Goal: Transaction & Acquisition: Obtain resource

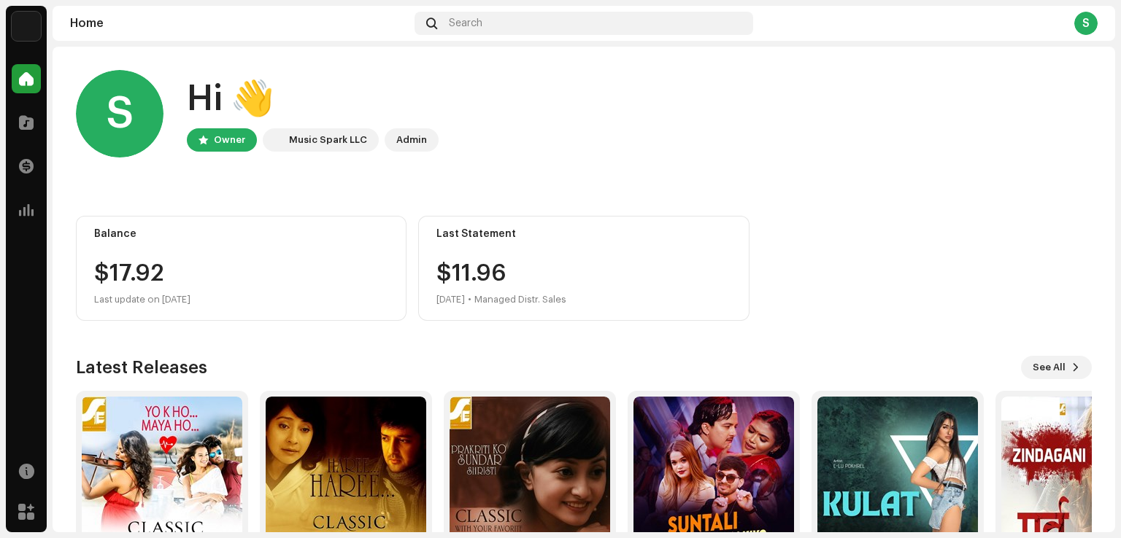
click at [1094, 26] on div "S" at bounding box center [1085, 23] width 23 height 23
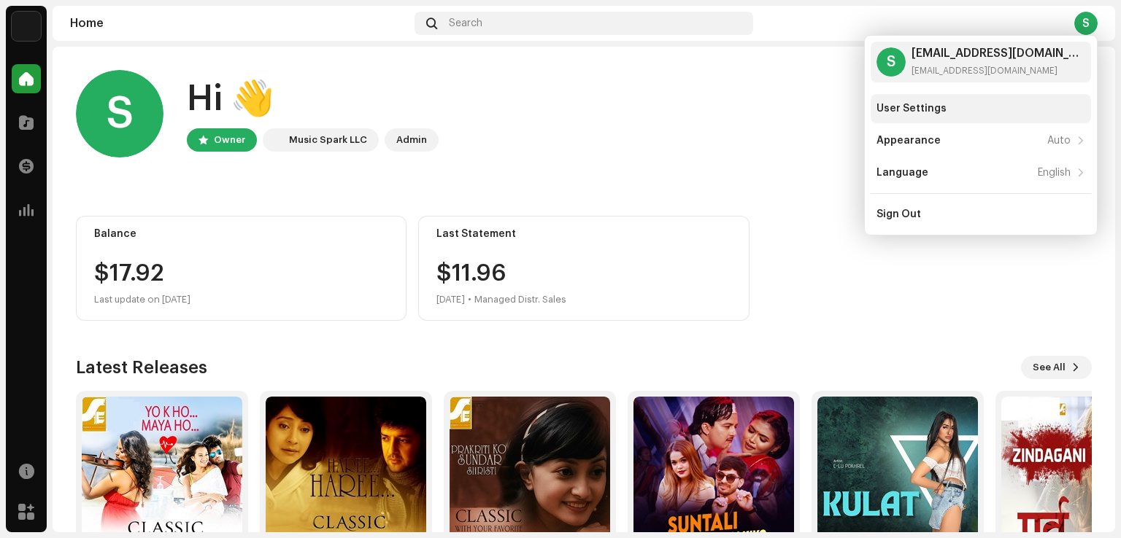
click at [902, 107] on div "User Settings" at bounding box center [911, 109] width 70 height 12
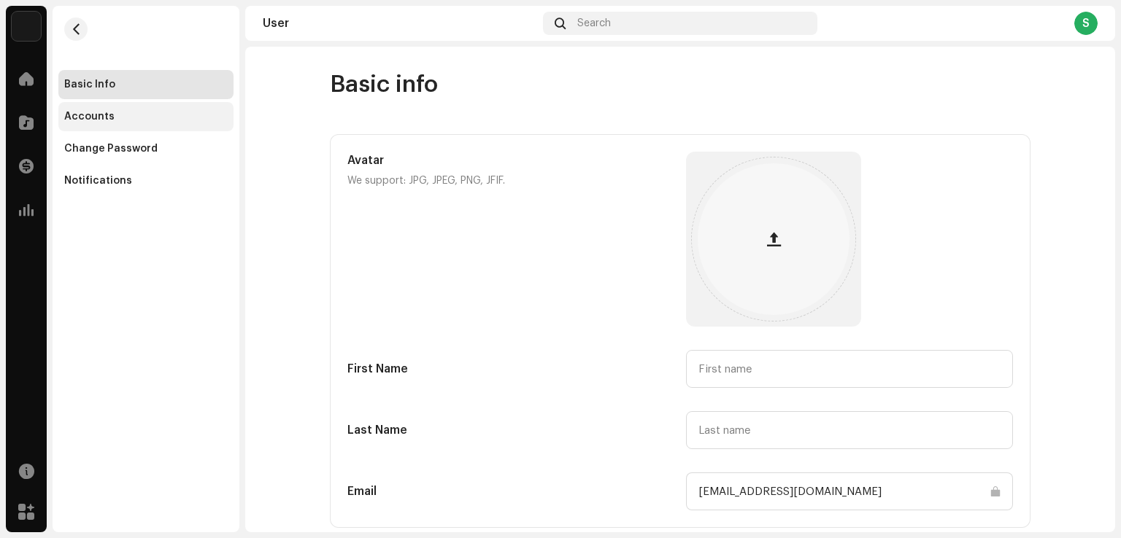
click at [102, 125] on div "Accounts" at bounding box center [145, 116] width 175 height 29
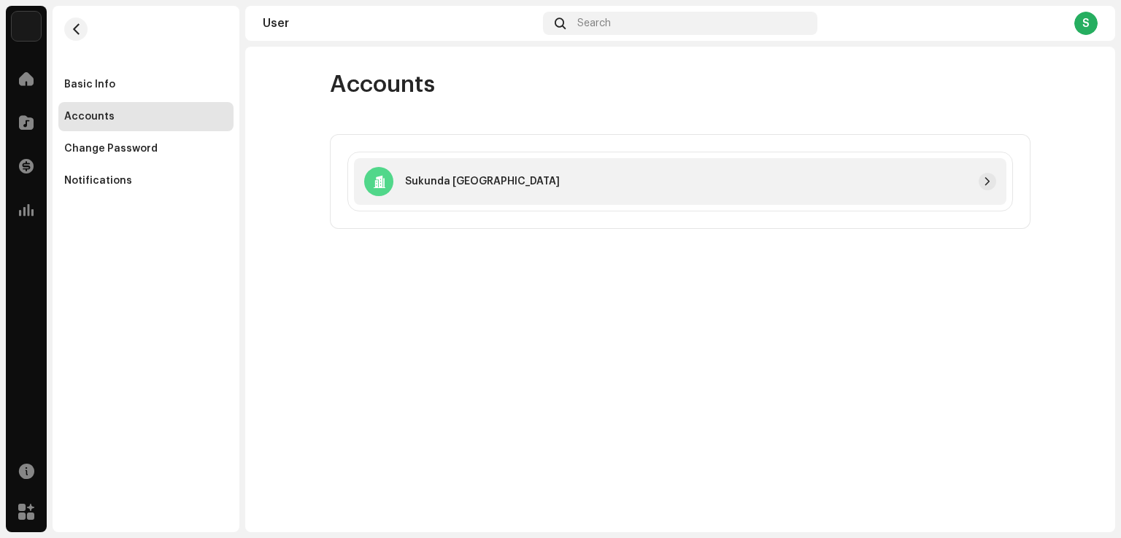
click at [846, 178] on div at bounding box center [778, 182] width 436 height 18
click at [30, 170] on span at bounding box center [26, 167] width 15 height 12
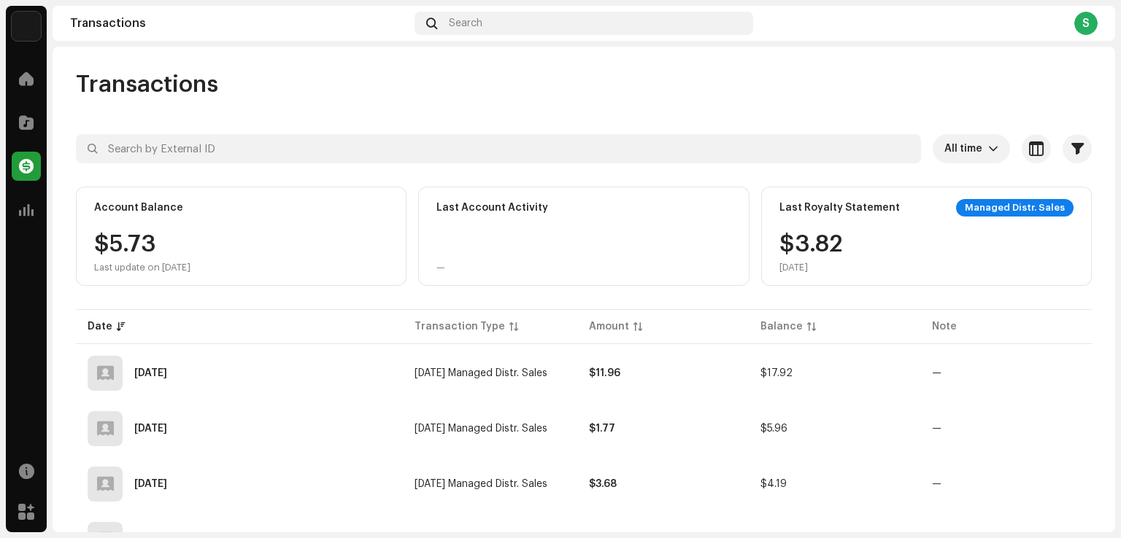
click at [29, 170] on span at bounding box center [26, 167] width 15 height 12
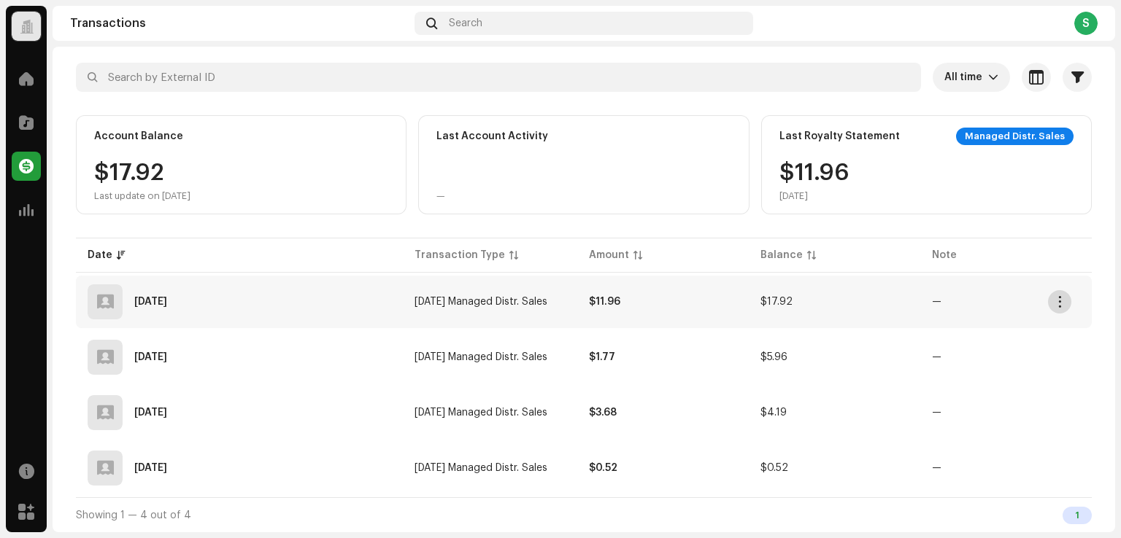
click at [1065, 300] on span "button" at bounding box center [1059, 302] width 11 height 12
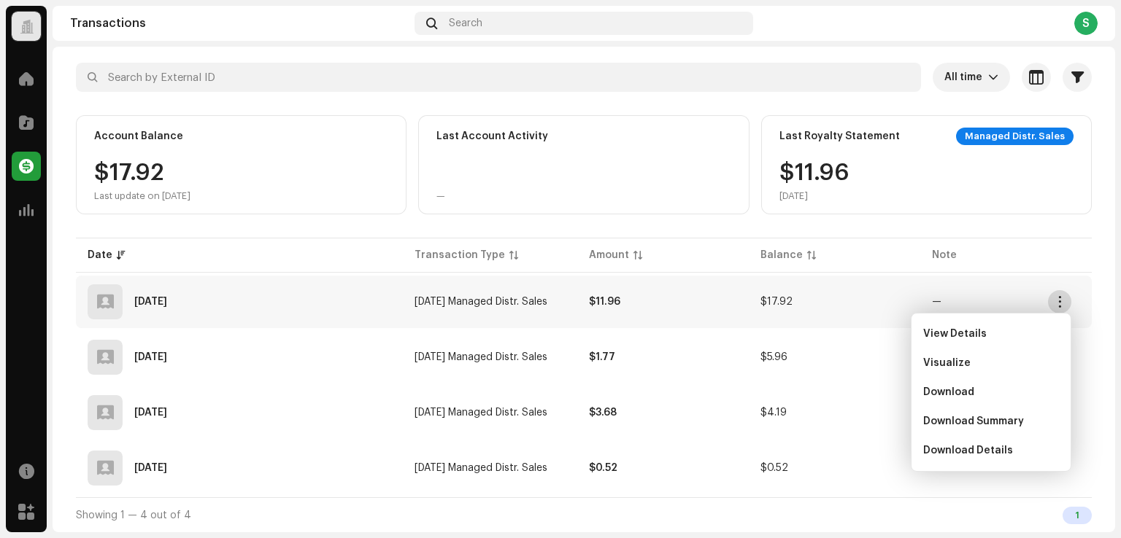
click at [1065, 300] on span "button" at bounding box center [1059, 302] width 11 height 12
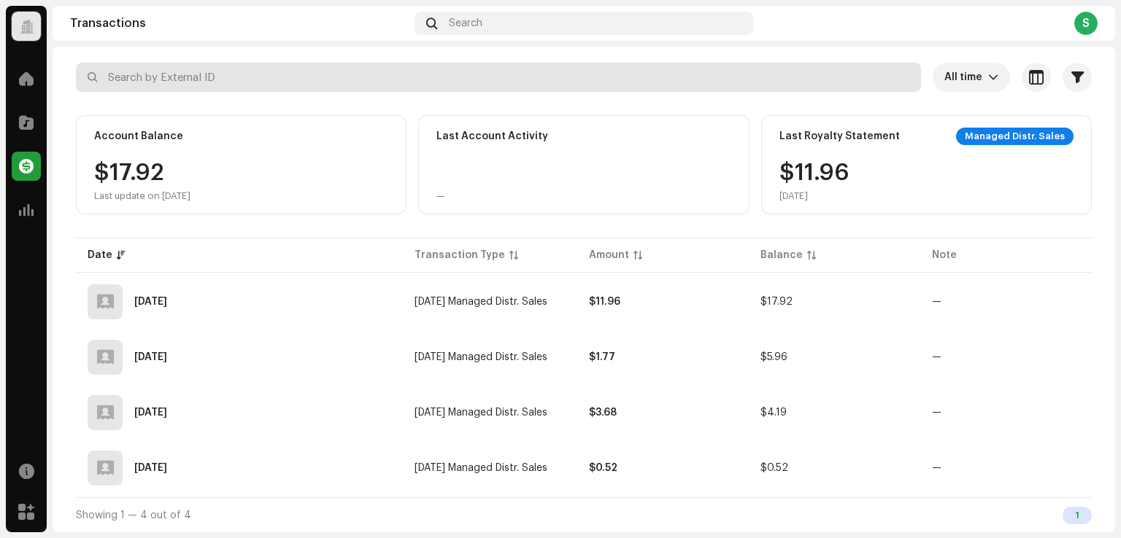
click at [228, 83] on input "text" at bounding box center [498, 77] width 845 height 29
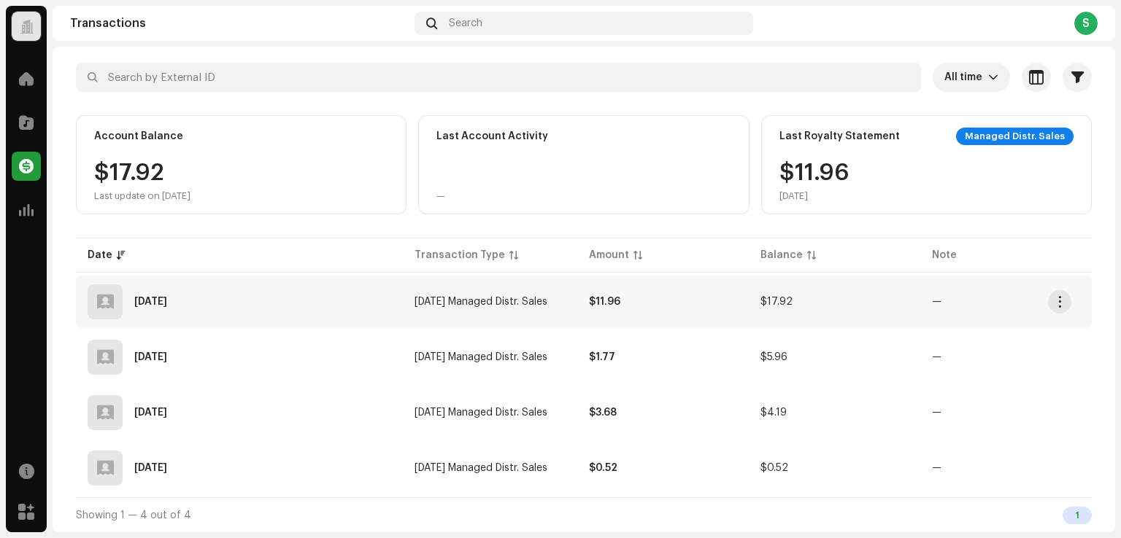
click at [537, 300] on span "[DATE] Managed Distr. Sales" at bounding box center [480, 302] width 133 height 10
click at [616, 300] on strong "$11.96" at bounding box center [604, 302] width 31 height 10
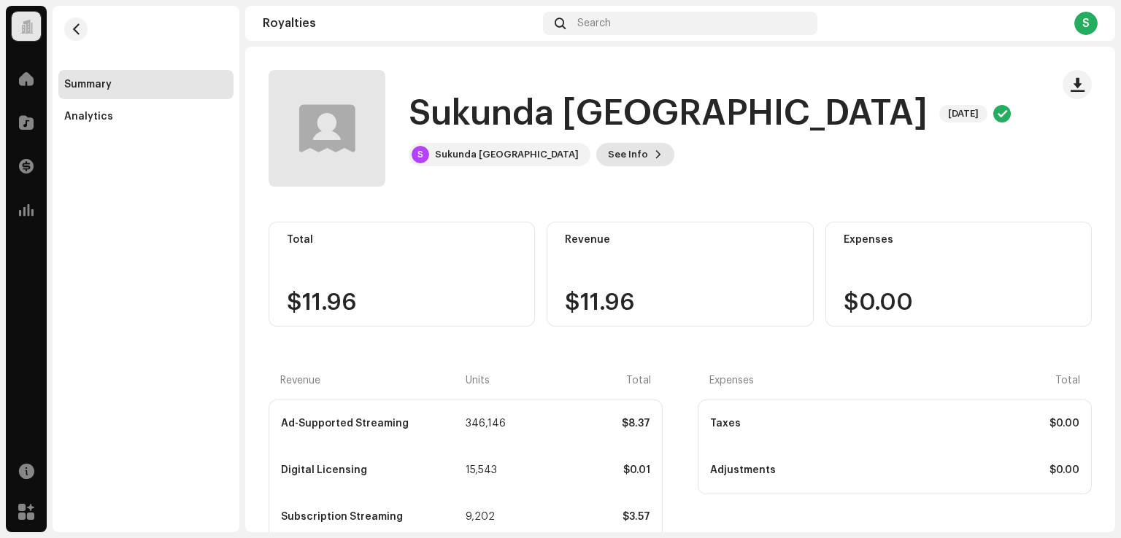
click at [608, 159] on span "See Info" at bounding box center [628, 154] width 40 height 29
click at [830, 174] on div "Sukunda Nepal 5665768 Payee ID 710484 Statement Month [DATE] Payor Music Spark …" at bounding box center [560, 269] width 1121 height 538
click at [608, 144] on span "See Info" at bounding box center [628, 154] width 40 height 29
click at [897, 107] on div "Sukunda Nepal 5665768 Payee ID 710484 Statement Month [DATE] Payor Music Spark …" at bounding box center [560, 269] width 1121 height 538
click at [80, 26] on span "button" at bounding box center [76, 29] width 11 height 12
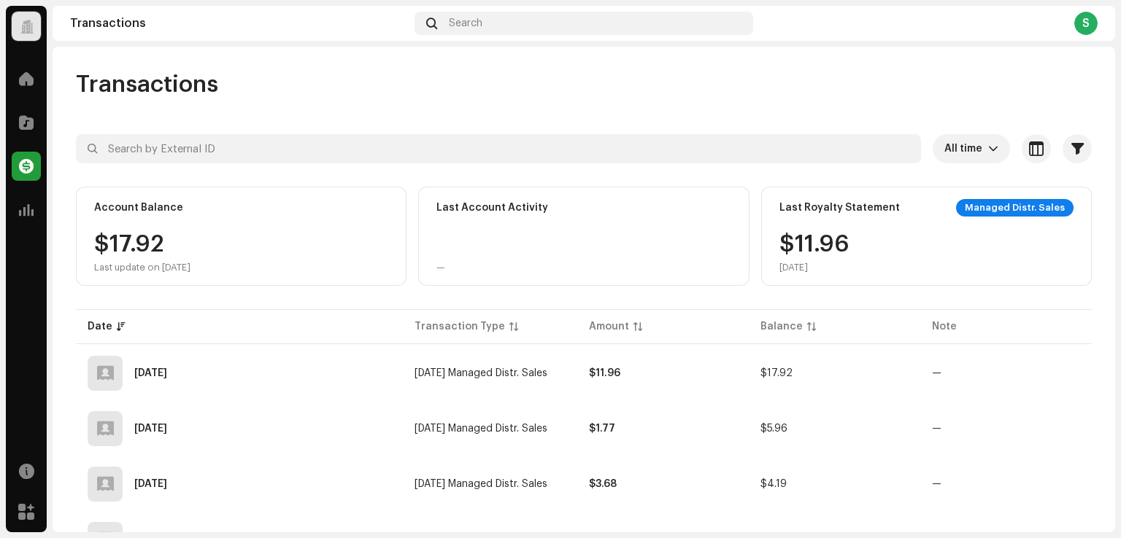
click at [1082, 18] on div "S" at bounding box center [1085, 23] width 23 height 23
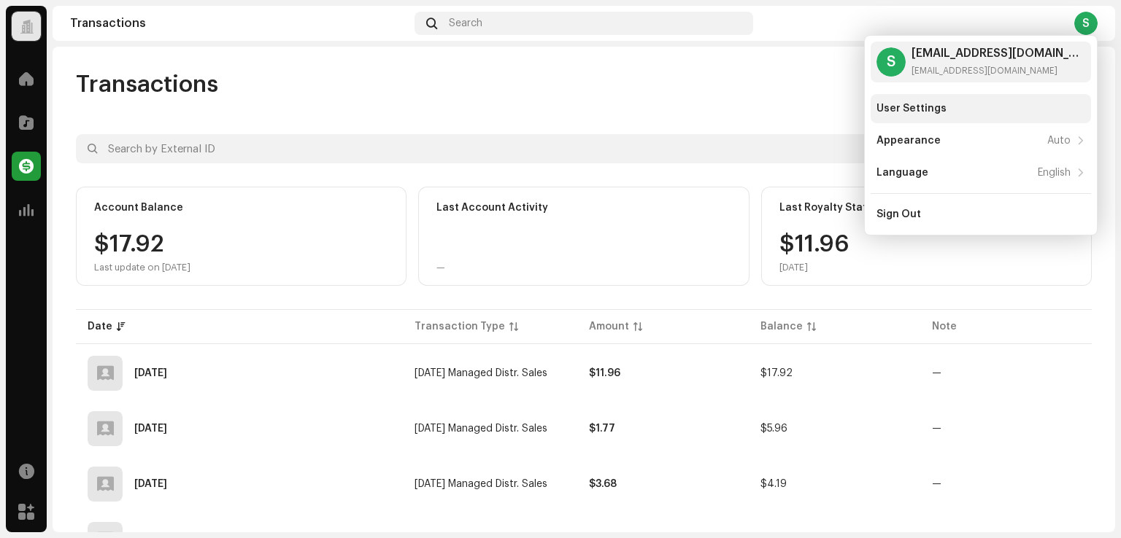
click at [925, 107] on div "User Settings" at bounding box center [911, 109] width 70 height 12
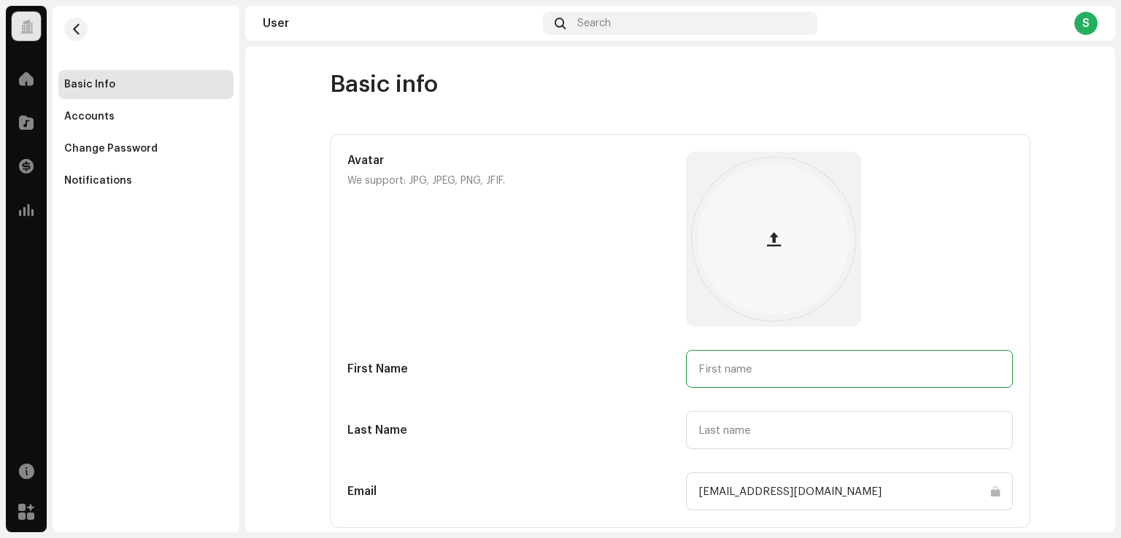
click at [768, 366] on input "text" at bounding box center [849, 369] width 327 height 38
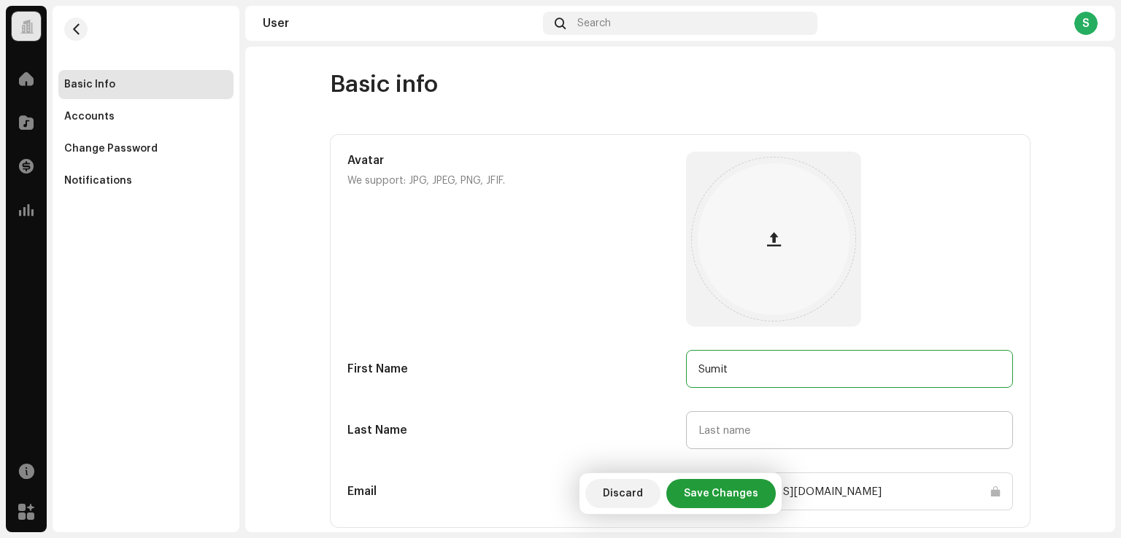
type input "Sumit"
click at [730, 434] on input "text" at bounding box center [849, 431] width 327 height 38
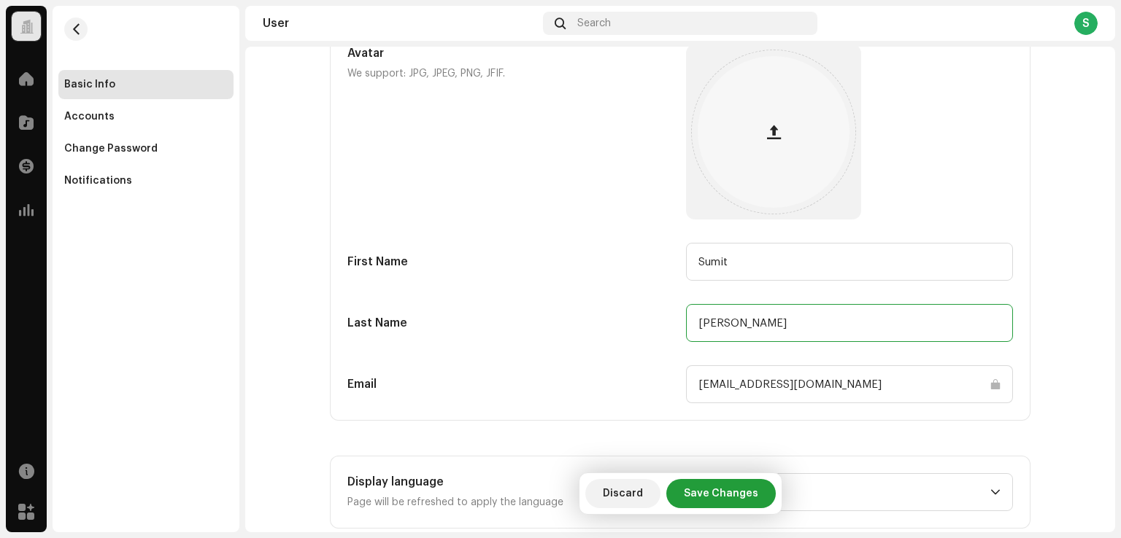
scroll to position [138, 0]
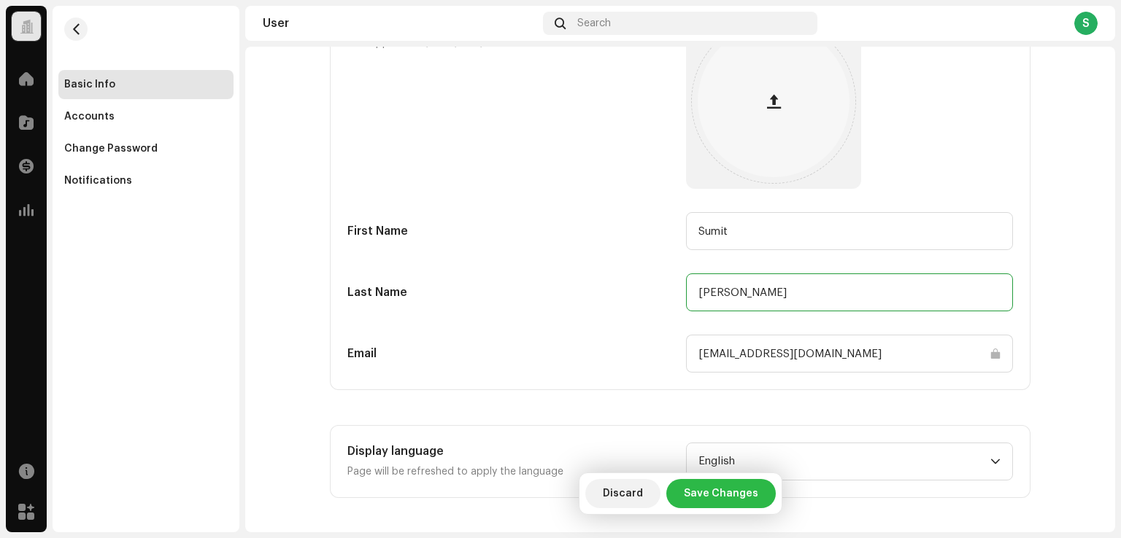
type input "[PERSON_NAME]"
click at [711, 490] on span "Save Changes" at bounding box center [721, 493] width 74 height 29
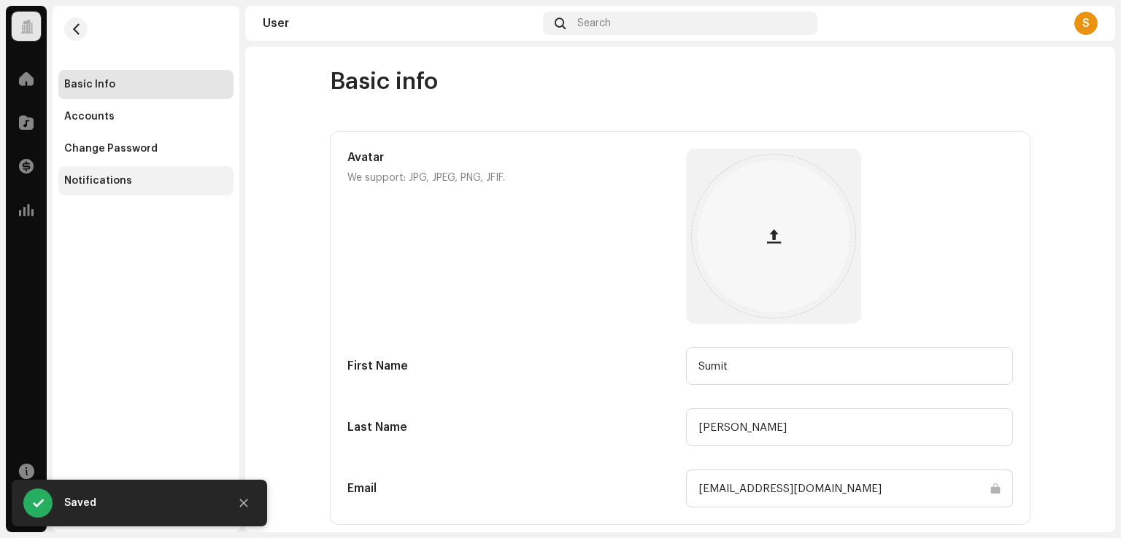
scroll to position [0, 0]
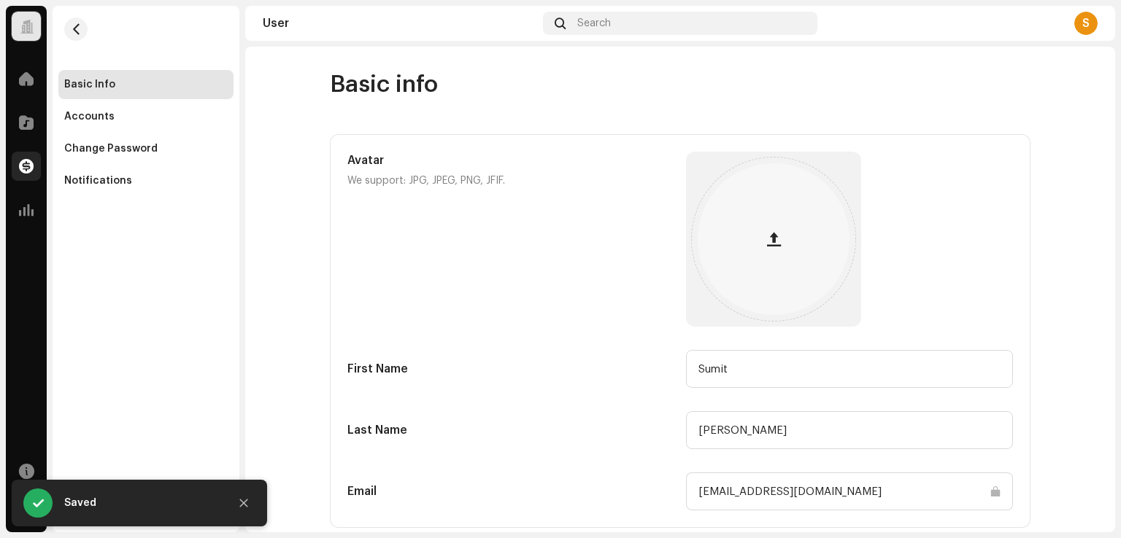
click at [38, 165] on div at bounding box center [26, 166] width 29 height 29
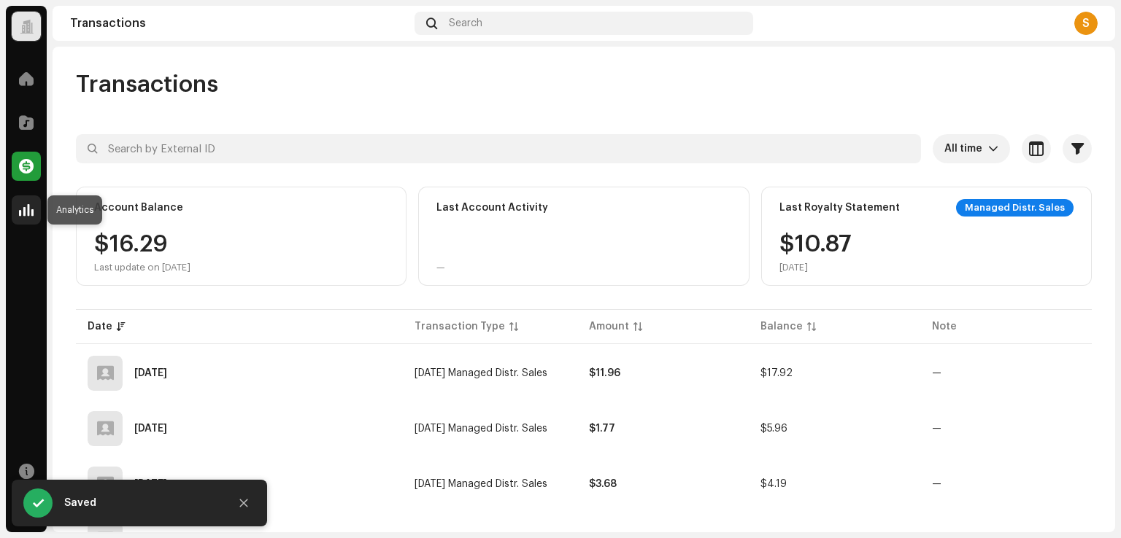
click at [20, 204] on span at bounding box center [26, 210] width 15 height 12
click at [20, 205] on span at bounding box center [26, 210] width 15 height 12
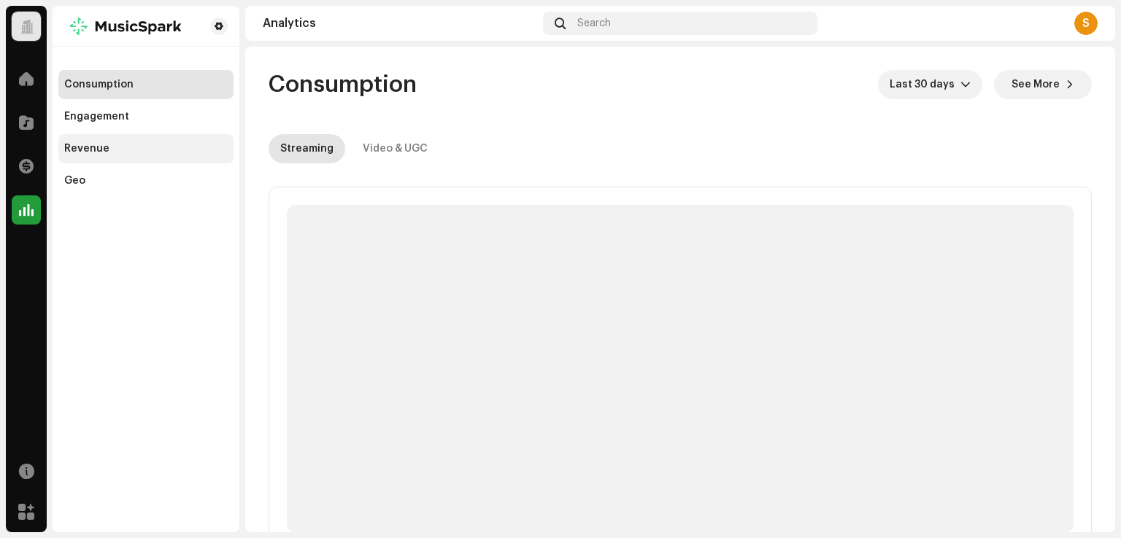
click at [84, 145] on div "Revenue" at bounding box center [86, 149] width 45 height 12
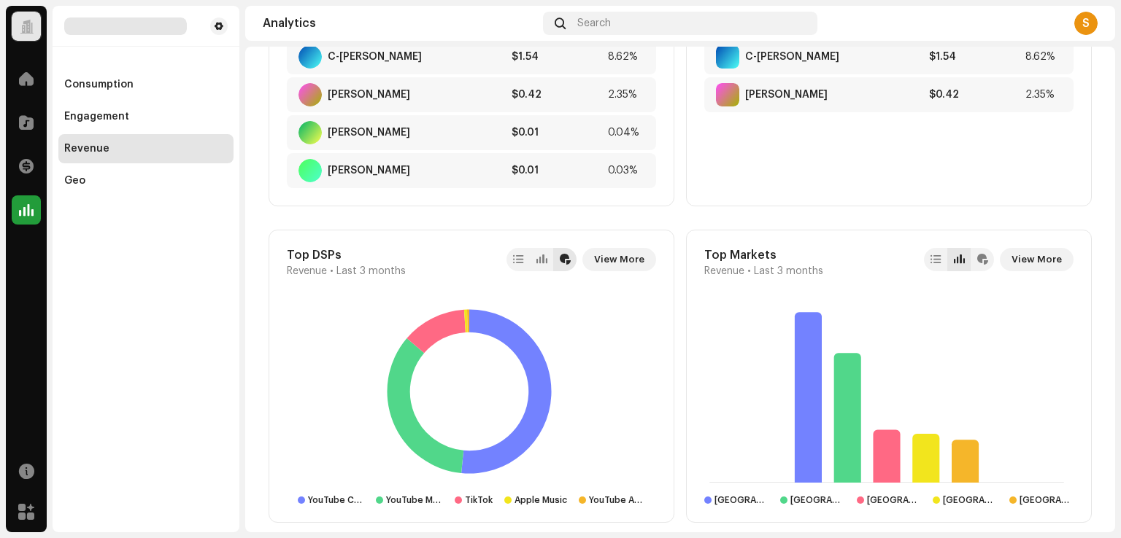
scroll to position [864, 0]
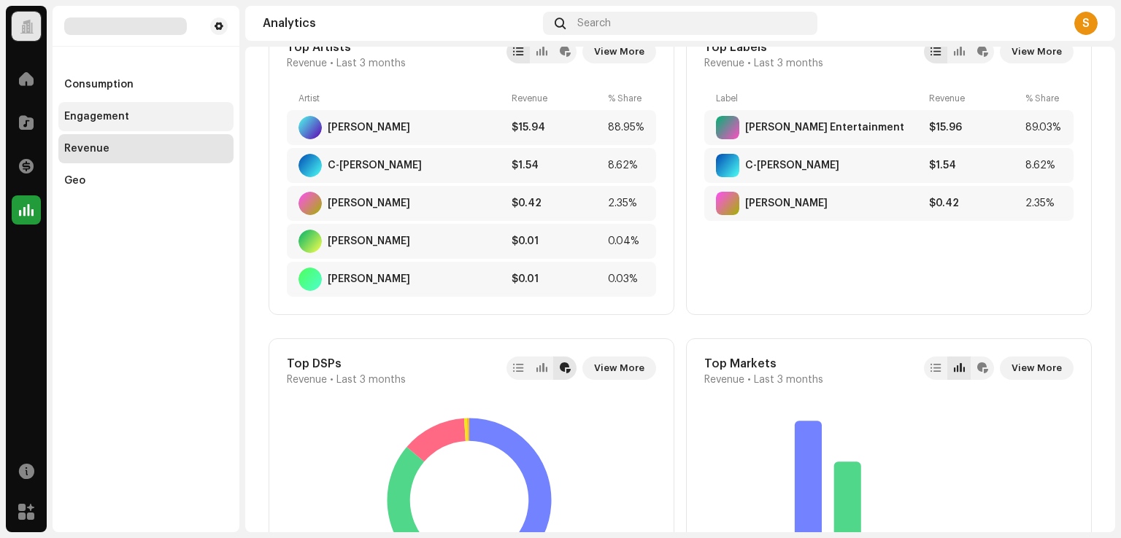
click at [125, 115] on div "Engagement" at bounding box center [96, 117] width 65 height 12
click at [22, 74] on span at bounding box center [26, 79] width 15 height 12
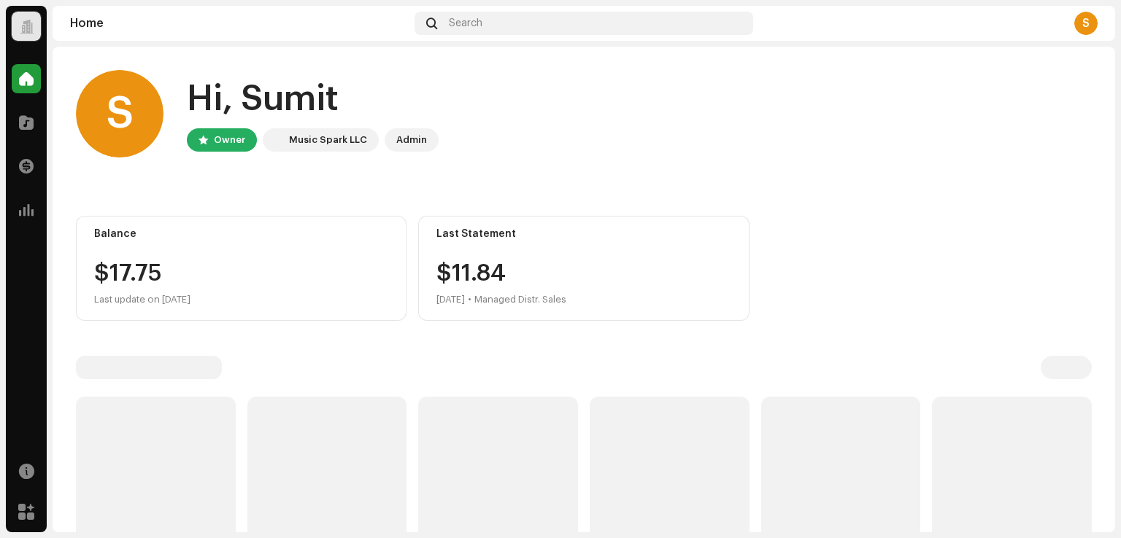
click at [22, 74] on span at bounding box center [26, 79] width 15 height 12
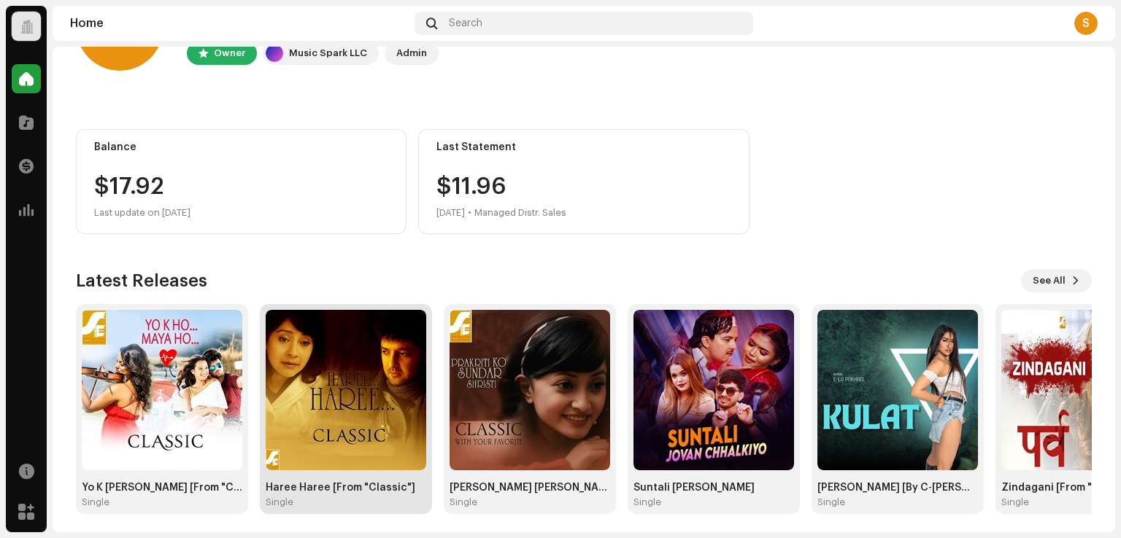
scroll to position [92, 0]
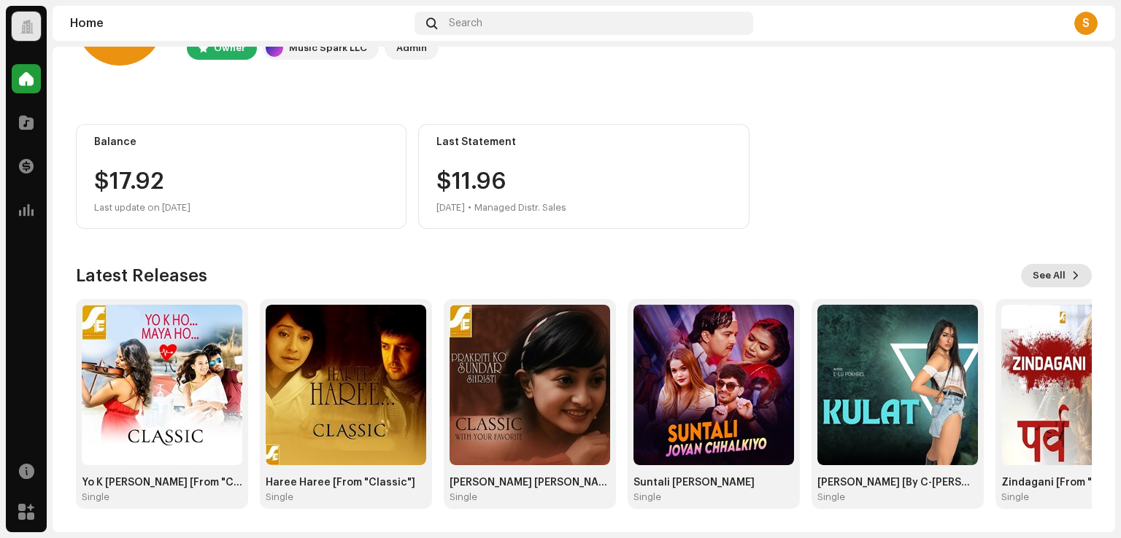
click at [1048, 284] on span "See All" at bounding box center [1048, 275] width 33 height 29
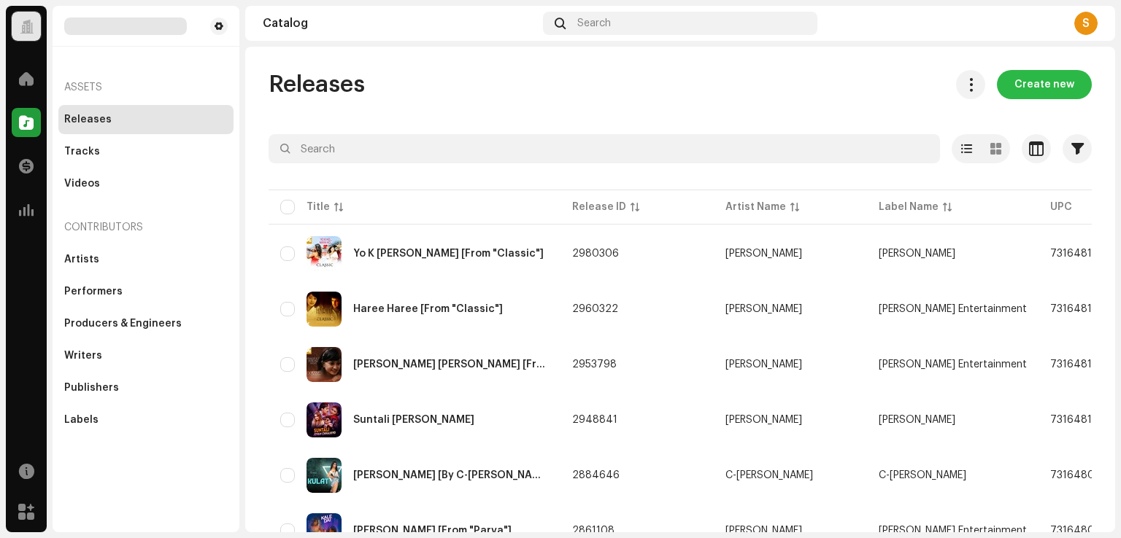
click at [1036, 80] on span "Create new" at bounding box center [1044, 84] width 60 height 29
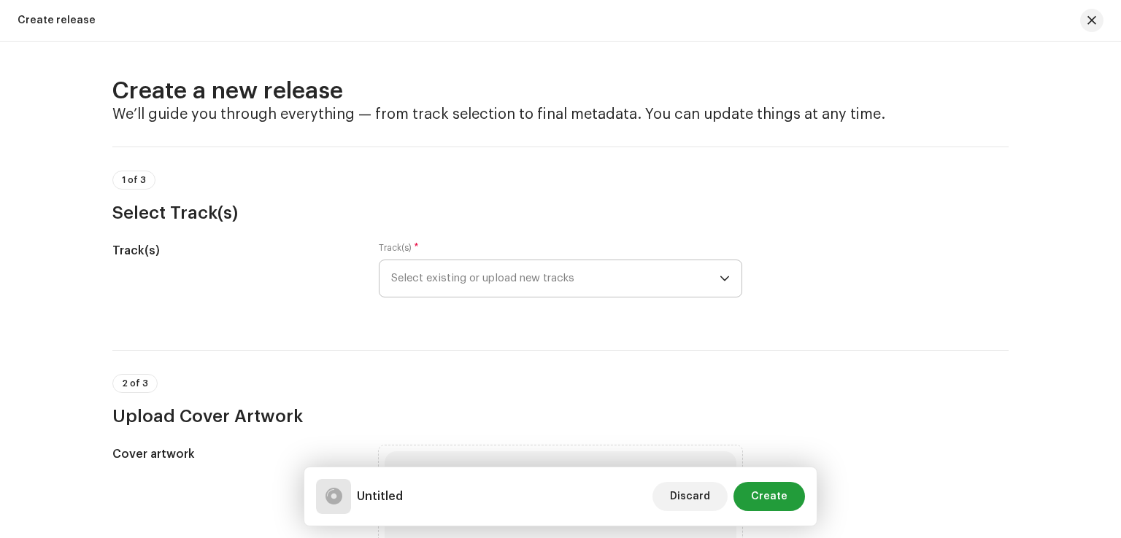
click at [427, 282] on span "Select existing or upload new tracks" at bounding box center [555, 278] width 328 height 36
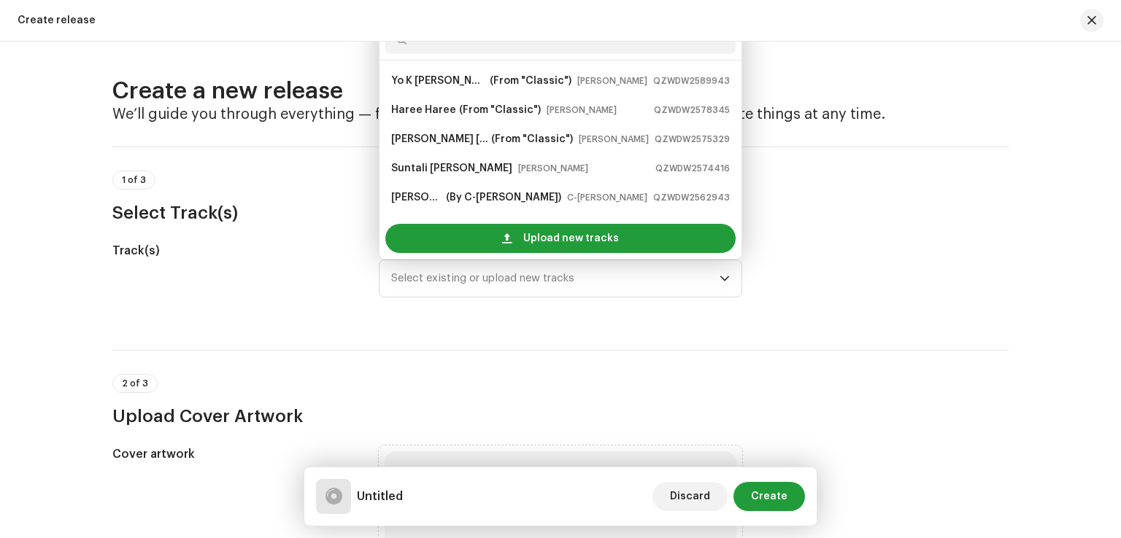
click at [906, 221] on h3 "Select Track(s)" at bounding box center [560, 212] width 896 height 23
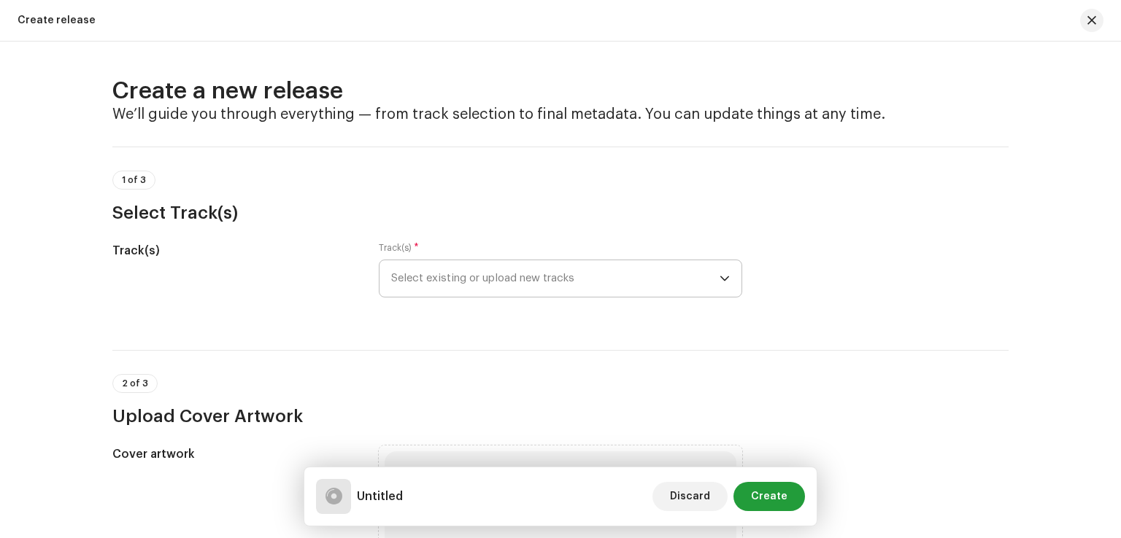
click at [471, 287] on span "Select existing or upload new tracks" at bounding box center [555, 278] width 328 height 36
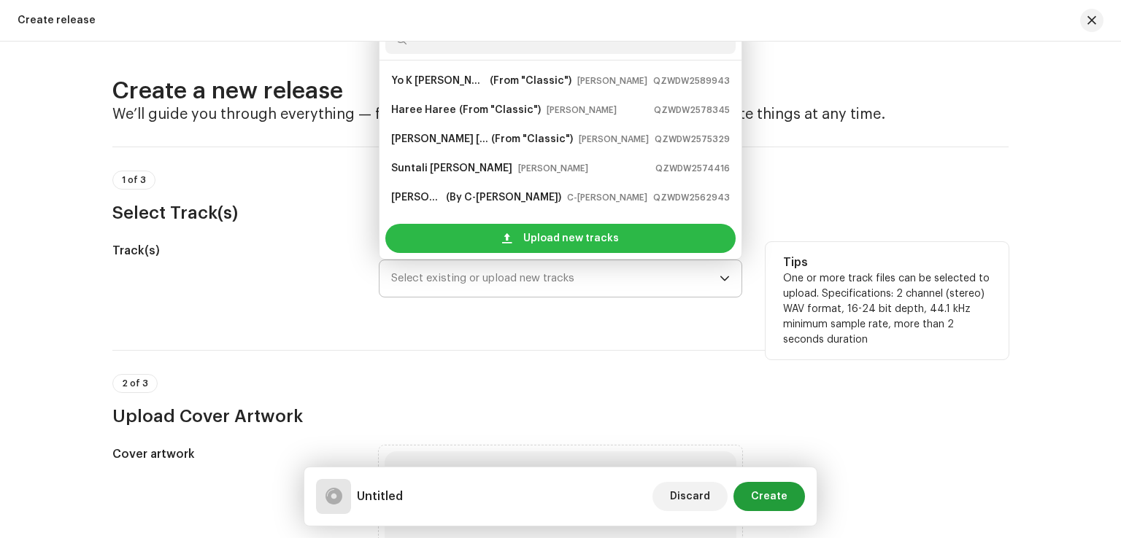
click at [495, 230] on div "Upload new tracks" at bounding box center [560, 238] width 350 height 29
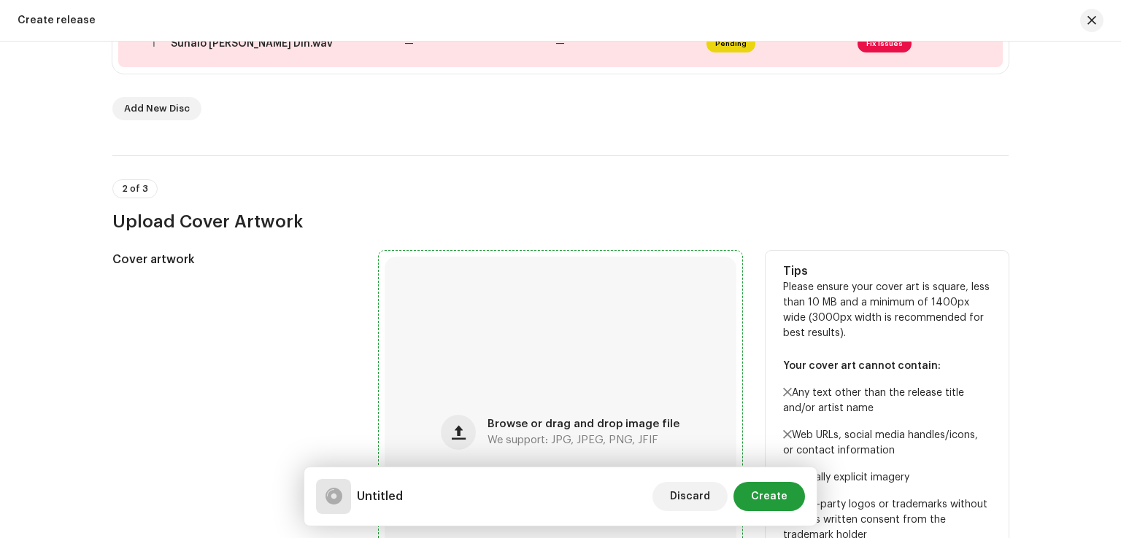
scroll to position [412, 0]
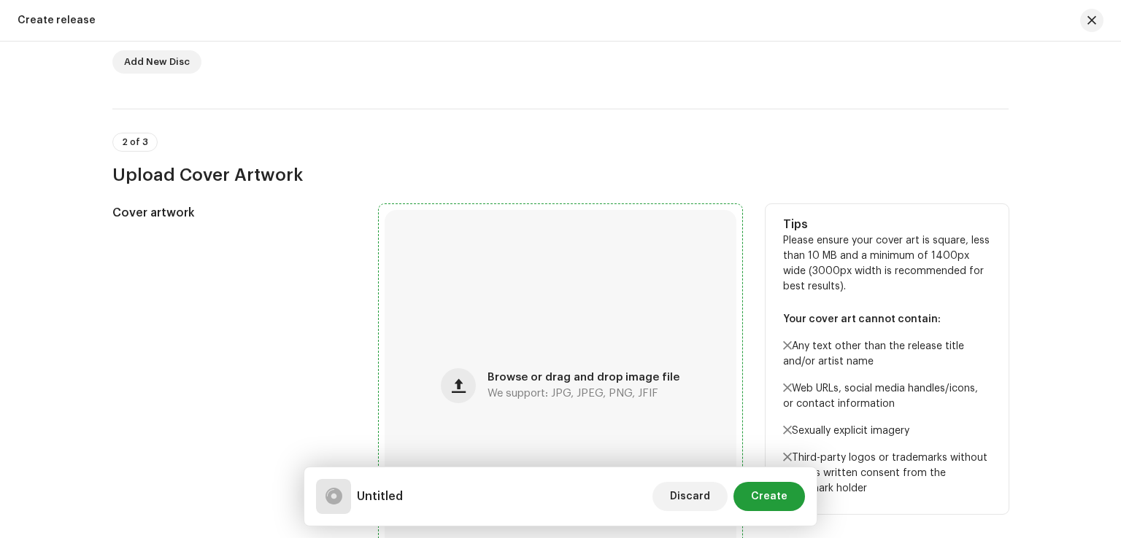
click at [542, 383] on div "Browse or drag and drop image file We support: JPG, JPEG, PNG, JFIF" at bounding box center [583, 386] width 192 height 26
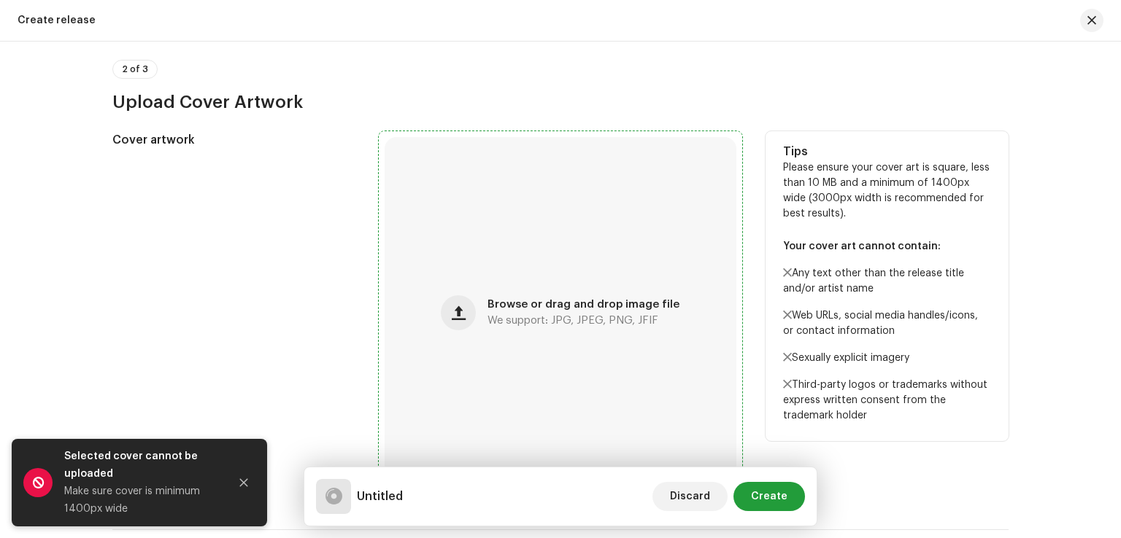
click at [502, 347] on div "Browse or drag and drop image file We support: JPG, JPEG, PNG, JFIF" at bounding box center [561, 313] width 352 height 352
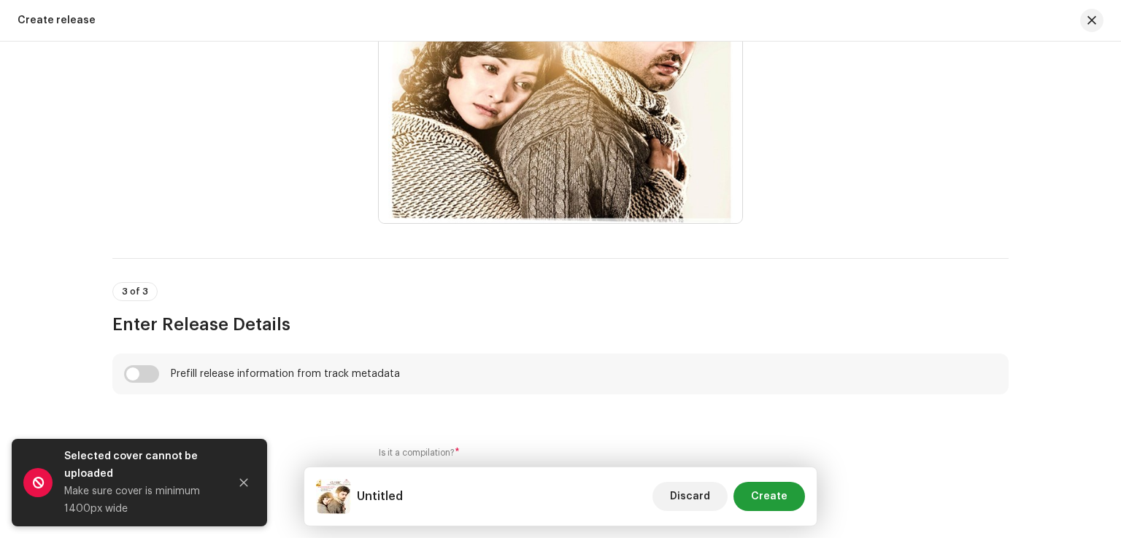
scroll to position [876, 0]
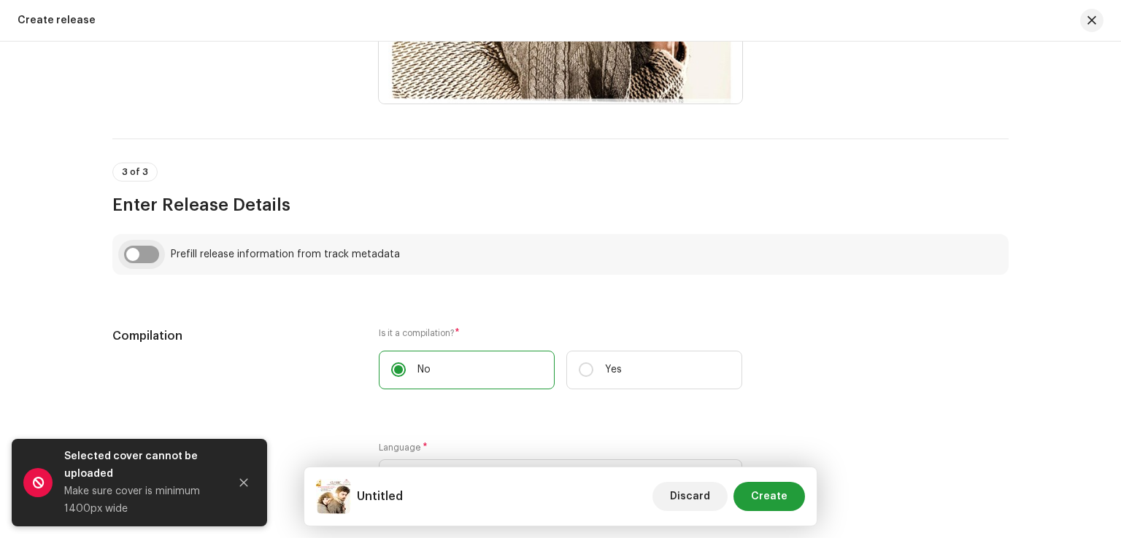
click at [134, 252] on input "checkbox" at bounding box center [141, 255] width 35 height 18
checkbox input "true"
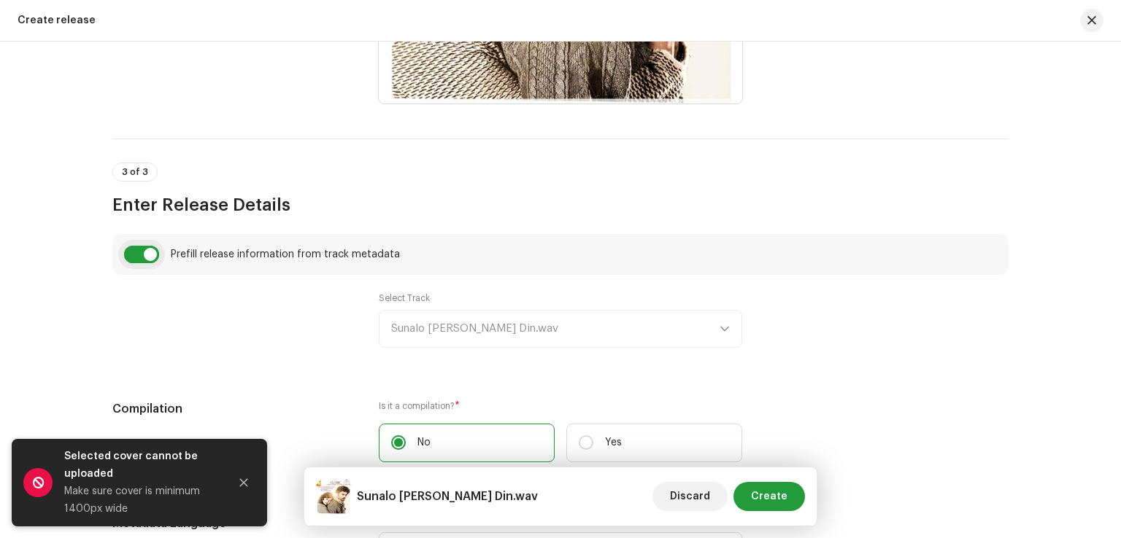
type input "Sunalo [PERSON_NAME] Din.wav"
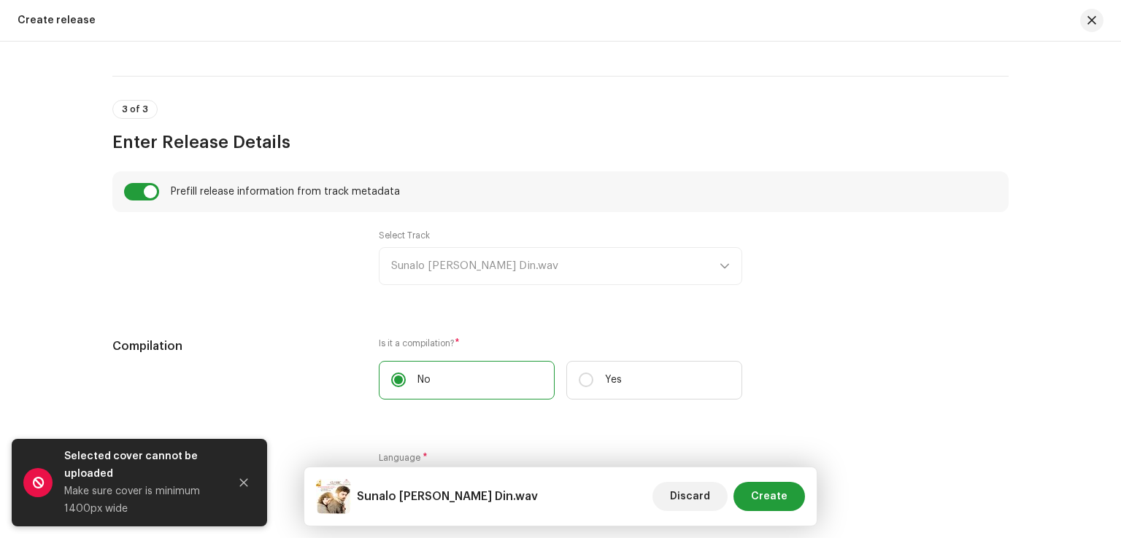
scroll to position [1021, 0]
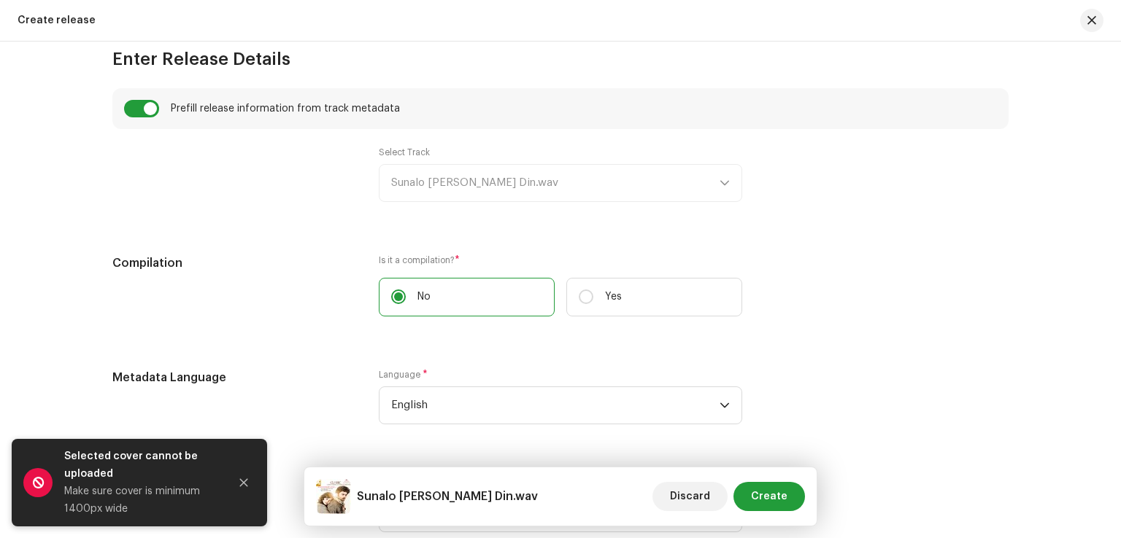
click at [464, 172] on div "Select Track Sunalo [PERSON_NAME] Din.wav" at bounding box center [560, 174] width 363 height 55
click at [461, 185] on div "Select Track Sunalo [PERSON_NAME] Din.wav" at bounding box center [560, 174] width 363 height 55
click at [493, 182] on div "Select Track Sunalo [PERSON_NAME] Din.wav" at bounding box center [560, 174] width 363 height 55
drag, startPoint x: 513, startPoint y: 181, endPoint x: 671, endPoint y: 184, distance: 157.6
click at [557, 181] on div "Select Track Sunalo [PERSON_NAME] Din.wav" at bounding box center [560, 174] width 363 height 55
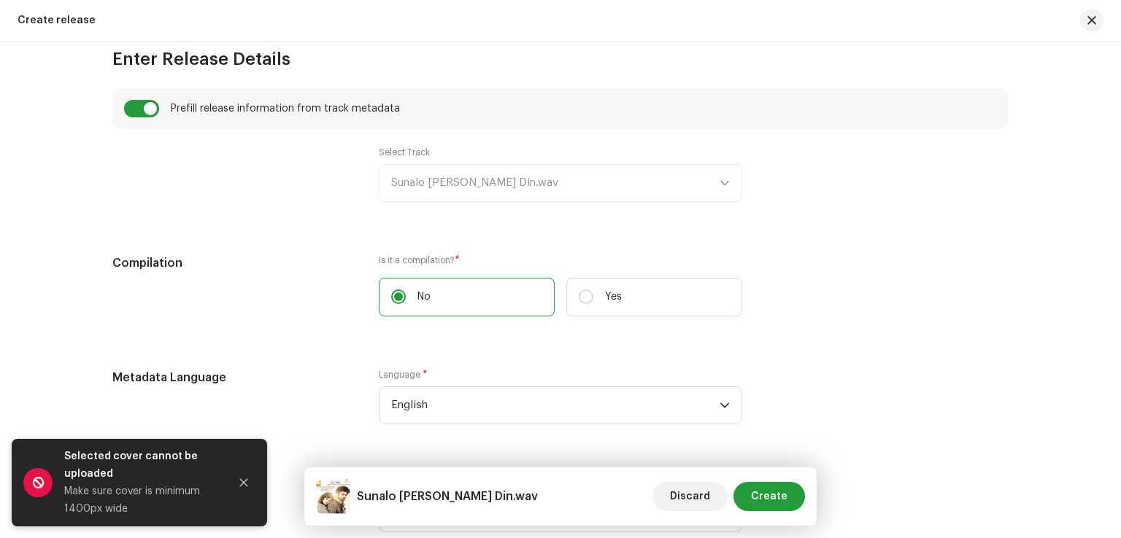
click at [730, 185] on div "Select Track Sunalo [PERSON_NAME] Din.wav" at bounding box center [560, 174] width 363 height 55
click at [145, 104] on input "checkbox" at bounding box center [141, 109] width 35 height 18
checkbox input "false"
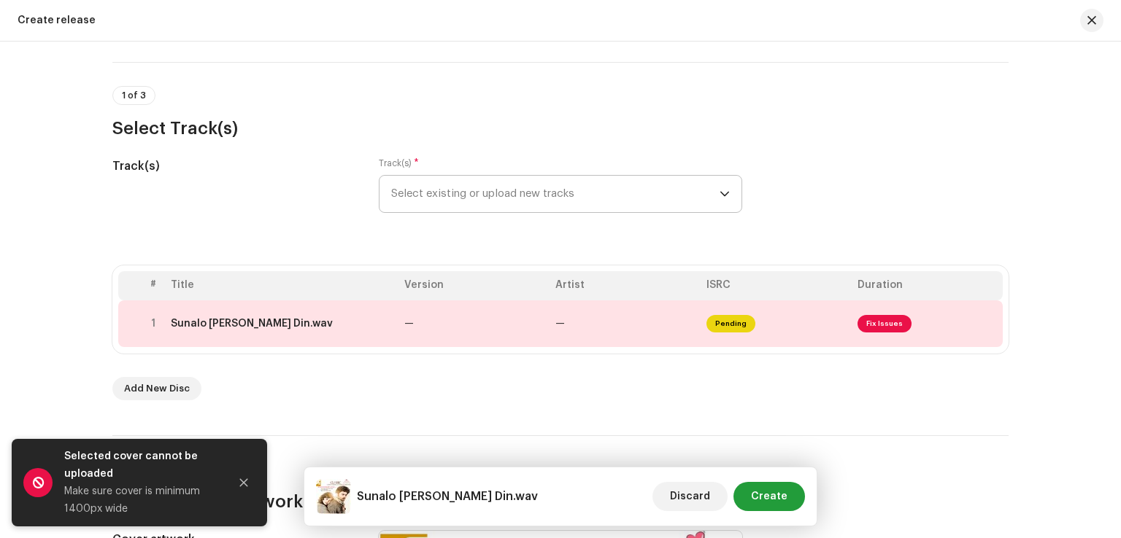
scroll to position [0, 0]
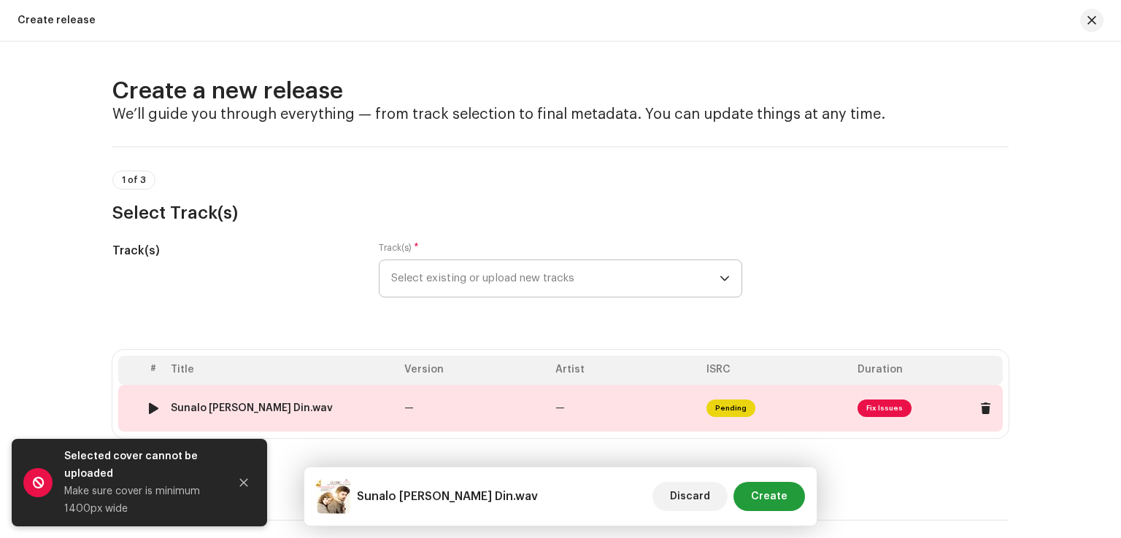
click at [877, 403] on span "Fix Issues" at bounding box center [884, 409] width 54 height 18
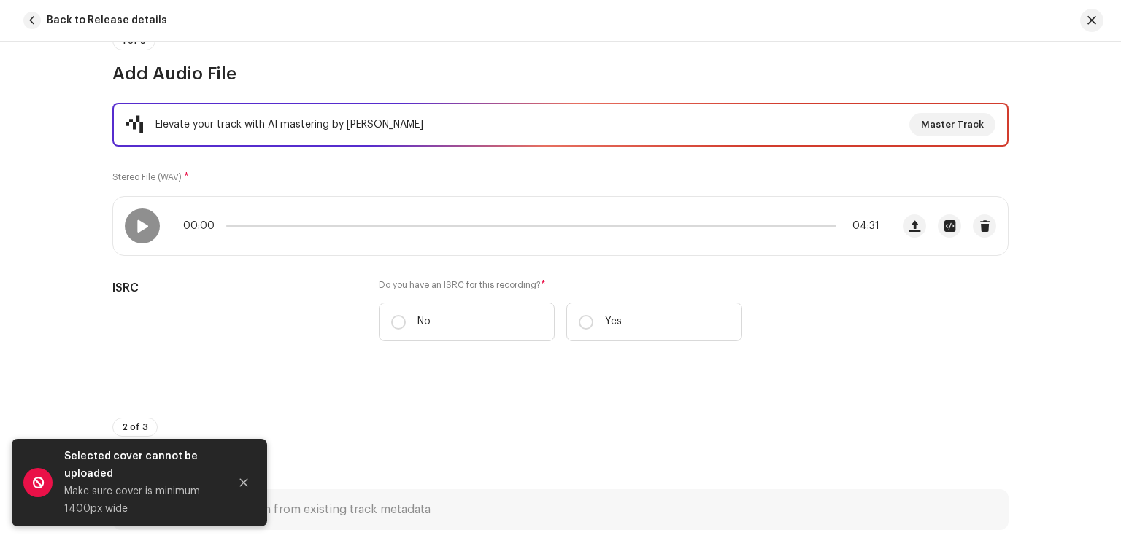
scroll to position [146, 0]
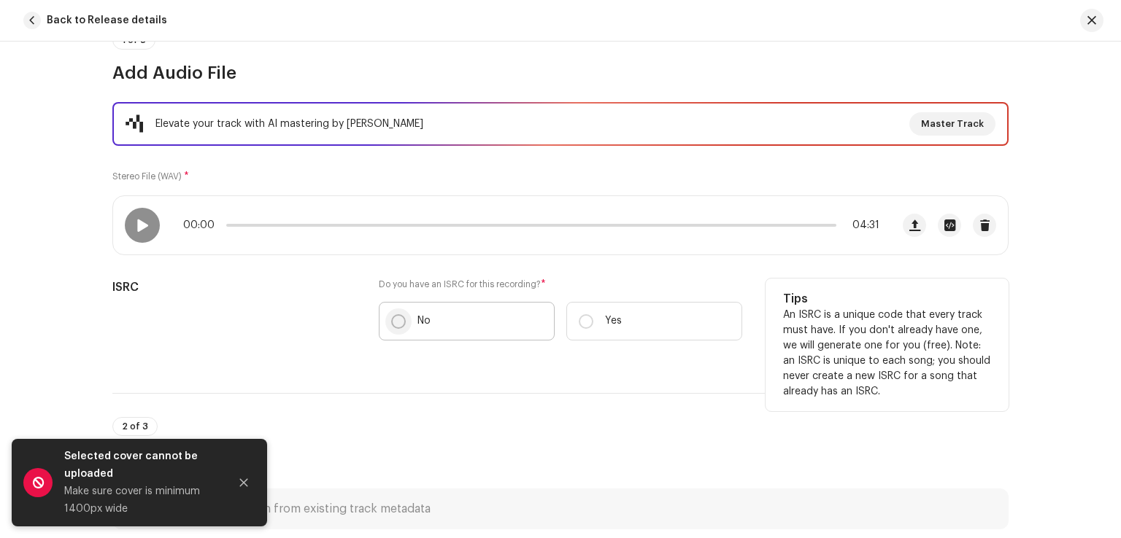
click at [398, 320] on input "No" at bounding box center [398, 321] width 15 height 15
radio input "true"
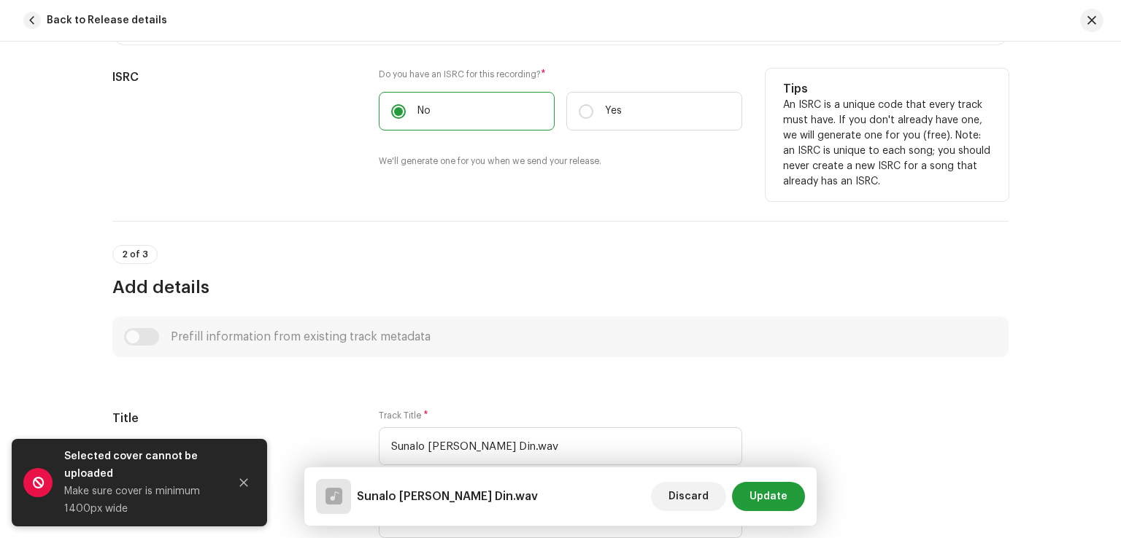
scroll to position [365, 0]
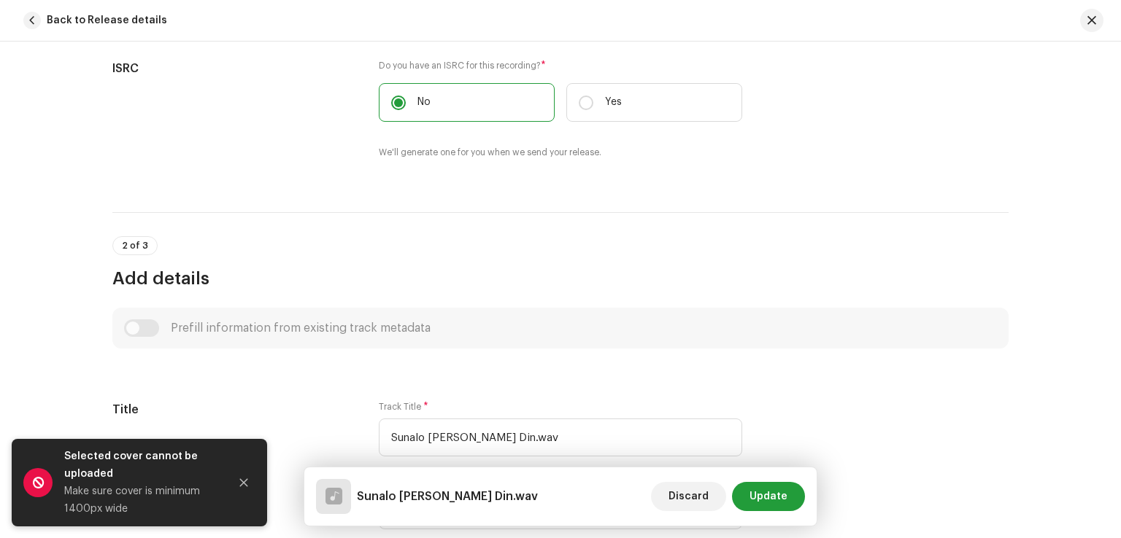
click at [120, 330] on div "Prefill information from existing track metadata" at bounding box center [560, 328] width 896 height 41
click at [124, 330] on div "Prefill information from existing track metadata" at bounding box center [560, 329] width 873 height 18
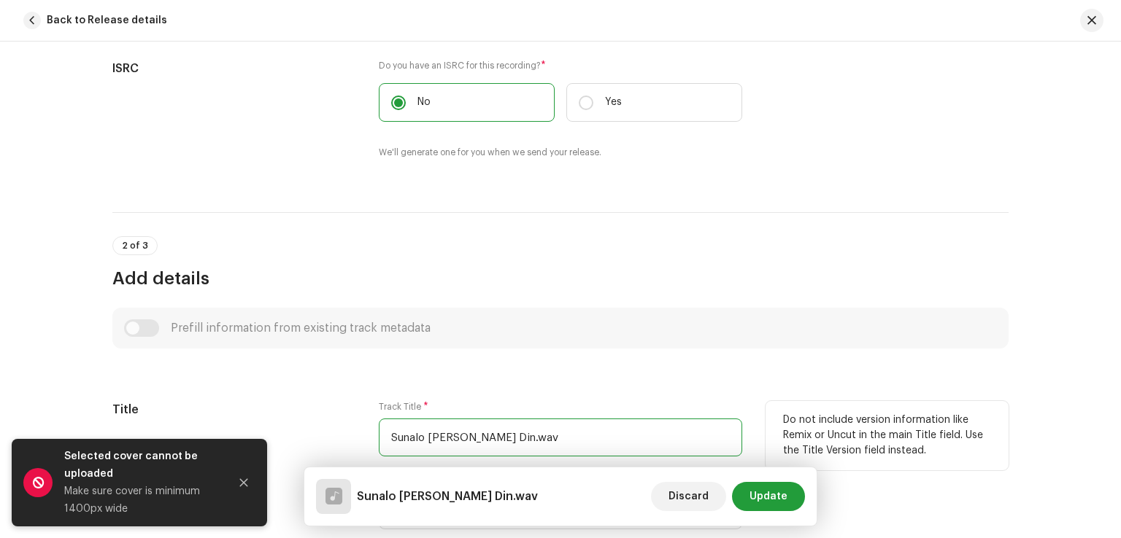
drag, startPoint x: 500, startPoint y: 438, endPoint x: 375, endPoint y: 431, distance: 125.0
click at [379, 431] on input "Sunalo [PERSON_NAME] Din.wav" at bounding box center [560, 438] width 363 height 38
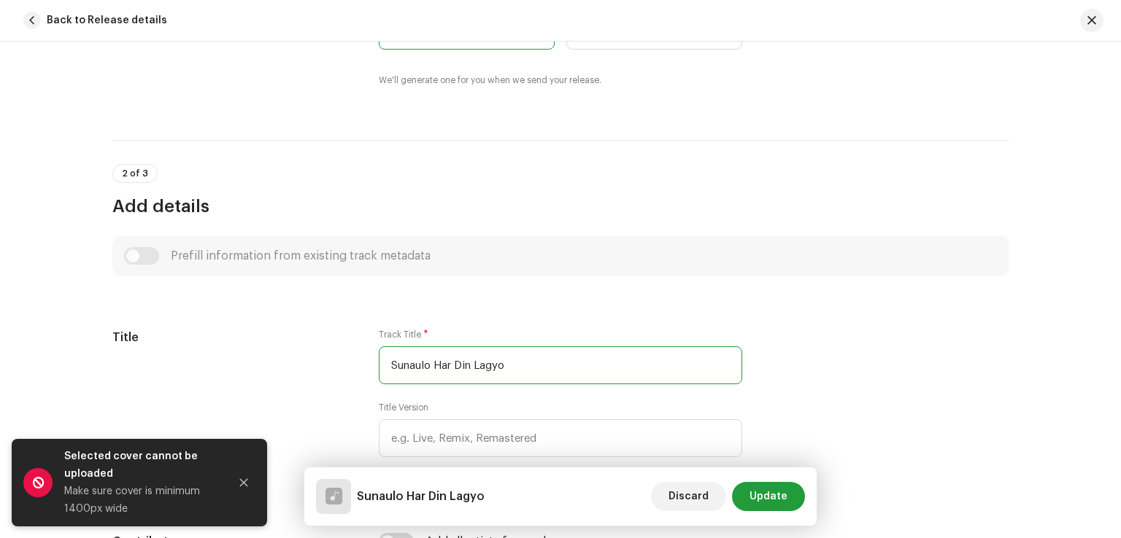
scroll to position [584, 0]
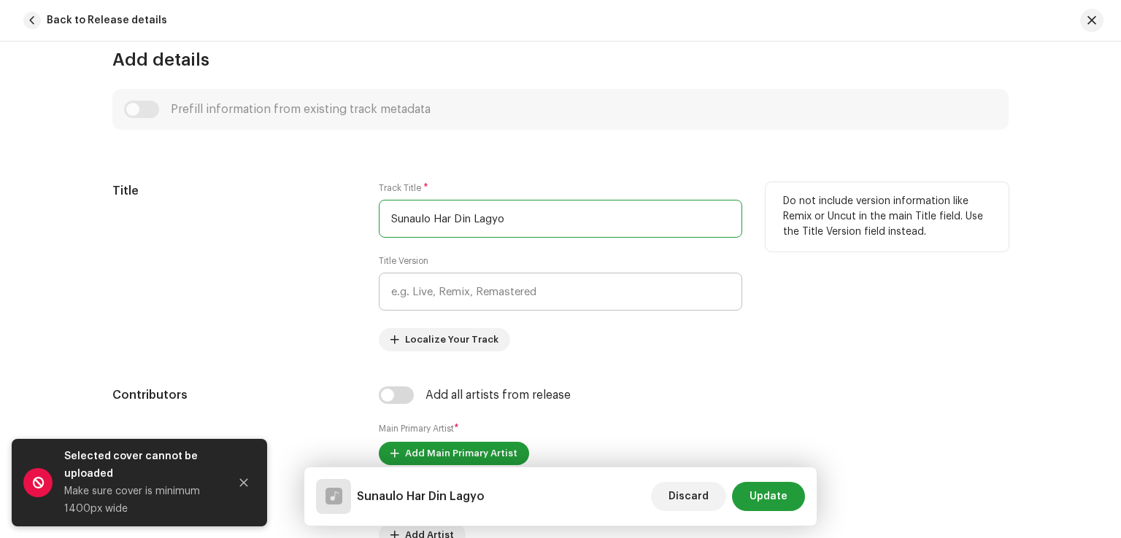
type input "Sunaulo Har Din Lagyo"
click at [452, 292] on input "text" at bounding box center [560, 292] width 363 height 38
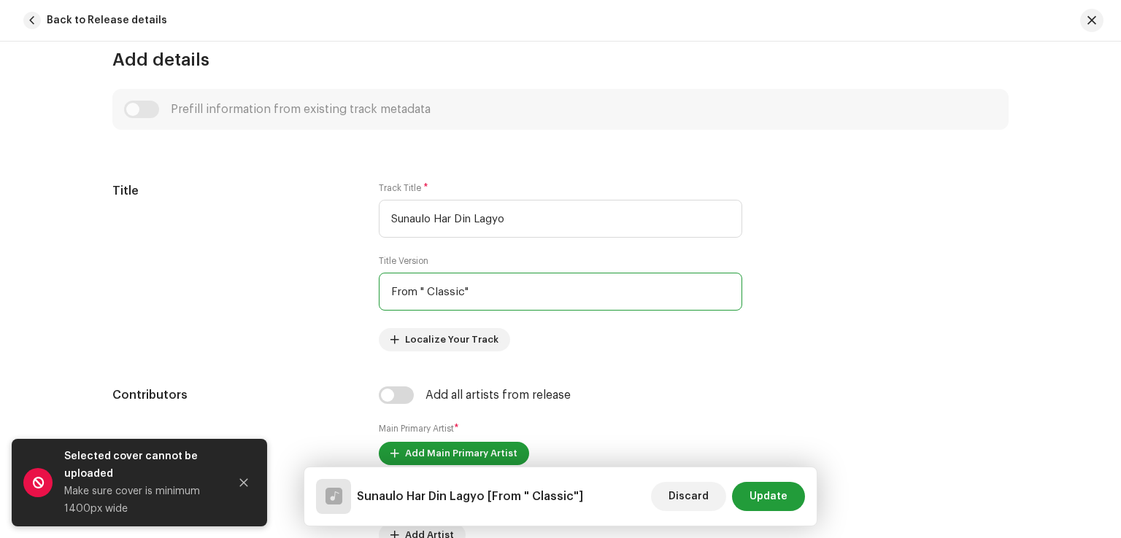
scroll to position [657, 0]
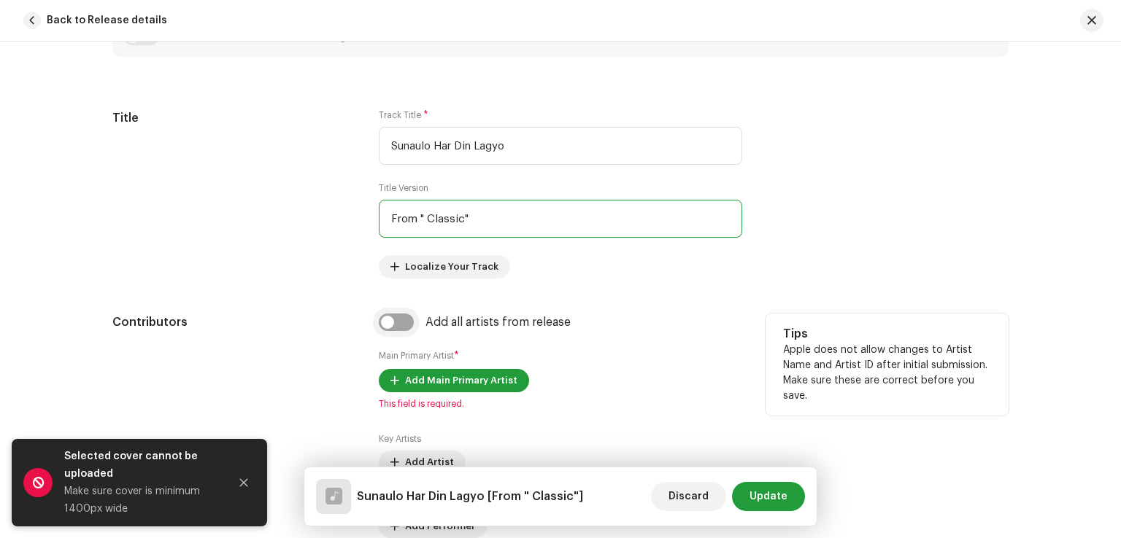
type input "From " Classic""
click at [395, 329] on input "checkbox" at bounding box center [396, 323] width 35 height 18
checkbox input "true"
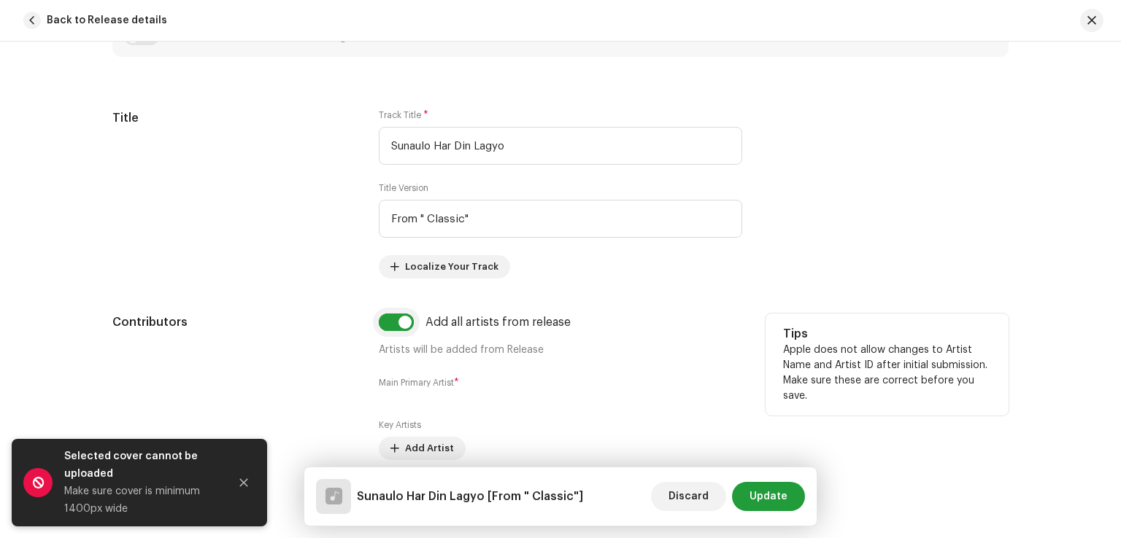
scroll to position [803, 0]
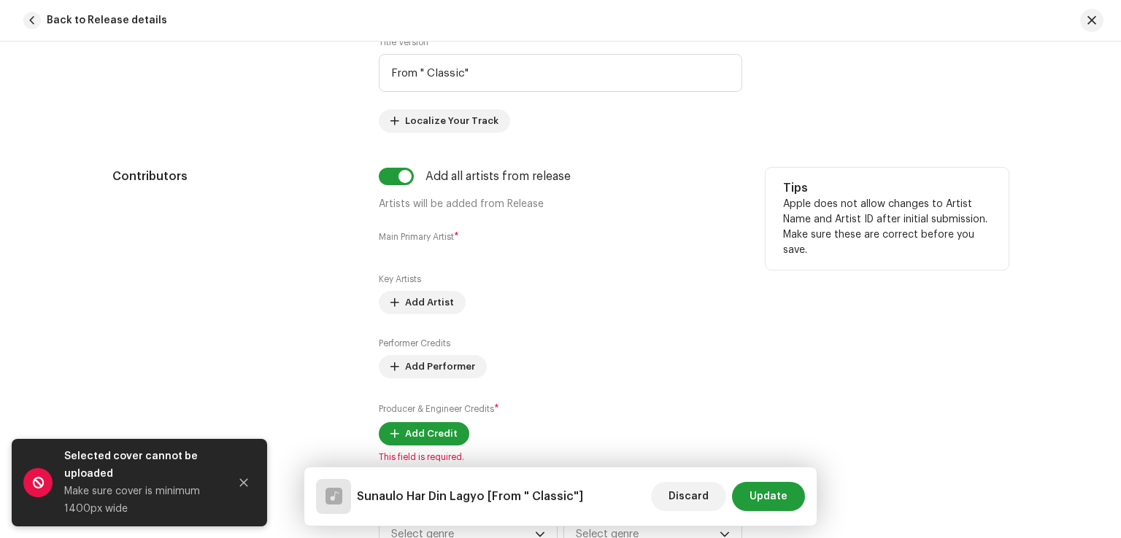
click at [414, 246] on div "Add all artists from release Artists will be added from Release Main Primary Ar…" at bounding box center [560, 315] width 363 height 295
click at [415, 239] on small "Main Primary Artist" at bounding box center [416, 237] width 75 height 9
click at [412, 305] on span "Add Artist" at bounding box center [429, 302] width 49 height 29
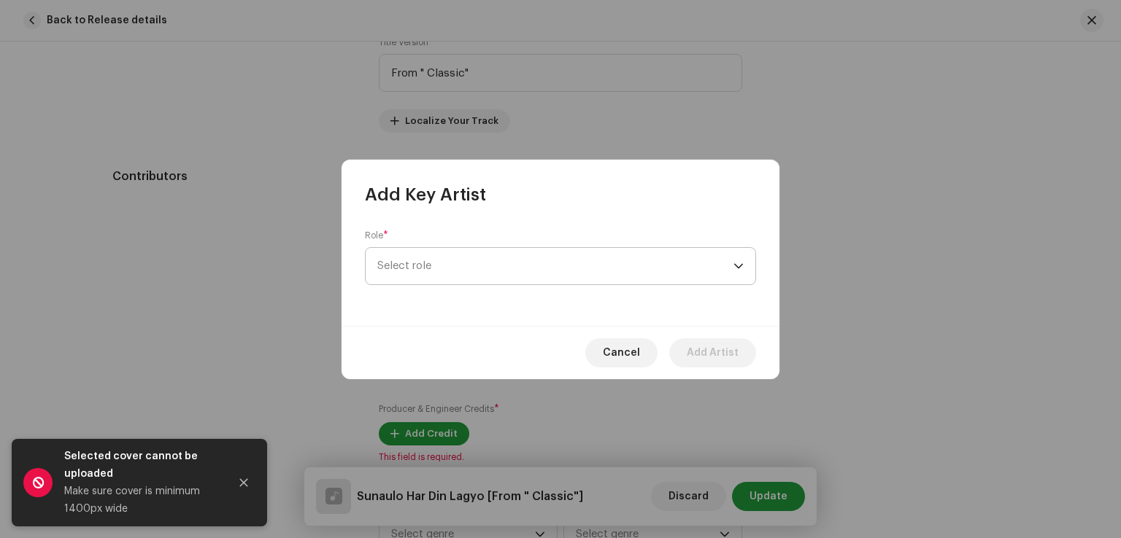
click at [421, 274] on span "Select role" at bounding box center [555, 266] width 356 height 36
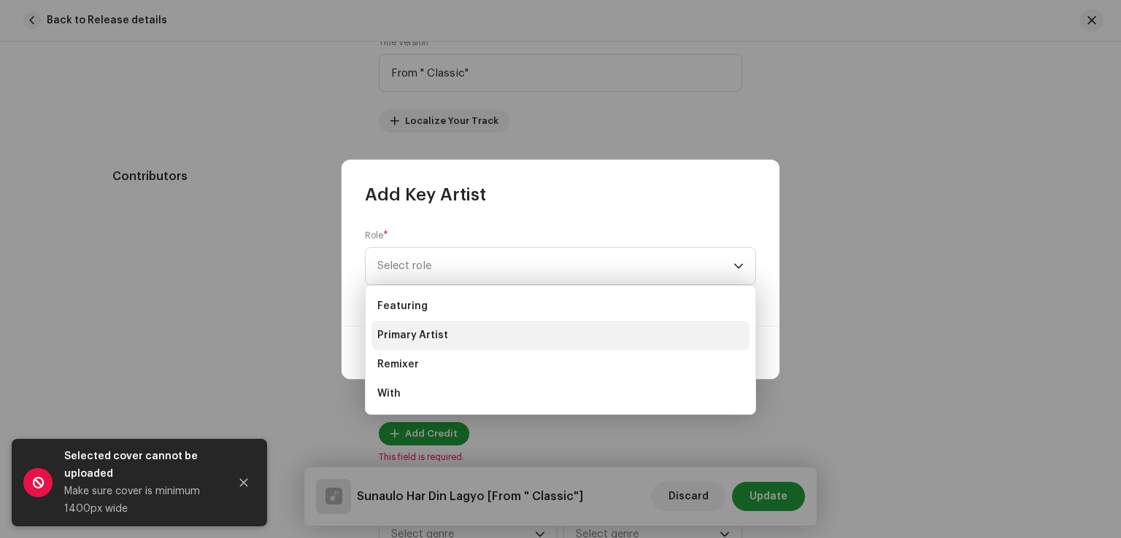
click at [414, 332] on span "Primary Artist" at bounding box center [412, 335] width 71 height 15
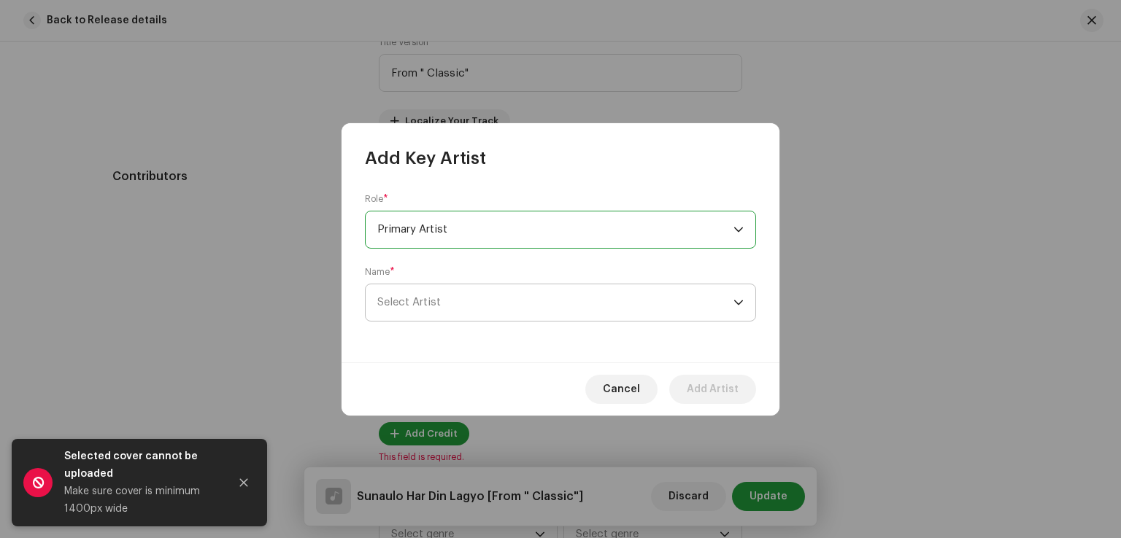
click at [425, 306] on span "Select Artist" at bounding box center [408, 302] width 63 height 11
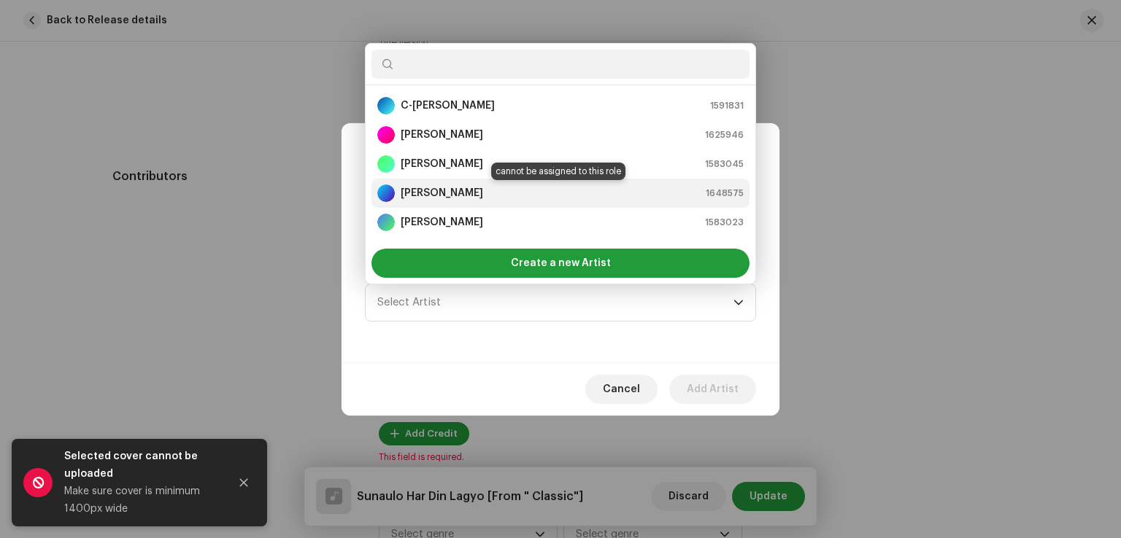
click at [448, 194] on strong "[PERSON_NAME]" at bounding box center [442, 193] width 82 height 15
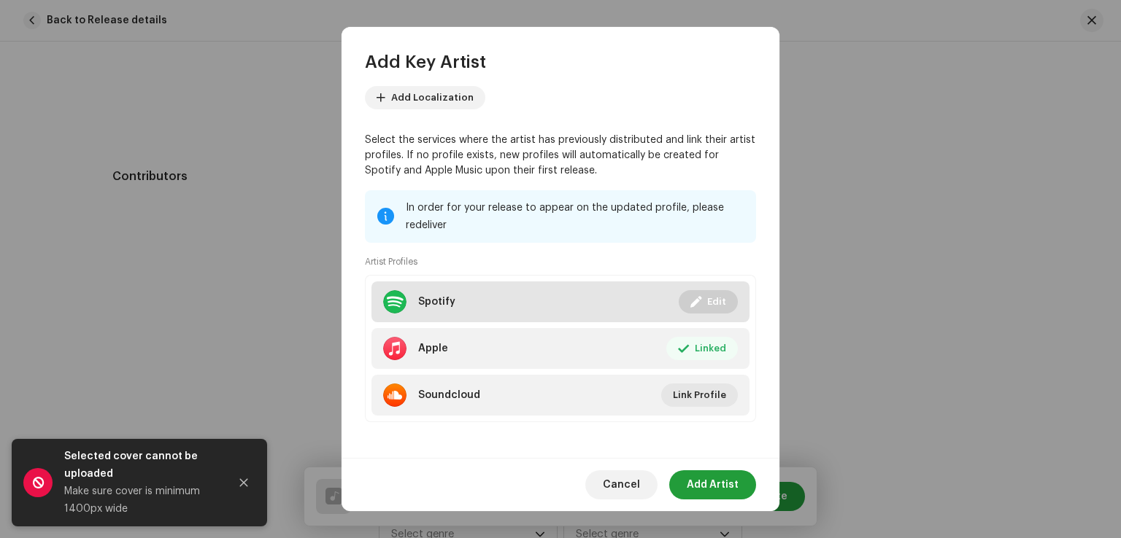
scroll to position [163, 0]
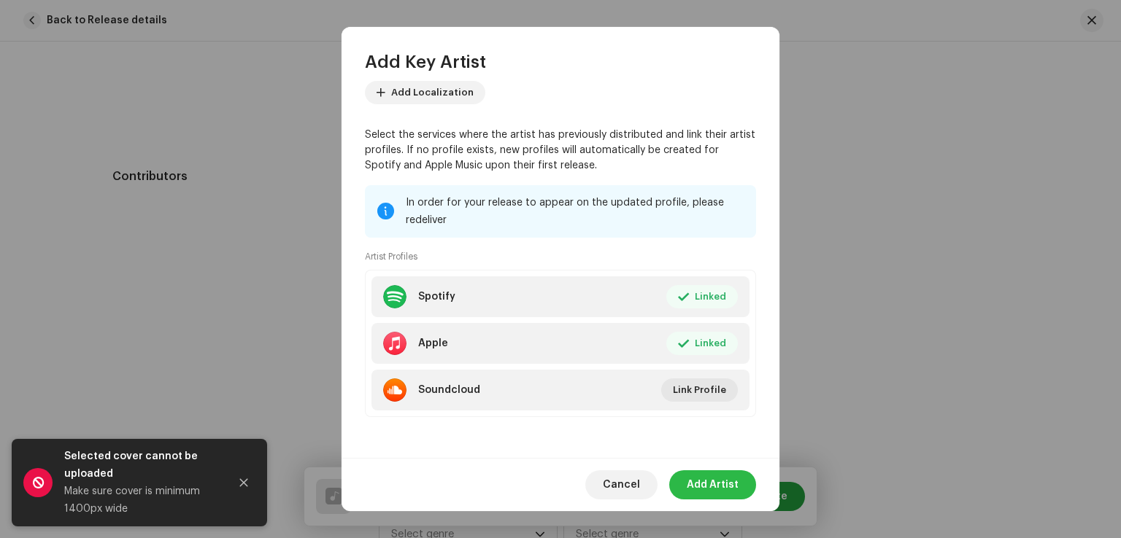
click at [718, 487] on span "Add Artist" at bounding box center [713, 485] width 52 height 29
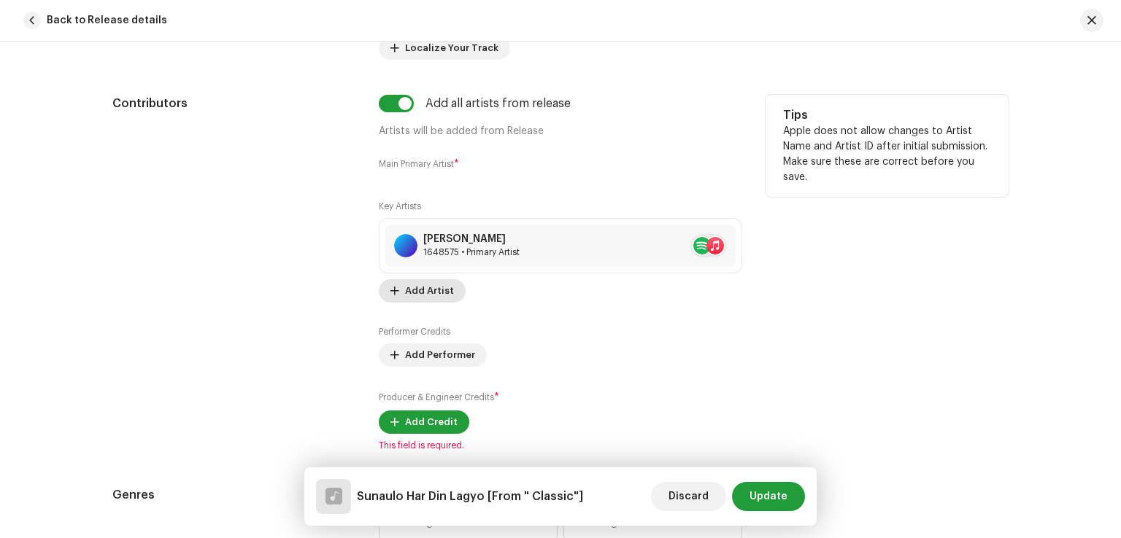
scroll to position [803, 0]
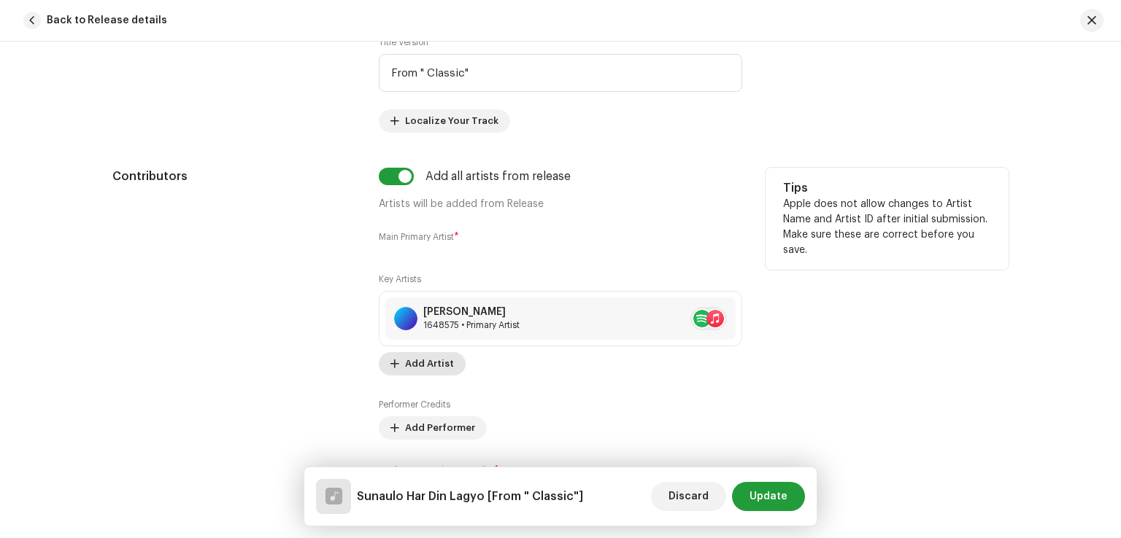
click at [435, 358] on span "Add Artist" at bounding box center [429, 363] width 49 height 29
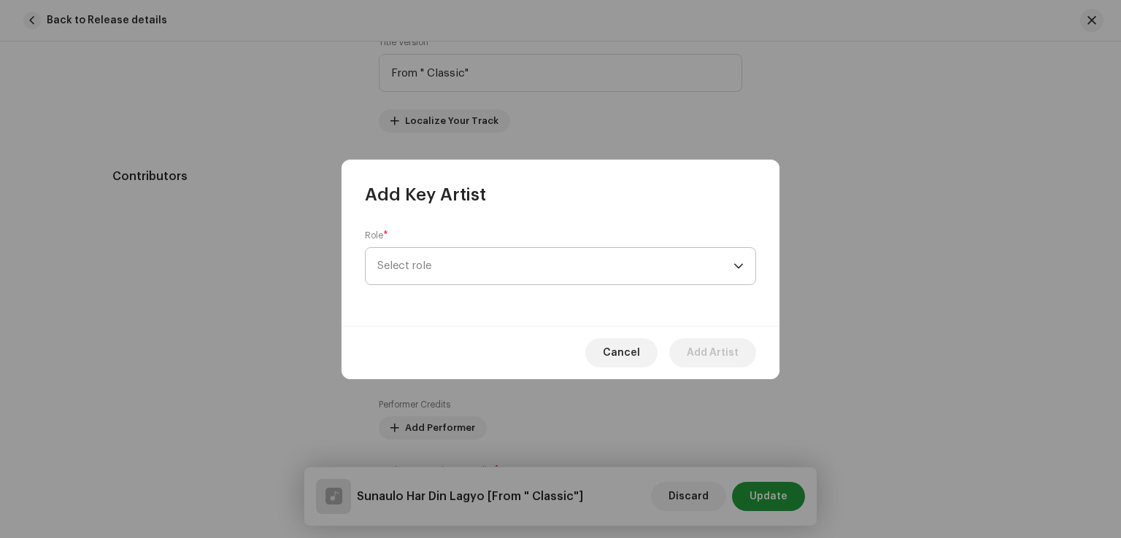
click at [455, 271] on span "Select role" at bounding box center [555, 266] width 356 height 36
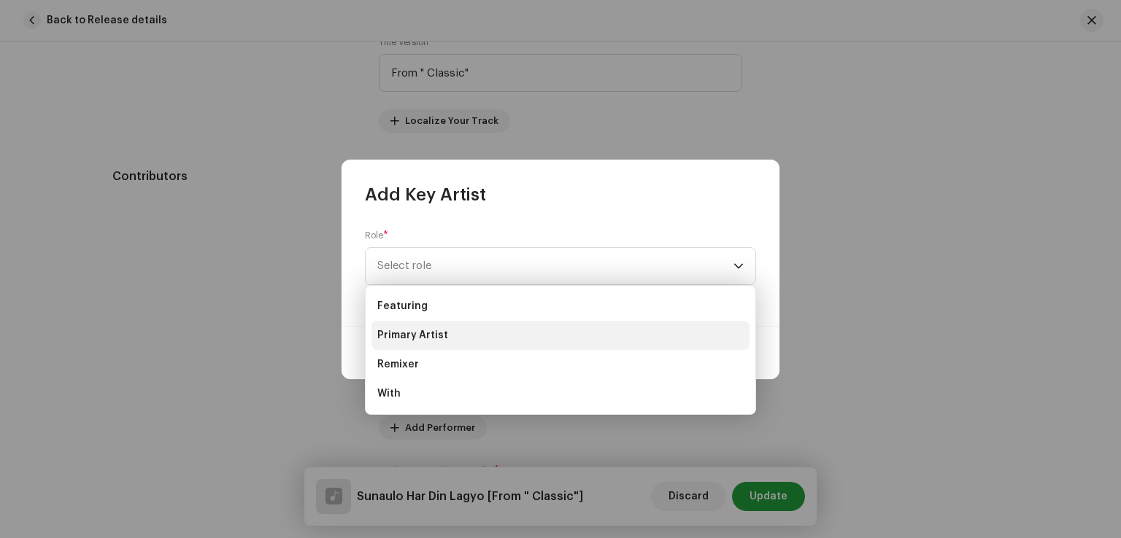
click at [420, 339] on span "Primary Artist" at bounding box center [412, 335] width 71 height 15
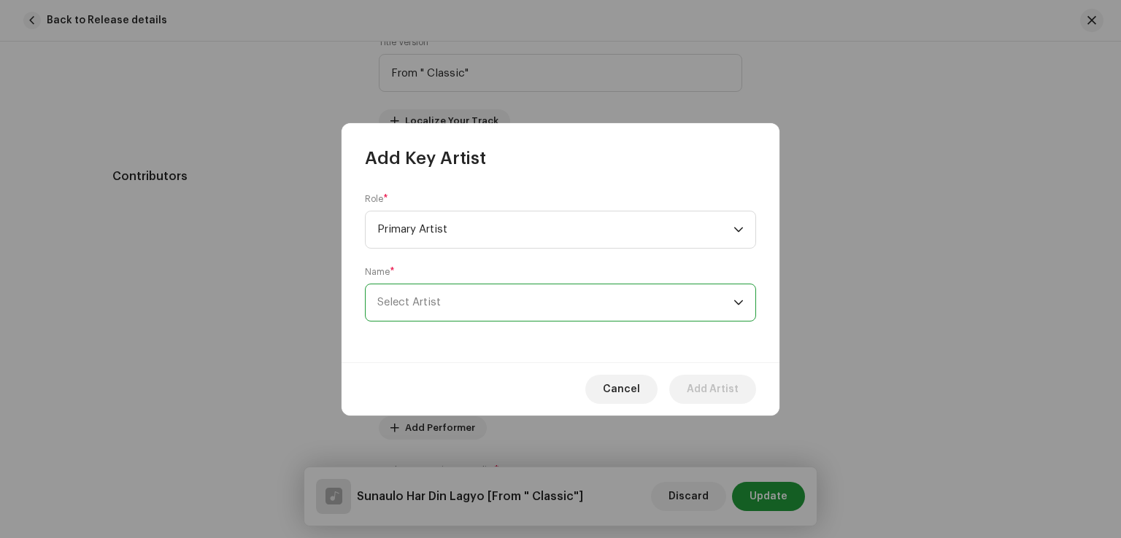
click at [424, 310] on span "Select Artist" at bounding box center [555, 303] width 356 height 36
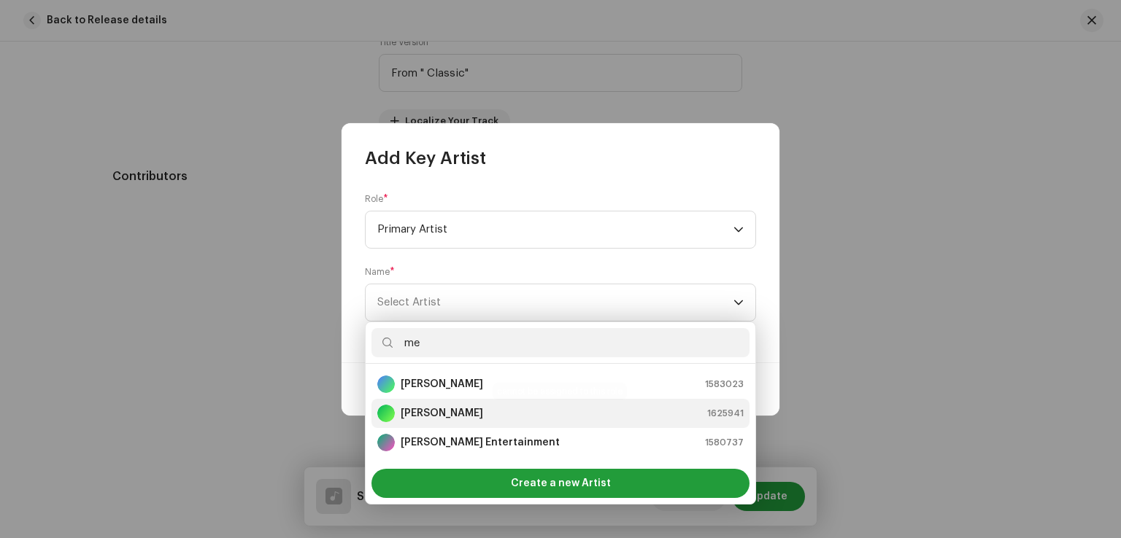
type input "me"
click at [438, 412] on strong "[PERSON_NAME]" at bounding box center [442, 413] width 82 height 15
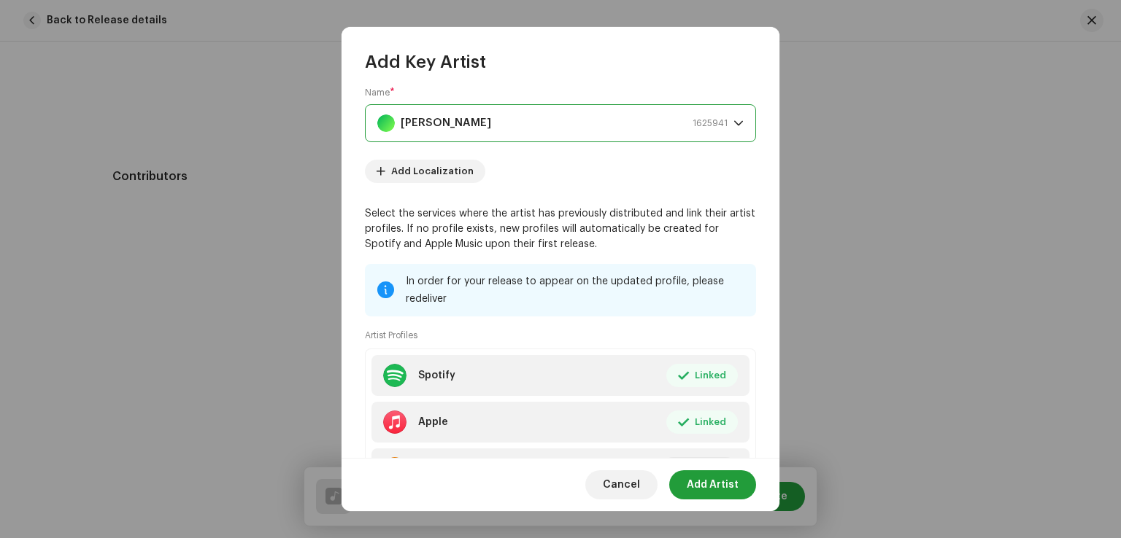
scroll to position [163, 0]
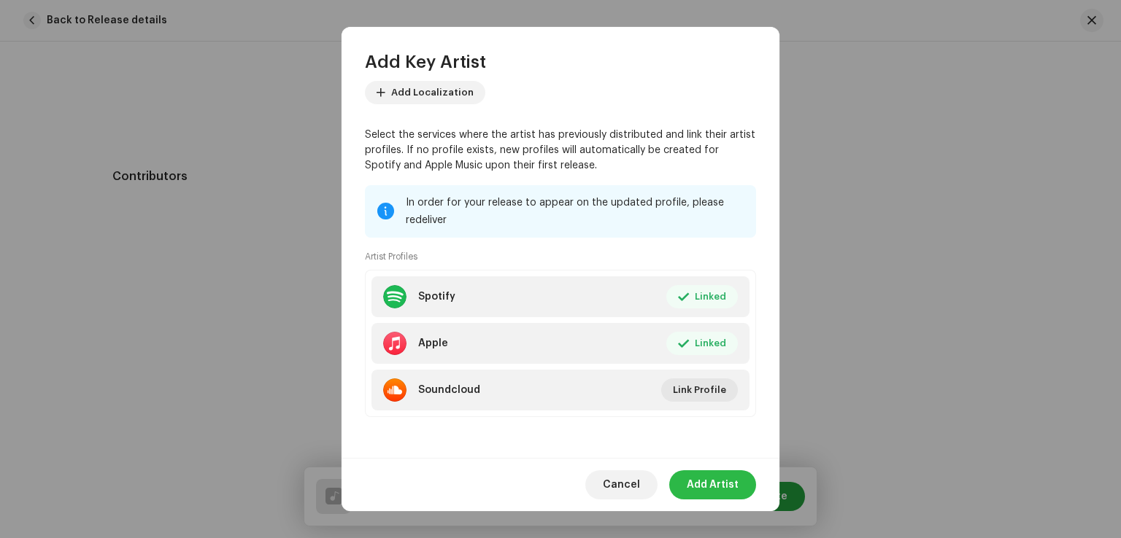
click at [728, 473] on span "Add Artist" at bounding box center [713, 485] width 52 height 29
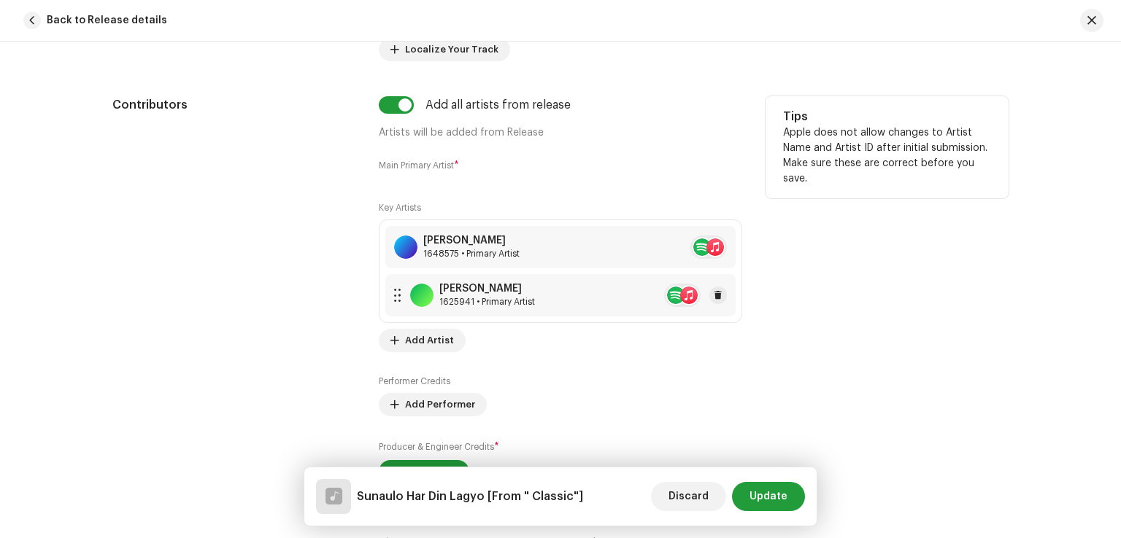
scroll to position [949, 0]
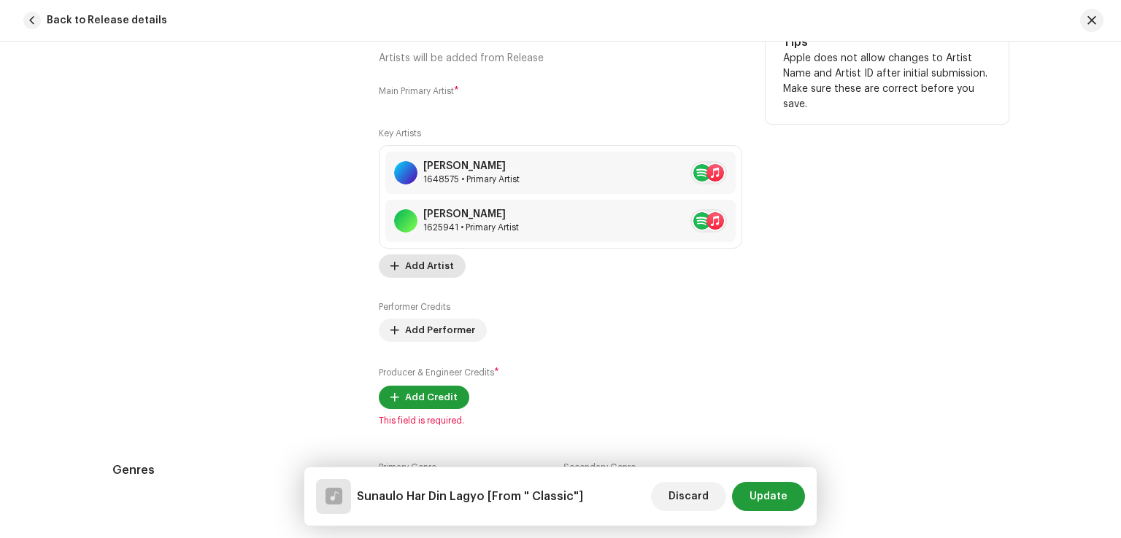
click at [435, 262] on span "Add Artist" at bounding box center [429, 266] width 49 height 29
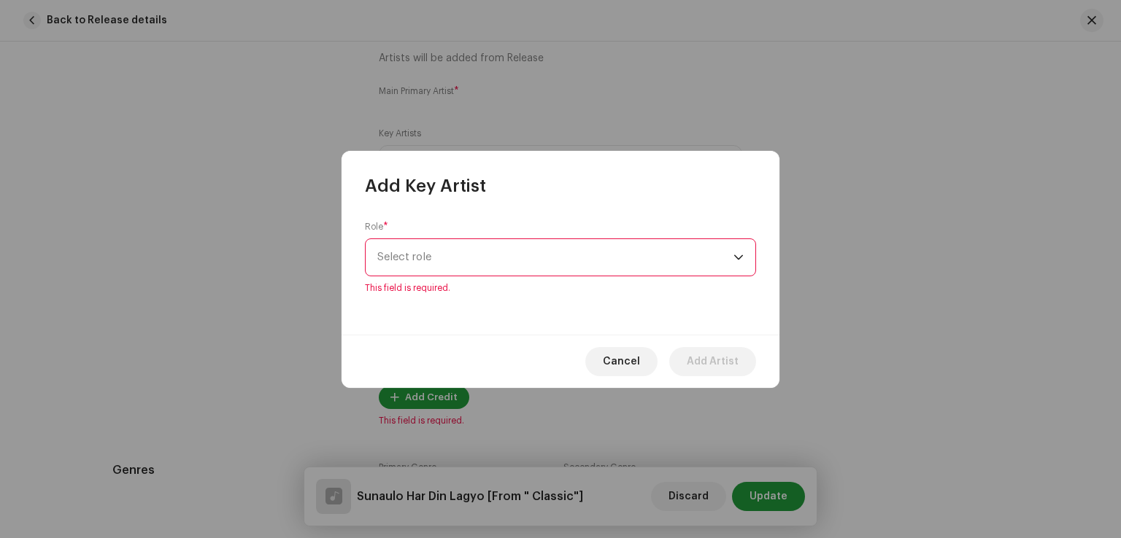
click at [506, 286] on div "Role * Select role This field is required." at bounding box center [560, 266] width 438 height 137
click at [506, 266] on span "Select role" at bounding box center [555, 257] width 356 height 36
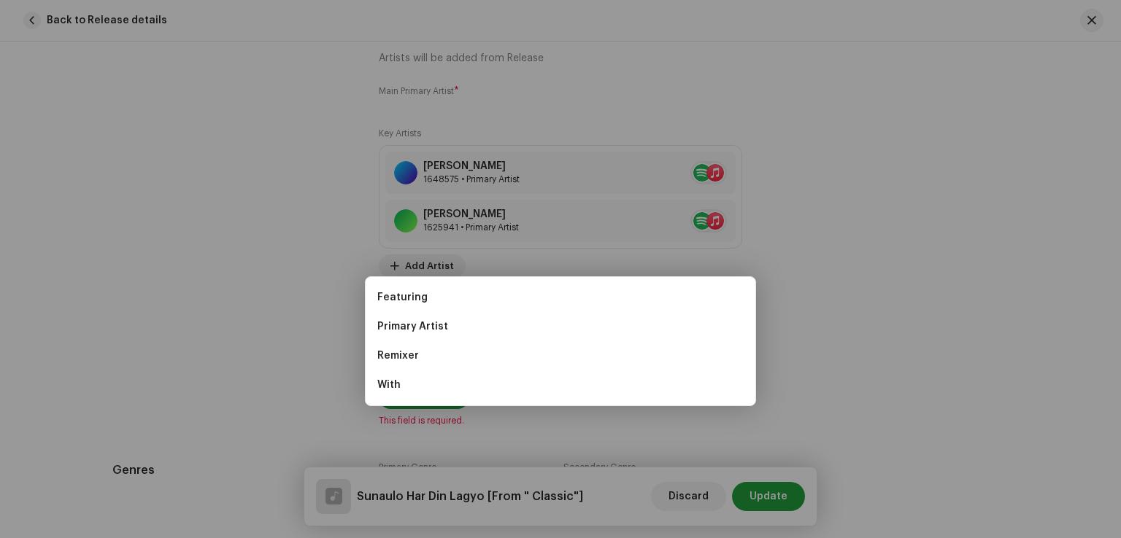
click at [260, 293] on div "Add Key Artist Role * Select role This field is required. Cancel Add Artist" at bounding box center [560, 269] width 1121 height 538
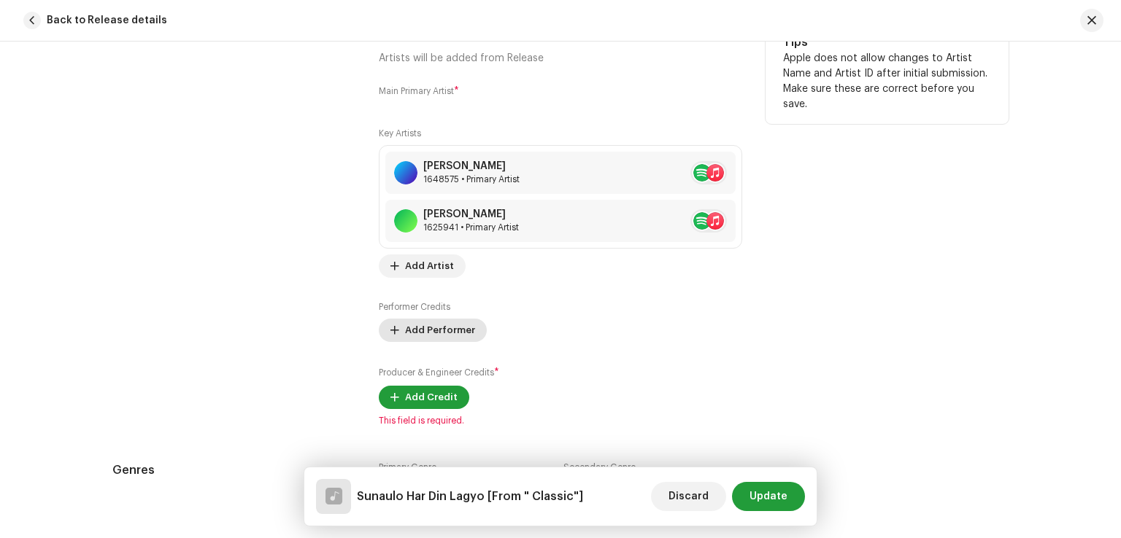
click at [433, 328] on span "Add Performer" at bounding box center [440, 330] width 70 height 29
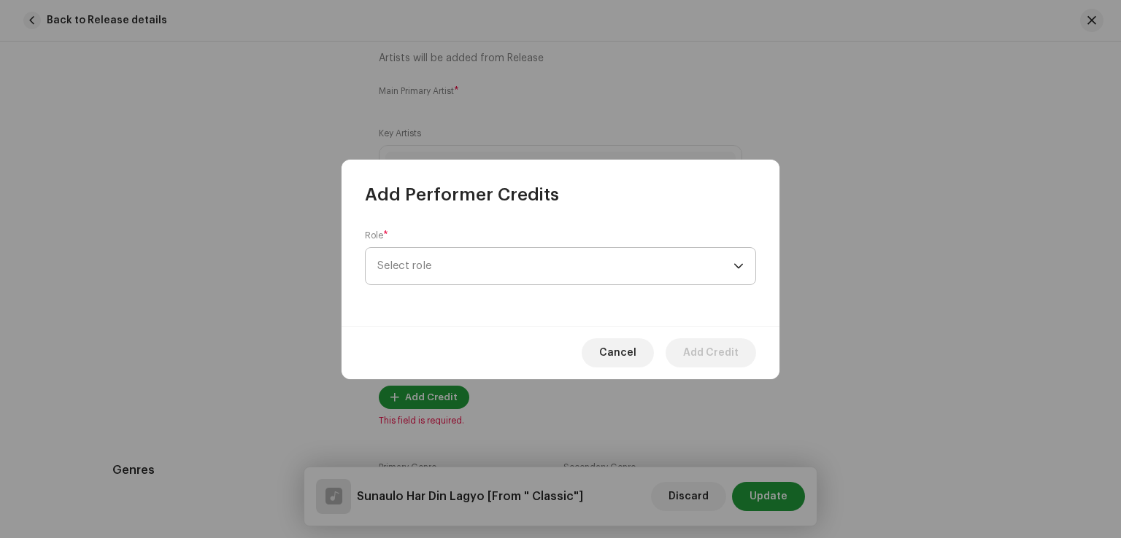
click at [445, 273] on span "Select role" at bounding box center [555, 266] width 356 height 36
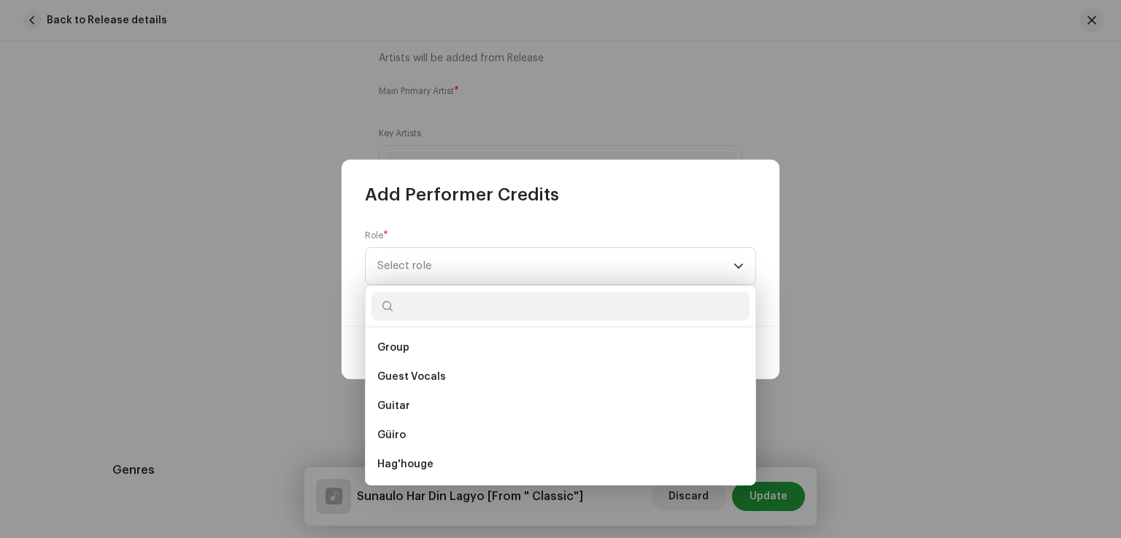
scroll to position [5253, 0]
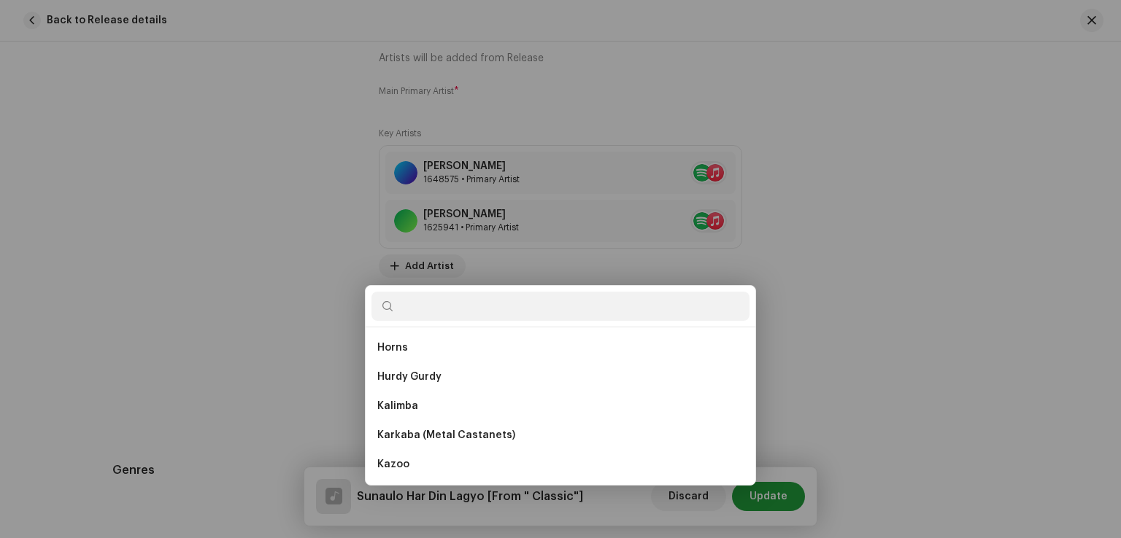
click at [967, 293] on div "Add Performer Credits Role * Select role Cancel Add Credit" at bounding box center [560, 269] width 1121 height 538
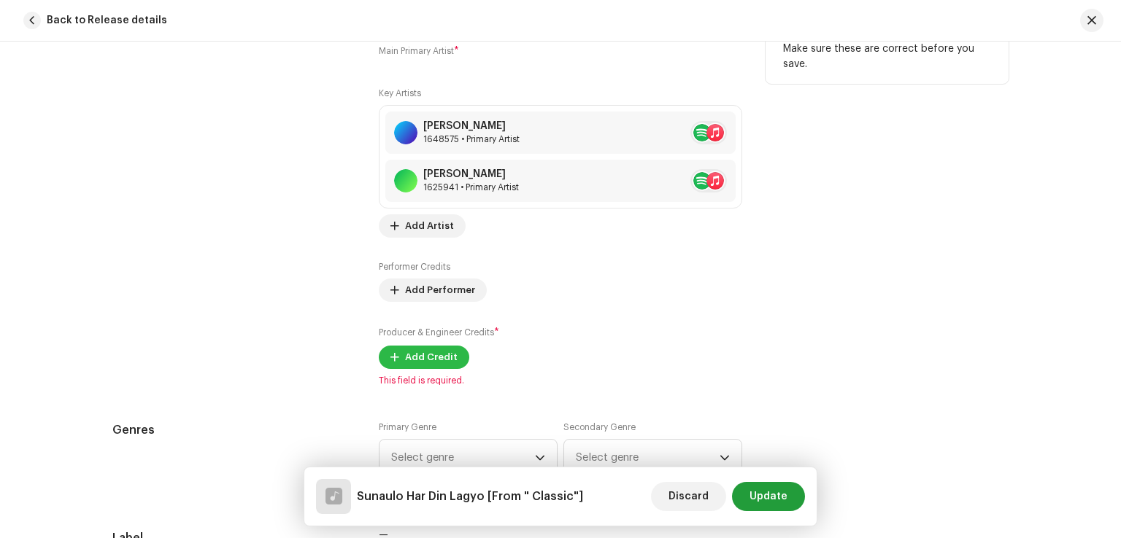
scroll to position [1021, 0]
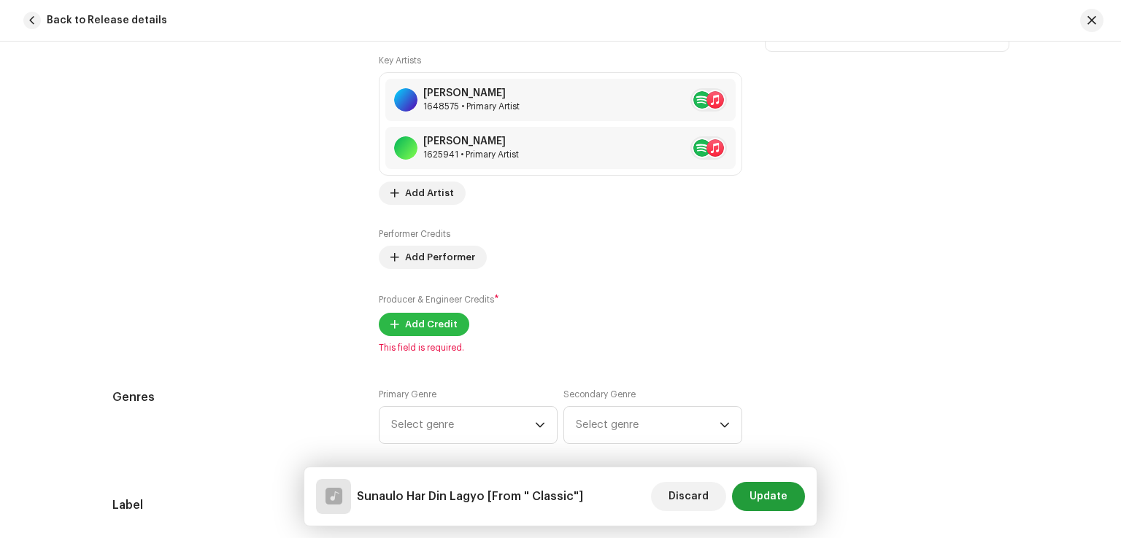
click at [438, 331] on span "Add Credit" at bounding box center [431, 324] width 53 height 29
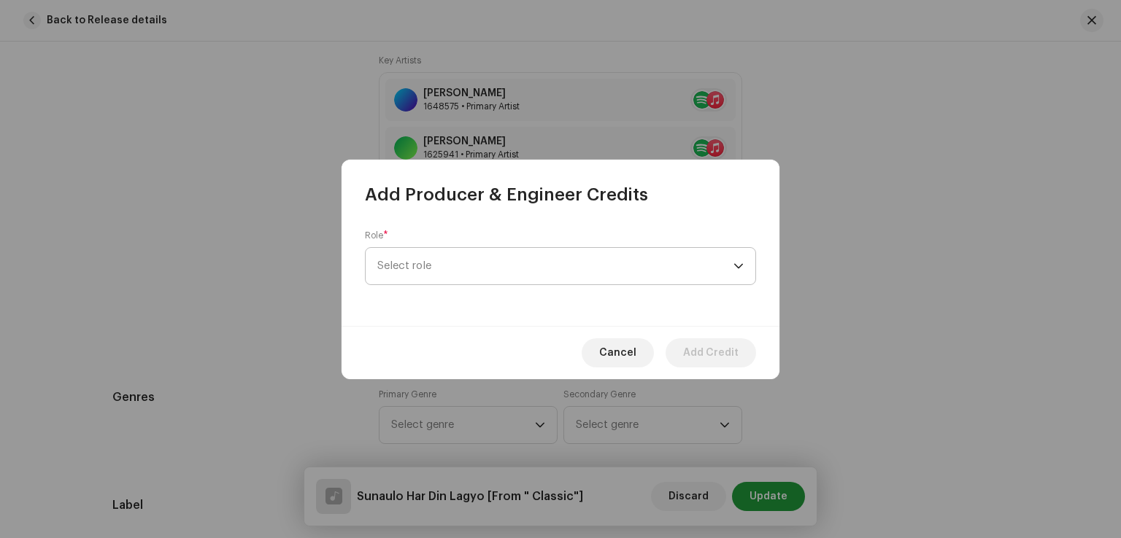
click at [467, 255] on span "Select role" at bounding box center [555, 266] width 356 height 36
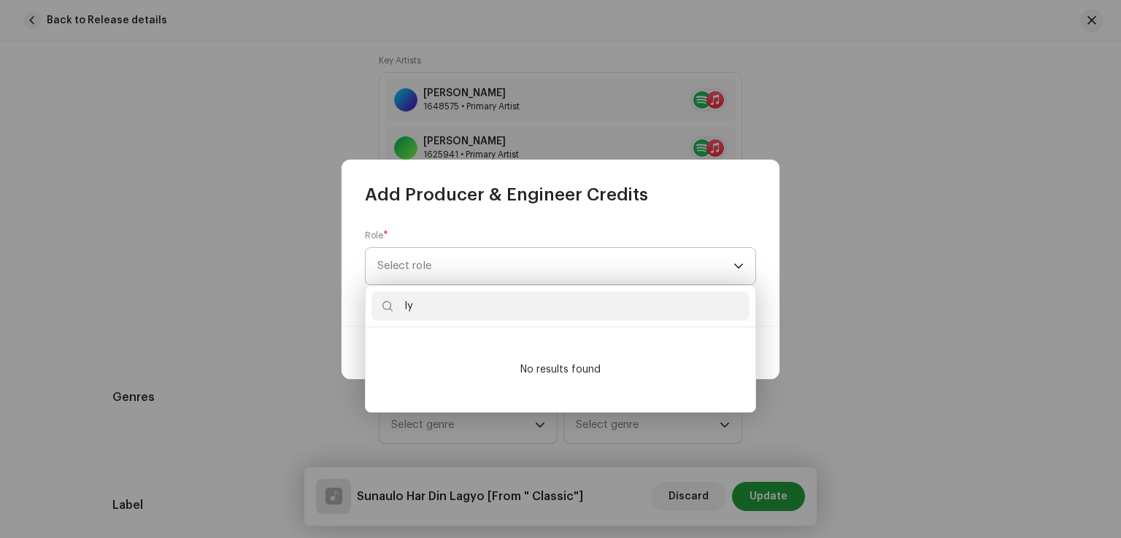
type input "l"
type input "m"
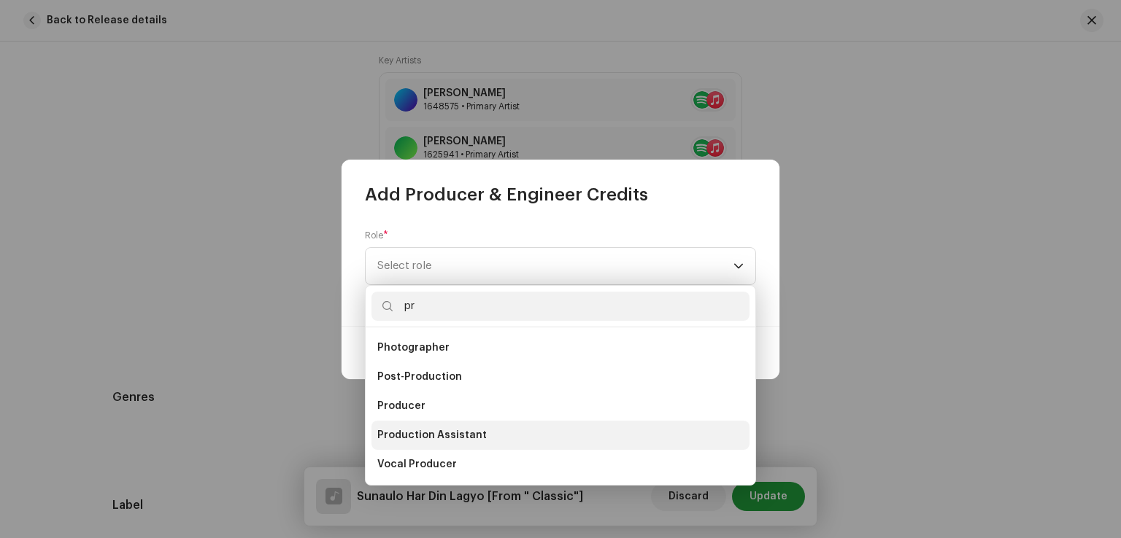
scroll to position [58, 0]
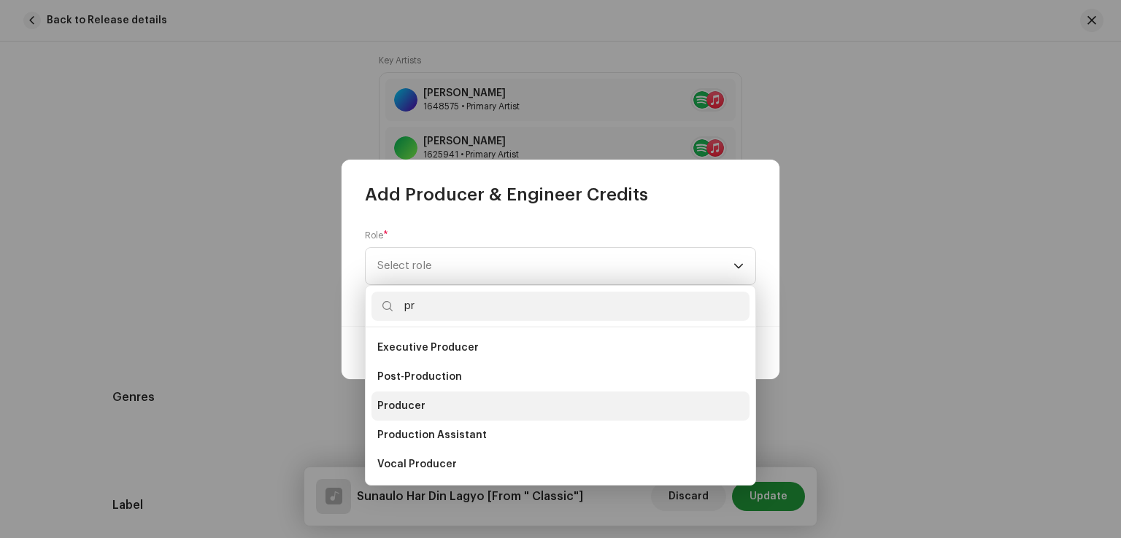
type input "pr"
click at [441, 407] on li "Producer" at bounding box center [560, 406] width 378 height 29
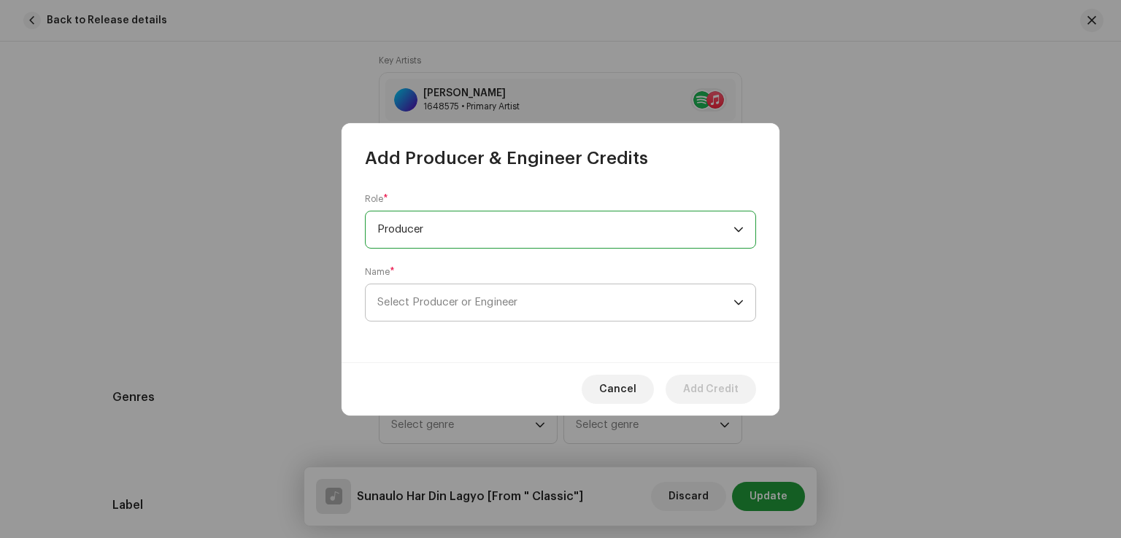
click at [444, 307] on span "Select Producer or Engineer" at bounding box center [447, 302] width 140 height 11
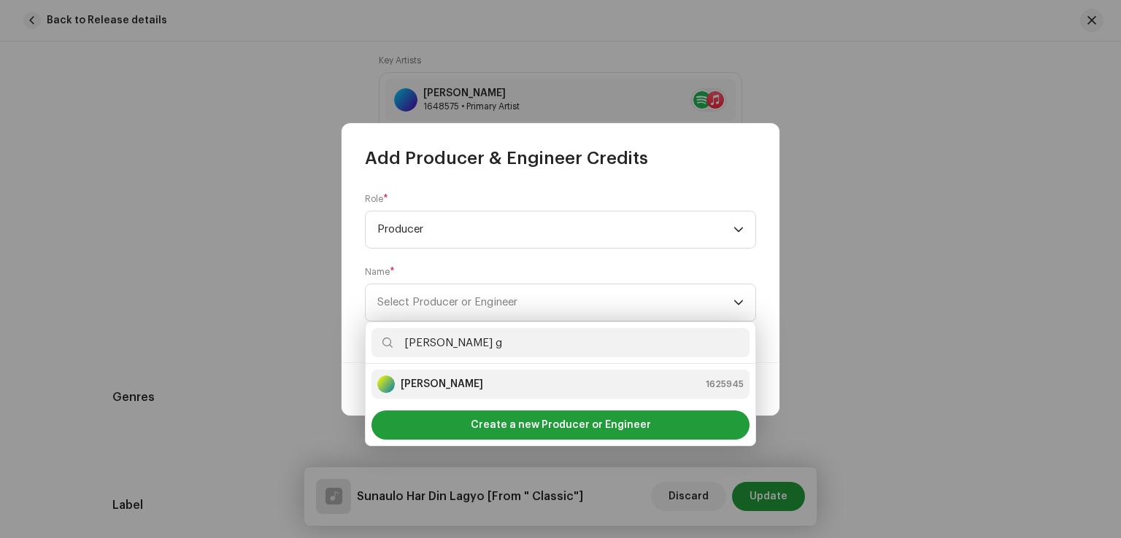
type input "[PERSON_NAME] g"
click at [444, 379] on strong "[PERSON_NAME]" at bounding box center [442, 384] width 82 height 15
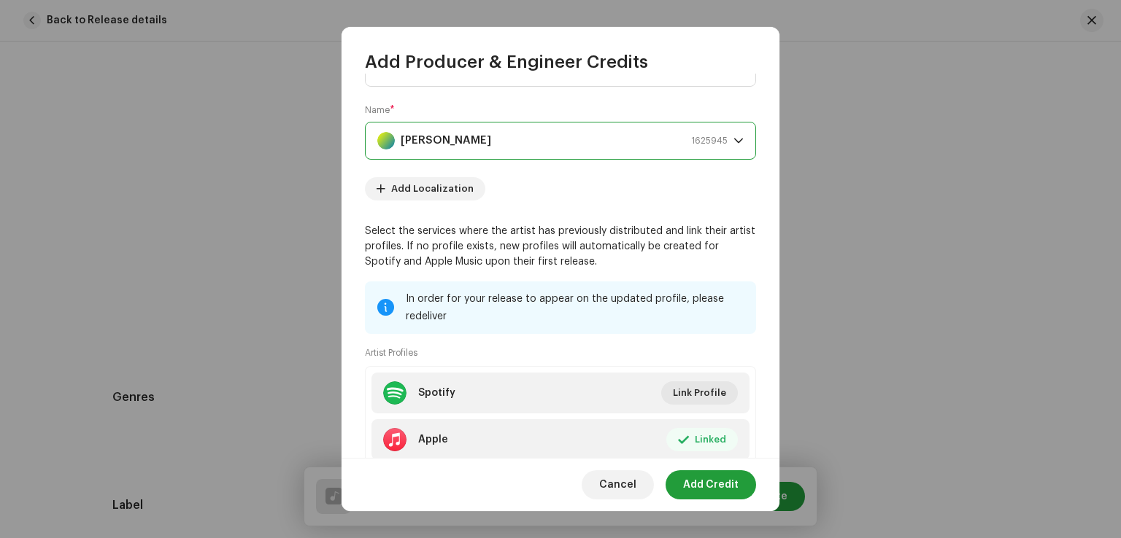
scroll to position [163, 0]
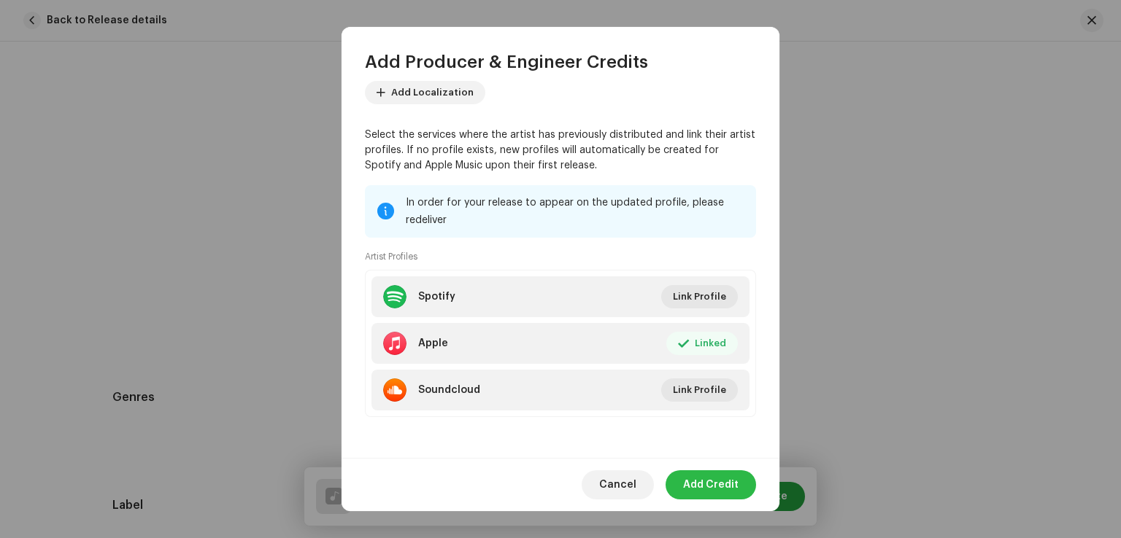
click at [730, 478] on span "Add Credit" at bounding box center [710, 485] width 55 height 29
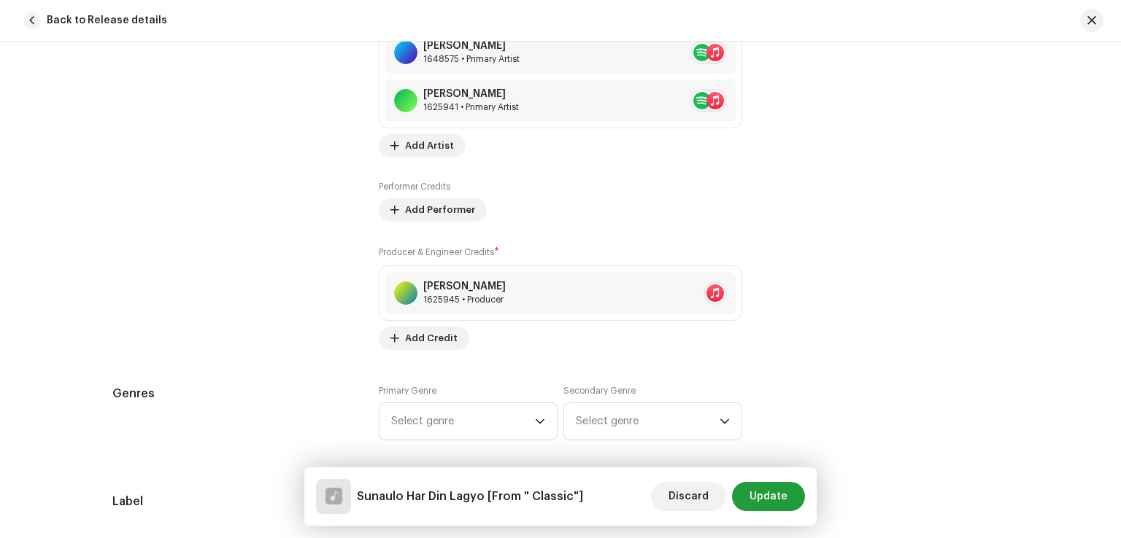
scroll to position [1094, 0]
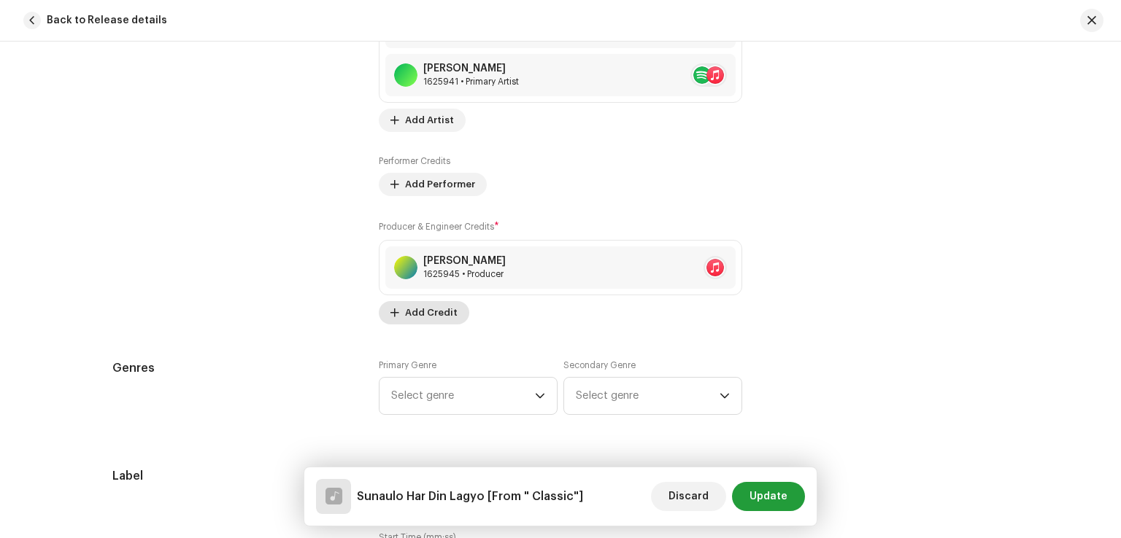
click at [444, 312] on span "Add Credit" at bounding box center [431, 312] width 53 height 29
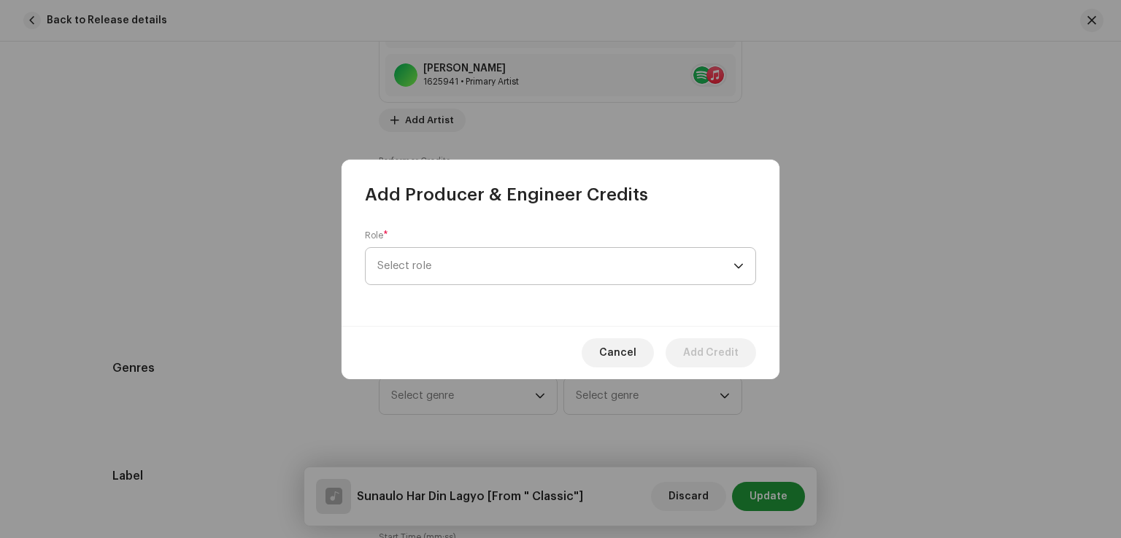
click at [448, 275] on span "Select role" at bounding box center [555, 266] width 356 height 36
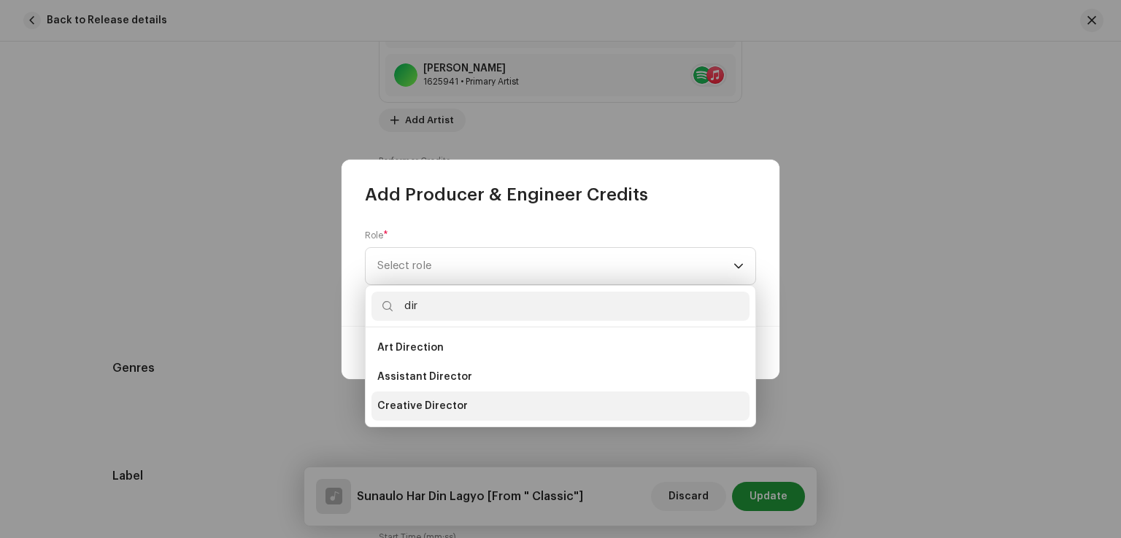
type input "dir"
click at [430, 409] on span "Creative Director" at bounding box center [422, 406] width 90 height 15
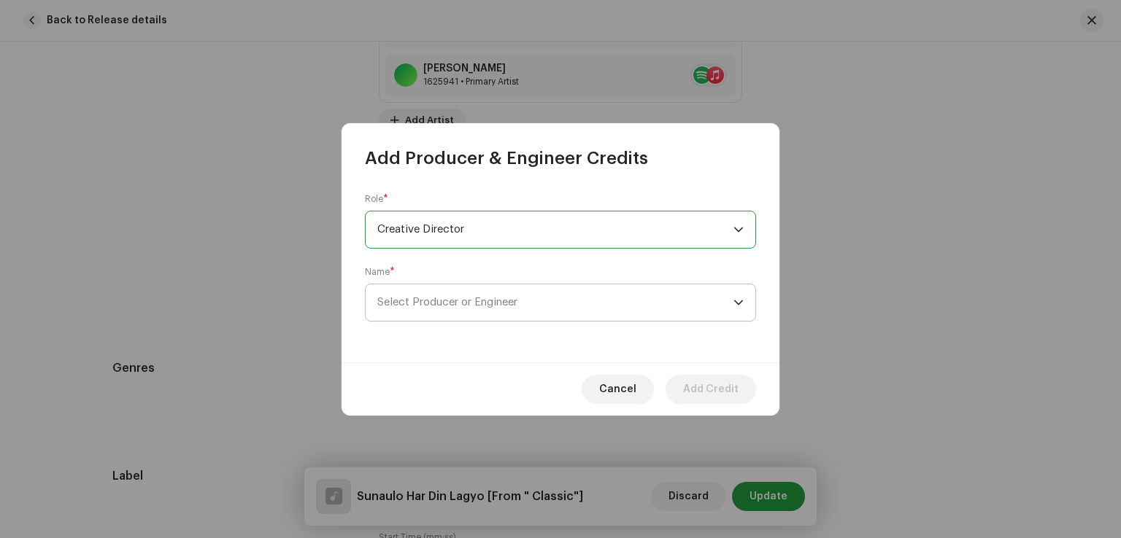
click at [448, 301] on span "Select Producer or Engineer" at bounding box center [447, 302] width 140 height 11
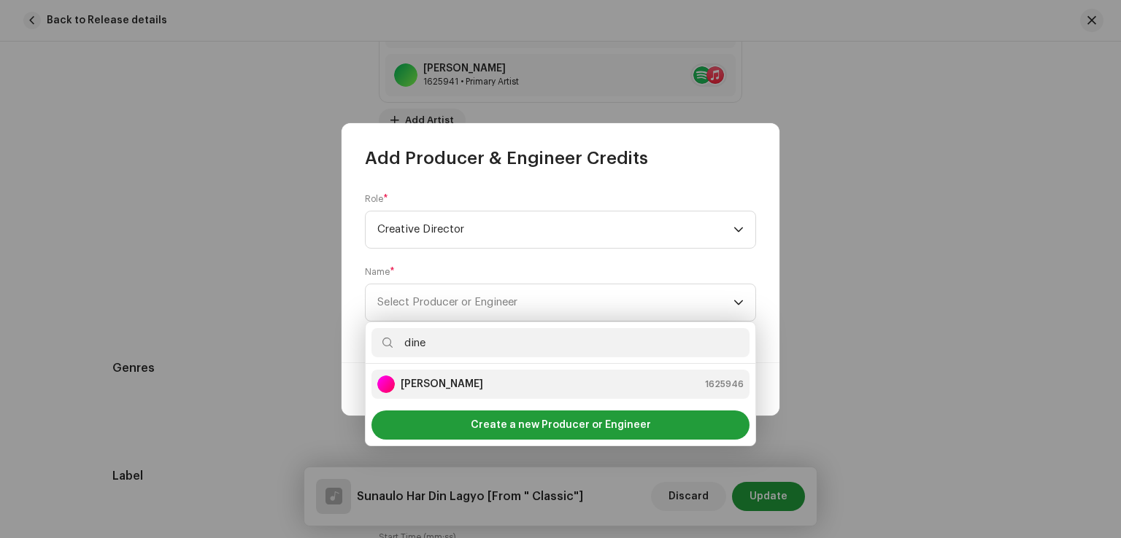
type input "dine"
click at [449, 374] on li "[PERSON_NAME] 1625946" at bounding box center [560, 384] width 378 height 29
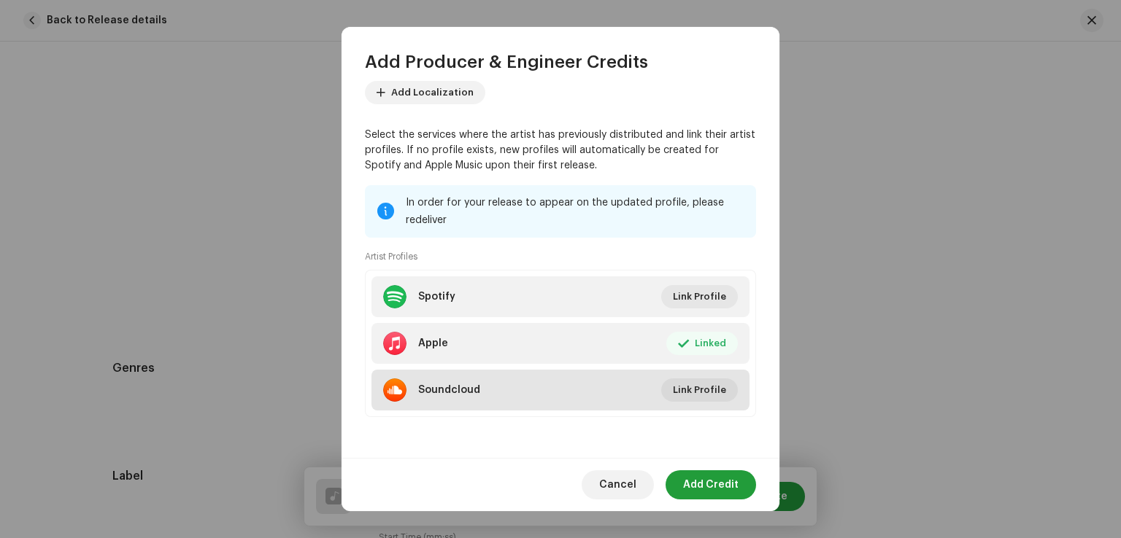
scroll to position [163, 0]
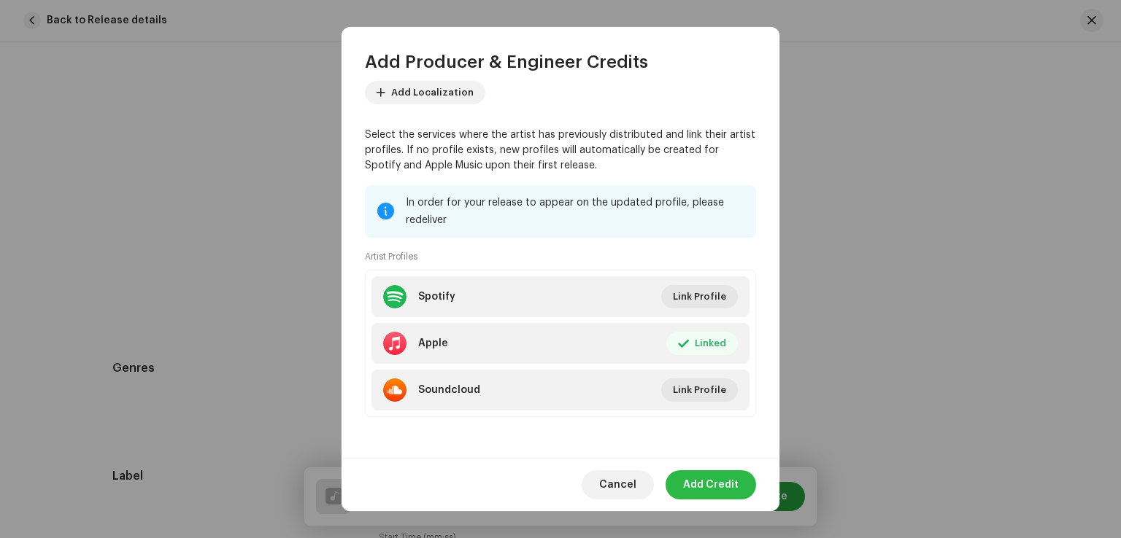
click at [719, 484] on span "Add Credit" at bounding box center [710, 485] width 55 height 29
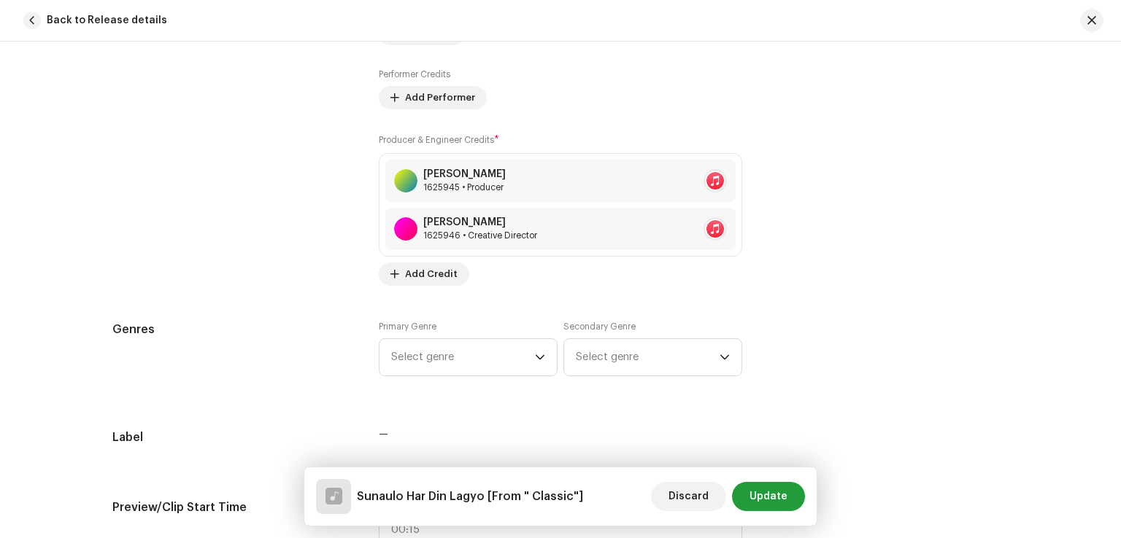
scroll to position [1240, 0]
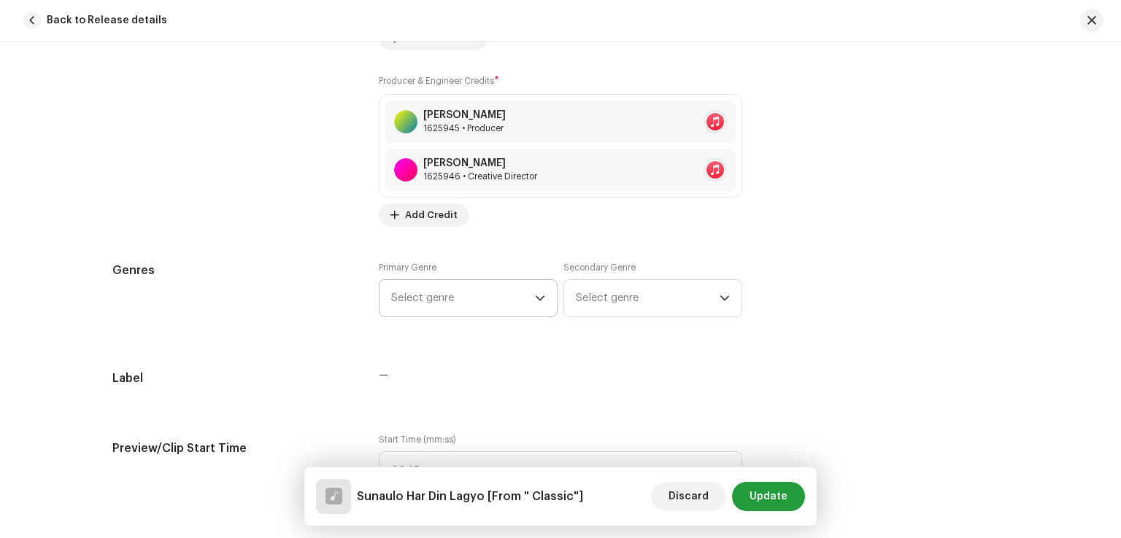
click at [521, 302] on span "Select genre" at bounding box center [463, 298] width 144 height 36
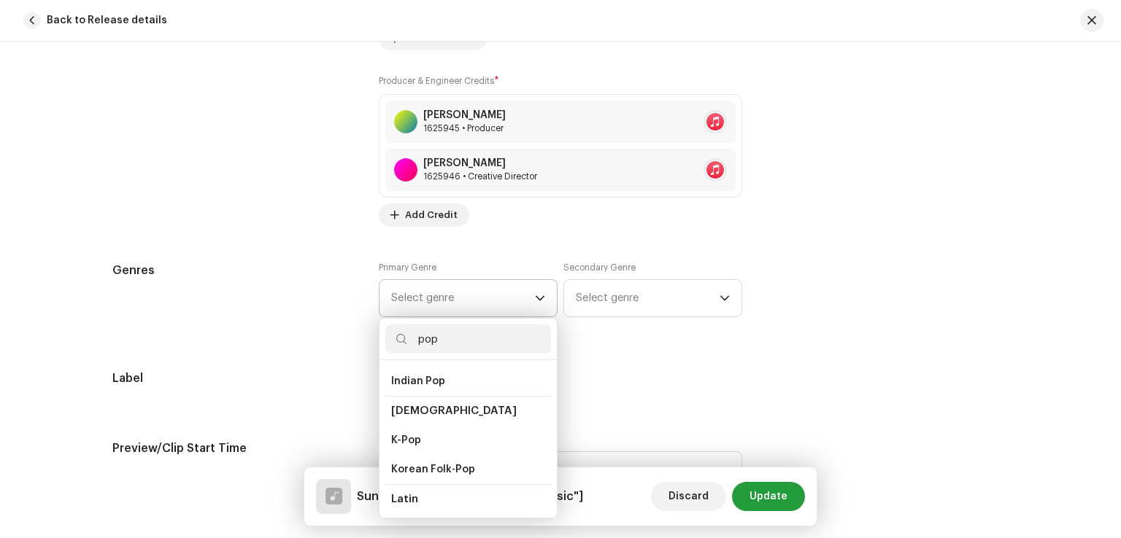
scroll to position [511, 0]
type input "pop"
click at [436, 428] on li "Pop" at bounding box center [468, 442] width 166 height 29
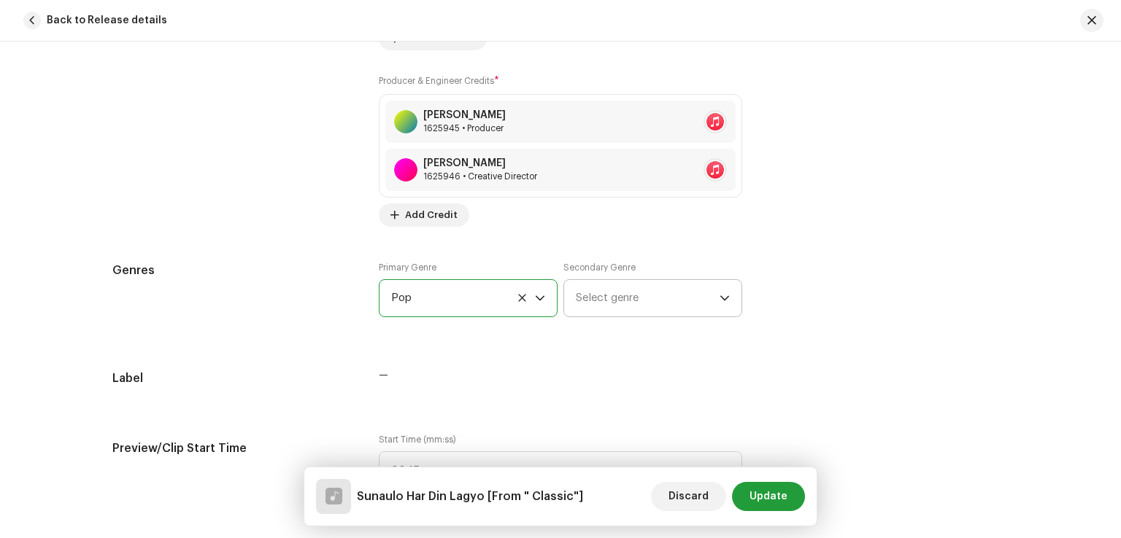
click at [603, 307] on span "Select genre" at bounding box center [648, 298] width 144 height 36
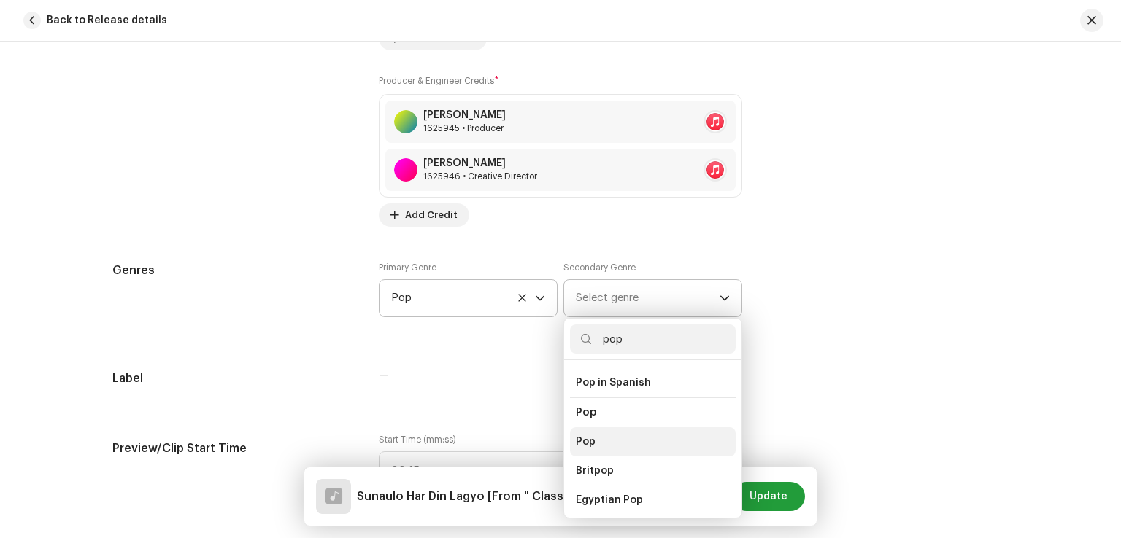
type input "pop"
click at [603, 430] on li "Pop" at bounding box center [653, 442] width 166 height 29
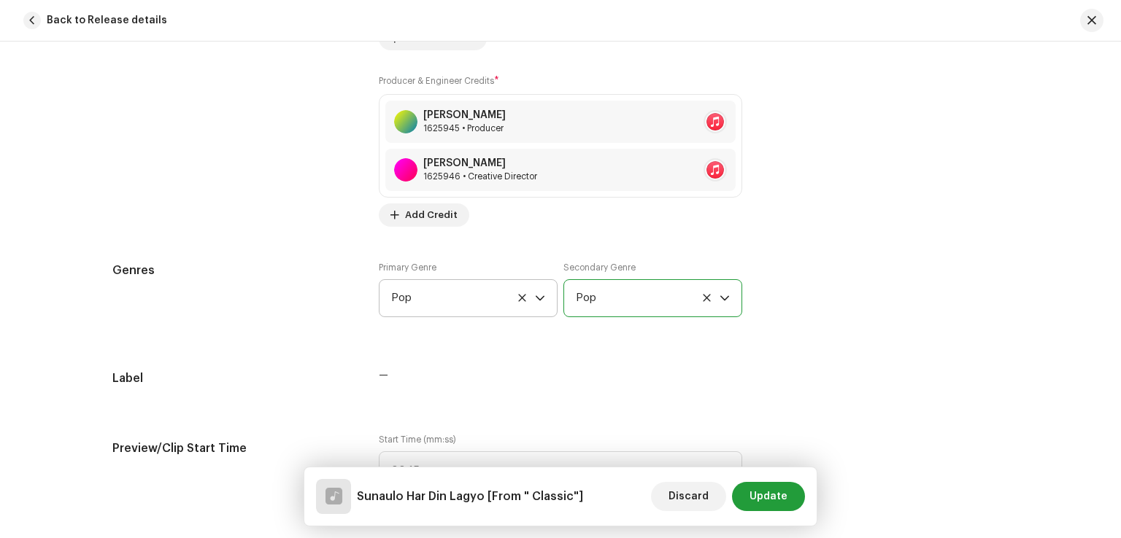
click at [846, 334] on div "Genres Primary Genre Pop Secondary Genre Pop" at bounding box center [560, 298] width 896 height 73
click at [373, 370] on div "Label — The label value of a track on a release has to be the release’s label." at bounding box center [560, 384] width 896 height 29
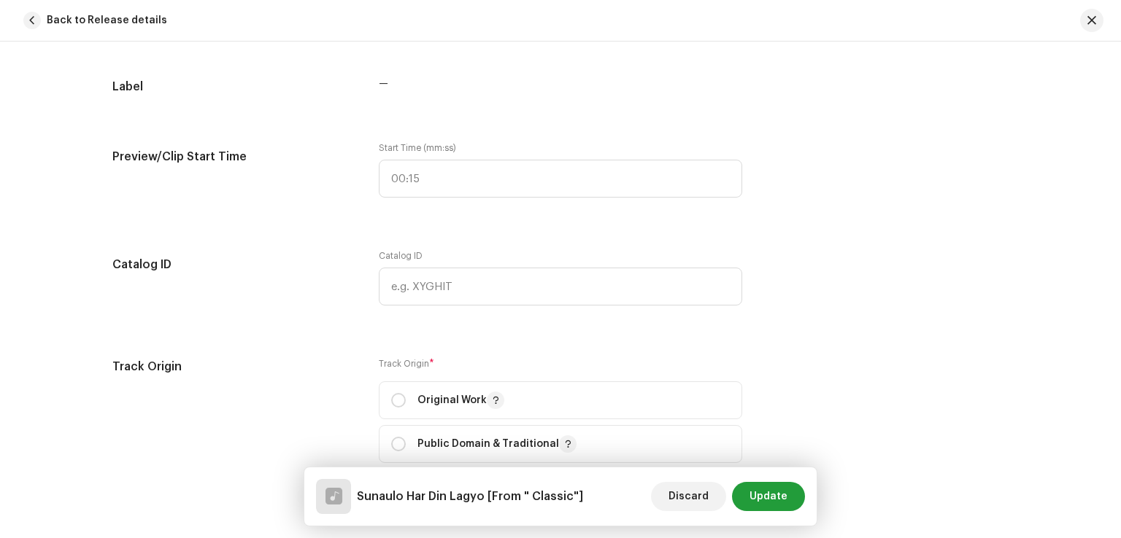
scroll to position [1605, 0]
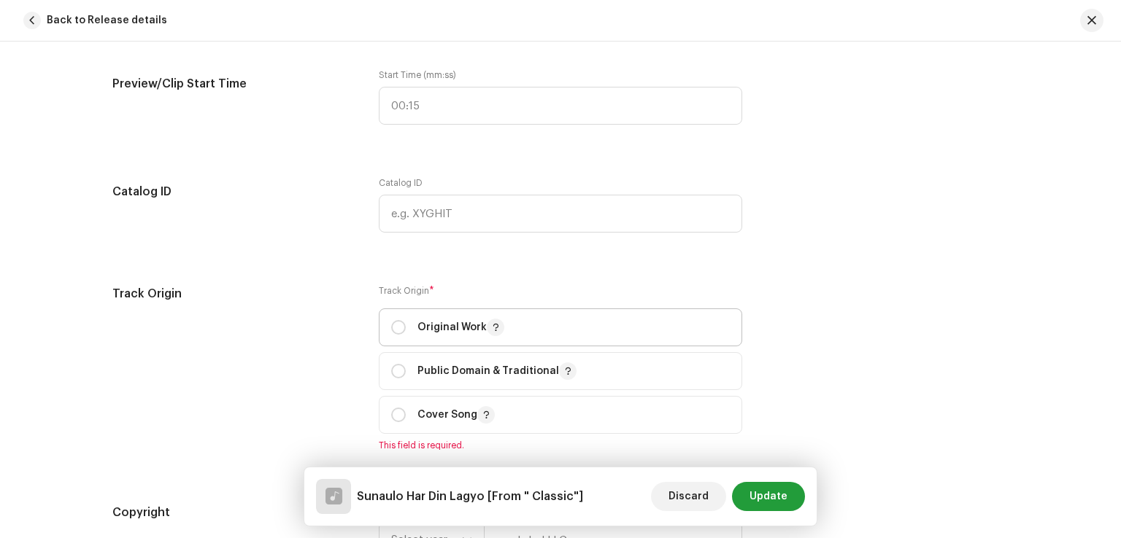
click at [403, 330] on div "Original Work" at bounding box center [447, 328] width 113 height 18
radio input "true"
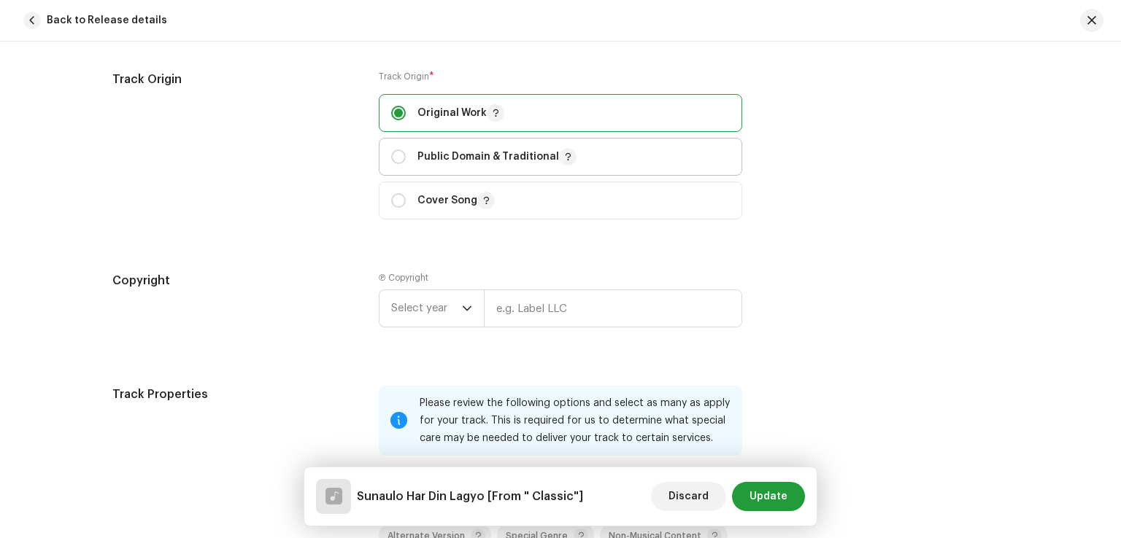
scroll to position [1824, 0]
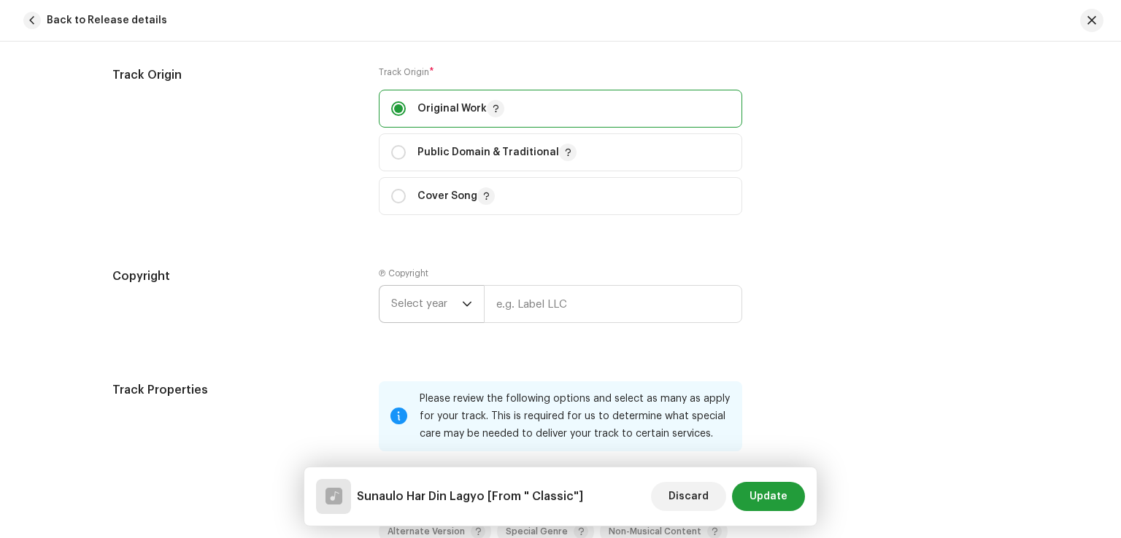
click at [456, 310] on span "Select year" at bounding box center [426, 304] width 71 height 36
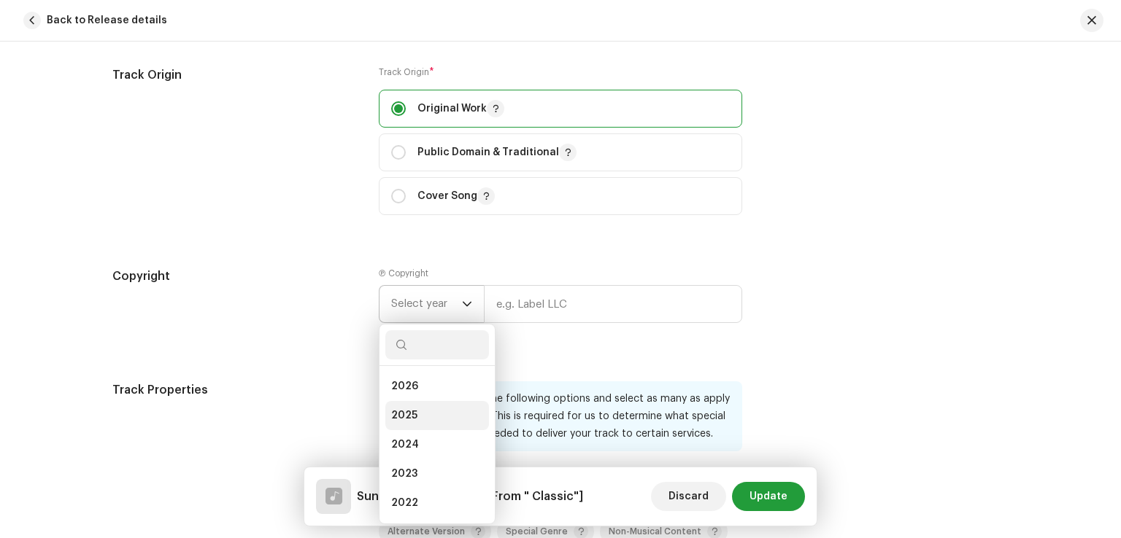
click at [414, 410] on li "2025" at bounding box center [437, 415] width 104 height 29
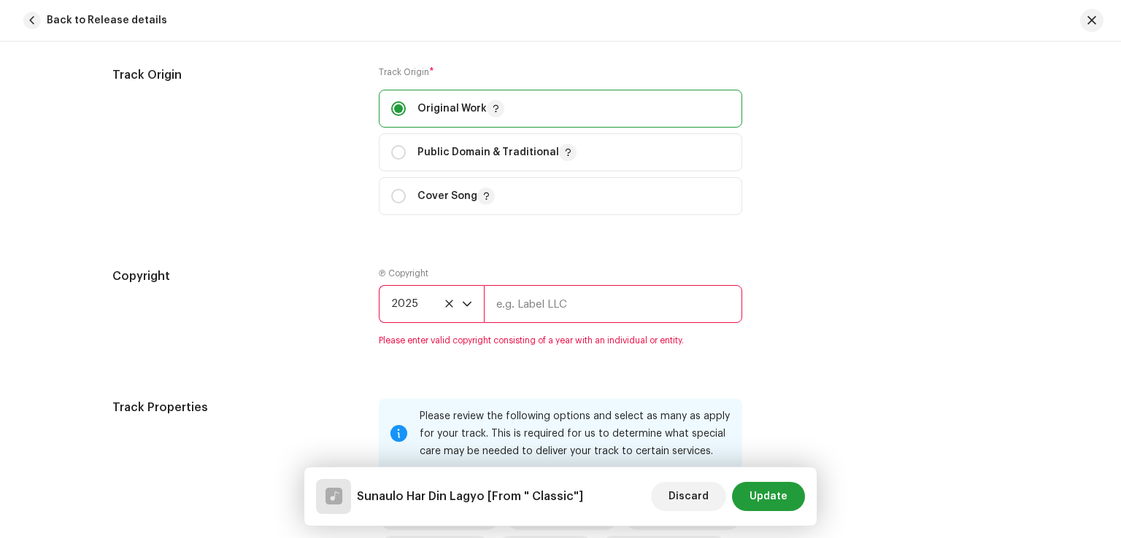
click at [517, 316] on input "text" at bounding box center [613, 304] width 258 height 38
type input "[PERSON_NAME] Entertainment"
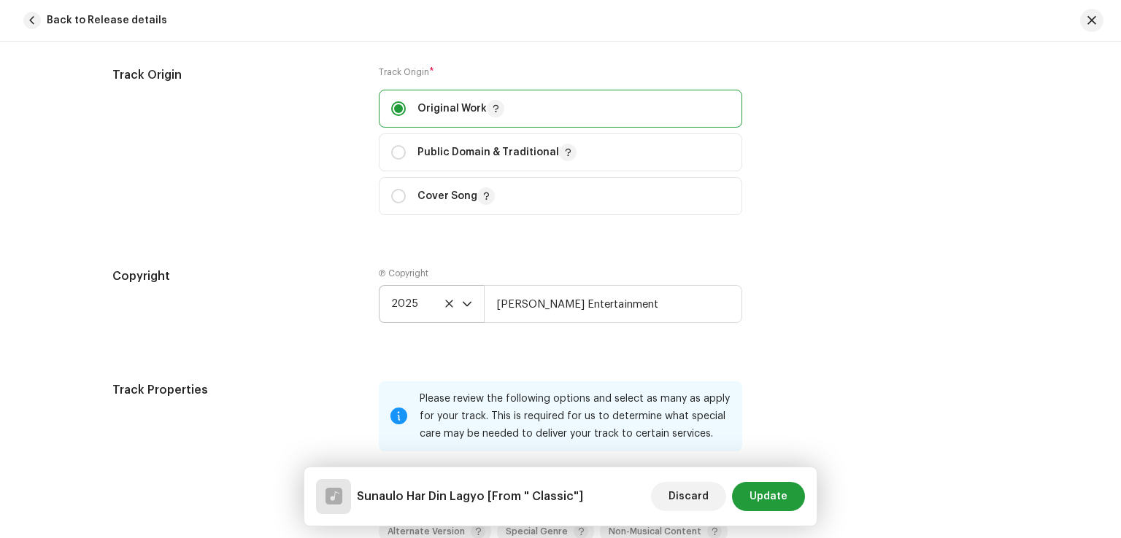
click at [862, 328] on div "Copyright Ⓟ Copyright 2025 [PERSON_NAME] Entertainment" at bounding box center [560, 307] width 896 height 79
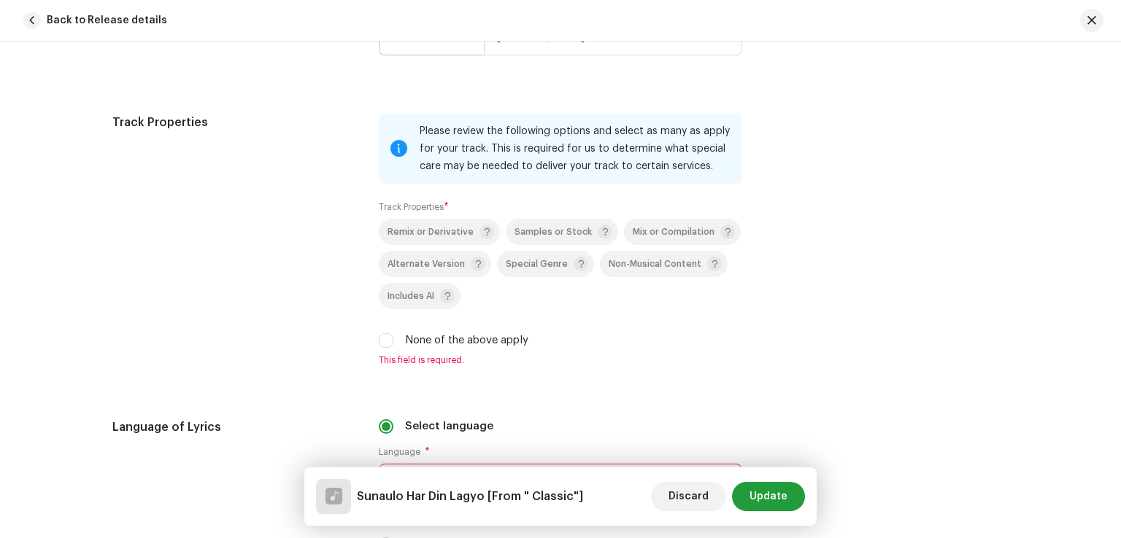
scroll to position [2116, 0]
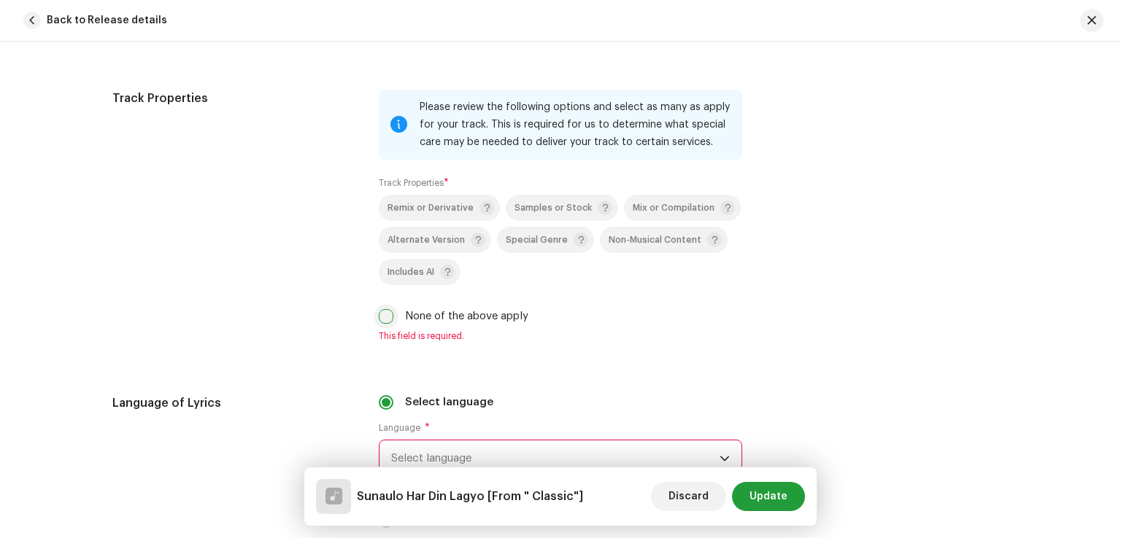
click at [382, 324] on input "None of the above apply" at bounding box center [386, 316] width 15 height 15
checkbox input "true"
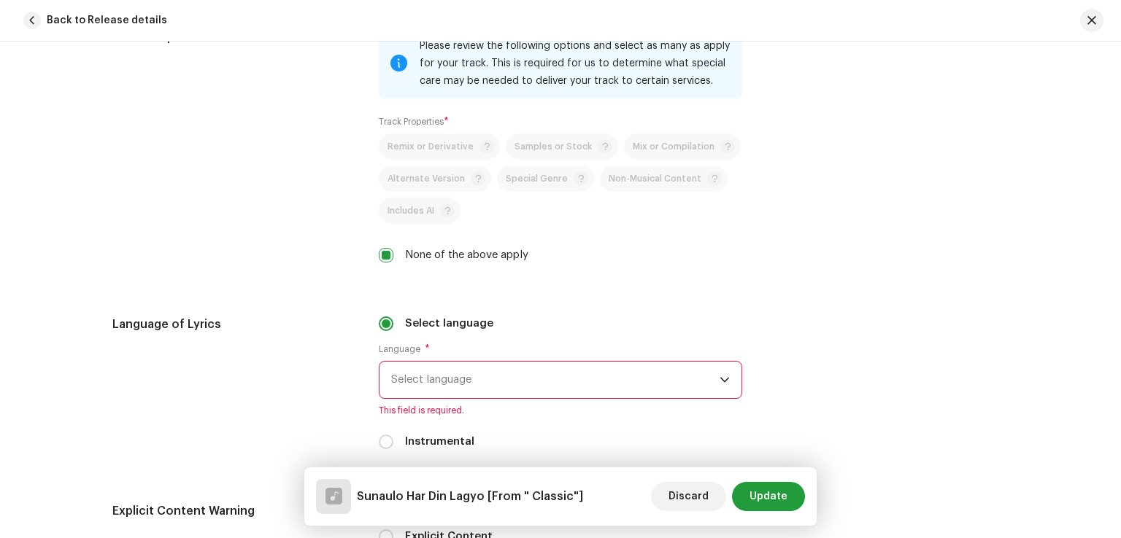
scroll to position [2262, 0]
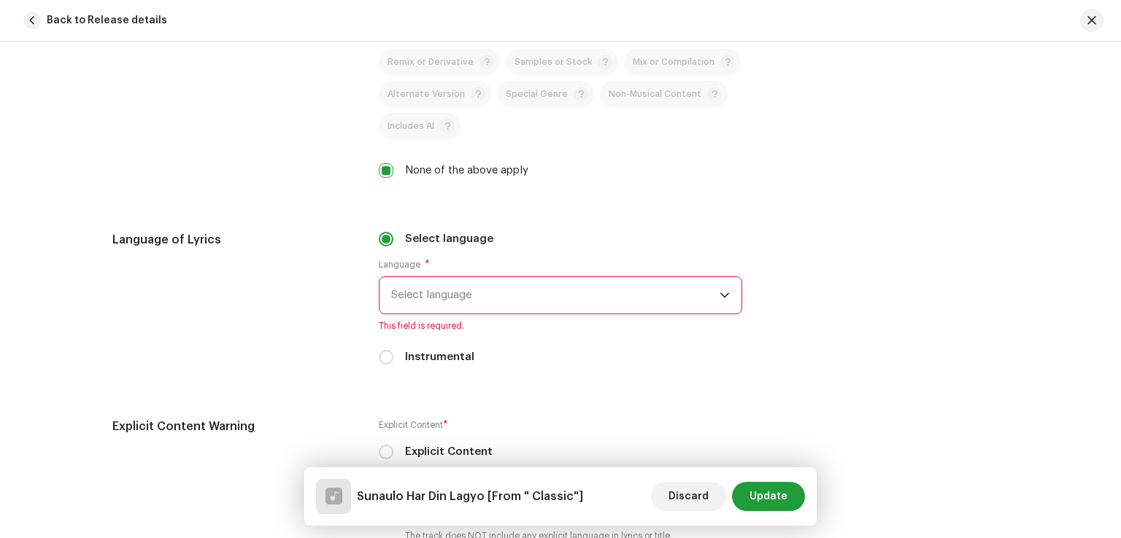
click at [485, 311] on span "Select language" at bounding box center [555, 295] width 328 height 36
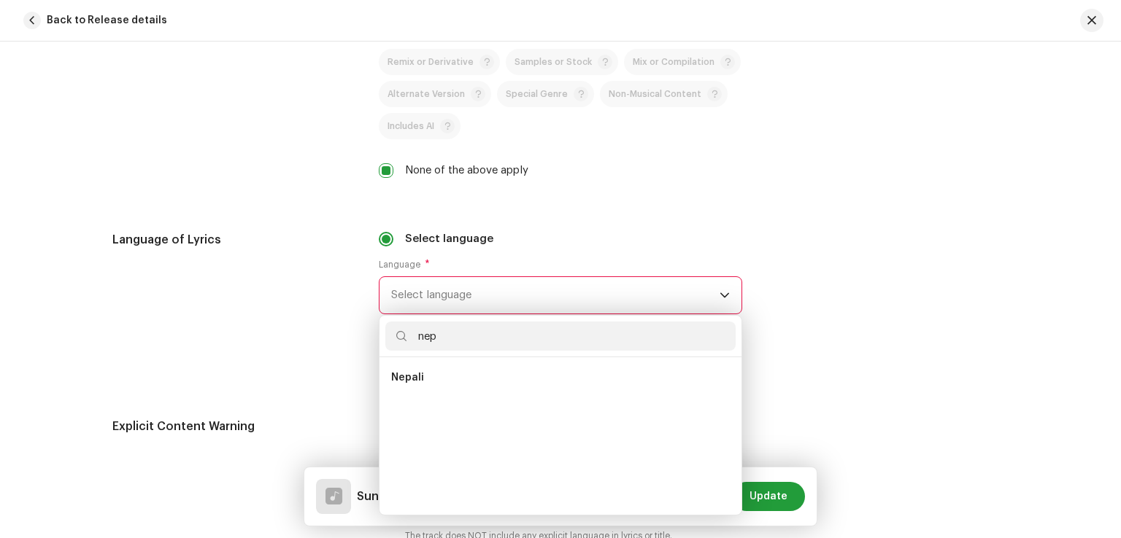
scroll to position [0, 0]
type input "nep"
click at [425, 375] on li "Nepali" at bounding box center [560, 377] width 350 height 29
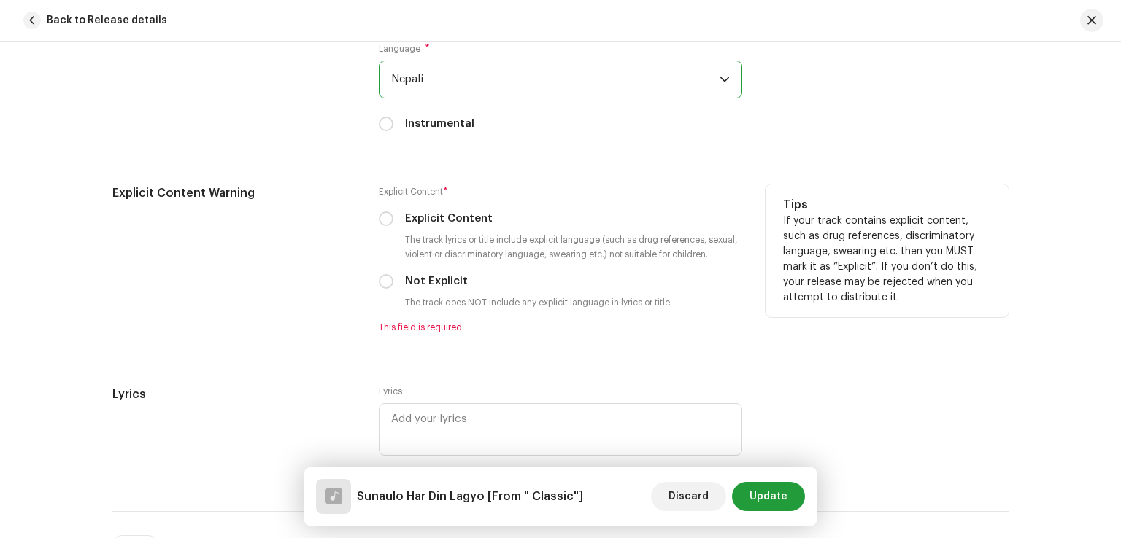
scroll to position [2481, 0]
click at [384, 276] on input "Not Explicit" at bounding box center [386, 278] width 15 height 15
radio input "true"
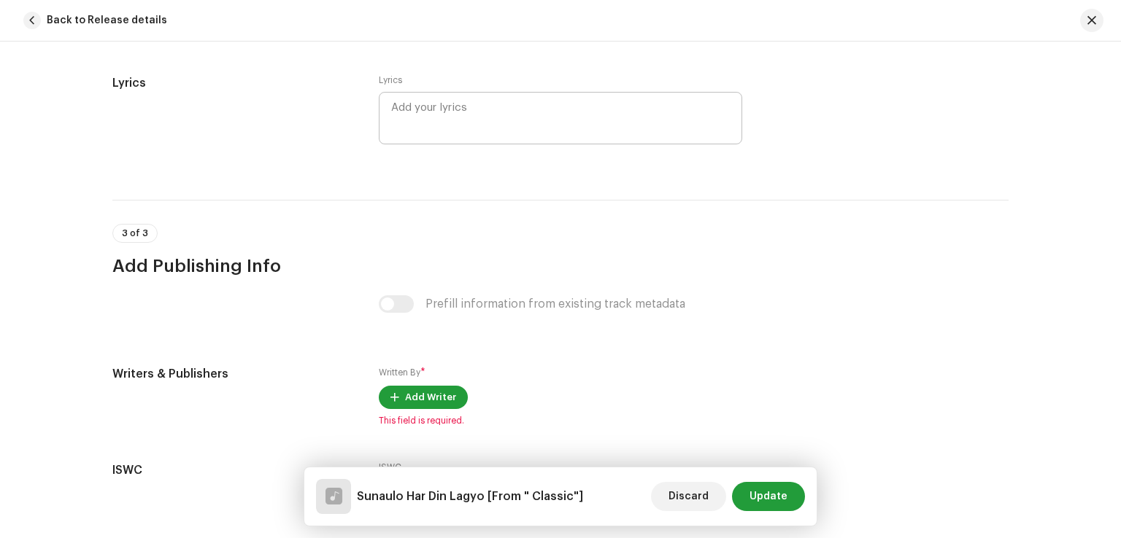
scroll to position [2846, 0]
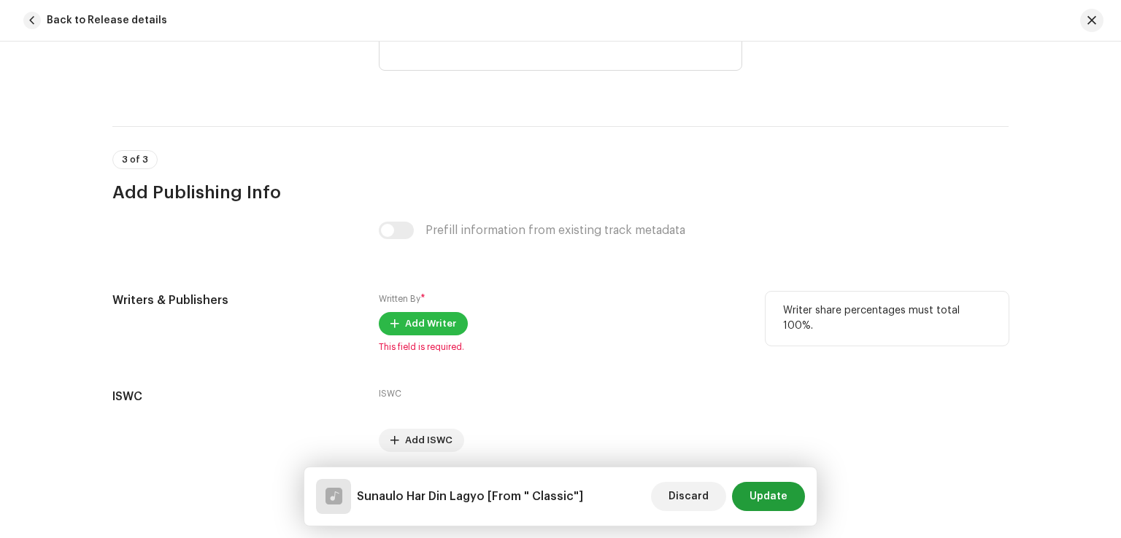
click at [407, 325] on span "Add Writer" at bounding box center [430, 323] width 51 height 29
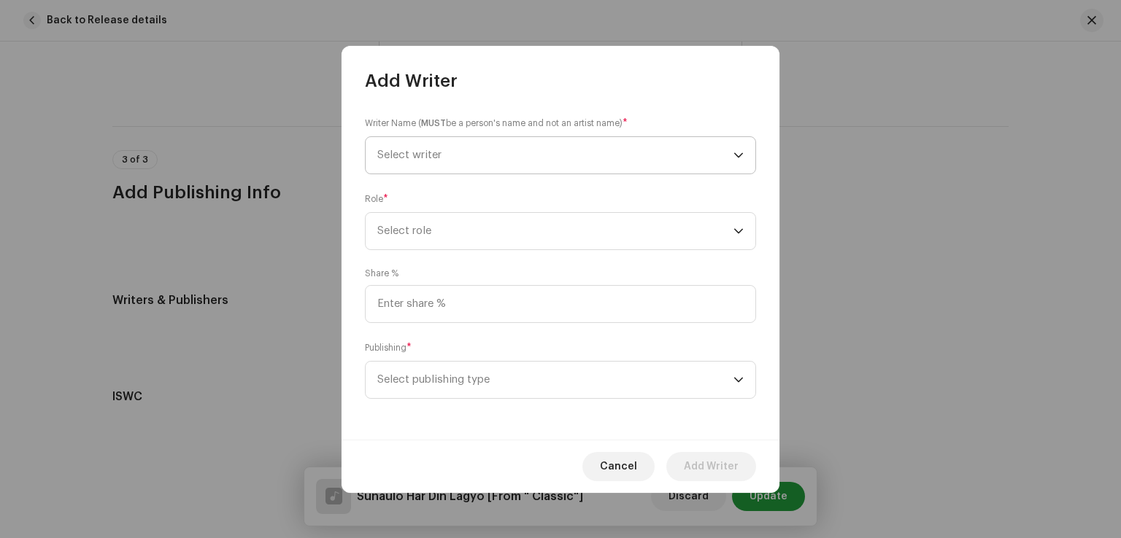
click at [445, 152] on span "Select writer" at bounding box center [555, 155] width 356 height 36
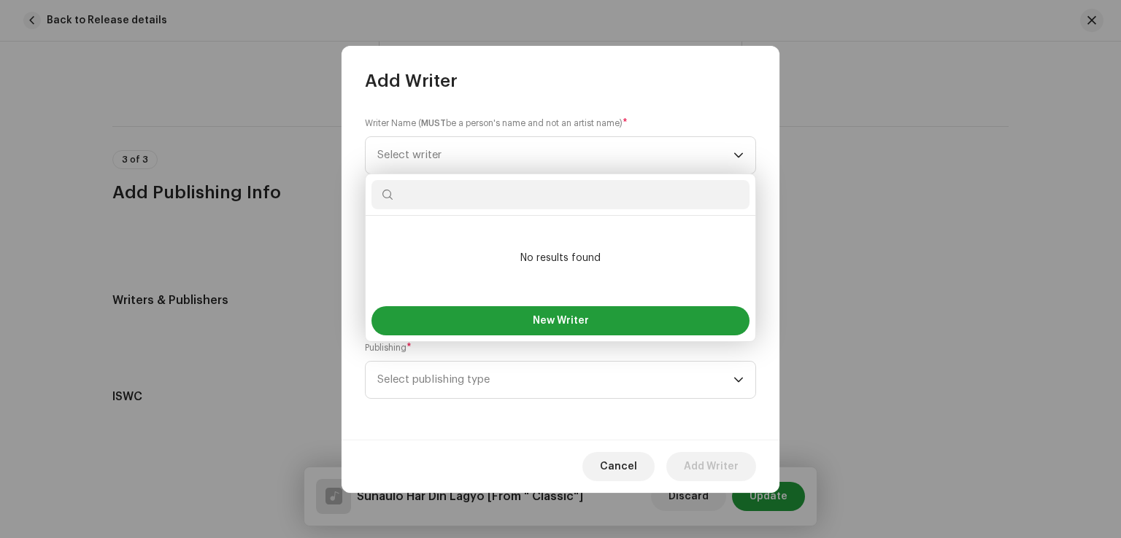
click at [701, 103] on div "Writer Name ( MUST be a person's name and not an artist name) * Select writer R…" at bounding box center [560, 266] width 438 height 347
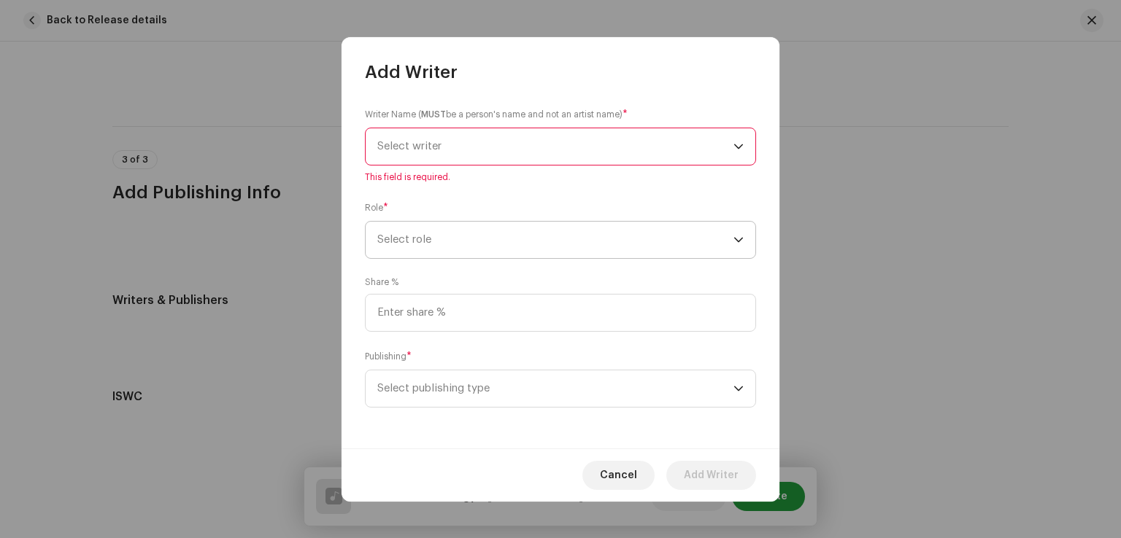
click at [467, 225] on span "Select role" at bounding box center [555, 240] width 356 height 36
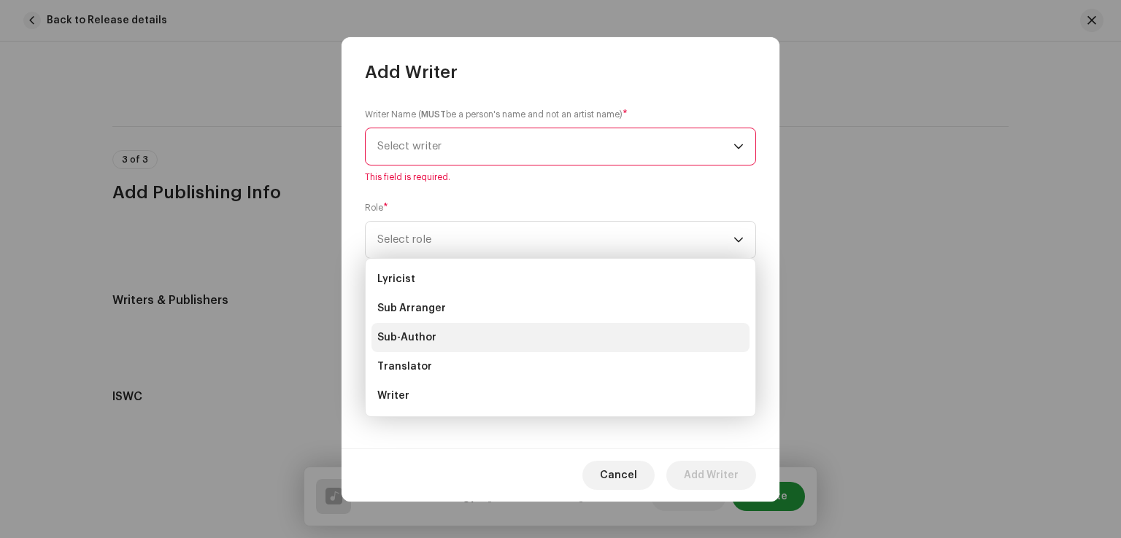
scroll to position [0, 0]
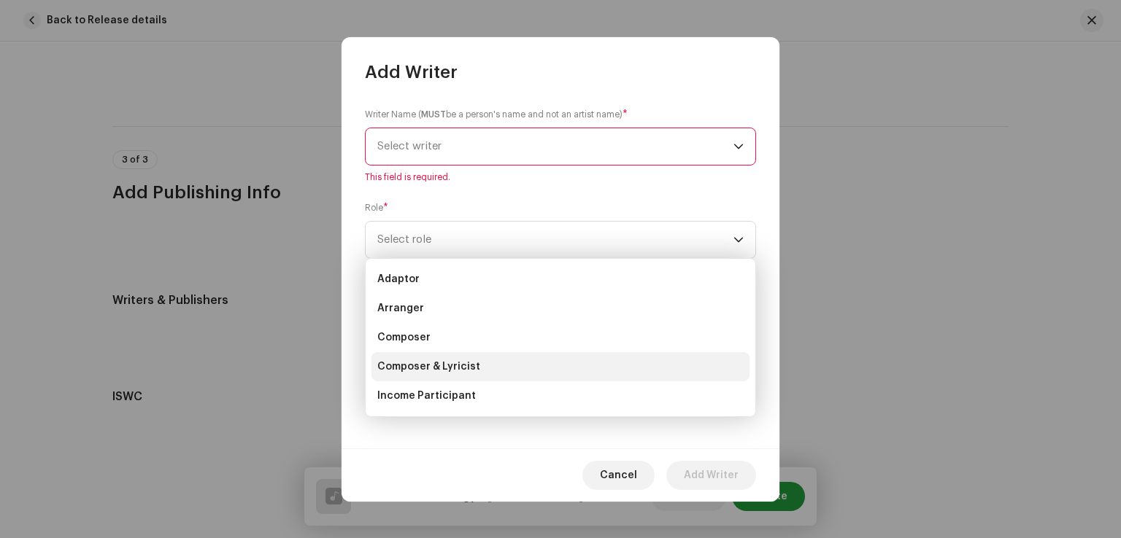
click at [437, 361] on span "Composer & Lyricist" at bounding box center [428, 367] width 103 height 15
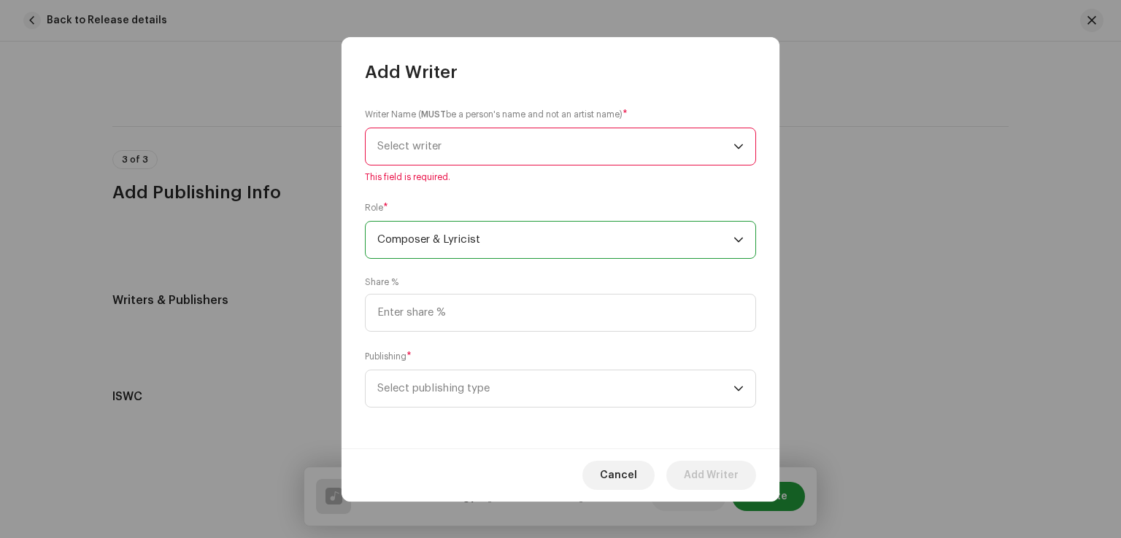
click at [481, 152] on span "Select writer" at bounding box center [555, 146] width 356 height 36
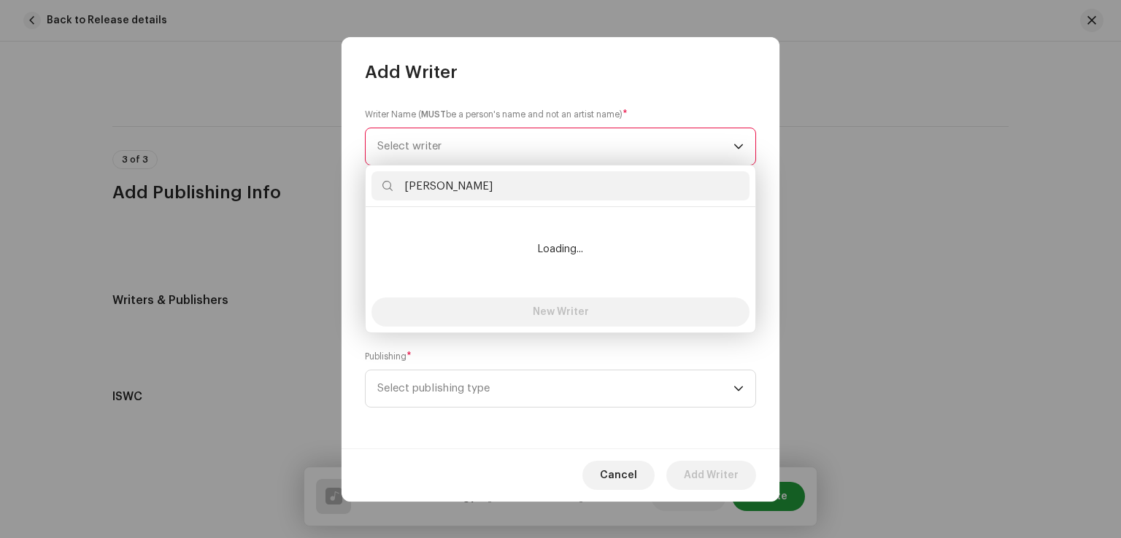
type input "[PERSON_NAME]"
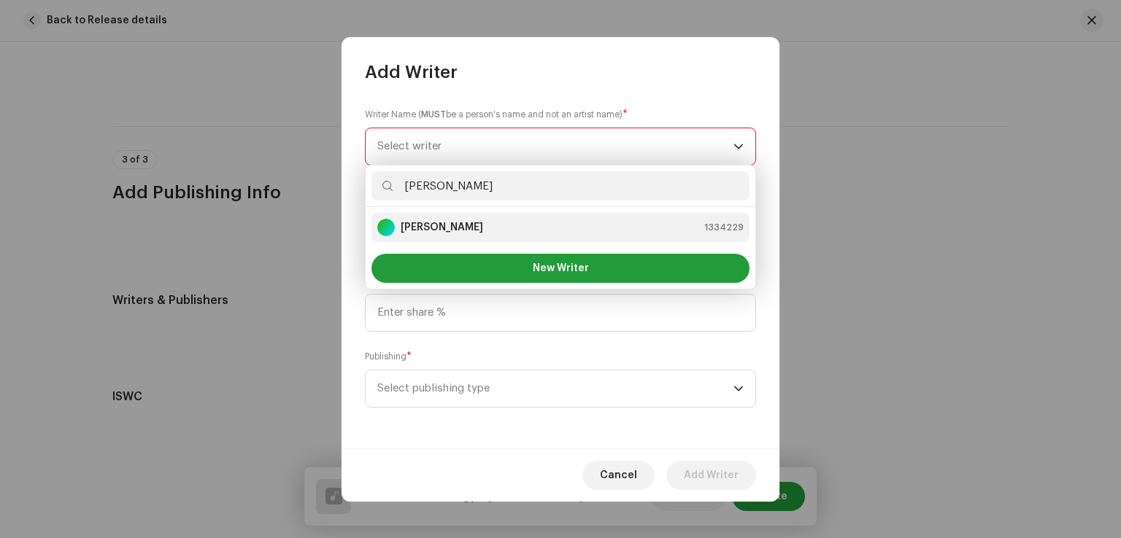
click at [438, 227] on strong "[PERSON_NAME]" at bounding box center [442, 227] width 82 height 15
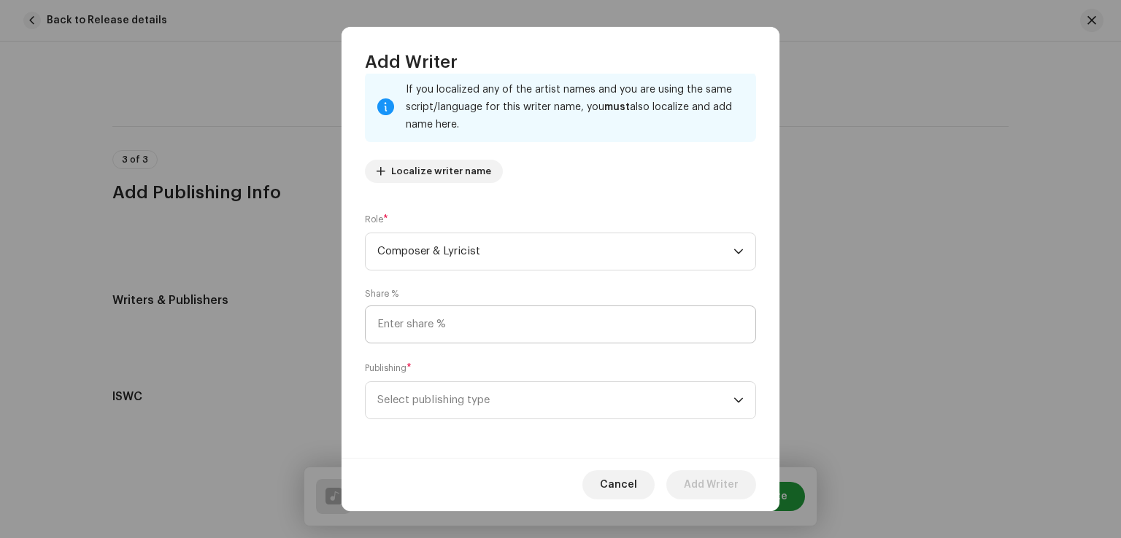
scroll to position [97, 0]
click at [461, 326] on input at bounding box center [560, 323] width 391 height 38
click at [441, 397] on span "Select publishing type" at bounding box center [555, 398] width 356 height 36
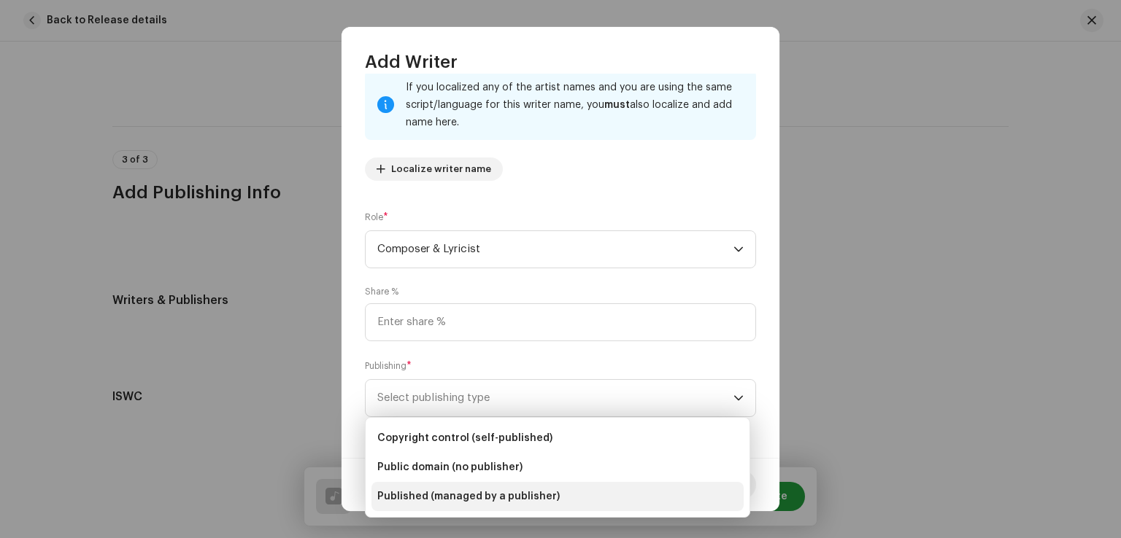
click at [470, 500] on span "Published (managed by a publisher)" at bounding box center [468, 497] width 182 height 15
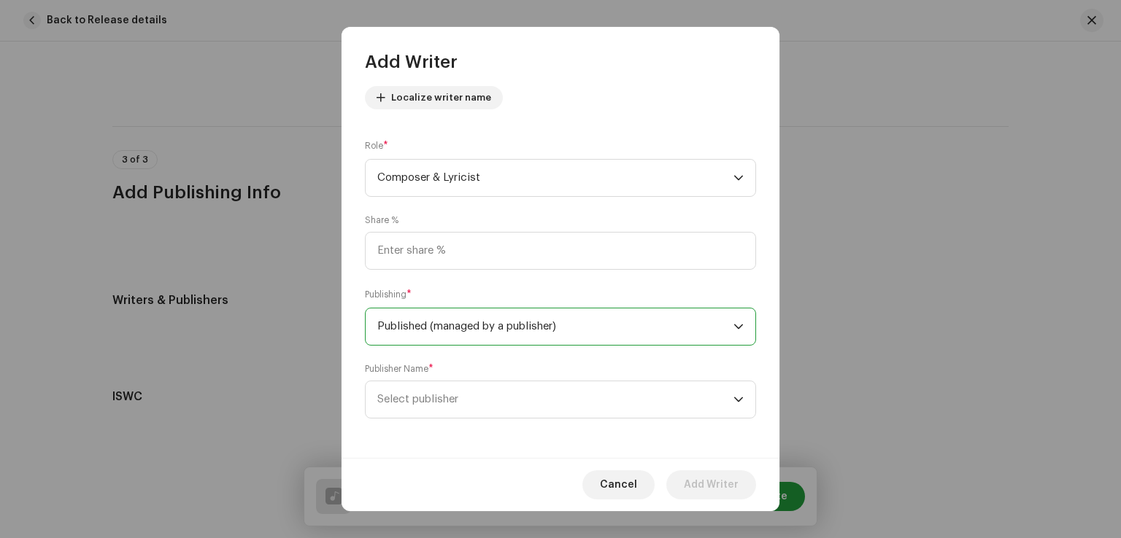
scroll to position [171, 0]
click at [471, 400] on span "Select publisher" at bounding box center [555, 398] width 356 height 36
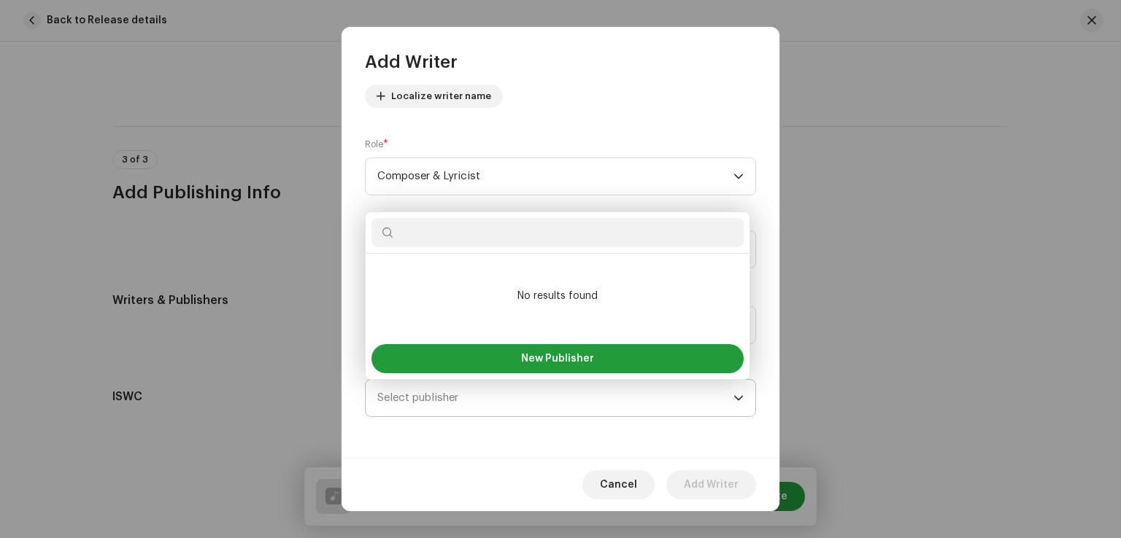
click at [477, 396] on span "Select publisher" at bounding box center [555, 398] width 356 height 36
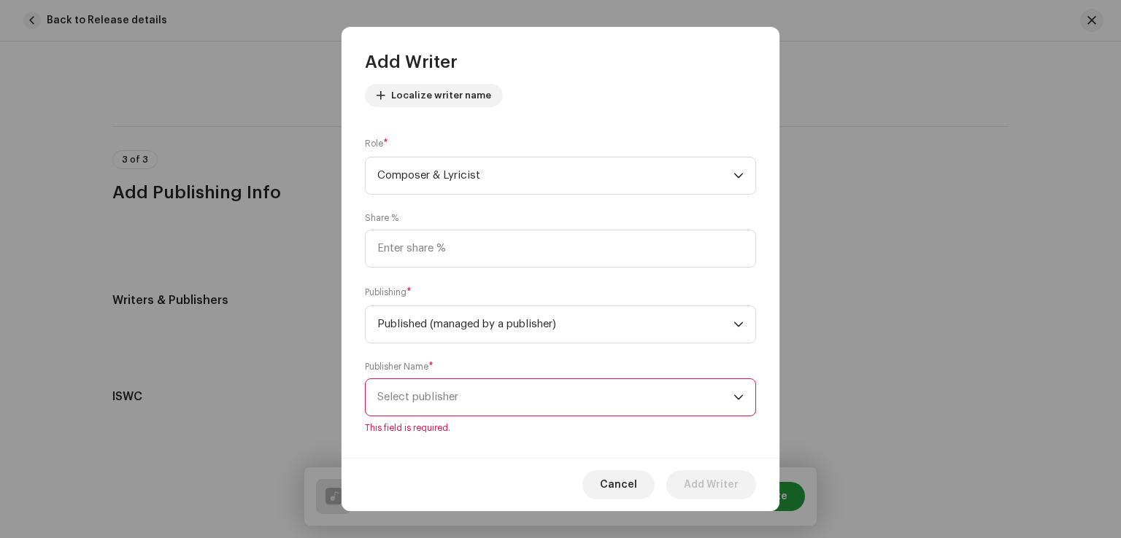
click at [477, 396] on span "Select publisher" at bounding box center [555, 397] width 356 height 36
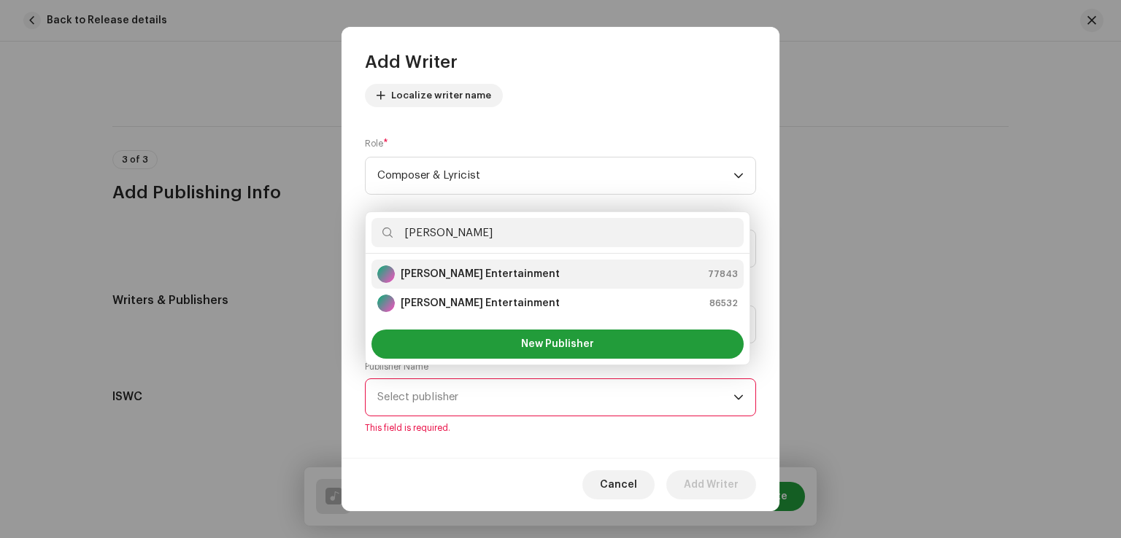
type input "[PERSON_NAME]"
click at [542, 269] on div "[PERSON_NAME] Entertainment 77843" at bounding box center [557, 275] width 360 height 18
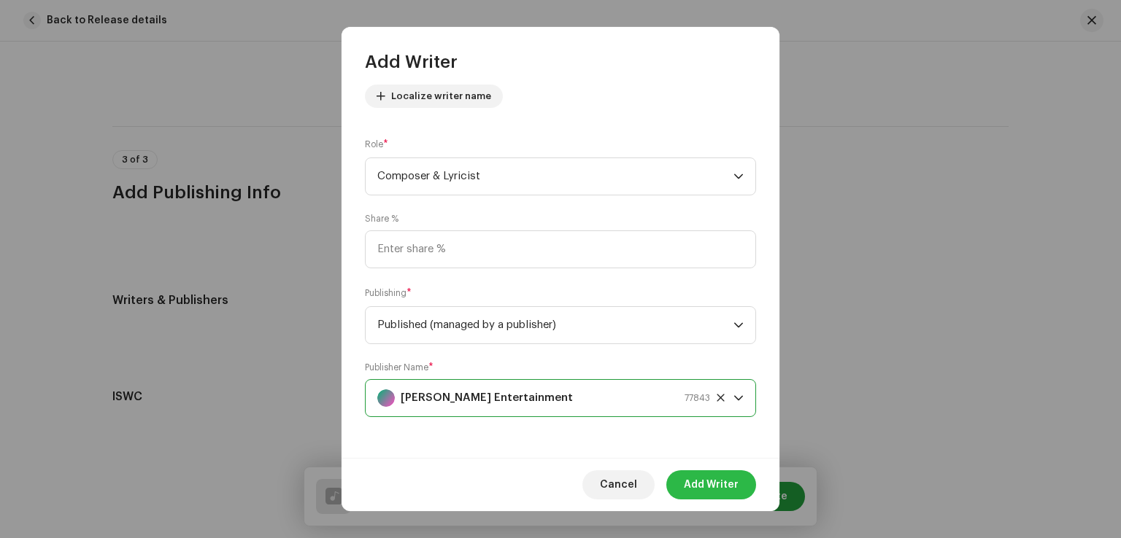
click at [722, 482] on span "Add Writer" at bounding box center [711, 485] width 55 height 29
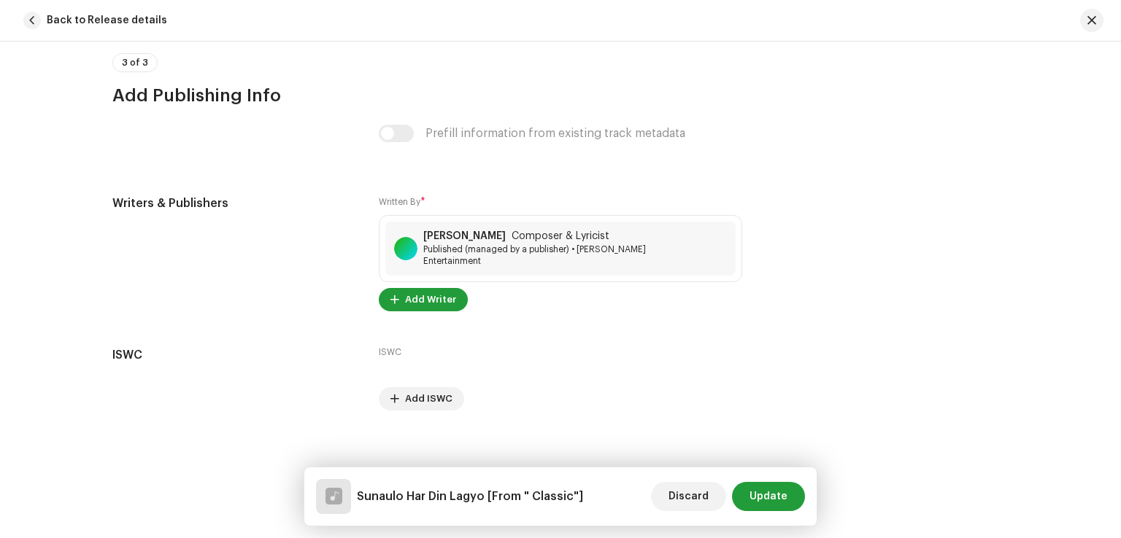
scroll to position [2946, 0]
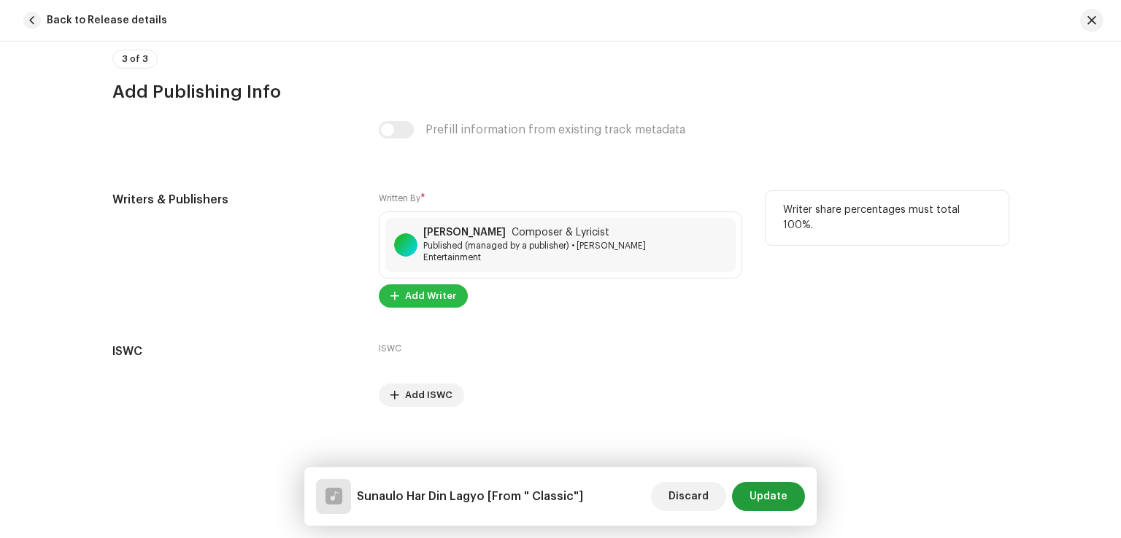
click at [437, 293] on span "Add Writer" at bounding box center [430, 296] width 51 height 29
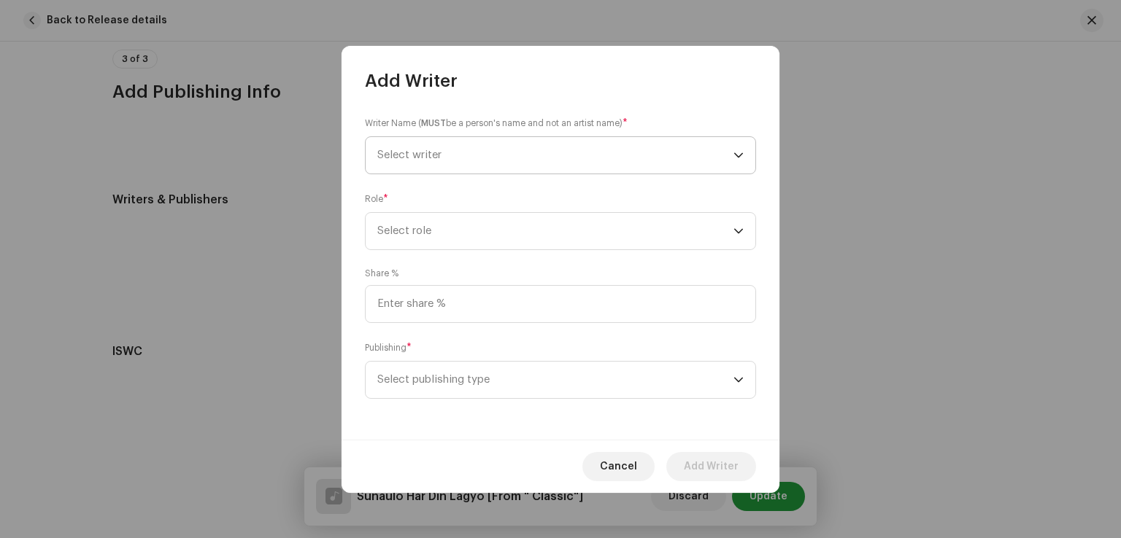
click at [444, 154] on span "Select writer" at bounding box center [555, 155] width 356 height 36
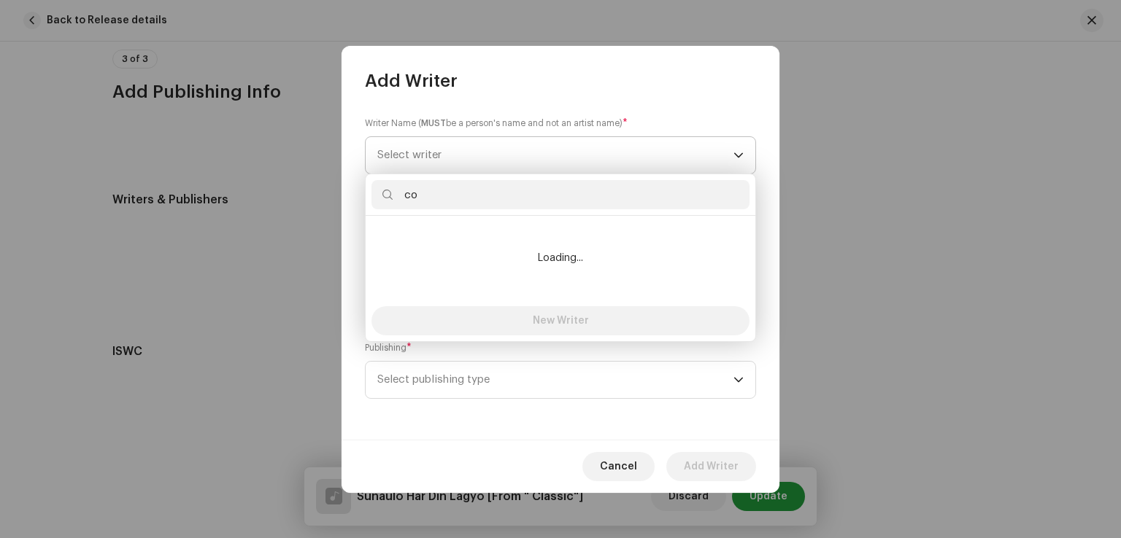
type input "c"
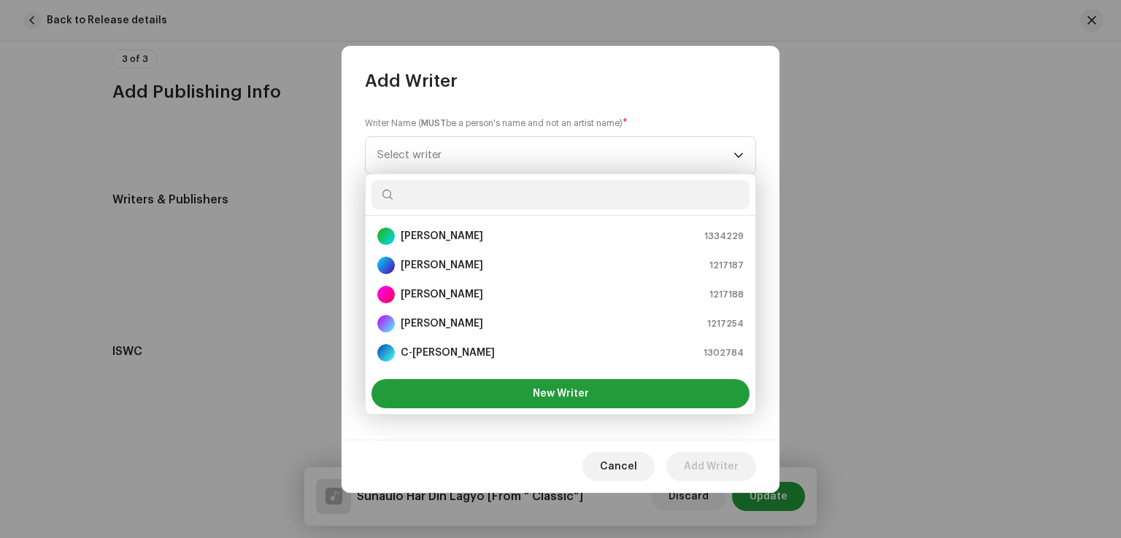
click at [766, 258] on div "Writer Name ( MUST be a person's name and not an artist name) * Select writer R…" at bounding box center [560, 266] width 438 height 347
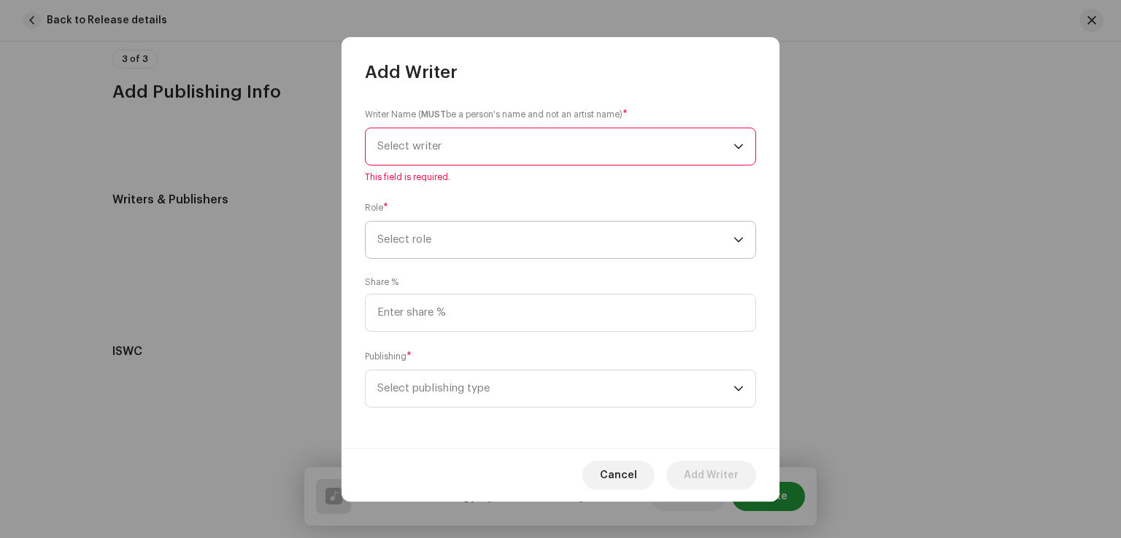
click at [438, 228] on span "Select role" at bounding box center [555, 240] width 356 height 36
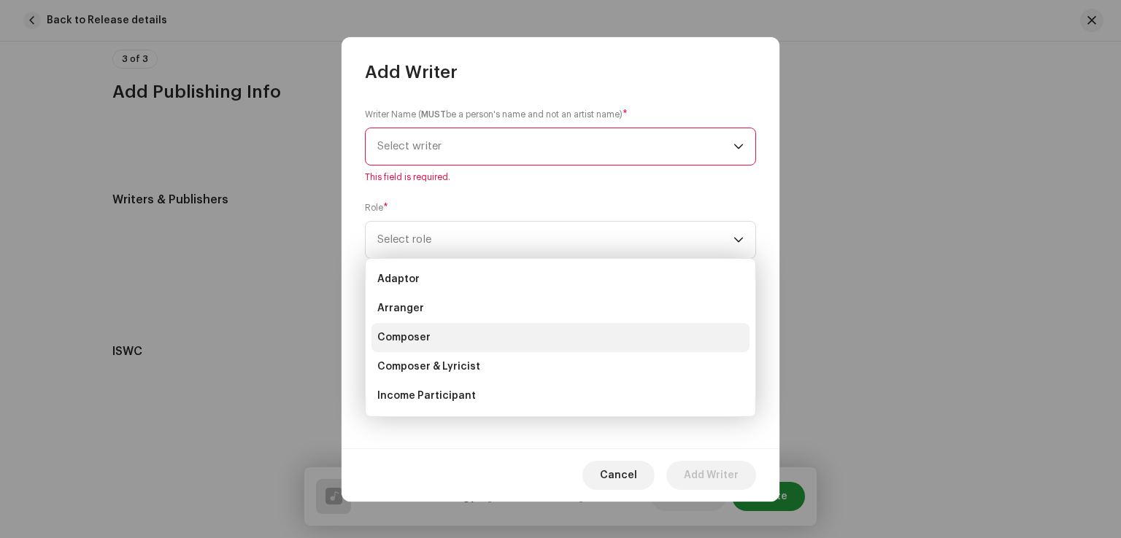
click at [390, 339] on span "Composer" at bounding box center [403, 338] width 53 height 15
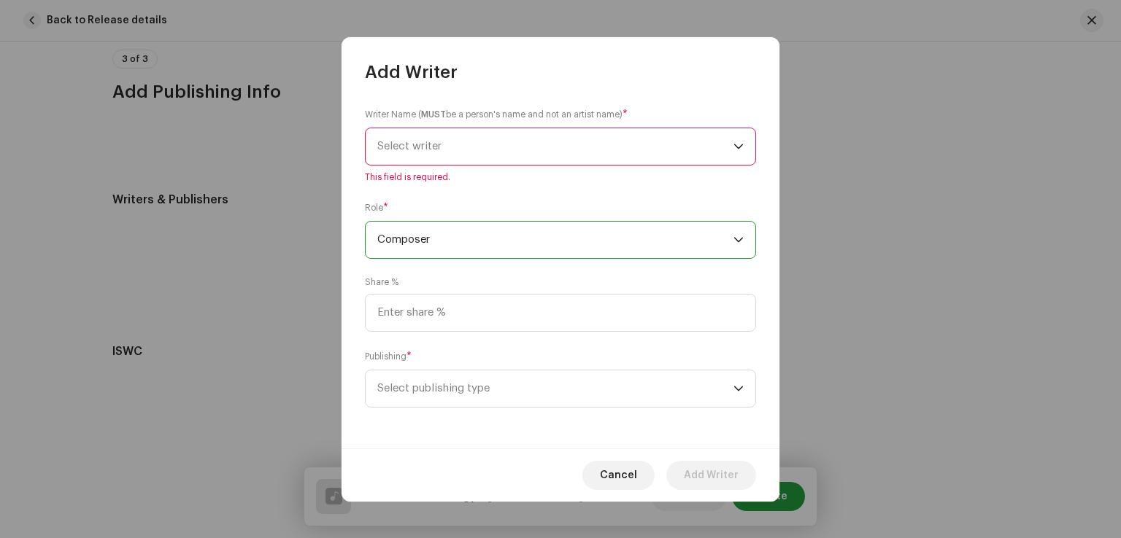
click at [395, 255] on span "Composer" at bounding box center [555, 240] width 356 height 36
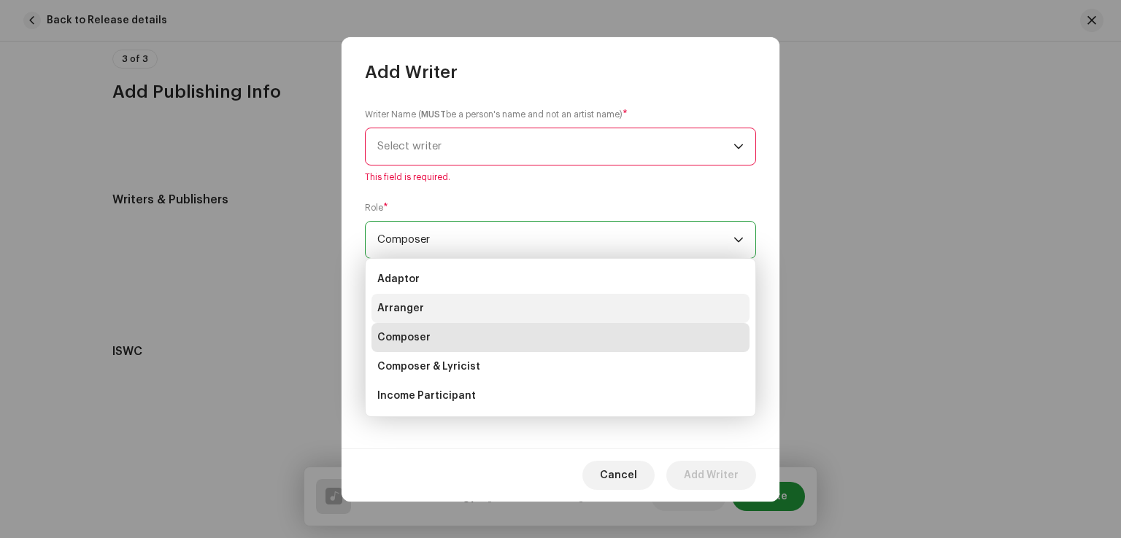
click at [407, 303] on span "Arranger" at bounding box center [400, 308] width 47 height 15
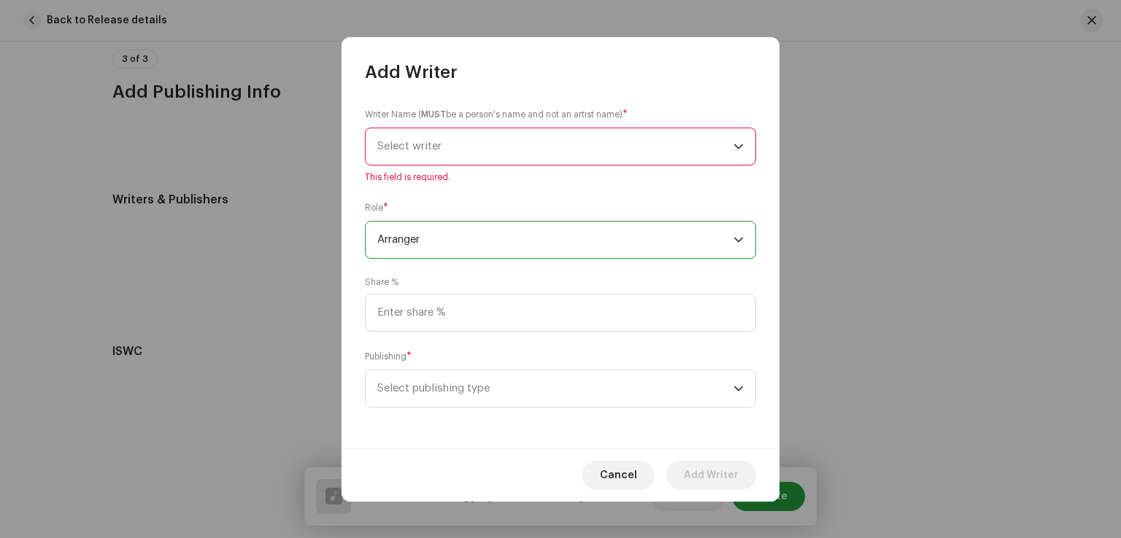
click at [453, 144] on span "Select writer" at bounding box center [555, 146] width 356 height 36
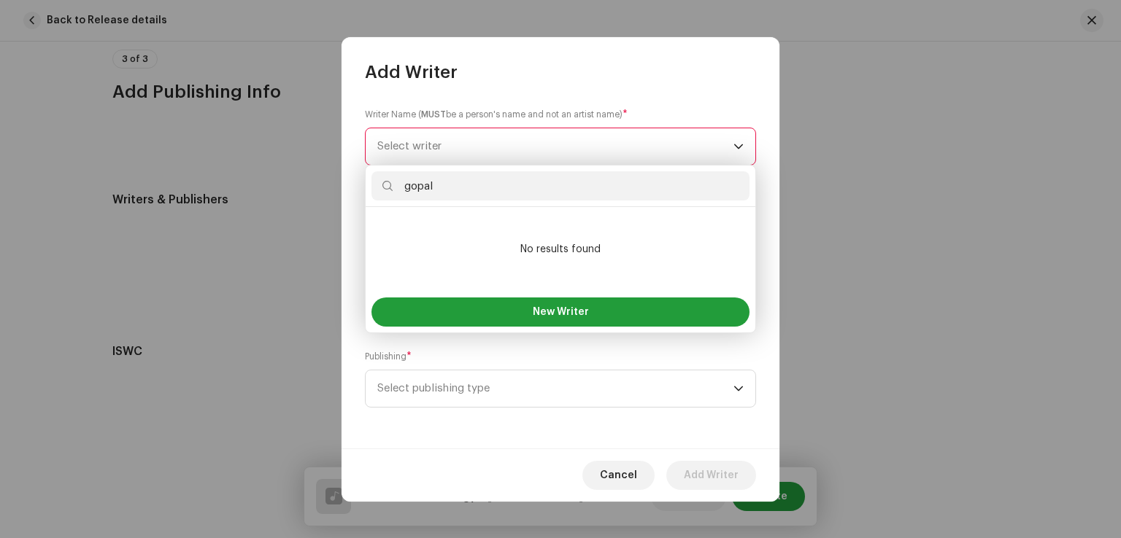
click at [428, 183] on input "gopal" at bounding box center [560, 185] width 378 height 29
paste input "[PERSON_NAME]"
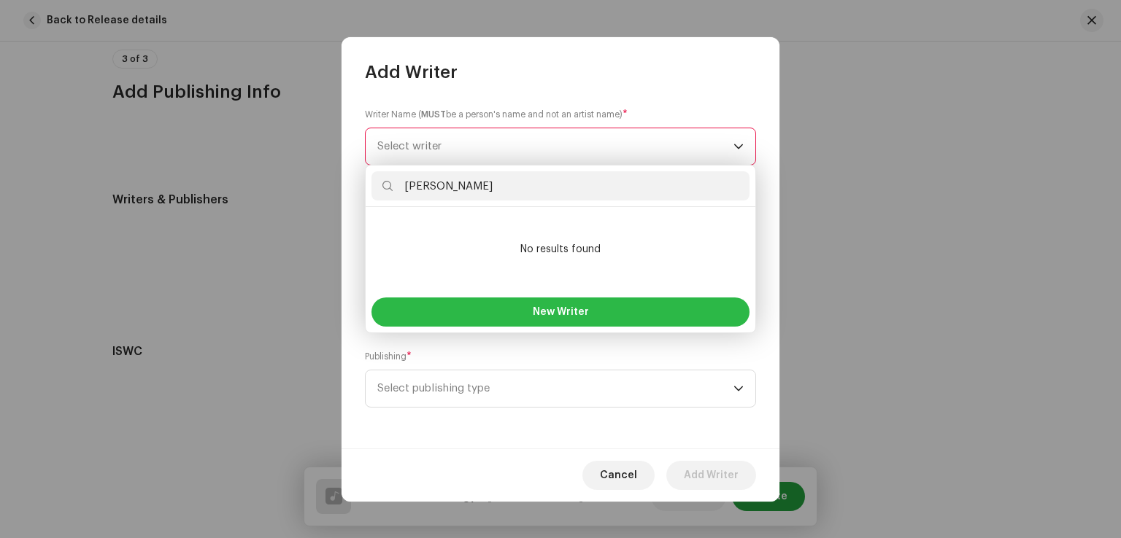
type input "[PERSON_NAME]"
click at [548, 308] on span "New Writer" at bounding box center [561, 312] width 56 height 10
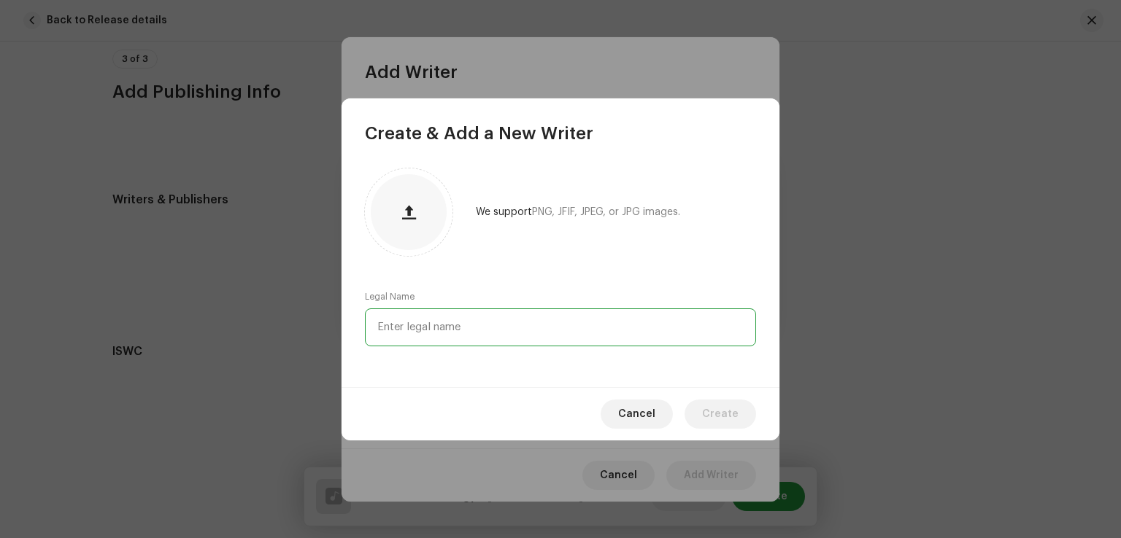
click at [428, 327] on input "text" at bounding box center [560, 328] width 391 height 38
paste input "[PERSON_NAME]"
type input "[PERSON_NAME]"
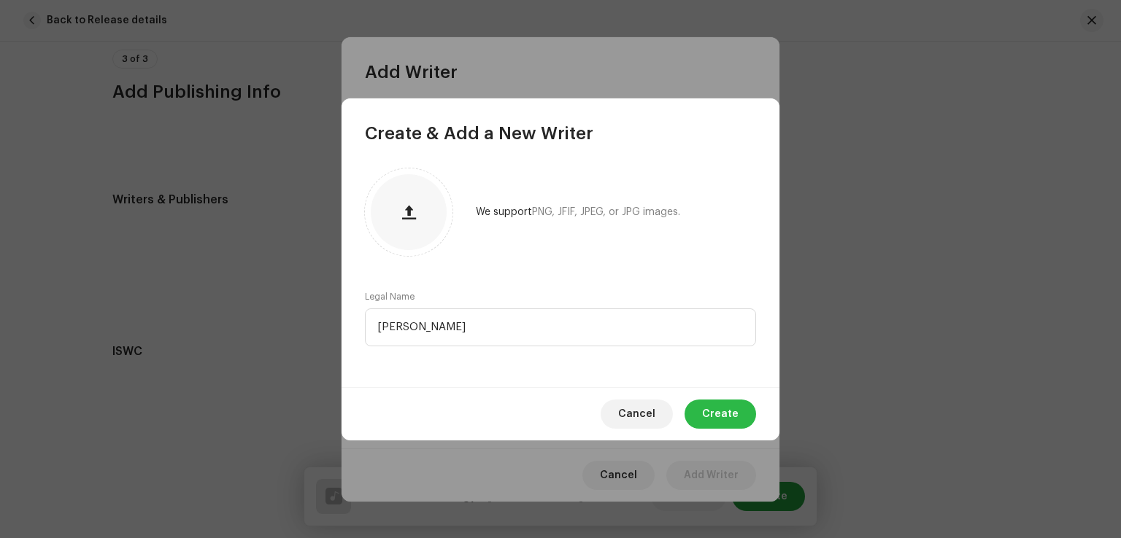
click at [700, 418] on button "Create" at bounding box center [720, 414] width 72 height 29
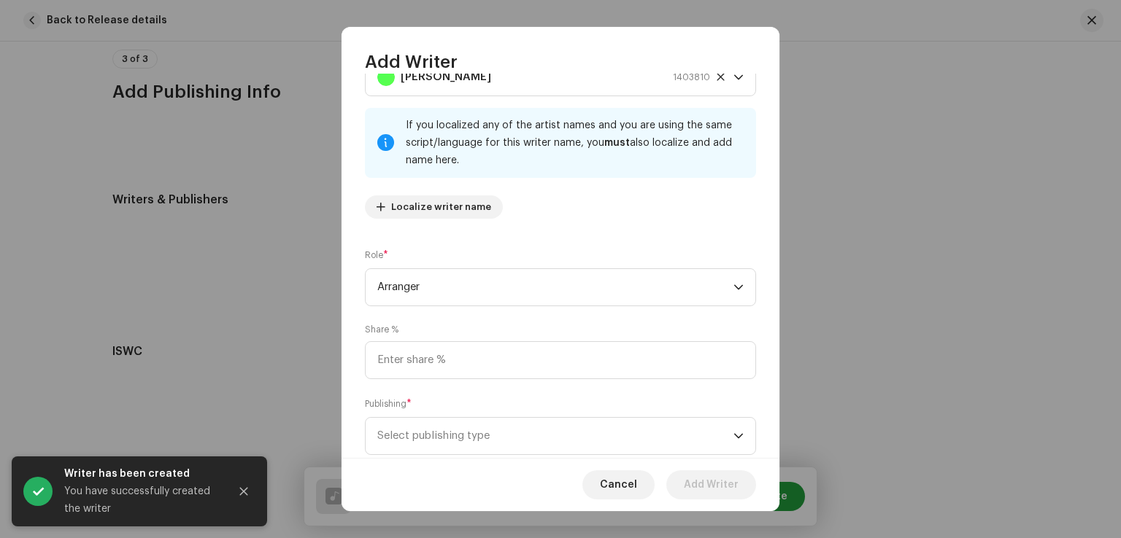
scroll to position [97, 0]
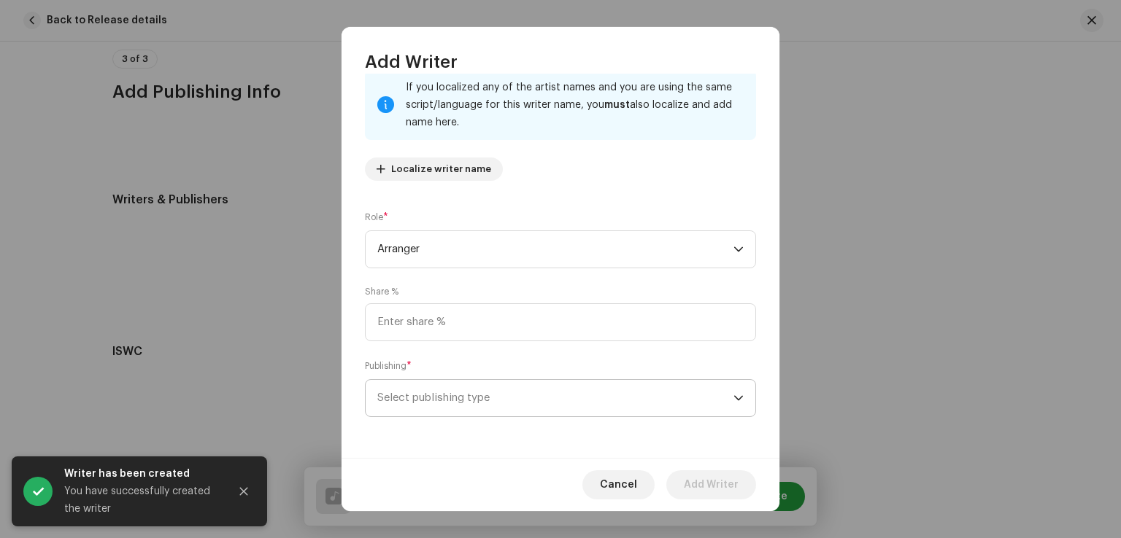
click at [444, 401] on span "Select publishing type" at bounding box center [555, 398] width 356 height 36
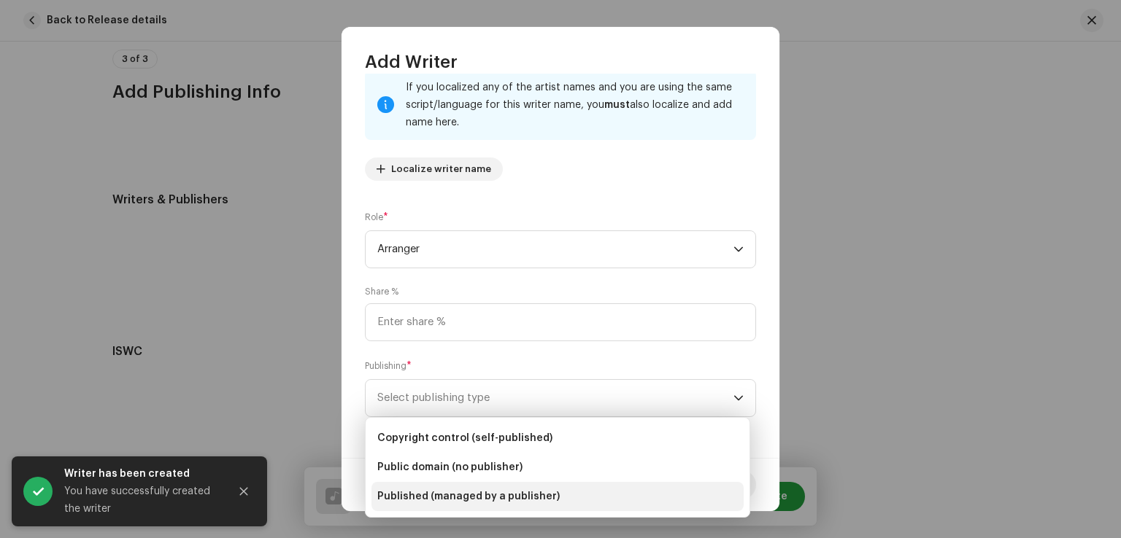
click at [477, 498] on span "Published (managed by a publisher)" at bounding box center [468, 497] width 182 height 15
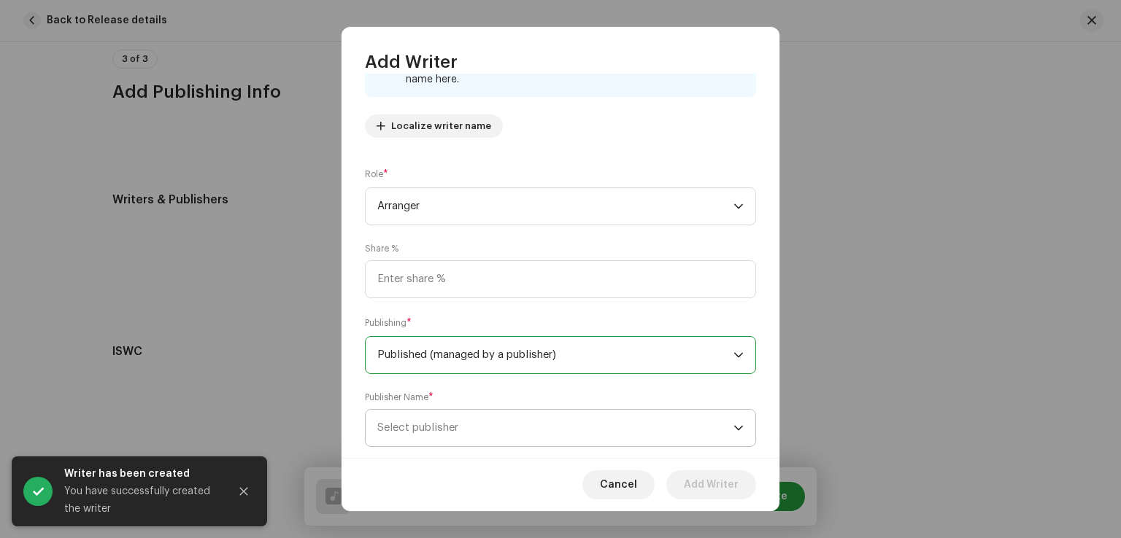
scroll to position [171, 0]
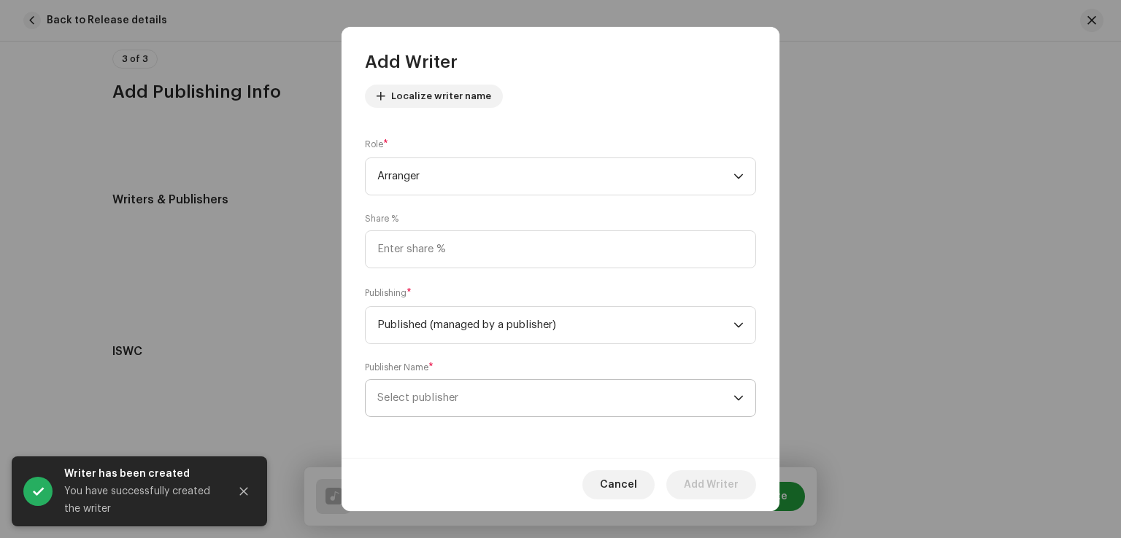
click at [483, 395] on span "Select publisher" at bounding box center [555, 398] width 356 height 36
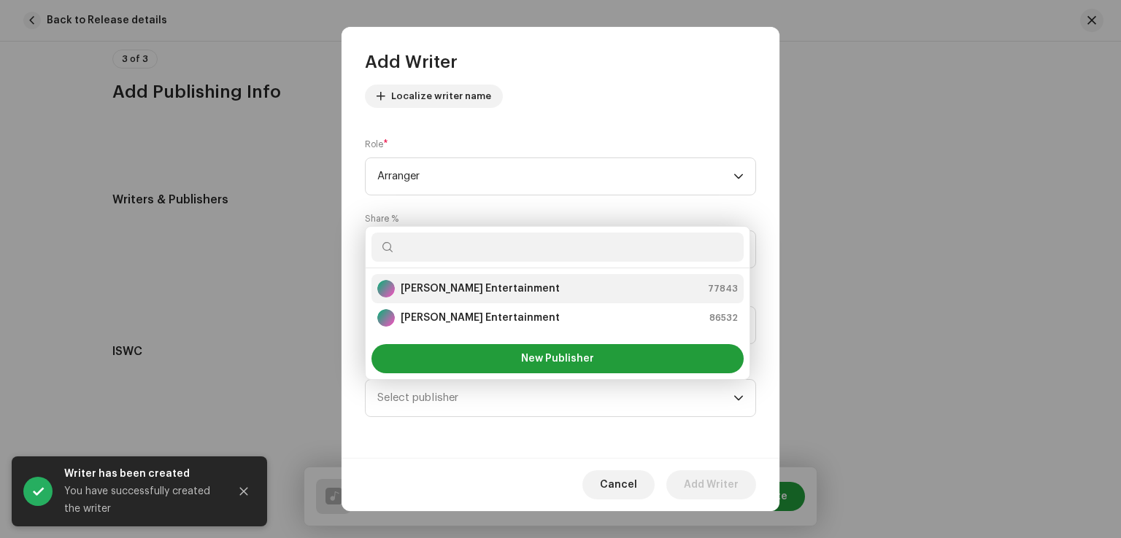
click at [476, 293] on strong "[PERSON_NAME] Entertainment" at bounding box center [480, 289] width 159 height 15
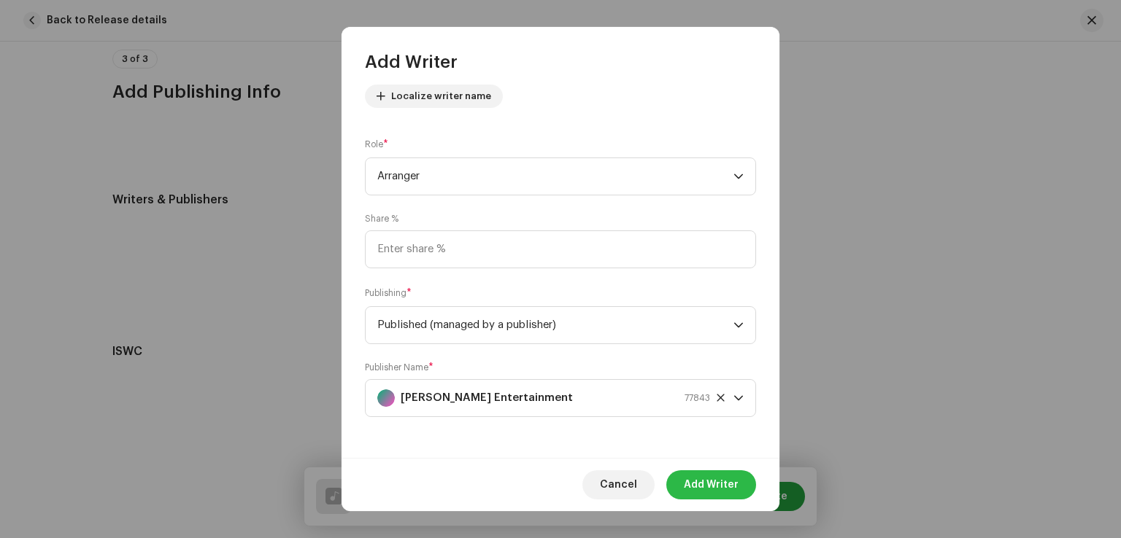
click at [706, 479] on span "Add Writer" at bounding box center [711, 485] width 55 height 29
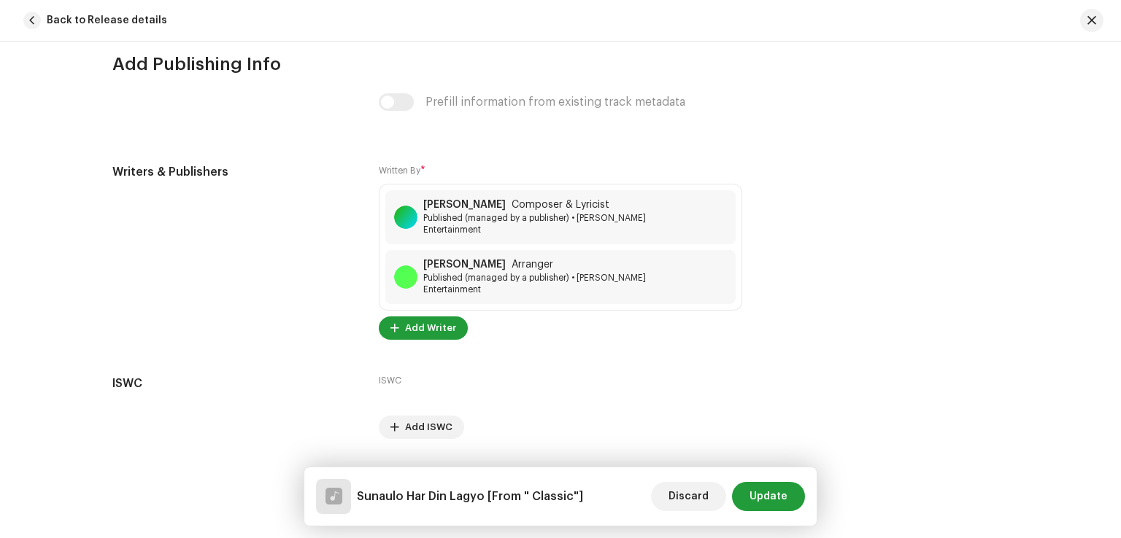
scroll to position [2994, 0]
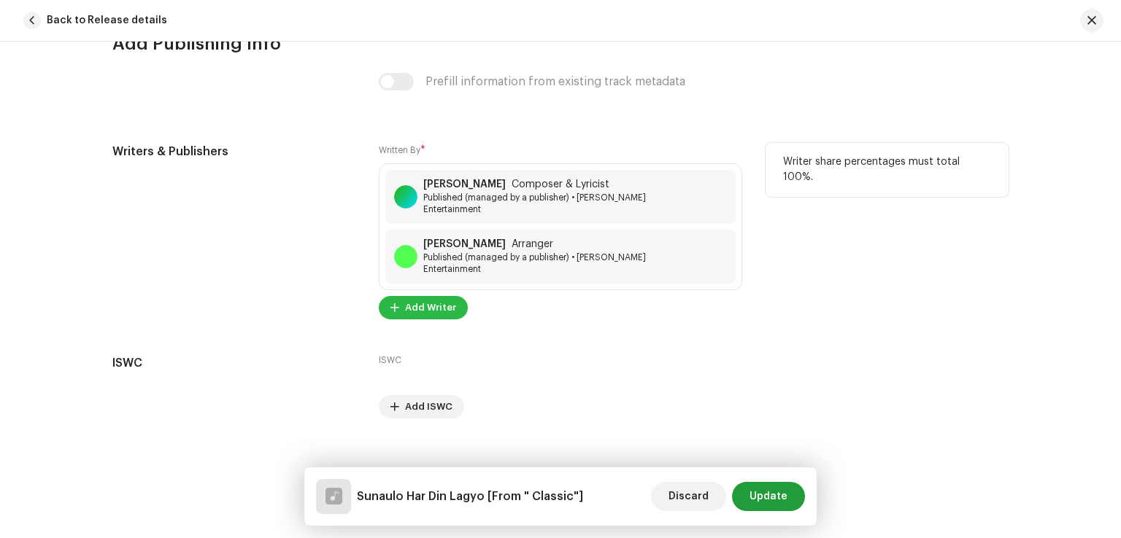
click at [441, 293] on span "Add Writer" at bounding box center [430, 307] width 51 height 29
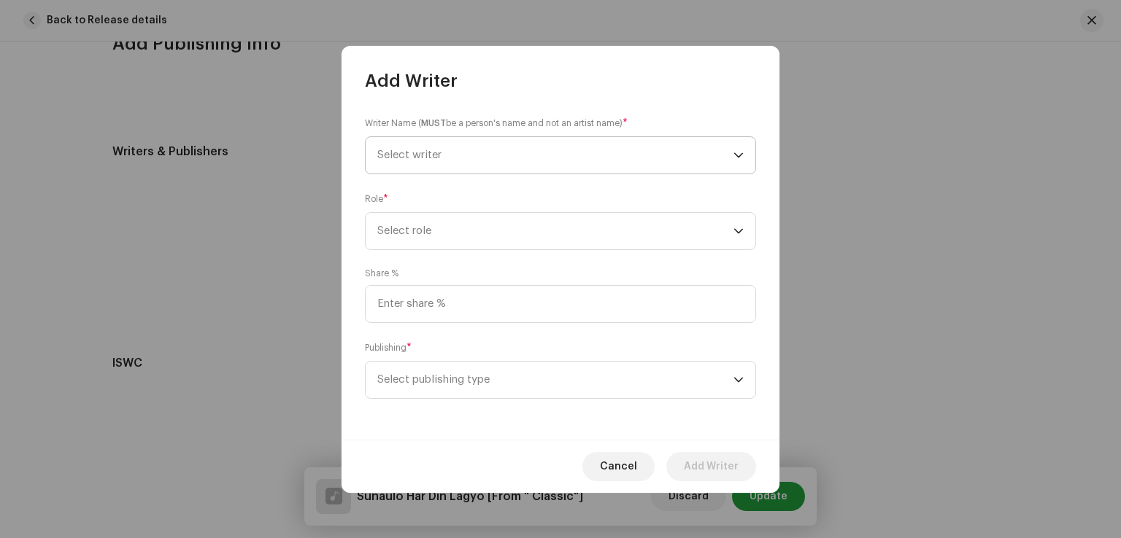
click at [454, 150] on span "Select writer" at bounding box center [555, 155] width 356 height 36
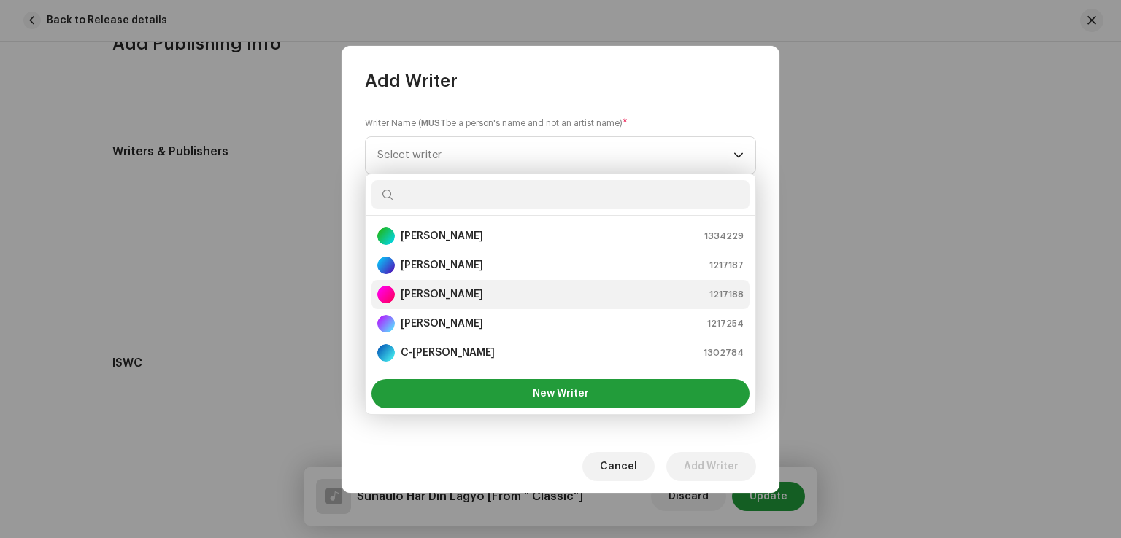
click at [428, 287] on strong "[PERSON_NAME]" at bounding box center [442, 294] width 82 height 15
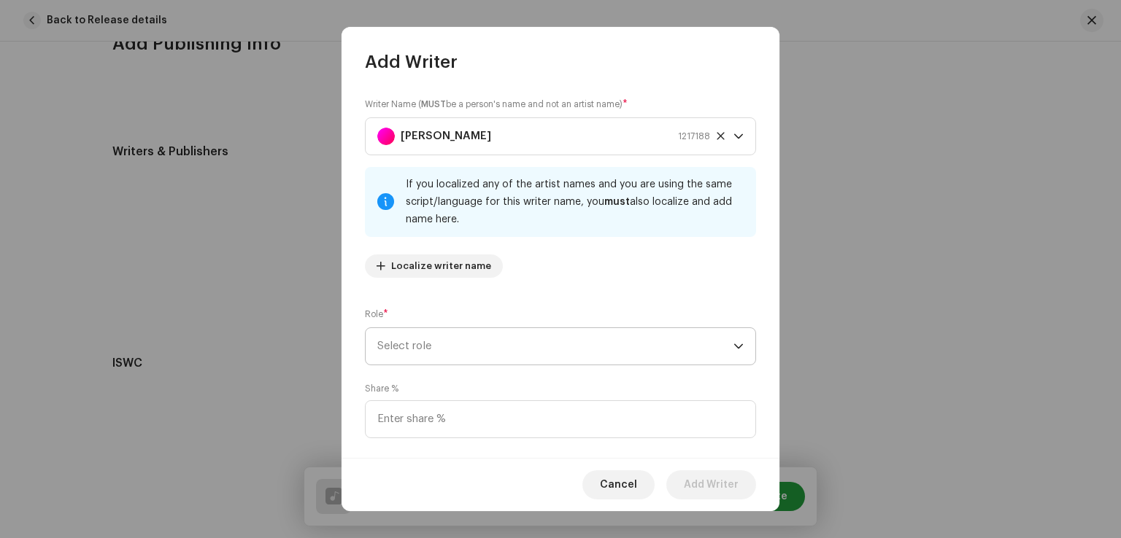
click at [426, 333] on span "Select role" at bounding box center [555, 346] width 356 height 36
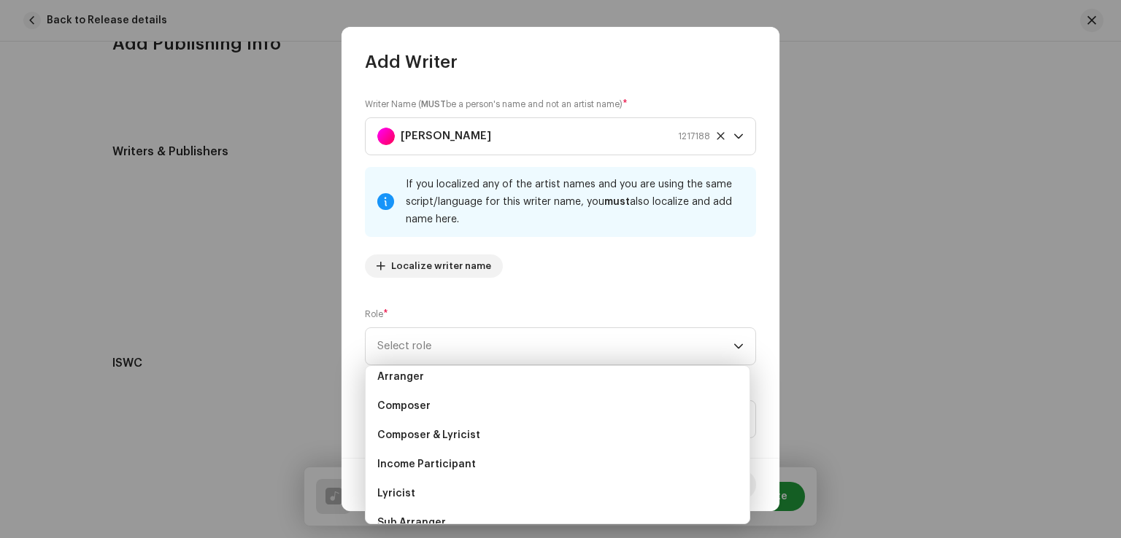
scroll to position [73, 0]
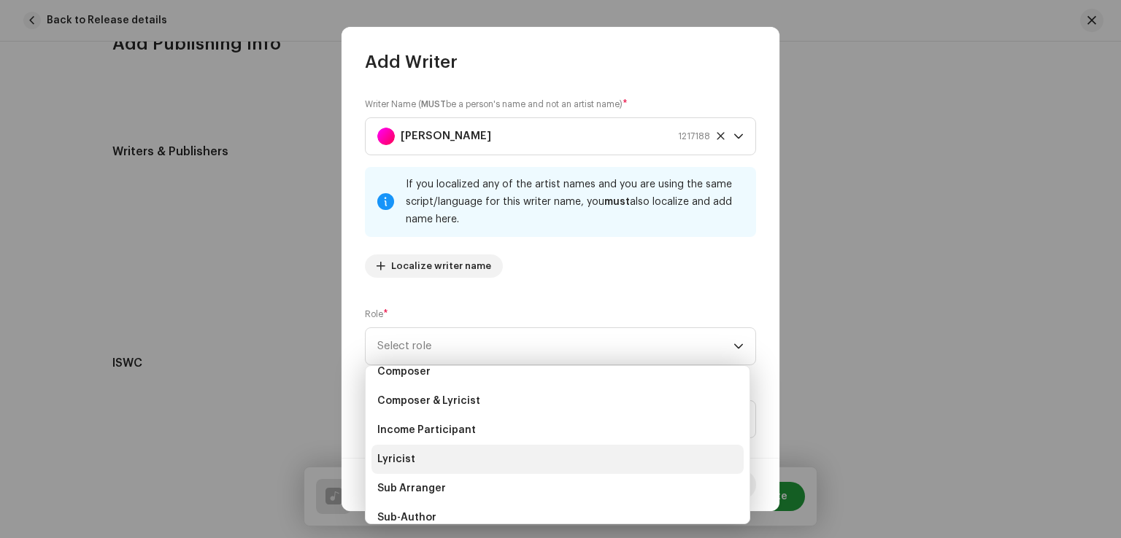
click at [423, 452] on li "Lyricist" at bounding box center [557, 459] width 372 height 29
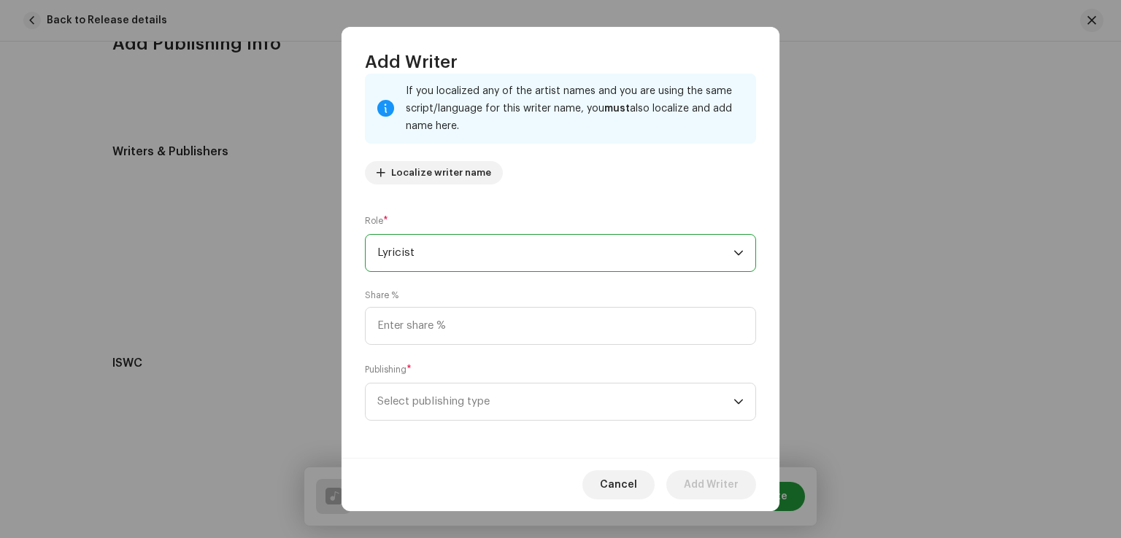
scroll to position [97, 0]
click at [444, 385] on span "Select publishing type" at bounding box center [555, 398] width 356 height 36
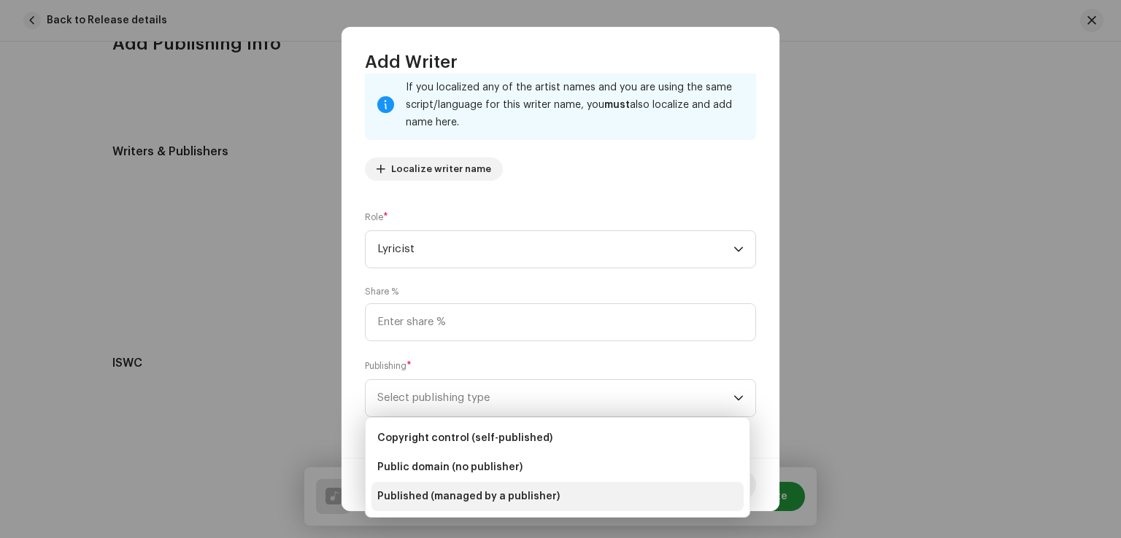
click at [486, 488] on li "Published (managed by a publisher)" at bounding box center [557, 496] width 372 height 29
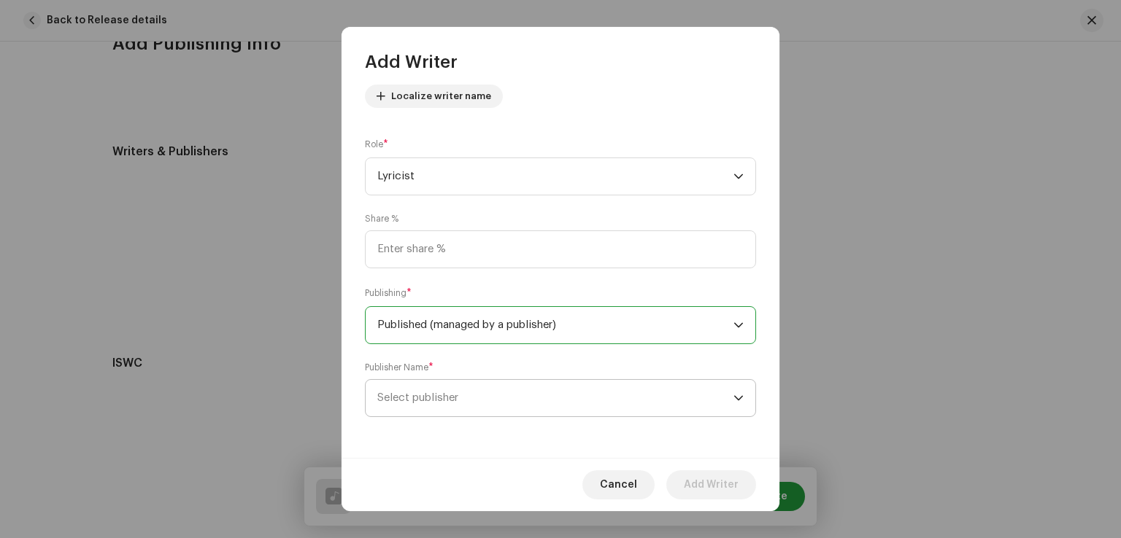
scroll to position [171, 0]
click at [443, 406] on span "Select publisher" at bounding box center [555, 398] width 356 height 36
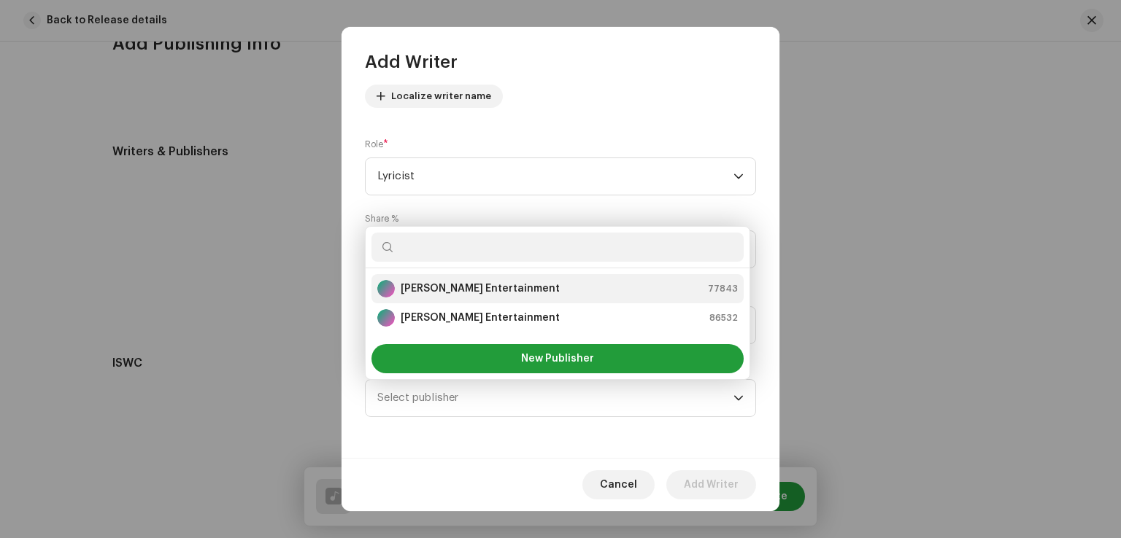
click at [463, 291] on strong "[PERSON_NAME] Entertainment" at bounding box center [480, 289] width 159 height 15
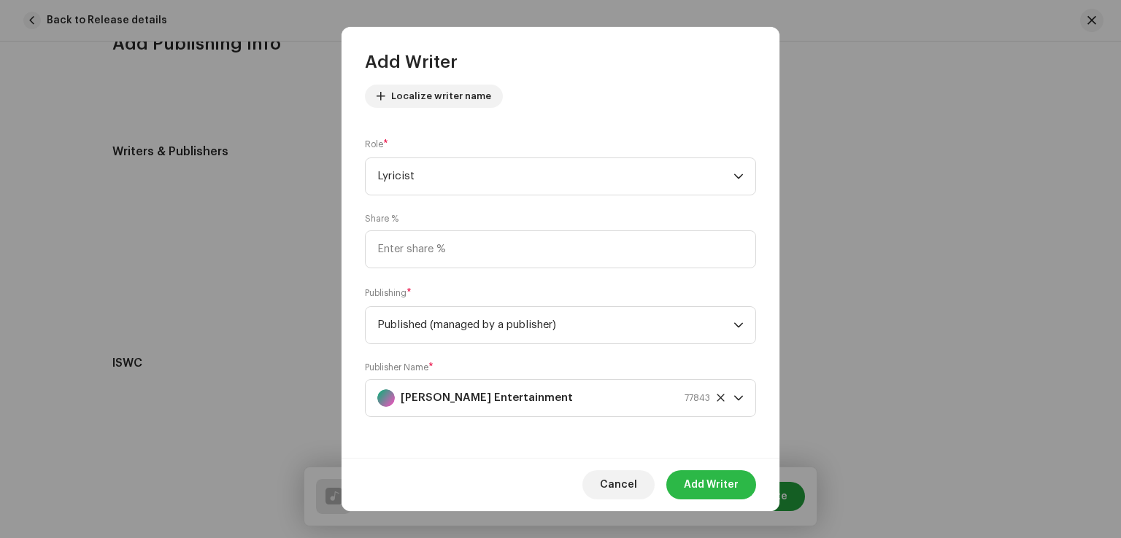
click at [702, 486] on span "Add Writer" at bounding box center [711, 485] width 55 height 29
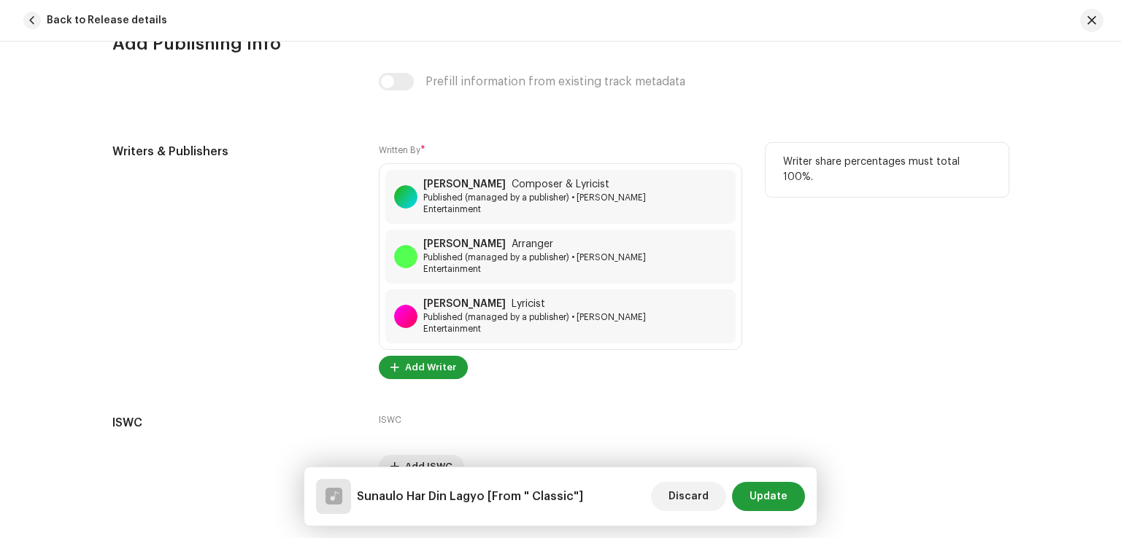
scroll to position [3043, 0]
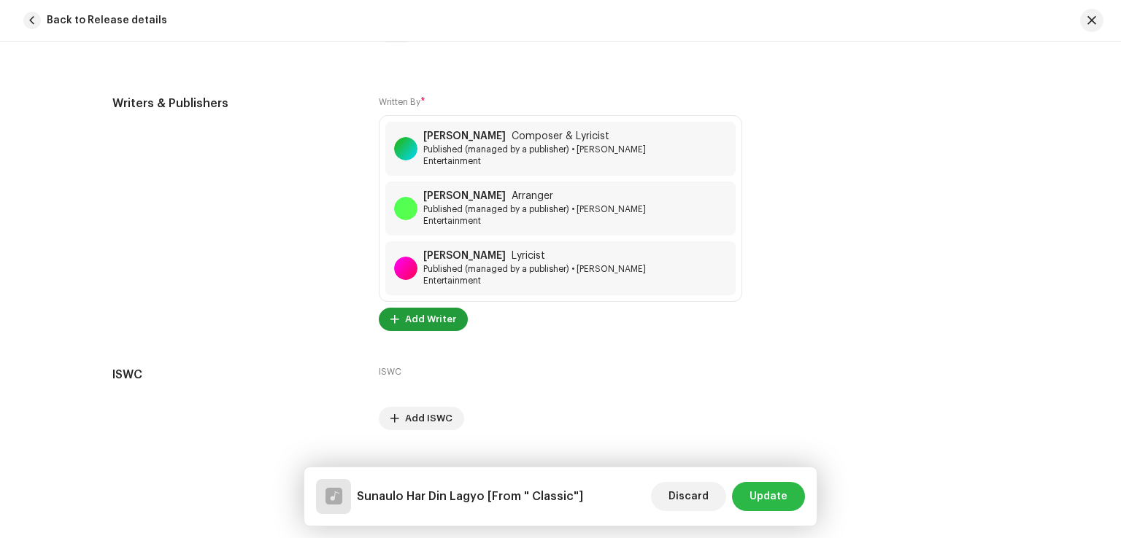
click at [782, 490] on span "Update" at bounding box center [768, 496] width 38 height 29
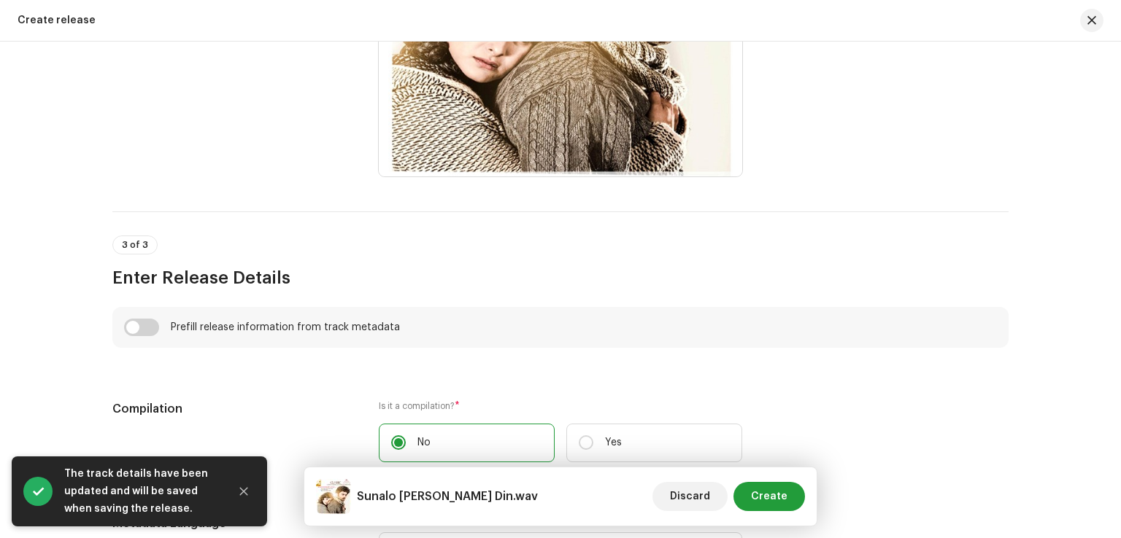
scroll to position [876, 0]
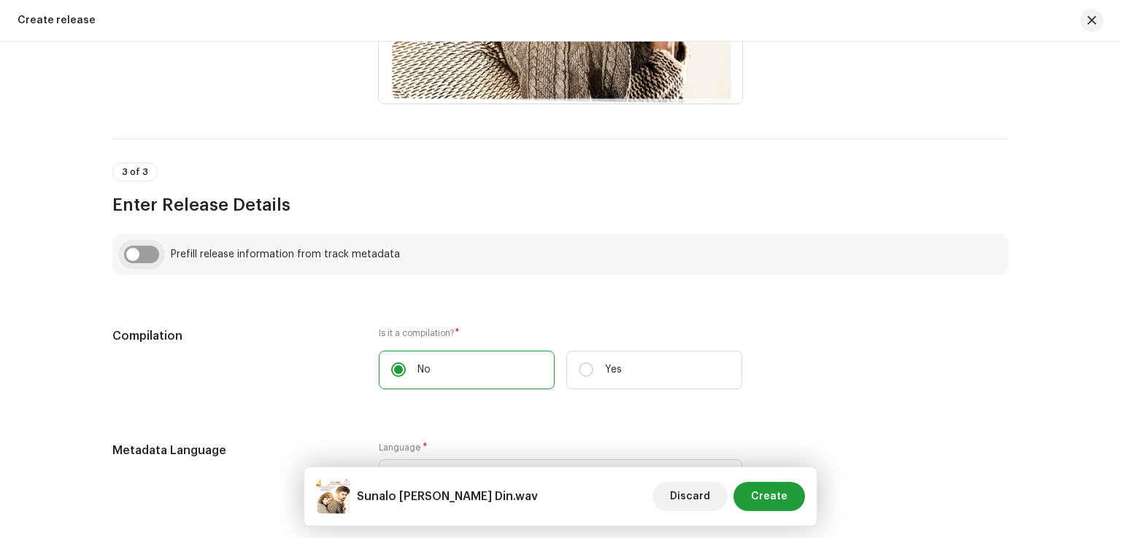
click at [146, 260] on input "checkbox" at bounding box center [141, 255] width 35 height 18
checkbox input "true"
type input "Sunaulo Har Din Lagyo"
type input "From " Classic""
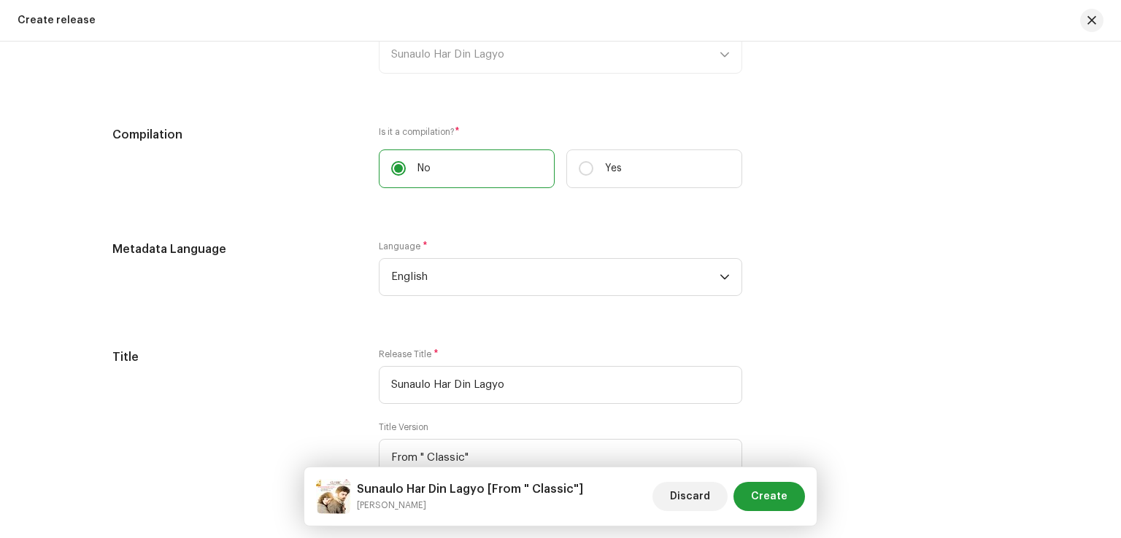
scroll to position [1167, 0]
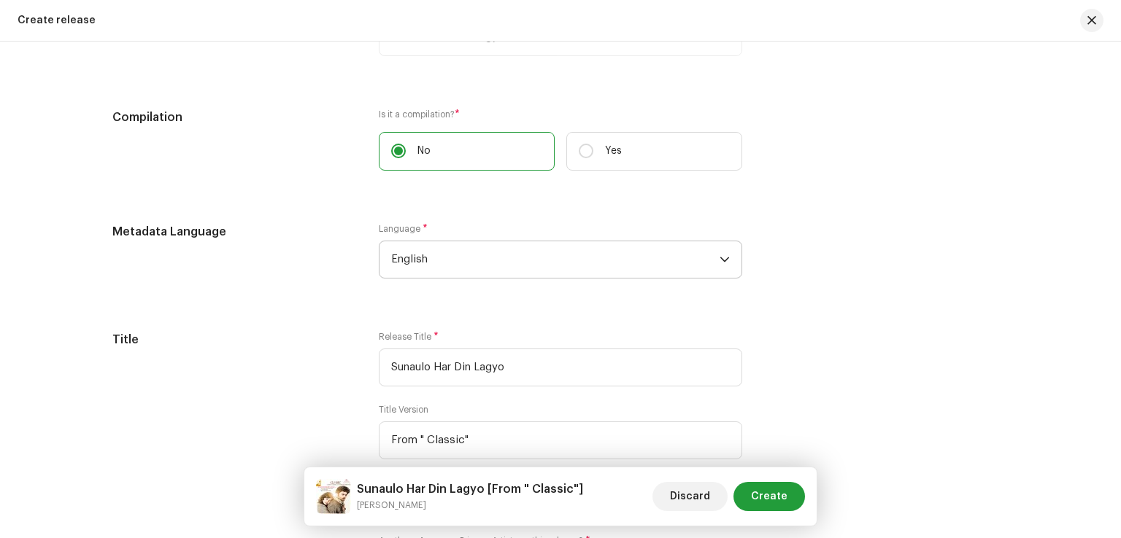
click at [507, 265] on span "English" at bounding box center [555, 260] width 328 height 36
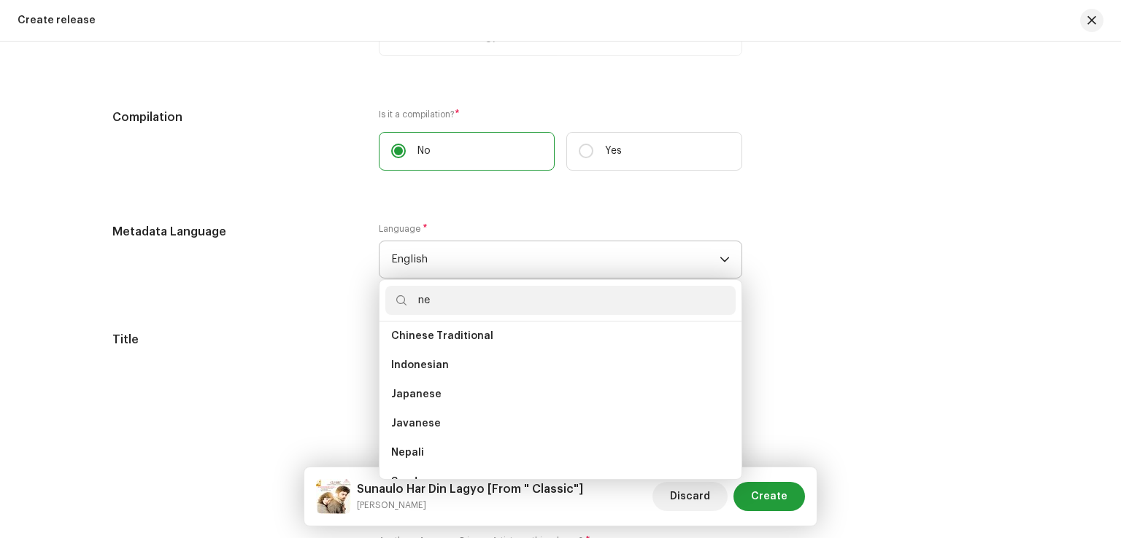
scroll to position [6, 0]
type input "n"
click at [911, 231] on div "Metadata Language Language * English Abkhazian Afar Afrikaans Akan Albanian Amh…" at bounding box center [560, 259] width 896 height 73
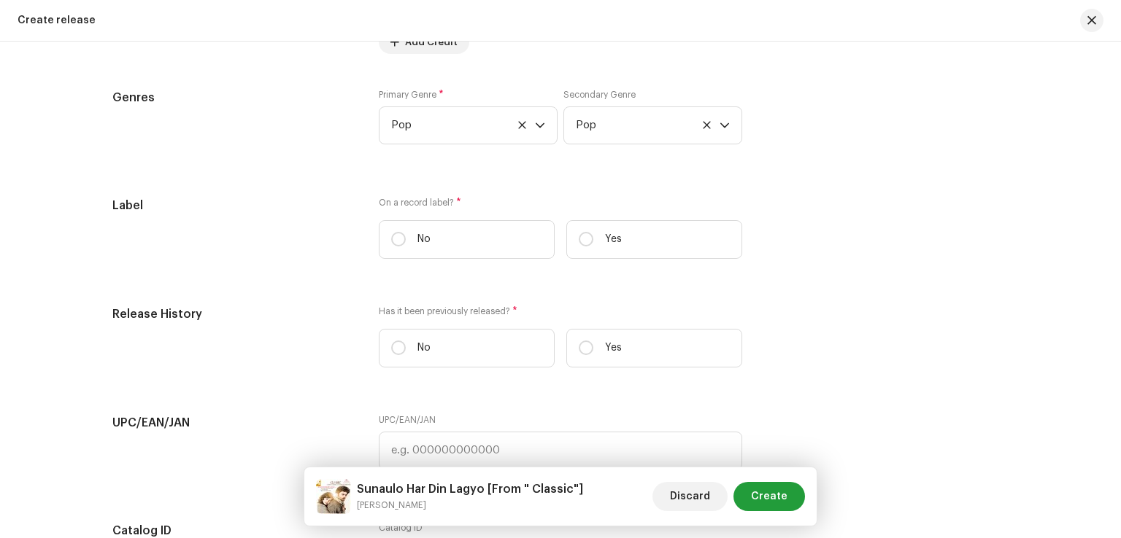
scroll to position [2189, 0]
click at [587, 241] on input "Yes" at bounding box center [586, 237] width 15 height 15
radio input "true"
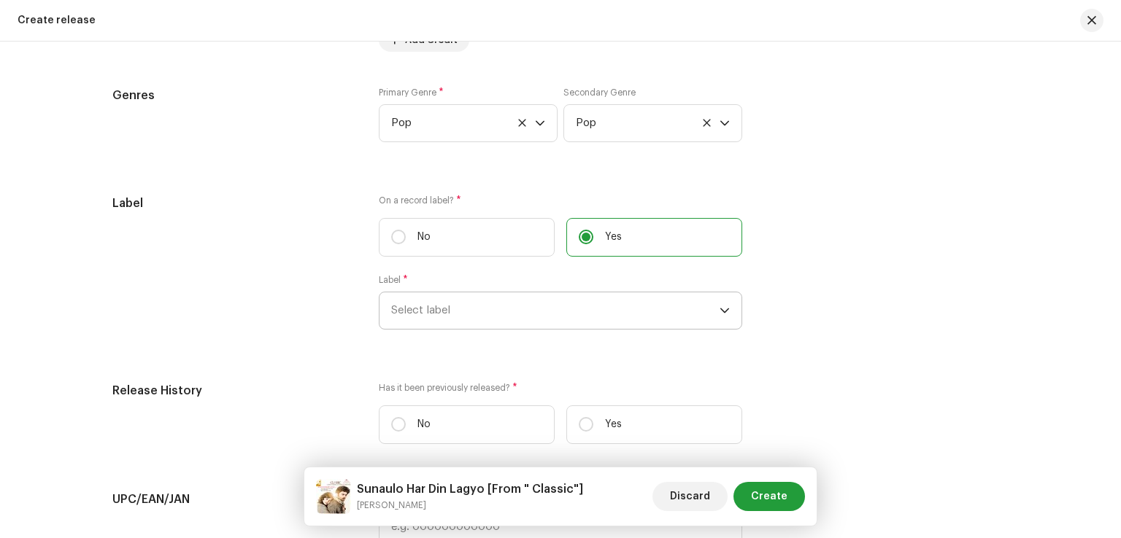
click at [528, 315] on span "Select label" at bounding box center [555, 311] width 328 height 36
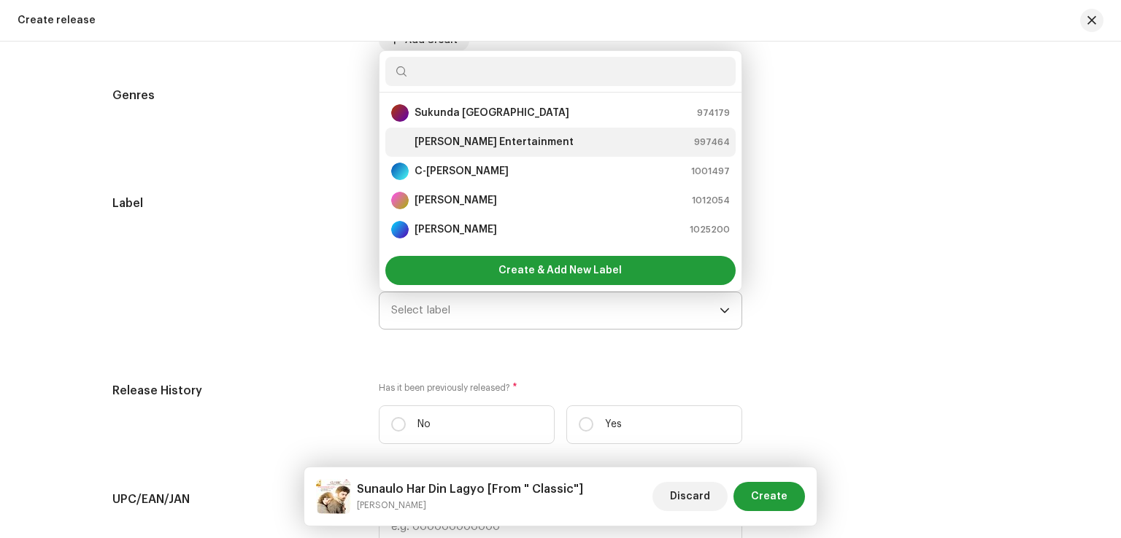
click at [445, 143] on strong "[PERSON_NAME] Entertainment" at bounding box center [493, 142] width 159 height 15
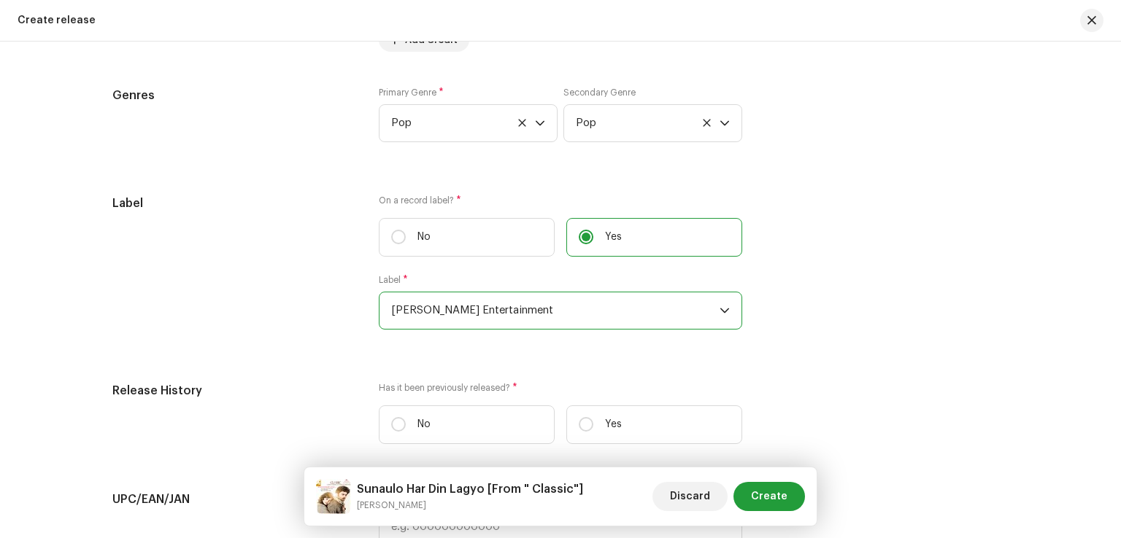
click at [986, 220] on div "Label On a record label? * No Yes Label * [PERSON_NAME] Entertainment" at bounding box center [560, 271] width 896 height 152
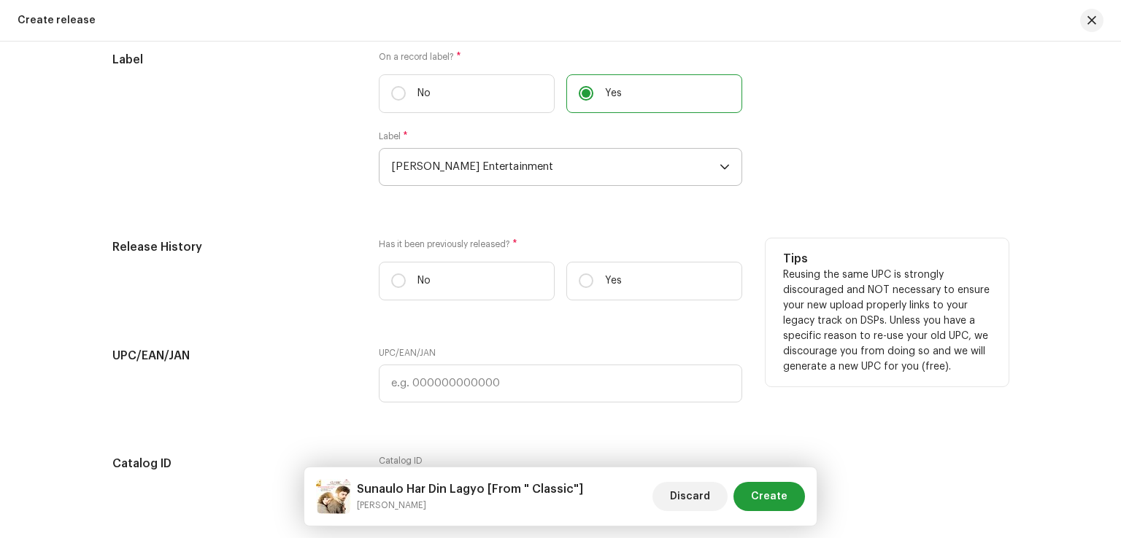
scroll to position [2335, 0]
click at [399, 278] on input "No" at bounding box center [398, 278] width 15 height 15
radio input "true"
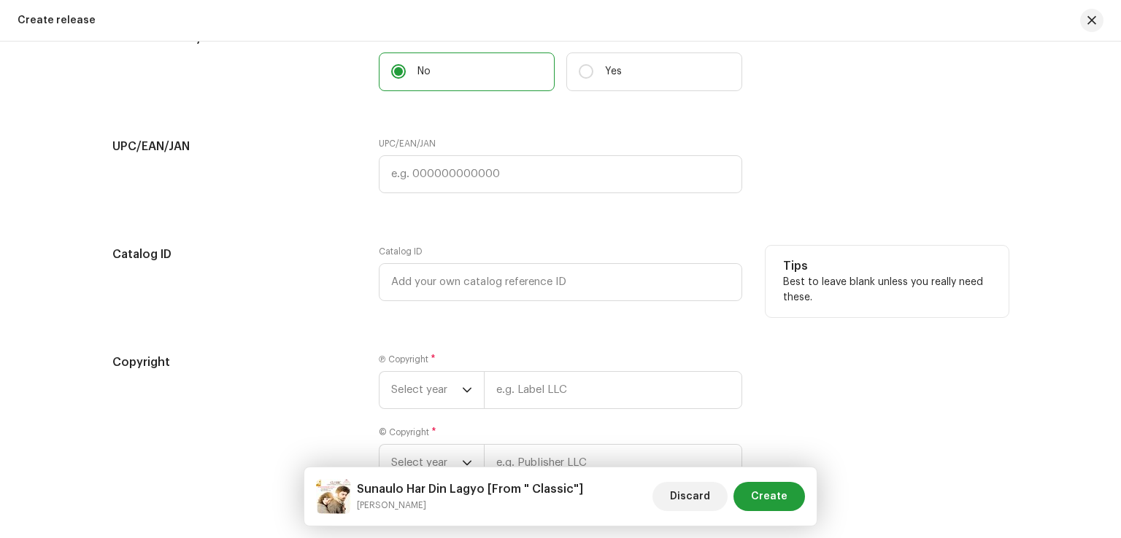
scroll to position [2627, 0]
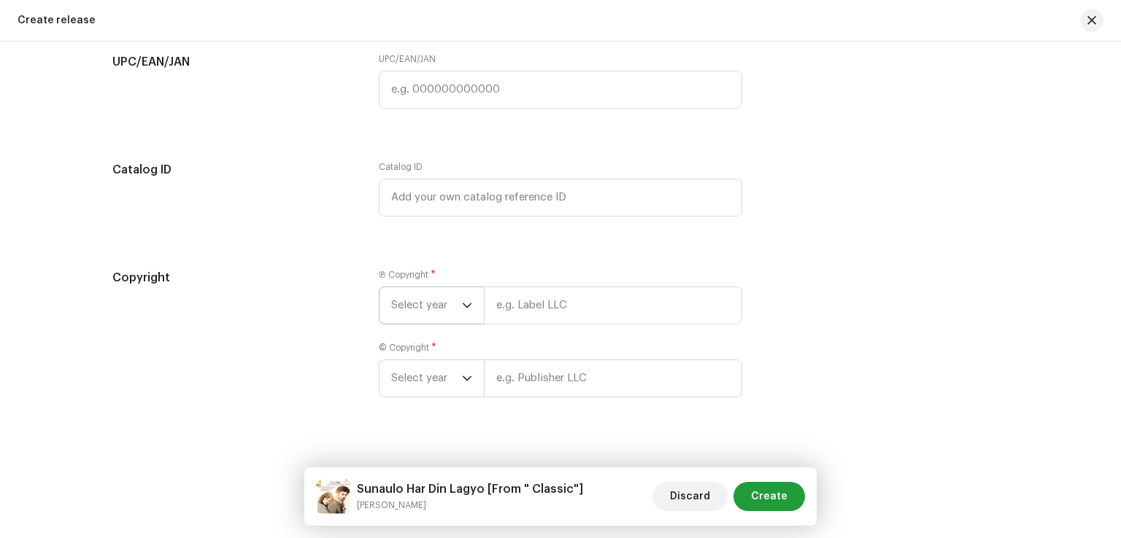
click at [462, 311] on icon "dropdown trigger" at bounding box center [467, 306] width 10 height 10
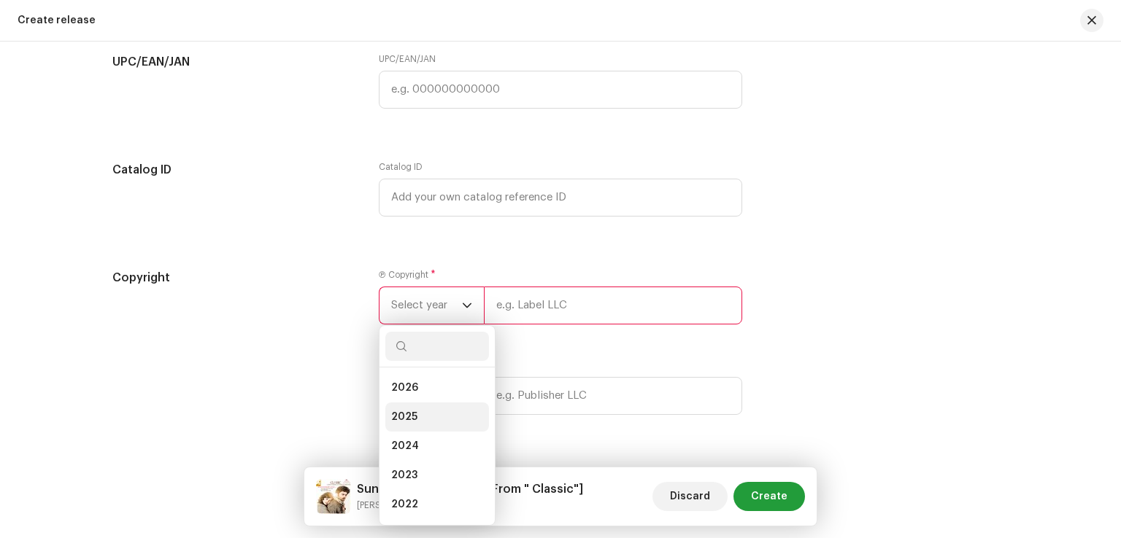
click at [406, 425] on span "2025" at bounding box center [404, 417] width 26 height 15
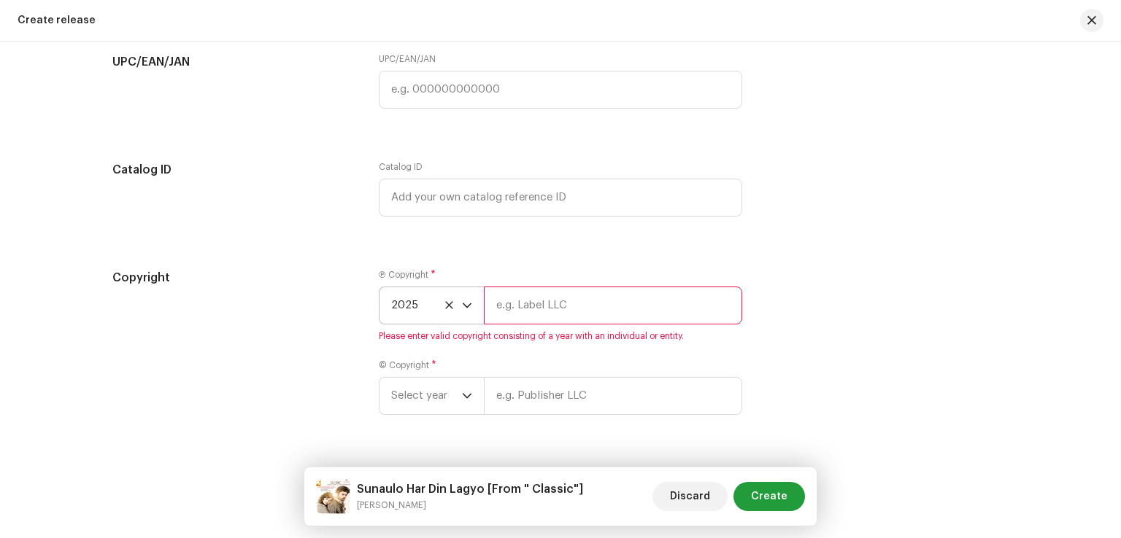
click at [530, 319] on input "text" at bounding box center [613, 306] width 258 height 38
type input "[PERSON_NAME] Entertainment"
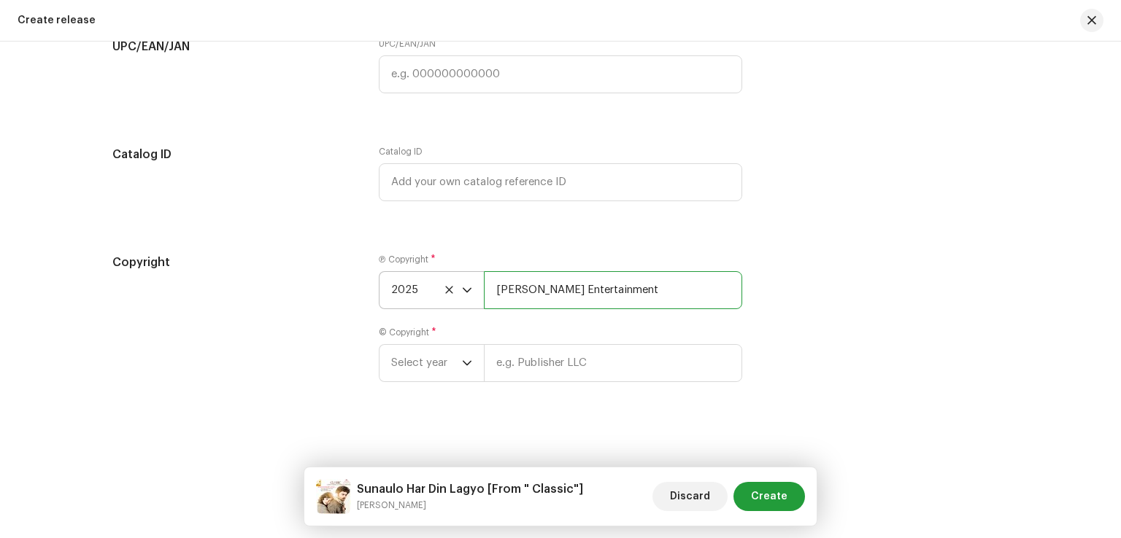
scroll to position [2649, 0]
click at [465, 363] on icon "dropdown trigger" at bounding box center [467, 362] width 10 height 10
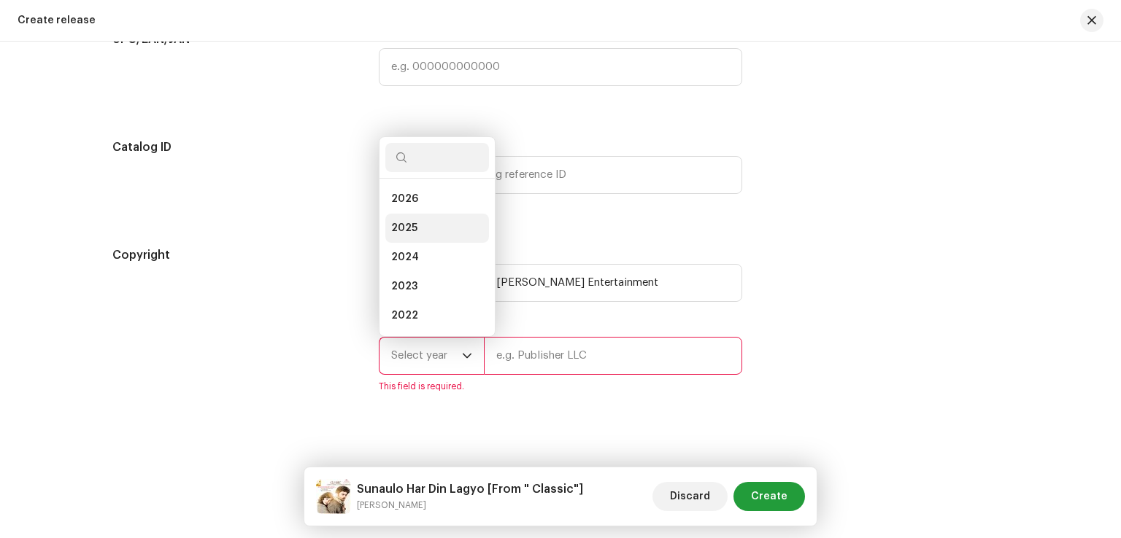
scroll to position [23, 0]
click at [412, 212] on span "2025" at bounding box center [404, 205] width 26 height 15
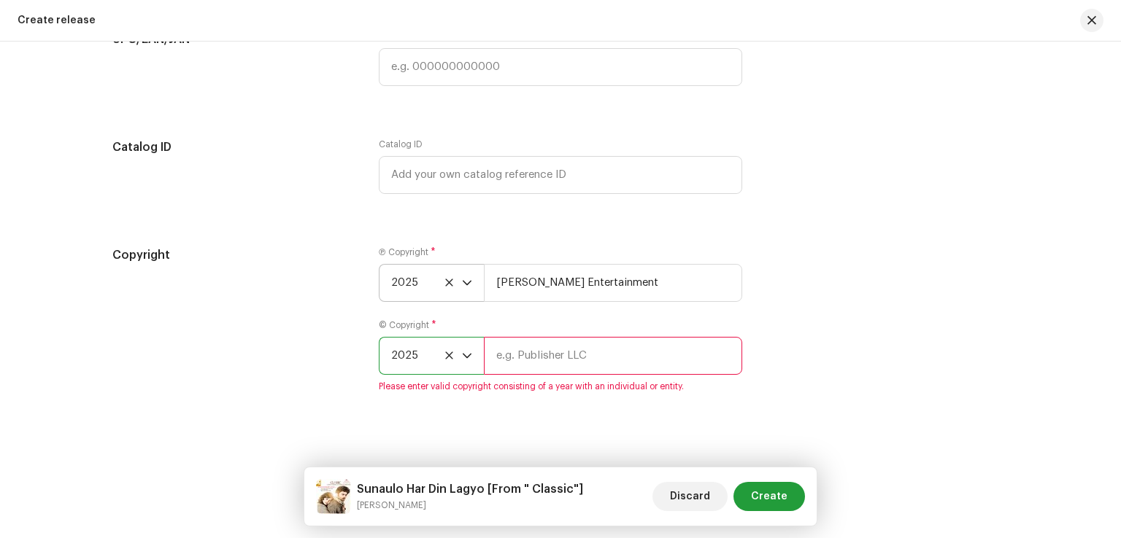
click at [536, 356] on input "text" at bounding box center [613, 356] width 258 height 38
type input "[PERSON_NAME] Entertainment"
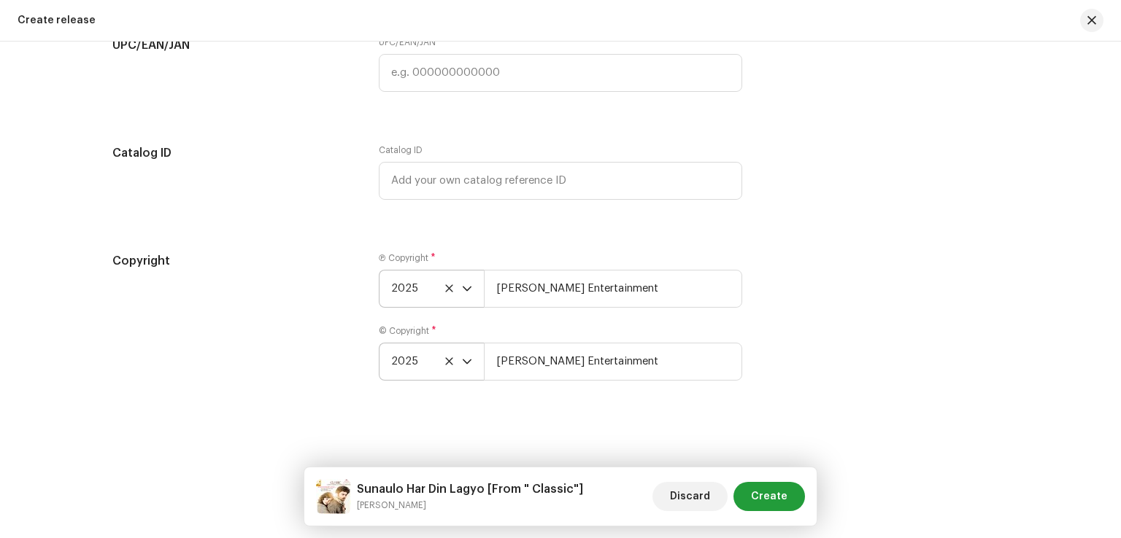
click at [835, 343] on div "Copyright Ⓟ Copyright * 2025 [PERSON_NAME] Entertainment © Copyright * 2025 [PE…" at bounding box center [560, 325] width 896 height 146
click at [784, 495] on span "Create" at bounding box center [769, 496] width 36 height 29
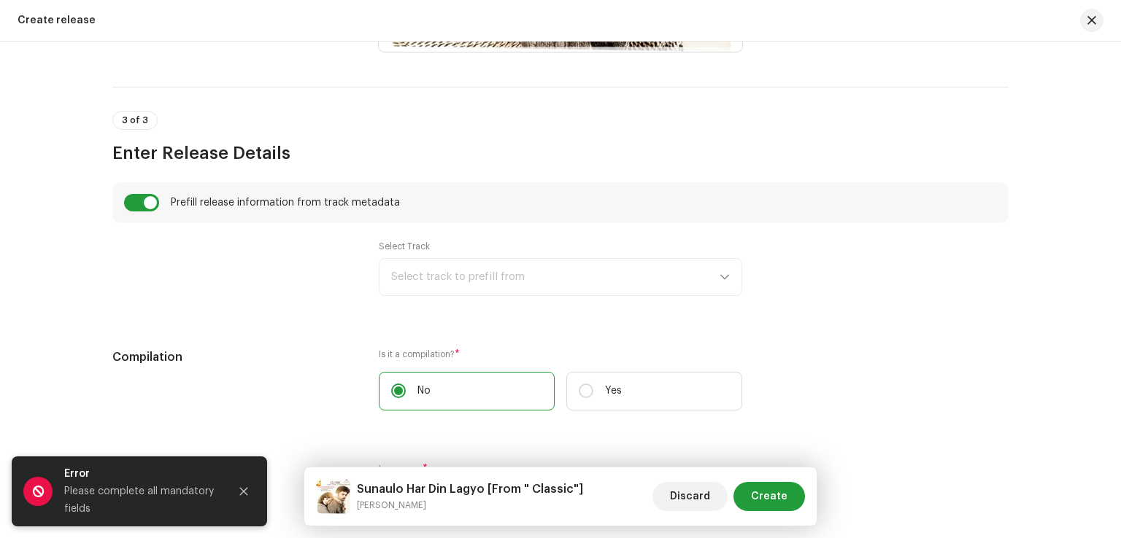
scroll to position [916, 0]
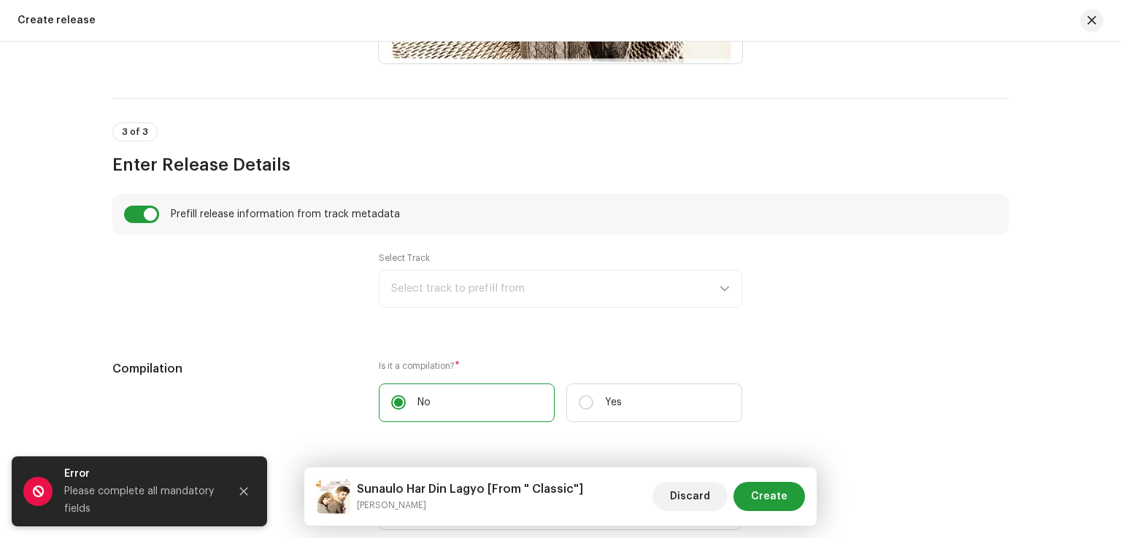
click at [532, 296] on div "Select Track Select track to prefill from" at bounding box center [560, 279] width 363 height 55
click at [720, 293] on div "Select Track Select track to prefill from" at bounding box center [560, 279] width 363 height 55
click at [721, 287] on div "Select Track Select track to prefill from" at bounding box center [560, 279] width 363 height 55
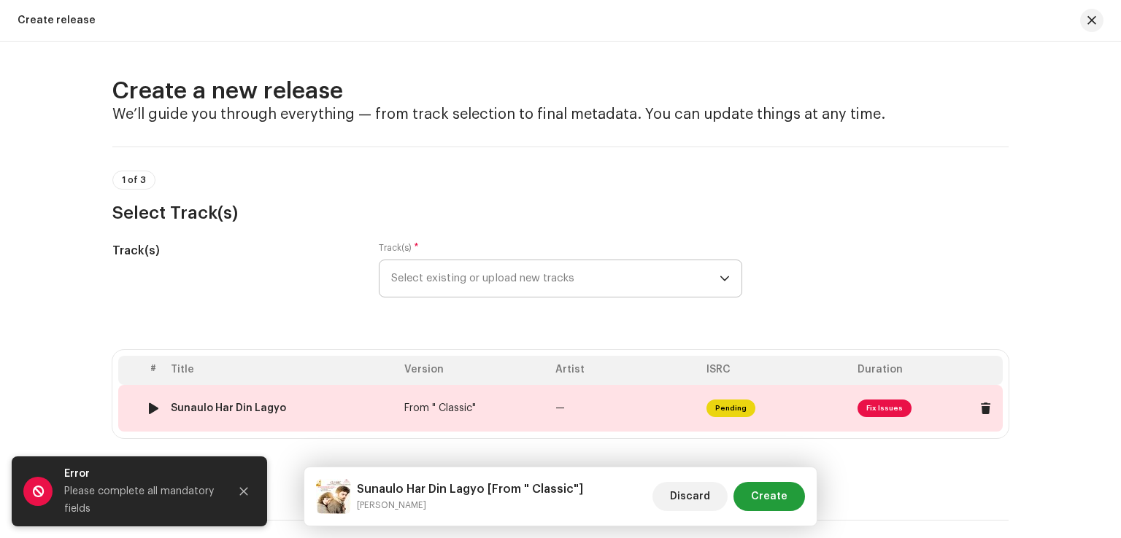
scroll to position [73, 0]
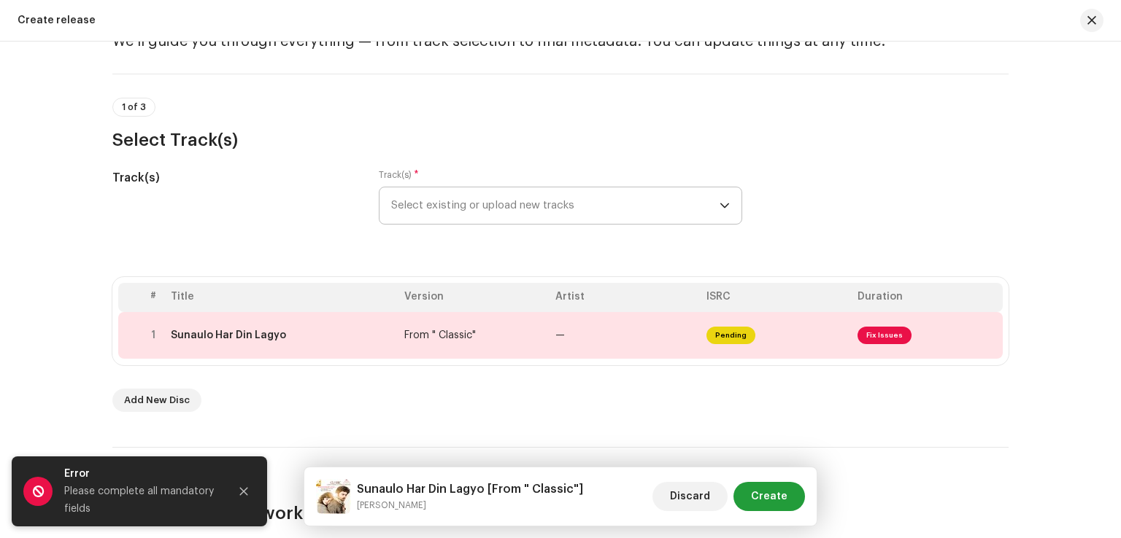
click at [542, 213] on span "Select existing or upload new tracks" at bounding box center [555, 206] width 328 height 36
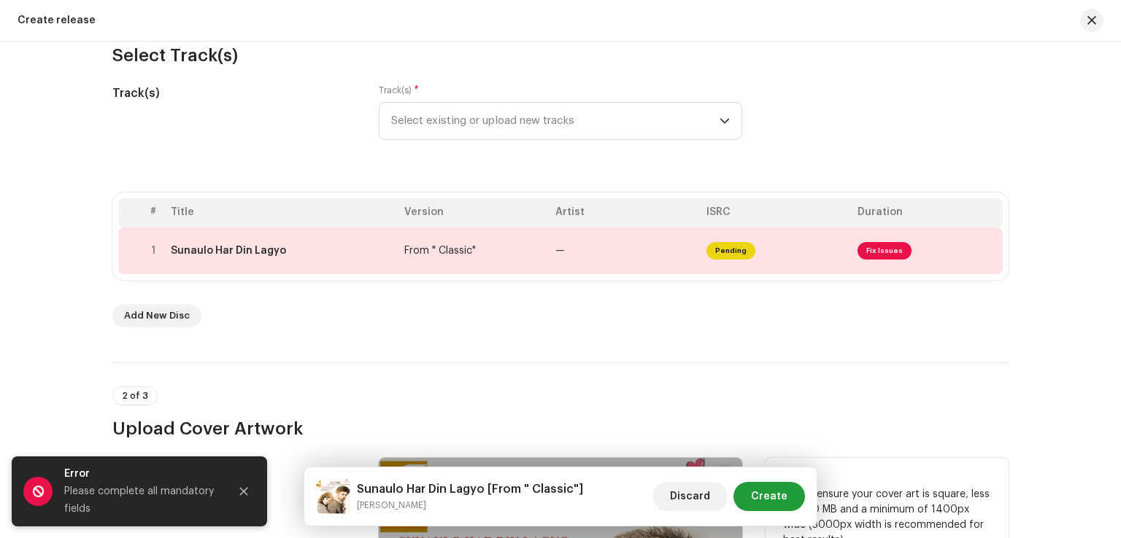
scroll to position [292, 0]
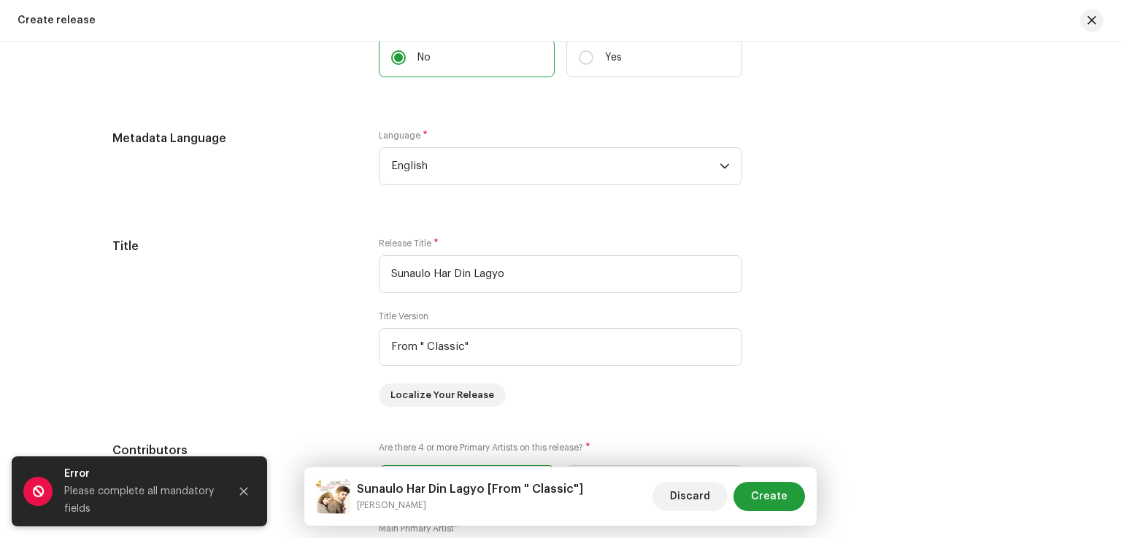
scroll to position [1094, 0]
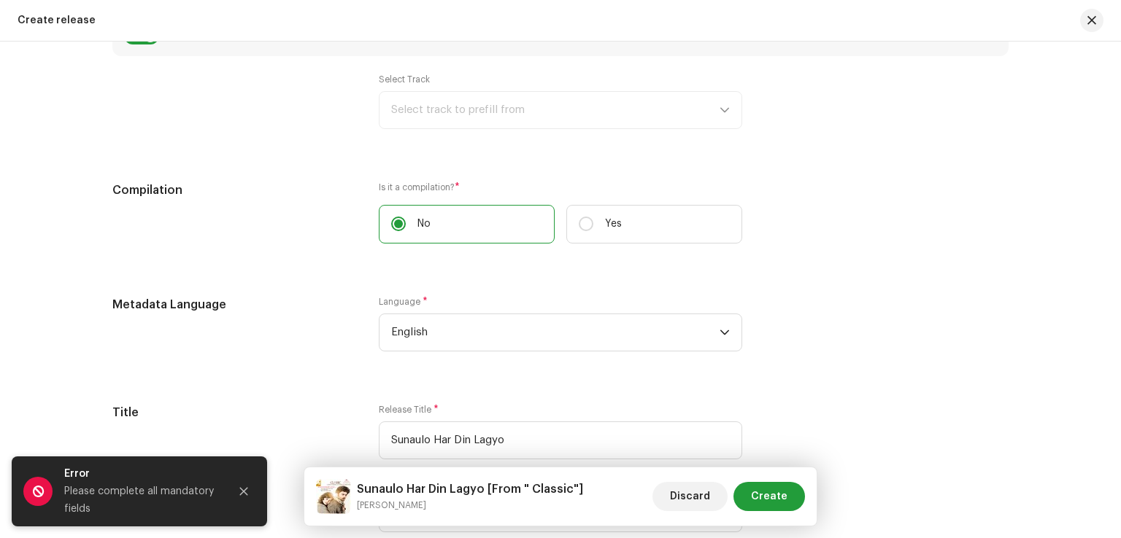
click at [489, 122] on div "Select Track Select track to prefill from" at bounding box center [560, 101] width 363 height 55
click at [492, 115] on div "Select Track Select track to prefill from" at bounding box center [560, 101] width 363 height 55
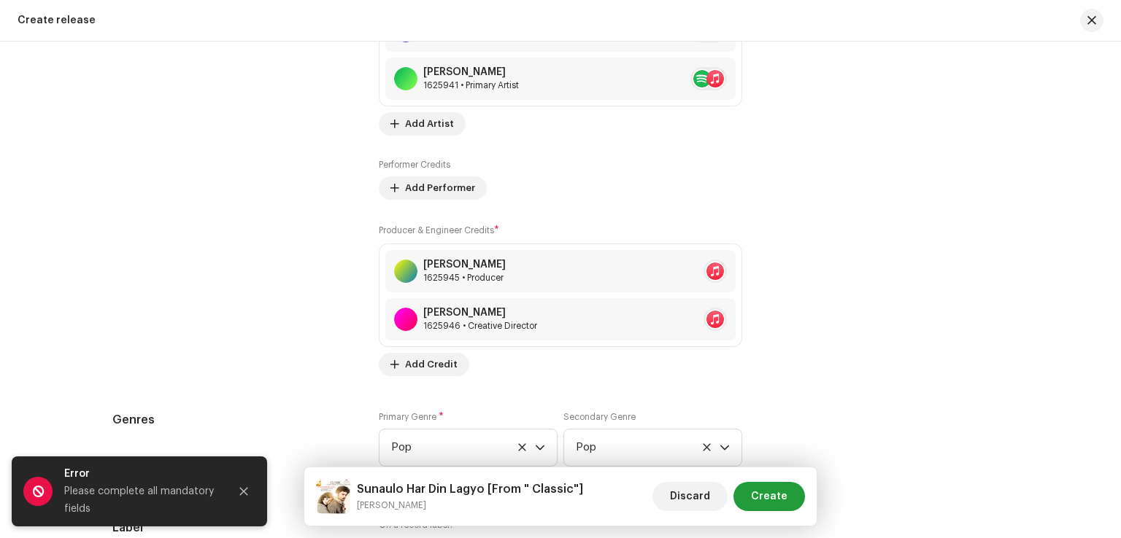
scroll to position [1678, 0]
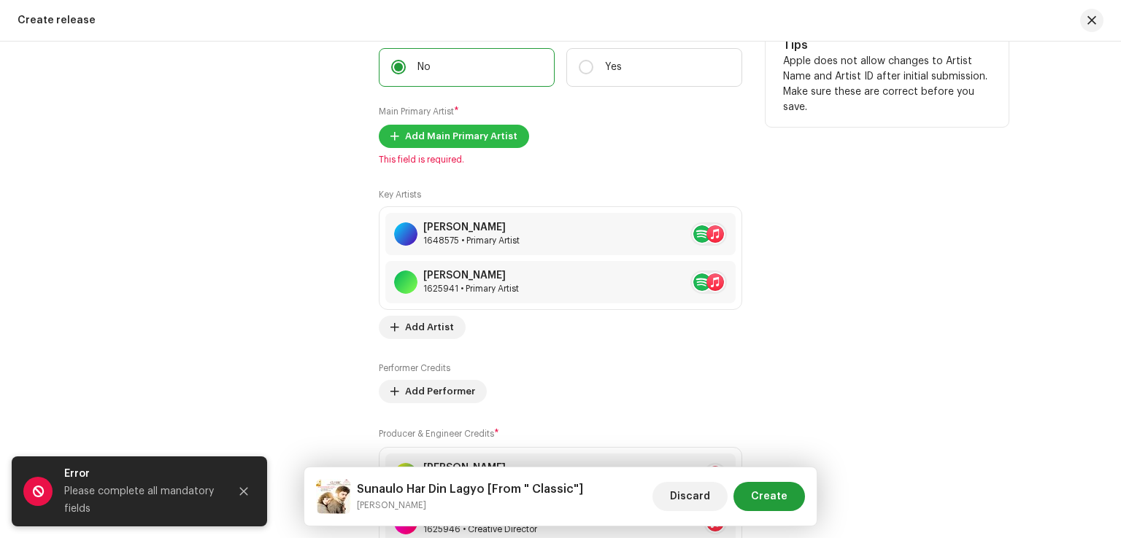
click at [459, 144] on span "Add Main Primary Artist" at bounding box center [461, 136] width 112 height 29
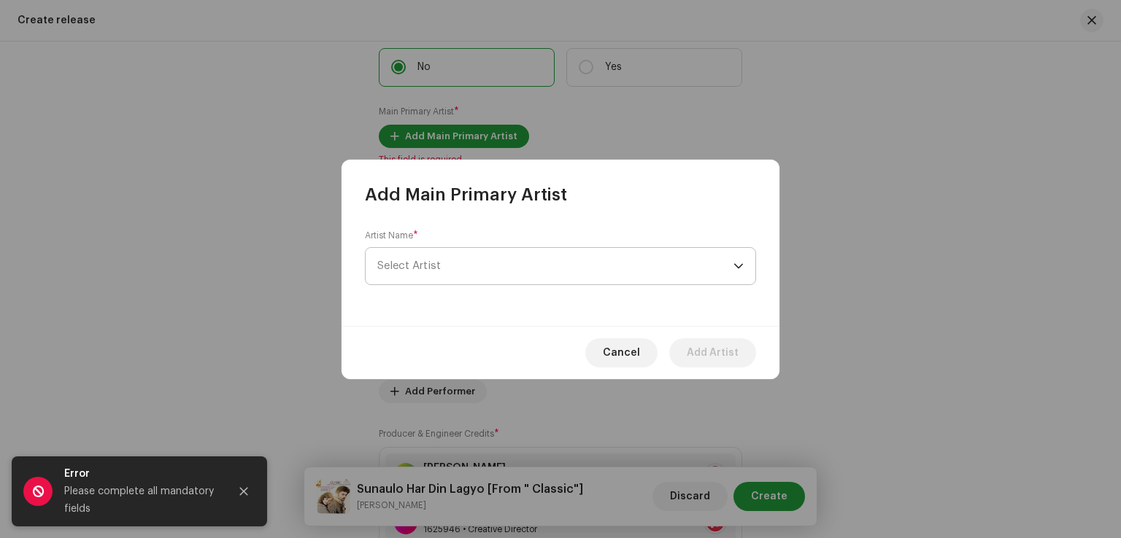
click at [452, 258] on span "Select Artist" at bounding box center [555, 266] width 356 height 36
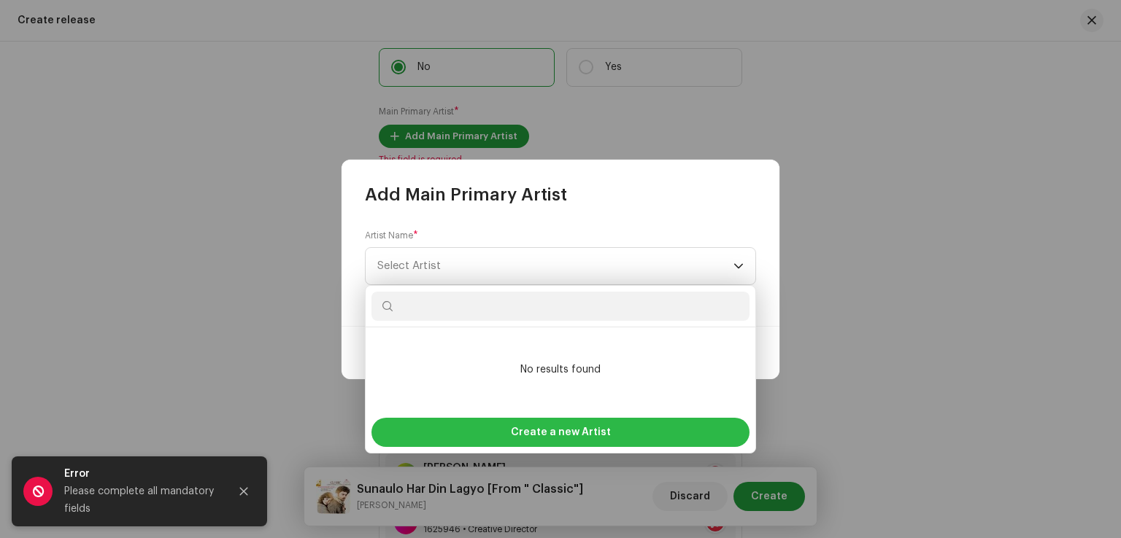
click at [611, 430] on div "Create a new Artist" at bounding box center [560, 432] width 378 height 29
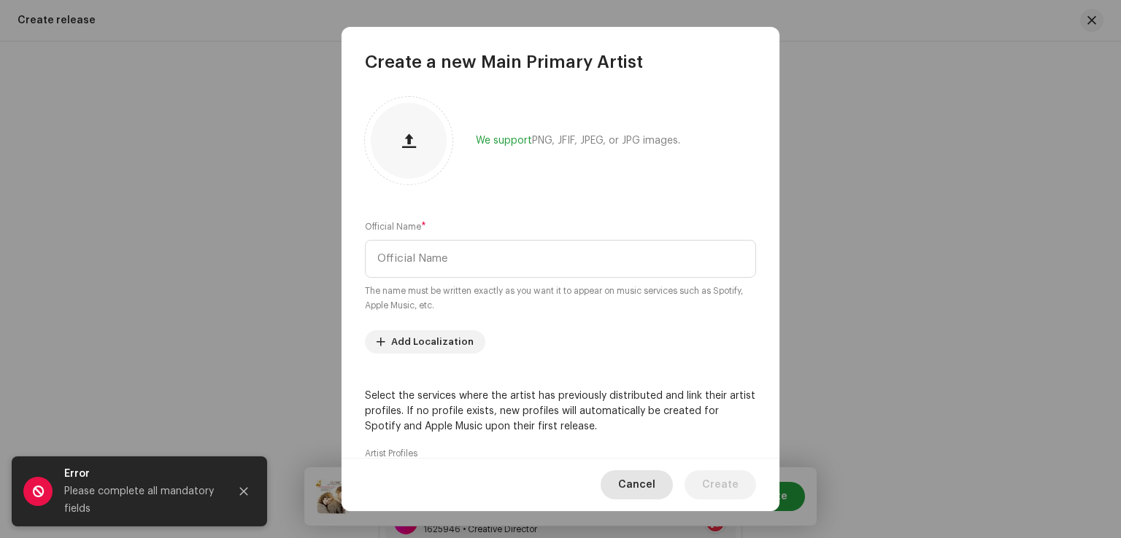
click at [640, 477] on span "Cancel" at bounding box center [636, 485] width 37 height 29
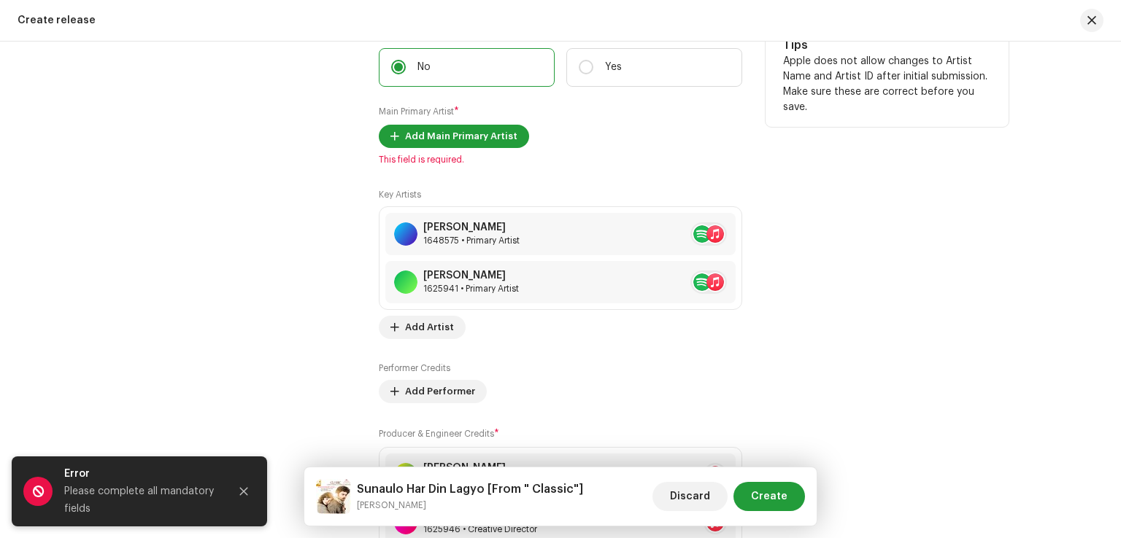
click at [895, 263] on div "Tips Apple does not allow changes to Artist Name and Artist ID after initial su…" at bounding box center [886, 302] width 243 height 555
click at [420, 136] on span "Add Main Primary Artist" at bounding box center [461, 136] width 112 height 29
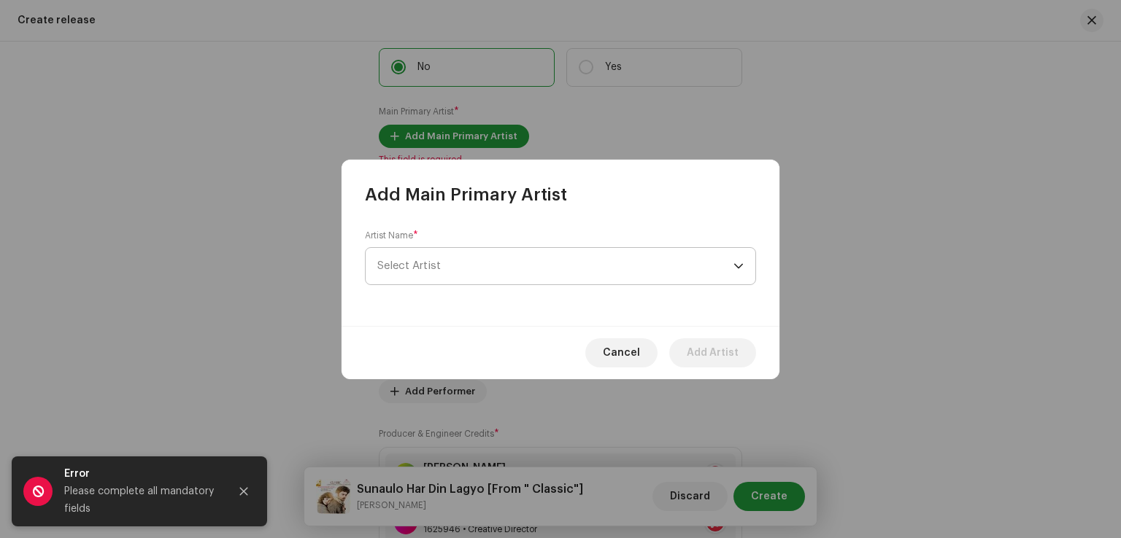
click at [423, 277] on span "Select Artist" at bounding box center [555, 266] width 356 height 36
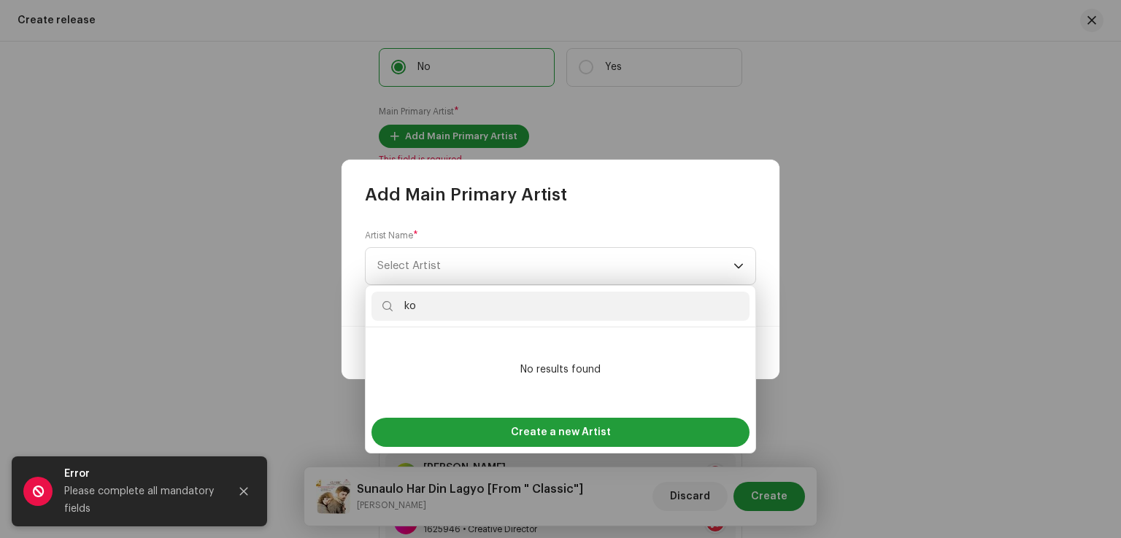
type input "k"
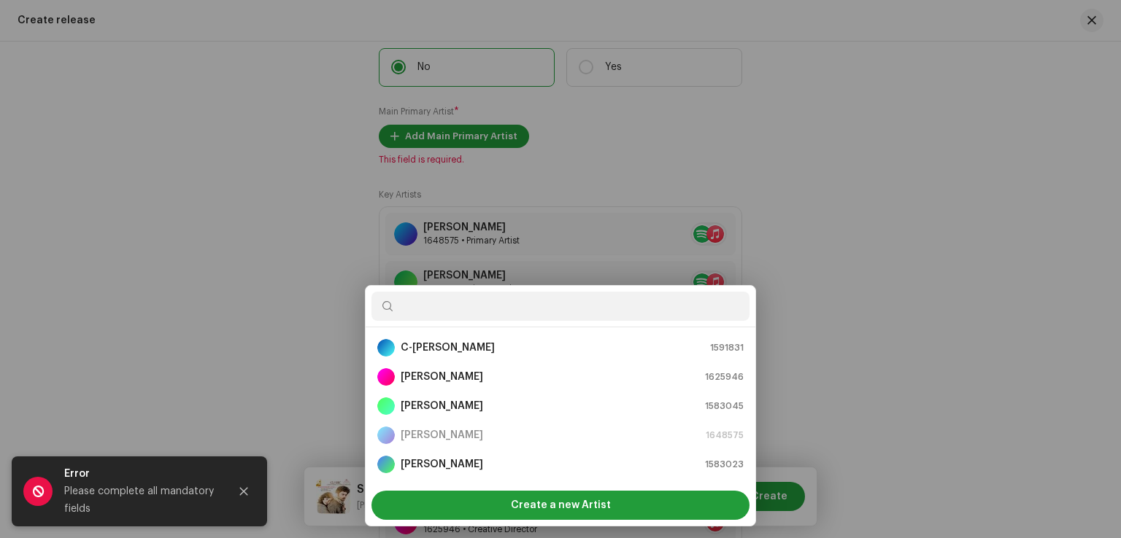
click at [882, 307] on div "Add Main Primary Artist Artist Name * [PERSON_NAME] Cancel Add Artist" at bounding box center [560, 269] width 1121 height 538
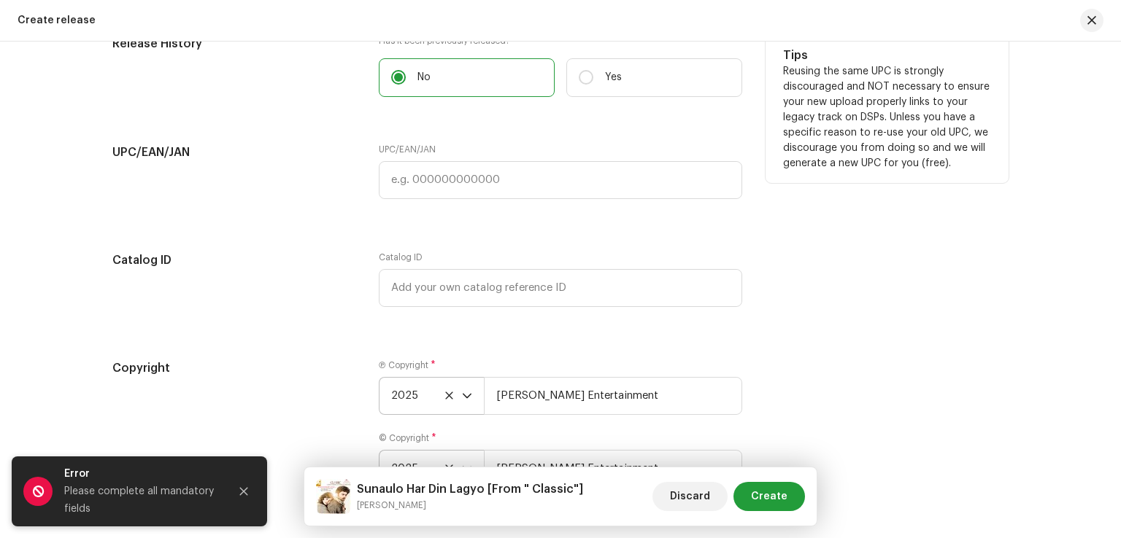
scroll to position [2667, 0]
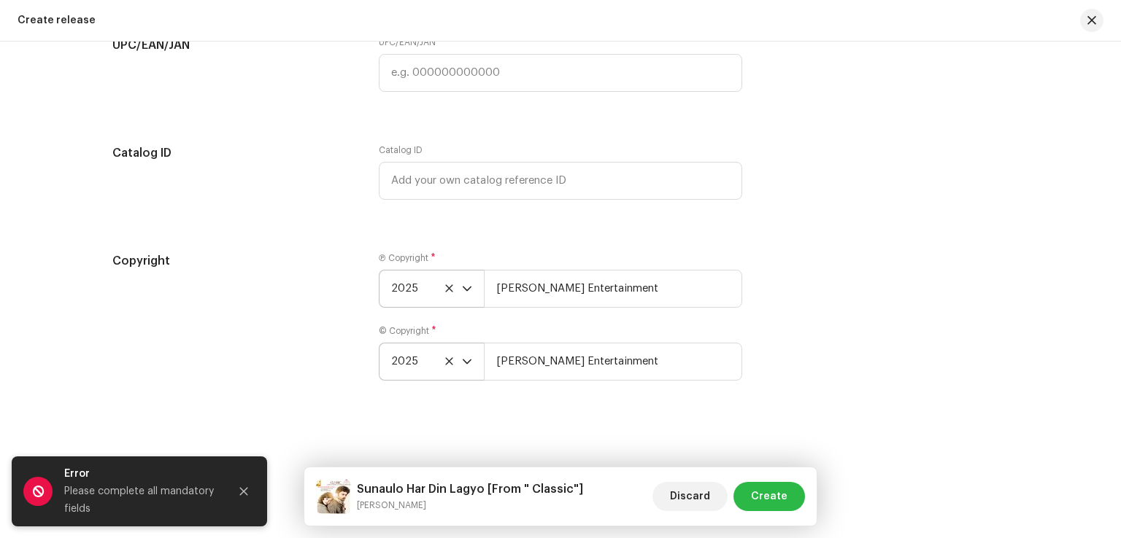
click at [790, 491] on button "Create" at bounding box center [769, 496] width 72 height 29
click at [252, 492] on button "Close" at bounding box center [243, 491] width 29 height 29
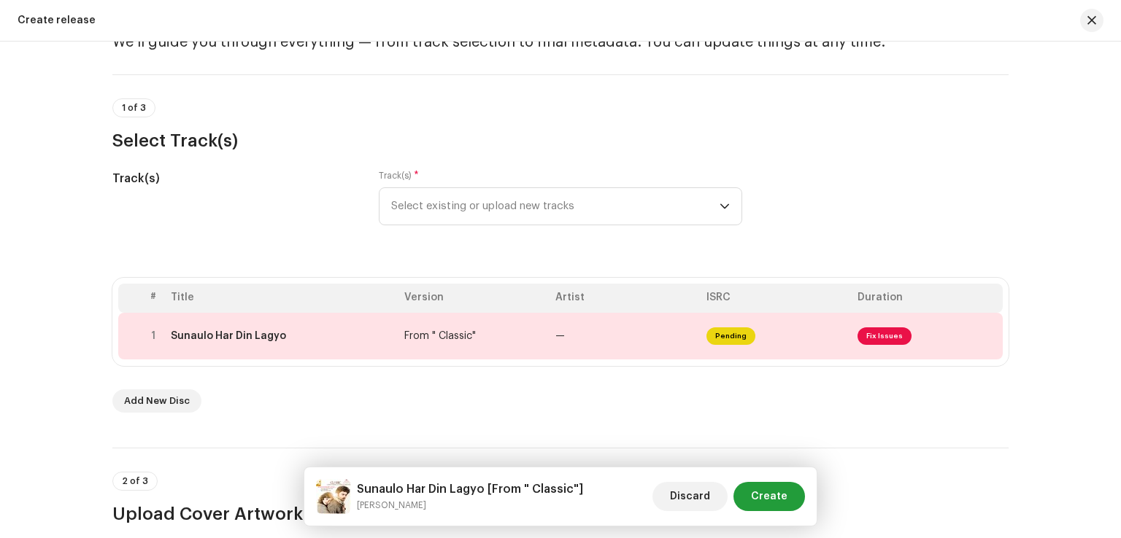
scroll to position [0, 0]
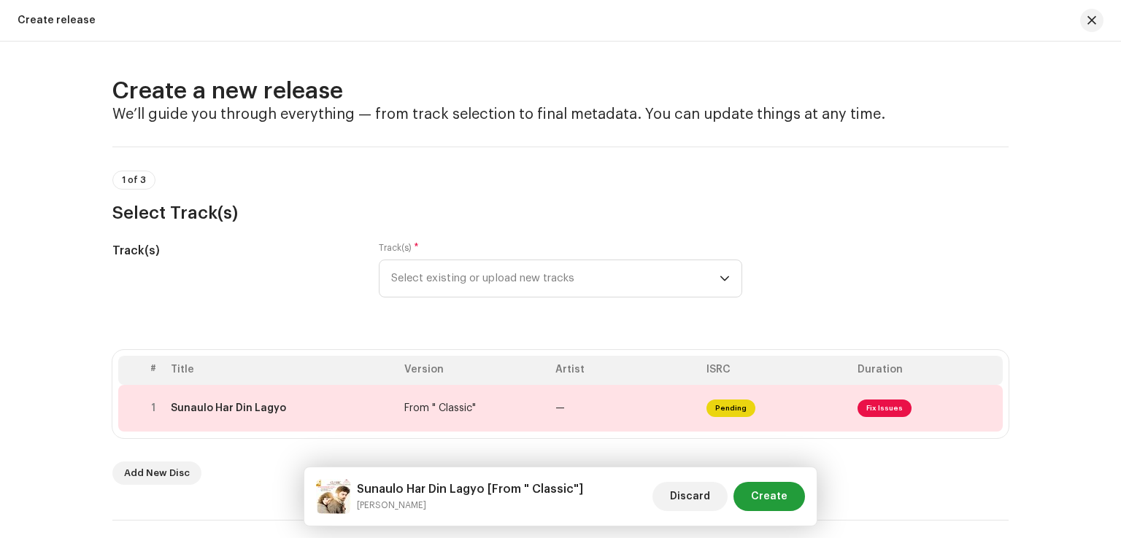
click at [128, 179] on span "1 of 3" at bounding box center [134, 180] width 24 height 9
click at [449, 279] on span "Select existing or upload new tracks" at bounding box center [555, 278] width 328 height 36
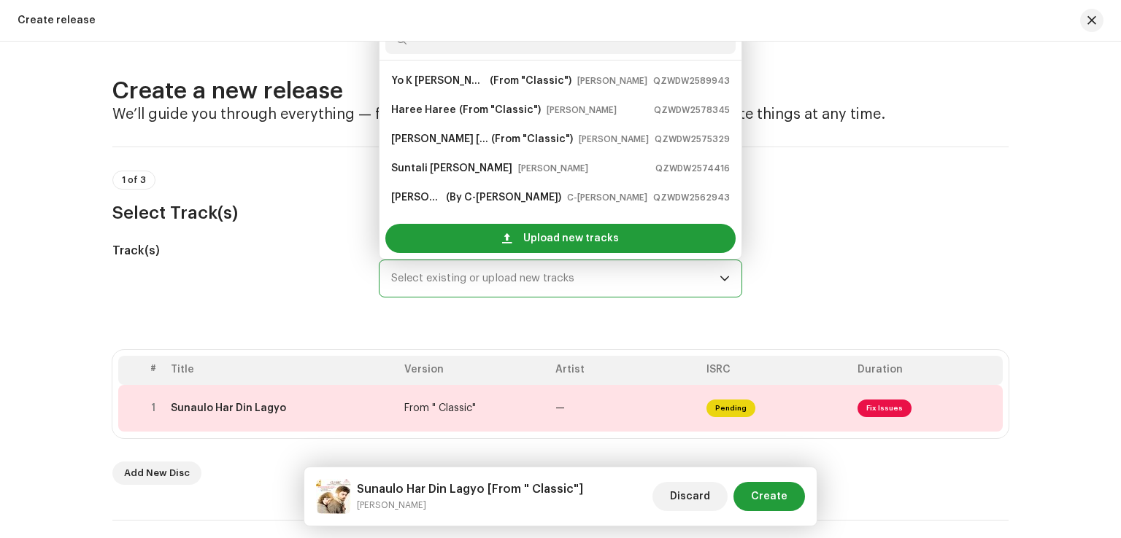
click at [449, 279] on span "Select existing or upload new tracks" at bounding box center [555, 278] width 328 height 36
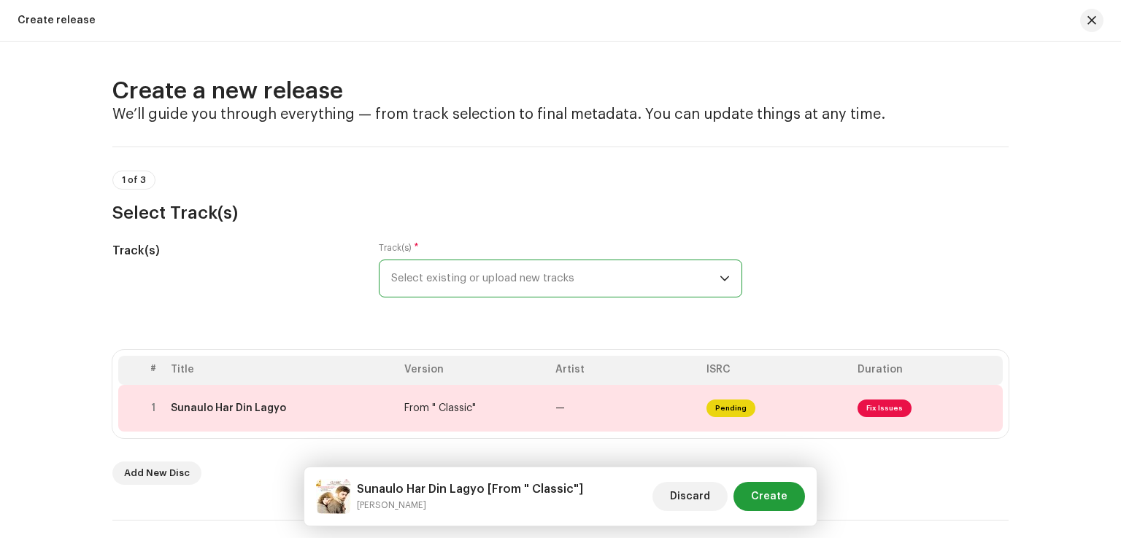
click at [449, 279] on span "Select existing or upload new tracks" at bounding box center [555, 278] width 328 height 36
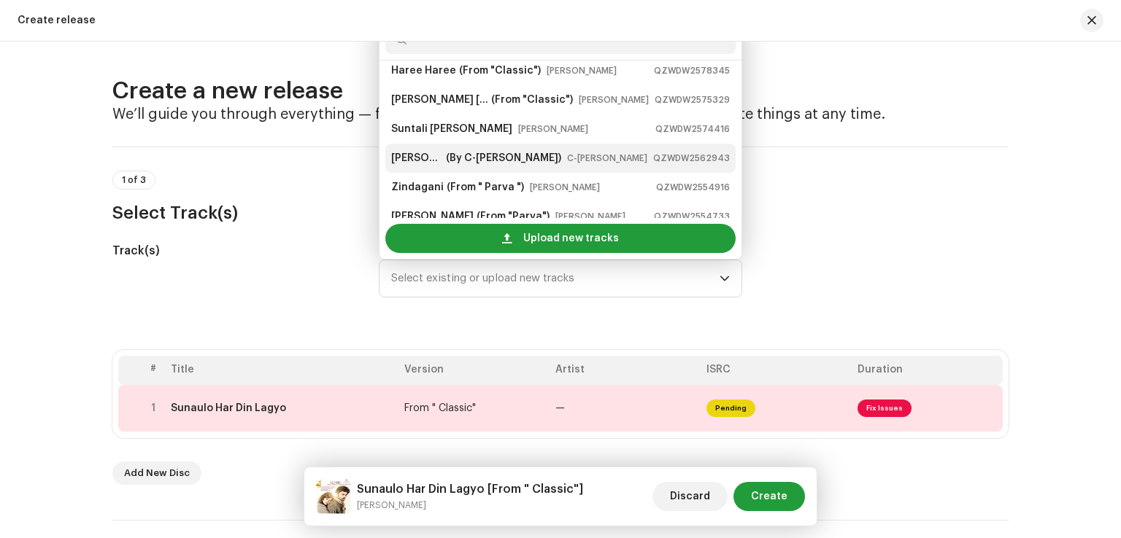
scroll to position [58, 0]
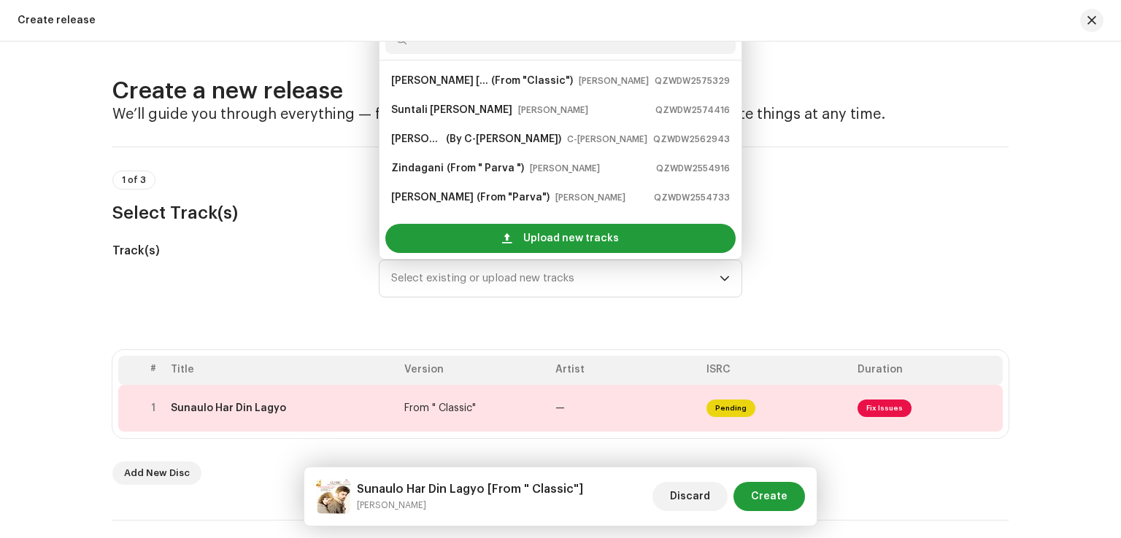
click at [946, 215] on h3 "Select Track(s)" at bounding box center [560, 212] width 896 height 23
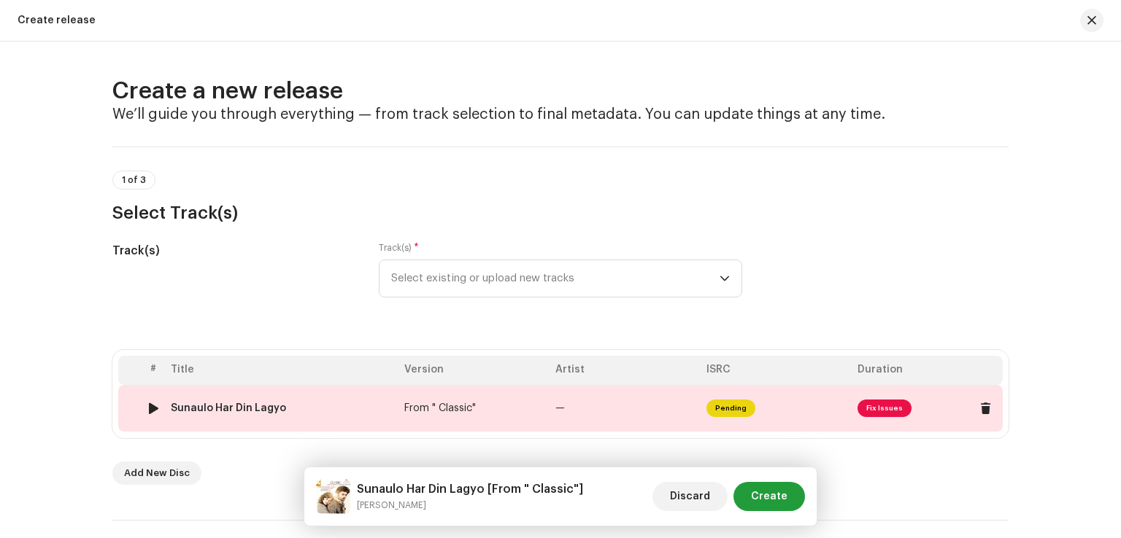
click at [878, 411] on span "Fix Issues" at bounding box center [884, 409] width 54 height 18
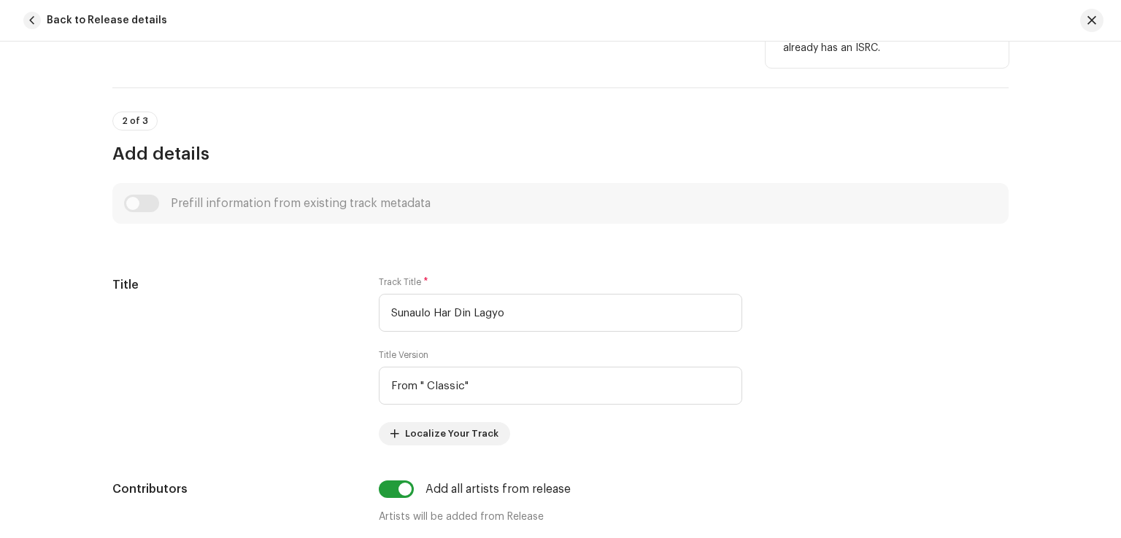
scroll to position [180, 0]
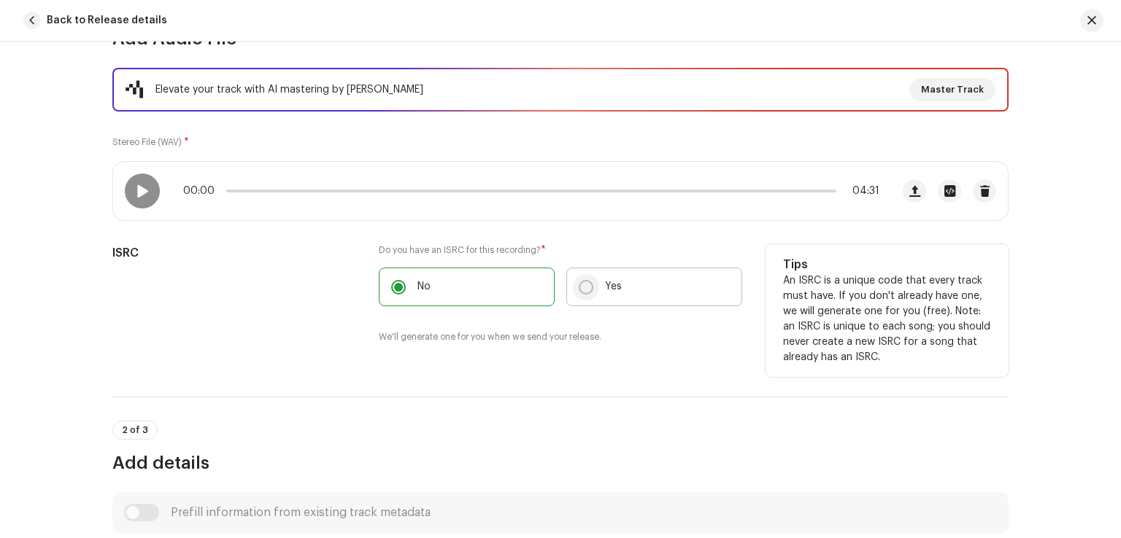
click at [585, 284] on input "Yes" at bounding box center [586, 287] width 15 height 15
radio input "true"
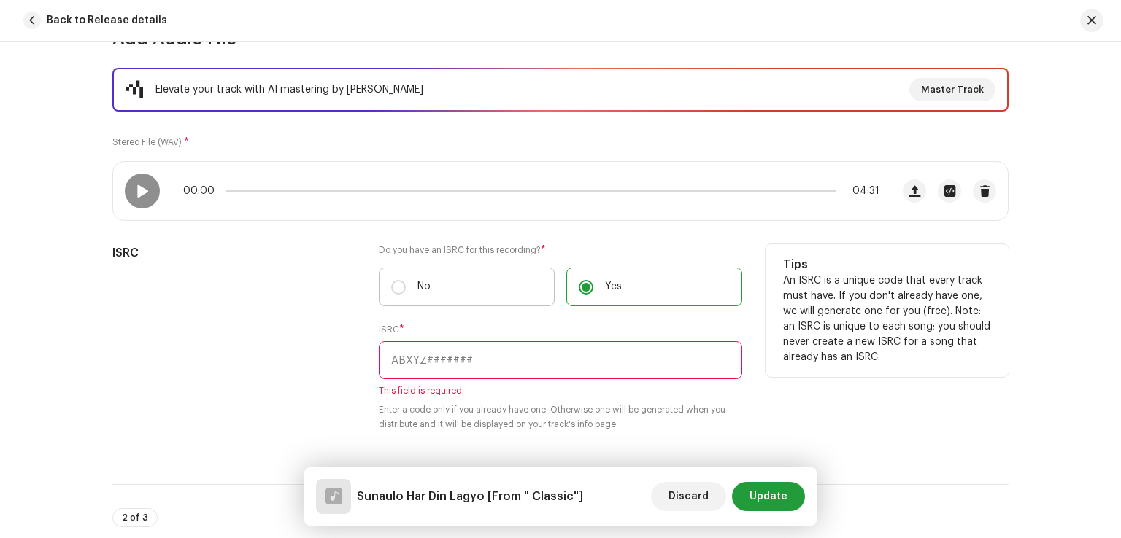
click at [385, 290] on label "No" at bounding box center [467, 287] width 176 height 39
click at [391, 290] on input "No" at bounding box center [398, 287] width 15 height 15
radio input "true"
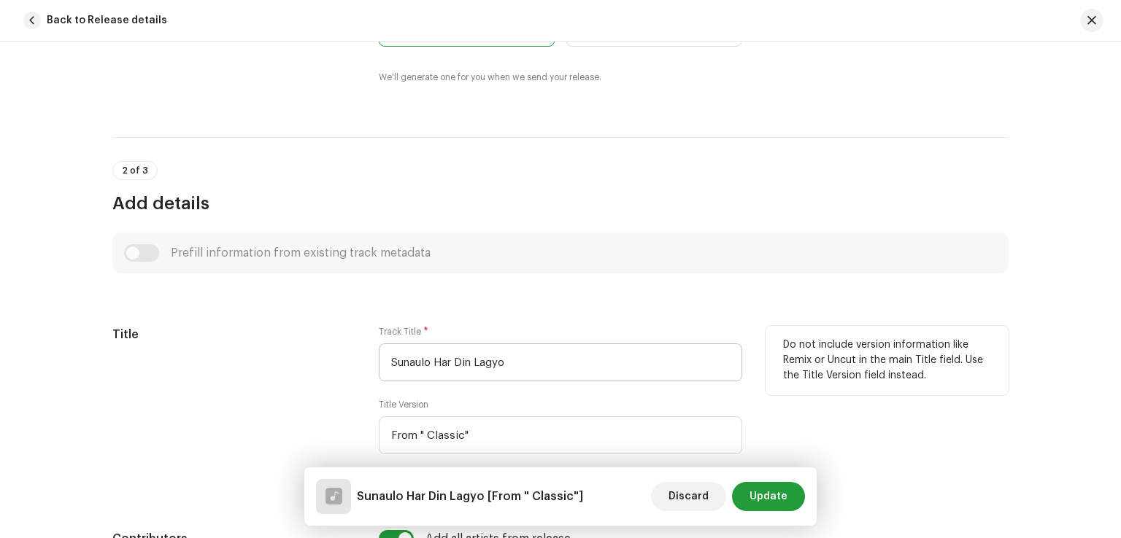
scroll to position [472, 0]
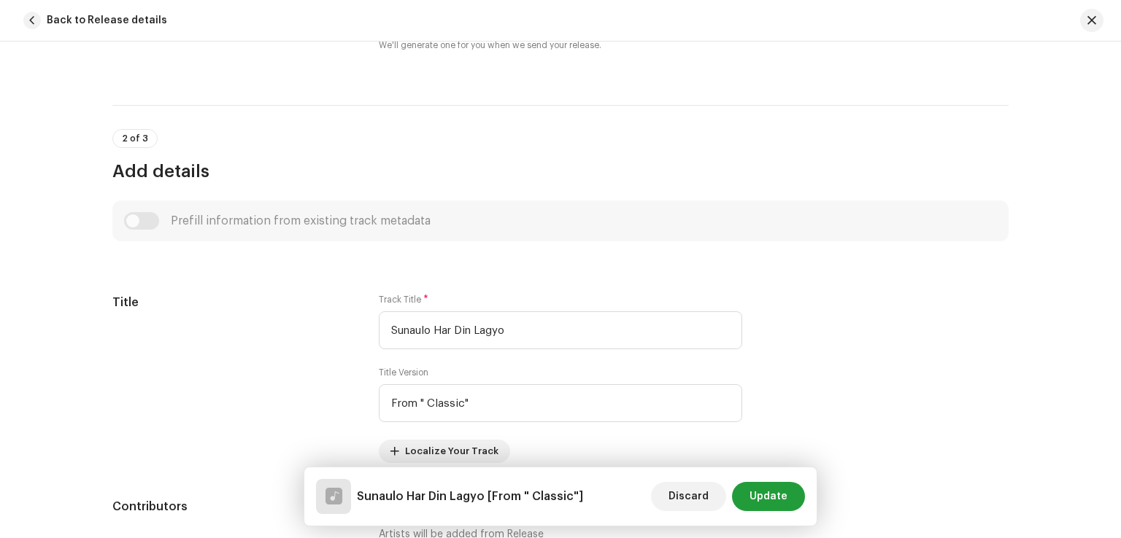
click at [139, 219] on div "Prefill information from existing track metadata" at bounding box center [560, 221] width 873 height 18
click at [139, 220] on div "Prefill information from existing track metadata" at bounding box center [560, 221] width 873 height 18
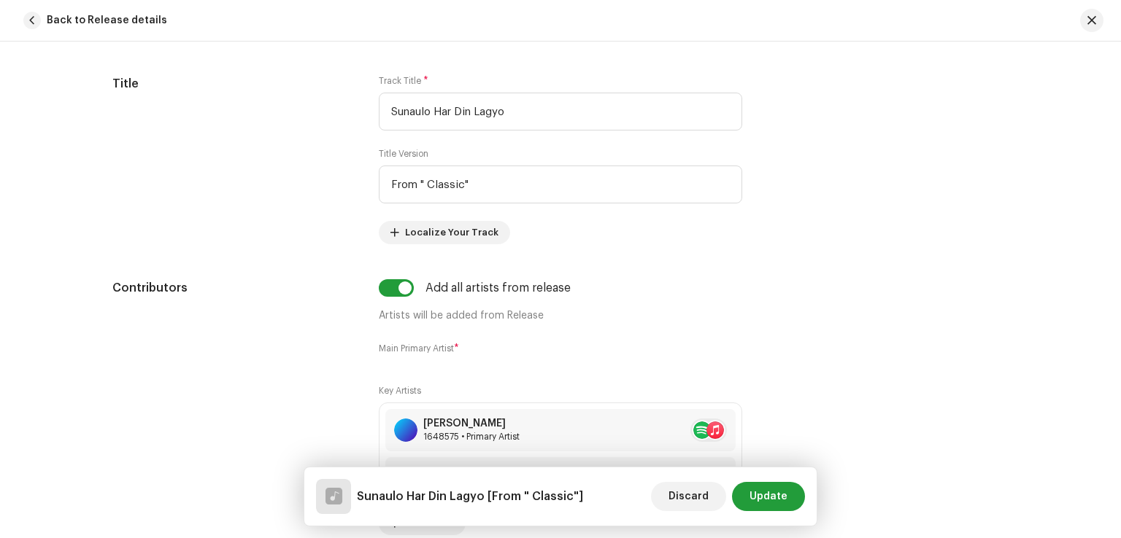
scroll to position [764, 0]
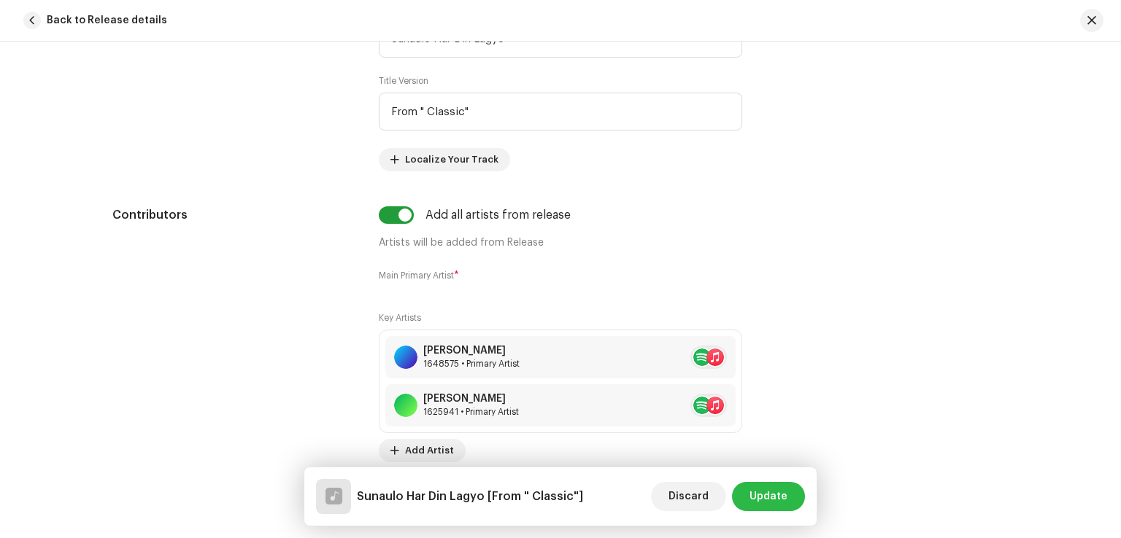
click at [757, 495] on span "Update" at bounding box center [768, 496] width 38 height 29
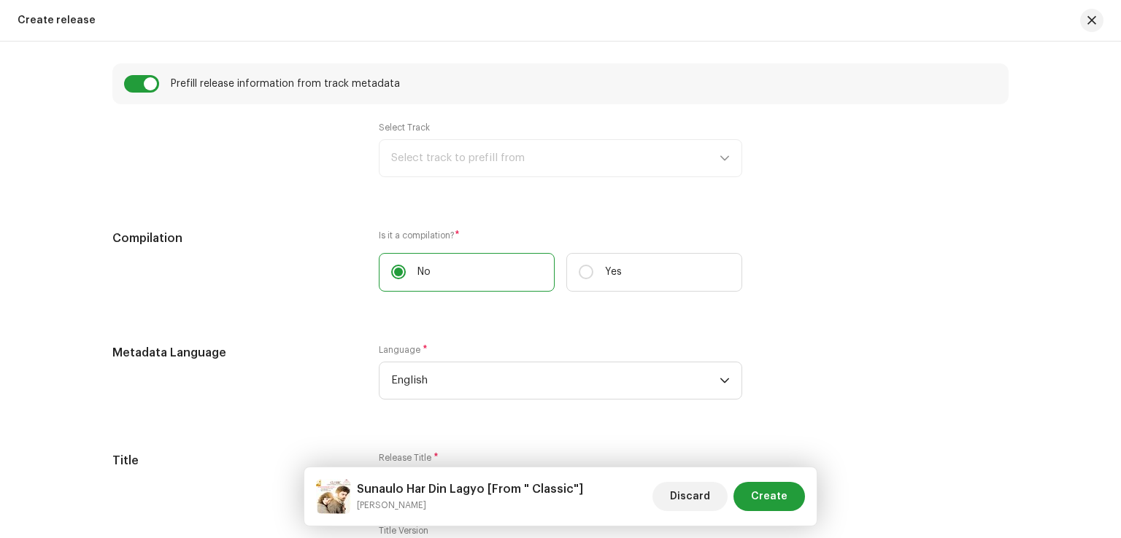
scroll to position [1021, 0]
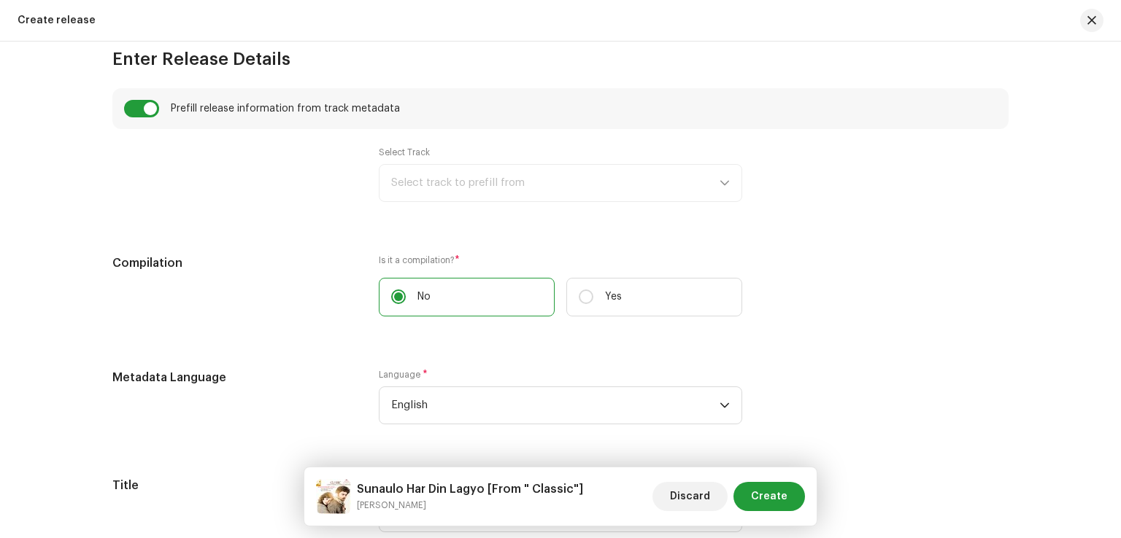
click at [579, 189] on div "Select Track Select track to prefill from" at bounding box center [560, 174] width 363 height 55
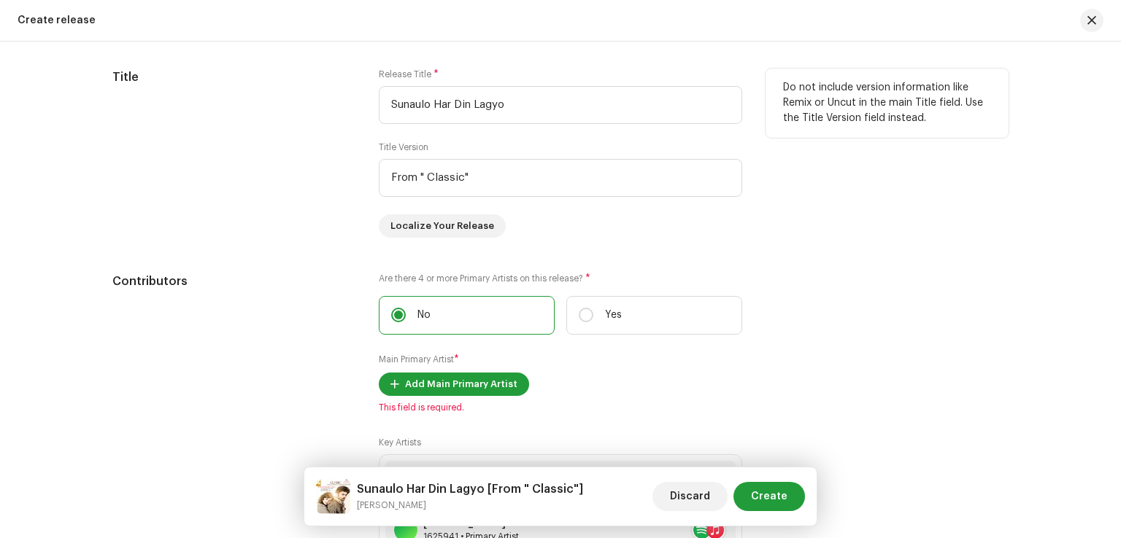
scroll to position [1532, 0]
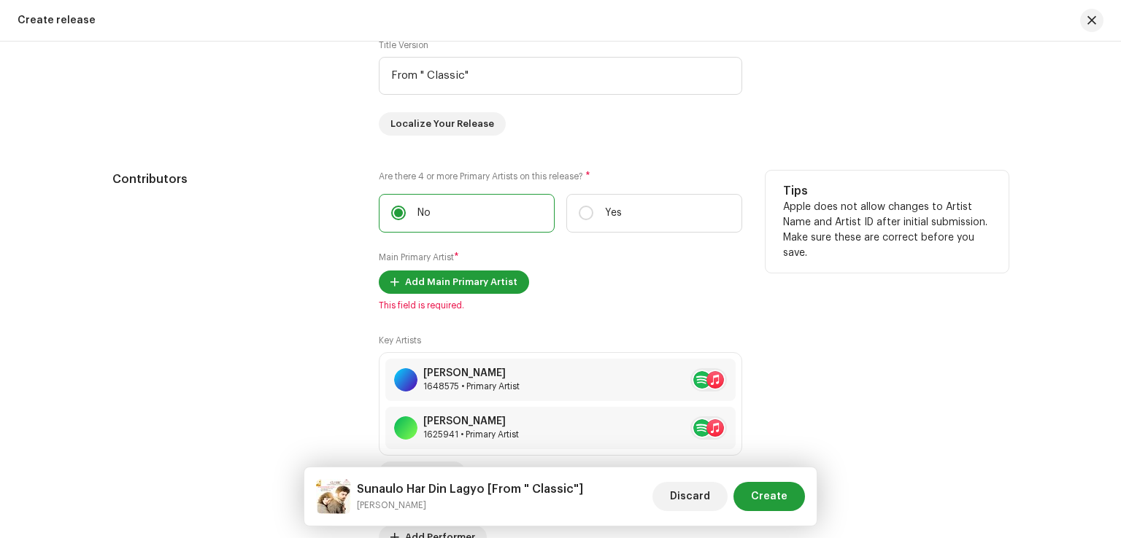
click at [413, 307] on span "This field is required." at bounding box center [560, 306] width 363 height 12
click at [435, 279] on span "Add Main Primary Artist" at bounding box center [461, 282] width 112 height 29
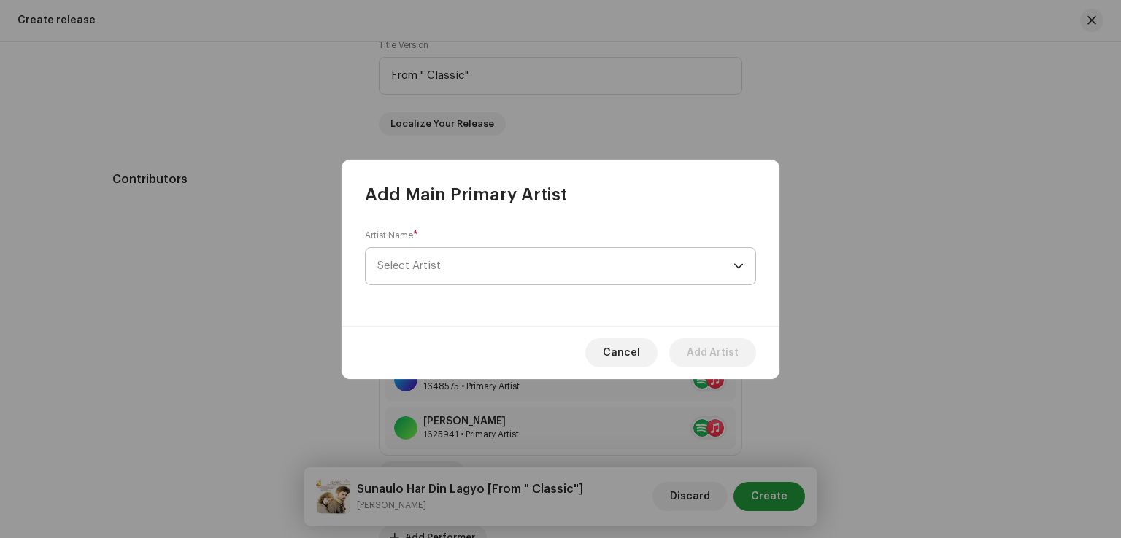
click at [436, 266] on span "Select Artist" at bounding box center [408, 265] width 63 height 11
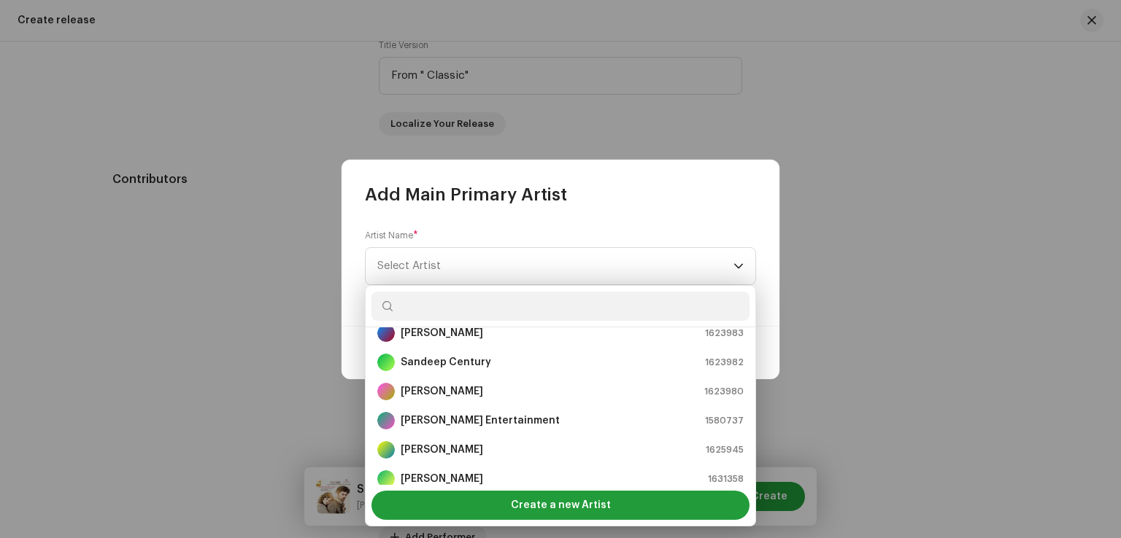
scroll to position [233, 0]
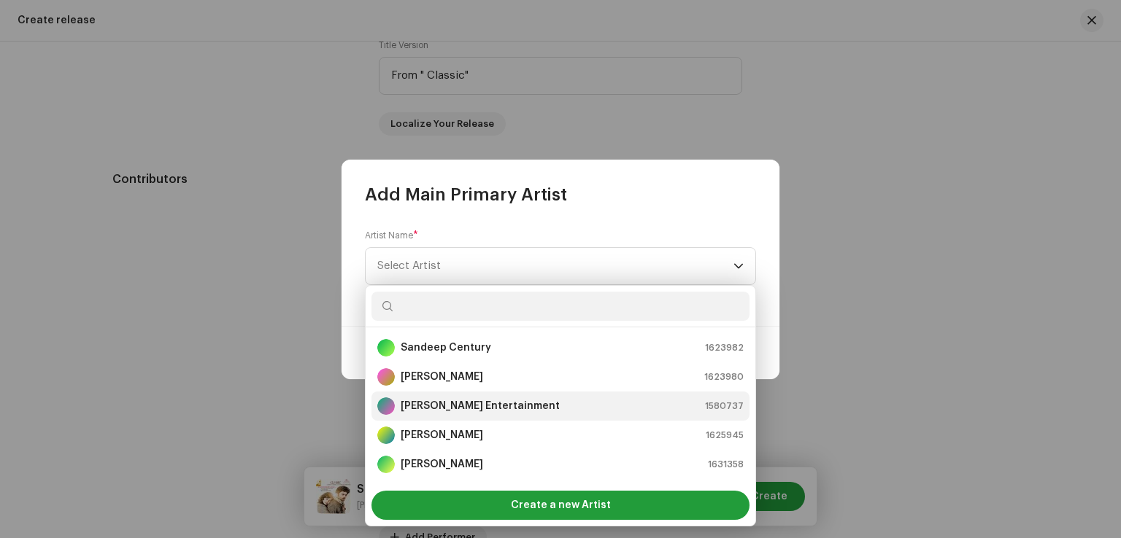
click at [435, 399] on strong "[PERSON_NAME] Entertainment" at bounding box center [480, 406] width 159 height 15
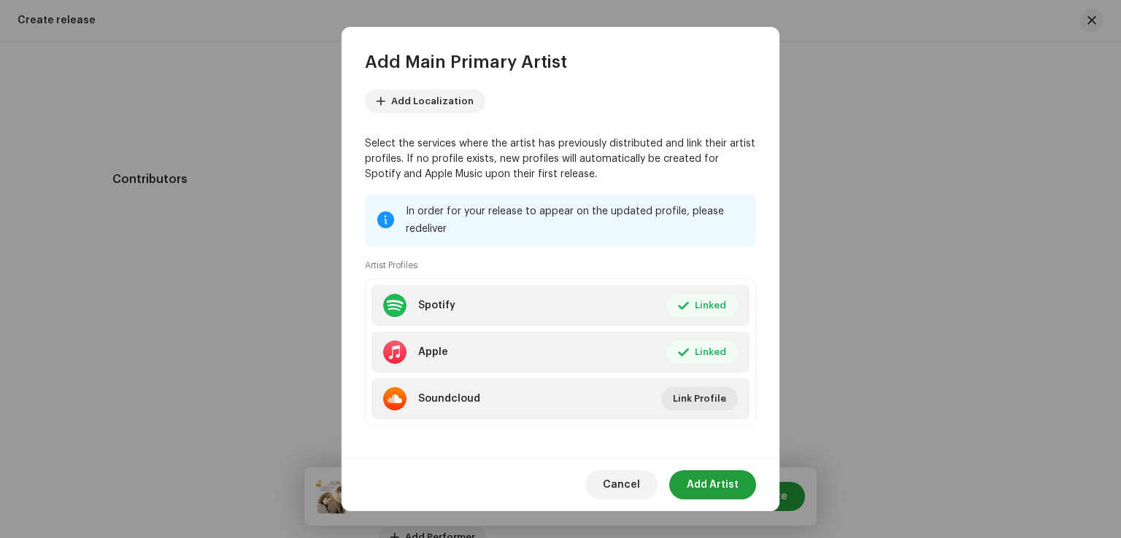
scroll to position [89, 0]
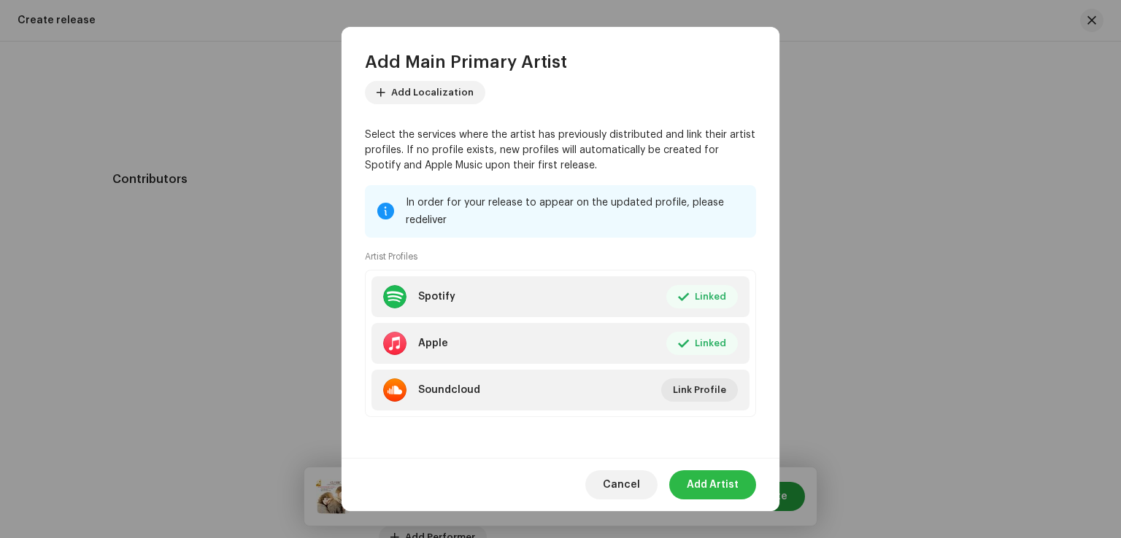
click at [714, 472] on span "Add Artist" at bounding box center [713, 485] width 52 height 29
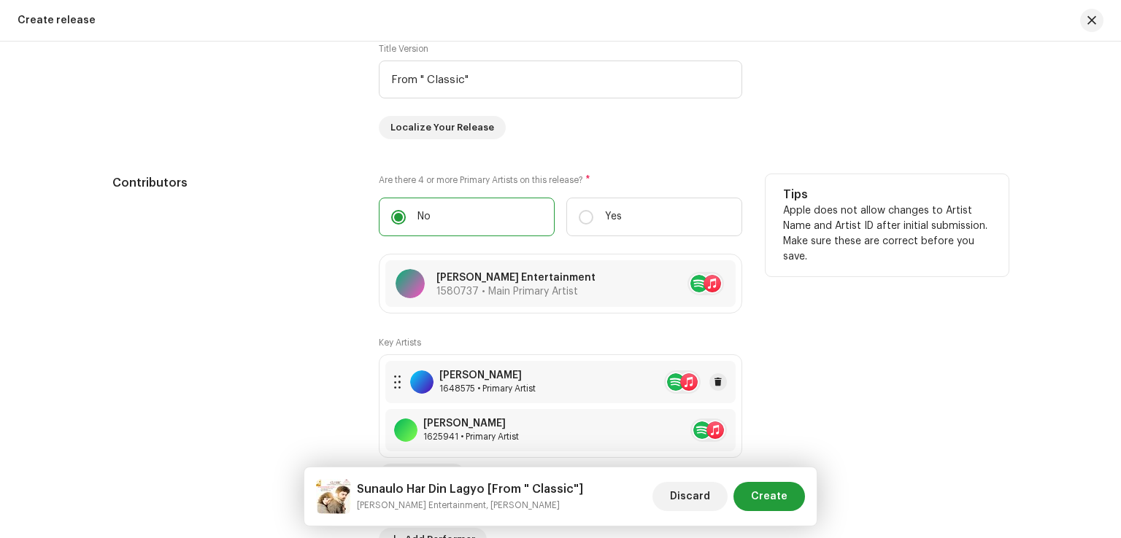
scroll to position [1531, 0]
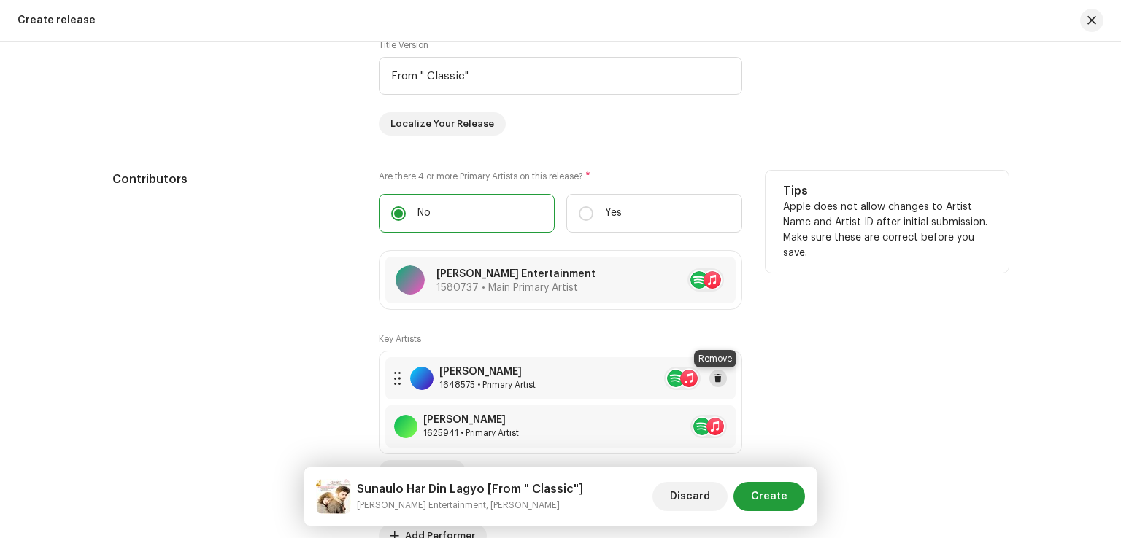
click at [714, 376] on span at bounding box center [718, 379] width 9 height 12
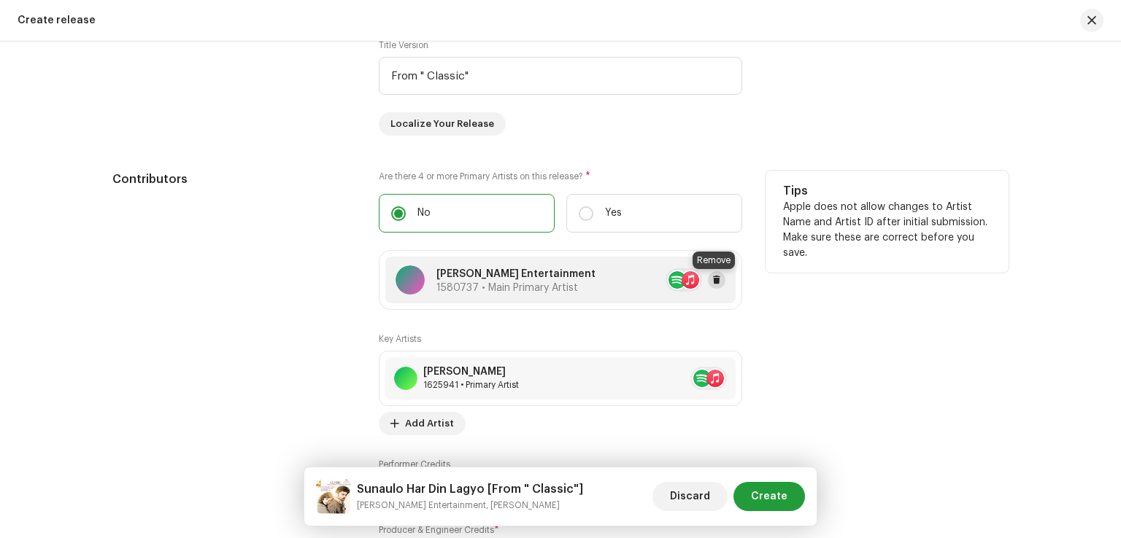
click at [717, 281] on span at bounding box center [716, 280] width 9 height 12
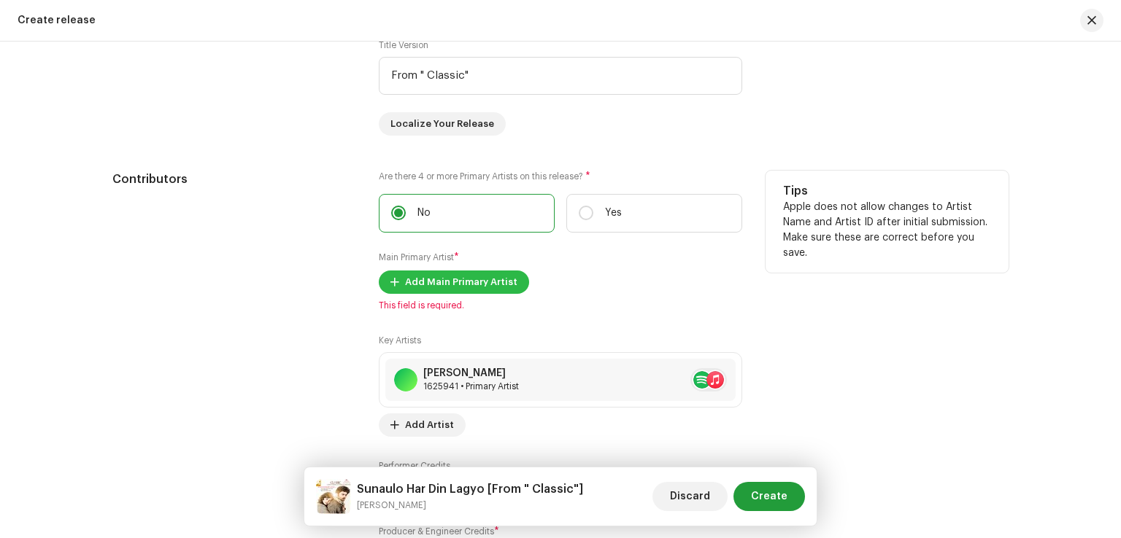
click at [459, 285] on span "Add Main Primary Artist" at bounding box center [461, 282] width 112 height 29
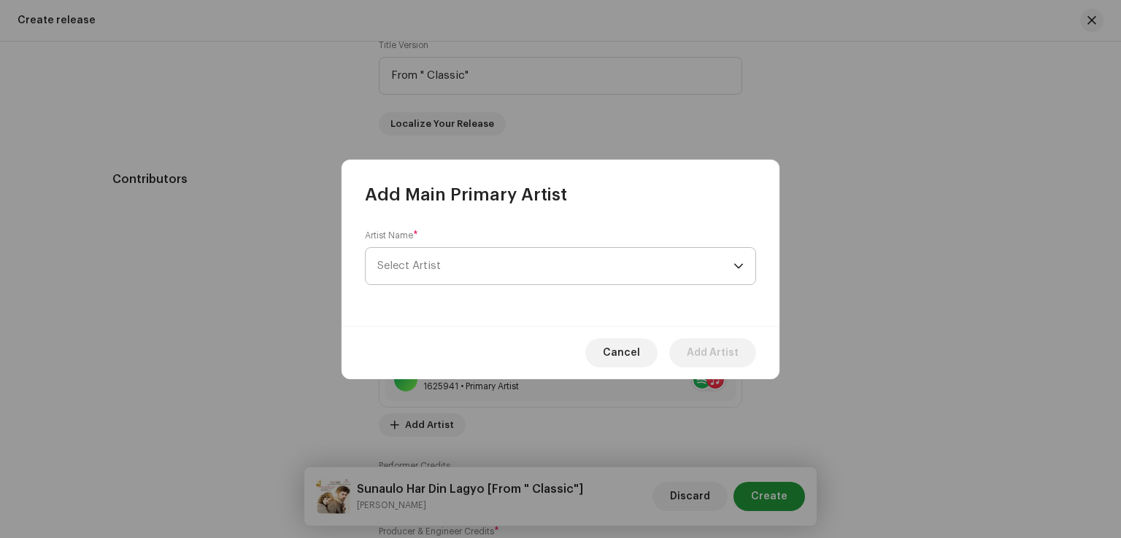
click at [458, 268] on span "Select Artist" at bounding box center [555, 266] width 356 height 36
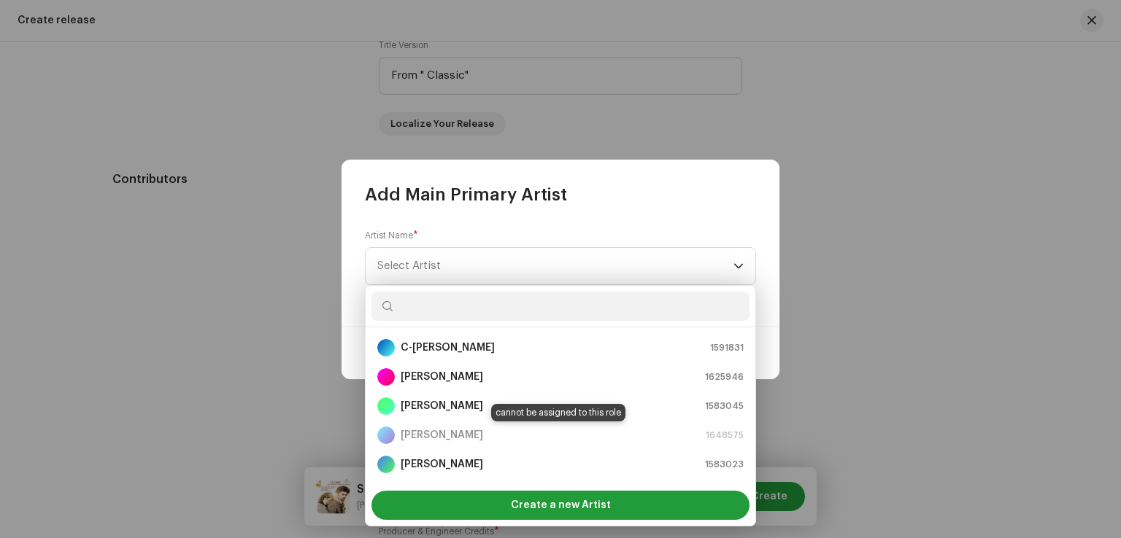
click at [442, 436] on div "[PERSON_NAME] 1648575" at bounding box center [560, 436] width 366 height 18
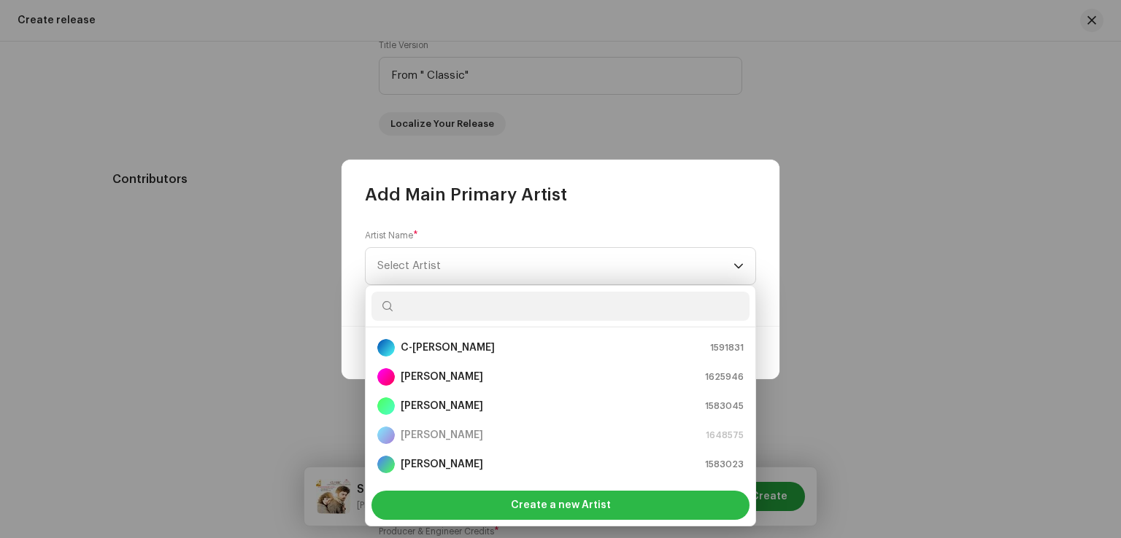
scroll to position [23, 0]
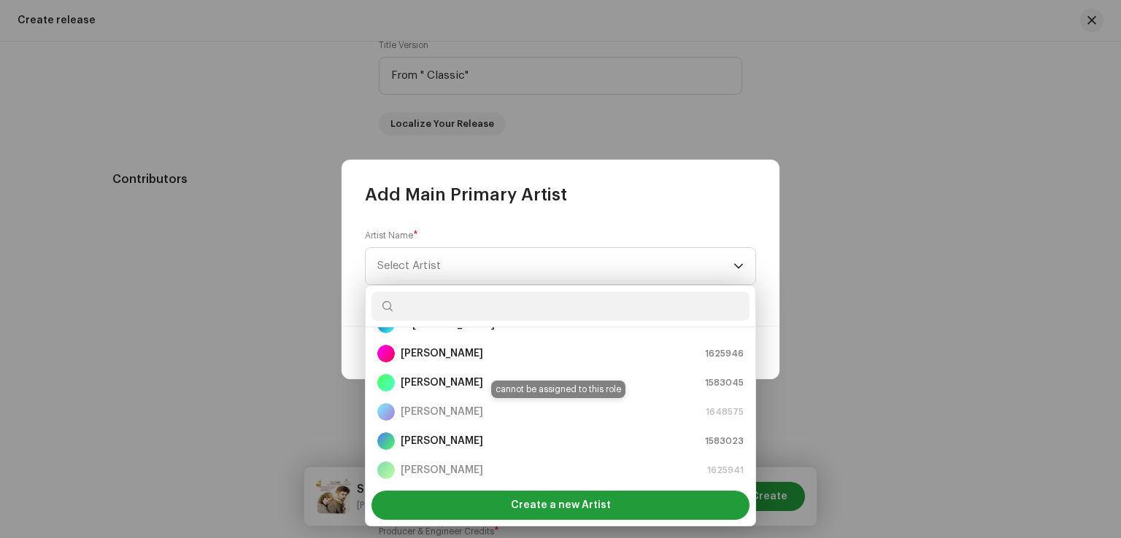
click at [441, 414] on div "[PERSON_NAME] 1648575" at bounding box center [560, 412] width 366 height 18
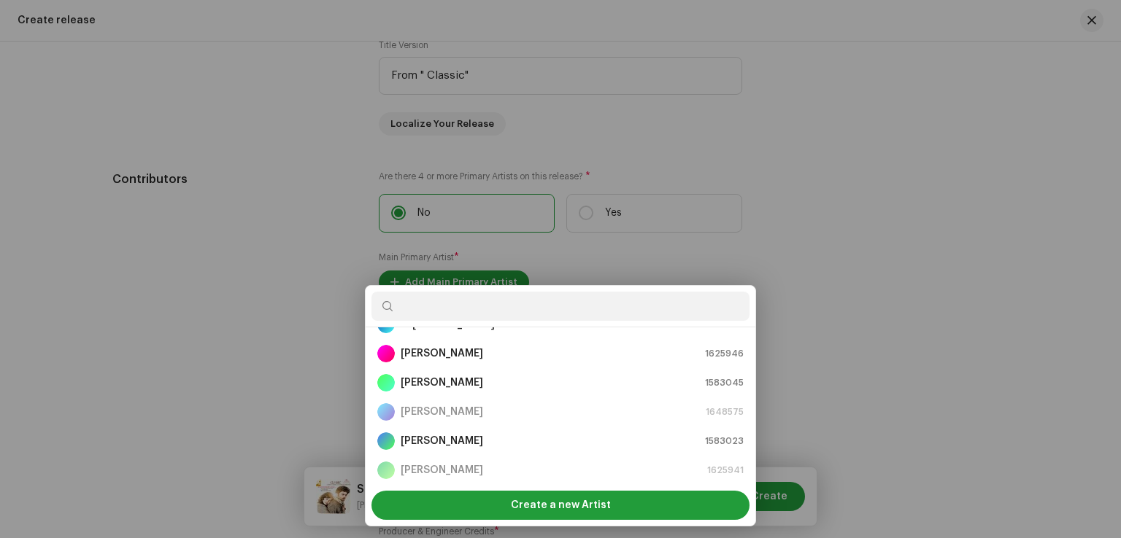
click at [927, 387] on div "Add Main Primary Artist Artist Name * [PERSON_NAME] Cancel Add Artist" at bounding box center [560, 269] width 1121 height 538
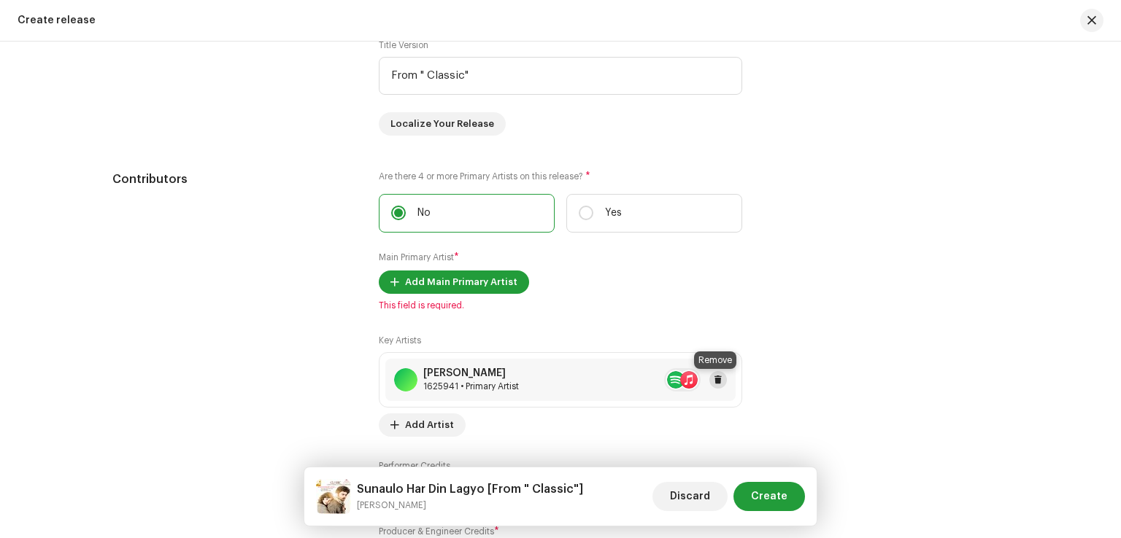
click at [719, 385] on button at bounding box center [718, 380] width 18 height 18
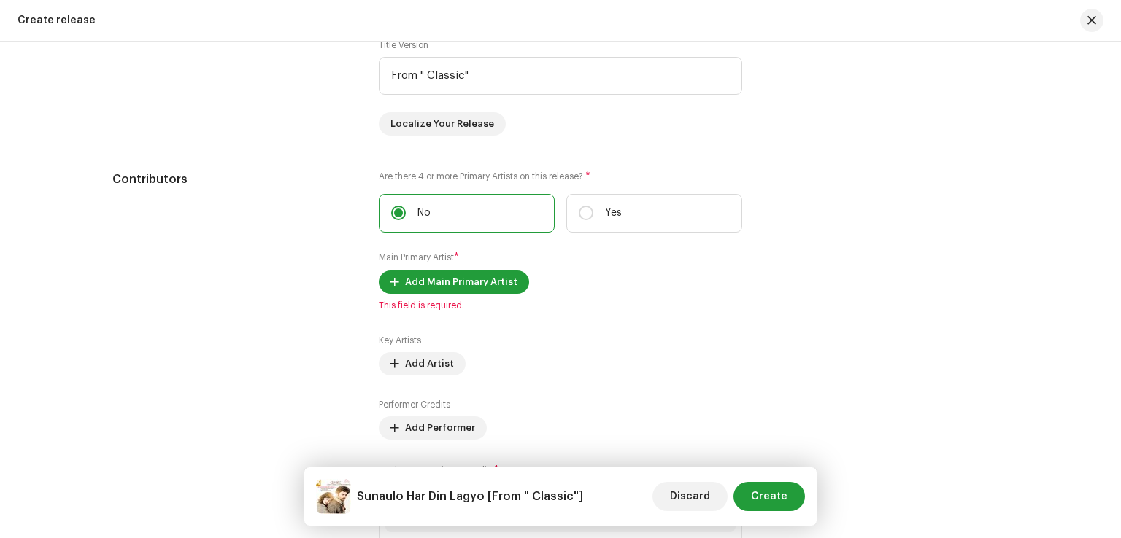
click at [606, 354] on div "Key Artists Add Artist" at bounding box center [560, 355] width 363 height 41
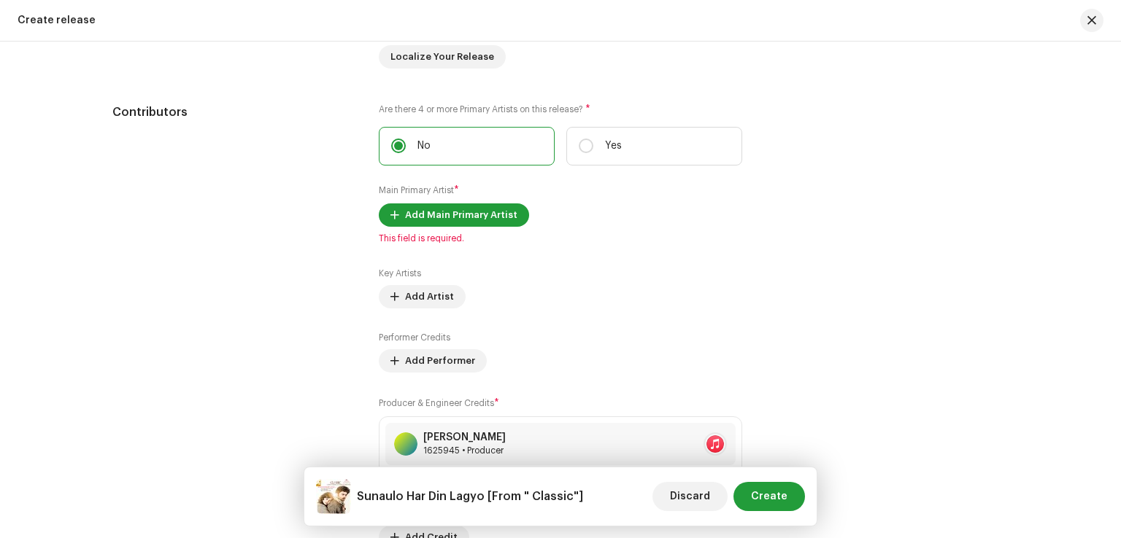
scroll to position [1678, 0]
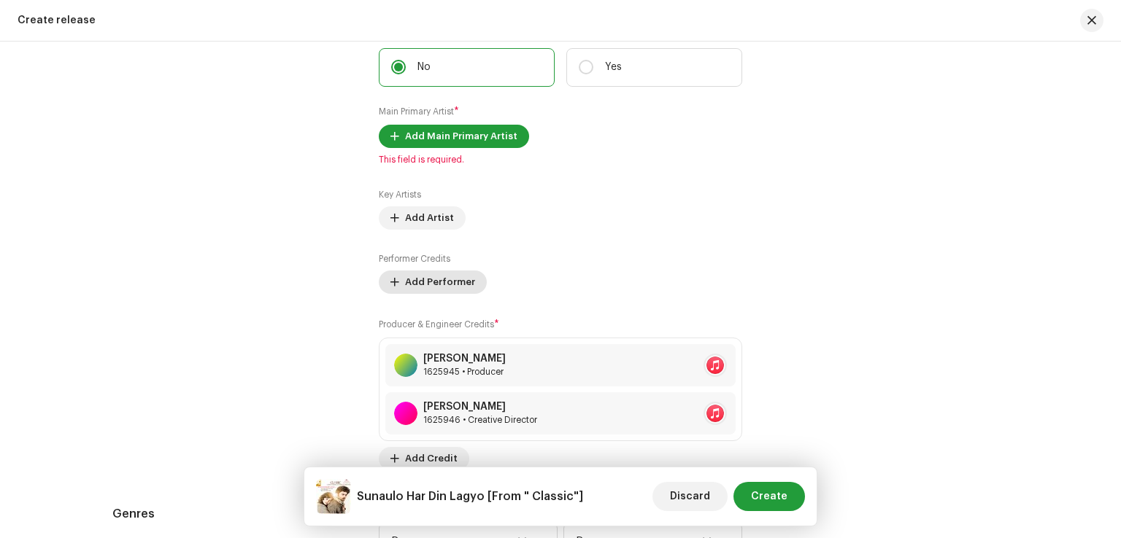
click at [440, 281] on span "Add Performer" at bounding box center [440, 282] width 70 height 29
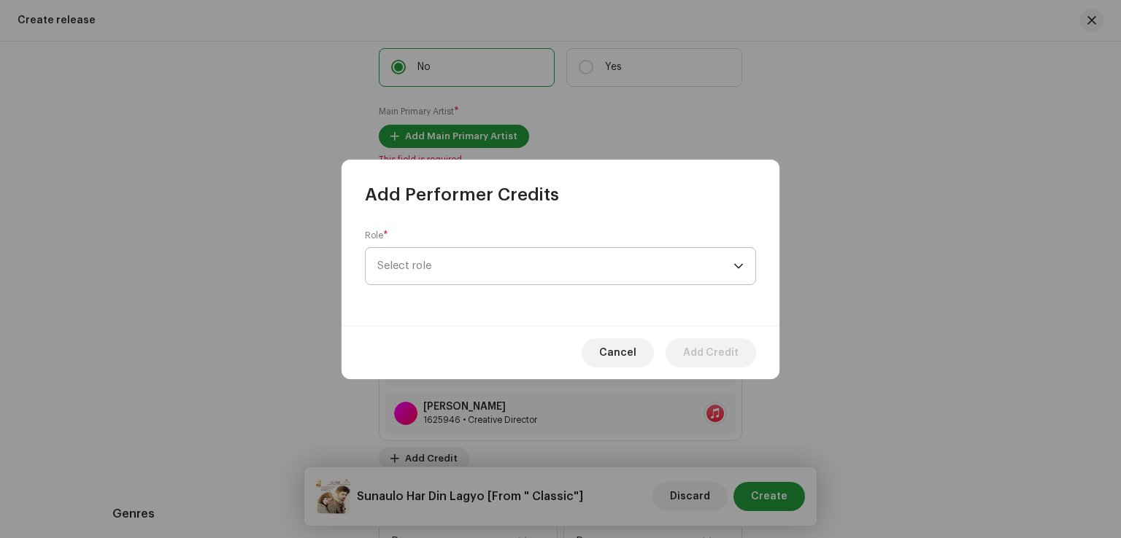
click at [445, 271] on span "Select role" at bounding box center [555, 266] width 356 height 36
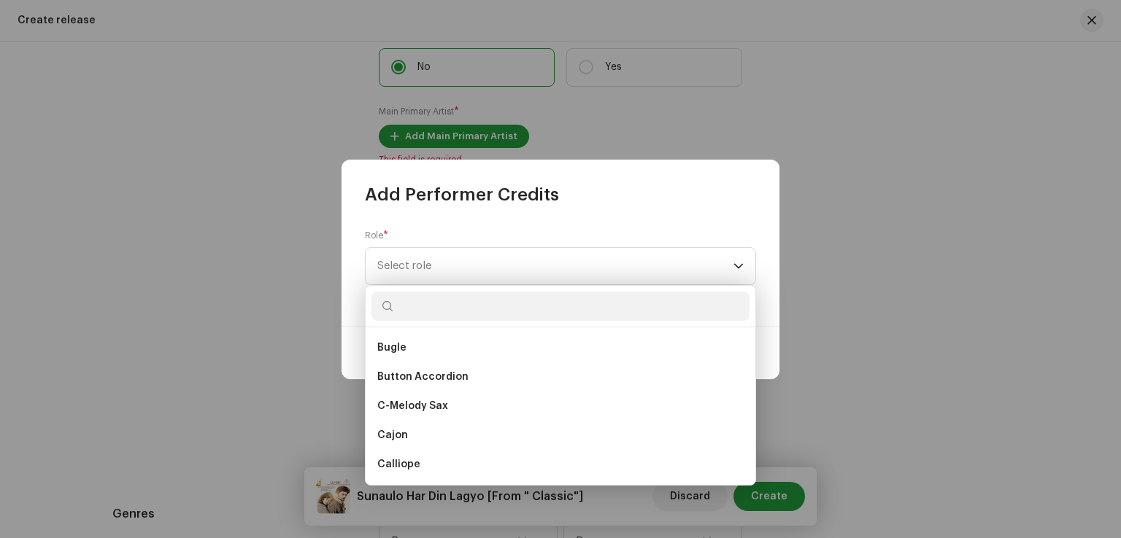
scroll to position [2335, 0]
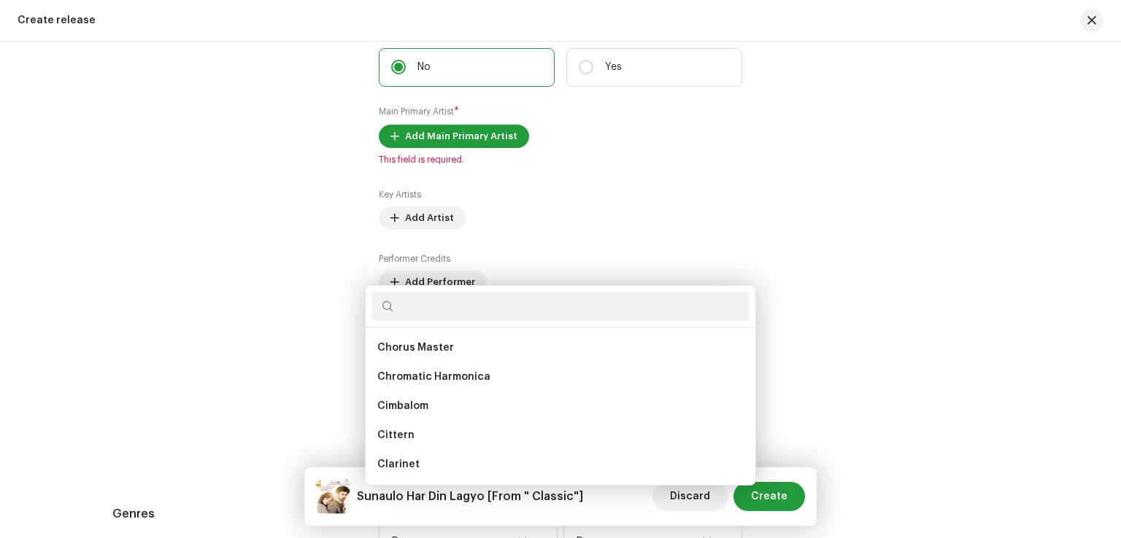
click at [878, 342] on div "Add Performer Credits Role * Select role Cancel Add Credit" at bounding box center [560, 269] width 1121 height 538
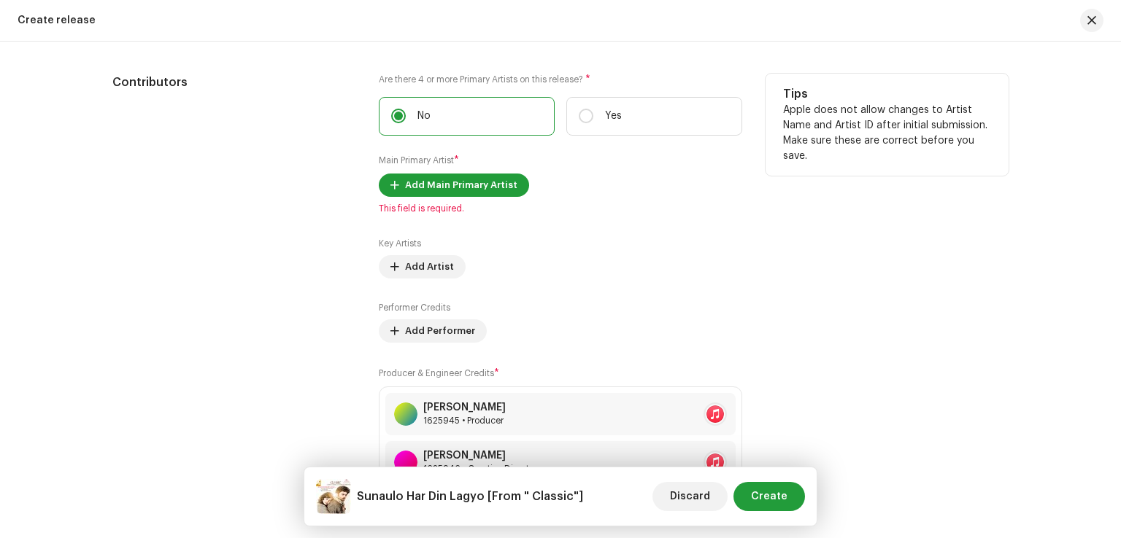
scroll to position [1605, 0]
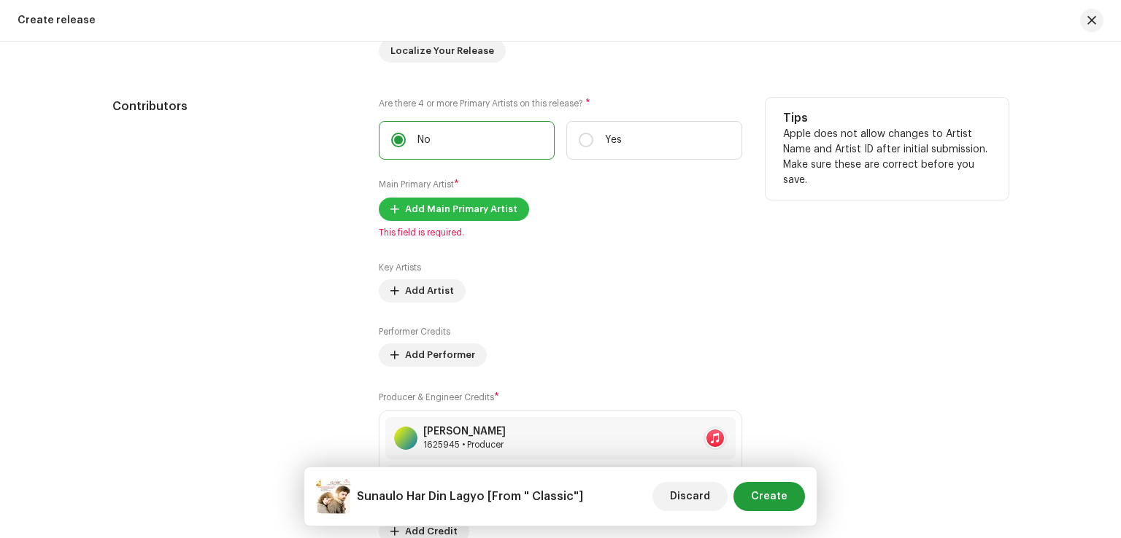
click at [482, 210] on span "Add Main Primary Artist" at bounding box center [461, 209] width 112 height 29
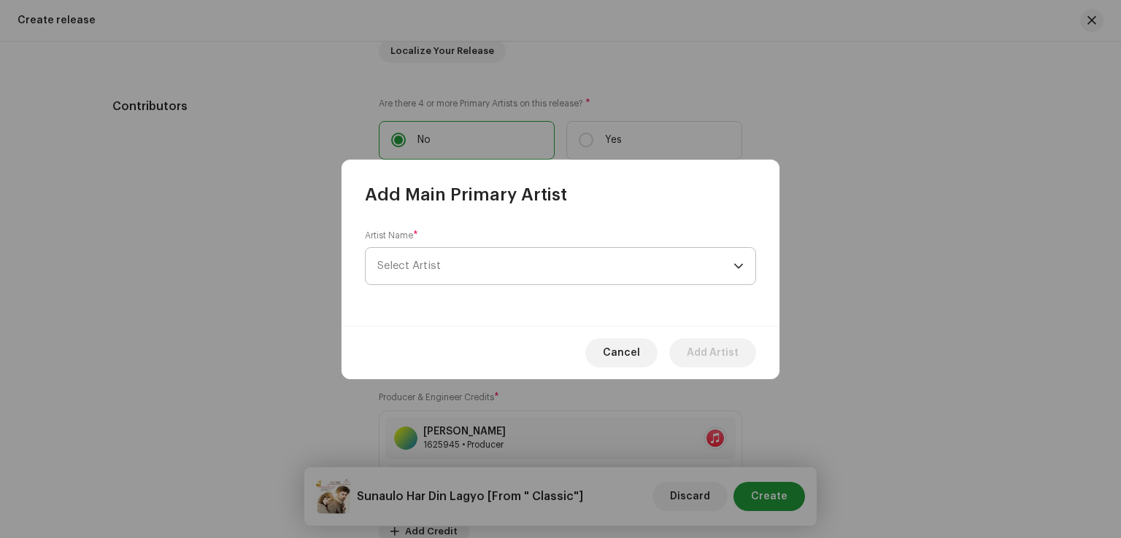
click at [475, 268] on span "Select Artist" at bounding box center [555, 266] width 356 height 36
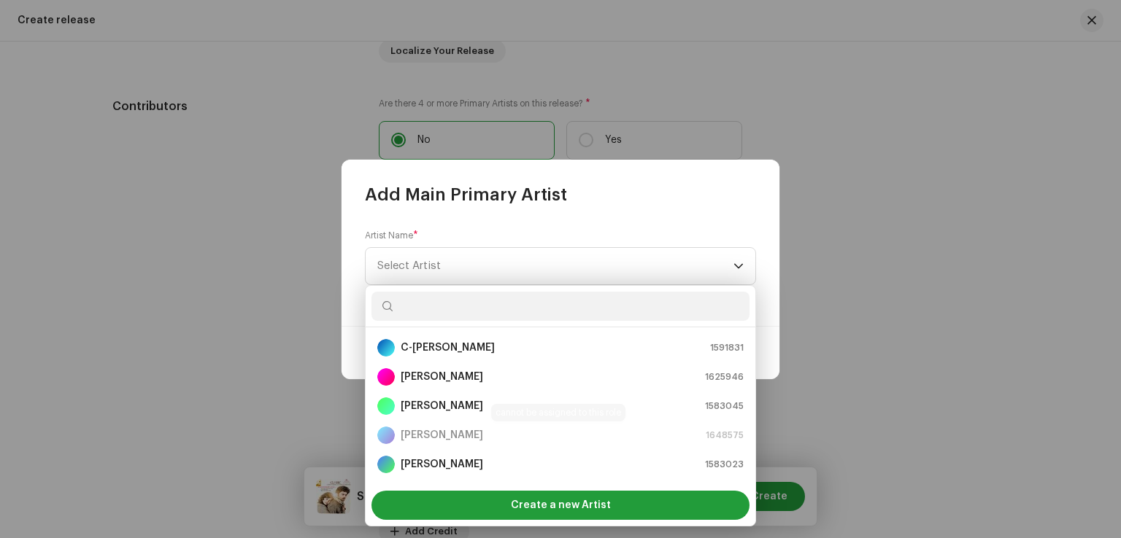
click at [447, 429] on div "[PERSON_NAME] 1648575" at bounding box center [560, 436] width 366 height 18
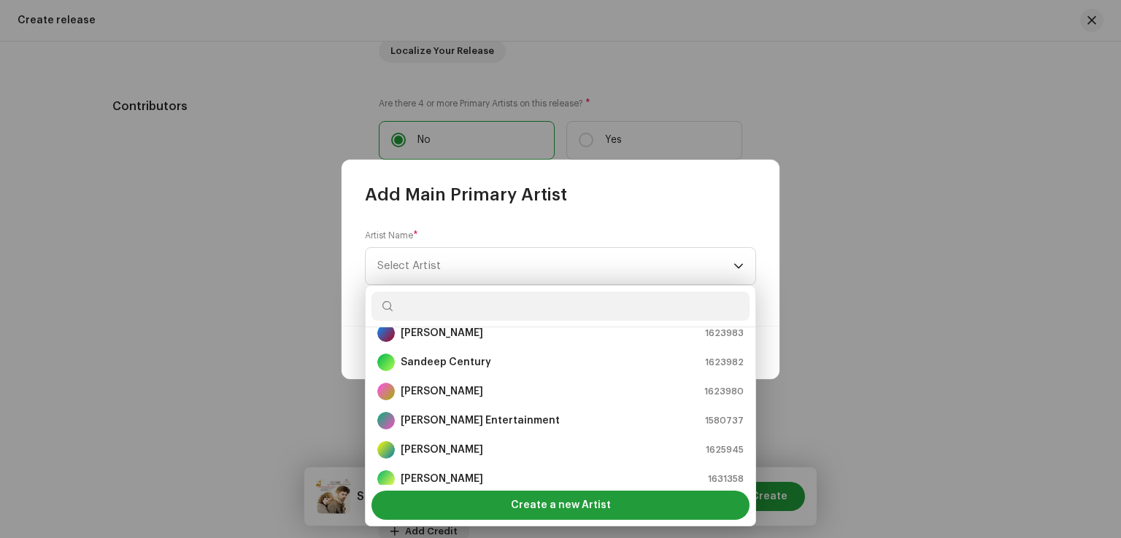
scroll to position [233, 0]
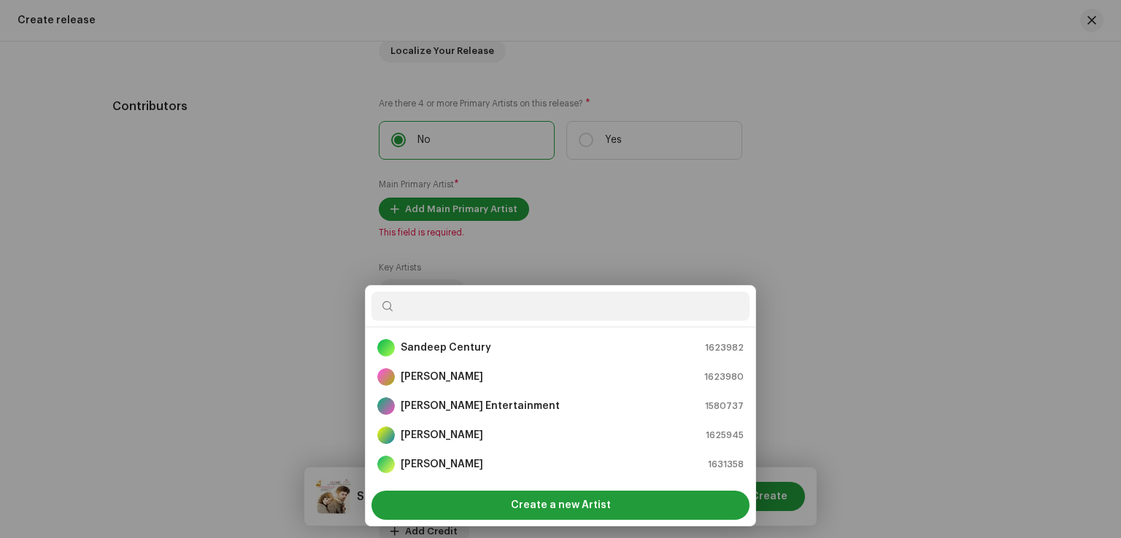
click at [943, 336] on div "Add Main Primary Artist Artist Name * [PERSON_NAME] Cancel Add Artist" at bounding box center [560, 269] width 1121 height 538
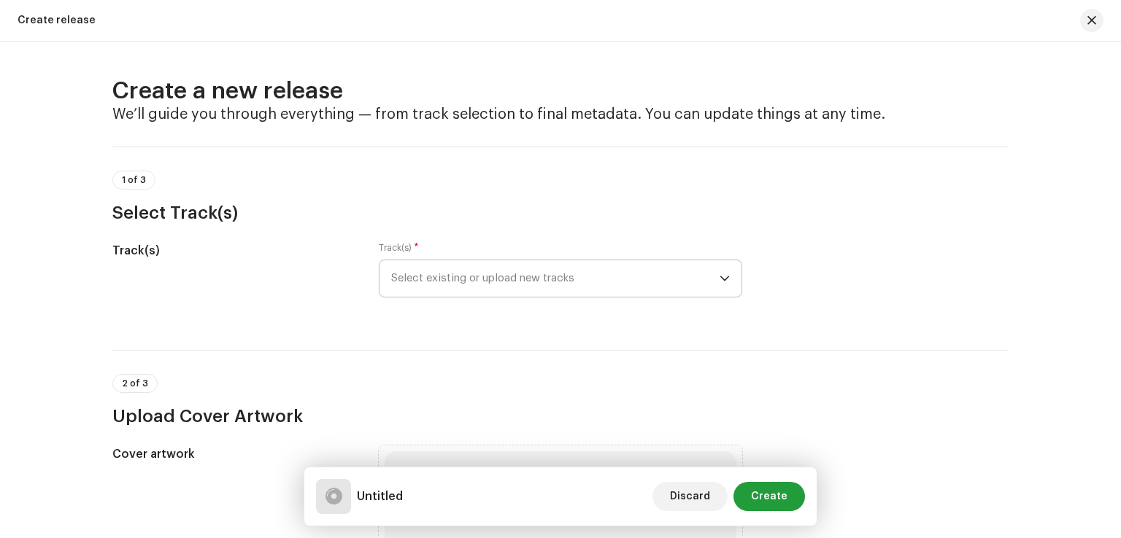
click at [511, 280] on span "Select existing or upload new tracks" at bounding box center [555, 278] width 328 height 36
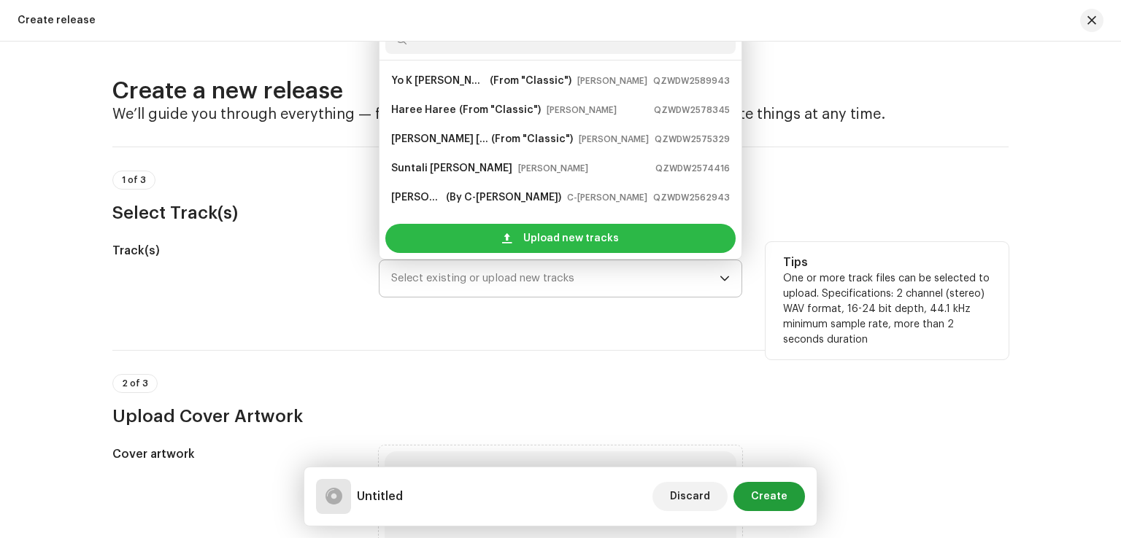
click at [512, 243] on div "Upload new tracks" at bounding box center [560, 238] width 350 height 29
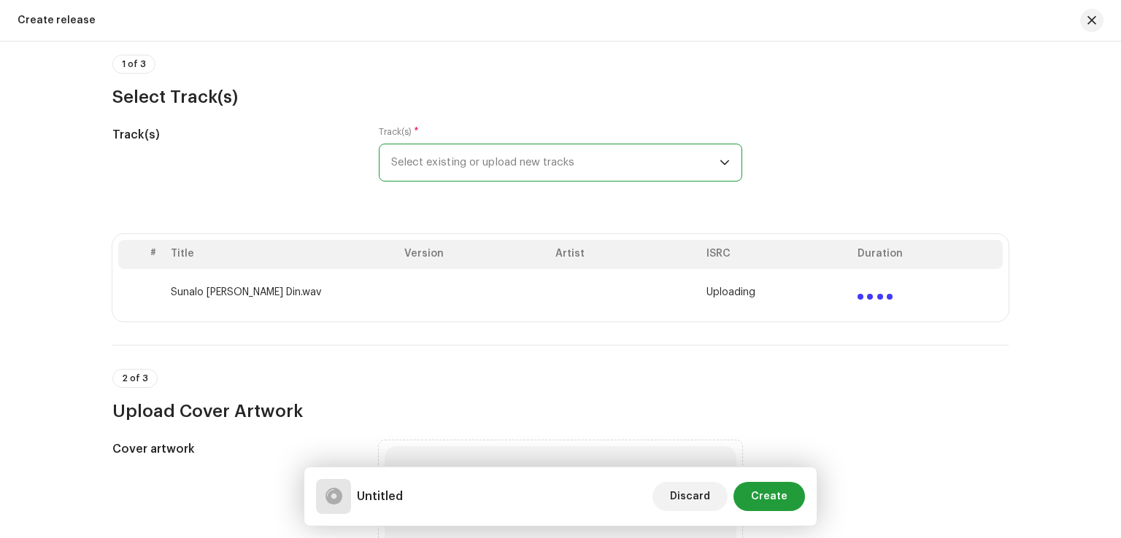
scroll to position [146, 0]
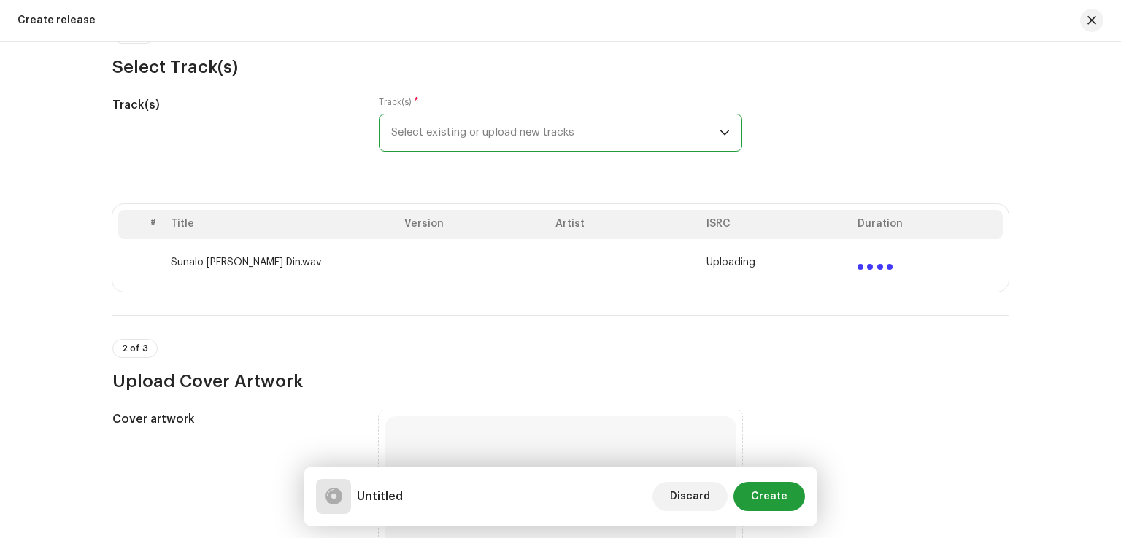
click at [719, 134] on icon "dropdown trigger" at bounding box center [724, 133] width 10 height 10
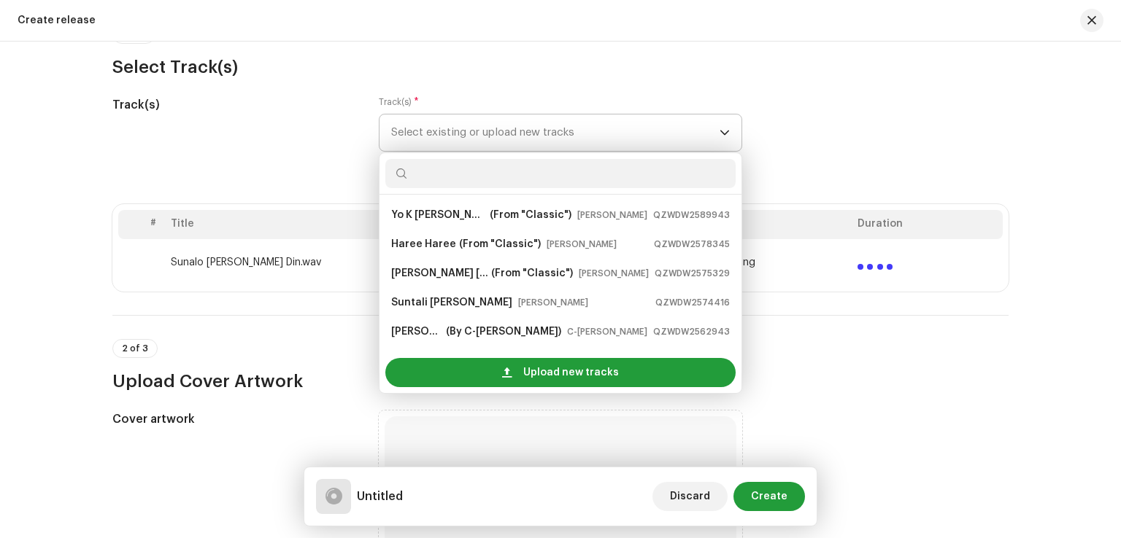
click at [719, 134] on icon "dropdown trigger" at bounding box center [724, 133] width 10 height 10
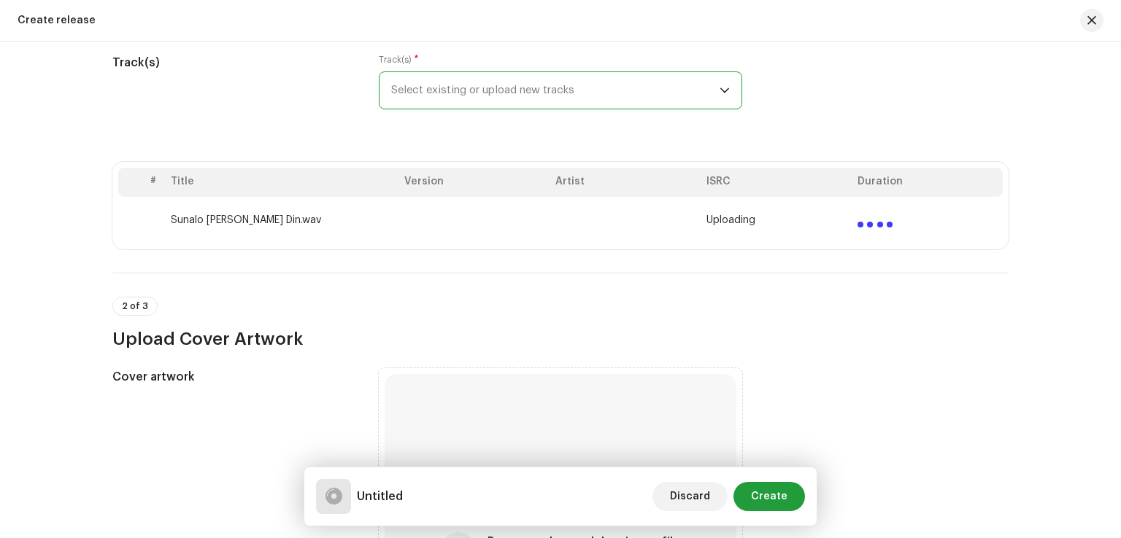
scroll to position [219, 0]
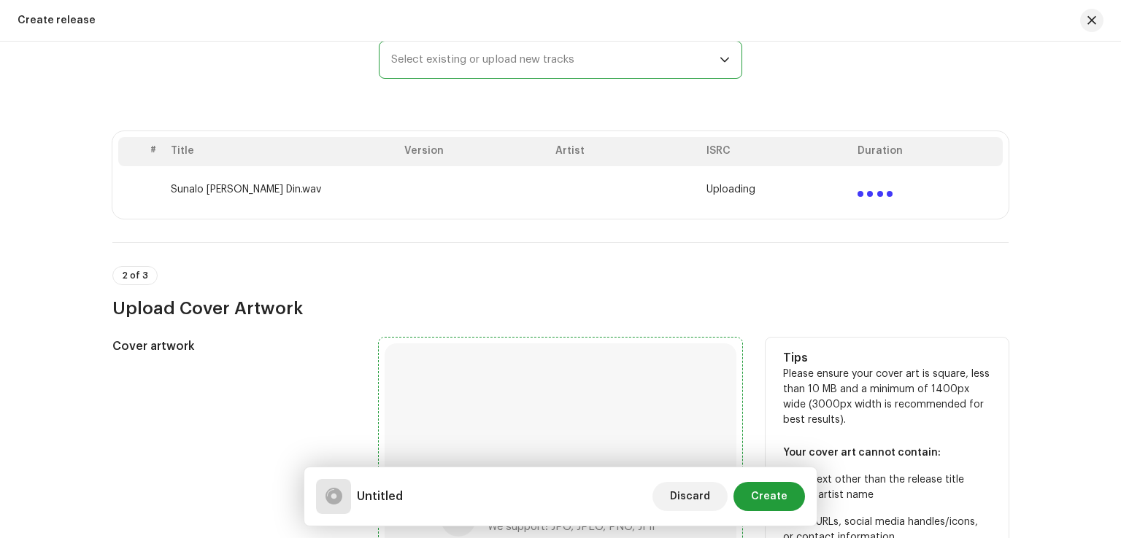
click at [493, 386] on div "Browse or drag and drop image file We support: JPG, JPEG, PNG, JFIF" at bounding box center [561, 520] width 352 height 352
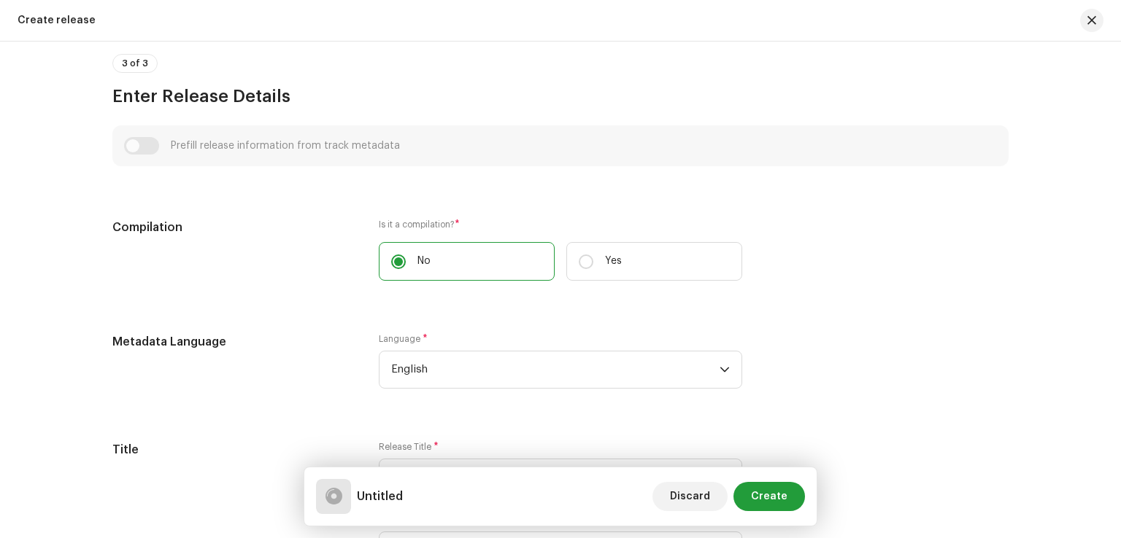
scroll to position [1021, 0]
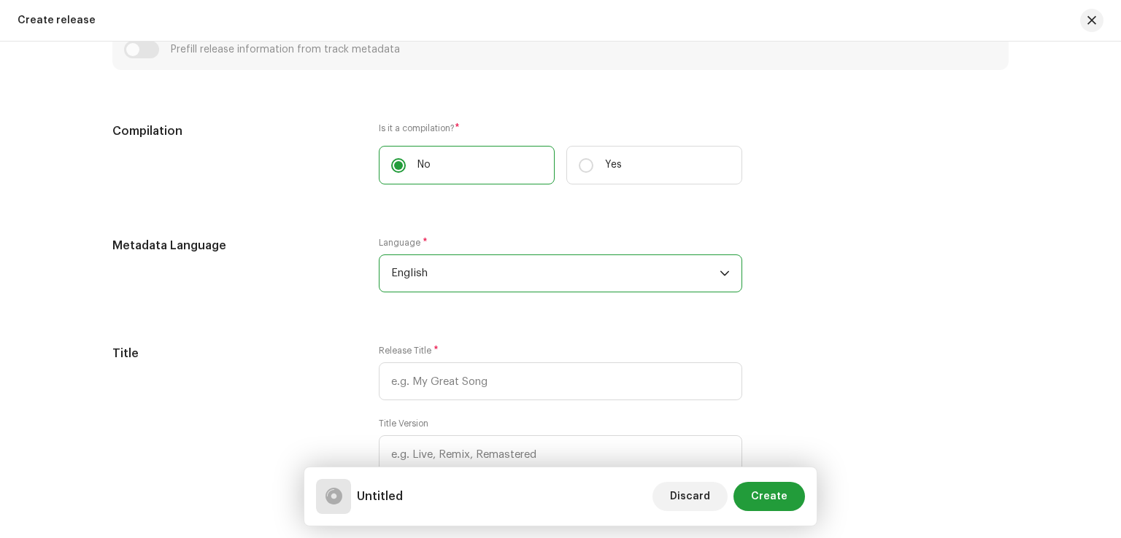
click at [447, 277] on span "English" at bounding box center [555, 273] width 328 height 36
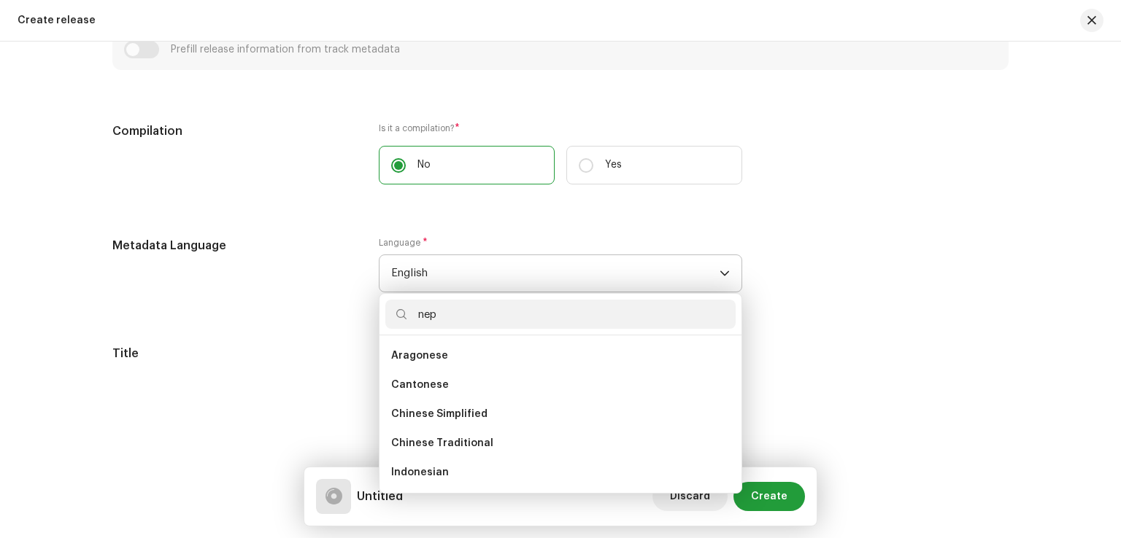
scroll to position [0, 0]
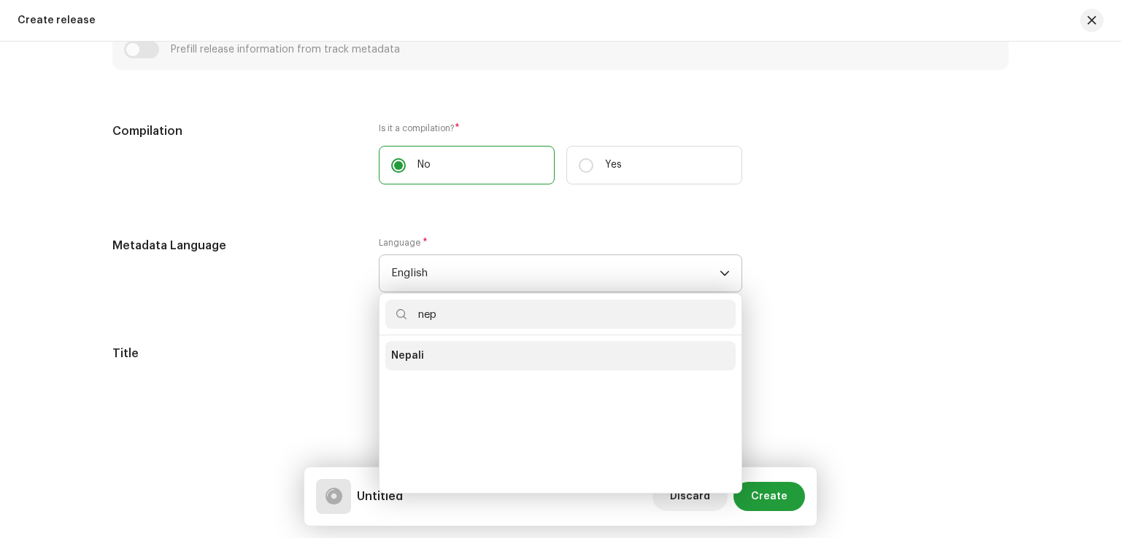
type input "nep"
click at [428, 357] on li "Nepali" at bounding box center [560, 355] width 350 height 29
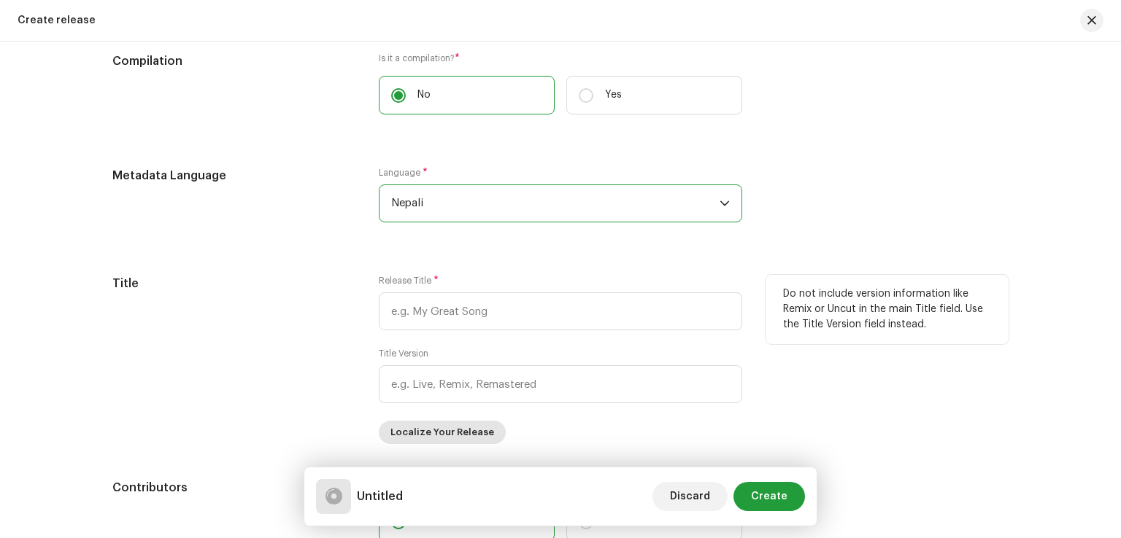
scroll to position [1167, 0]
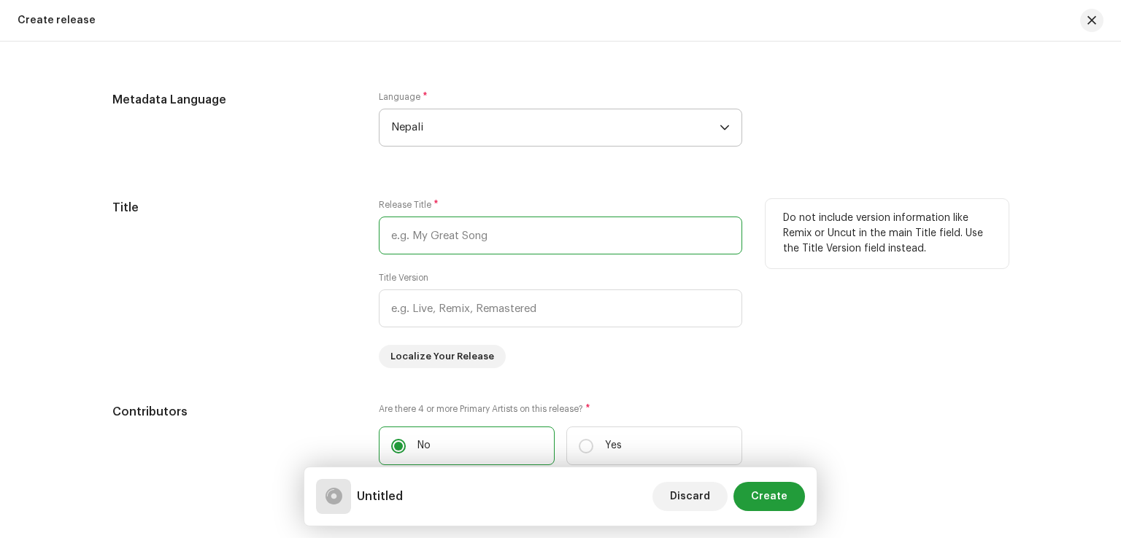
click at [468, 231] on input "text" at bounding box center [560, 236] width 363 height 38
type input "Sunaulo Har Din Lagyo"
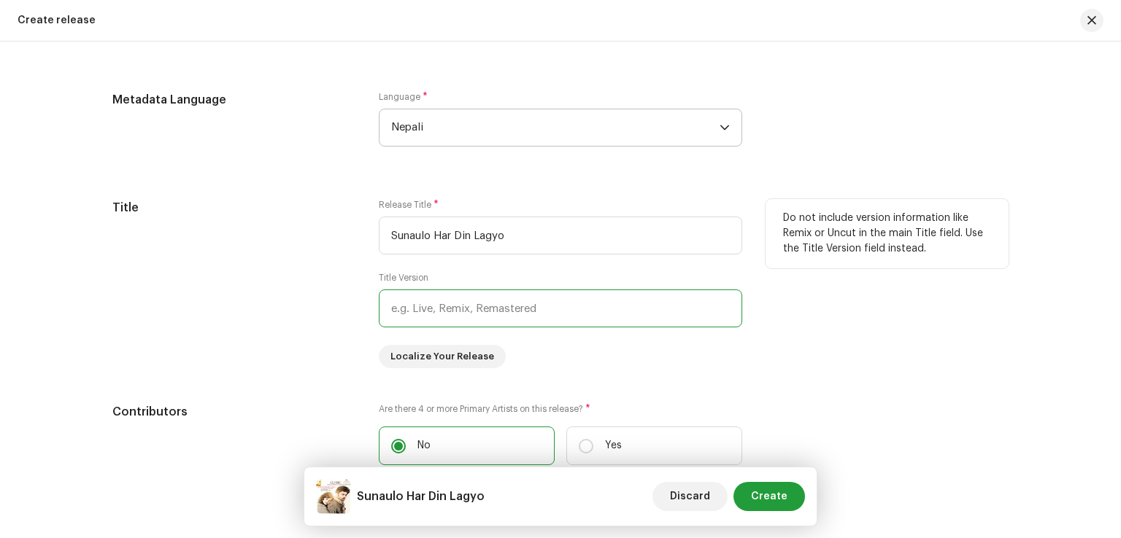
click at [444, 317] on input "text" at bounding box center [560, 309] width 363 height 38
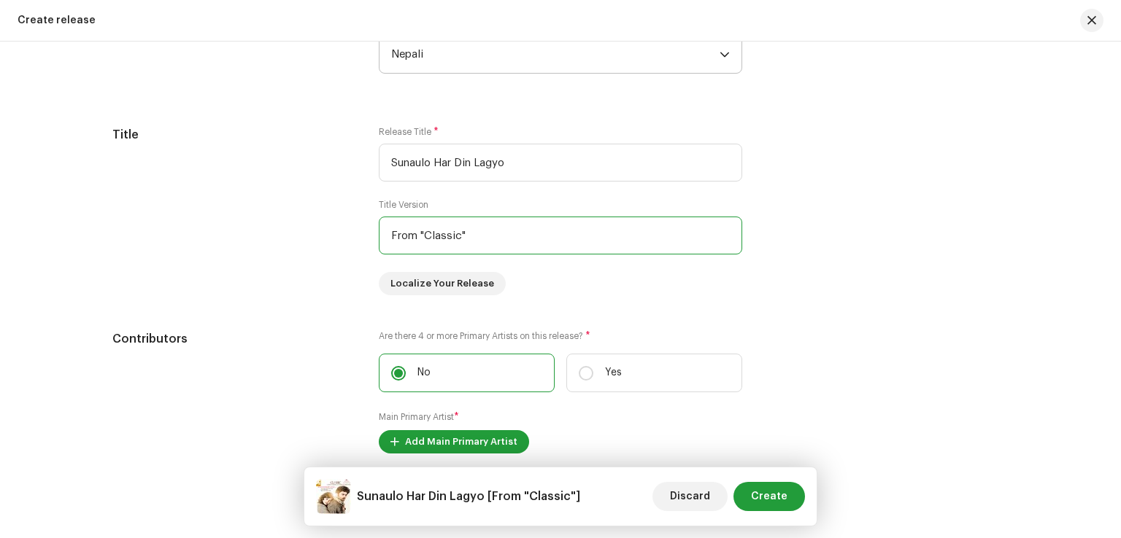
scroll to position [1386, 0]
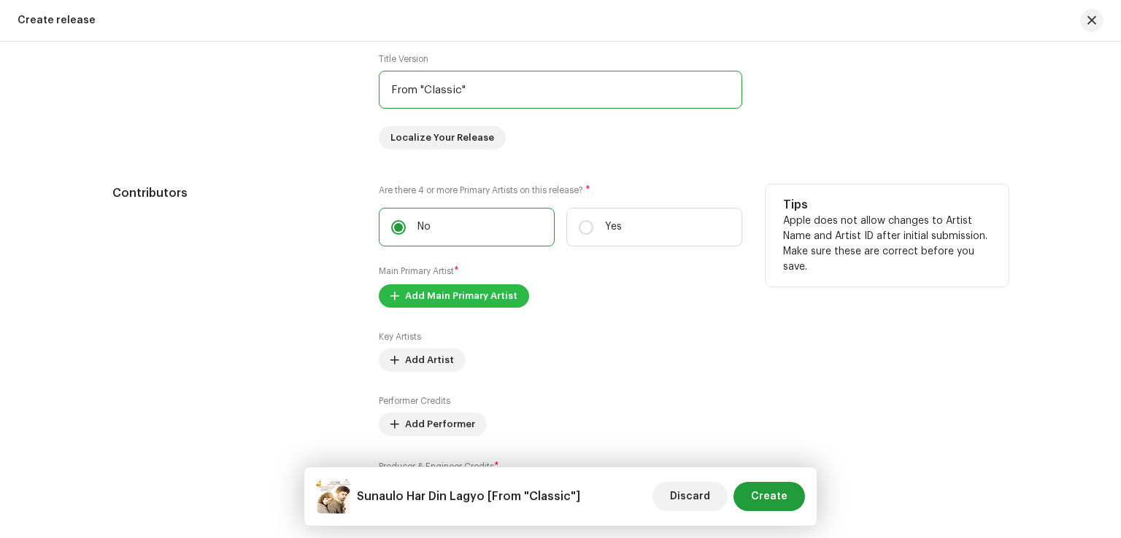
type input "From "Classic""
click at [438, 296] on span "Add Main Primary Artist" at bounding box center [461, 296] width 112 height 29
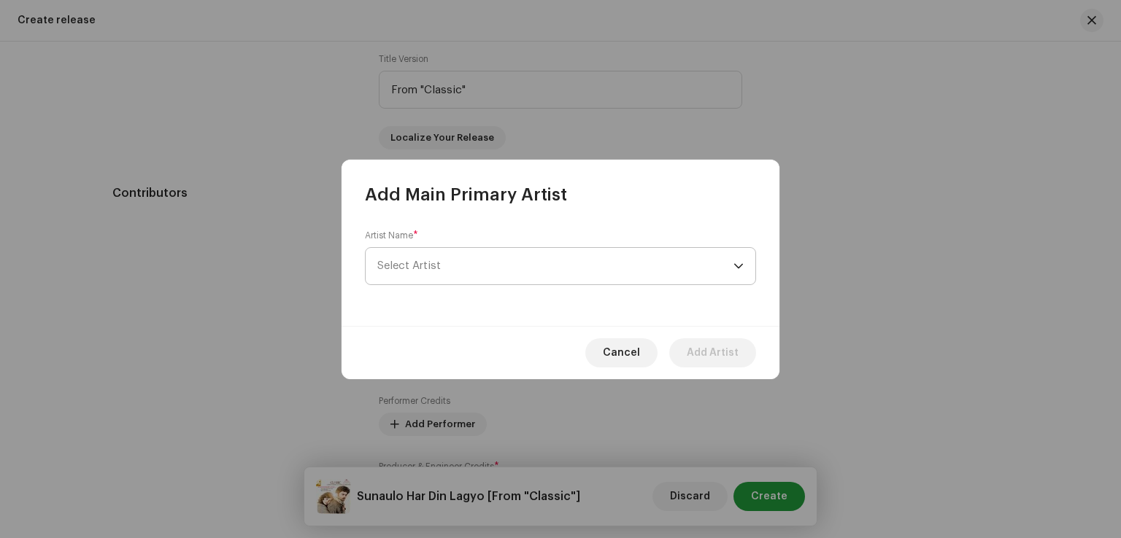
click at [444, 269] on span "Select Artist" at bounding box center [555, 266] width 356 height 36
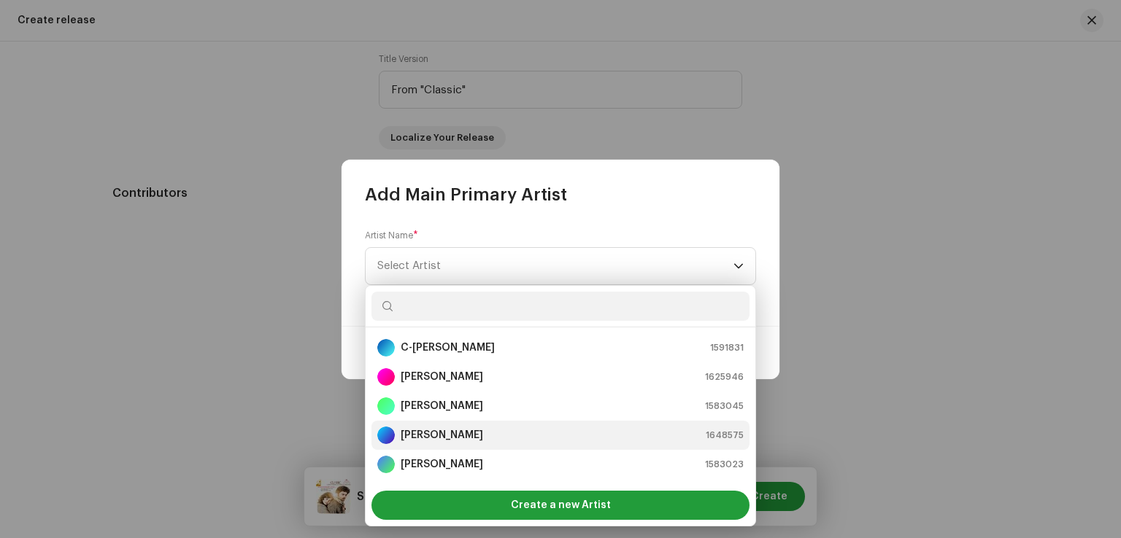
click at [428, 430] on strong "[PERSON_NAME]" at bounding box center [442, 435] width 82 height 15
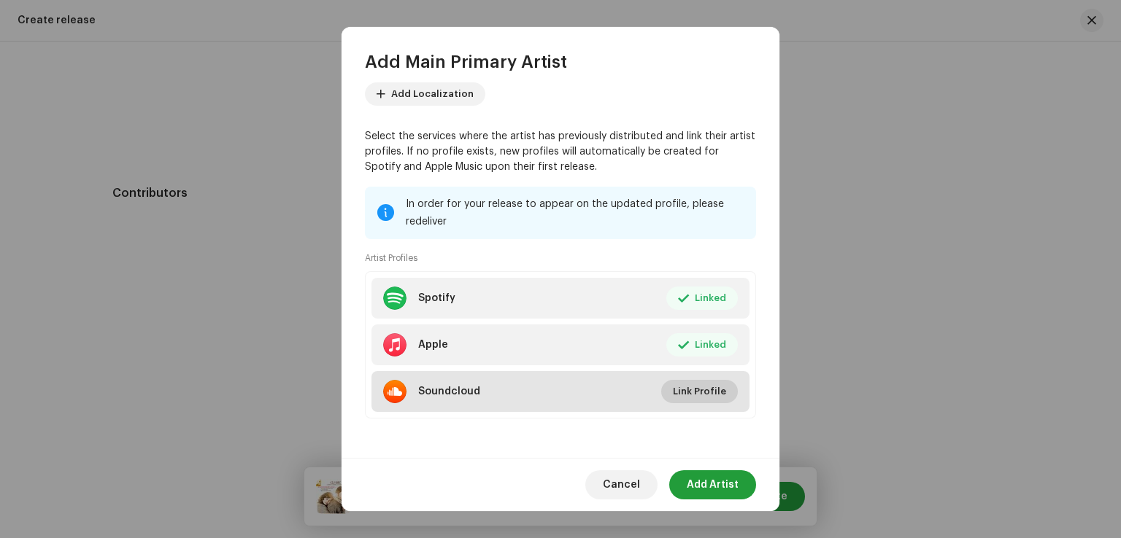
scroll to position [89, 0]
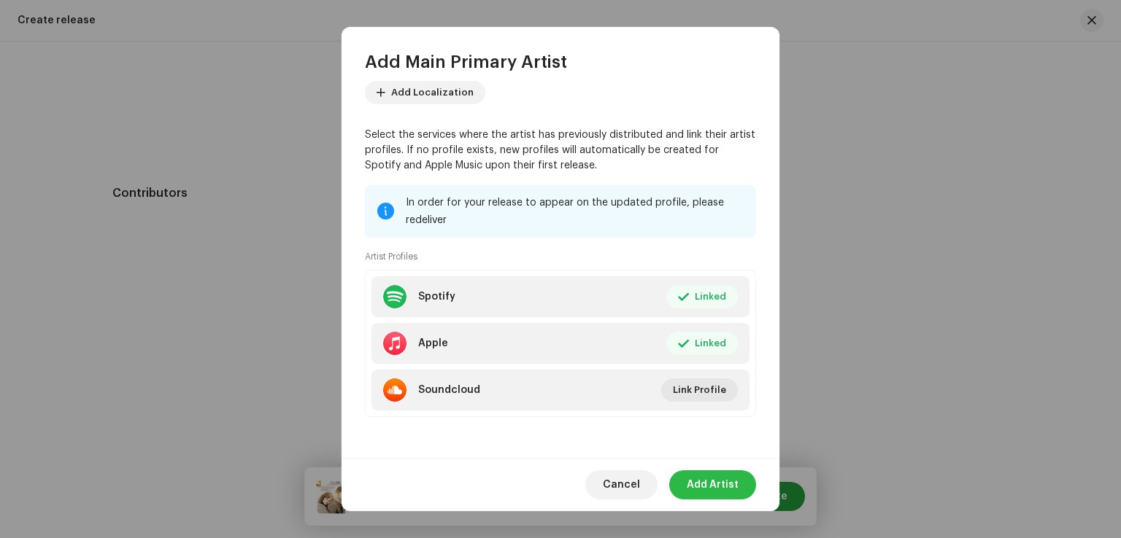
click at [710, 481] on span "Add Artist" at bounding box center [713, 485] width 52 height 29
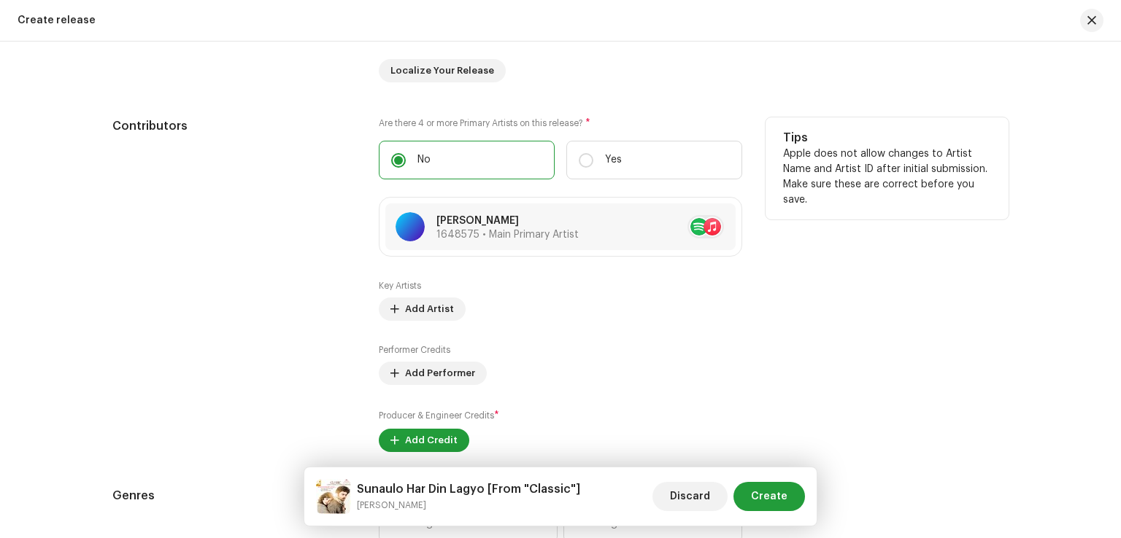
scroll to position [1459, 0]
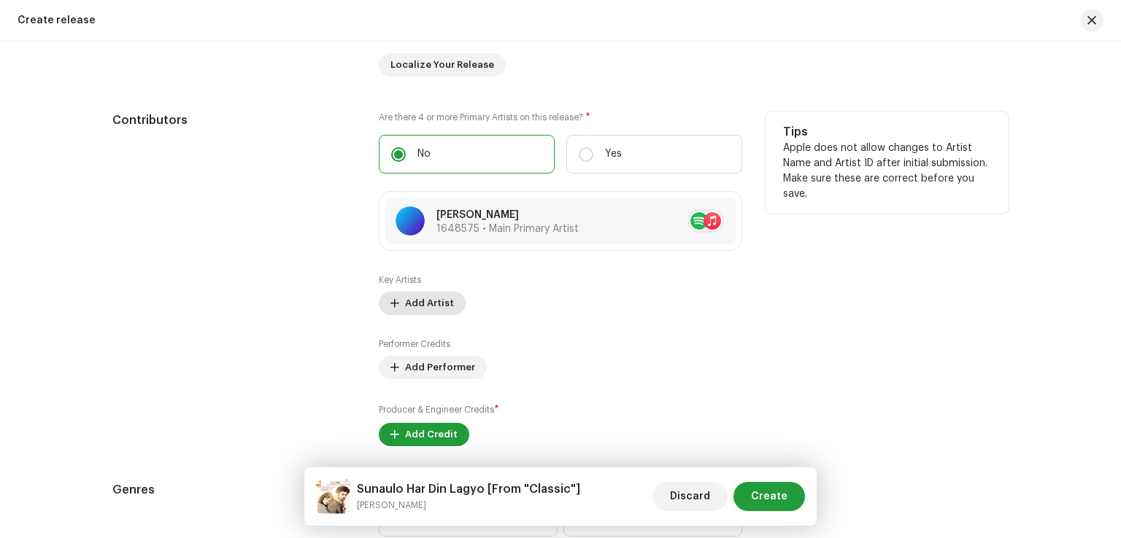
click at [421, 303] on span "Add Artist" at bounding box center [429, 303] width 49 height 29
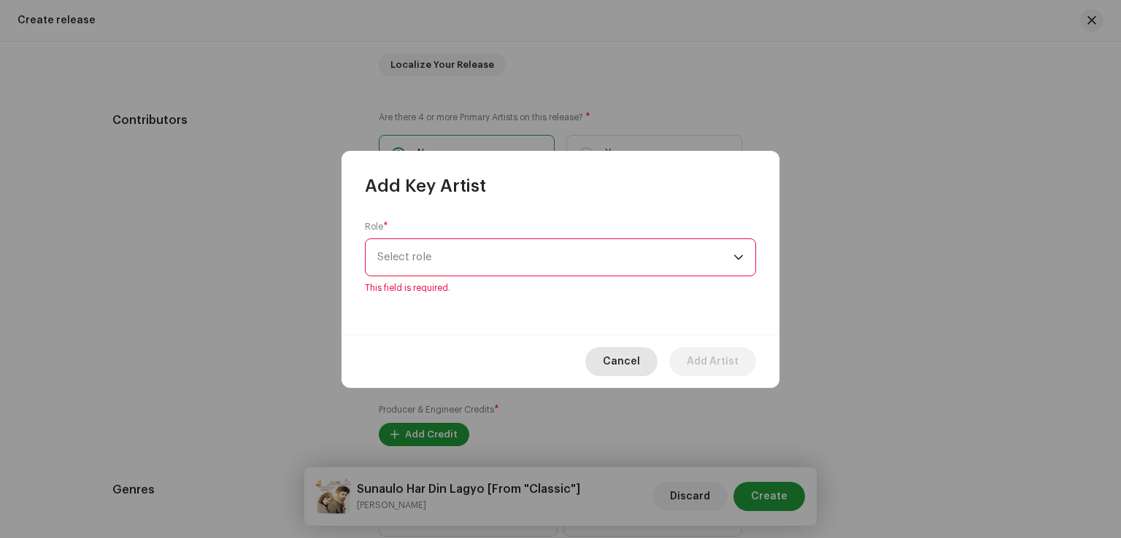
click at [646, 359] on button "Cancel" at bounding box center [621, 361] width 72 height 29
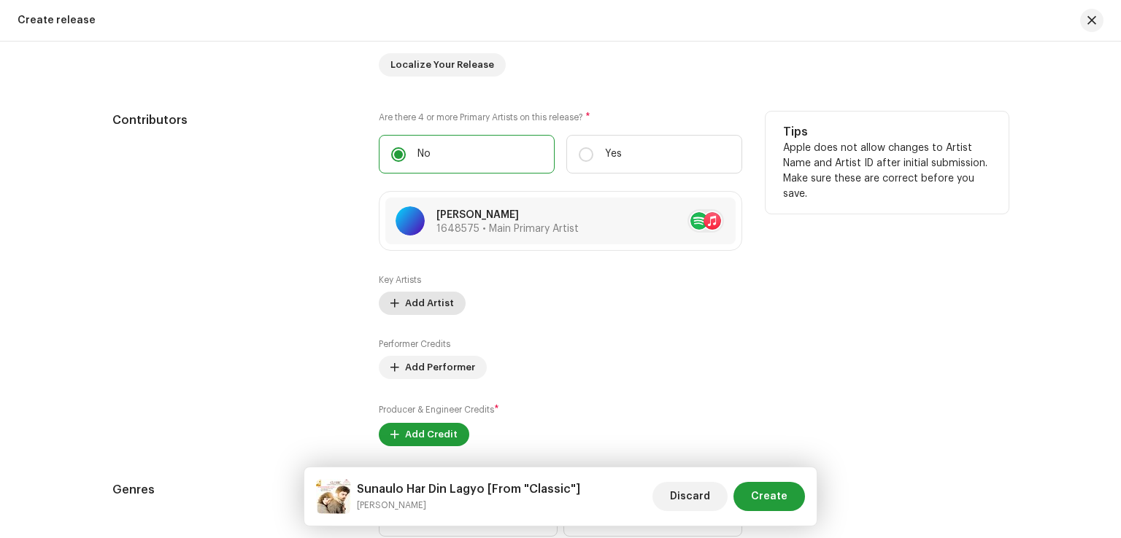
click at [444, 303] on span "Add Artist" at bounding box center [429, 303] width 49 height 29
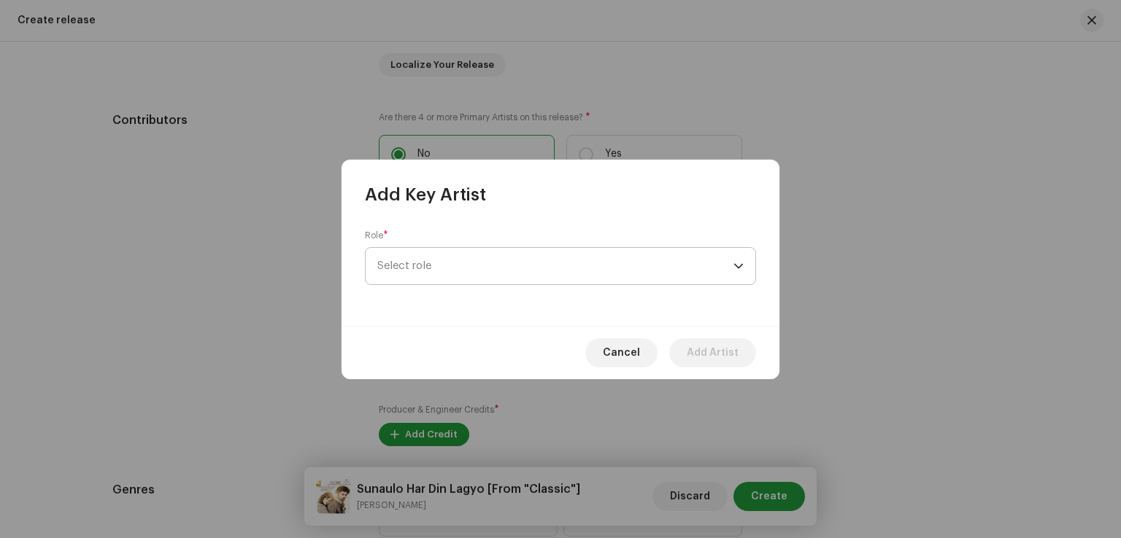
click at [396, 255] on span "Select role" at bounding box center [555, 266] width 356 height 36
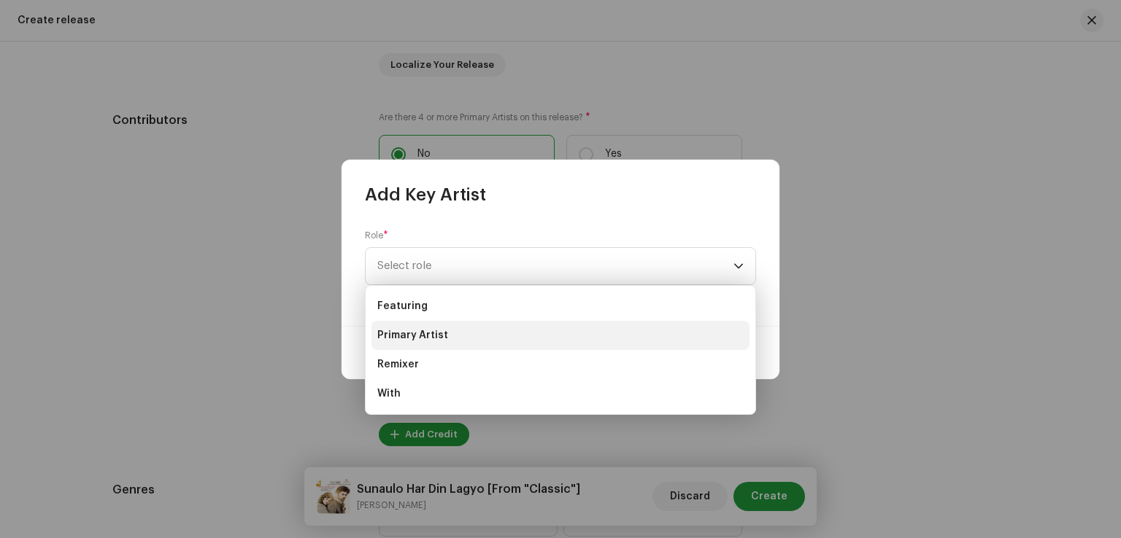
click at [406, 338] on span "Primary Artist" at bounding box center [412, 335] width 71 height 15
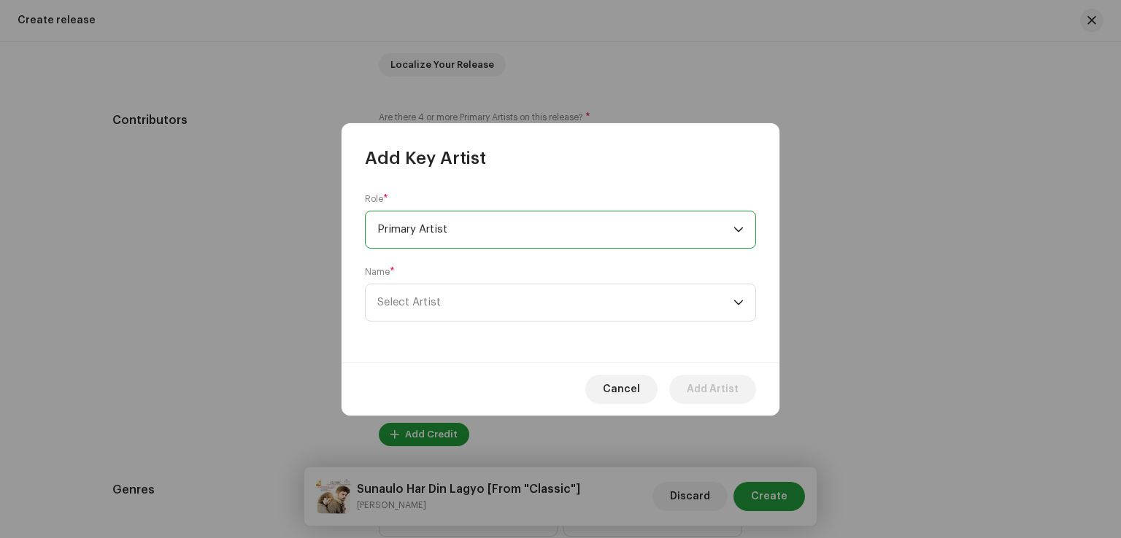
click at [431, 281] on div "Name * Select Artist" at bounding box center [560, 293] width 391 height 55
click at [426, 301] on span "Select Artist" at bounding box center [408, 302] width 63 height 11
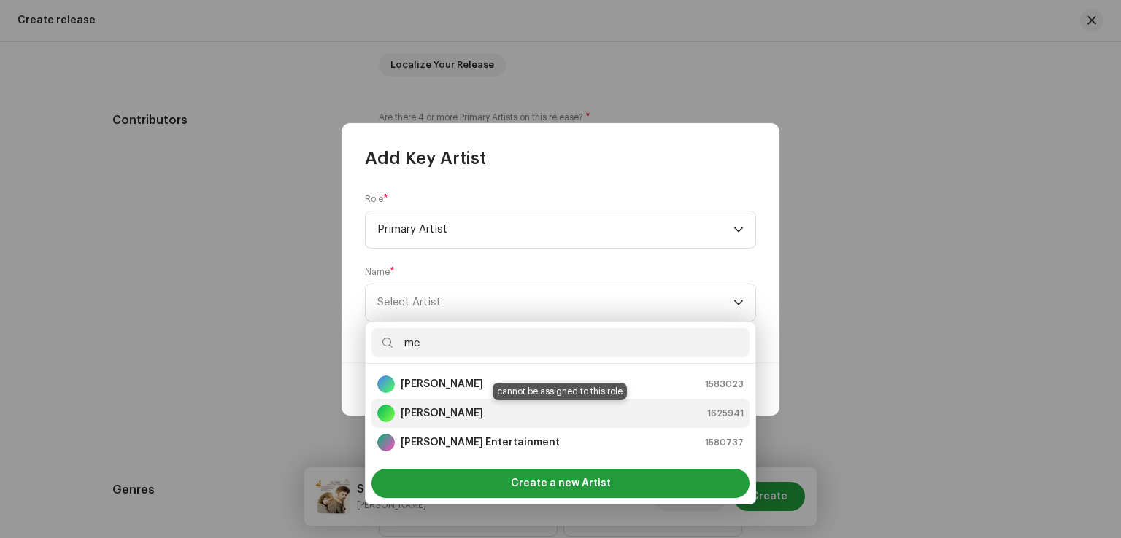
type input "me"
click at [455, 416] on div "Melina Rai 1625941" at bounding box center [560, 414] width 366 height 18
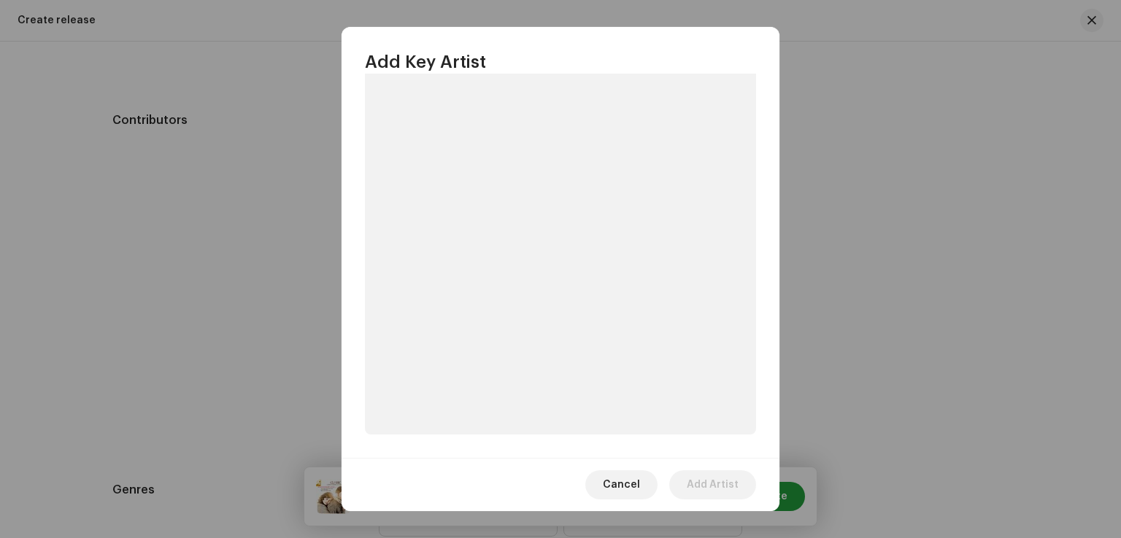
scroll to position [163, 0]
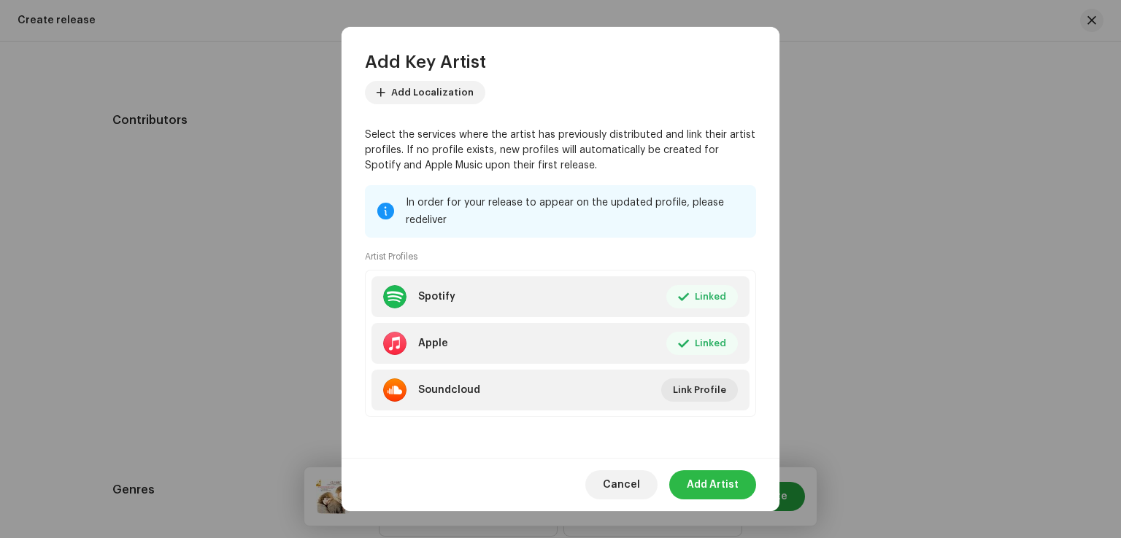
click at [740, 479] on button "Add Artist" at bounding box center [712, 485] width 87 height 29
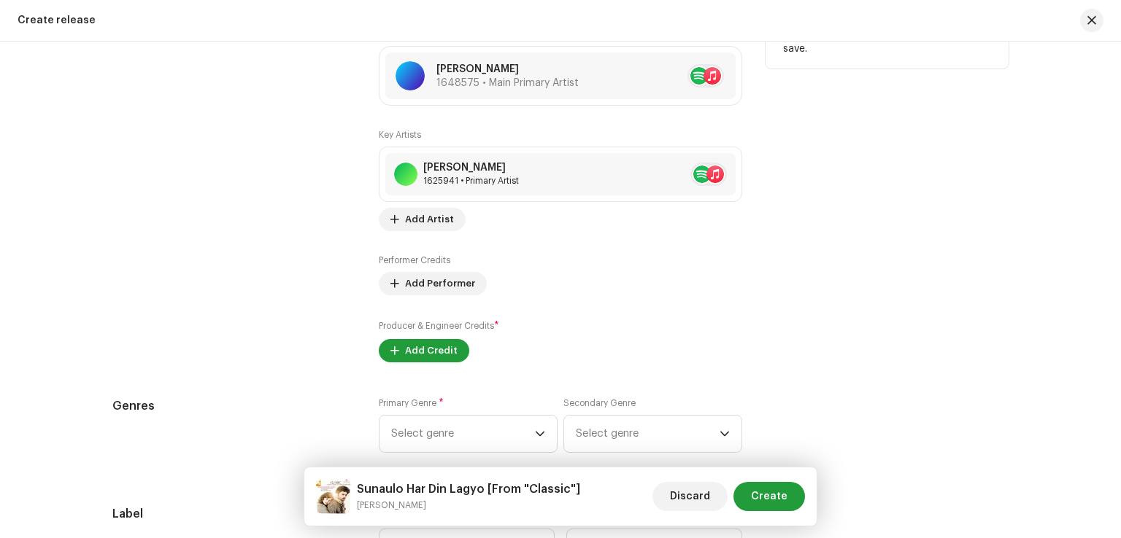
scroll to position [1664, 0]
click at [424, 354] on span "Add Credit" at bounding box center [431, 350] width 53 height 29
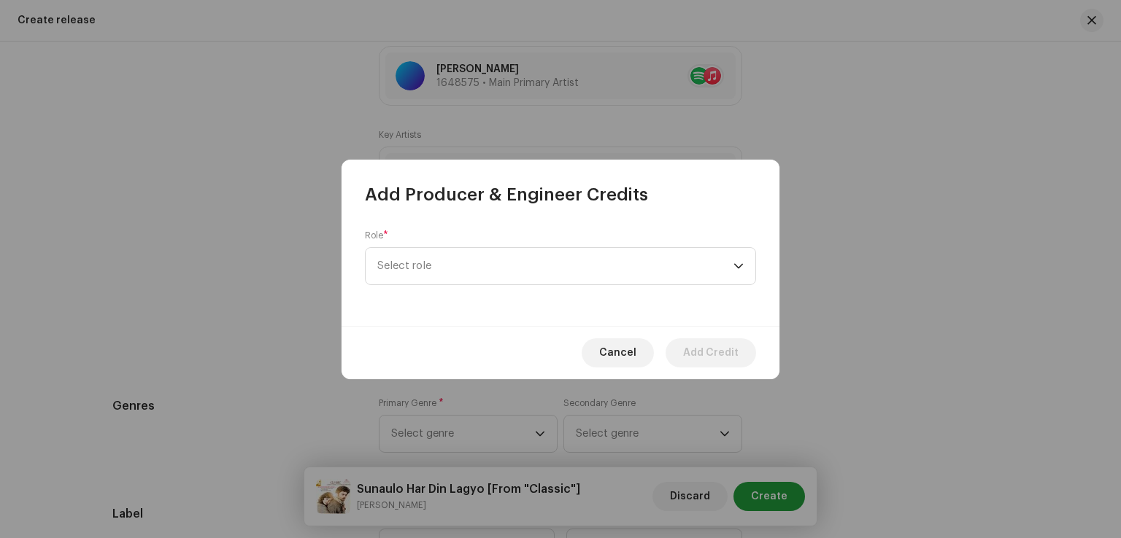
click at [435, 290] on div "Role * Select role" at bounding box center [560, 266] width 438 height 120
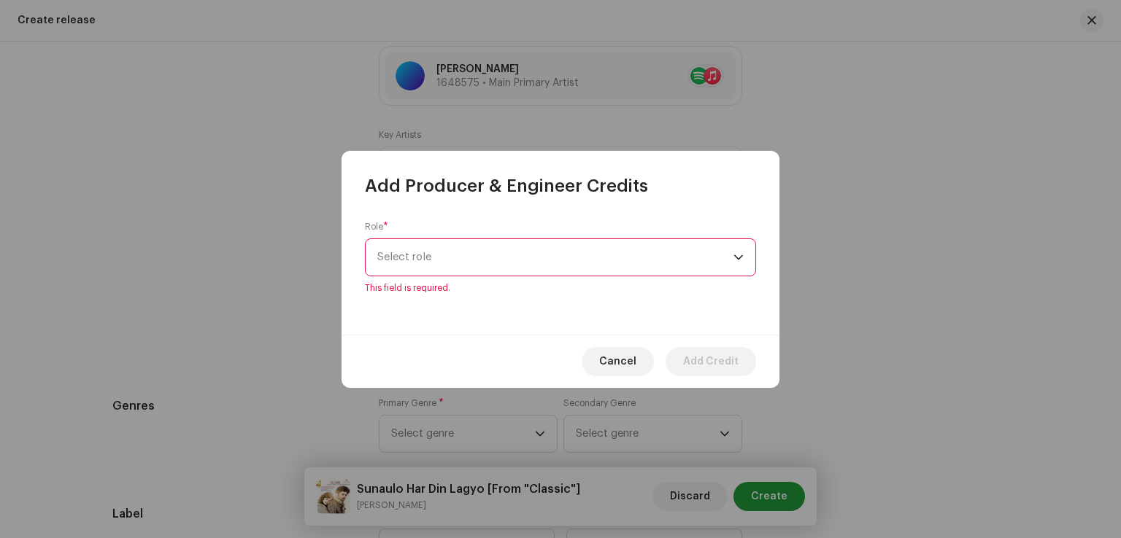
click at [438, 279] on div "Role * Select role This field is required." at bounding box center [560, 257] width 391 height 73
click at [441, 264] on span "Select role" at bounding box center [555, 257] width 356 height 36
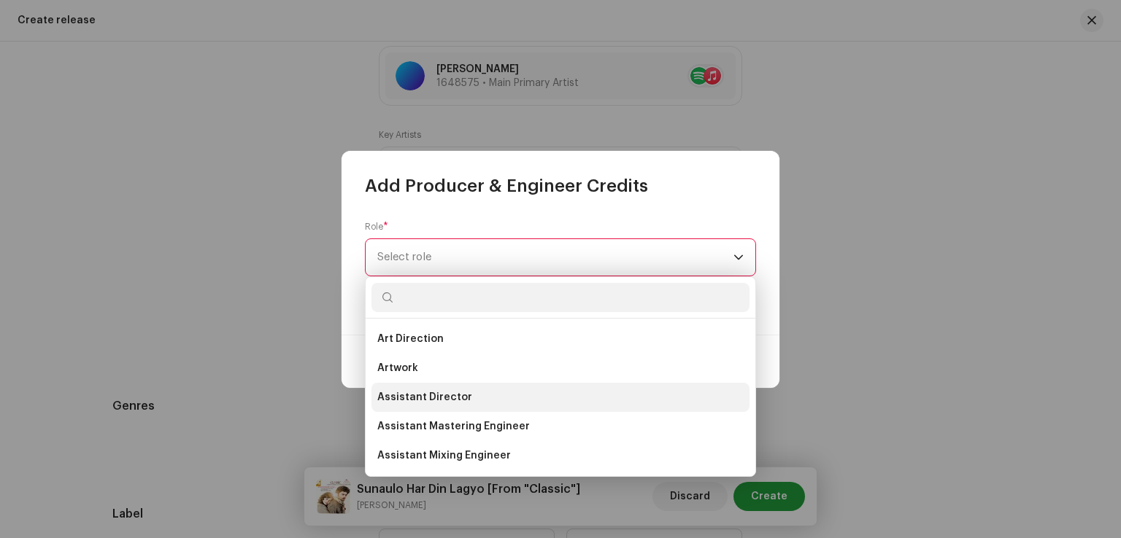
click at [437, 398] on span "Assistant Director" at bounding box center [424, 397] width 95 height 15
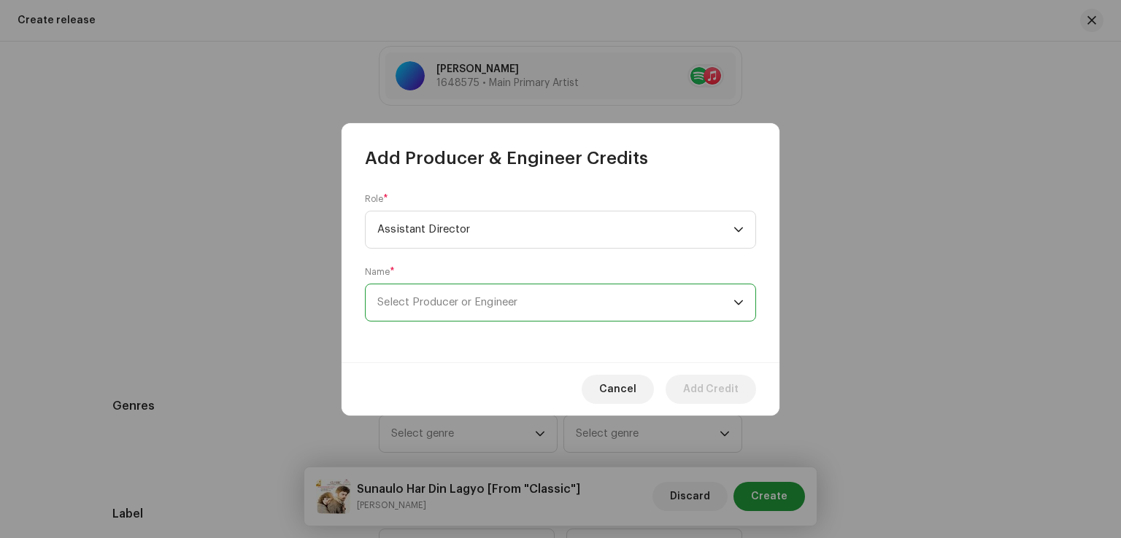
click at [449, 302] on span "Select Producer or Engineer" at bounding box center [447, 302] width 140 height 11
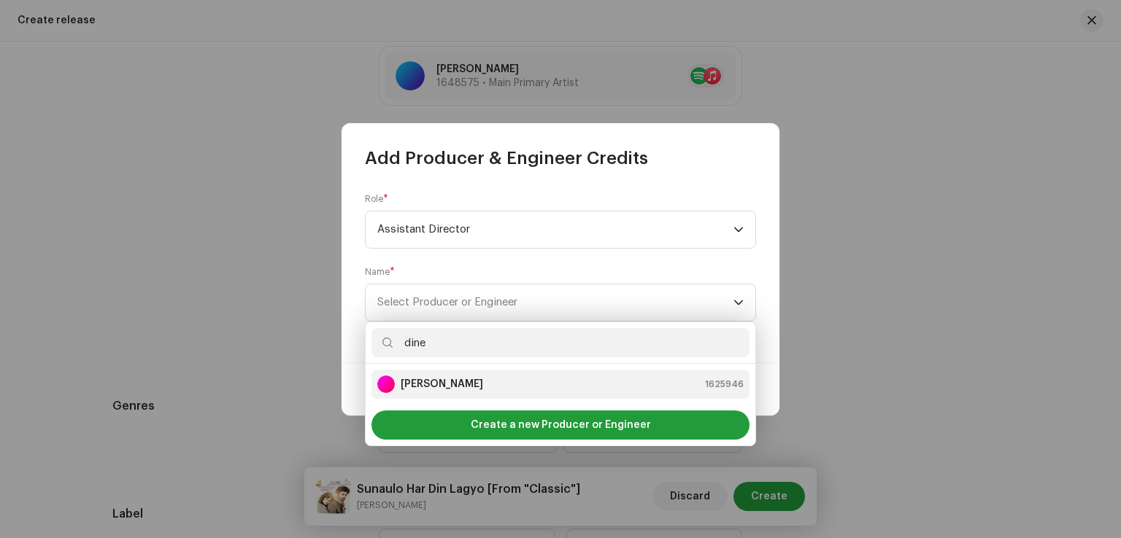
type input "dine"
click at [454, 385] on strong "[PERSON_NAME]" at bounding box center [442, 384] width 82 height 15
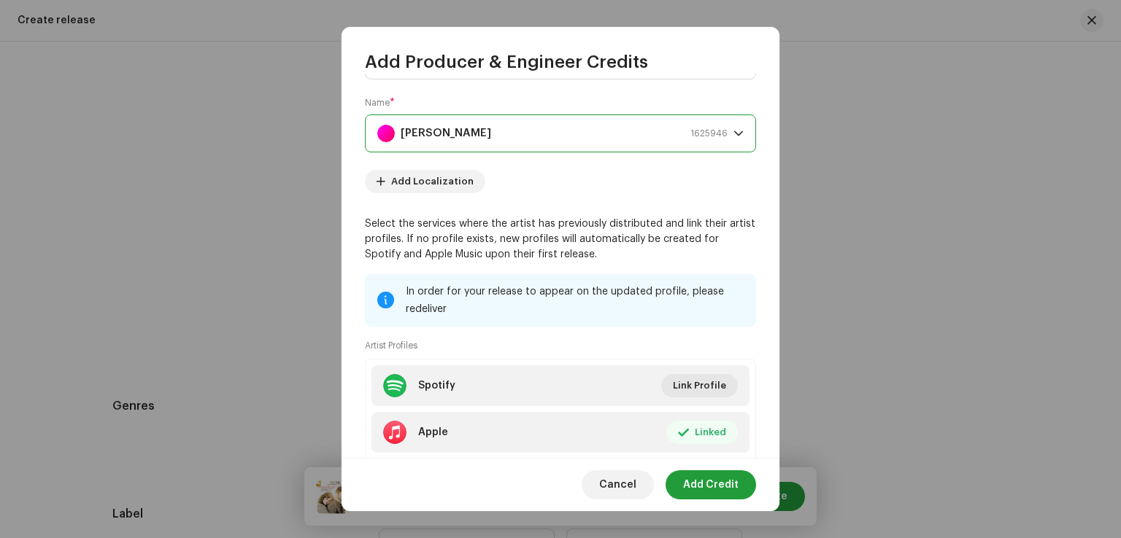
scroll to position [163, 0]
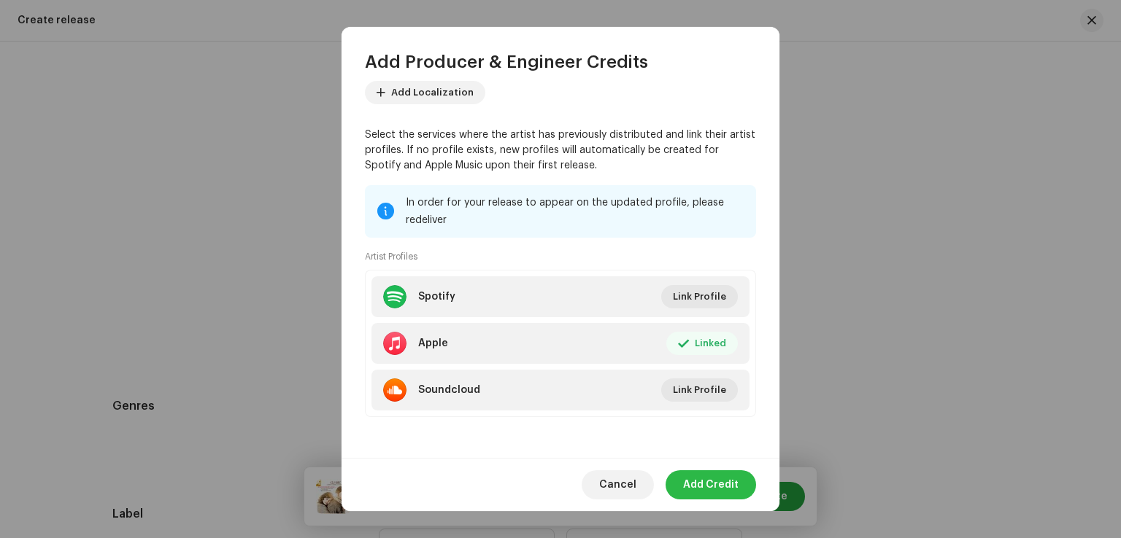
click at [714, 490] on span "Add Credit" at bounding box center [710, 485] width 55 height 29
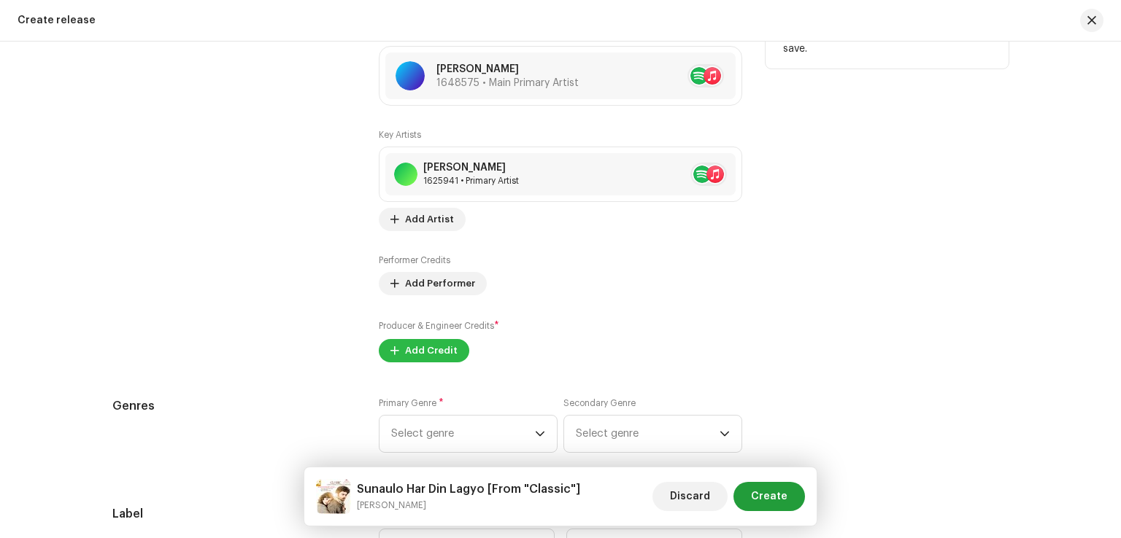
click at [458, 359] on button "Add Credit" at bounding box center [424, 350] width 90 height 23
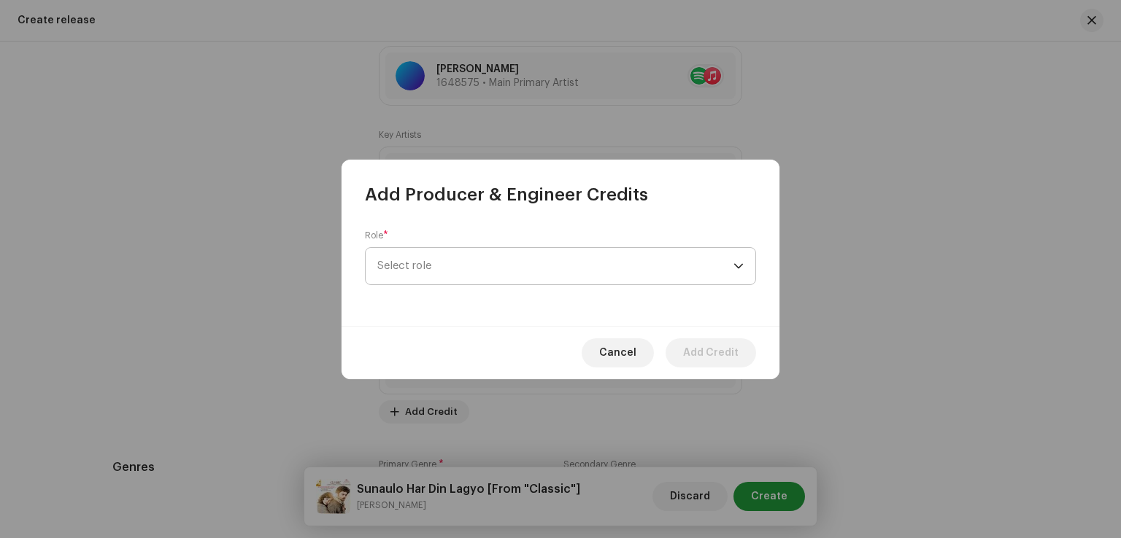
click at [443, 257] on span "Select role" at bounding box center [555, 266] width 356 height 36
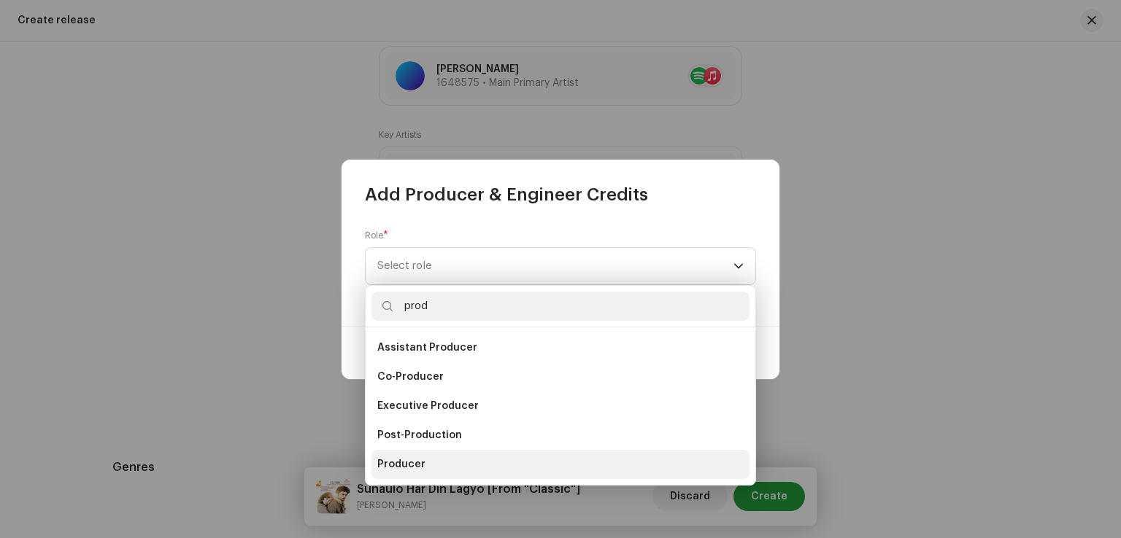
type input "prod"
click at [417, 461] on span "Producer" at bounding box center [401, 464] width 48 height 15
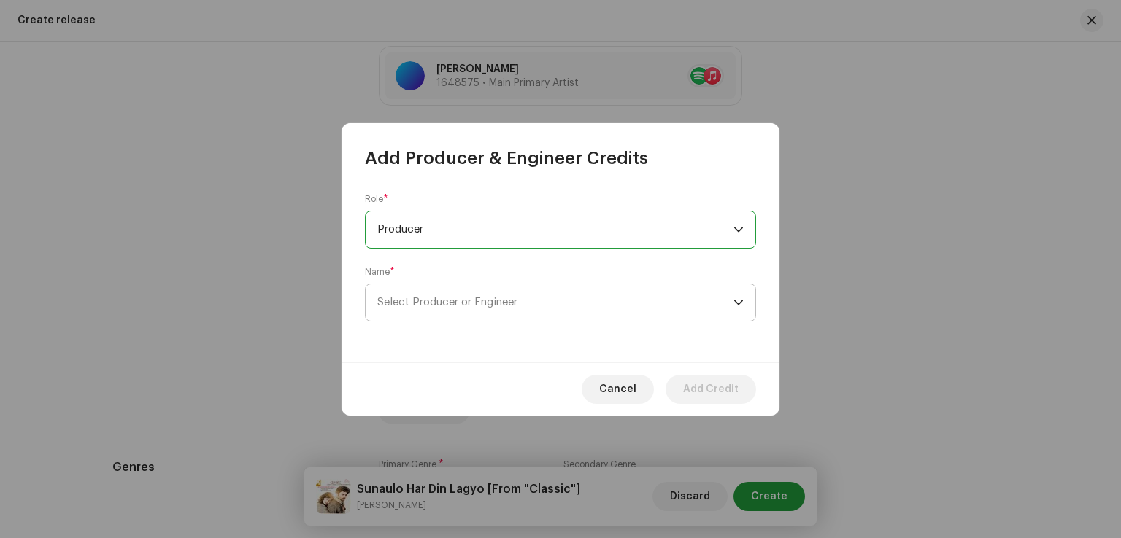
click at [448, 307] on span "Select Producer or Engineer" at bounding box center [447, 302] width 140 height 11
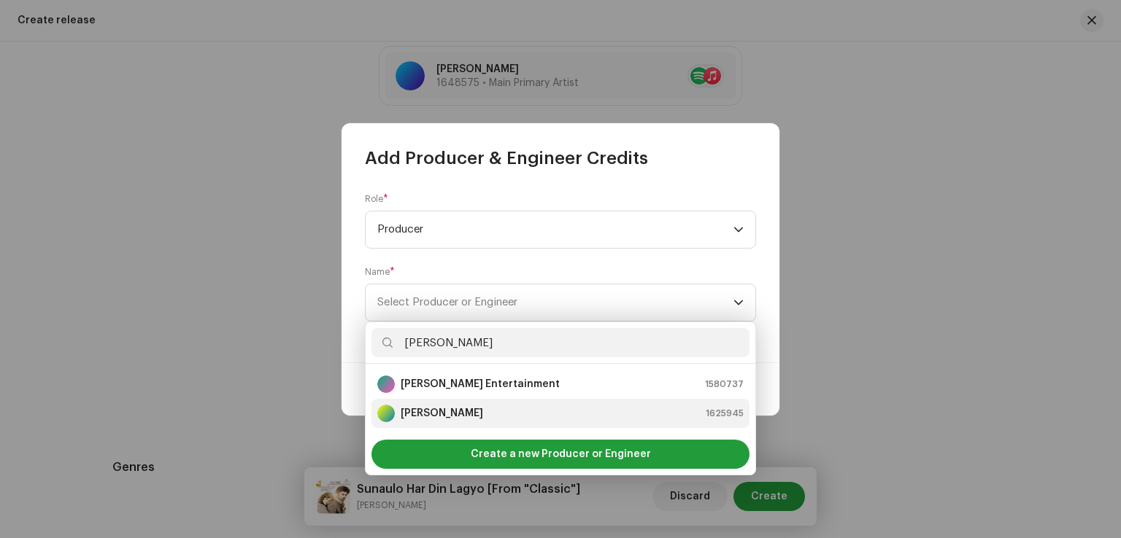
type input "[PERSON_NAME]"
click at [460, 406] on div "Subas Giri 1625945" at bounding box center [560, 414] width 366 height 18
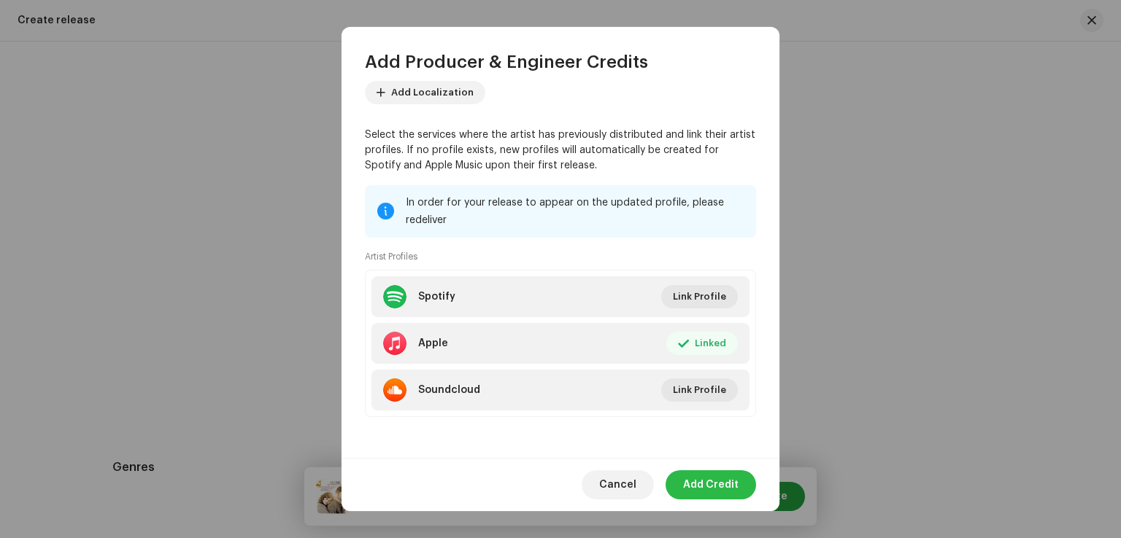
click at [733, 490] on span "Add Credit" at bounding box center [710, 485] width 55 height 29
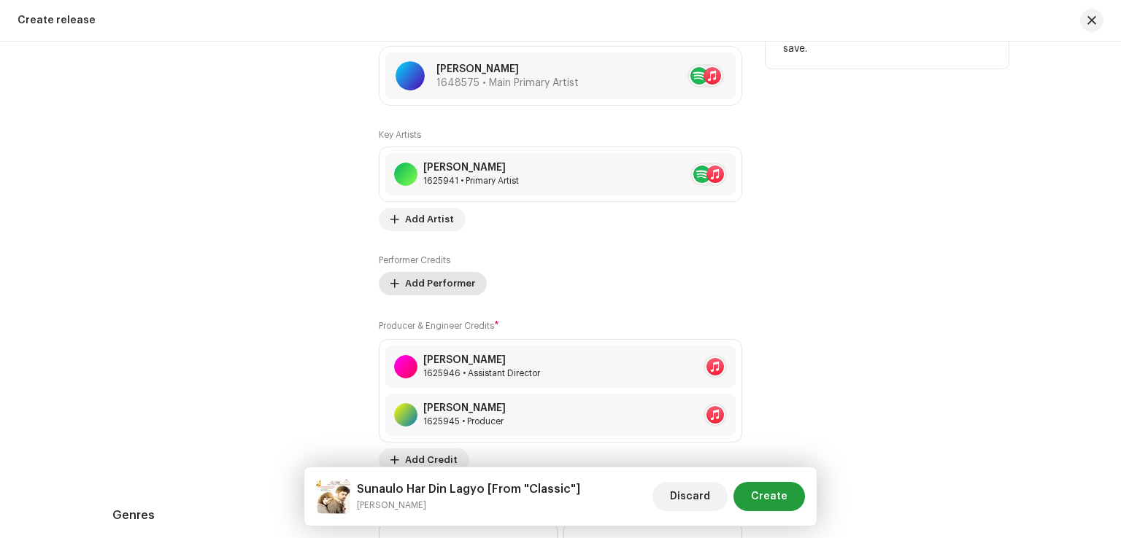
click at [453, 283] on span "Add Performer" at bounding box center [440, 283] width 70 height 29
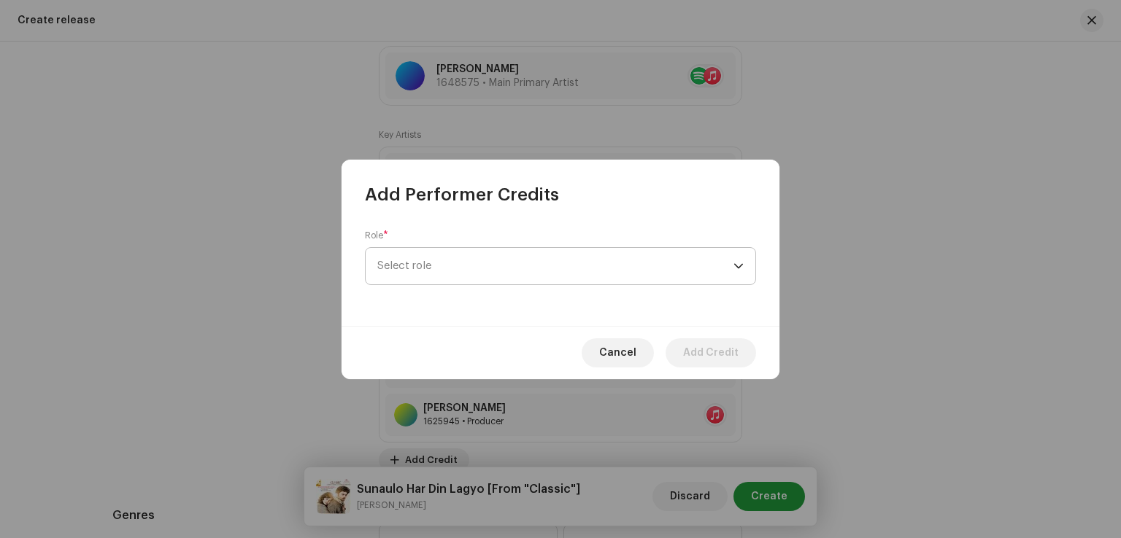
click at [635, 263] on span "Select role" at bounding box center [555, 266] width 356 height 36
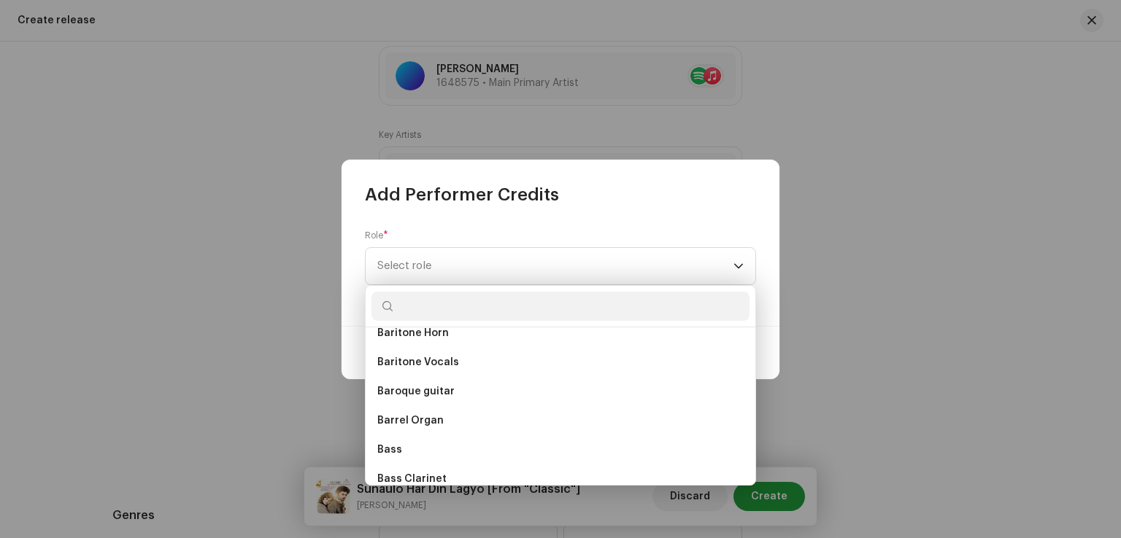
scroll to position [1504, 0]
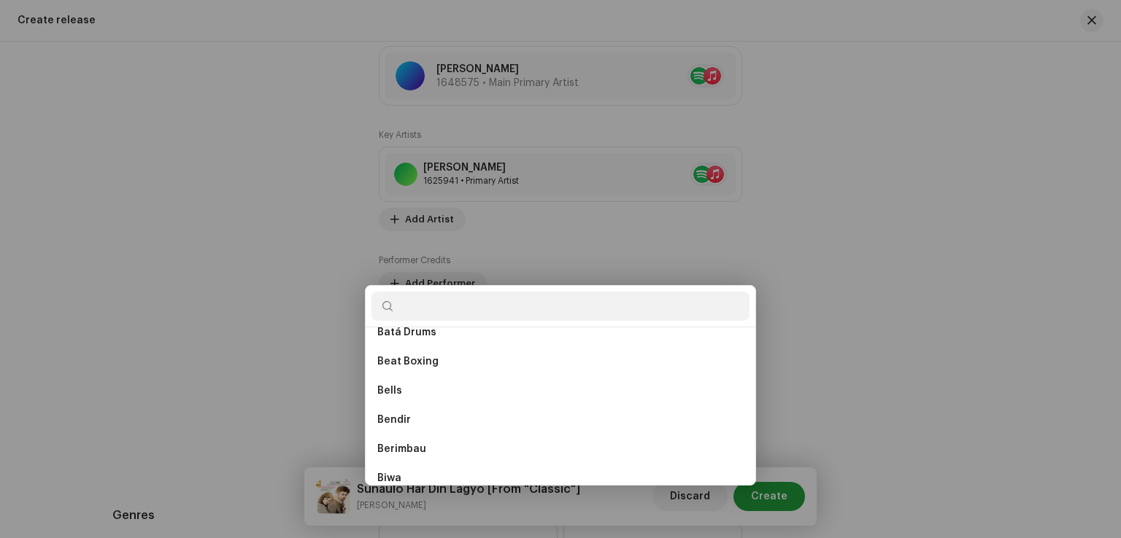
click at [884, 215] on div "Add Performer Credits Role * Select role Cancel Add Credit" at bounding box center [560, 269] width 1121 height 538
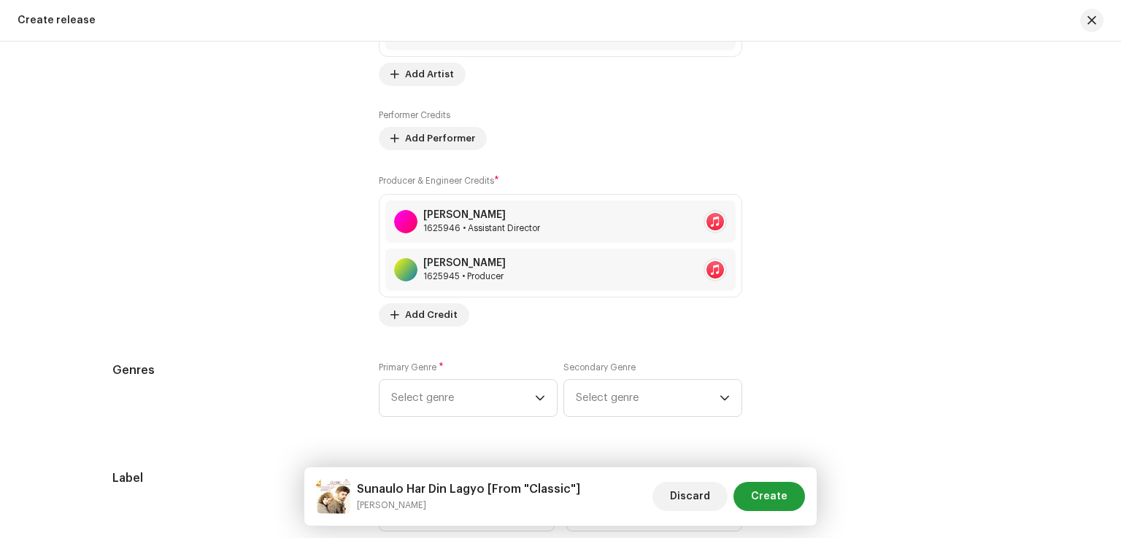
scroll to position [1809, 0]
click at [476, 401] on span "Select genre" at bounding box center [463, 397] width 144 height 36
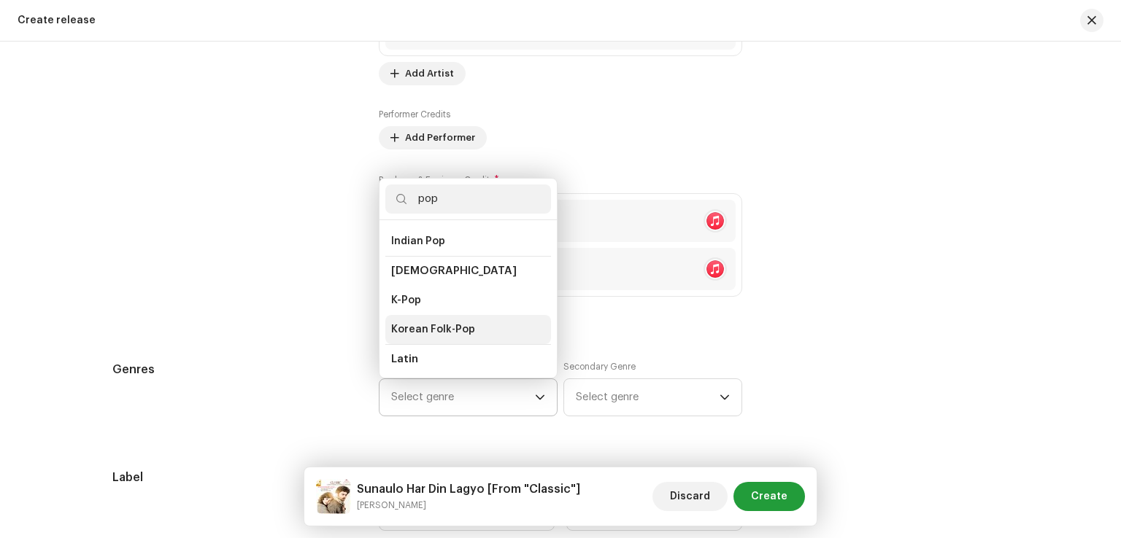
scroll to position [438, 0]
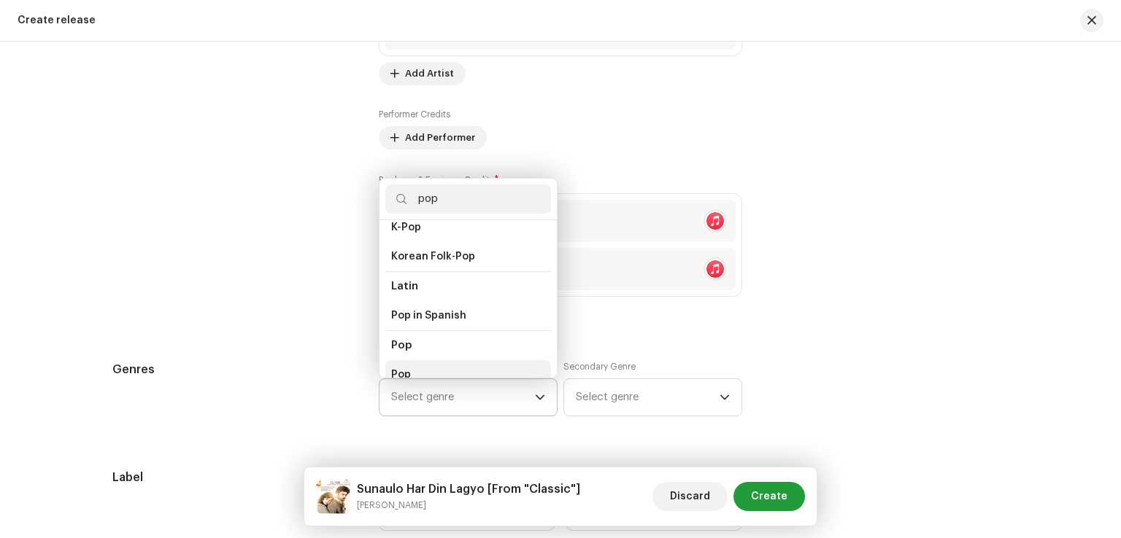
type input "pop"
click at [406, 368] on span "Pop" at bounding box center [401, 375] width 20 height 15
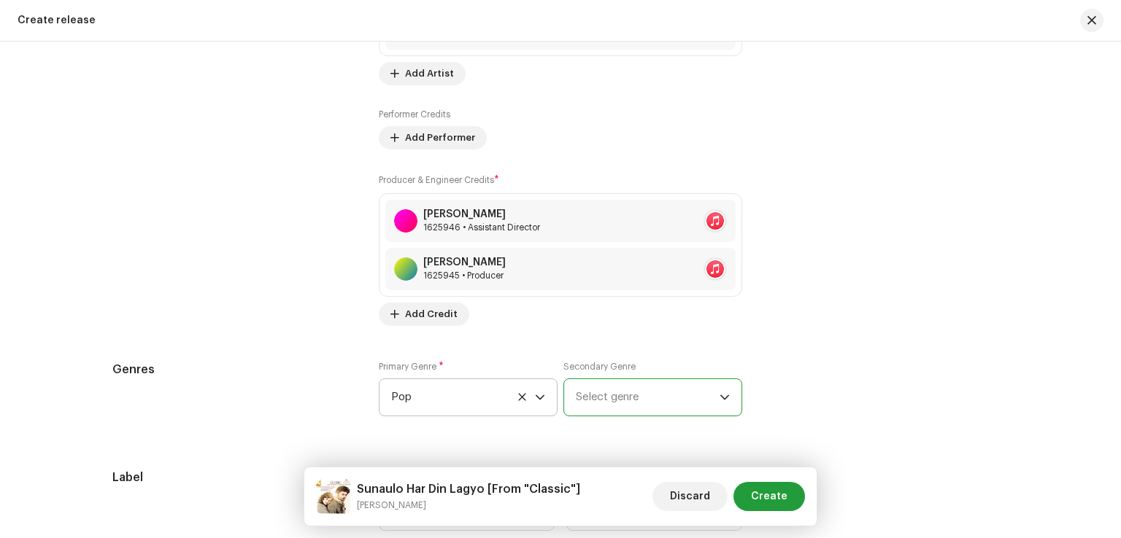
click at [607, 384] on span "Select genre" at bounding box center [648, 397] width 144 height 36
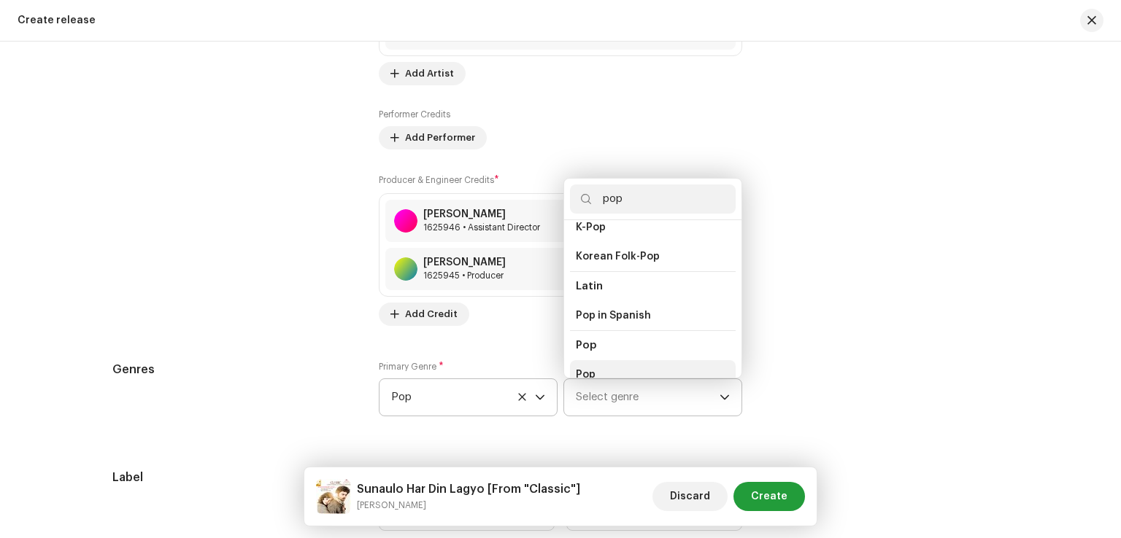
type input "pop"
click at [601, 360] on li "Pop" at bounding box center [653, 374] width 166 height 29
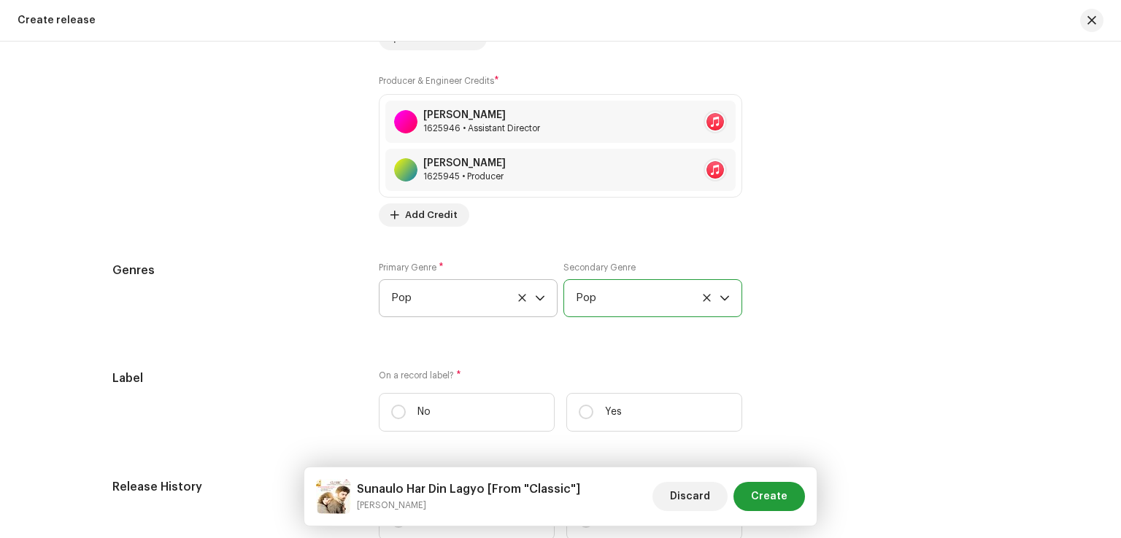
scroll to position [2028, 0]
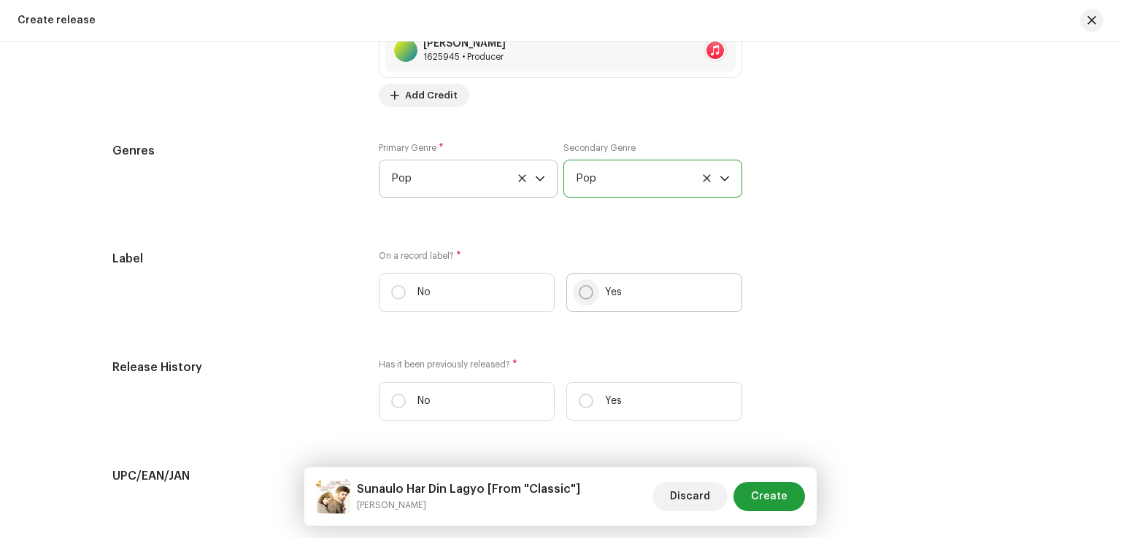
click at [579, 295] on input "Yes" at bounding box center [586, 292] width 15 height 15
radio input "true"
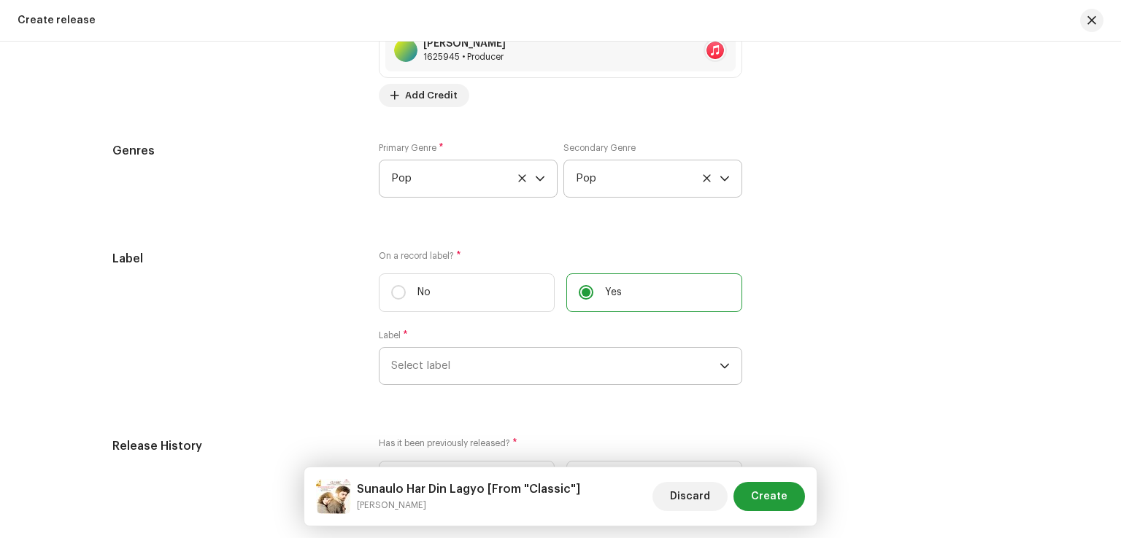
click at [490, 368] on span "Select label" at bounding box center [555, 366] width 328 height 36
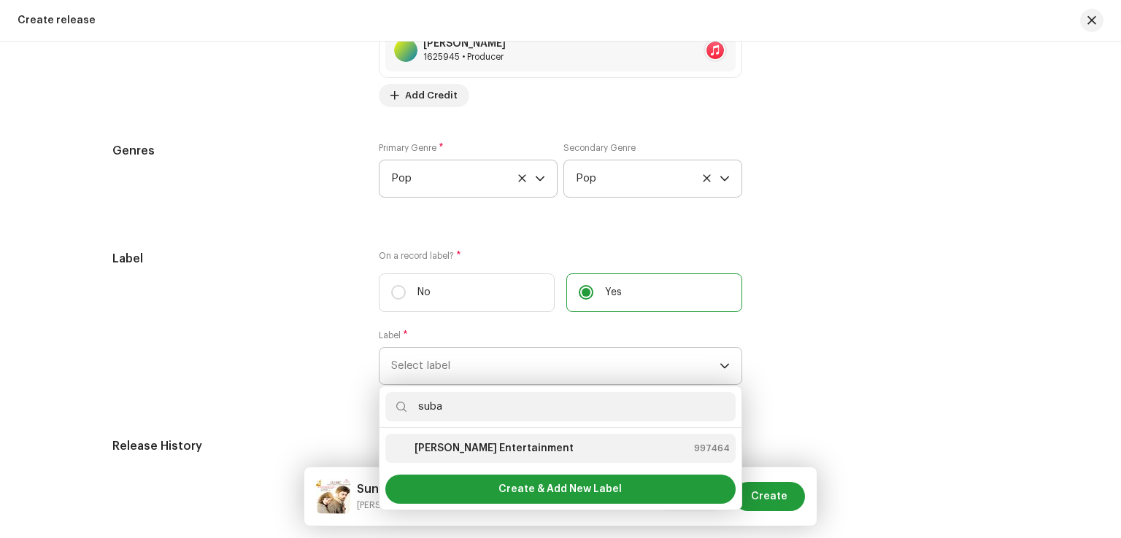
type input "suba"
click at [479, 446] on strong "[PERSON_NAME] Entertainment" at bounding box center [493, 448] width 159 height 15
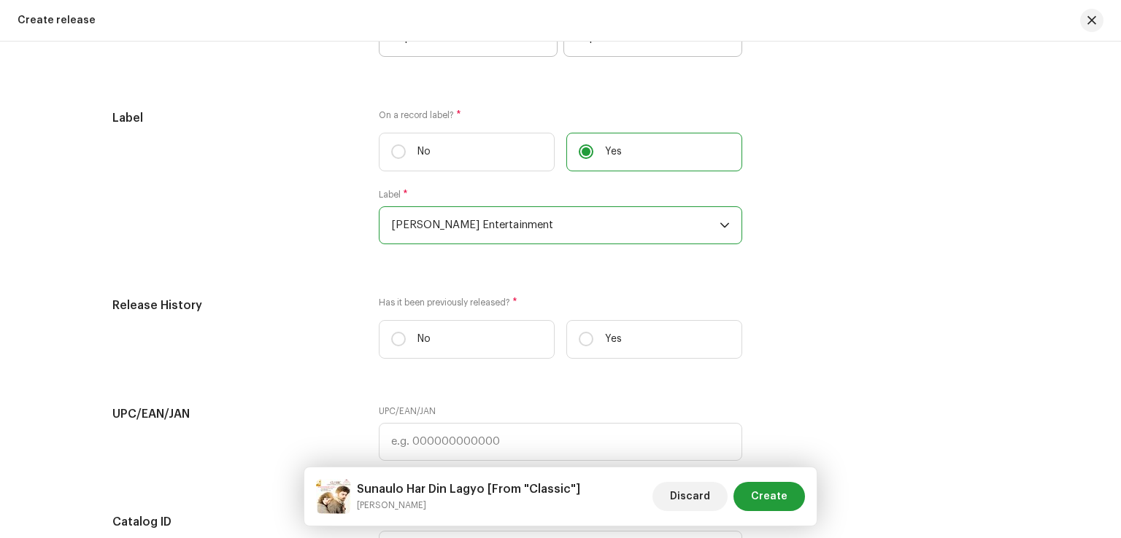
scroll to position [2174, 0]
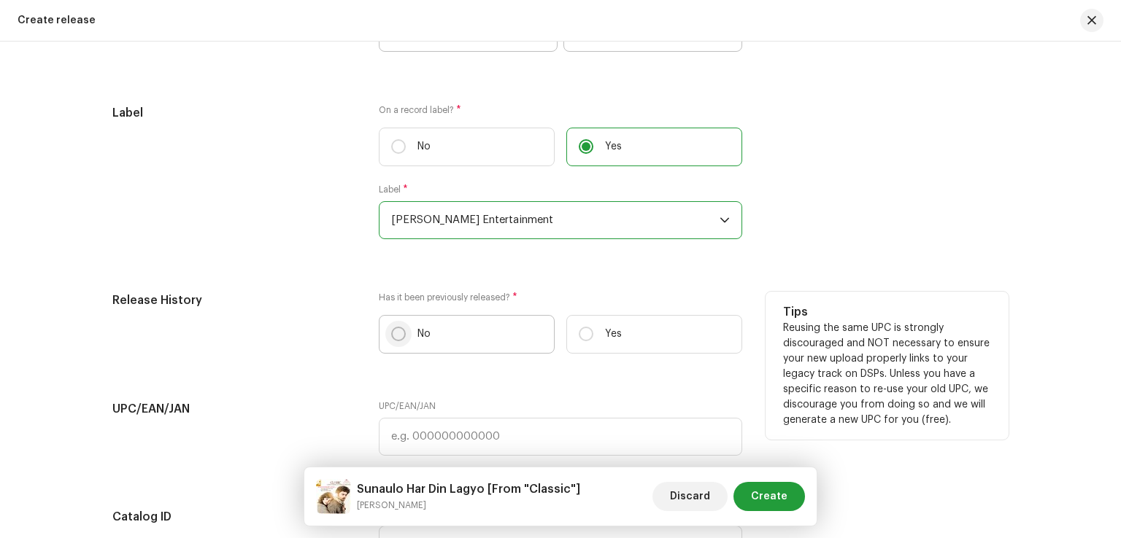
click at [391, 335] on input "No" at bounding box center [398, 334] width 15 height 15
radio input "true"
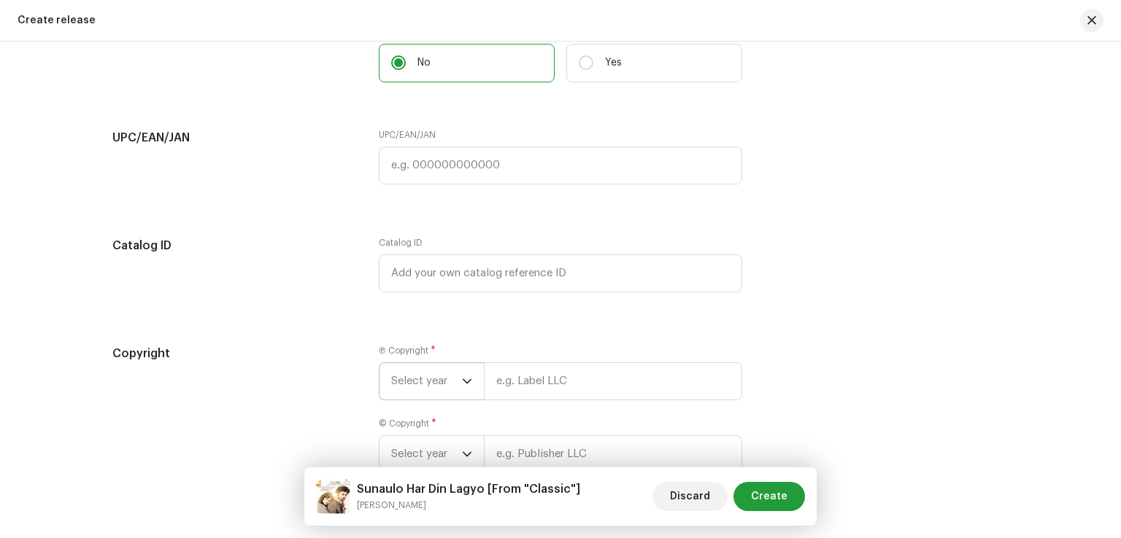
scroll to position [2466, 0]
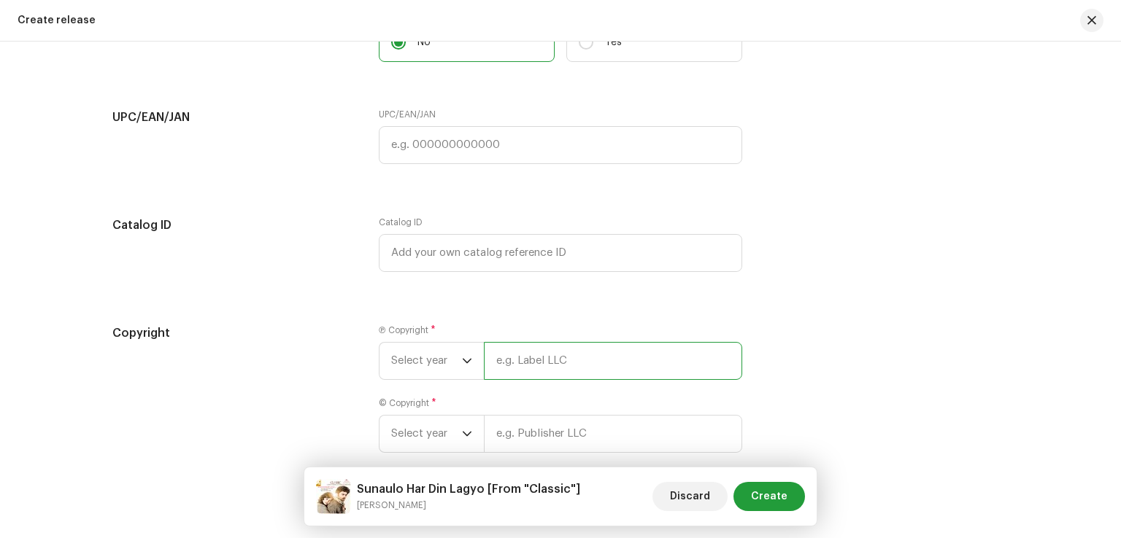
click at [533, 368] on input "text" at bounding box center [613, 361] width 258 height 38
type input "[PERSON_NAME] Entertainment"
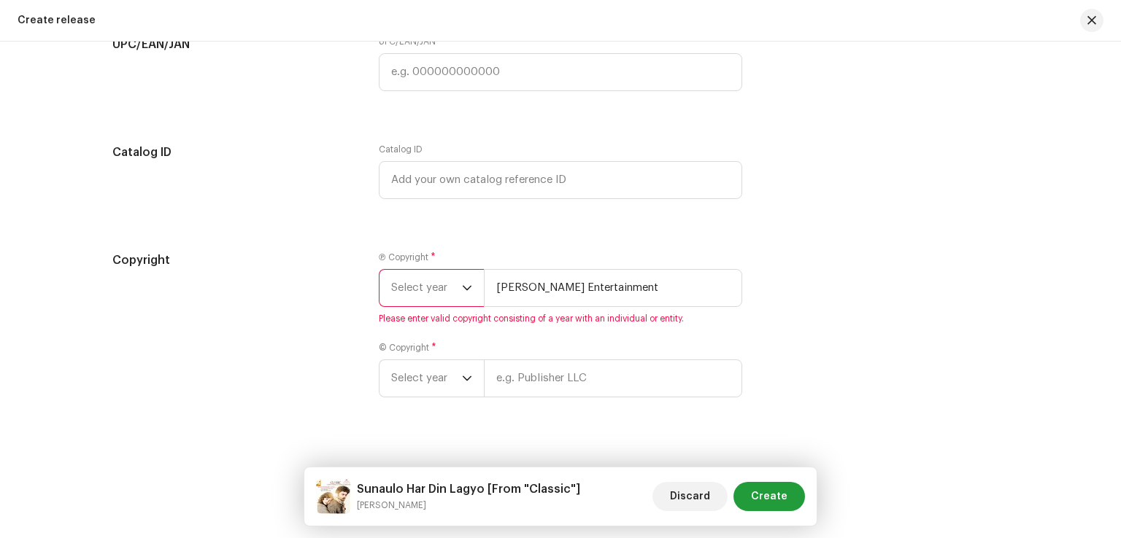
click at [453, 292] on span "Select year" at bounding box center [426, 288] width 71 height 36
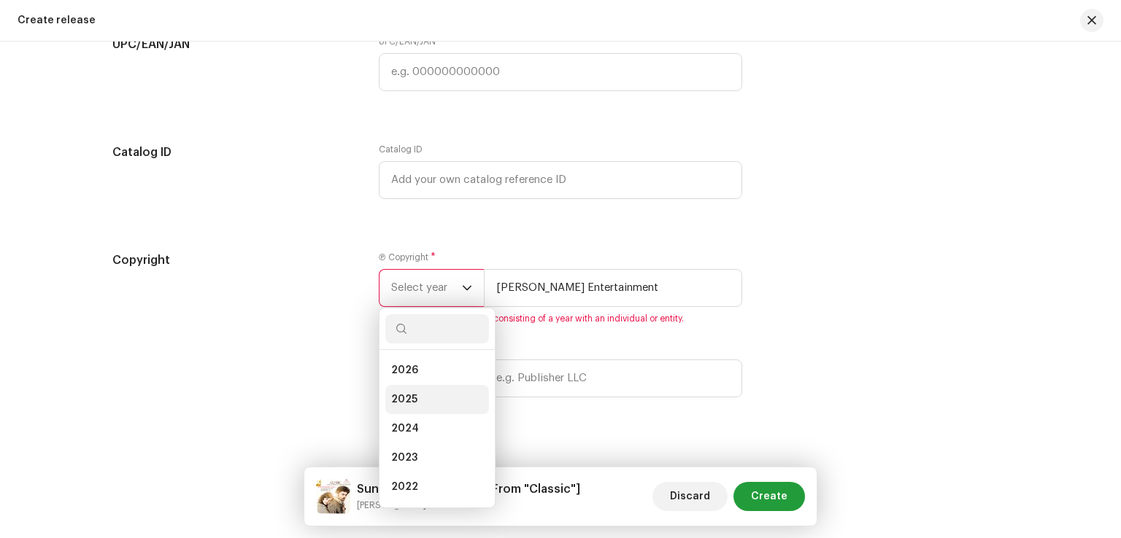
click at [429, 406] on li "2025" at bounding box center [437, 399] width 104 height 29
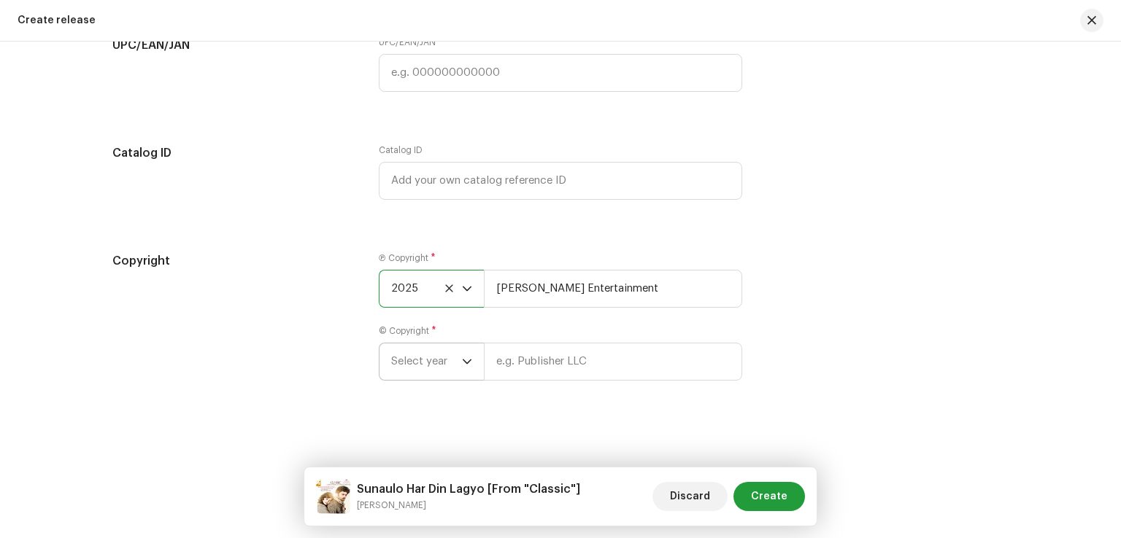
click at [449, 371] on span "Select year" at bounding box center [426, 362] width 71 height 36
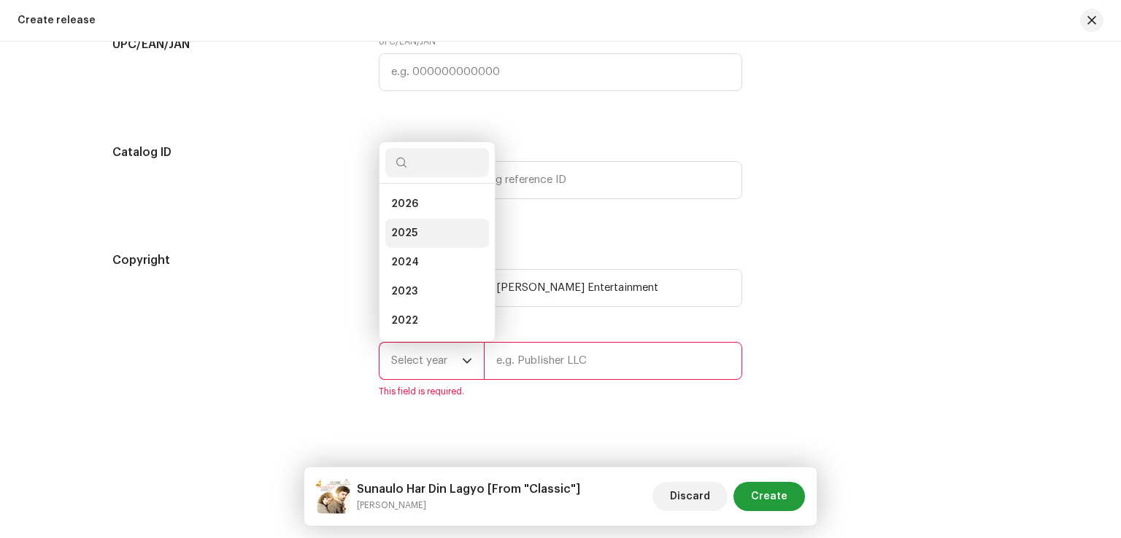
click at [420, 234] on li "2025" at bounding box center [437, 233] width 104 height 29
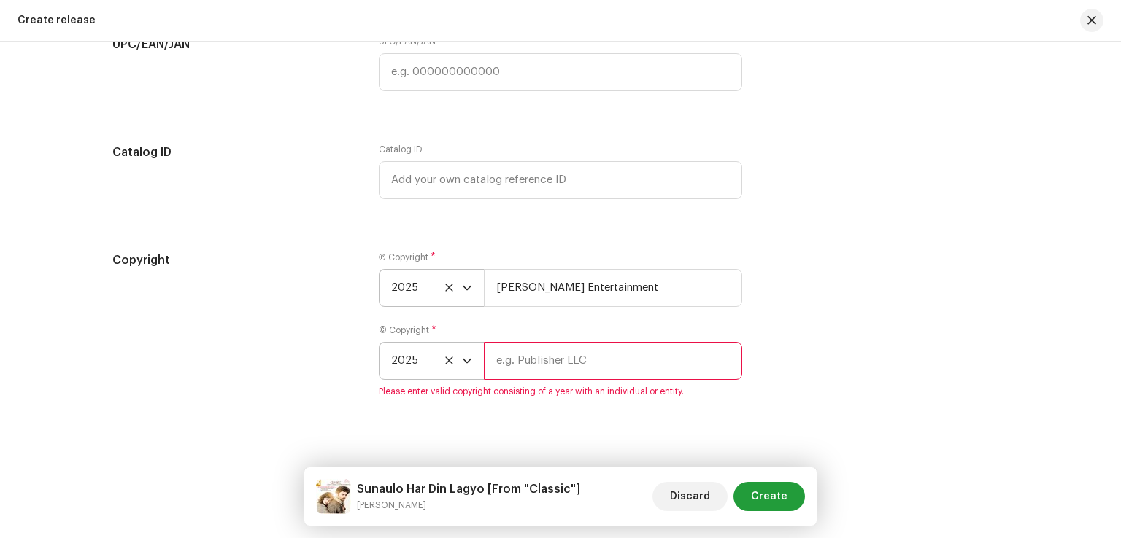
click at [519, 354] on input "text" at bounding box center [613, 361] width 258 height 38
type input "[PERSON_NAME] Entertainment"
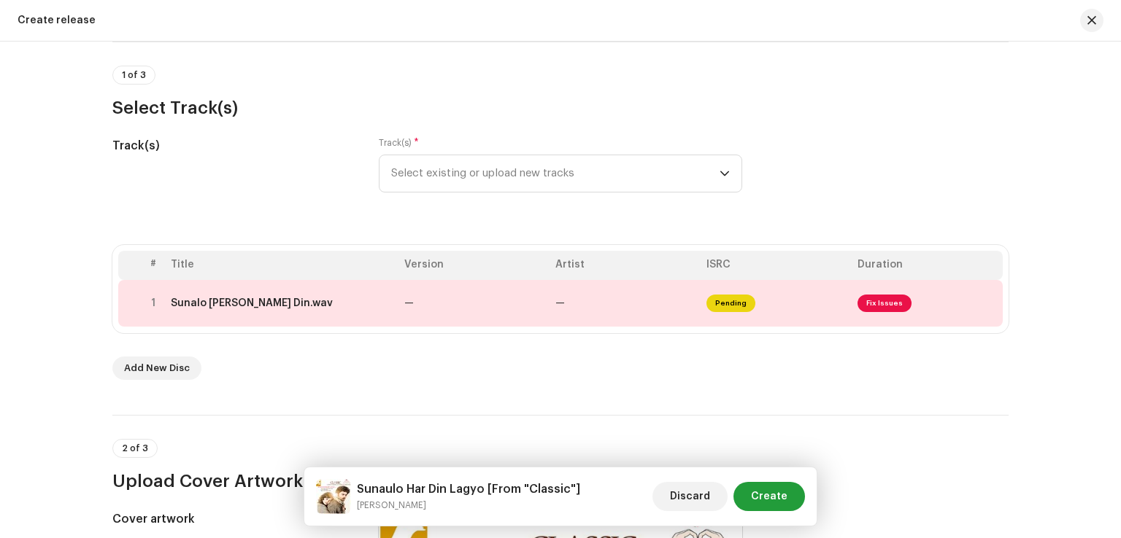
scroll to position [0, 0]
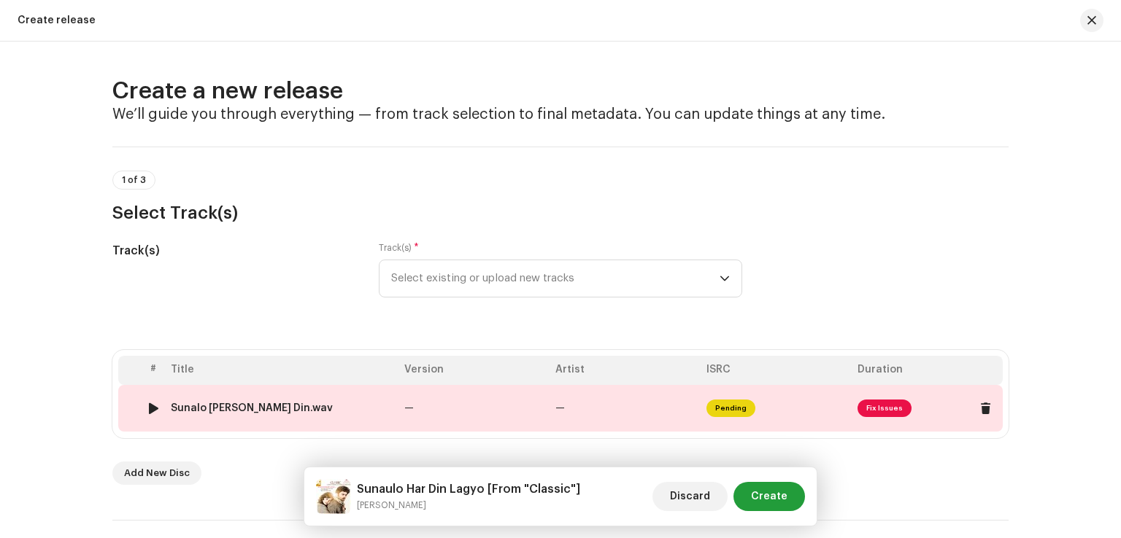
click at [880, 406] on span "Fix Issues" at bounding box center [884, 409] width 54 height 18
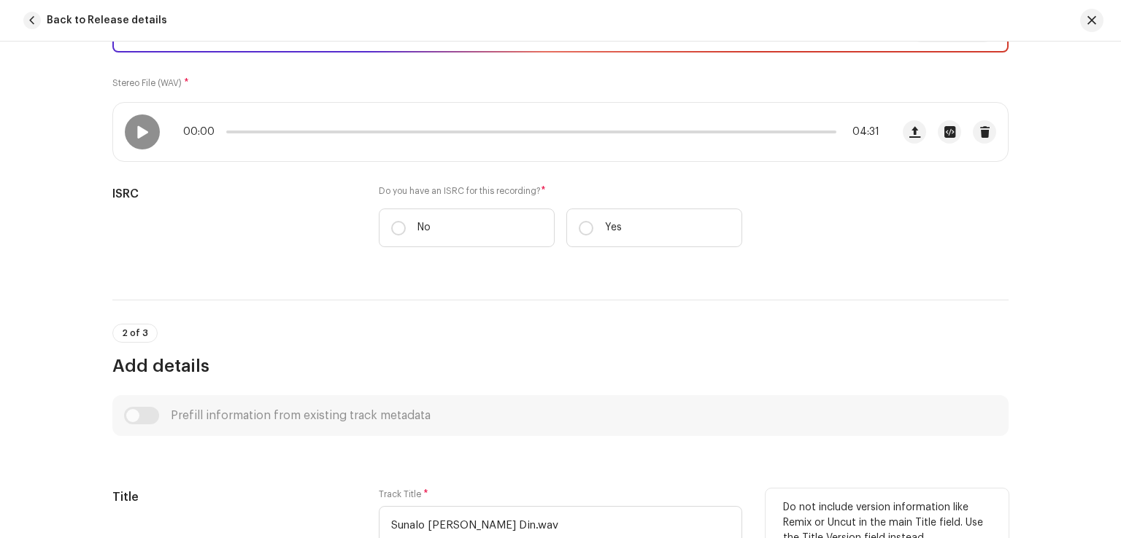
scroll to position [146, 0]
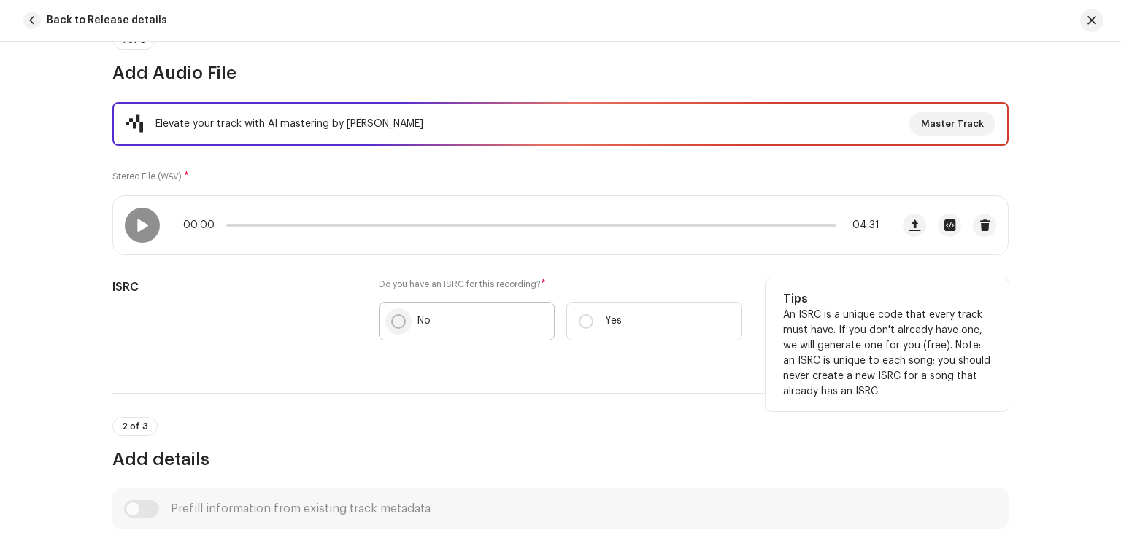
click at [392, 322] on input "No" at bounding box center [398, 321] width 15 height 15
radio input "true"
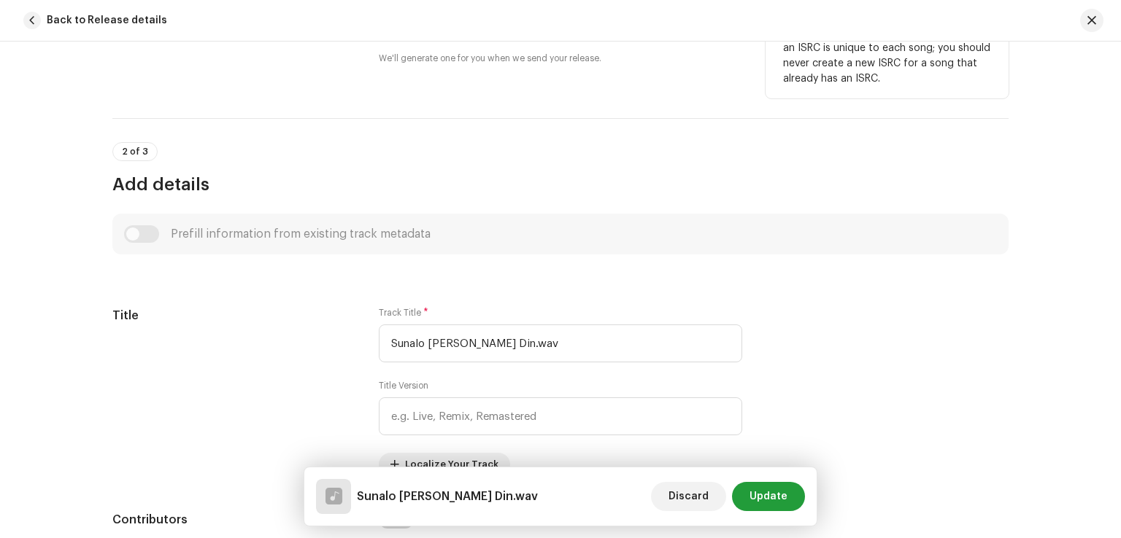
scroll to position [584, 0]
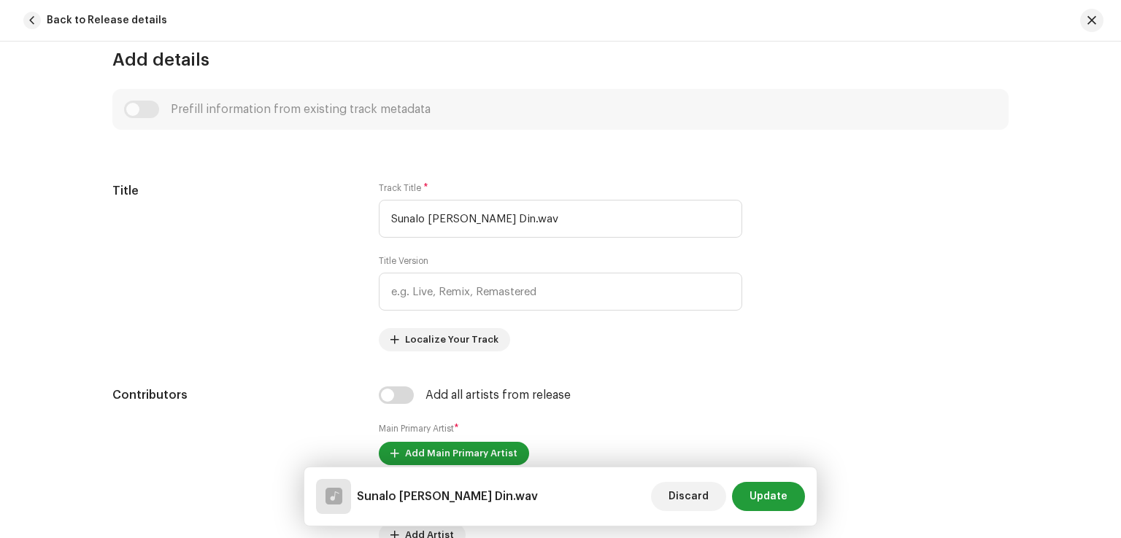
click at [134, 104] on div "Prefill information from existing track metadata" at bounding box center [560, 110] width 873 height 18
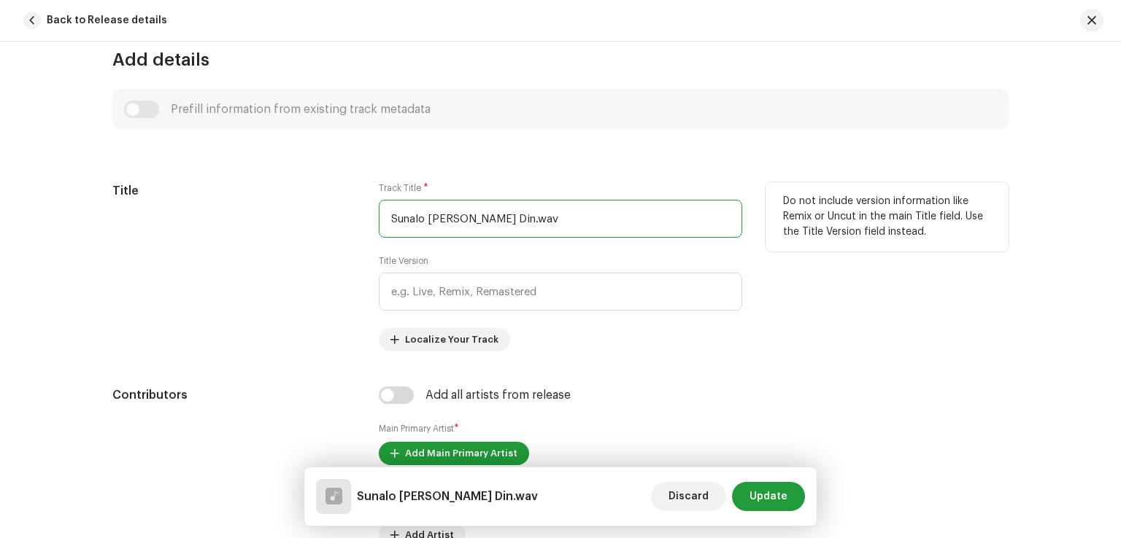
drag, startPoint x: 516, startPoint y: 218, endPoint x: 305, endPoint y: 207, distance: 211.1
click at [305, 207] on div "Title Track Title * Sunalo Harr Din.wav Title Version Localize Your Track Do no…" at bounding box center [560, 266] width 896 height 169
type input "Sunaulo Har Din Lagyo"
click at [436, 293] on input "text" at bounding box center [560, 292] width 363 height 38
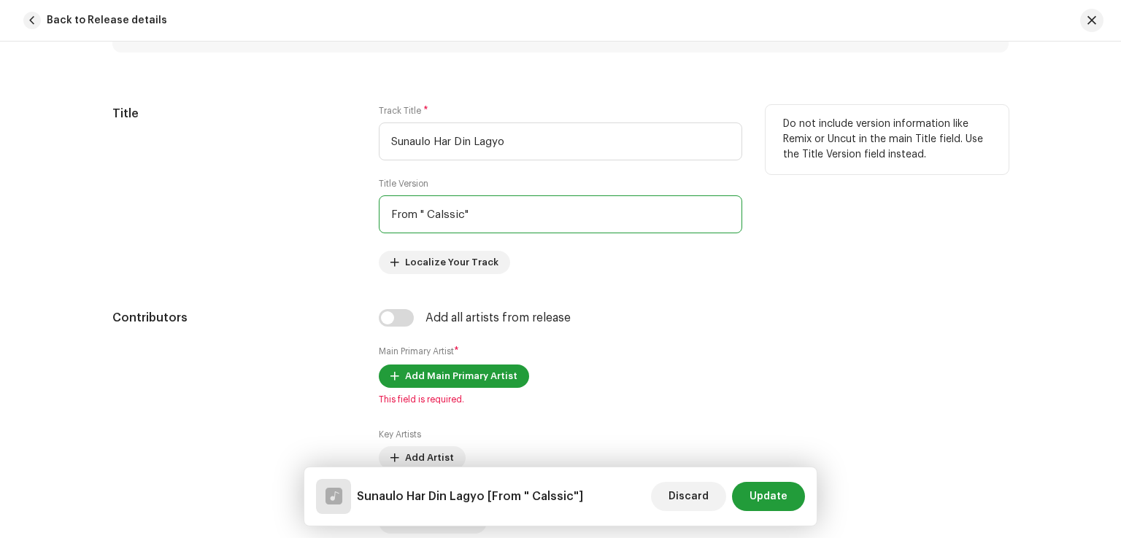
scroll to position [730, 0]
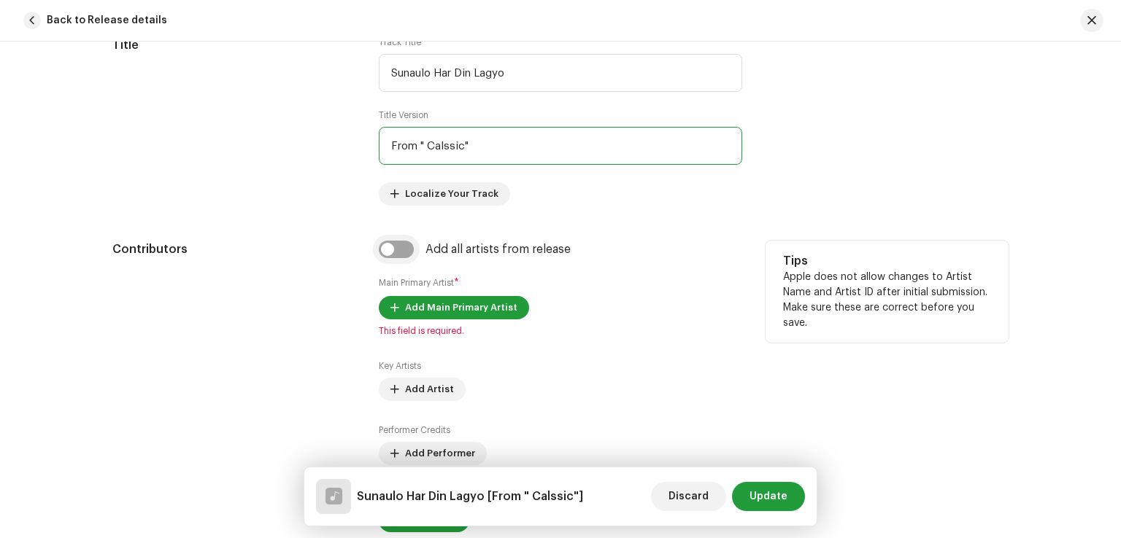
type input "From " Calssic""
click at [393, 255] on input "checkbox" at bounding box center [396, 250] width 35 height 18
checkbox input "true"
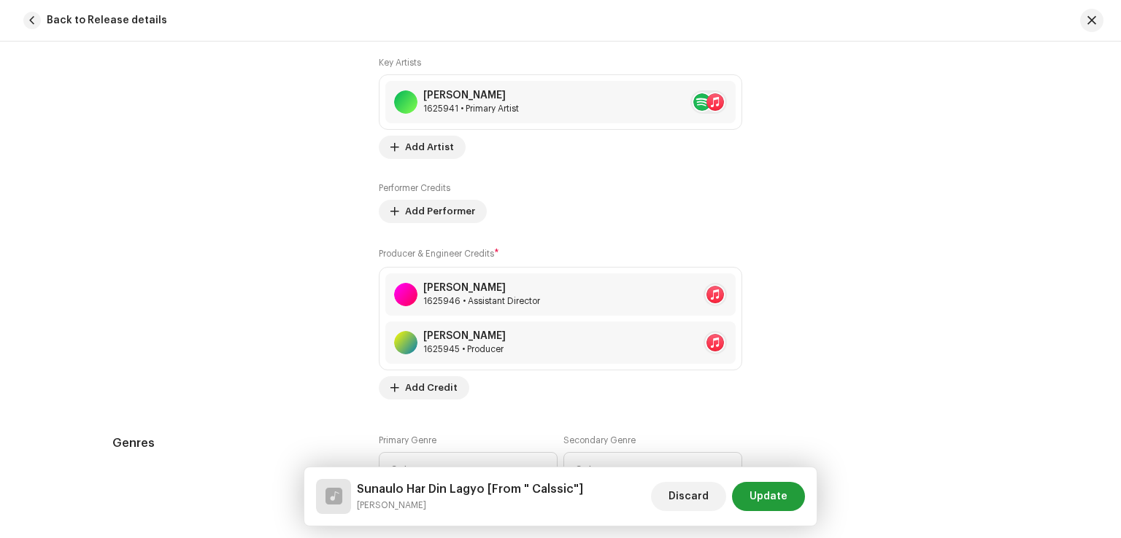
scroll to position [1167, 0]
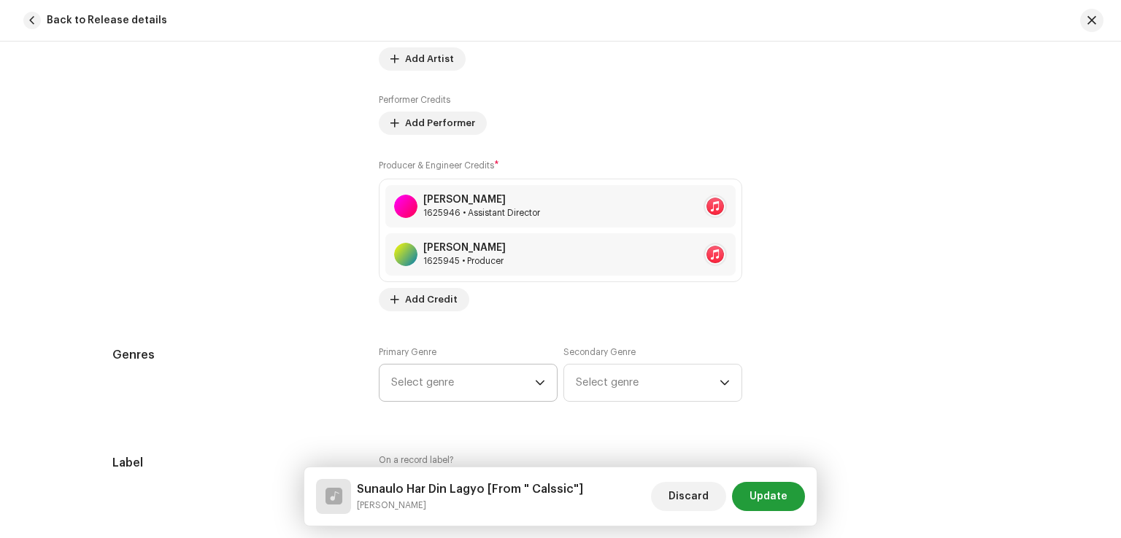
click at [470, 386] on span "Select genre" at bounding box center [463, 383] width 144 height 36
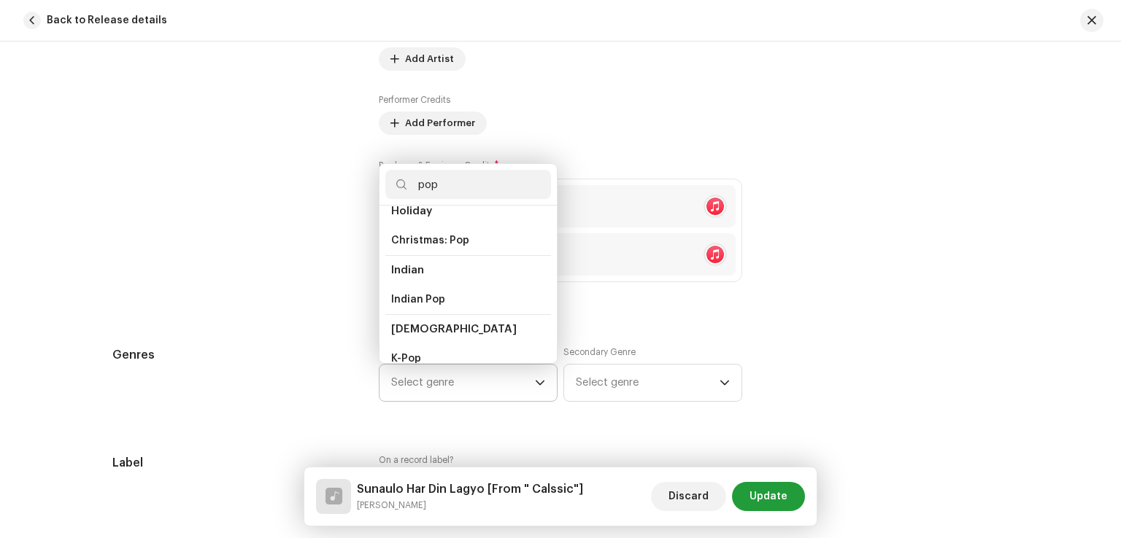
scroll to position [438, 0]
type input "pop"
click at [418, 317] on li "Pop" at bounding box center [468, 331] width 166 height 30
click at [414, 346] on li "Pop" at bounding box center [468, 360] width 166 height 29
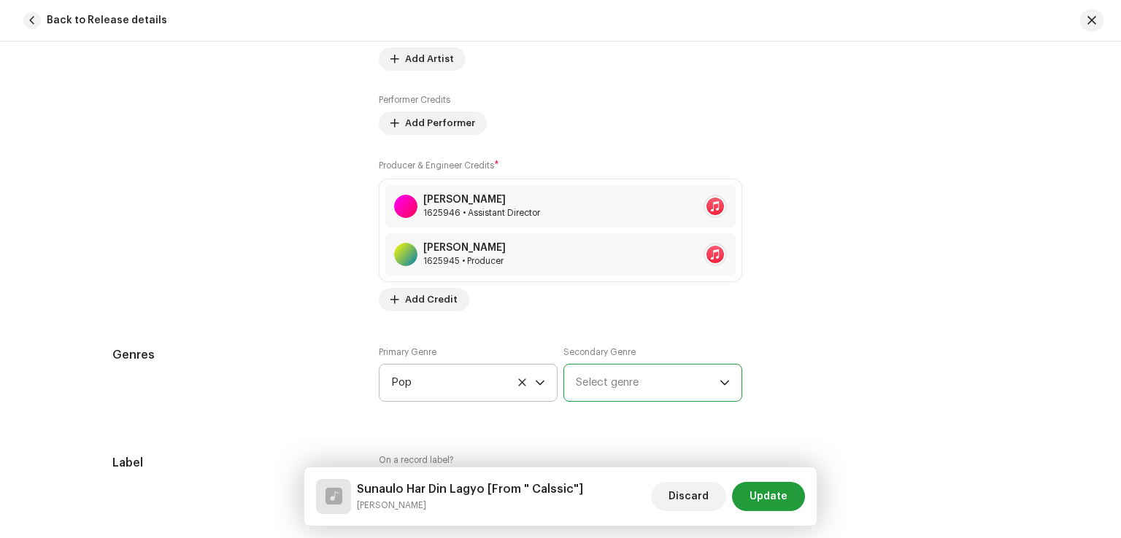
click at [613, 386] on span "Select genre" at bounding box center [648, 383] width 144 height 36
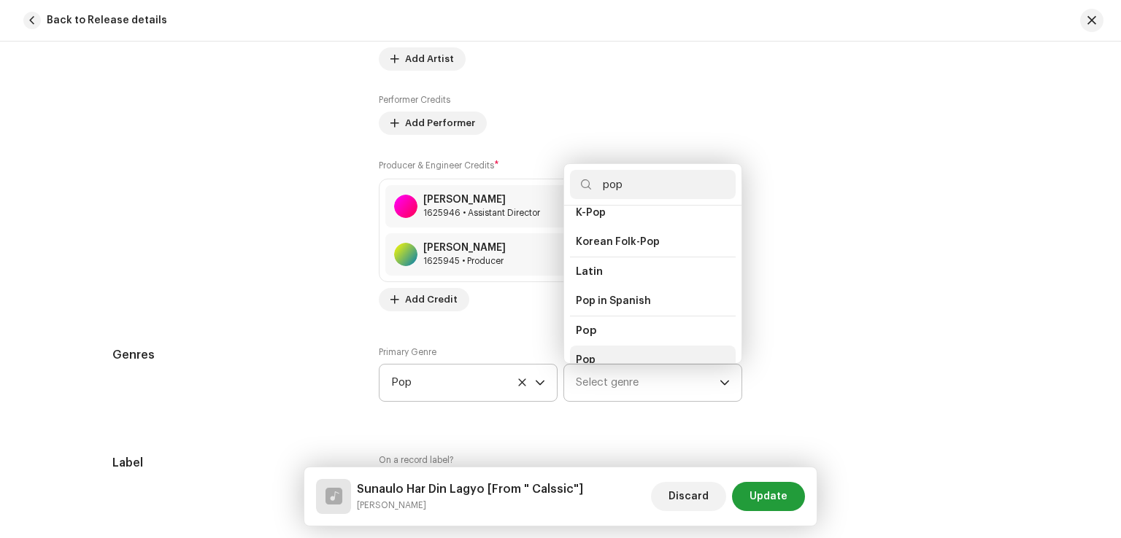
type input "pop"
click at [595, 346] on li "Pop" at bounding box center [653, 360] width 166 height 29
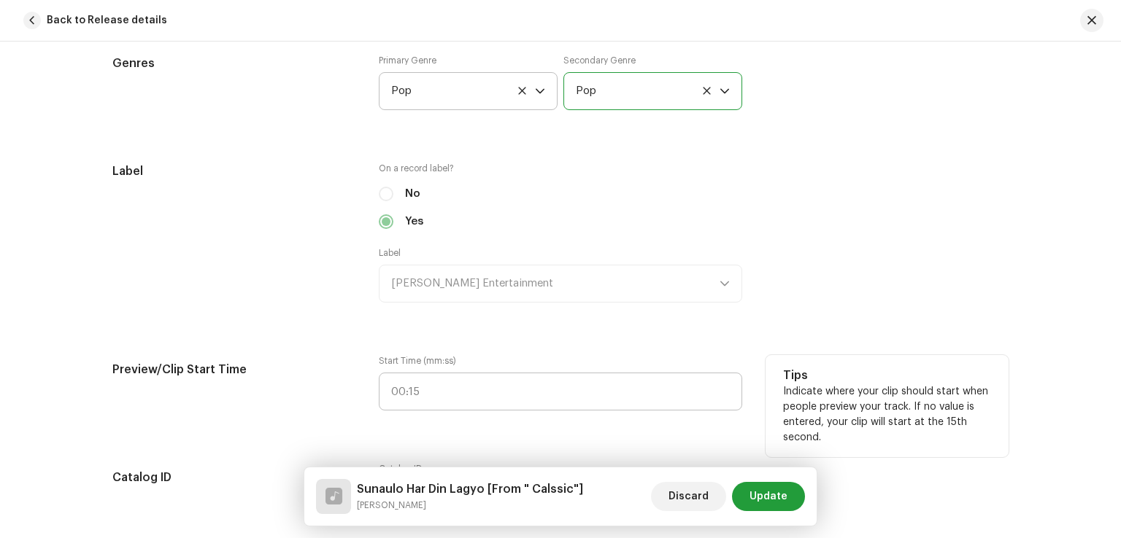
scroll to position [1678, 0]
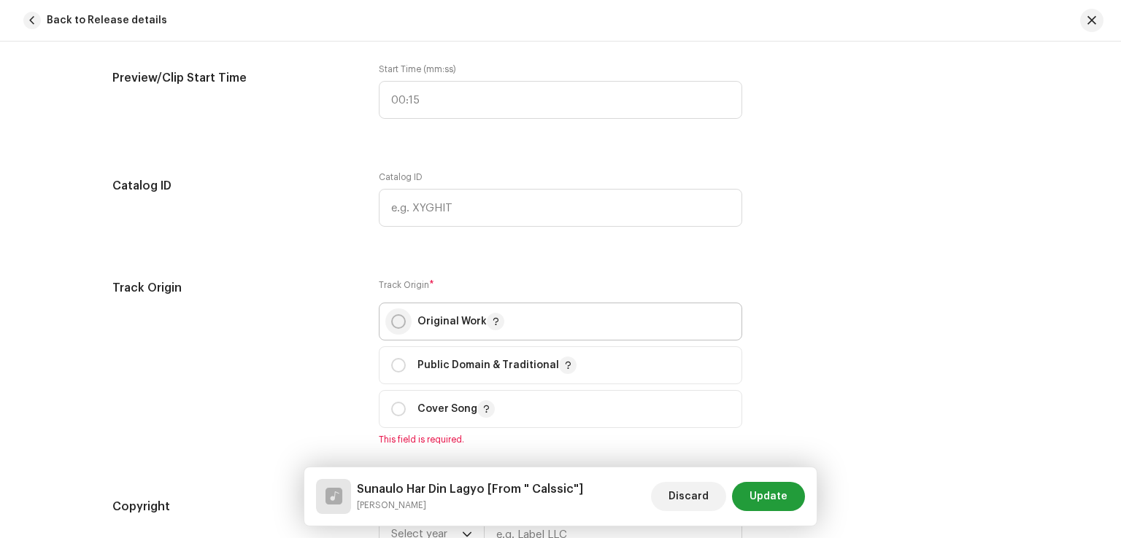
click at [393, 325] on input "radio" at bounding box center [398, 321] width 15 height 15
radio input "true"
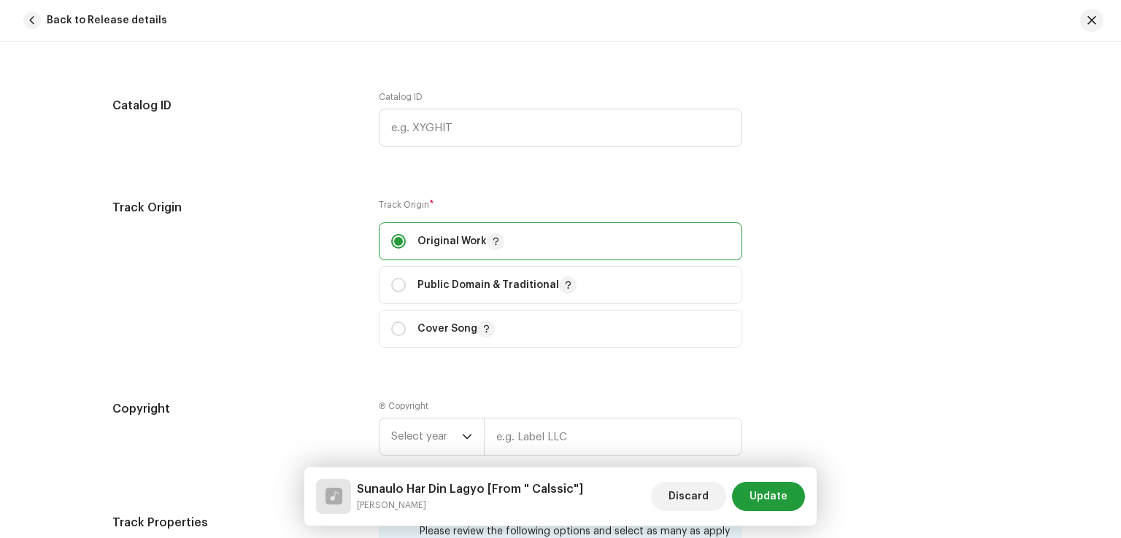
scroll to position [1970, 0]
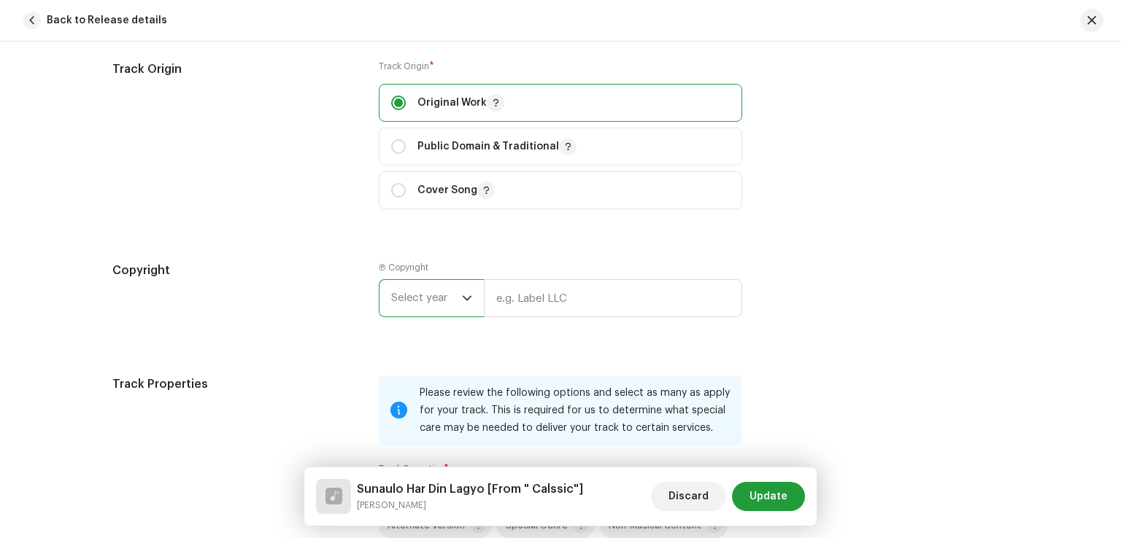
click at [439, 301] on span "Select year" at bounding box center [426, 298] width 71 height 36
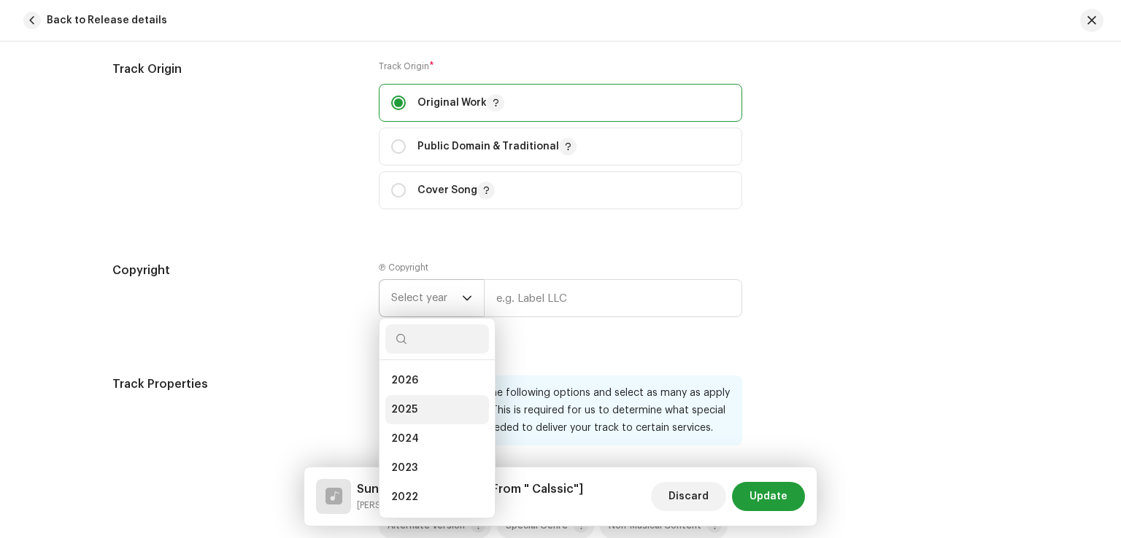
click at [430, 404] on li "2025" at bounding box center [437, 409] width 104 height 29
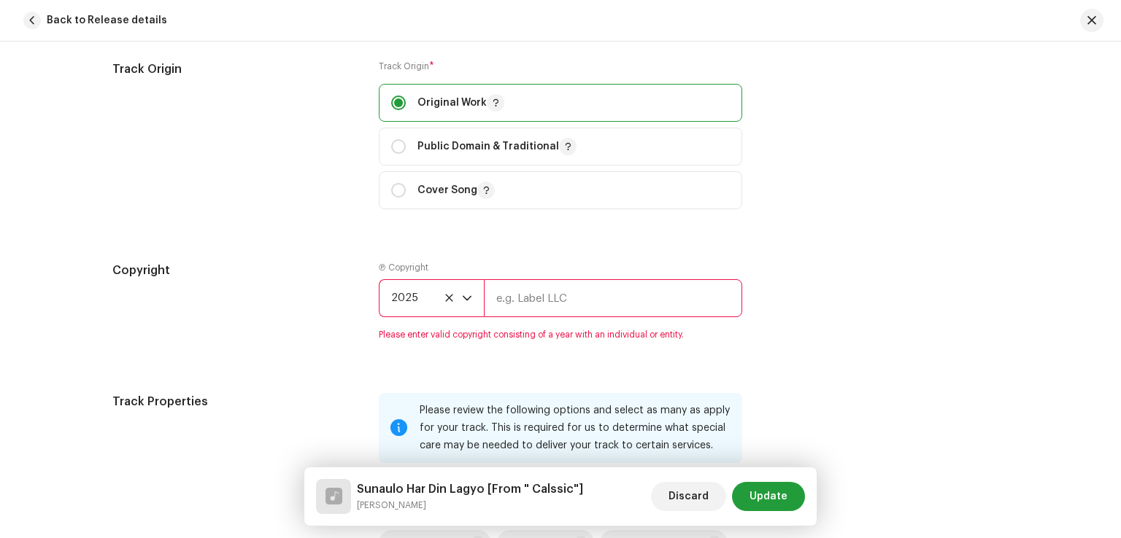
click at [525, 309] on input "text" at bounding box center [613, 298] width 258 height 38
type input "[PERSON_NAME] Entertainment"
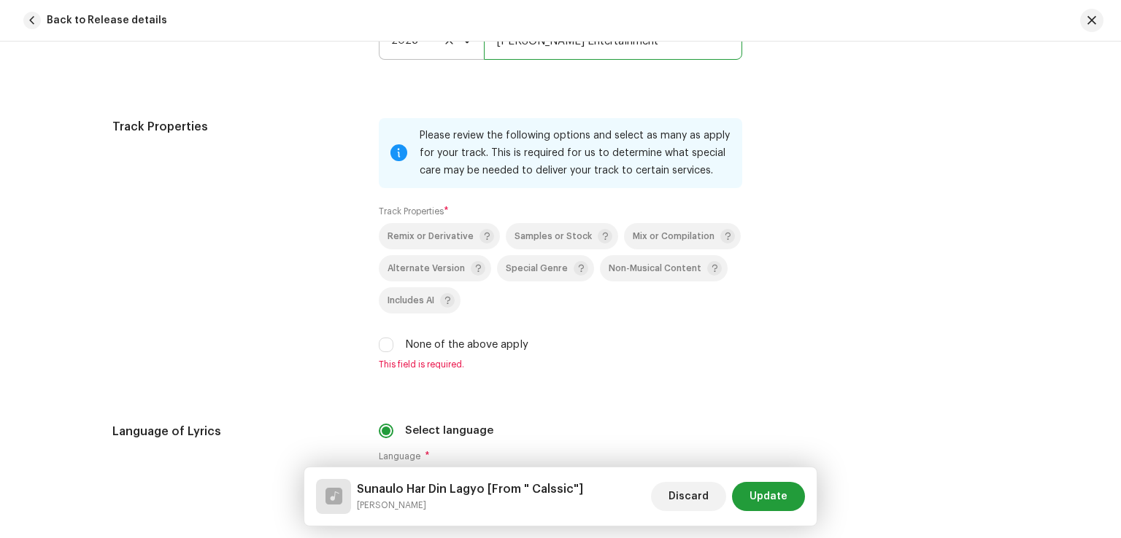
scroll to position [2262, 0]
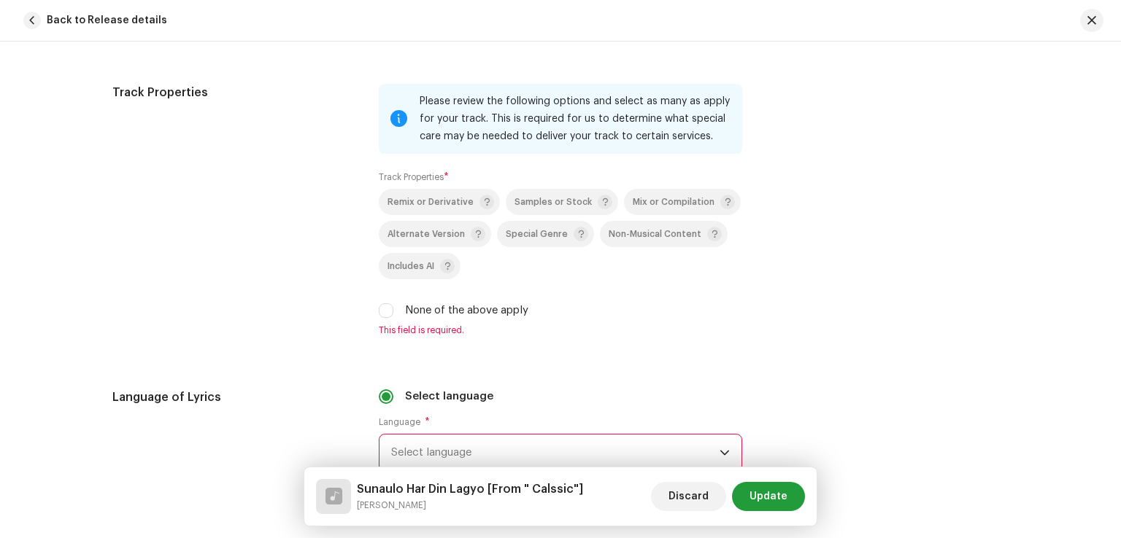
click at [394, 309] on div "None of the above apply" at bounding box center [560, 311] width 363 height 16
click at [388, 318] on input "None of the above apply" at bounding box center [386, 311] width 15 height 15
checkbox input "true"
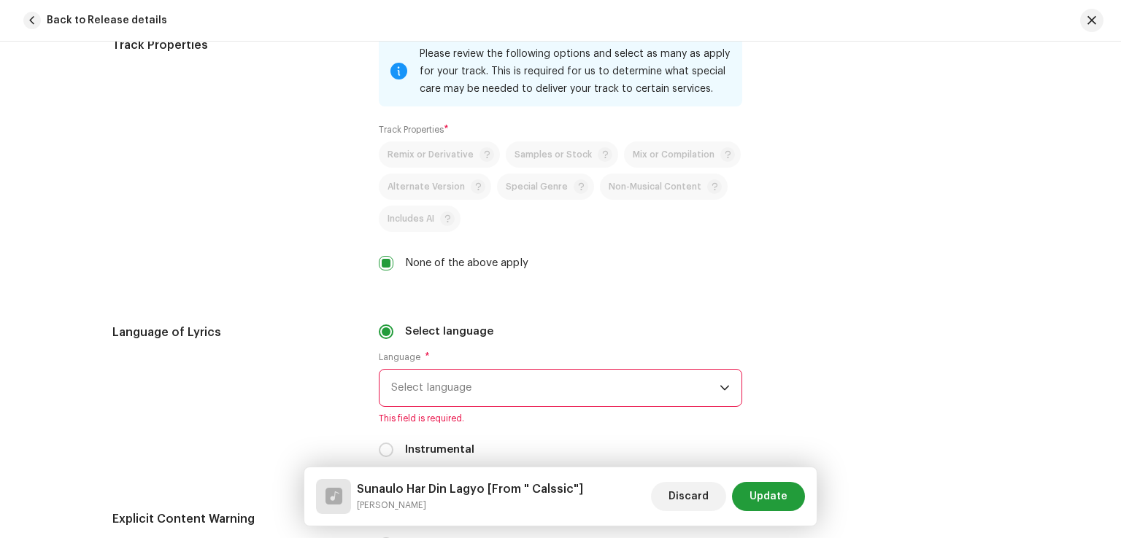
scroll to position [2408, 0]
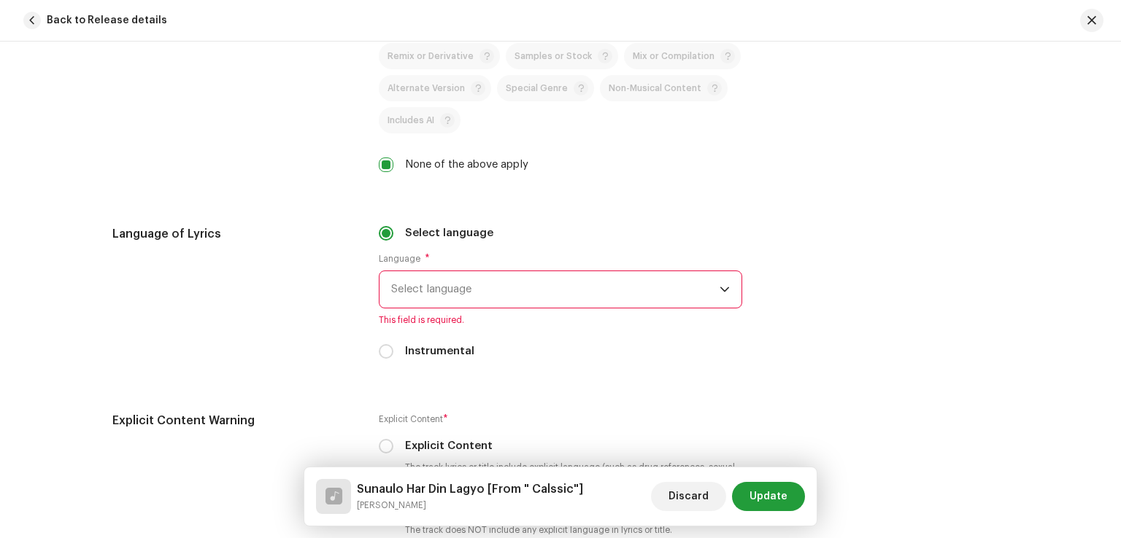
click at [455, 307] on span "Select language" at bounding box center [555, 289] width 328 height 36
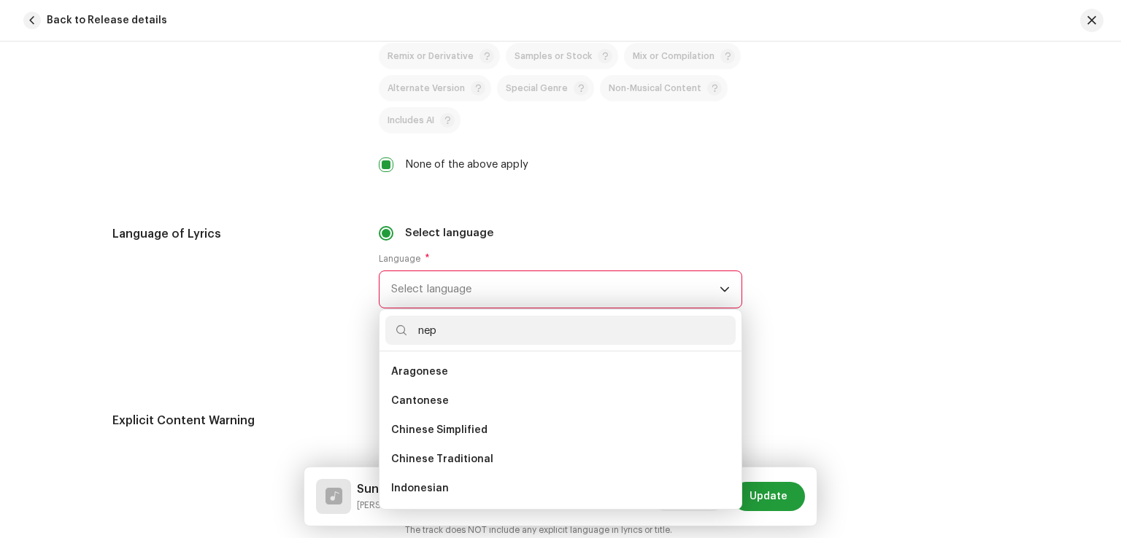
scroll to position [0, 0]
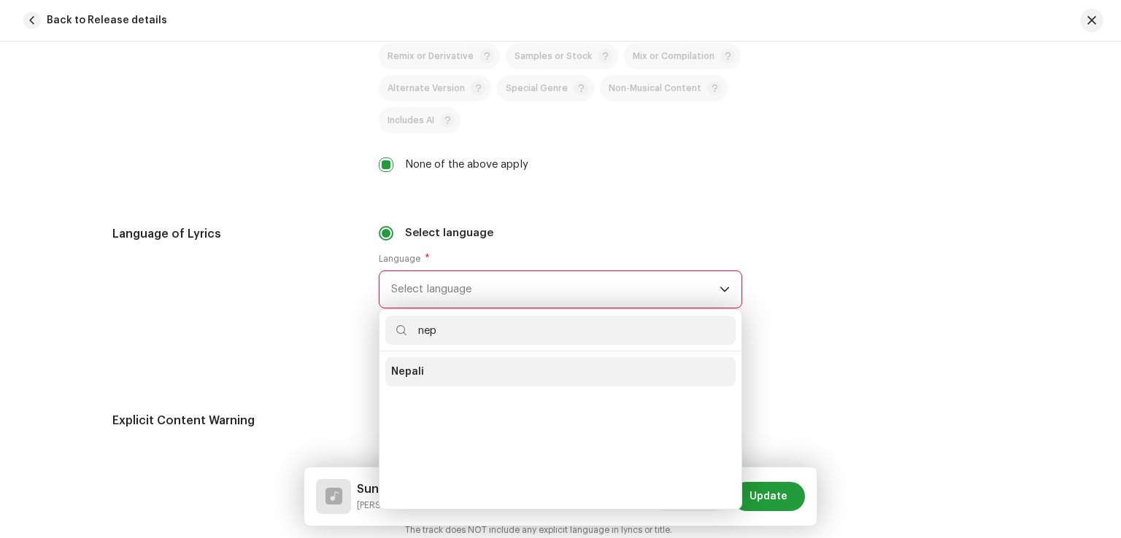
type input "nep"
click at [421, 373] on li "Nepali" at bounding box center [560, 372] width 350 height 29
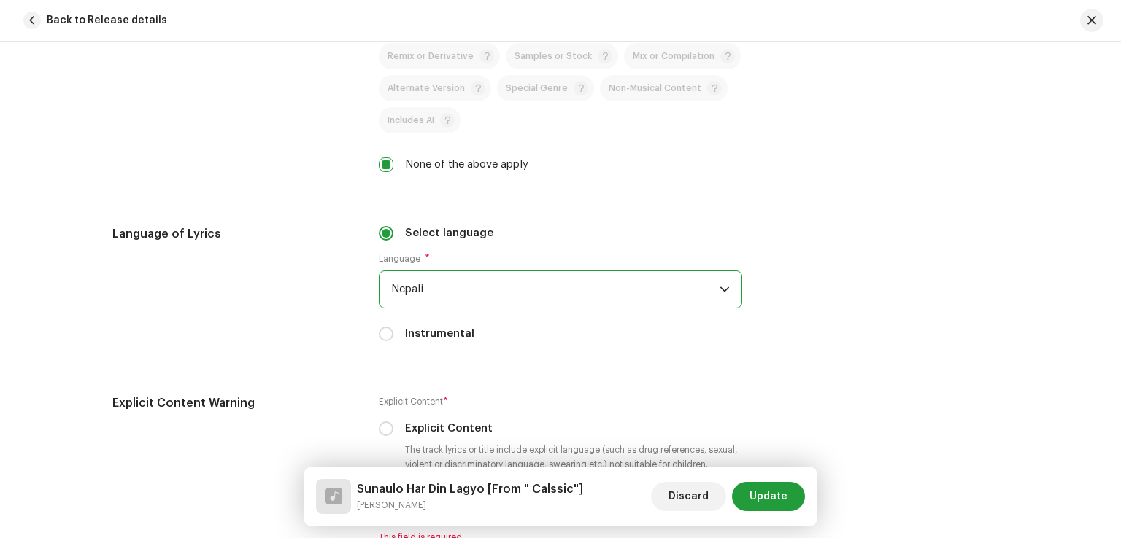
scroll to position [2554, 0]
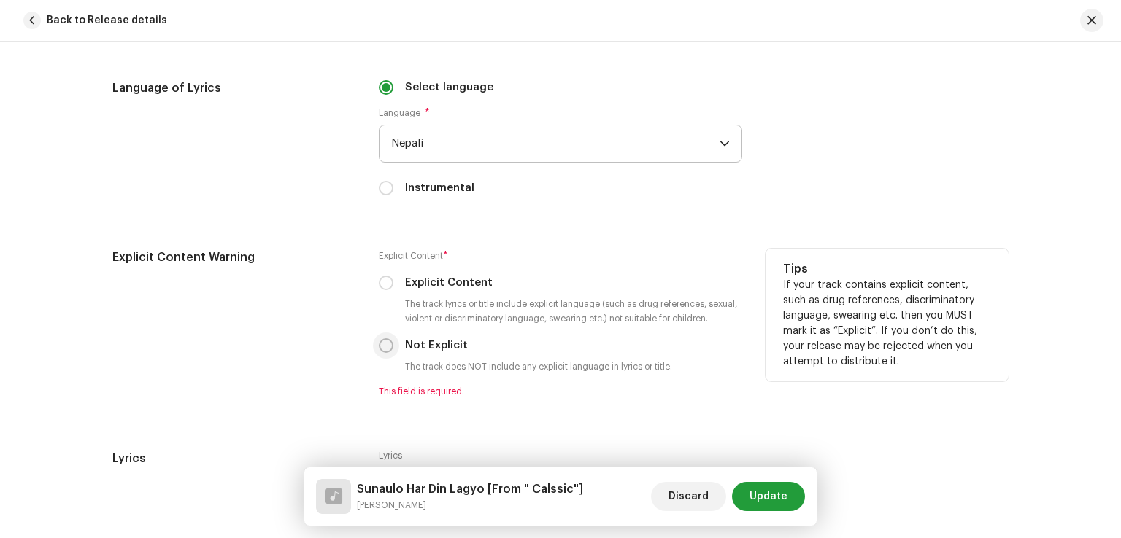
click at [379, 346] on input "Not Explicit" at bounding box center [386, 346] width 15 height 15
radio input "true"
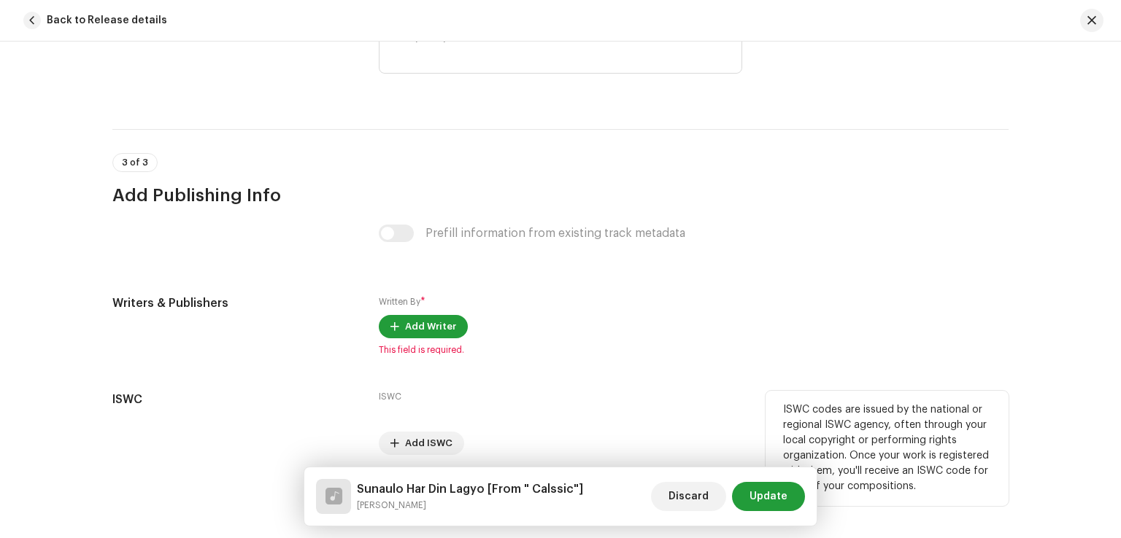
scroll to position [2991, 0]
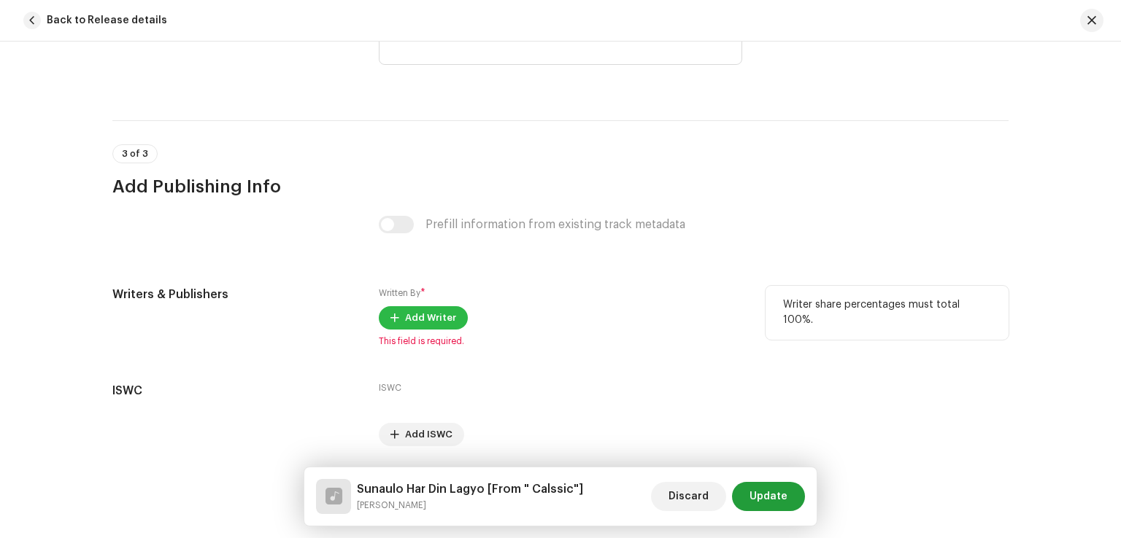
click at [417, 330] on span "Add Writer" at bounding box center [430, 318] width 51 height 29
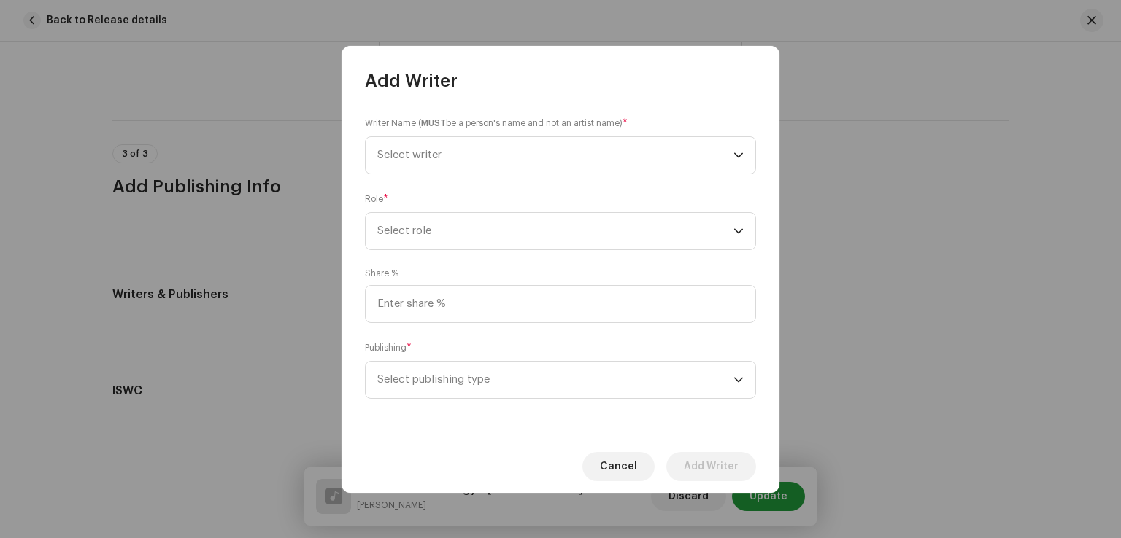
click at [461, 131] on div "Writer Name ( MUST be a person's name and not an artist name) * Select writer" at bounding box center [560, 145] width 391 height 58
click at [457, 151] on span "Select writer" at bounding box center [555, 155] width 356 height 36
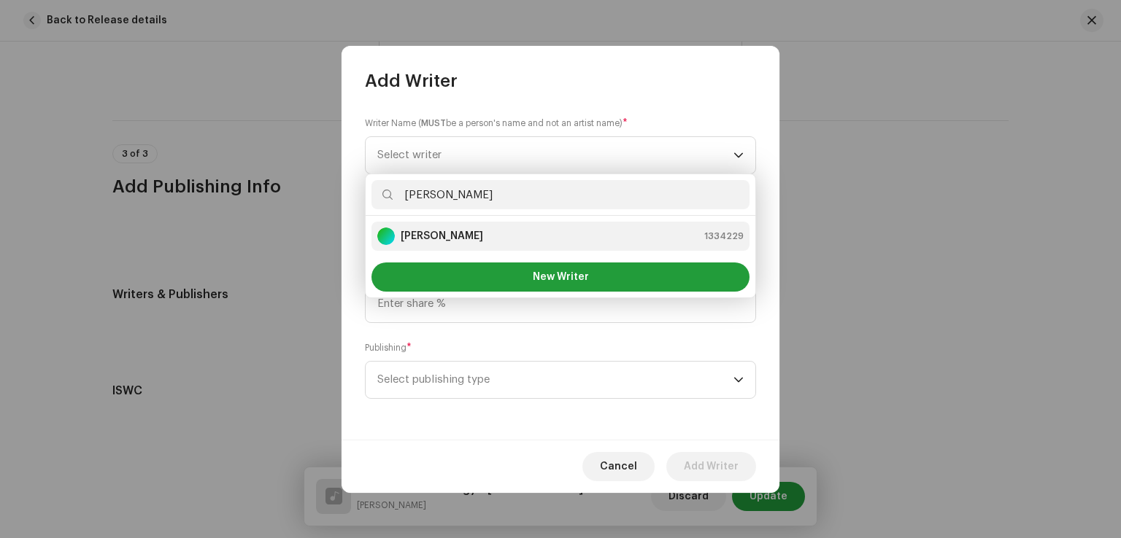
type input "[PERSON_NAME]"
click at [452, 232] on strong "[PERSON_NAME]" at bounding box center [442, 236] width 82 height 15
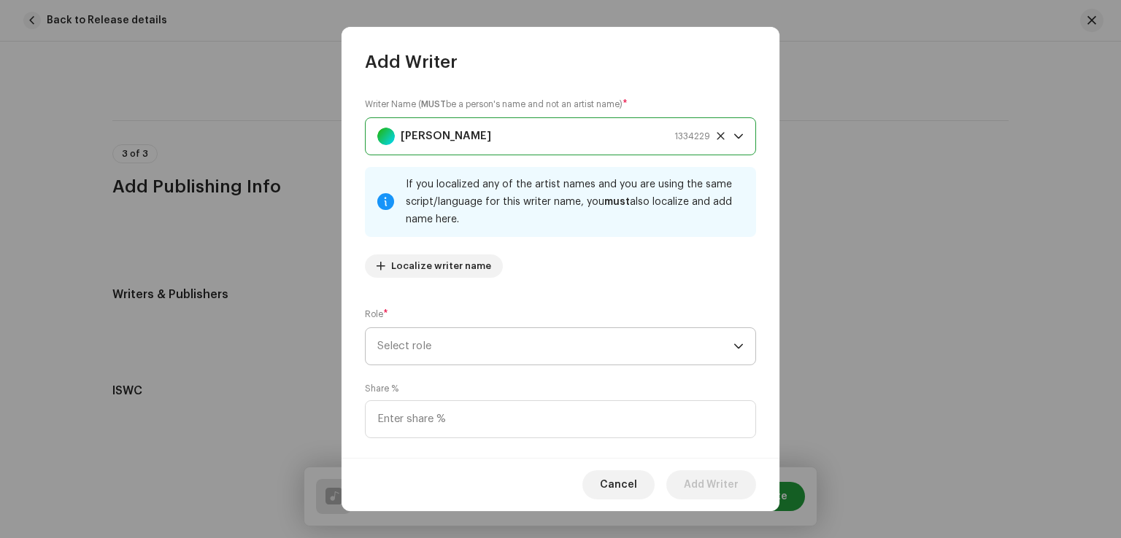
click at [461, 335] on span "Select role" at bounding box center [555, 346] width 356 height 36
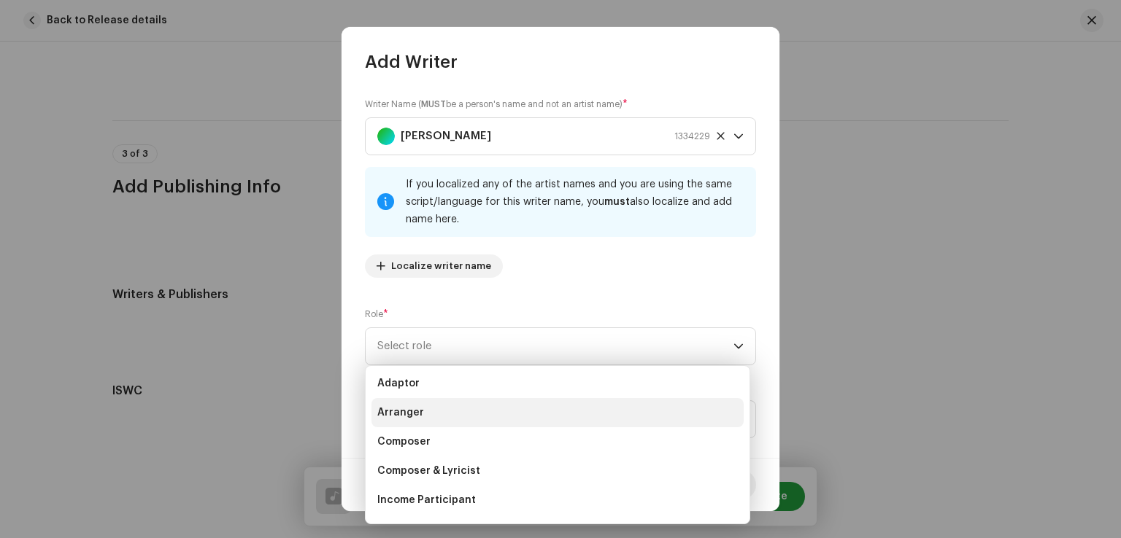
scroll to position [0, 0]
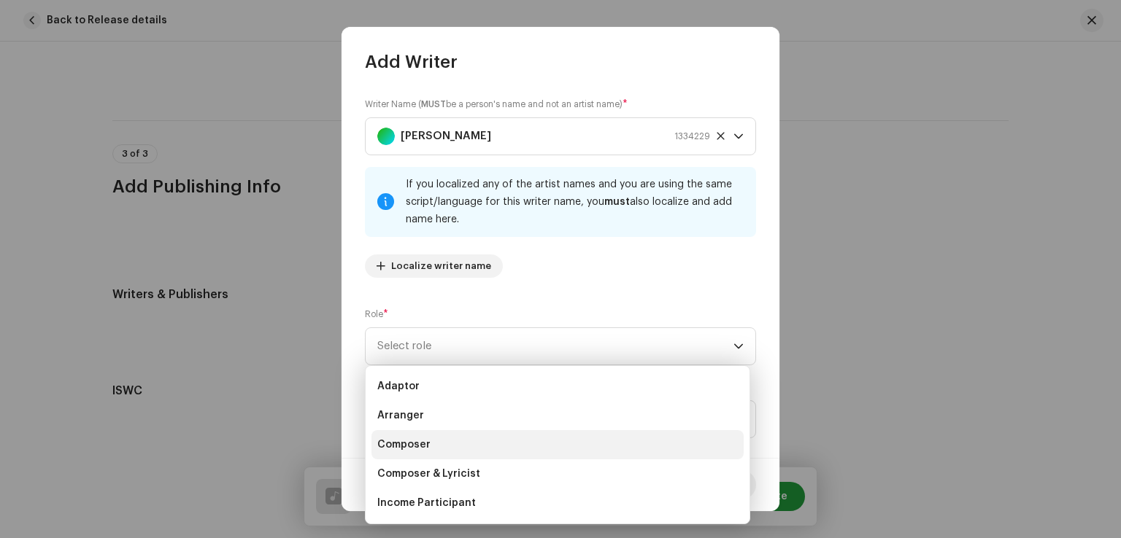
click at [428, 438] on li "Composer" at bounding box center [557, 444] width 372 height 29
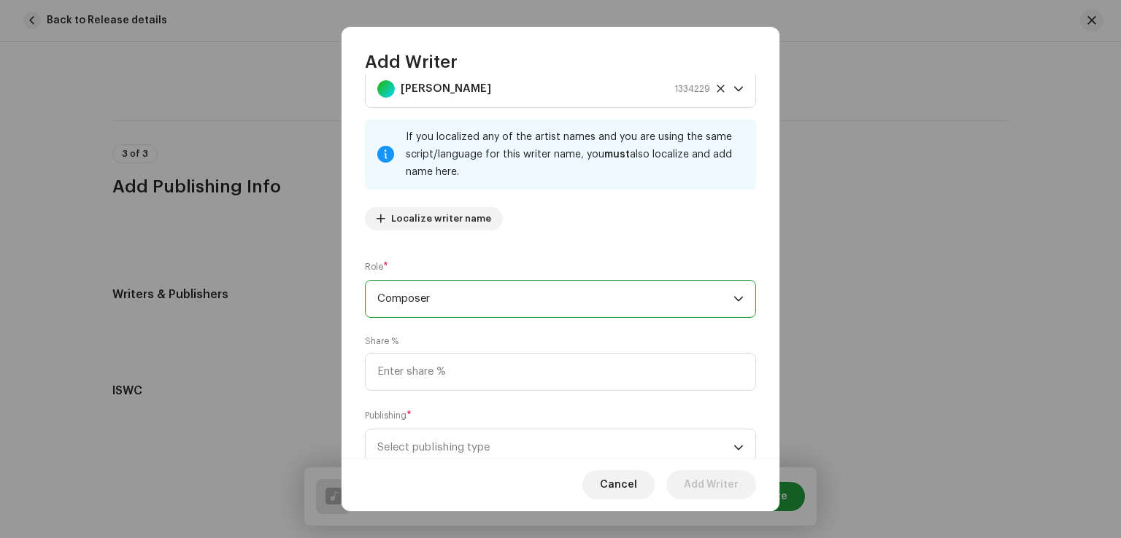
scroll to position [97, 0]
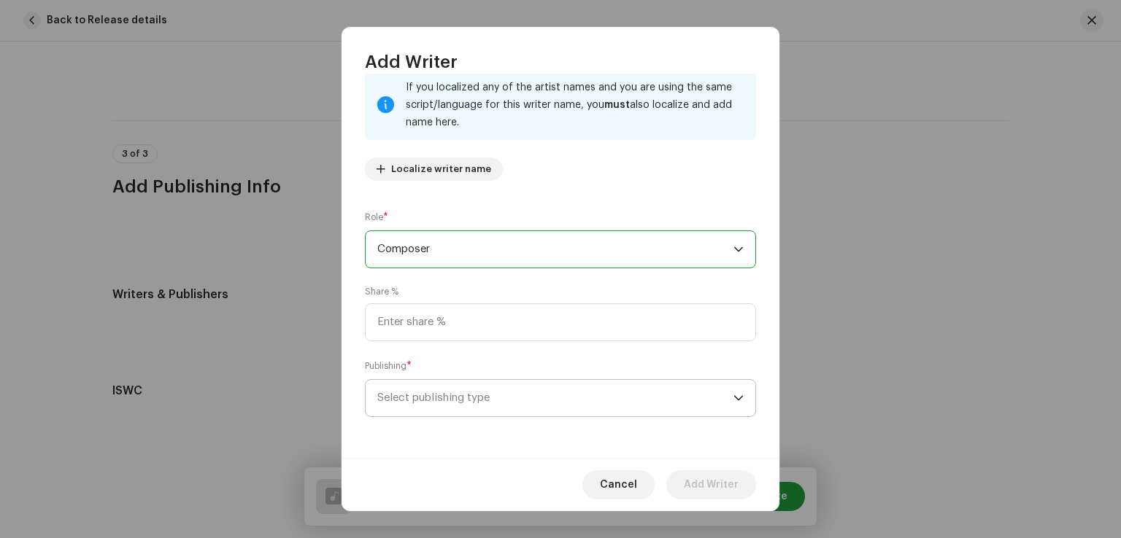
click at [449, 406] on span "Select publishing type" at bounding box center [555, 398] width 356 height 36
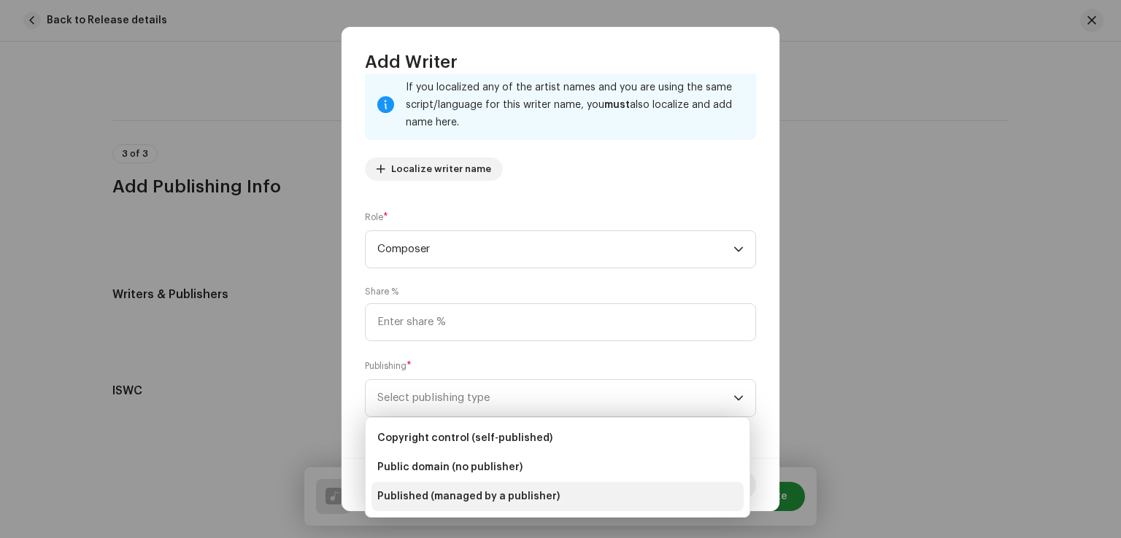
click at [465, 494] on span "Published (managed by a publisher)" at bounding box center [468, 497] width 182 height 15
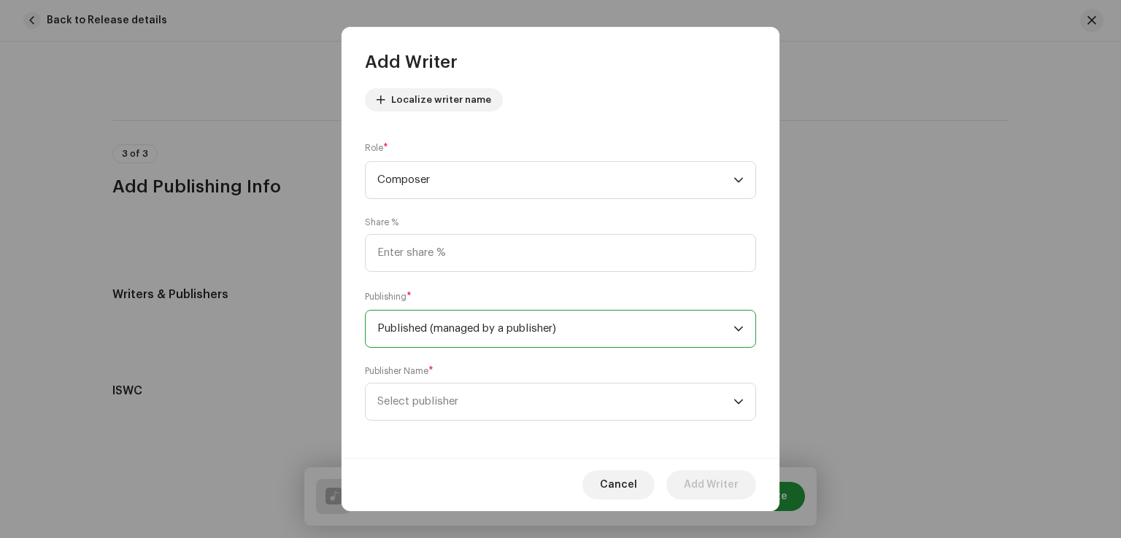
scroll to position [171, 0]
click at [614, 408] on span "Select publisher" at bounding box center [555, 398] width 356 height 36
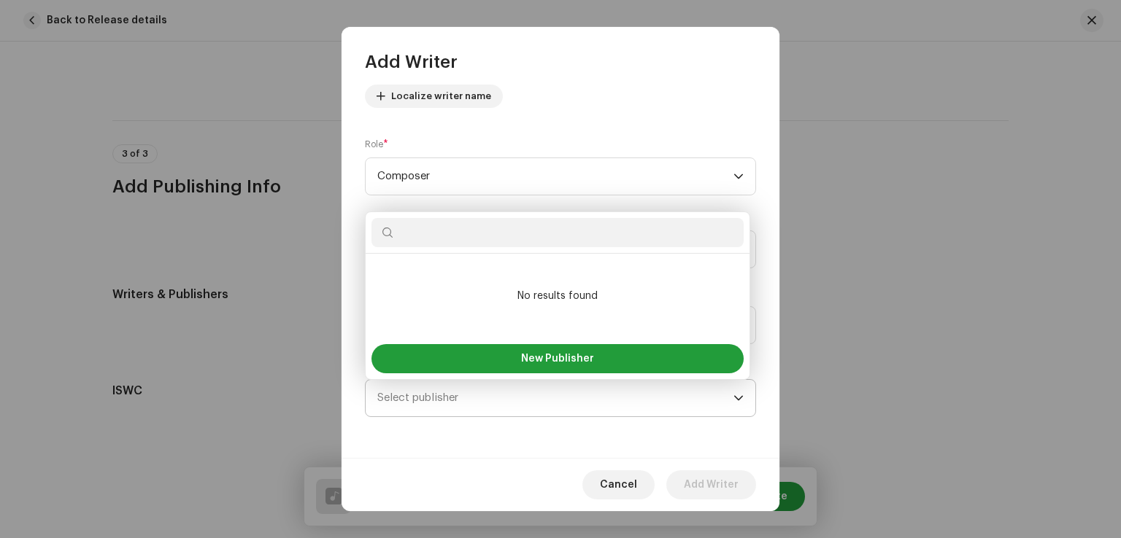
click at [476, 412] on span "Select publisher" at bounding box center [555, 398] width 356 height 36
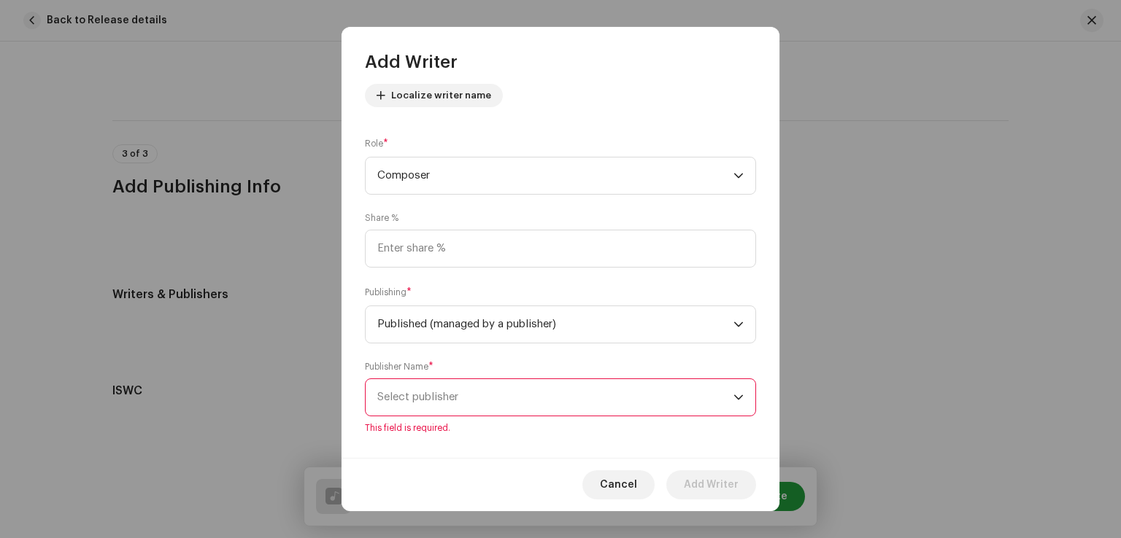
click at [482, 405] on span "Select publisher" at bounding box center [555, 397] width 356 height 36
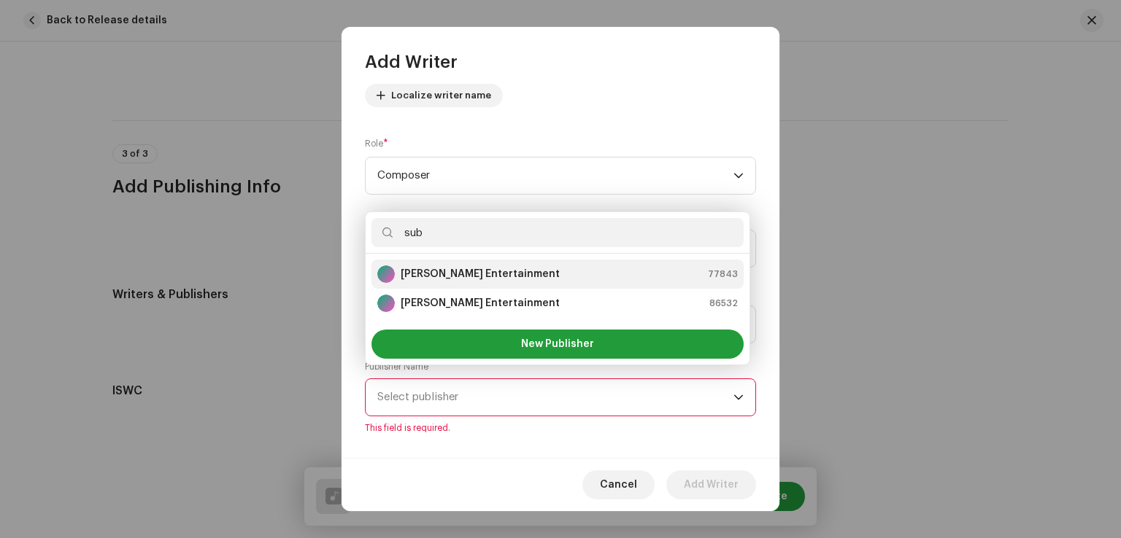
type input "sub"
click at [520, 269] on div "[PERSON_NAME] Entertainment 77843" at bounding box center [557, 275] width 360 height 18
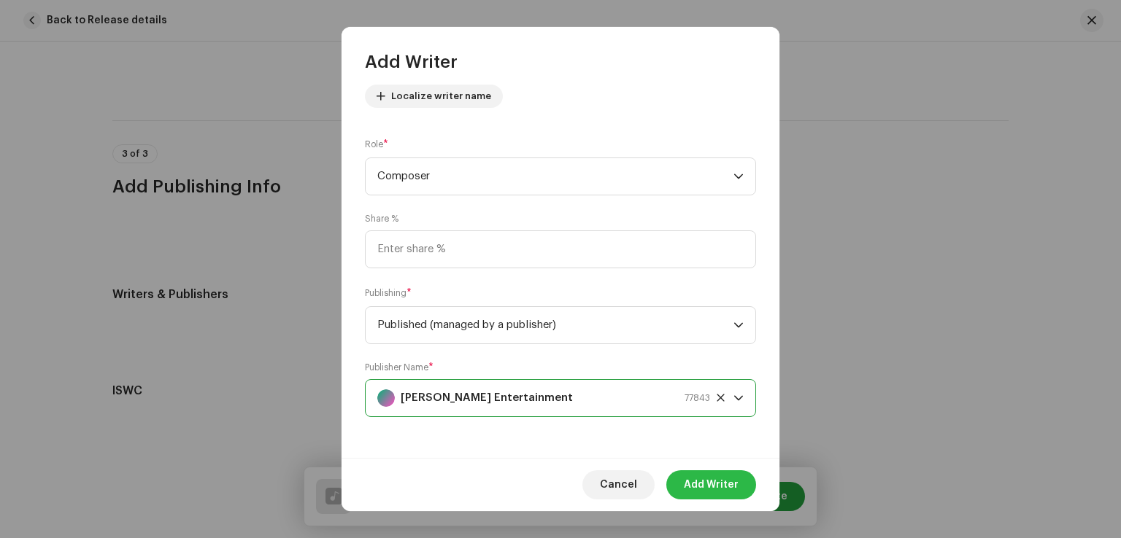
click at [713, 482] on span "Add Writer" at bounding box center [711, 485] width 55 height 29
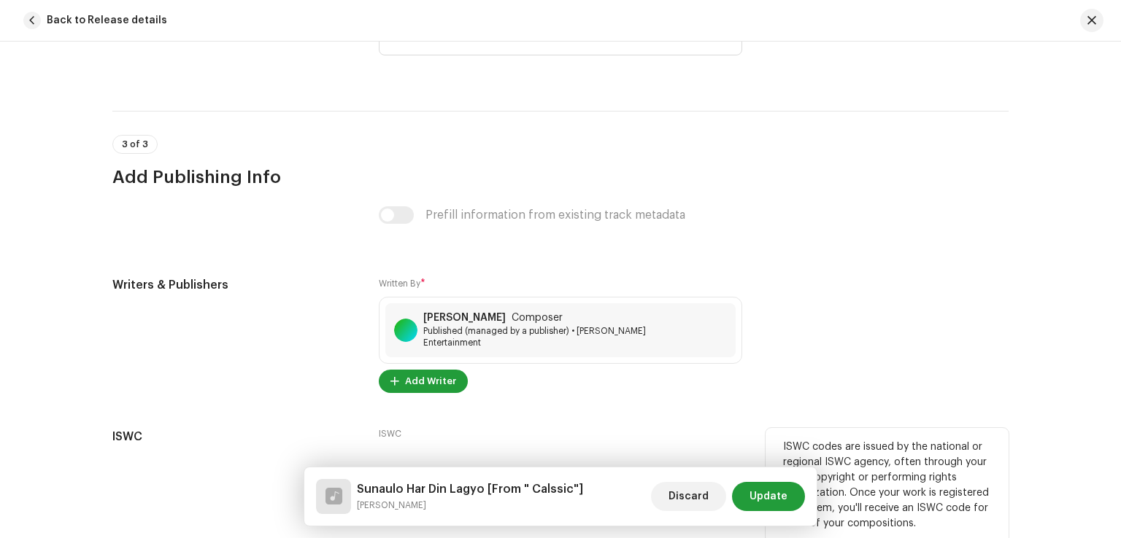
scroll to position [3086, 0]
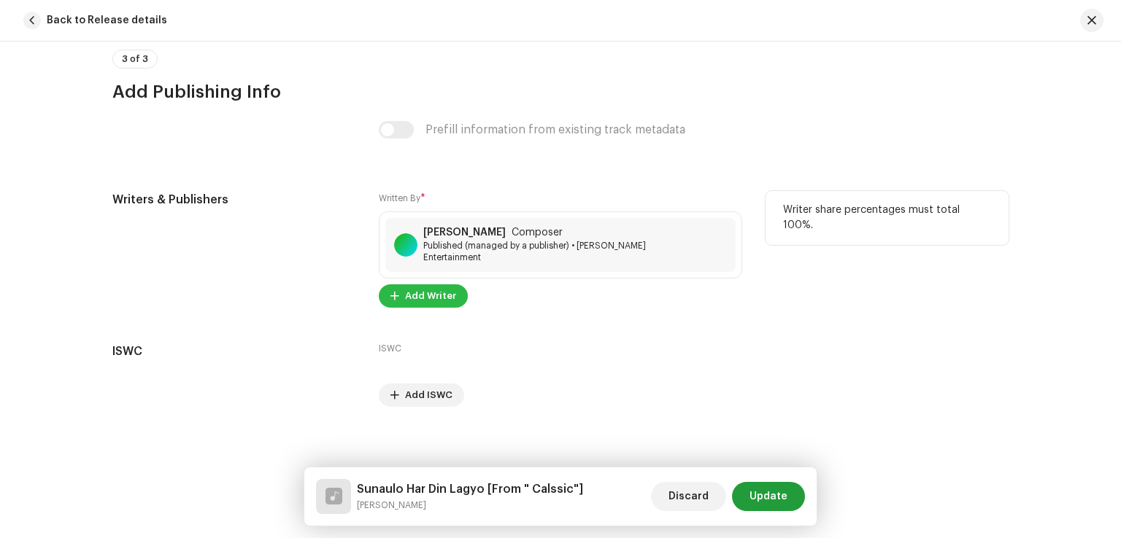
click at [435, 295] on span "Add Writer" at bounding box center [430, 296] width 51 height 29
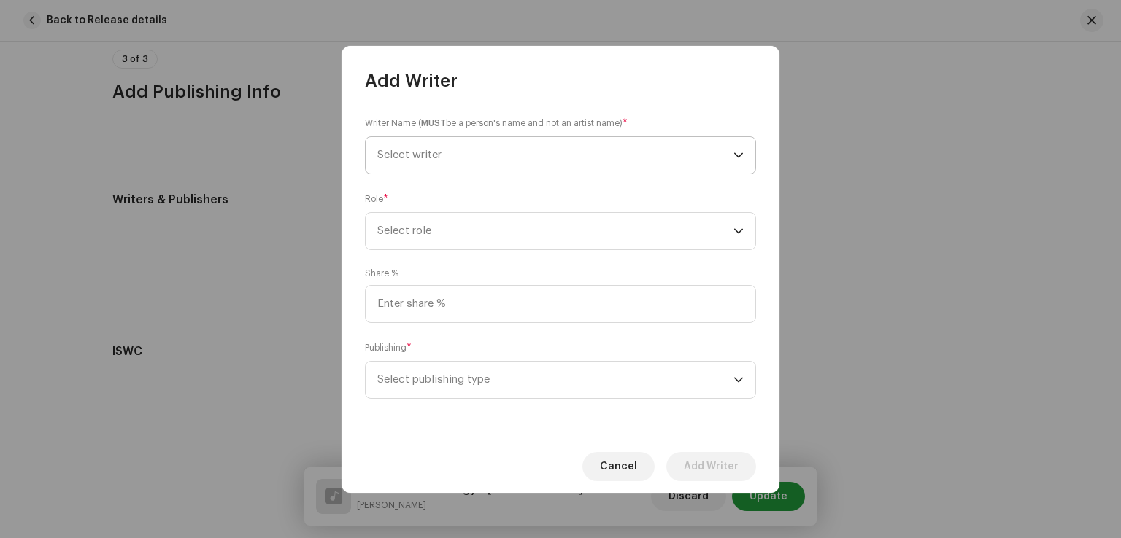
click at [443, 153] on span "Select writer" at bounding box center [555, 155] width 356 height 36
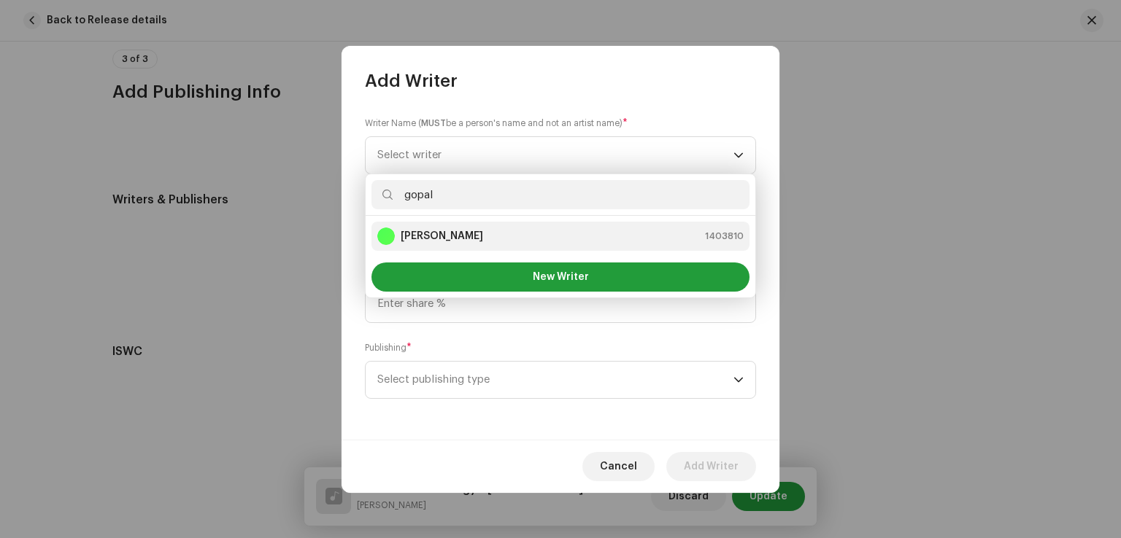
type input "gopal"
click at [441, 225] on li "Gopal Rasaily 1403810" at bounding box center [560, 236] width 378 height 29
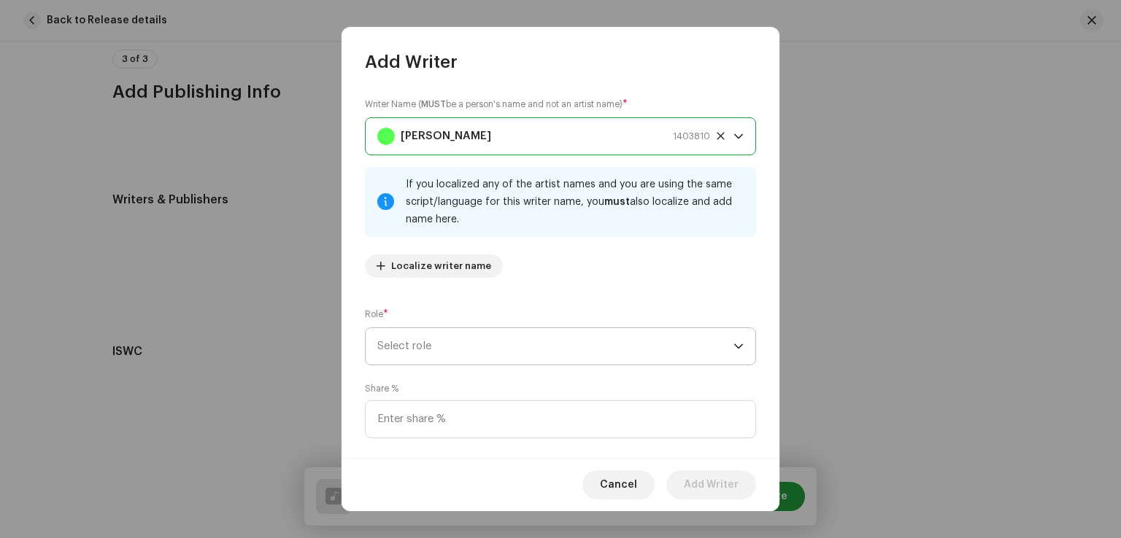
click at [427, 348] on span "Select role" at bounding box center [555, 346] width 356 height 36
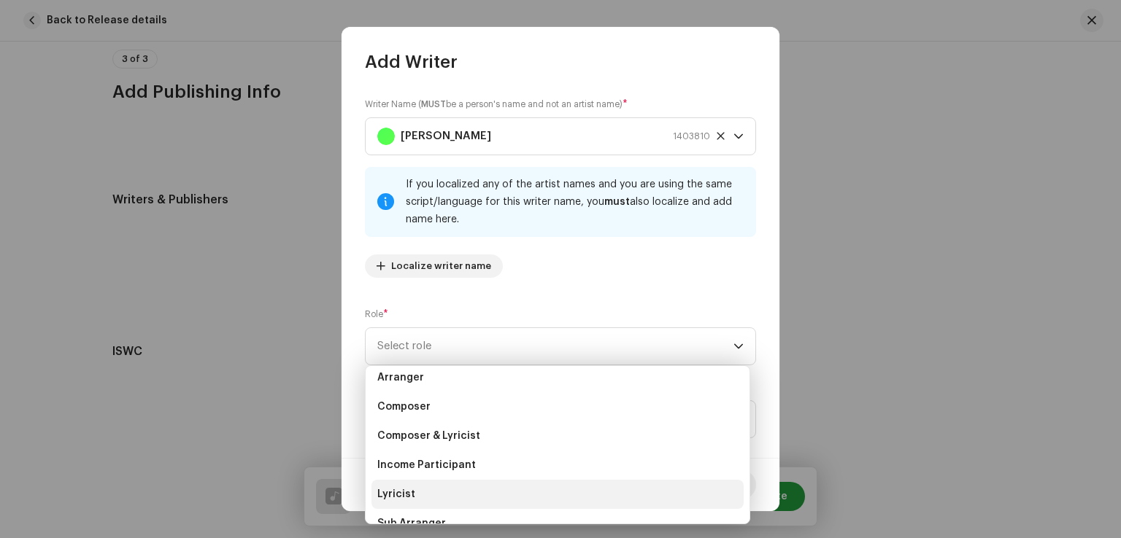
scroll to position [0, 0]
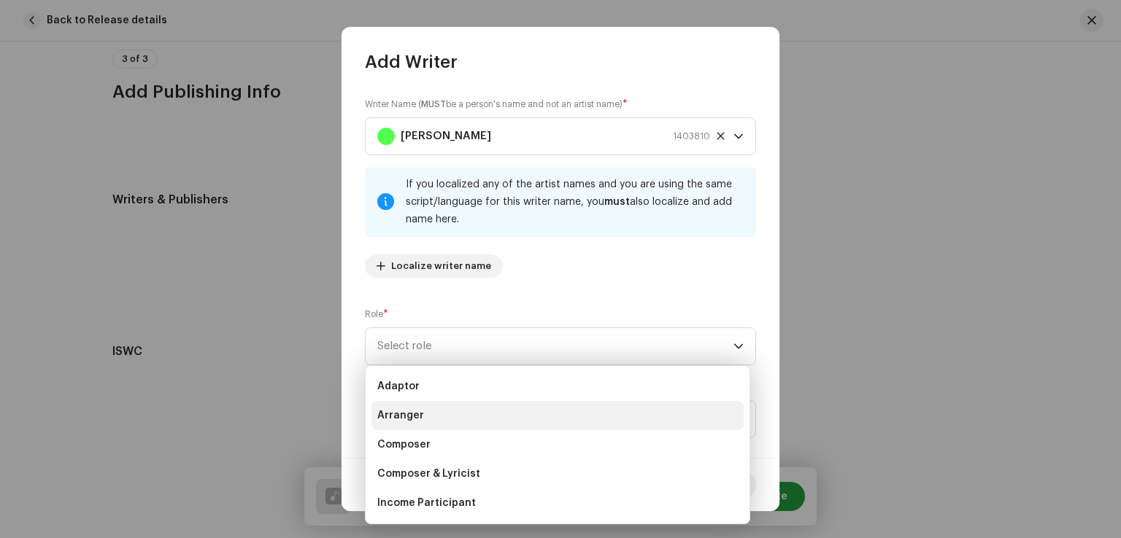
click at [431, 416] on li "Arranger" at bounding box center [557, 415] width 372 height 29
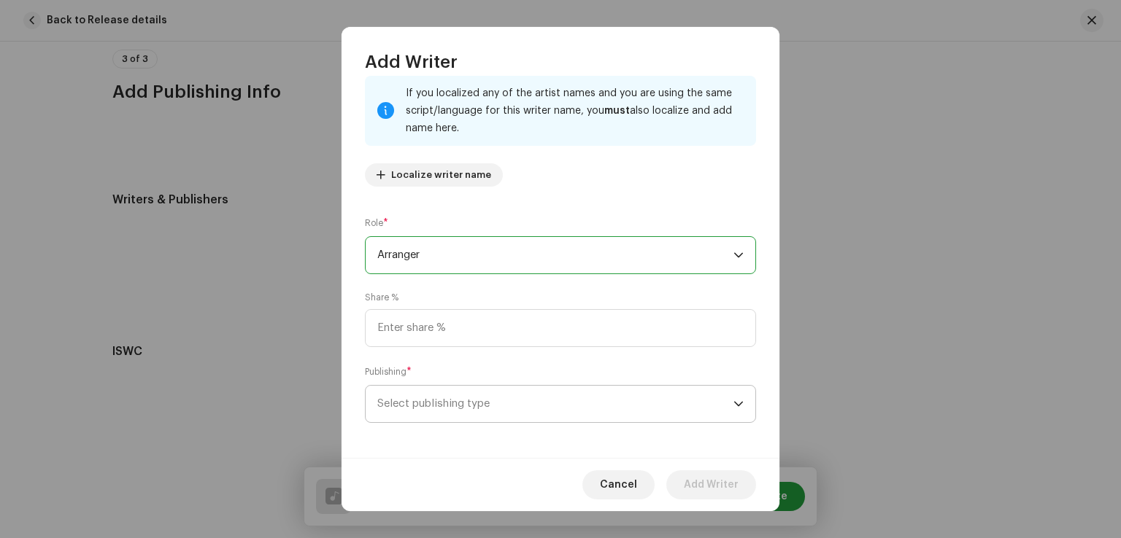
scroll to position [97, 0]
click at [531, 390] on span "Select publishing type" at bounding box center [555, 398] width 356 height 36
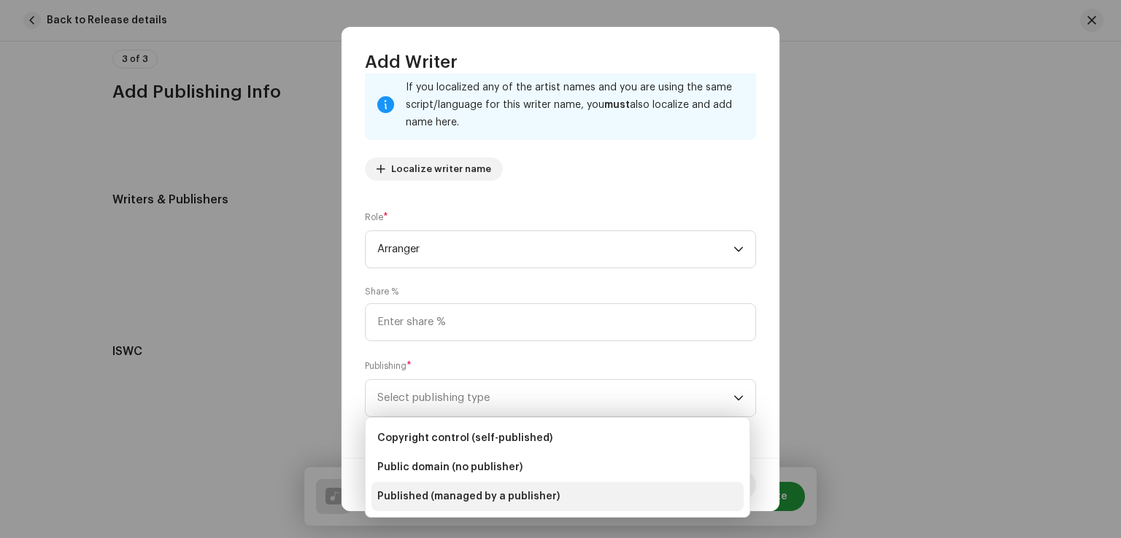
click at [460, 494] on span "Published (managed by a publisher)" at bounding box center [468, 497] width 182 height 15
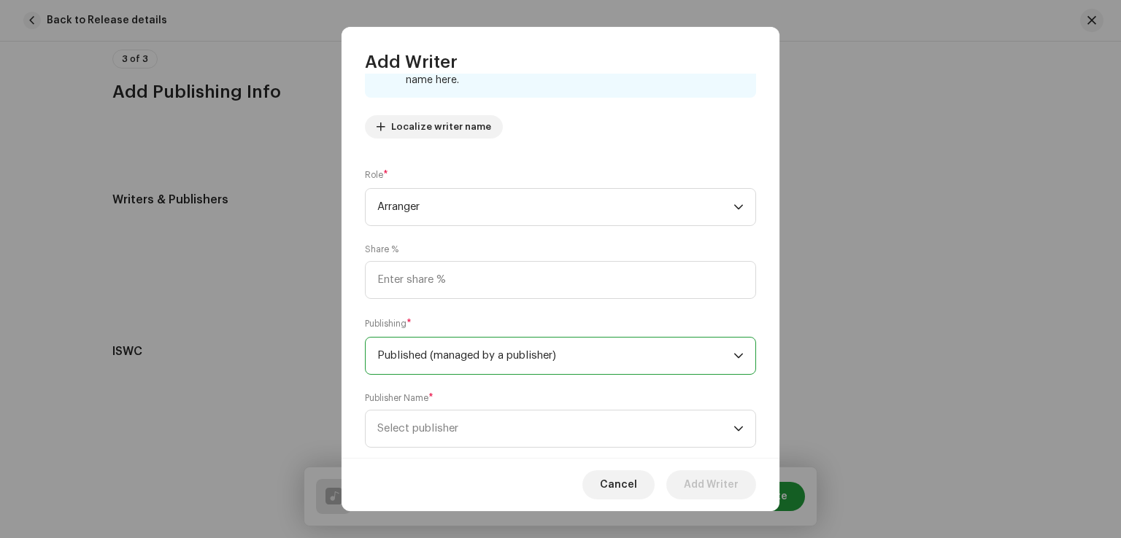
scroll to position [171, 0]
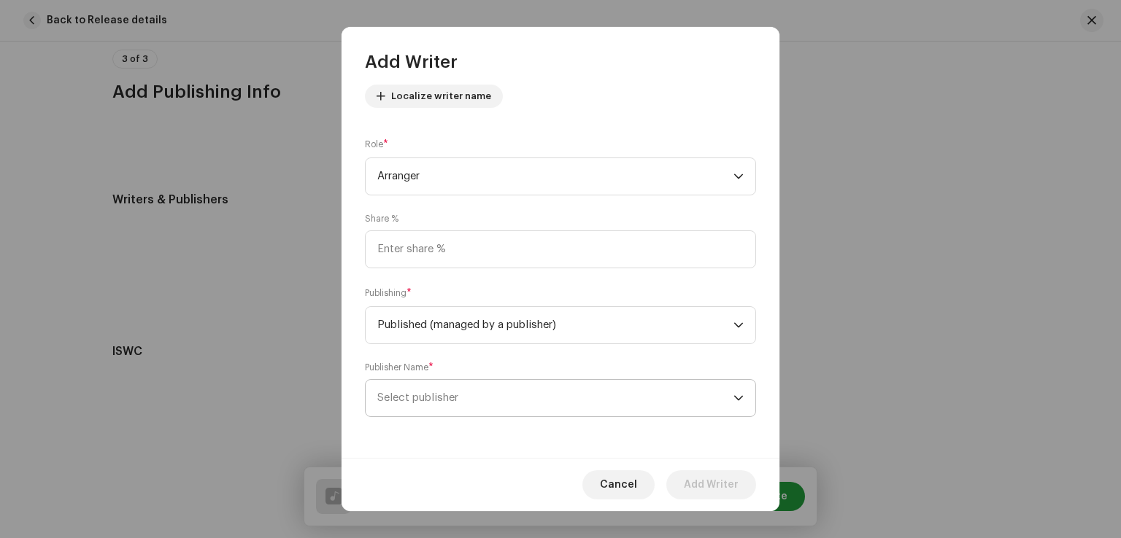
click at [509, 406] on span "Select publisher" at bounding box center [555, 398] width 356 height 36
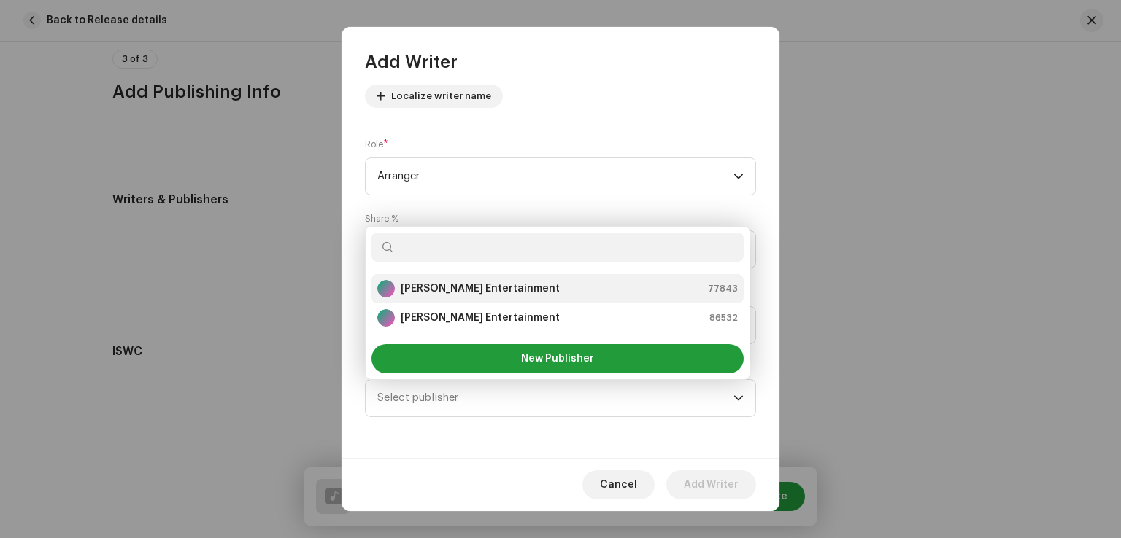
click at [495, 283] on strong "[PERSON_NAME] Entertainment" at bounding box center [480, 289] width 159 height 15
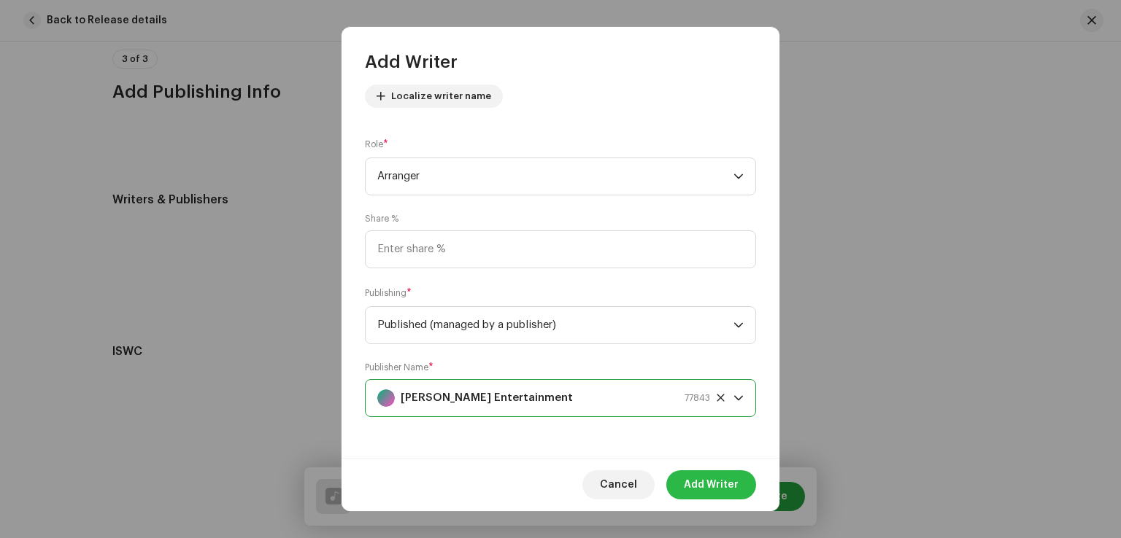
click at [721, 488] on span "Add Writer" at bounding box center [711, 485] width 55 height 29
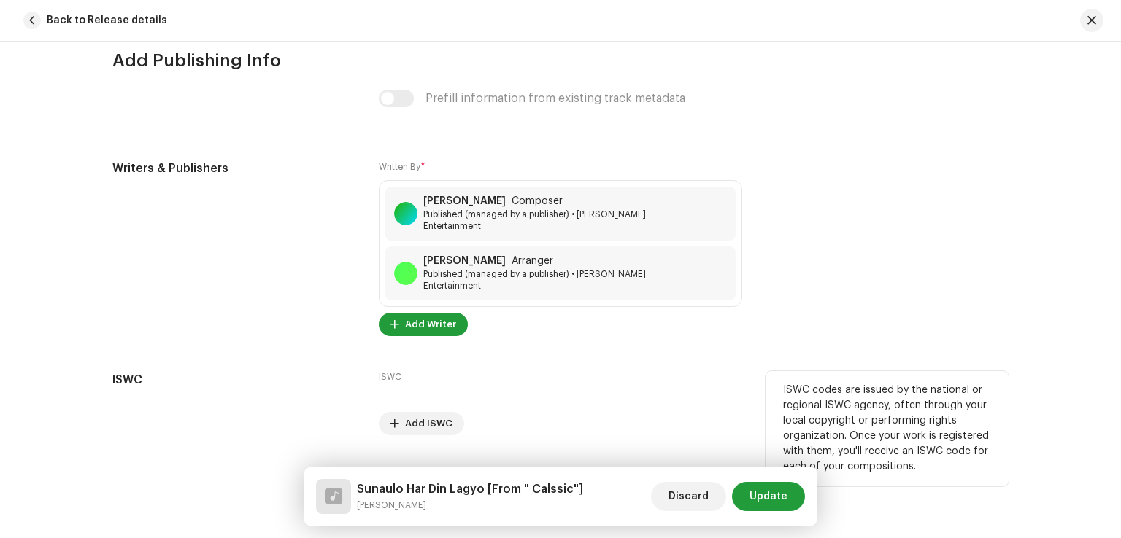
scroll to position [3134, 0]
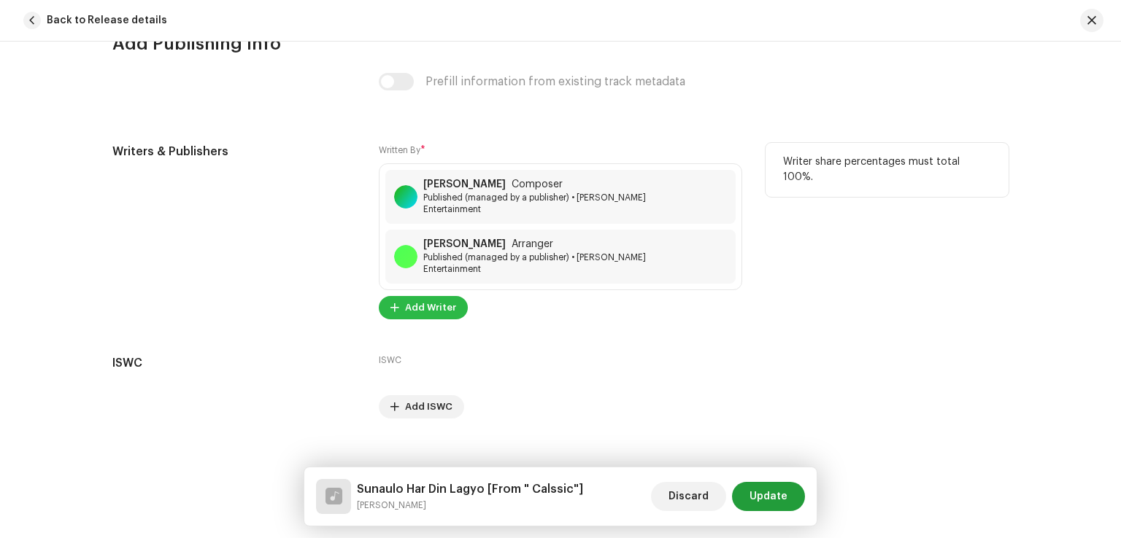
click at [436, 295] on span "Add Writer" at bounding box center [430, 307] width 51 height 29
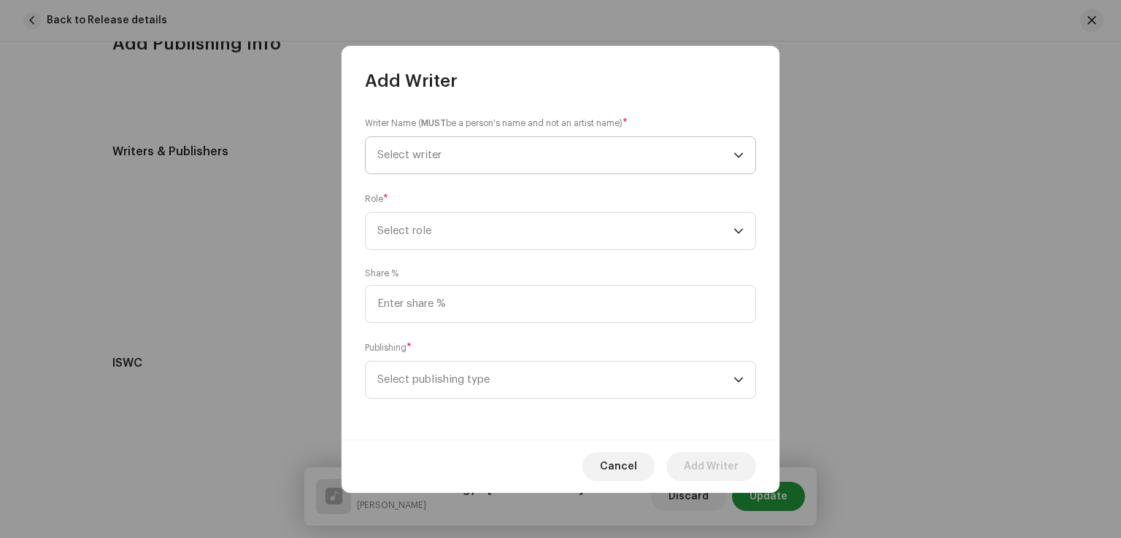
click at [417, 161] on span "Select writer" at bounding box center [555, 155] width 356 height 36
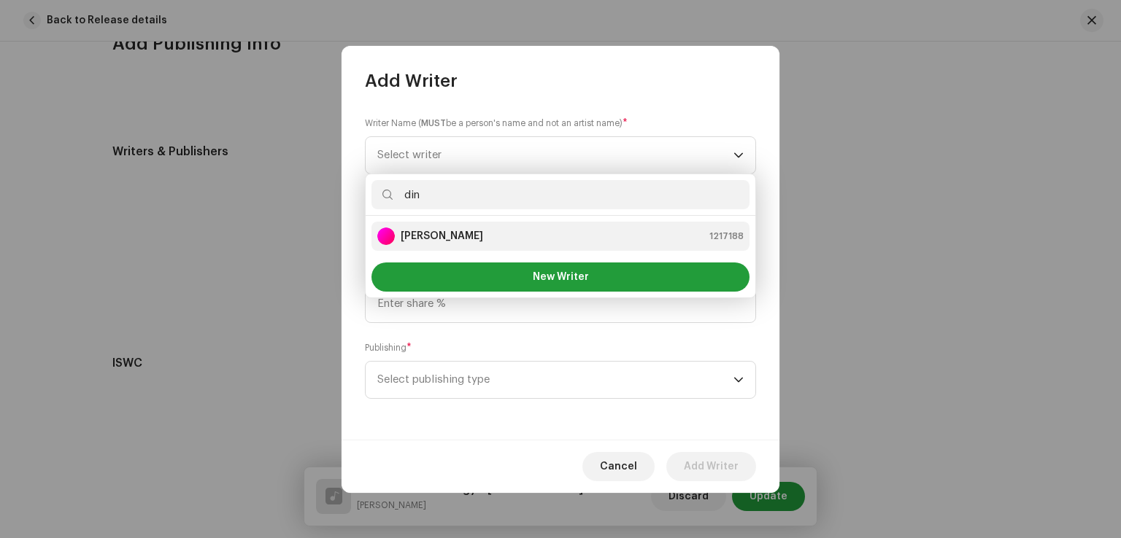
type input "din"
click at [441, 234] on strong "[PERSON_NAME]" at bounding box center [442, 236] width 82 height 15
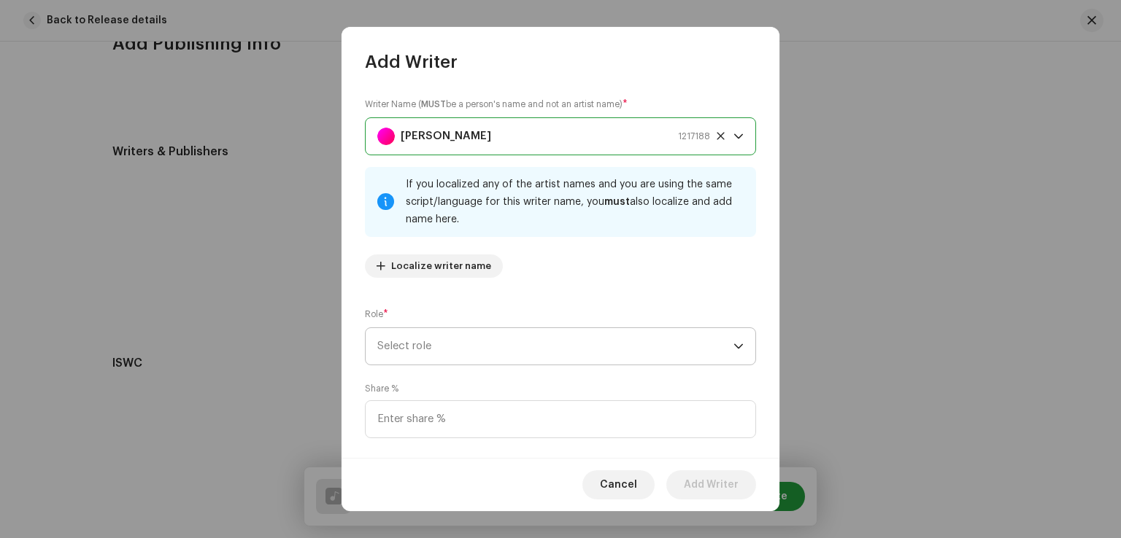
click at [447, 342] on span "Select role" at bounding box center [555, 346] width 356 height 36
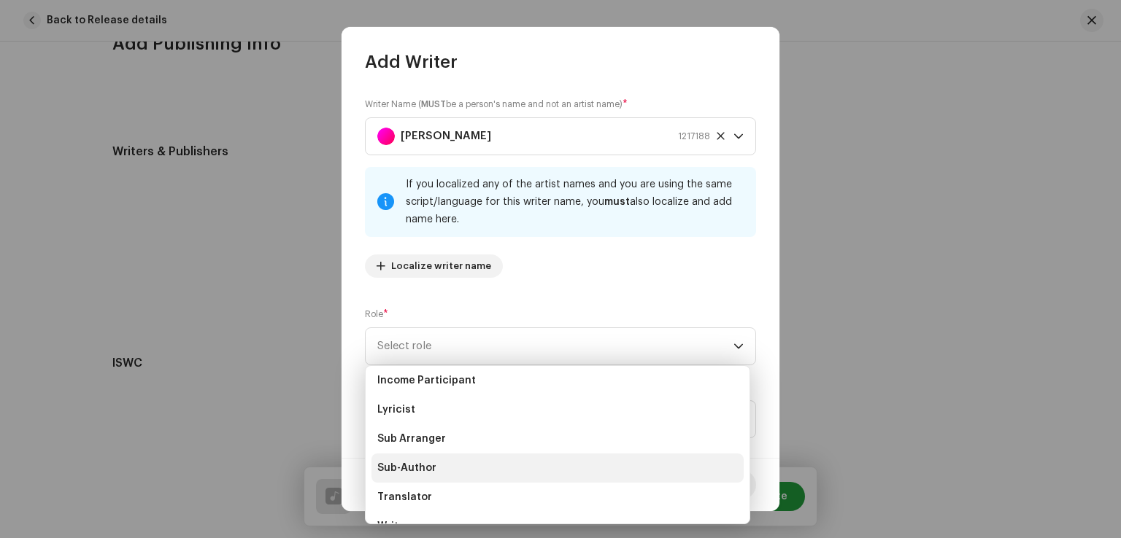
scroll to position [146, 0]
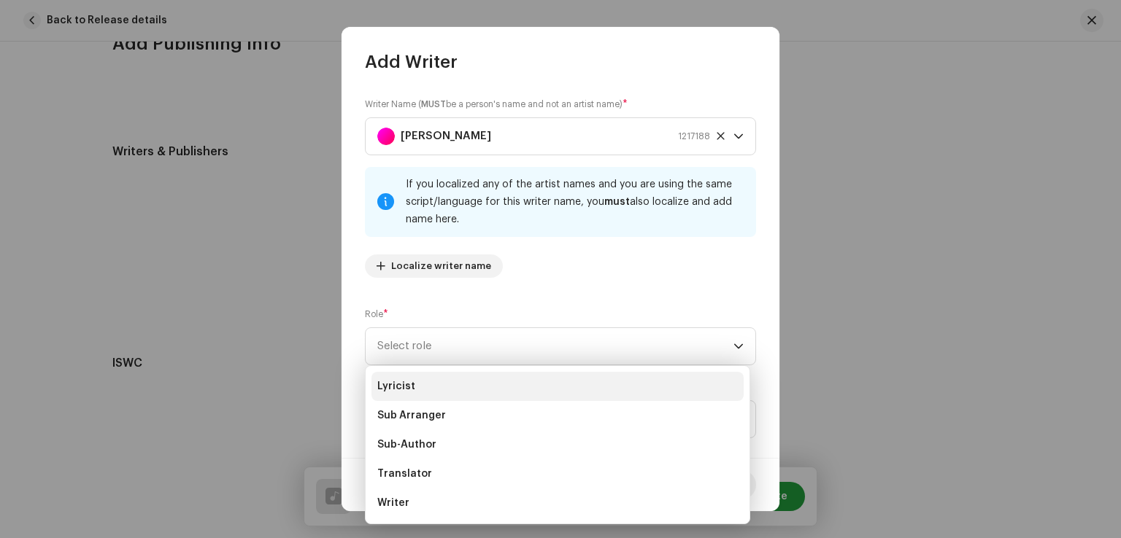
click at [420, 388] on li "Lyricist" at bounding box center [557, 386] width 372 height 29
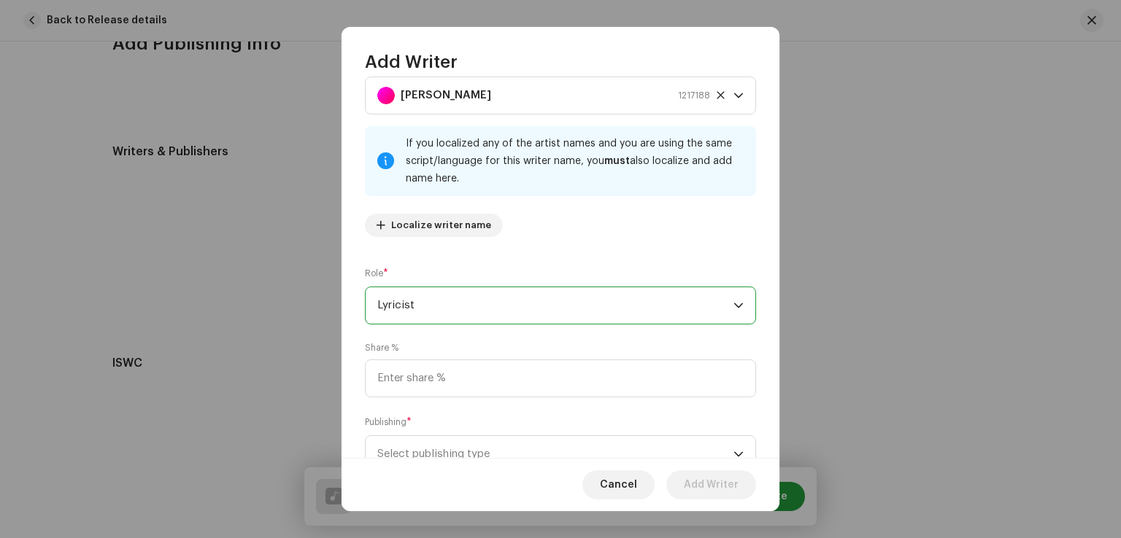
scroll to position [73, 0]
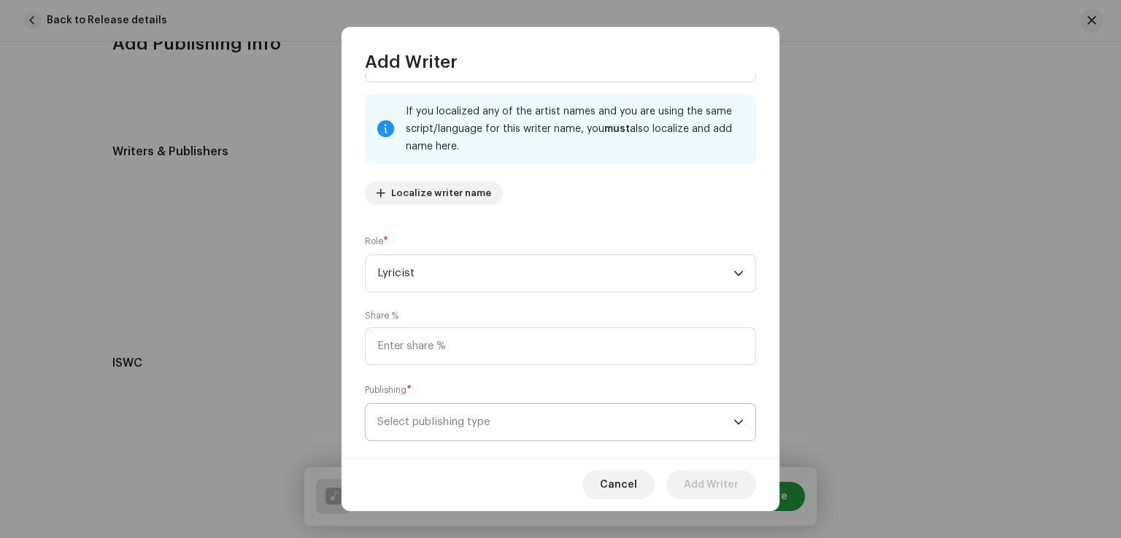
click at [439, 418] on span "Select publishing type" at bounding box center [555, 422] width 356 height 36
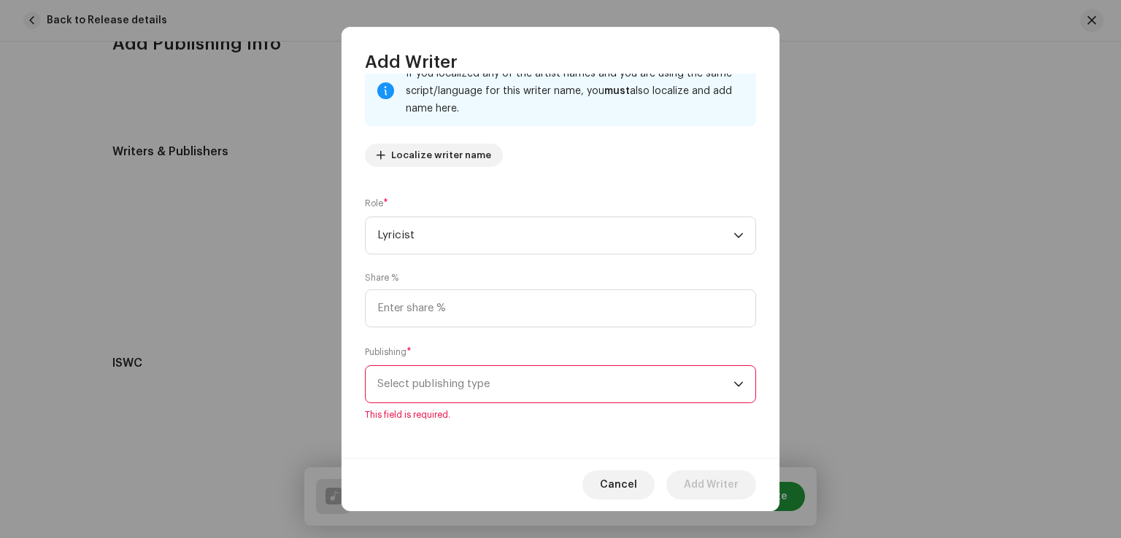
scroll to position [115, 0]
click at [476, 370] on span "Select publishing type" at bounding box center [555, 381] width 356 height 36
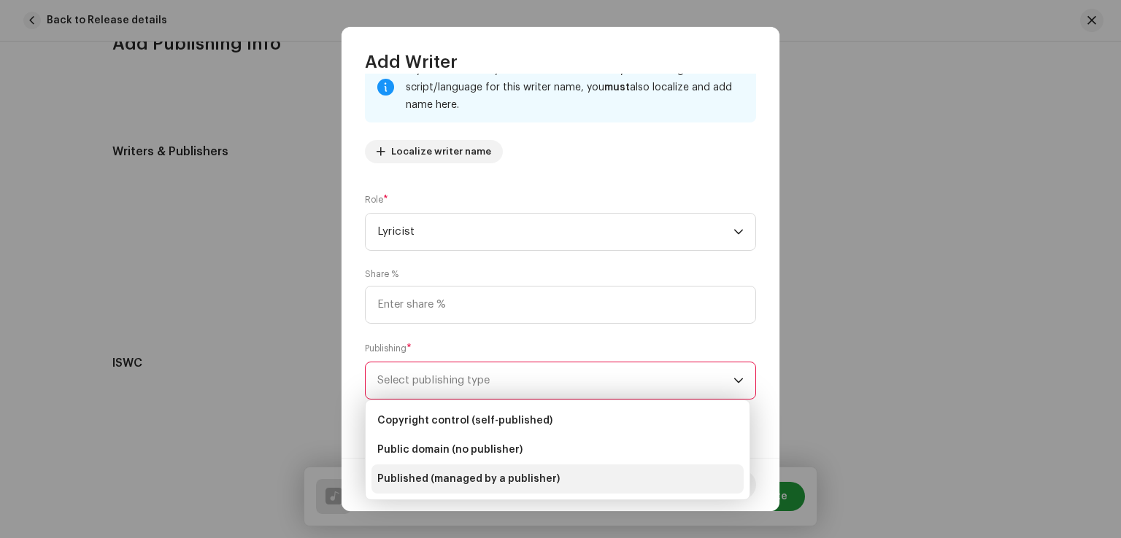
click at [506, 474] on span "Published (managed by a publisher)" at bounding box center [468, 479] width 182 height 15
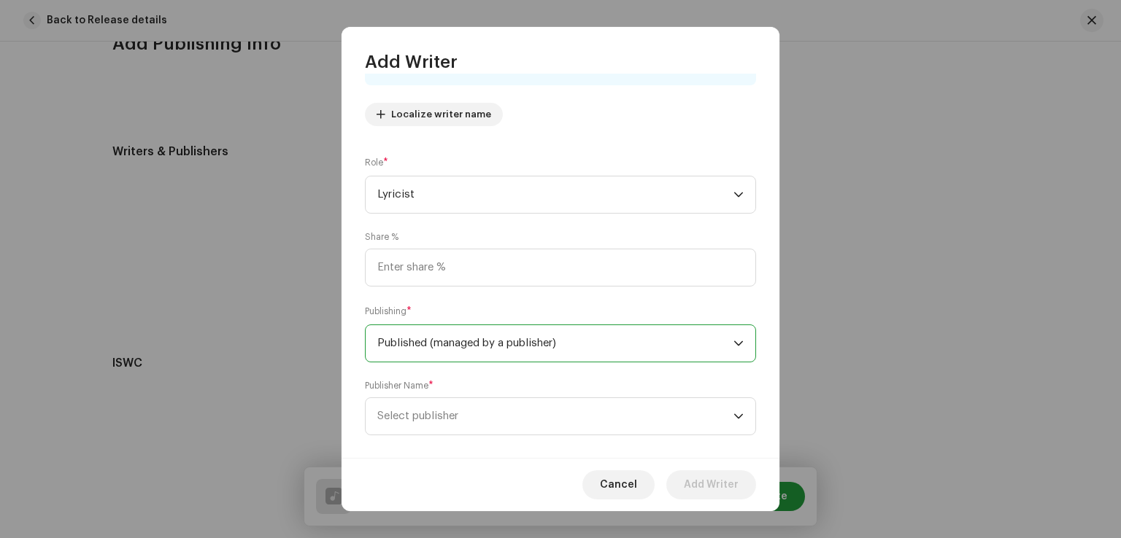
scroll to position [171, 0]
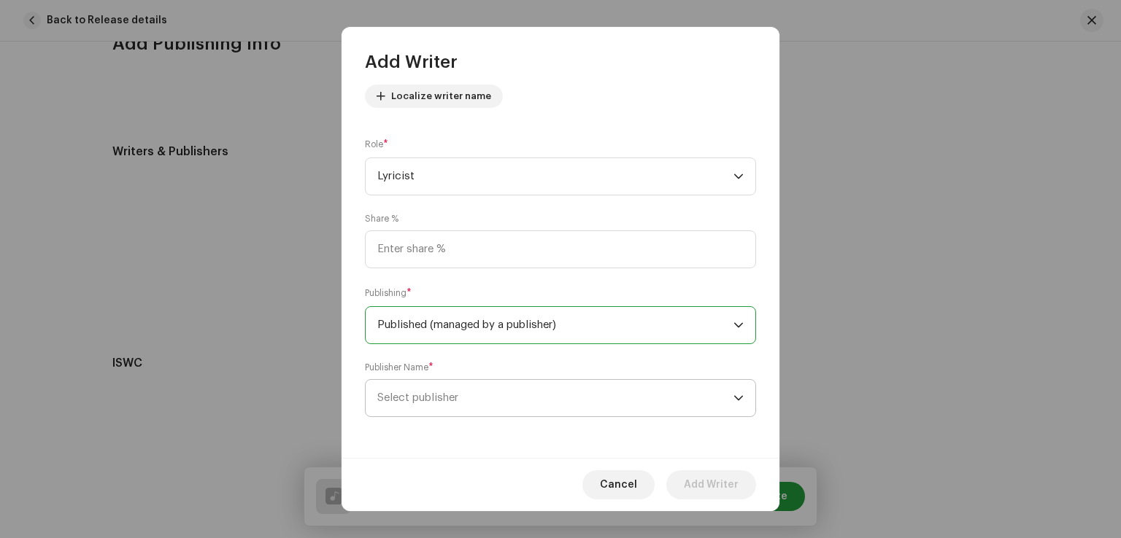
click at [628, 406] on span "Select publisher" at bounding box center [555, 398] width 356 height 36
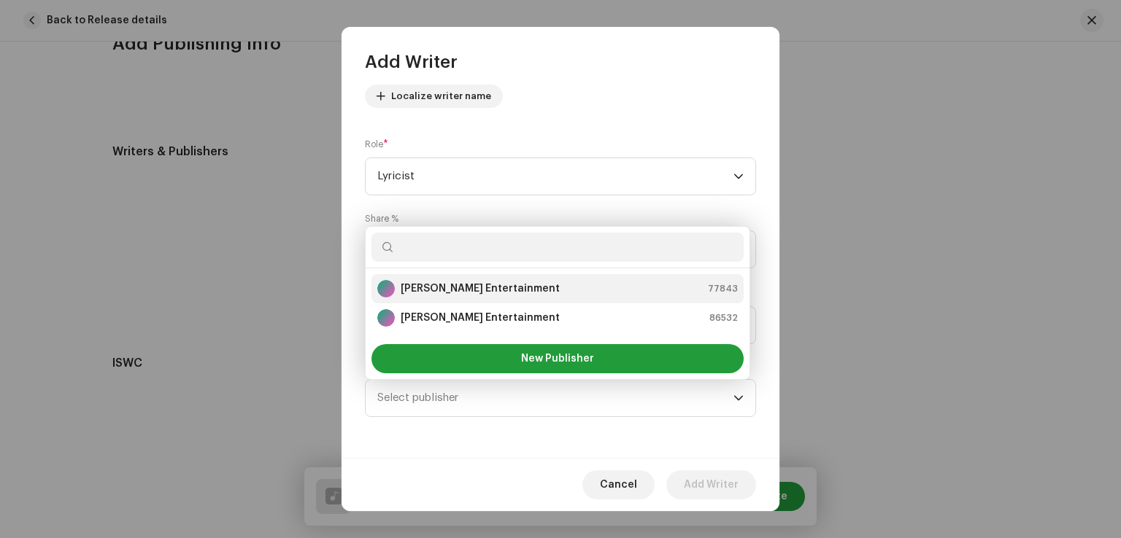
drag, startPoint x: 474, startPoint y: 316, endPoint x: 474, endPoint y: 281, distance: 35.0
click at [474, 281] on ul "Subas Entertainment 77843 Subas Entertainment 86532" at bounding box center [558, 303] width 384 height 70
click at [474, 282] on strong "[PERSON_NAME] Entertainment" at bounding box center [480, 289] width 159 height 15
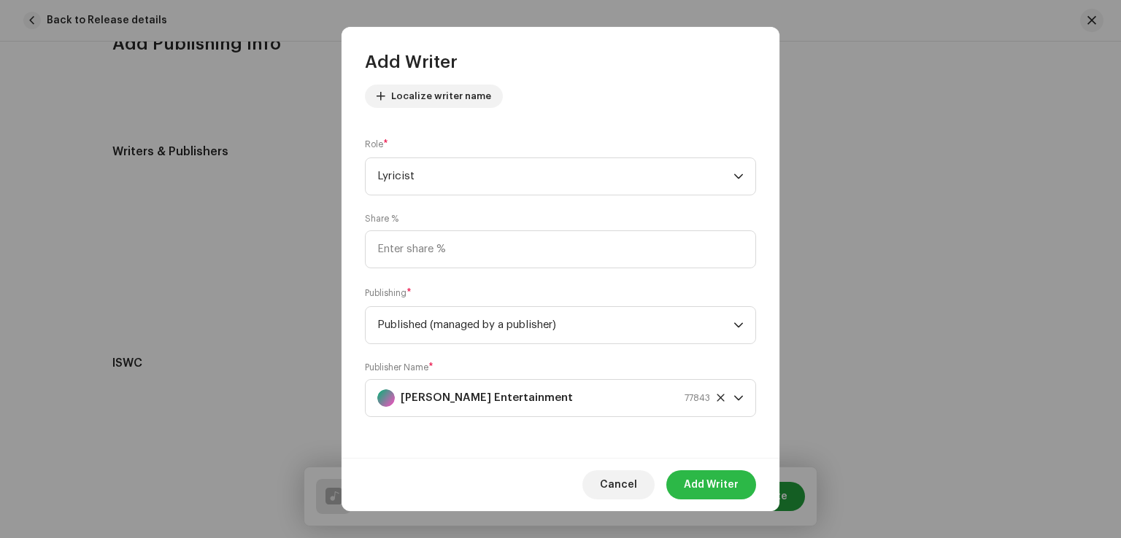
click at [721, 475] on span "Add Writer" at bounding box center [711, 485] width 55 height 29
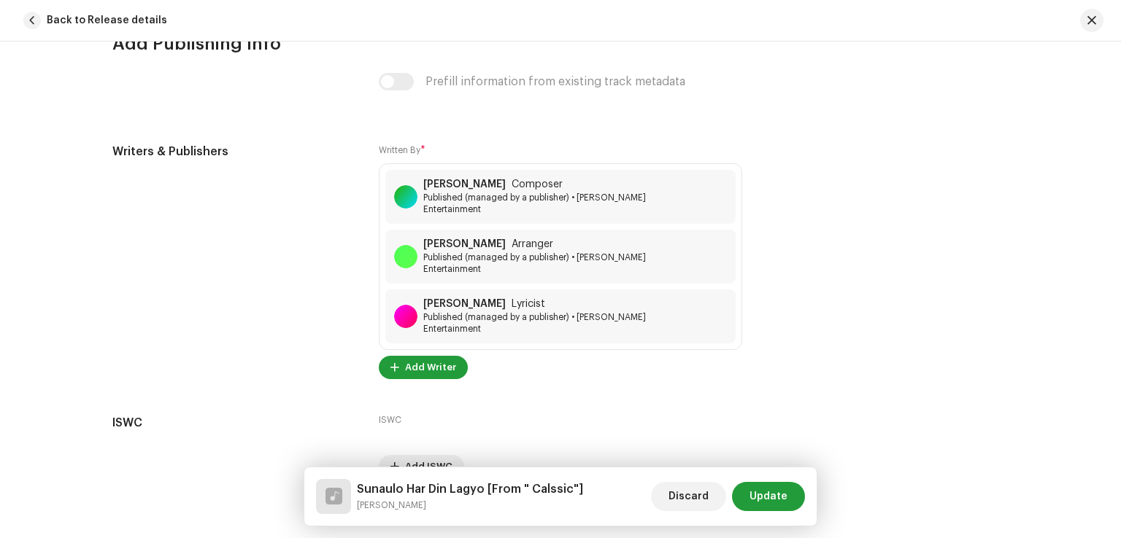
scroll to position [3183, 0]
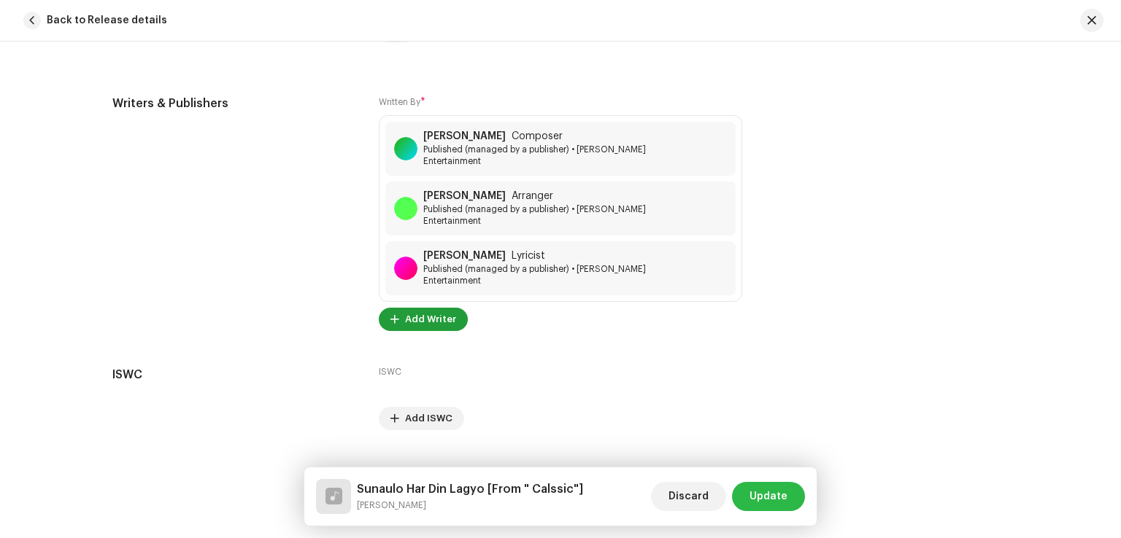
click at [776, 494] on span "Update" at bounding box center [768, 496] width 38 height 29
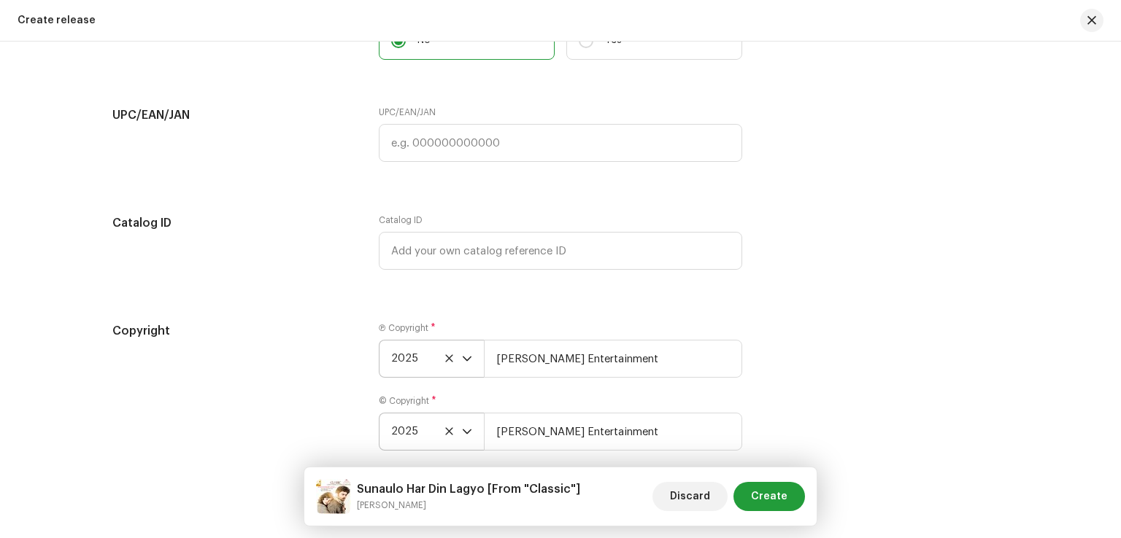
scroll to position [2543, 0]
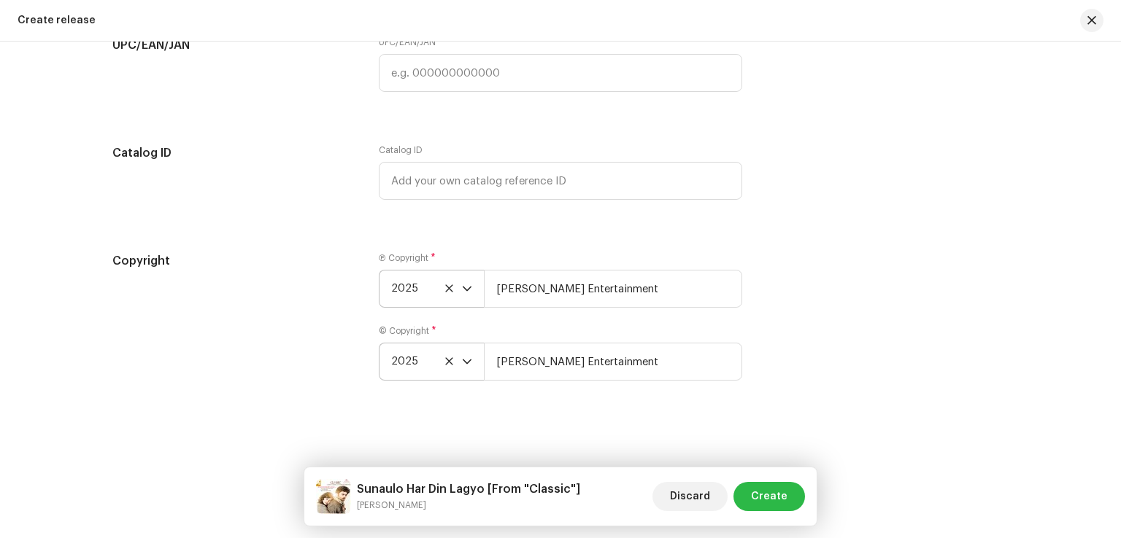
click at [772, 492] on span "Create" at bounding box center [769, 496] width 36 height 29
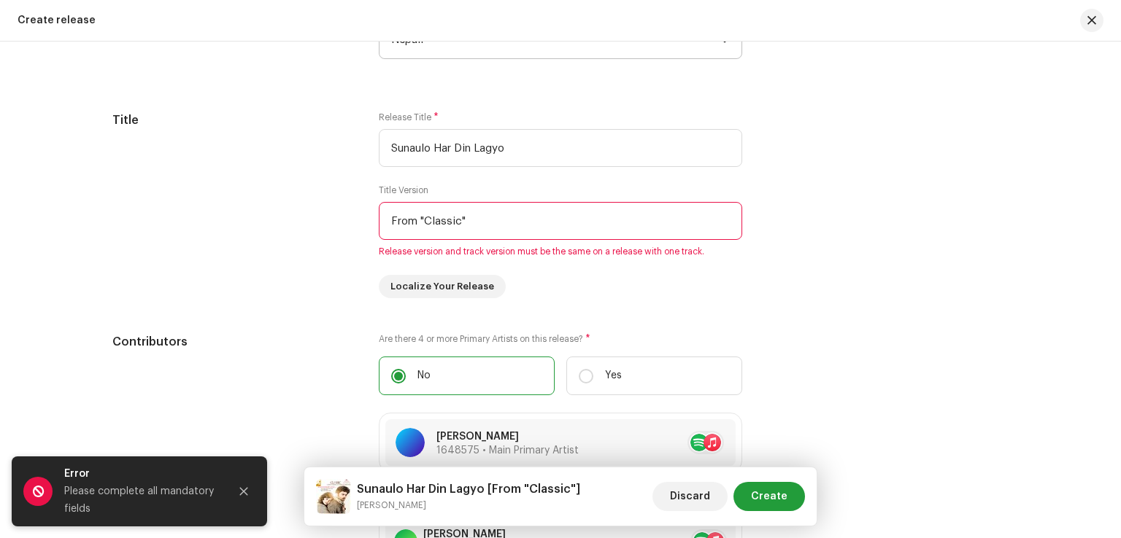
scroll to position [1247, 0]
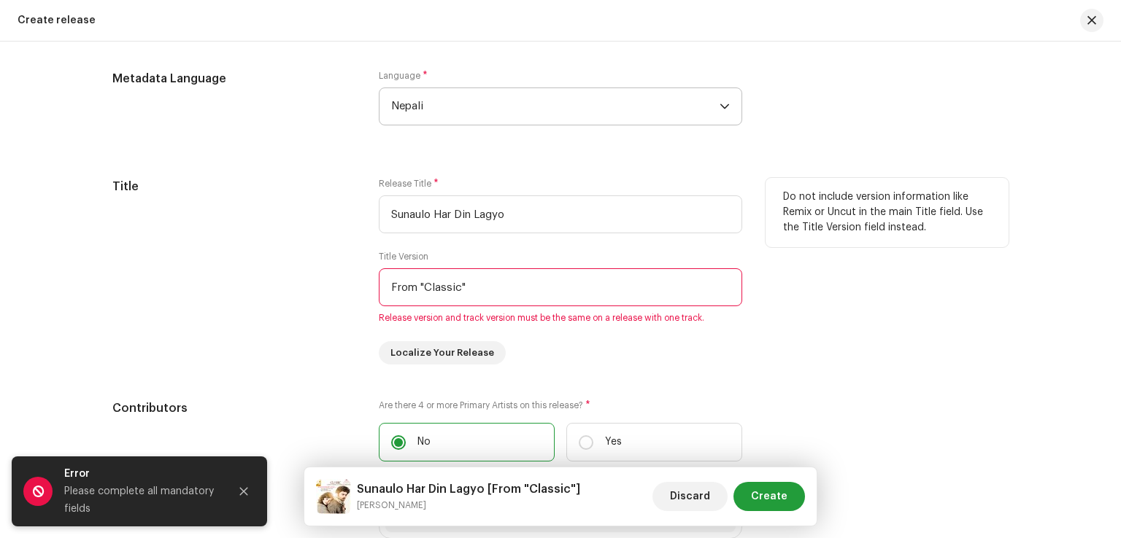
click at [493, 290] on input "From "Classic"" at bounding box center [560, 287] width 363 height 38
click at [837, 331] on div "Do not include version information like Remix or Uncut in the main Title field.…" at bounding box center [886, 271] width 243 height 187
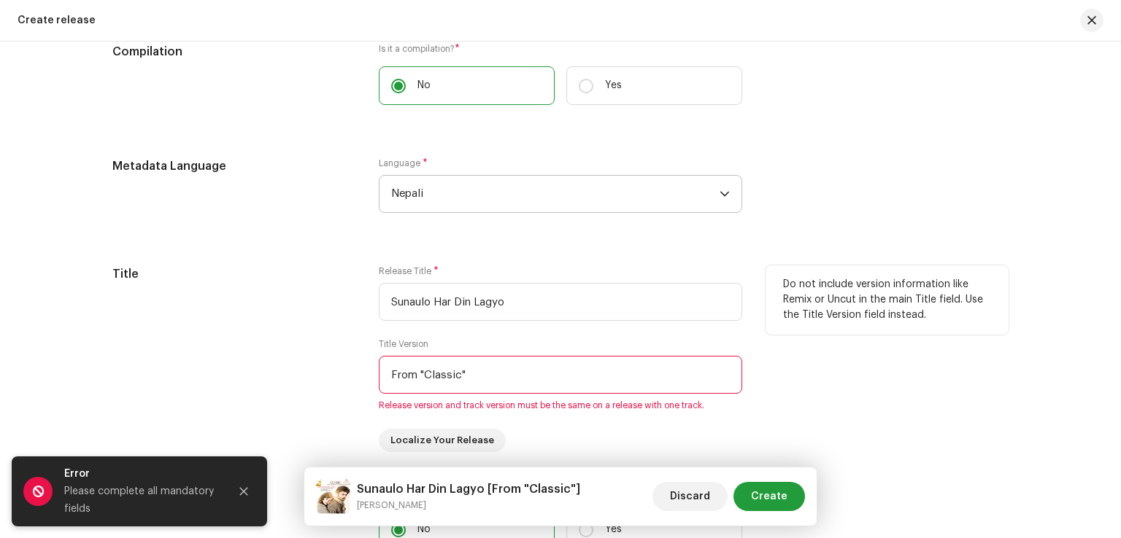
scroll to position [1028, 0]
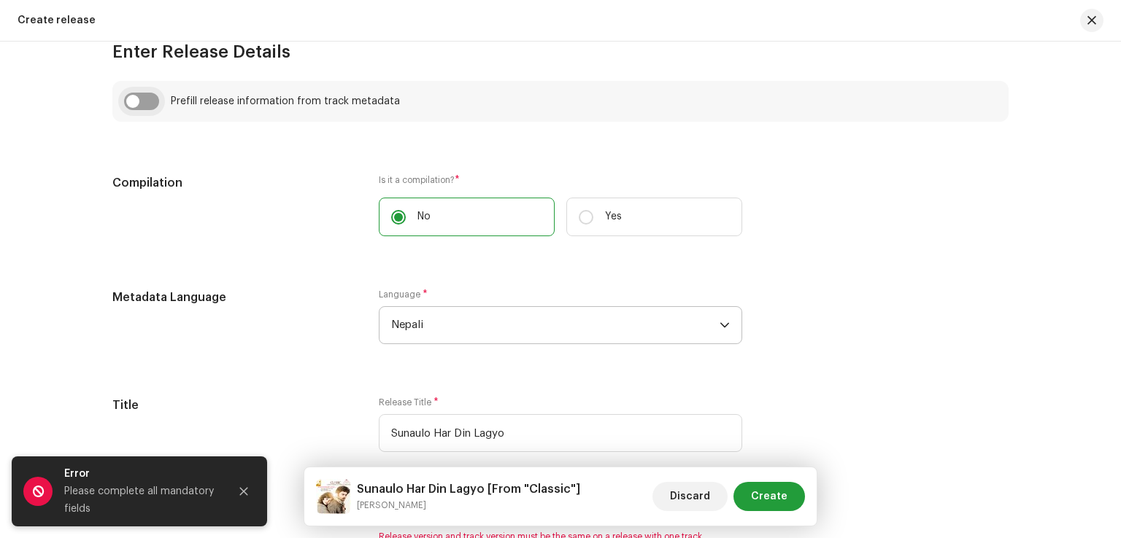
click at [146, 96] on input "checkbox" at bounding box center [141, 102] width 35 height 18
checkbox input "true"
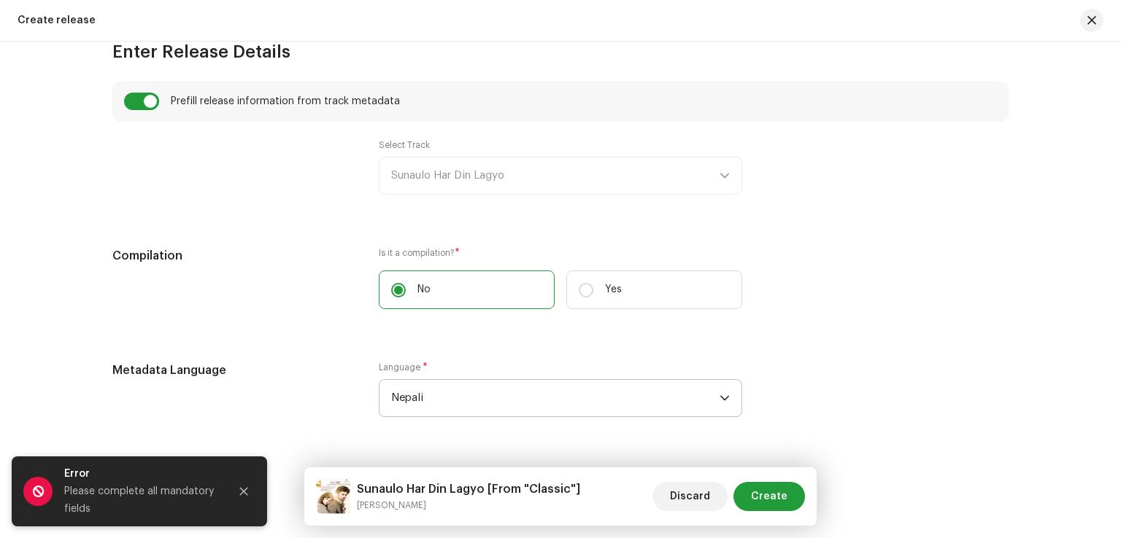
click at [468, 184] on div "Select Track Sunaulo Har Din Lagyo" at bounding box center [560, 166] width 363 height 55
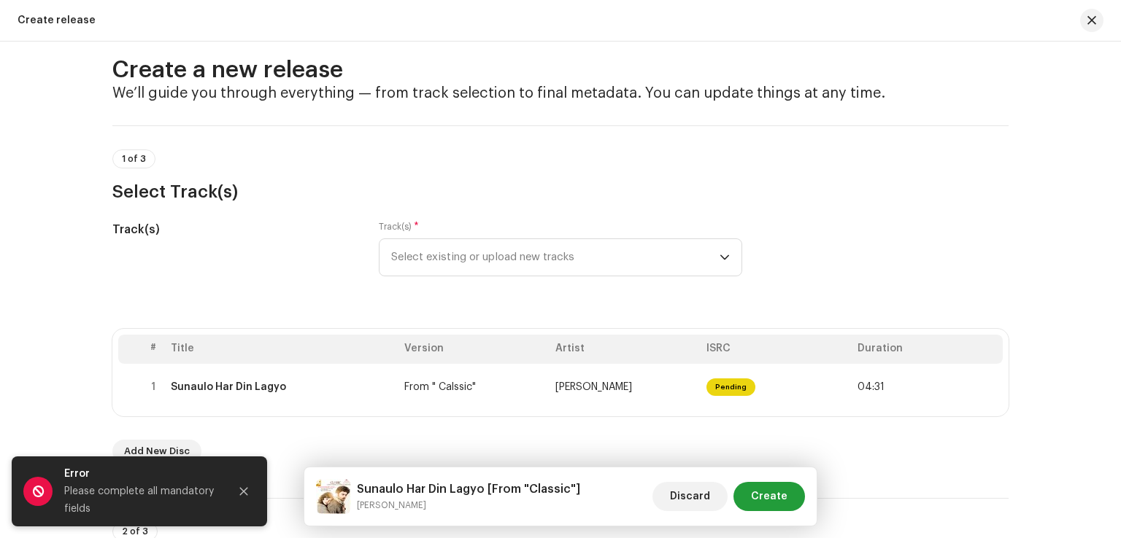
scroll to position [0, 0]
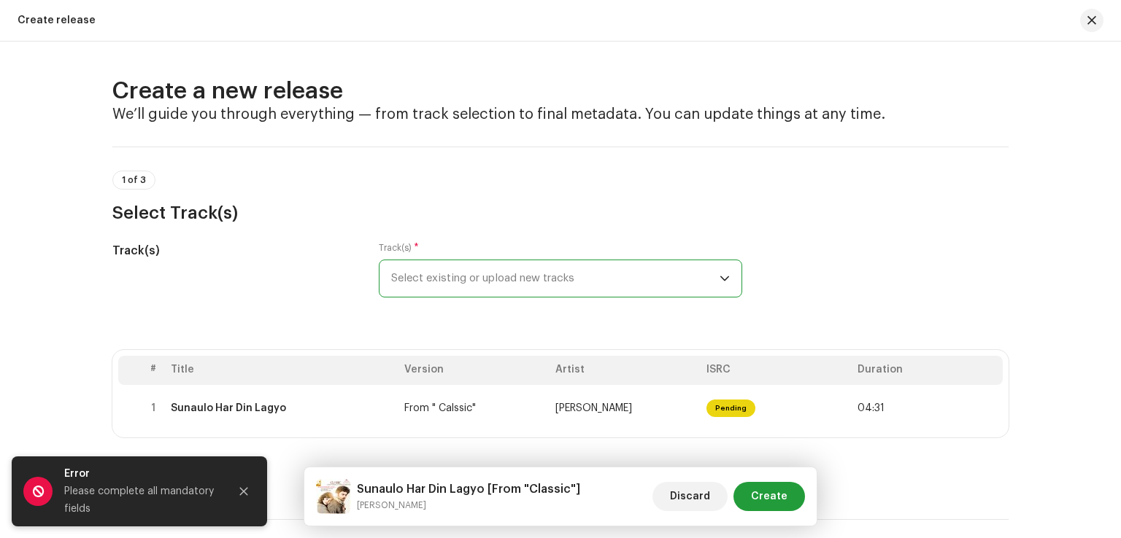
click at [490, 282] on span "Select existing or upload new tracks" at bounding box center [555, 278] width 328 height 36
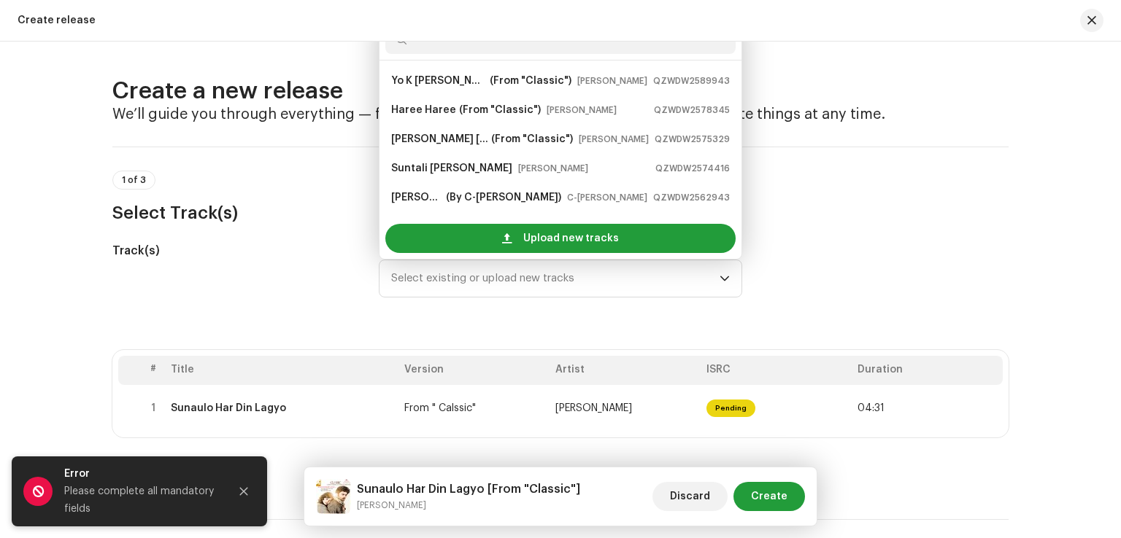
click at [834, 246] on div "Track(s) Track(s) * Select existing or upload new tracks Yo K Ho Maya Ho (From …" at bounding box center [560, 278] width 896 height 73
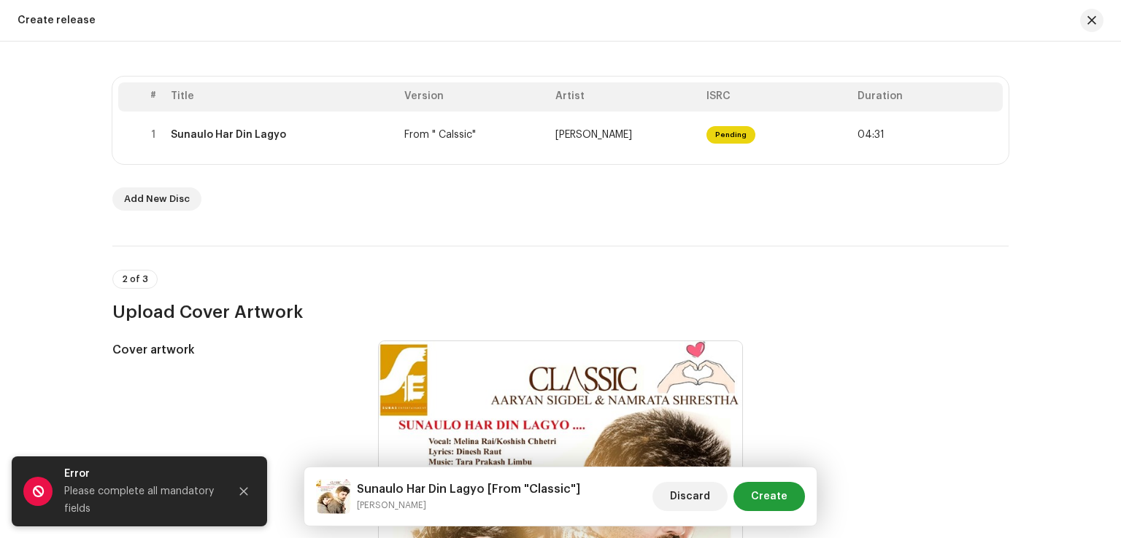
scroll to position [292, 0]
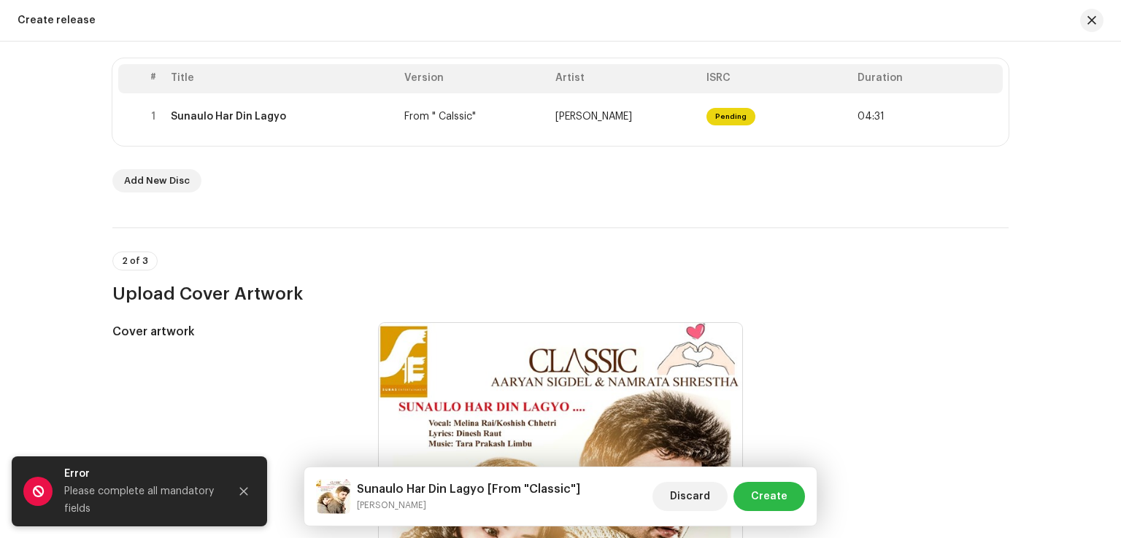
click at [756, 497] on span "Create" at bounding box center [769, 496] width 36 height 29
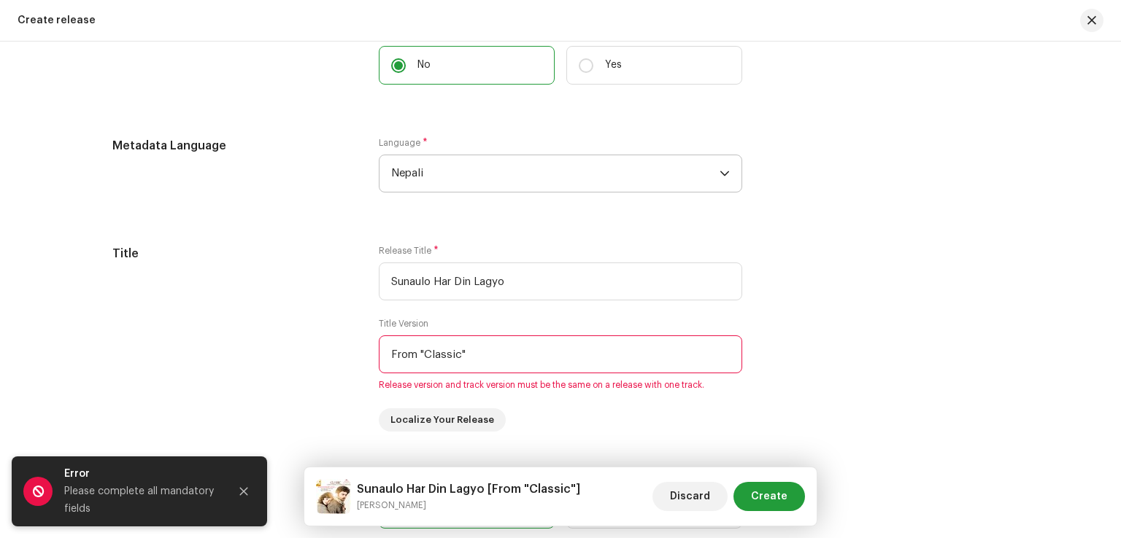
scroll to position [1386, 0]
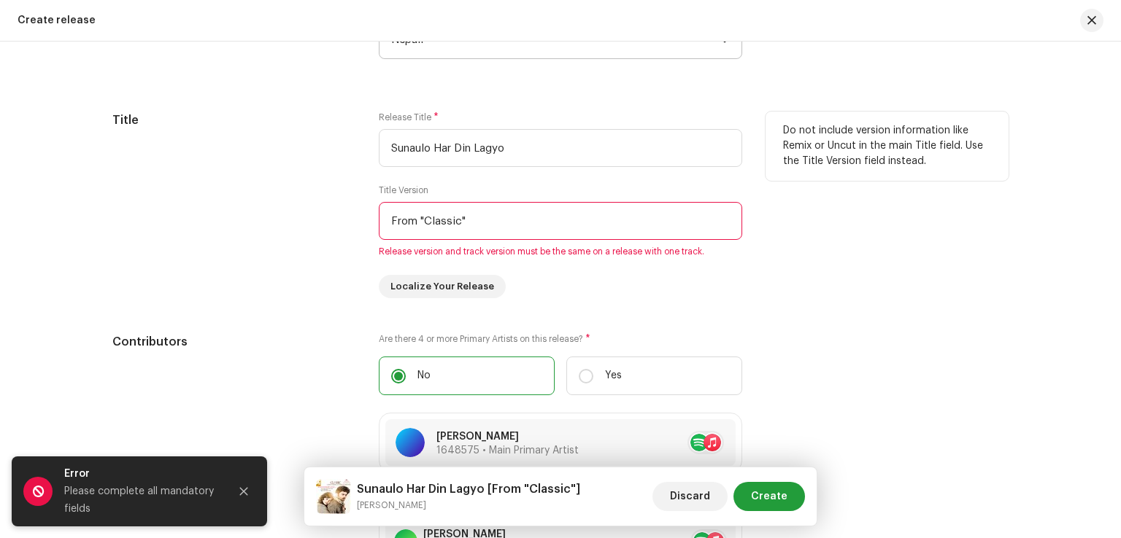
click at [452, 226] on input "From "Classic"" at bounding box center [560, 221] width 363 height 38
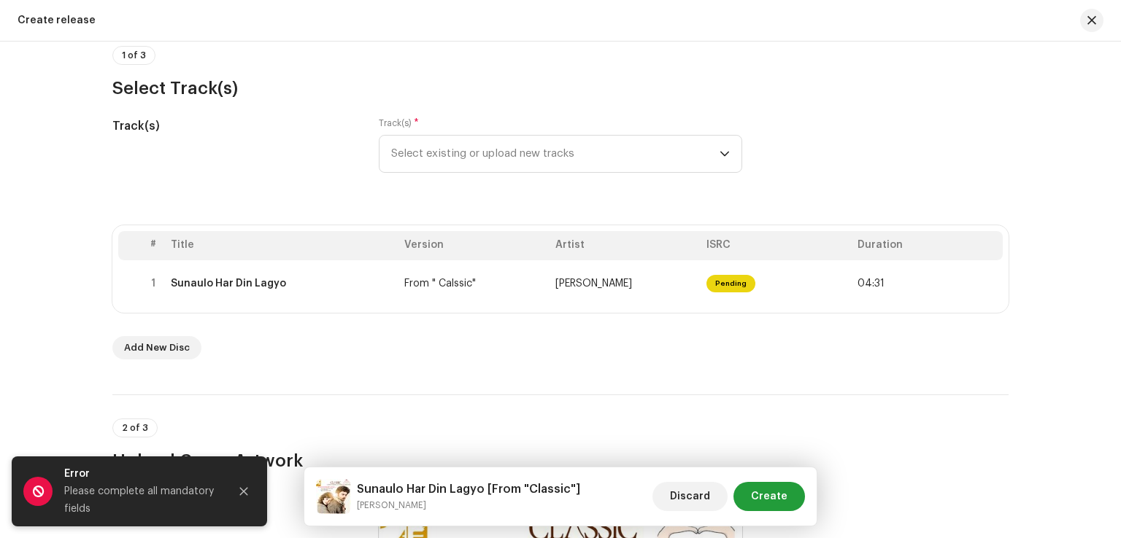
scroll to position [0, 0]
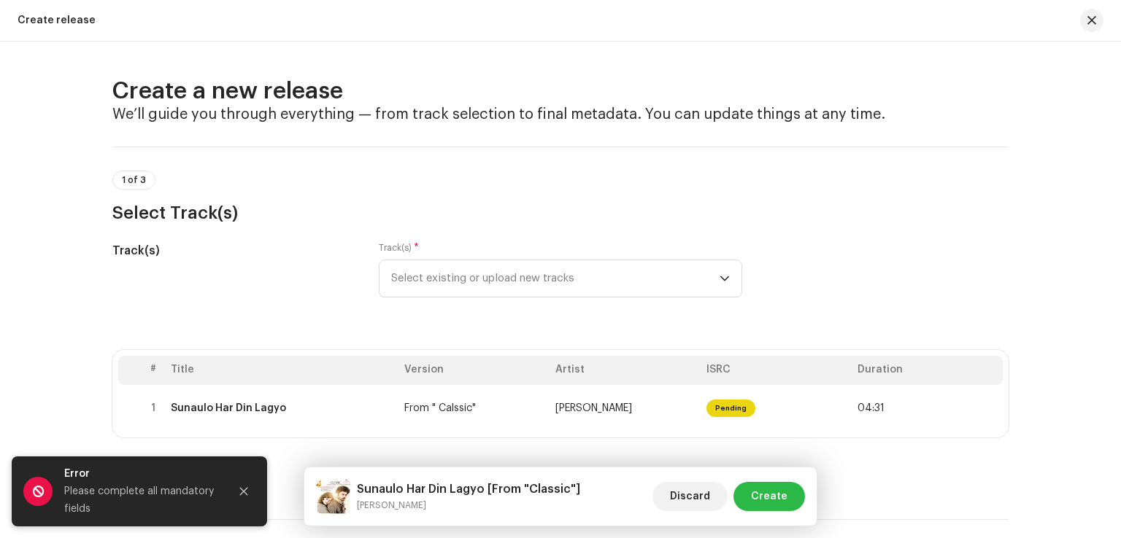
click at [769, 495] on span "Create" at bounding box center [769, 496] width 36 height 29
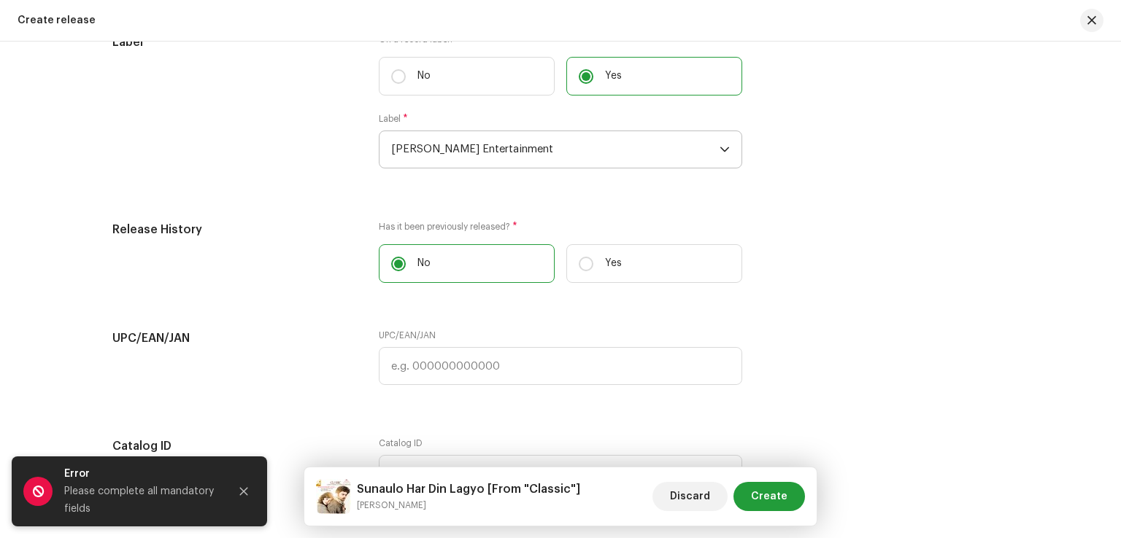
scroll to position [2634, 0]
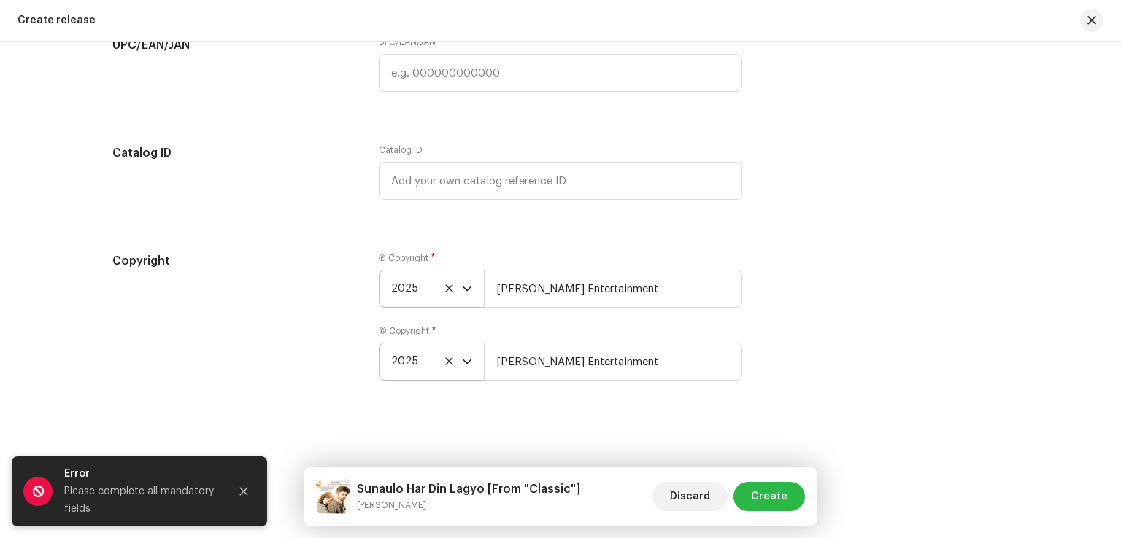
click at [754, 490] on span "Create" at bounding box center [769, 496] width 36 height 29
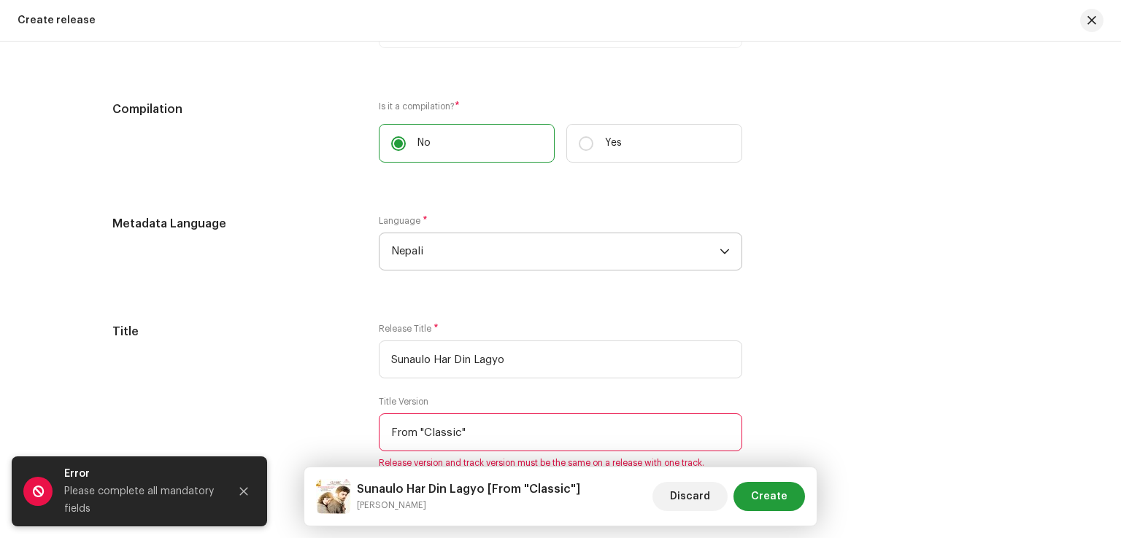
scroll to position [1248, 0]
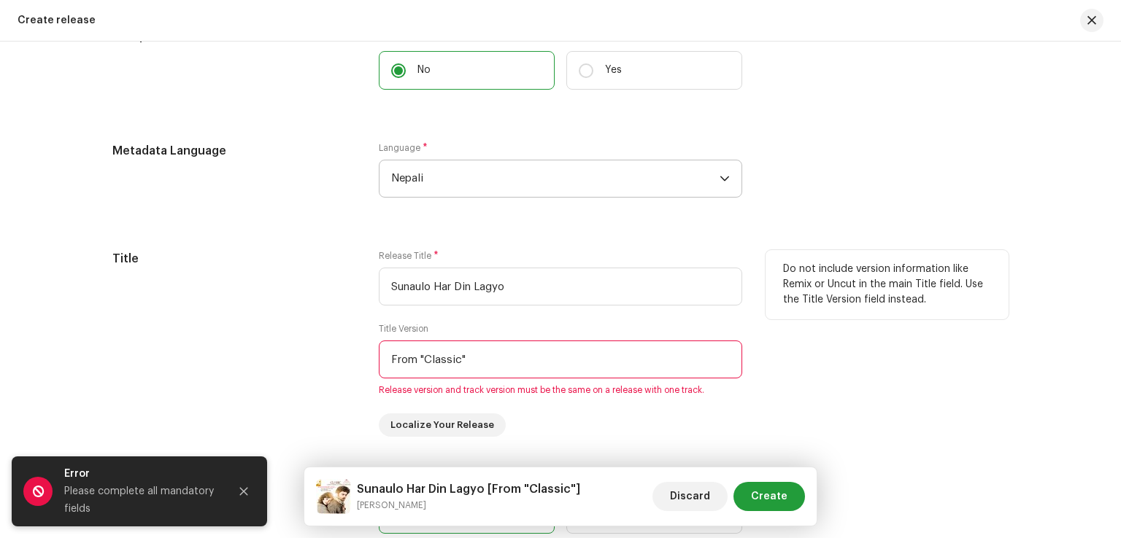
click at [508, 366] on input "From "Classic"" at bounding box center [560, 360] width 363 height 38
drag, startPoint x: 487, startPoint y: 365, endPoint x: 180, endPoint y: 341, distance: 308.1
click at [181, 342] on div "Title Release Title * Sunaulo Har Din Lagyo Title Version From "Classic" Releas…" at bounding box center [560, 343] width 896 height 187
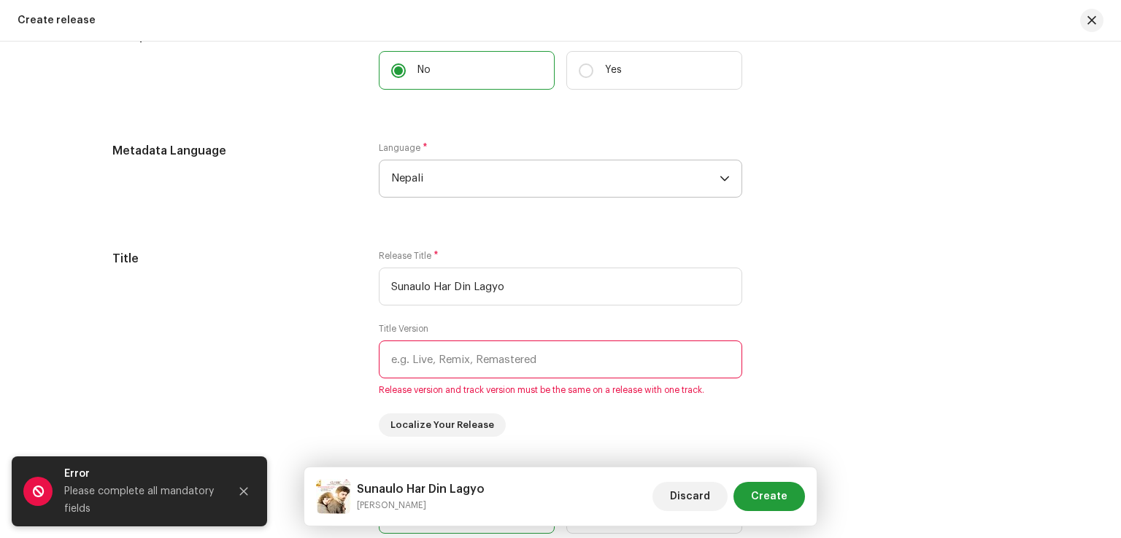
click at [1065, 450] on div "Create a new release We’ll guide you through everything — from track selection …" at bounding box center [560, 290] width 1121 height 497
click at [946, 436] on div "Do not include version information like Remix or Uncut in the main Title field.…" at bounding box center [886, 343] width 243 height 187
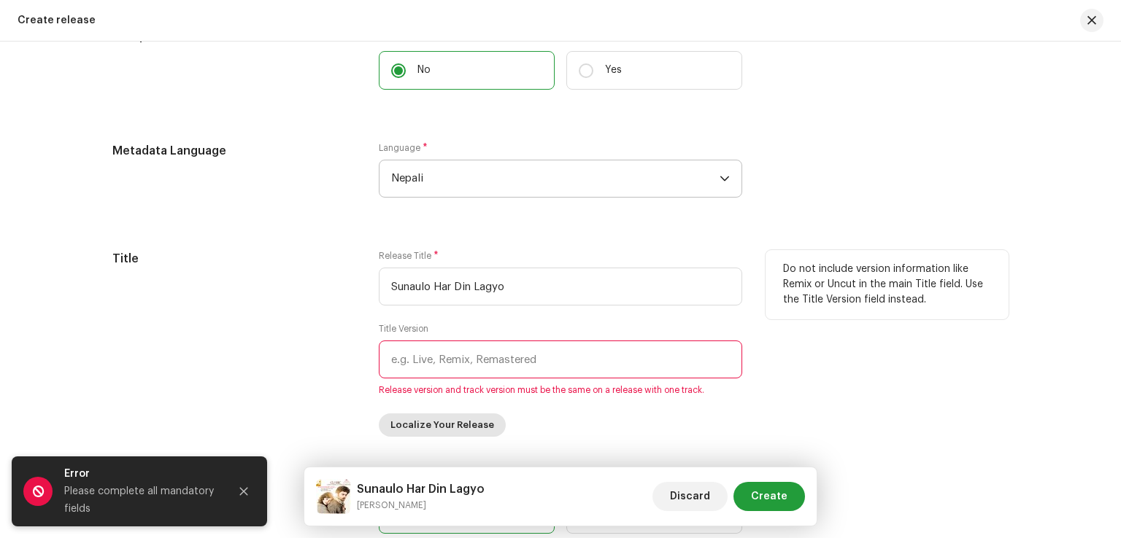
click at [436, 424] on span "Localize Your Release" at bounding box center [442, 425] width 104 height 29
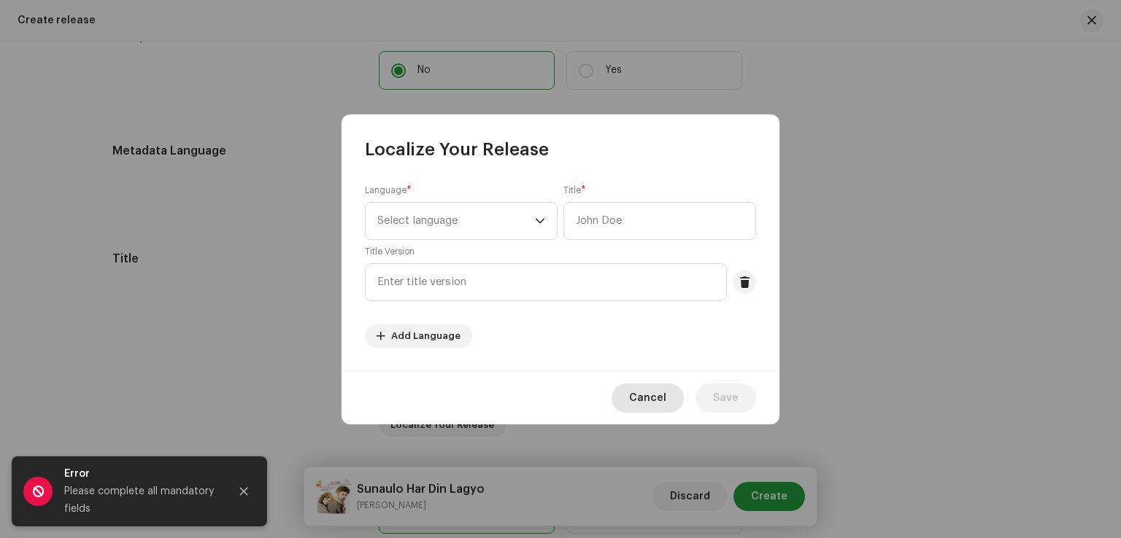
click at [656, 396] on span "Cancel" at bounding box center [647, 398] width 37 height 29
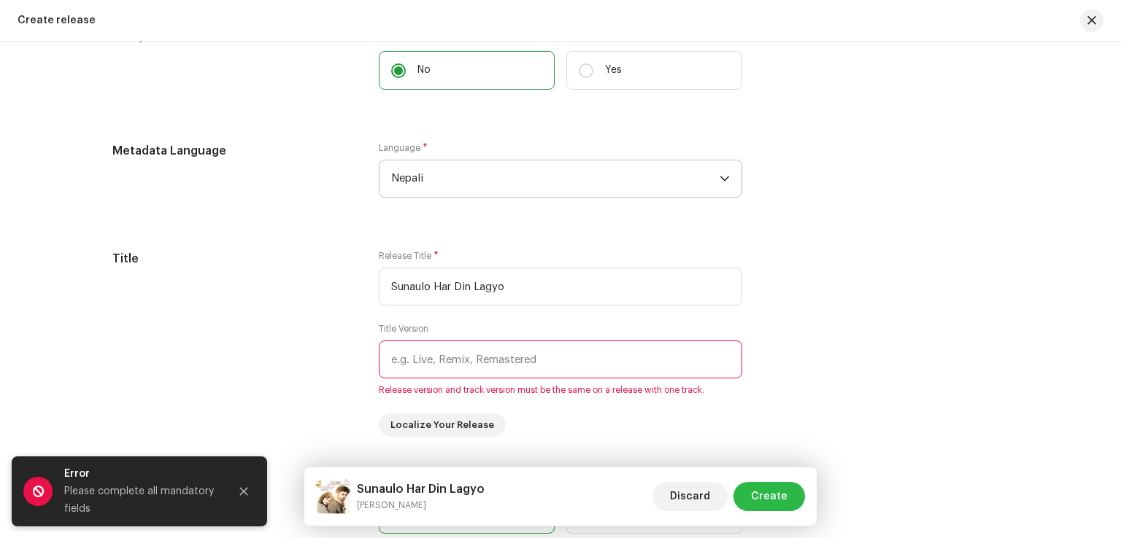
click at [782, 501] on span "Create" at bounding box center [769, 496] width 36 height 29
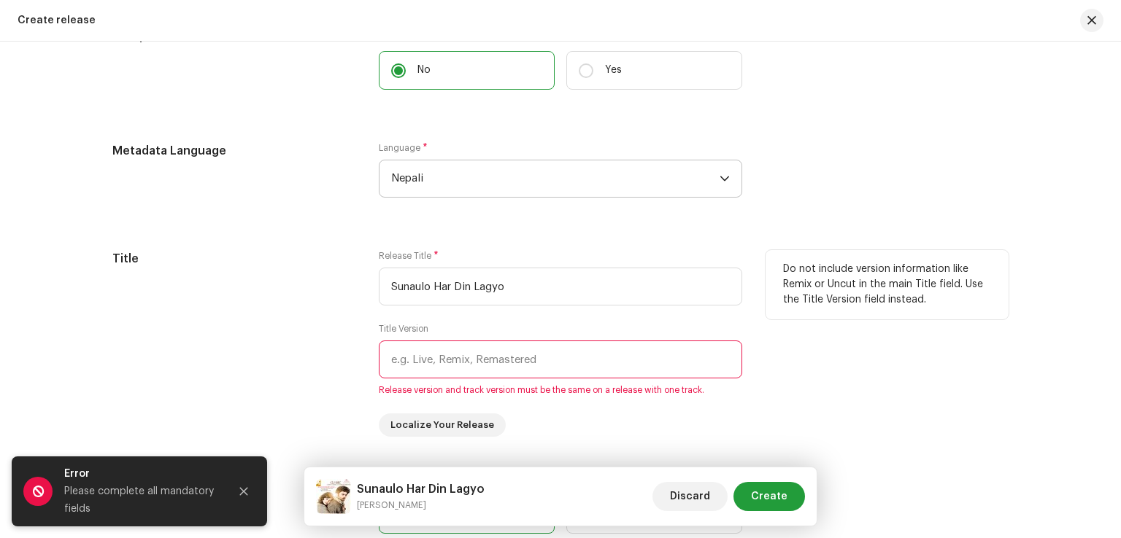
click at [475, 352] on input "text" at bounding box center [560, 360] width 363 height 38
paste input "From "Classic""
type input "From "Classic""
click at [844, 388] on div "Do not include version information like Remix or Uncut in the main Title field.…" at bounding box center [886, 343] width 243 height 187
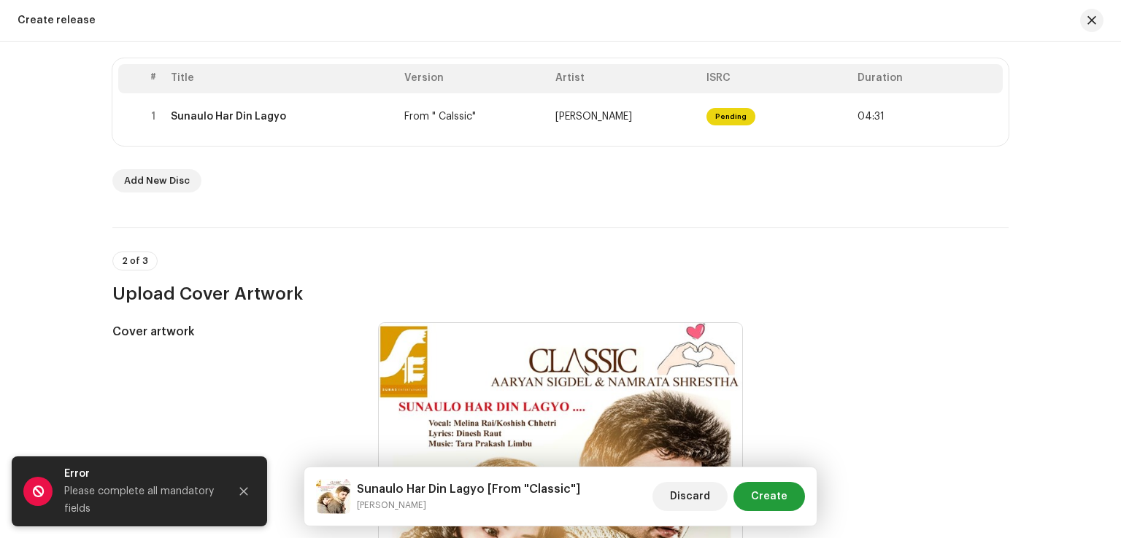
scroll to position [0, 0]
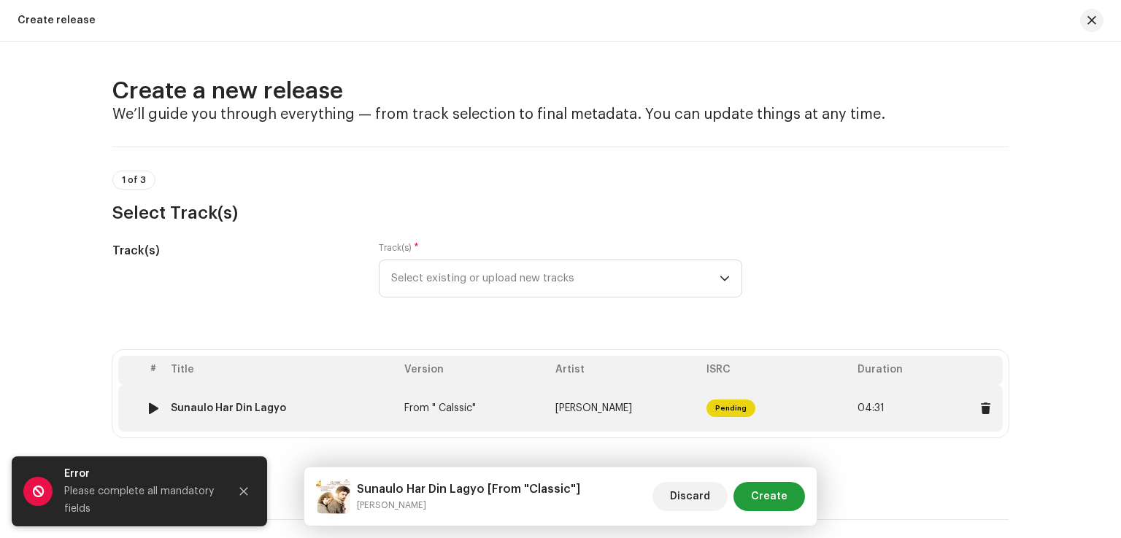
click at [717, 410] on span "Pending" at bounding box center [730, 409] width 49 height 18
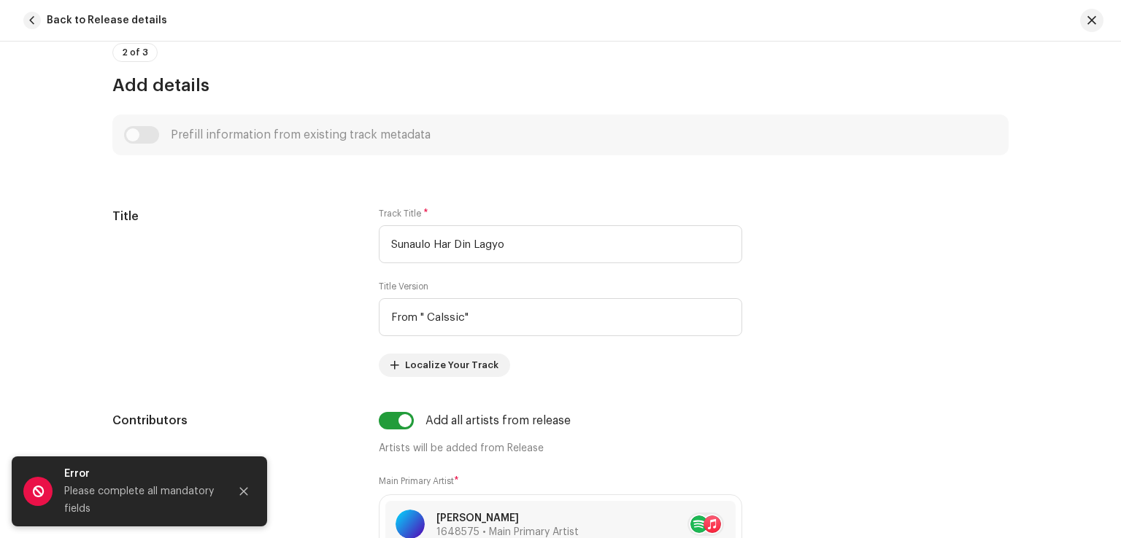
scroll to position [584, 0]
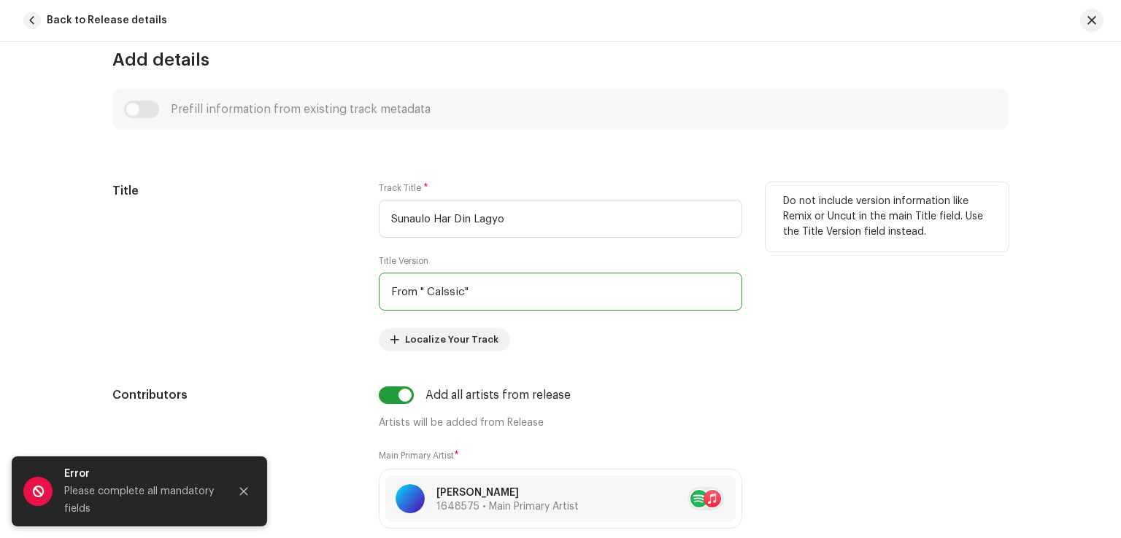
click at [425, 288] on input "From " Calssic"" at bounding box center [560, 292] width 363 height 38
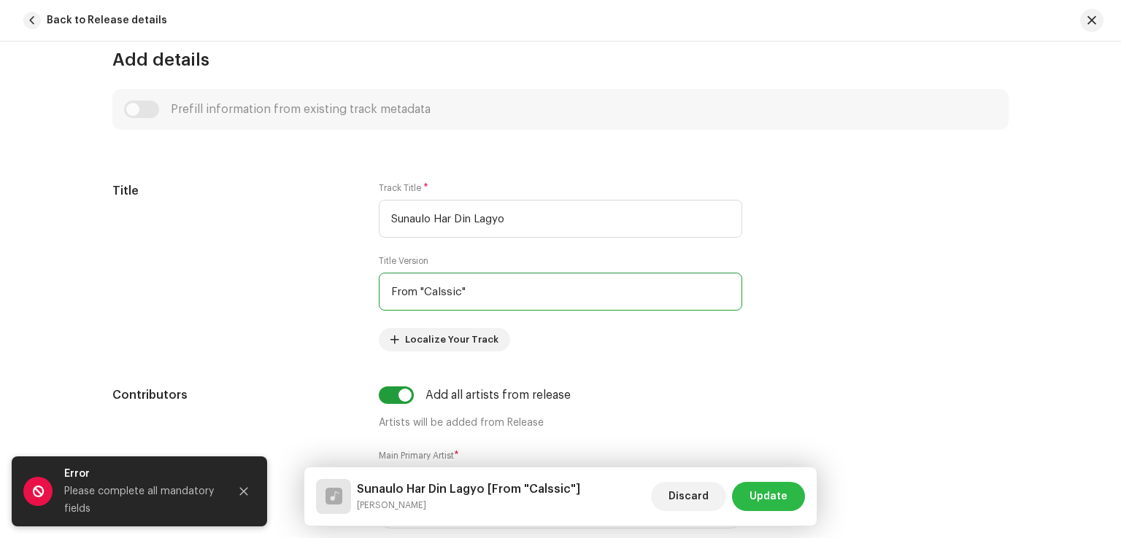
type input "From "Calssic""
click at [761, 503] on span "Update" at bounding box center [768, 496] width 38 height 29
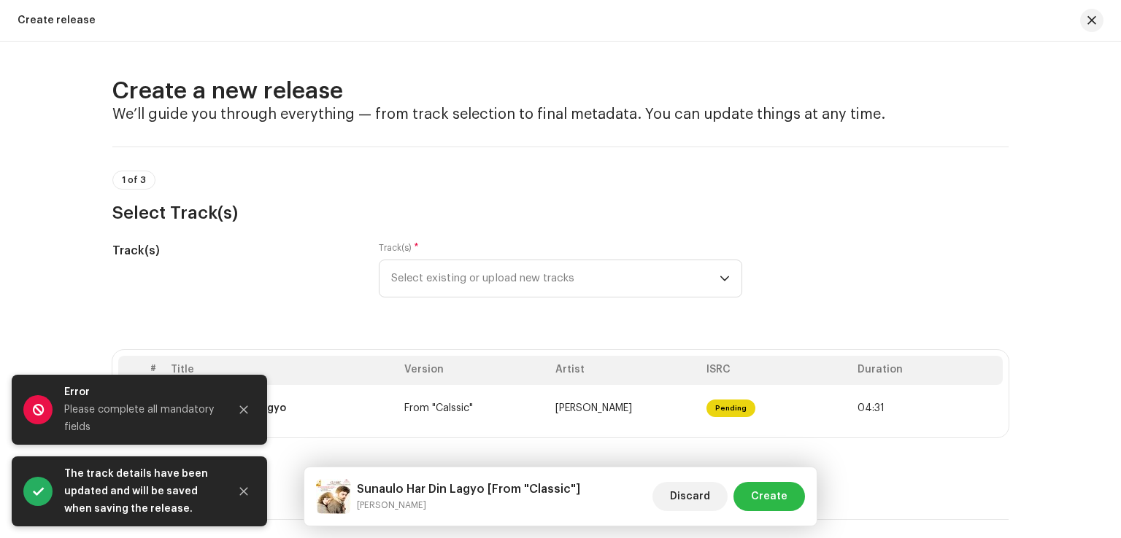
click at [781, 493] on span "Create" at bounding box center [769, 496] width 36 height 29
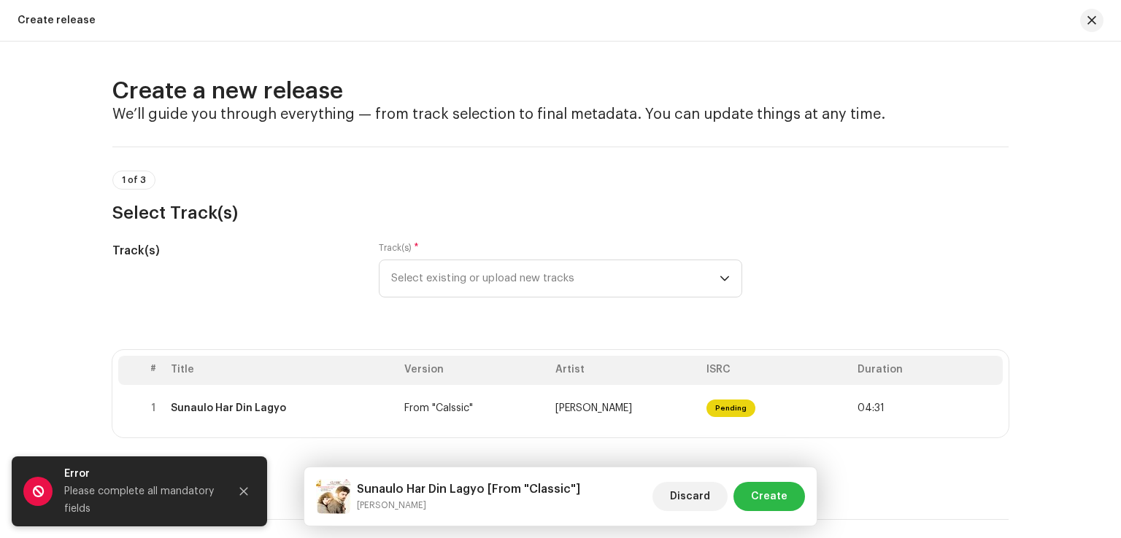
click at [776, 498] on span "Create" at bounding box center [769, 496] width 36 height 29
click at [239, 490] on icon "Close" at bounding box center [244, 492] width 10 height 10
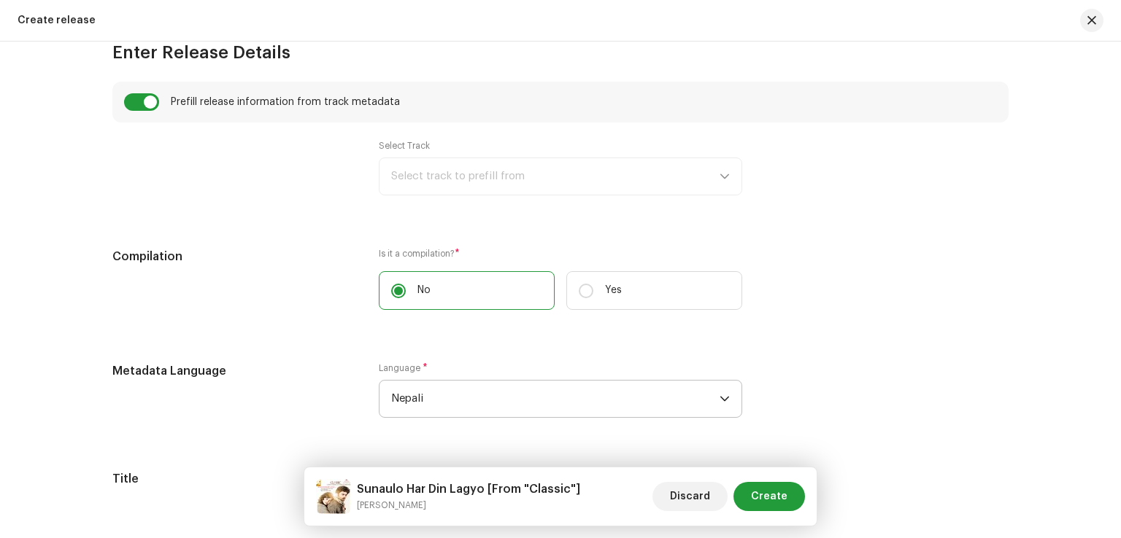
scroll to position [949, 0]
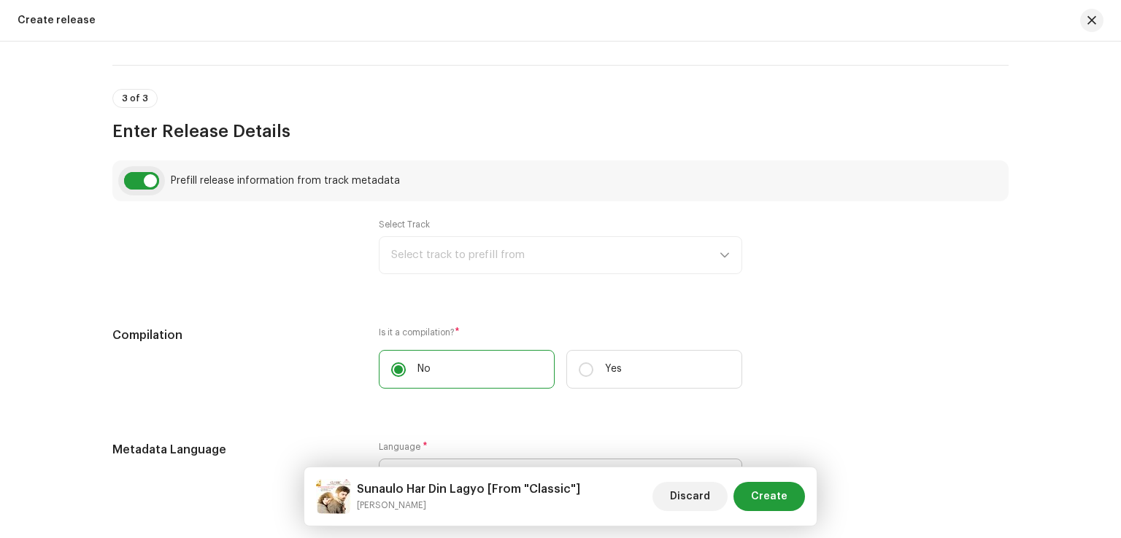
click at [149, 179] on input "checkbox" at bounding box center [141, 181] width 35 height 18
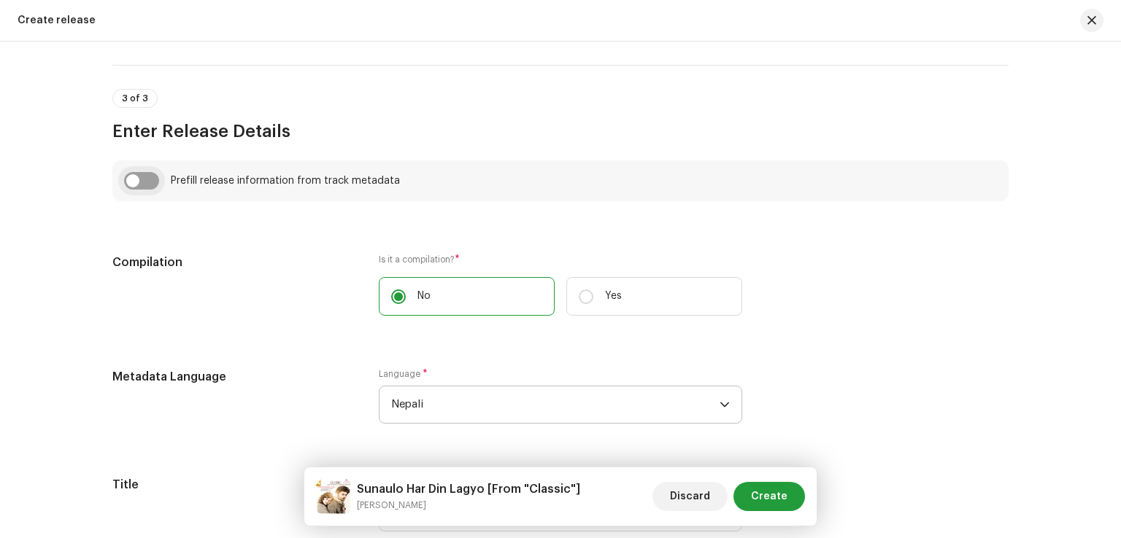
click at [149, 179] on input "checkbox" at bounding box center [141, 181] width 35 height 18
checkbox input "true"
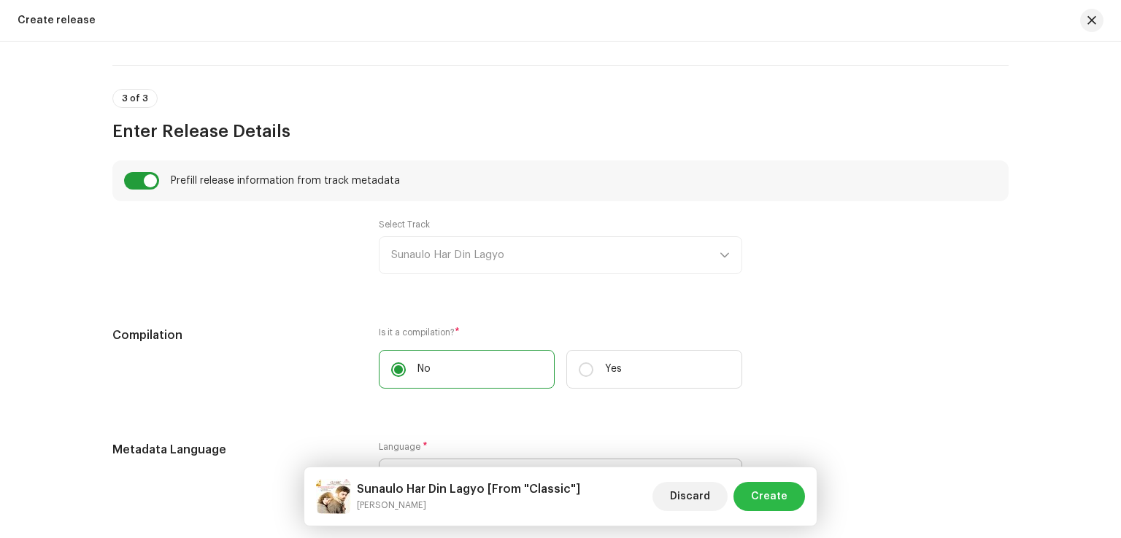
click at [785, 501] on span "Create" at bounding box center [769, 496] width 36 height 29
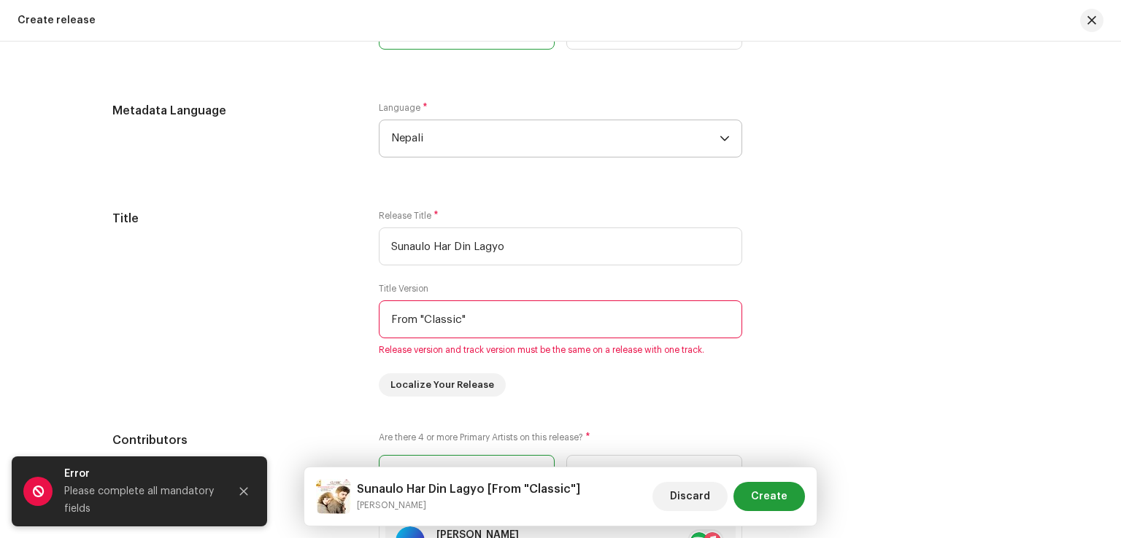
scroll to position [1386, 0]
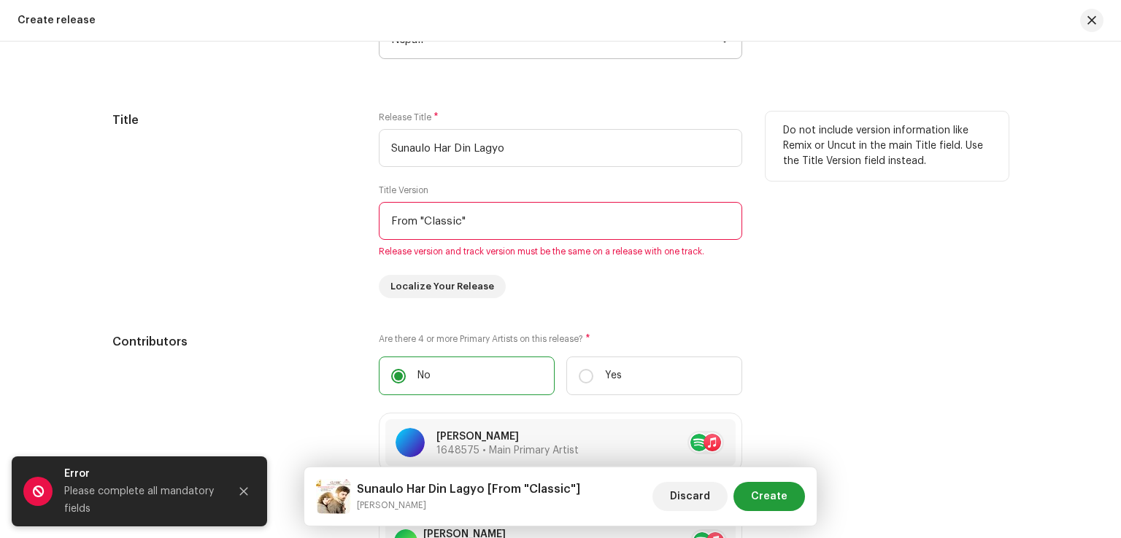
drag, startPoint x: 469, startPoint y: 222, endPoint x: 333, endPoint y: 217, distance: 136.5
click at [333, 217] on div "Title Release Title * Sunaulo Har Din Lagyo Title Version From "Classic" Releas…" at bounding box center [560, 205] width 896 height 187
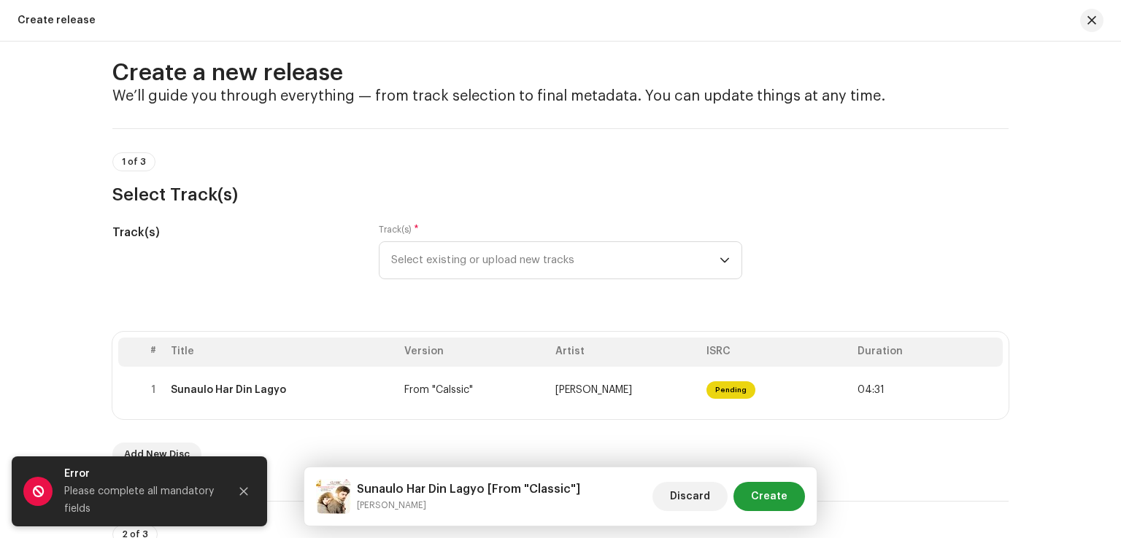
scroll to position [0, 0]
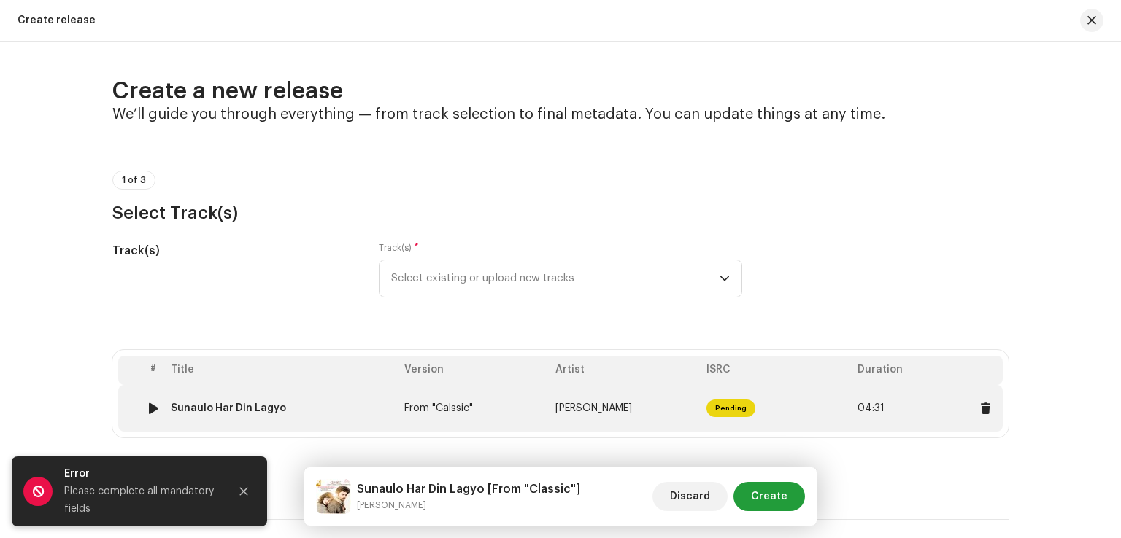
click at [608, 406] on span "[PERSON_NAME]" at bounding box center [593, 408] width 77 height 10
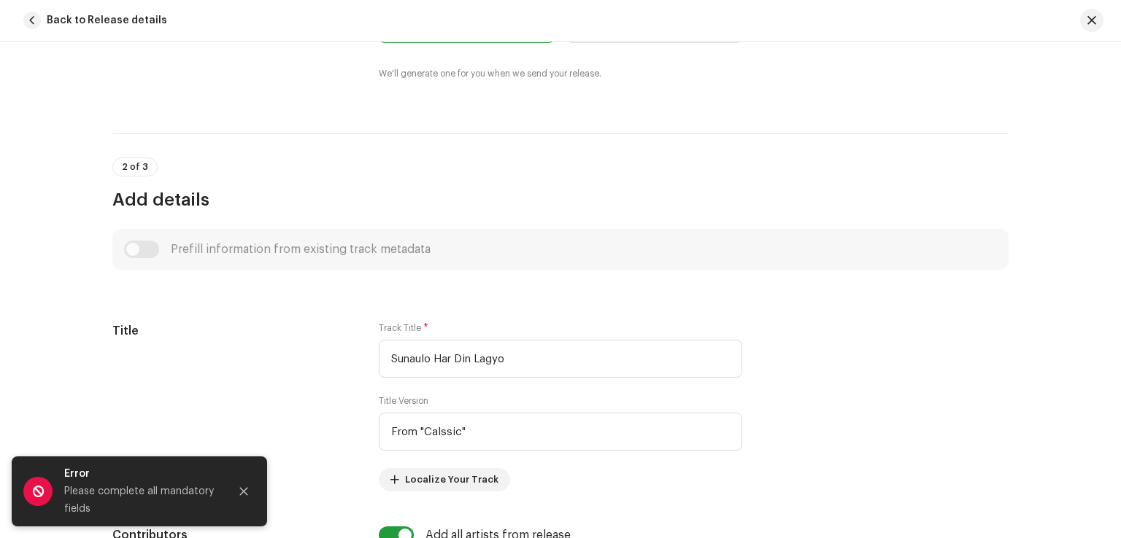
scroll to position [584, 0]
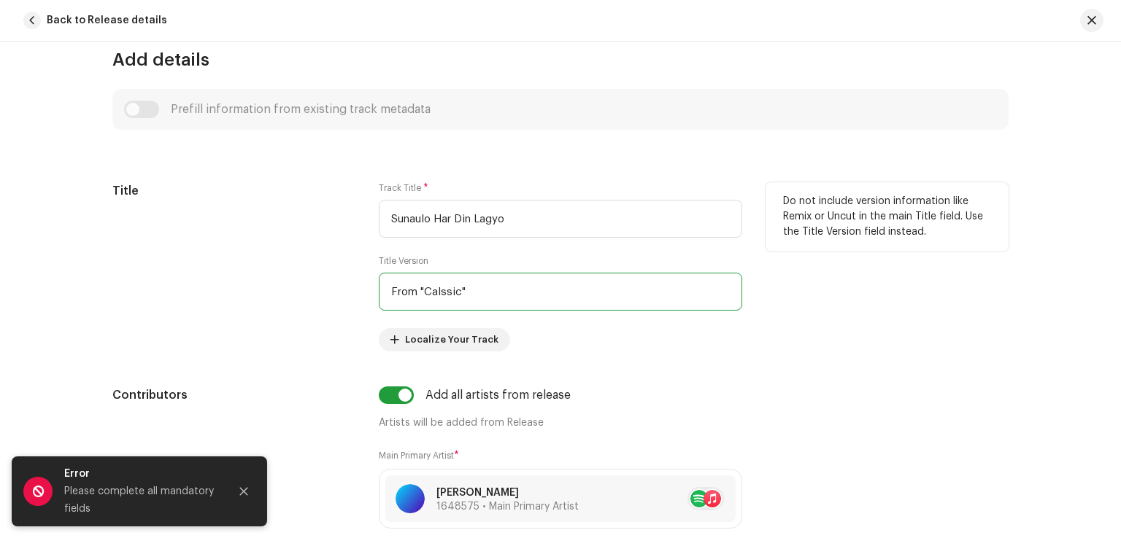
click at [428, 282] on input "From "Calssic"" at bounding box center [560, 292] width 363 height 38
paste input "la"
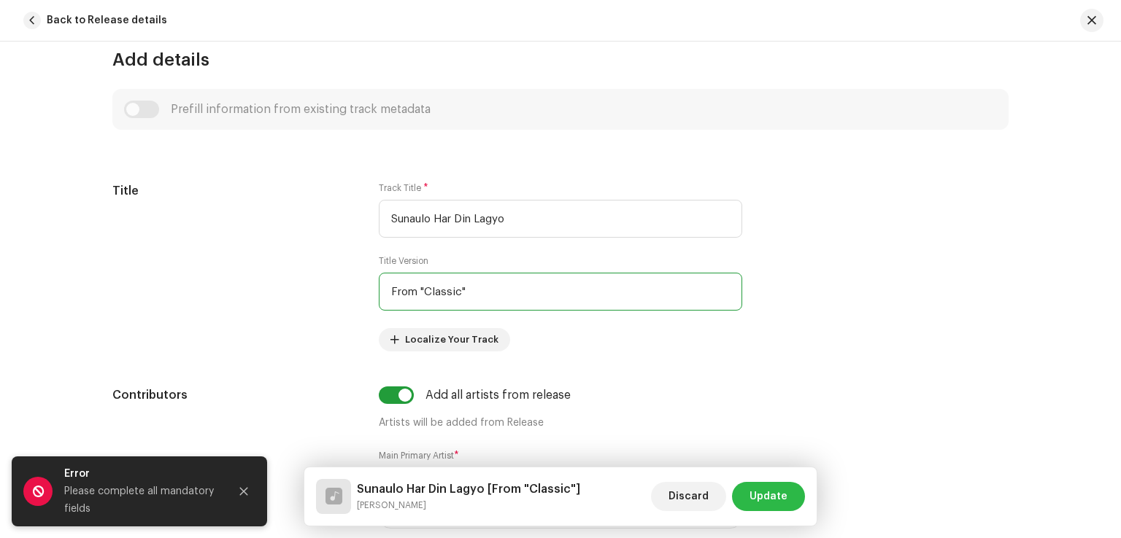
type input "From "Classic""
click at [772, 495] on span "Update" at bounding box center [768, 496] width 38 height 29
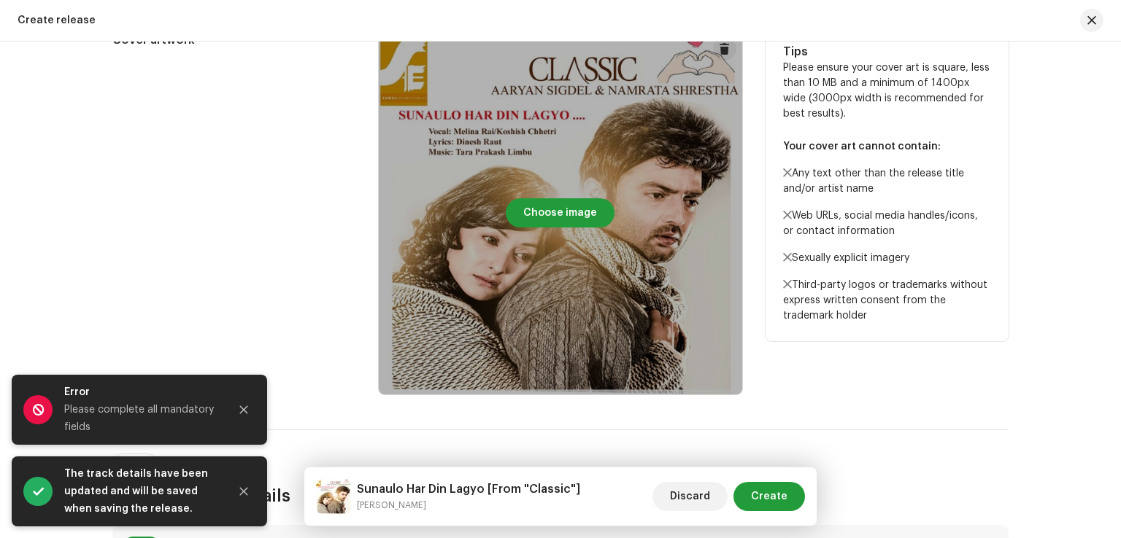
scroll to position [803, 0]
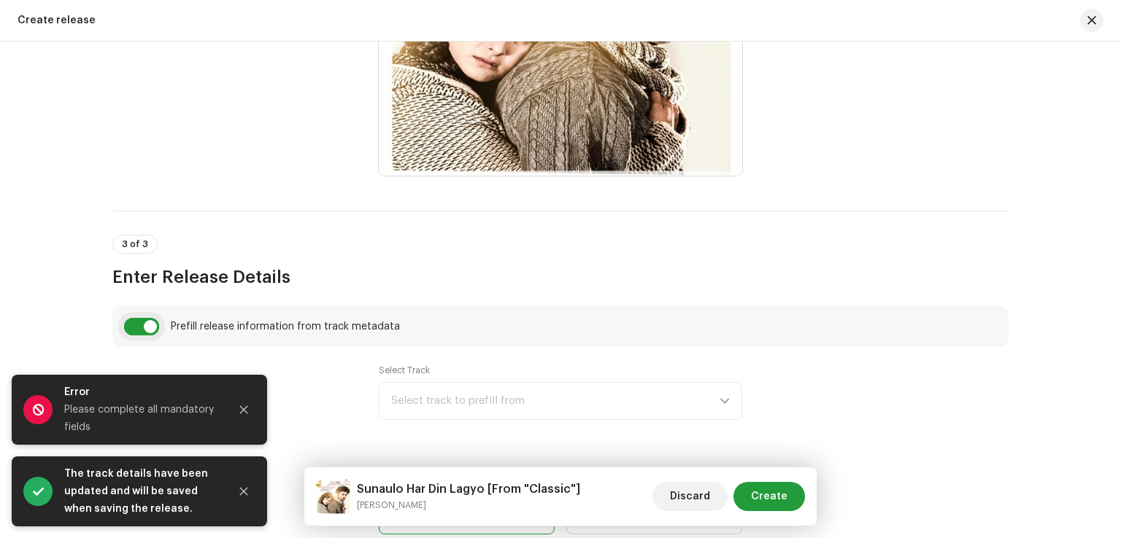
click at [143, 327] on input "checkbox" at bounding box center [141, 327] width 35 height 18
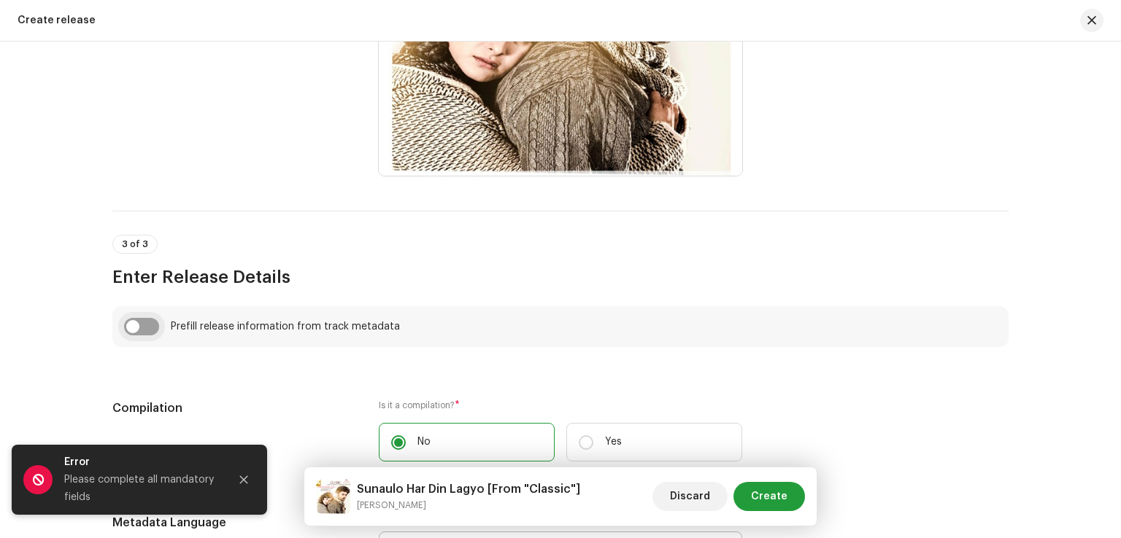
click at [143, 327] on input "checkbox" at bounding box center [141, 327] width 35 height 18
checkbox input "true"
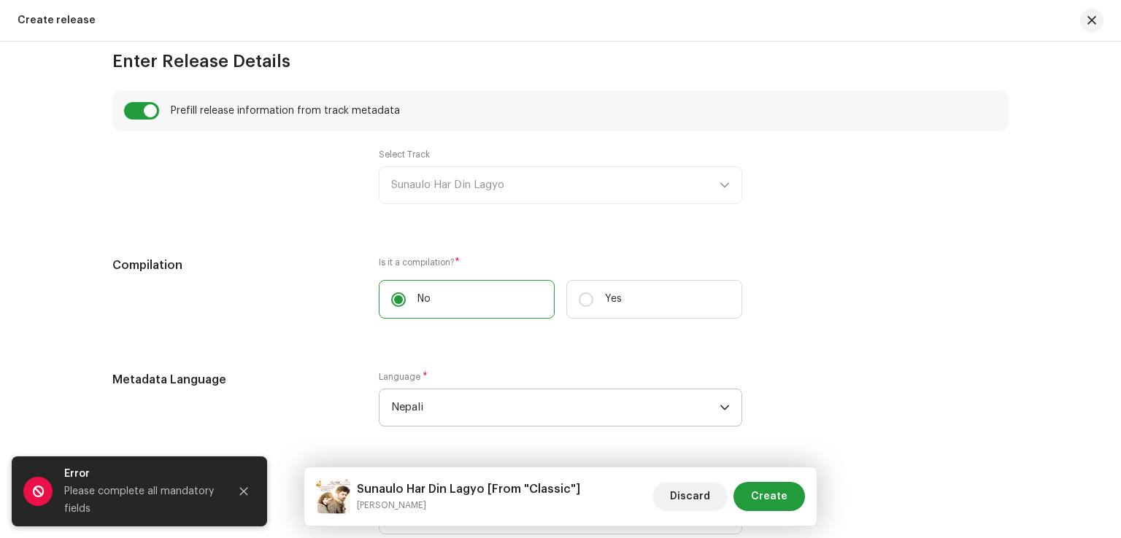
scroll to position [1021, 0]
click at [781, 495] on span "Create" at bounding box center [769, 496] width 36 height 29
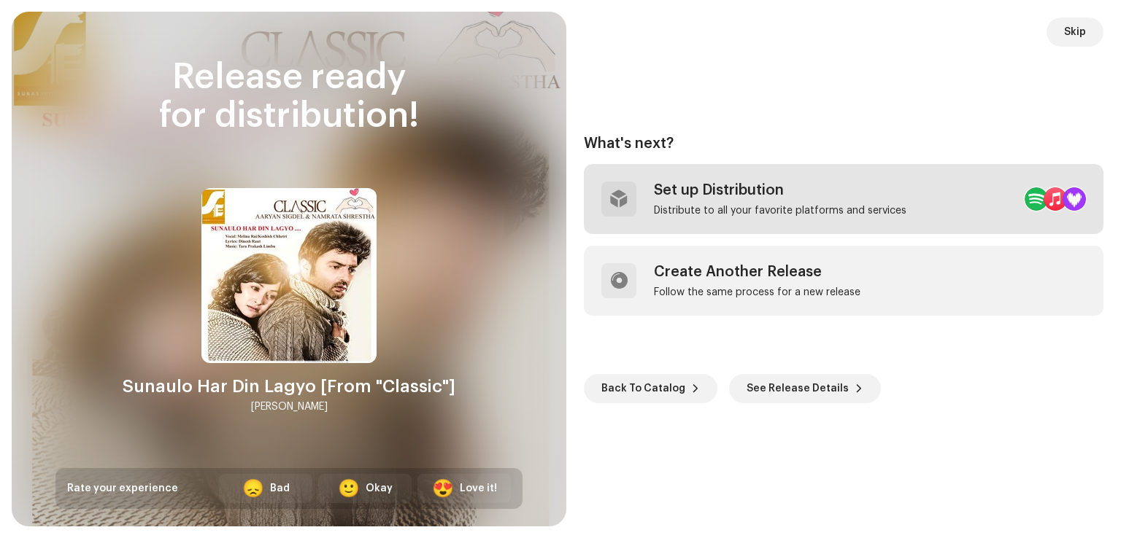
click at [744, 194] on div "Set up Distribution" at bounding box center [780, 191] width 252 height 18
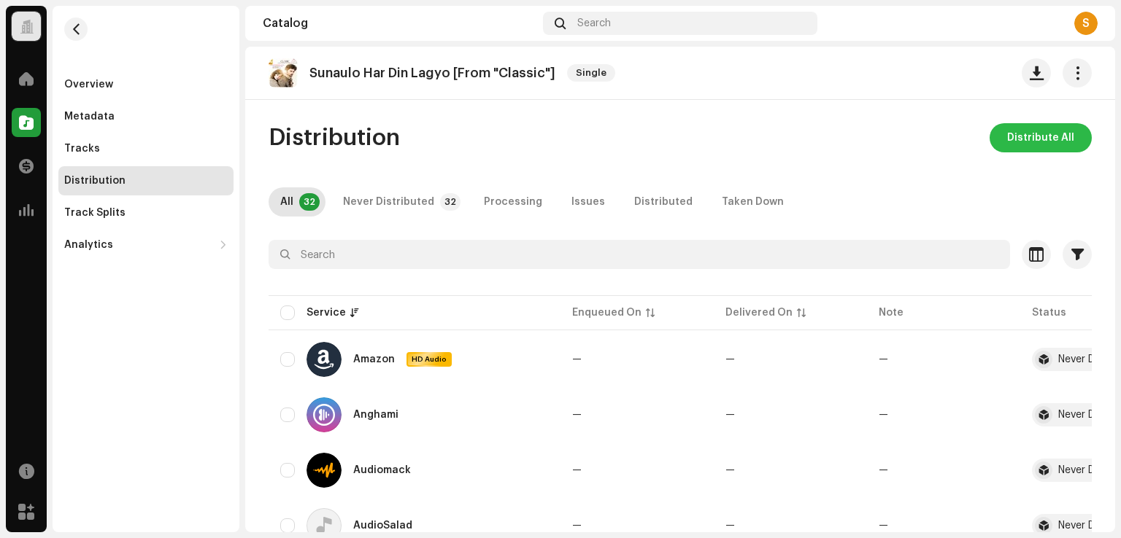
click at [1029, 142] on span "Distribute All" at bounding box center [1040, 137] width 67 height 29
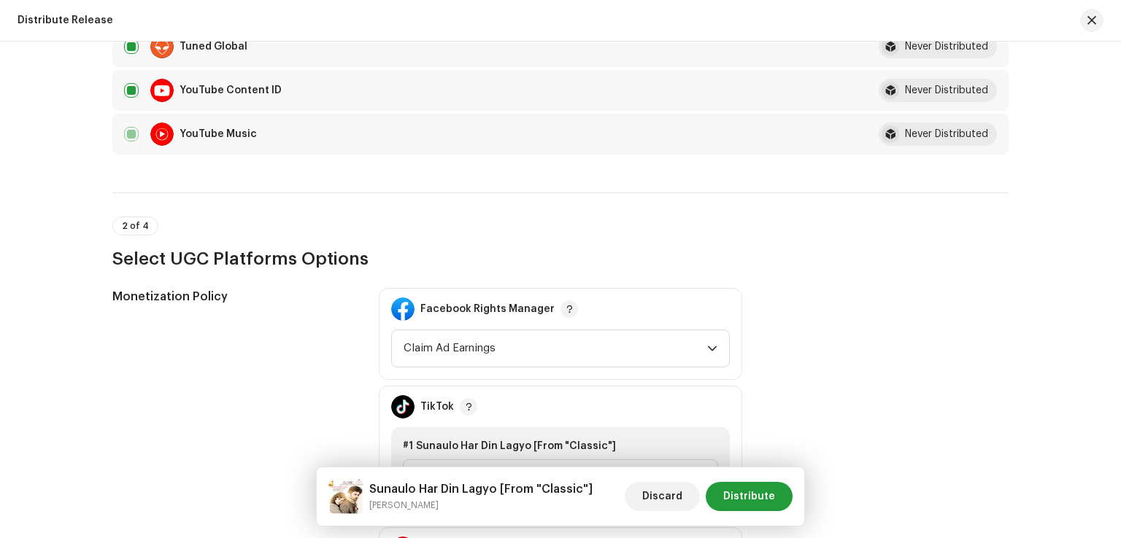
scroll to position [1751, 0]
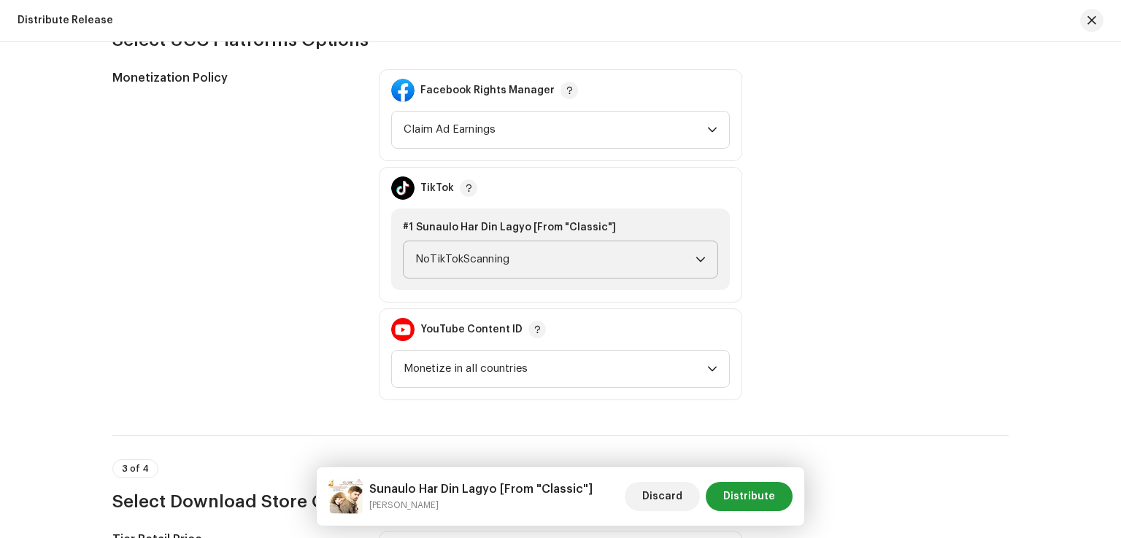
click at [679, 260] on span "NoTikTokScanning" at bounding box center [555, 260] width 280 height 36
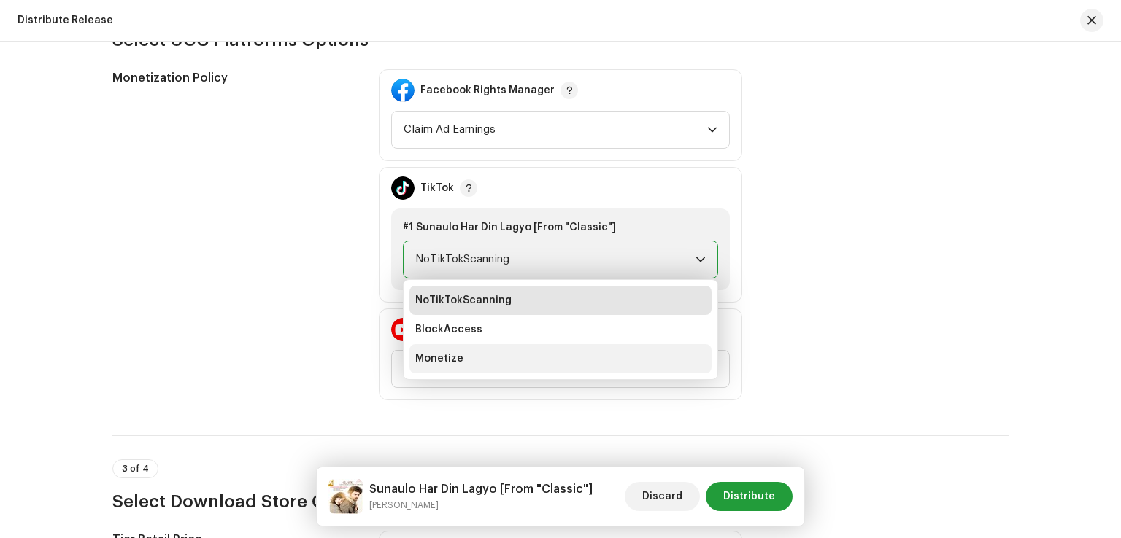
click at [470, 359] on li "Monetize" at bounding box center [560, 358] width 302 height 29
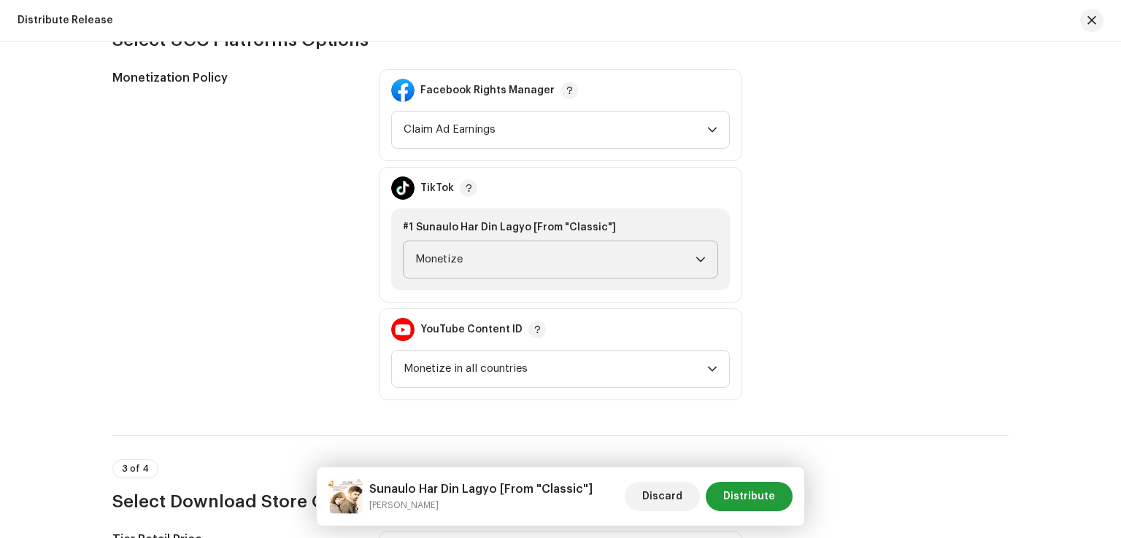
click at [878, 262] on div "Monetization Policy Facebook Rights Manager Claim Ad Earnings TikTok #1 Sunaulo…" at bounding box center [560, 234] width 896 height 331
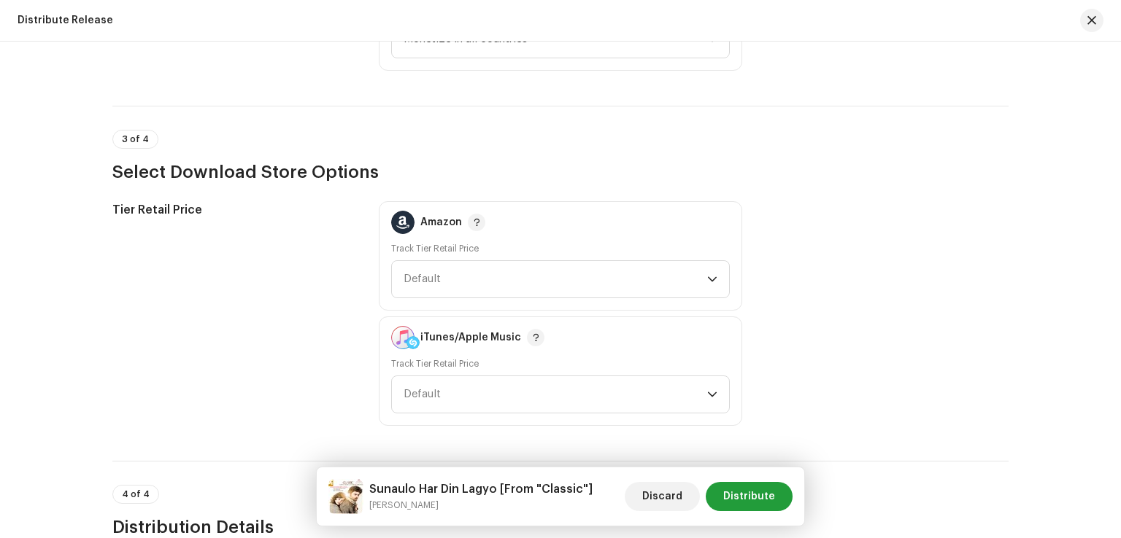
scroll to position [2262, 0]
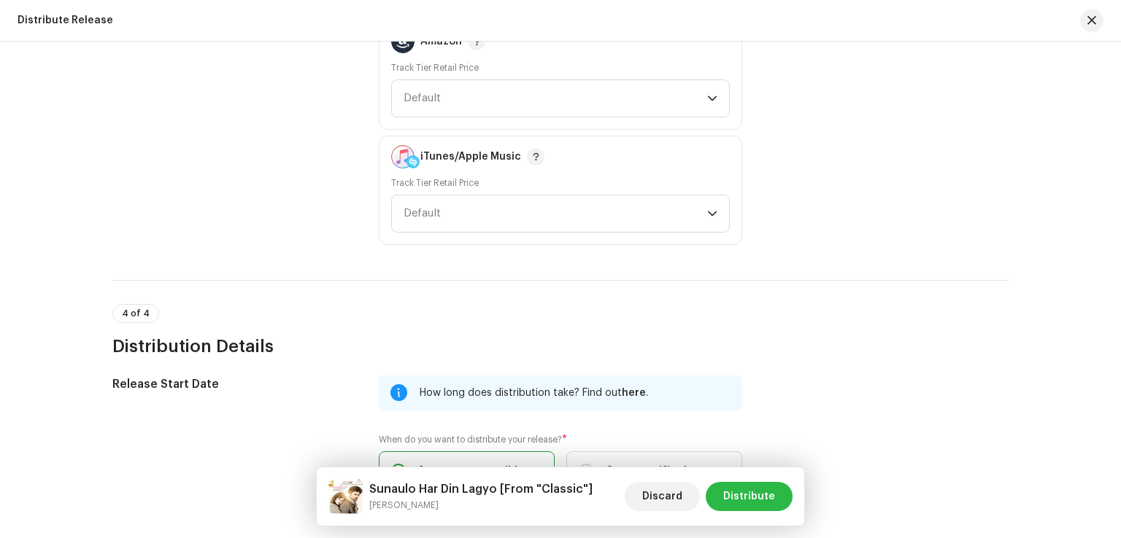
click at [757, 497] on span "Distribute" at bounding box center [749, 496] width 52 height 29
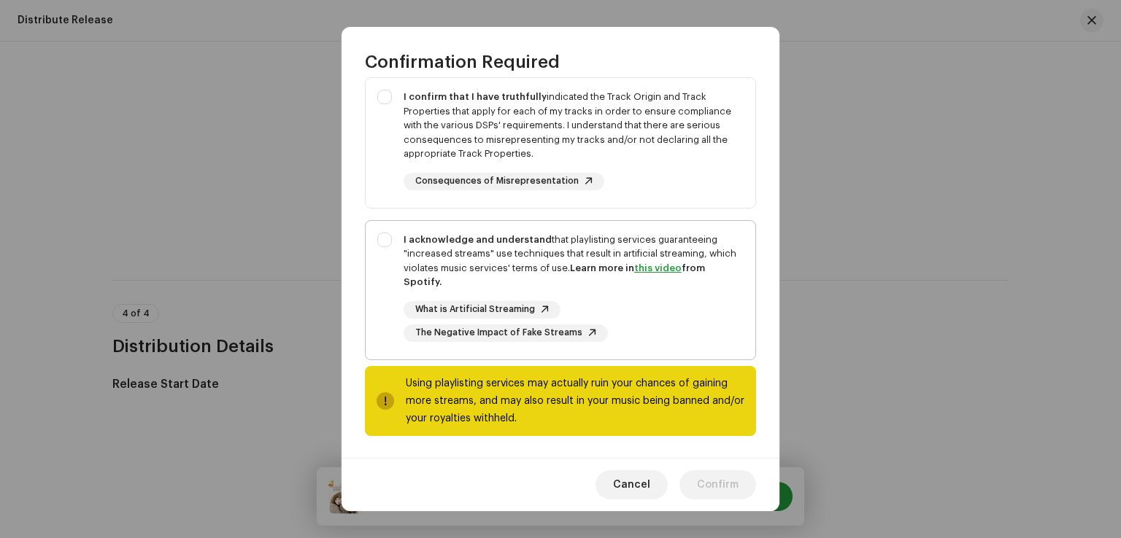
scroll to position [0, 0]
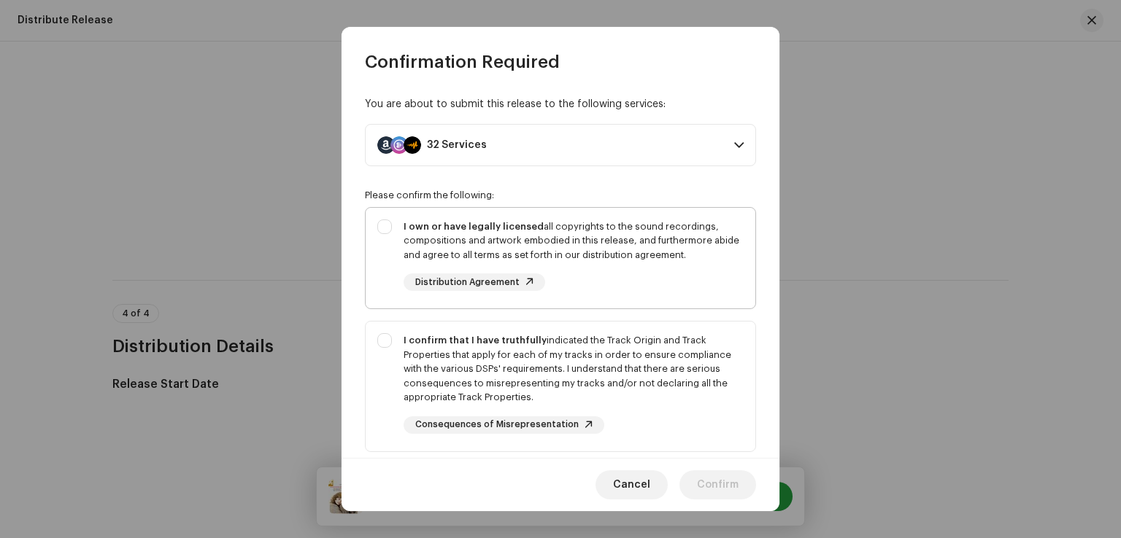
click at [376, 229] on div "I own or have legally licensed all copyrights to the sound recordings, composit…" at bounding box center [561, 256] width 390 height 96
checkbox input "true"
click at [396, 348] on div "I confirm that I have truthfully indicated the Track Origin and Track Propertie…" at bounding box center [561, 384] width 390 height 124
checkbox input "true"
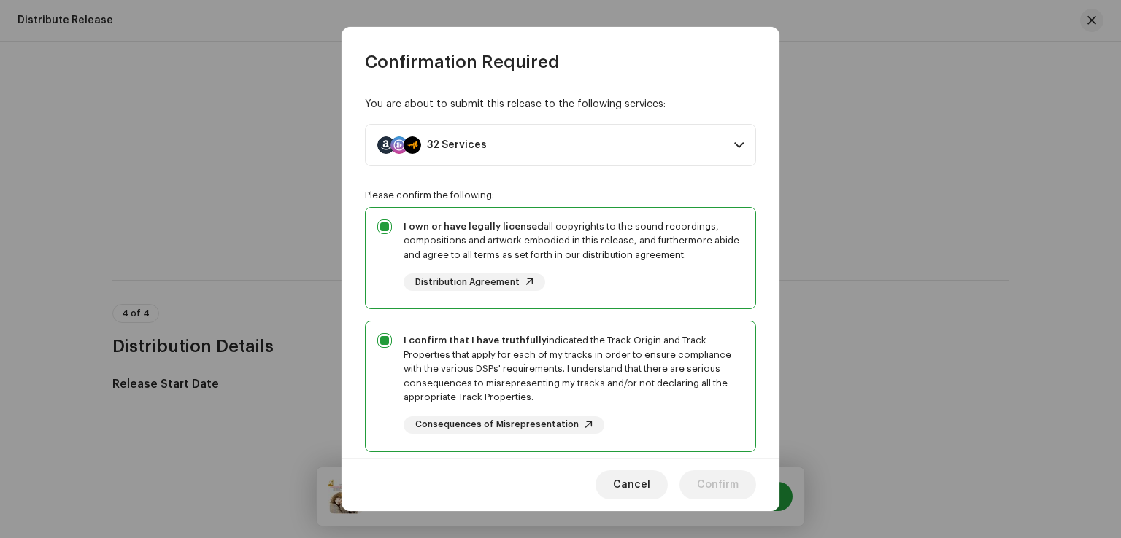
scroll to position [244, 0]
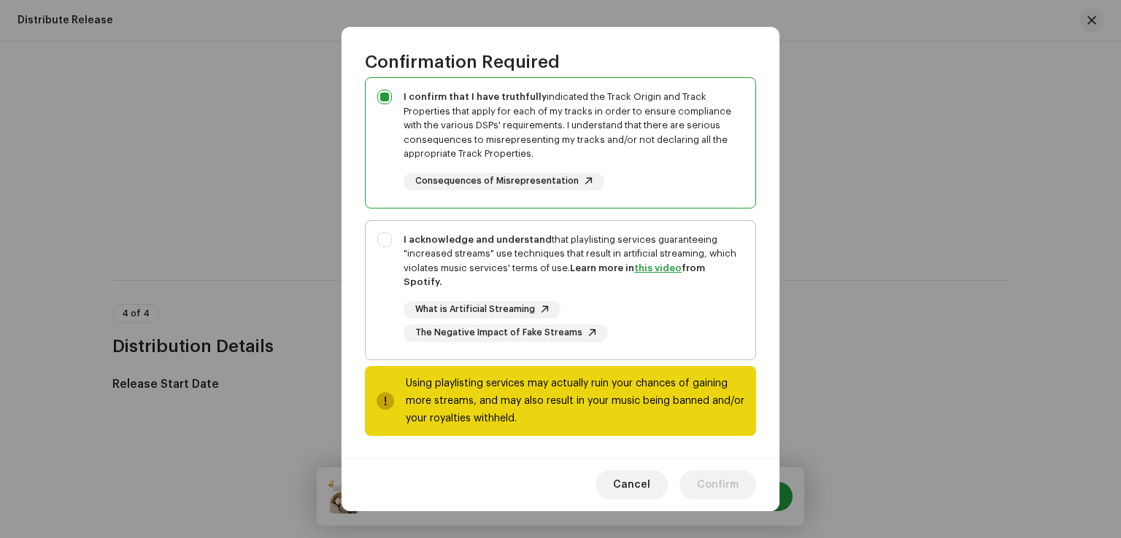
click at [387, 247] on div "I acknowledge and understand that playlisting services guaranteeing "increased …" at bounding box center [561, 287] width 390 height 133
checkbox input "true"
click at [707, 490] on span "Confirm" at bounding box center [718, 485] width 42 height 29
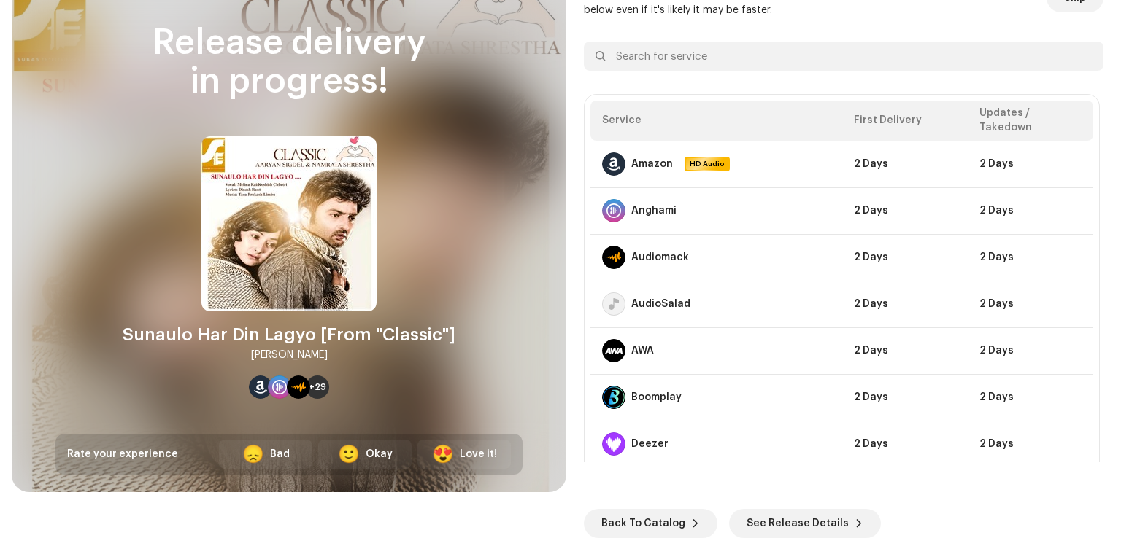
scroll to position [0, 0]
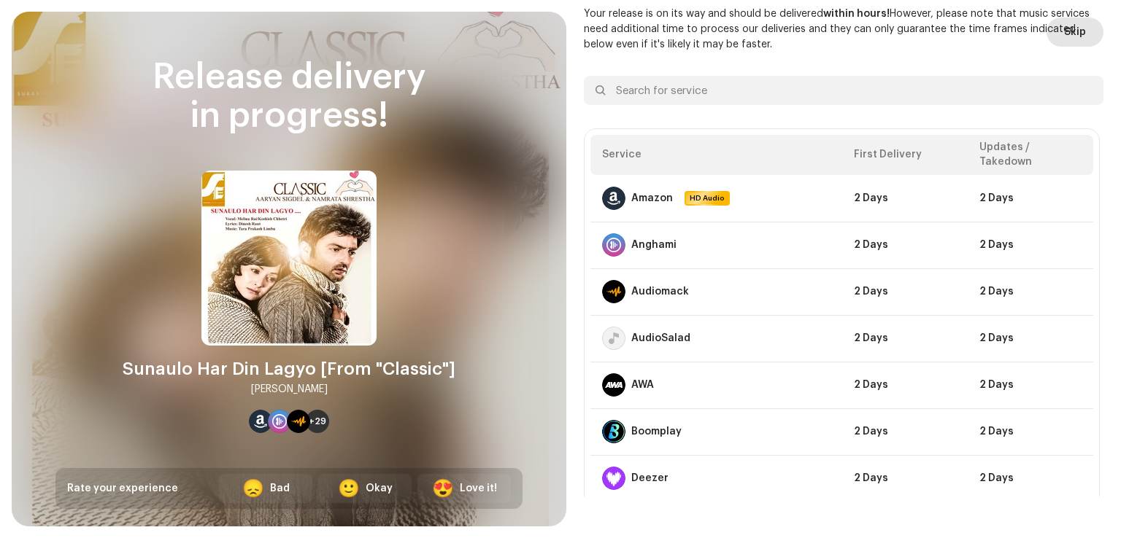
click at [1069, 26] on span "Skip" at bounding box center [1075, 32] width 22 height 29
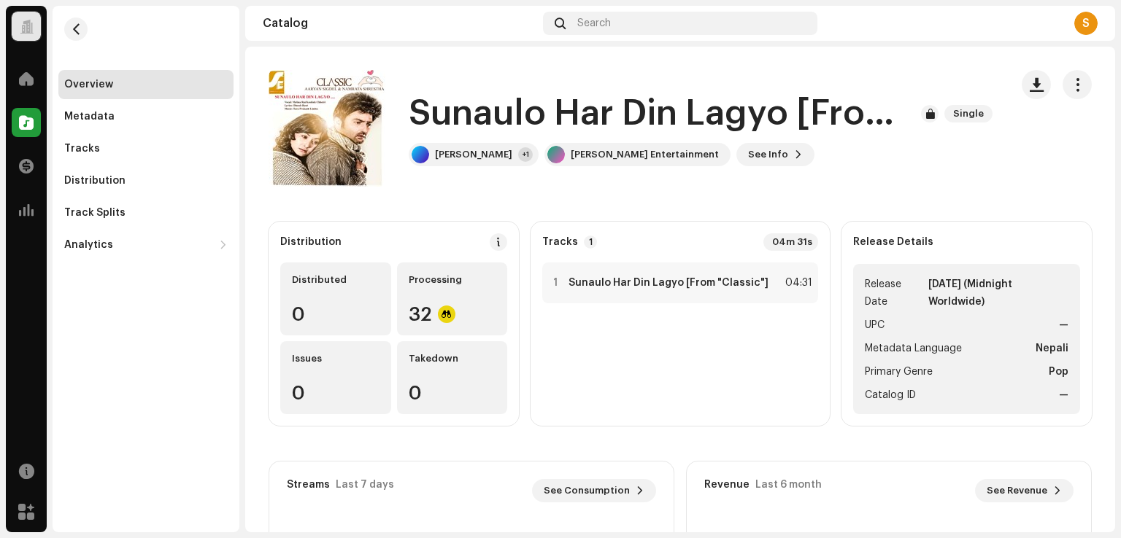
click at [1083, 23] on div "S" at bounding box center [1085, 23] width 23 height 23
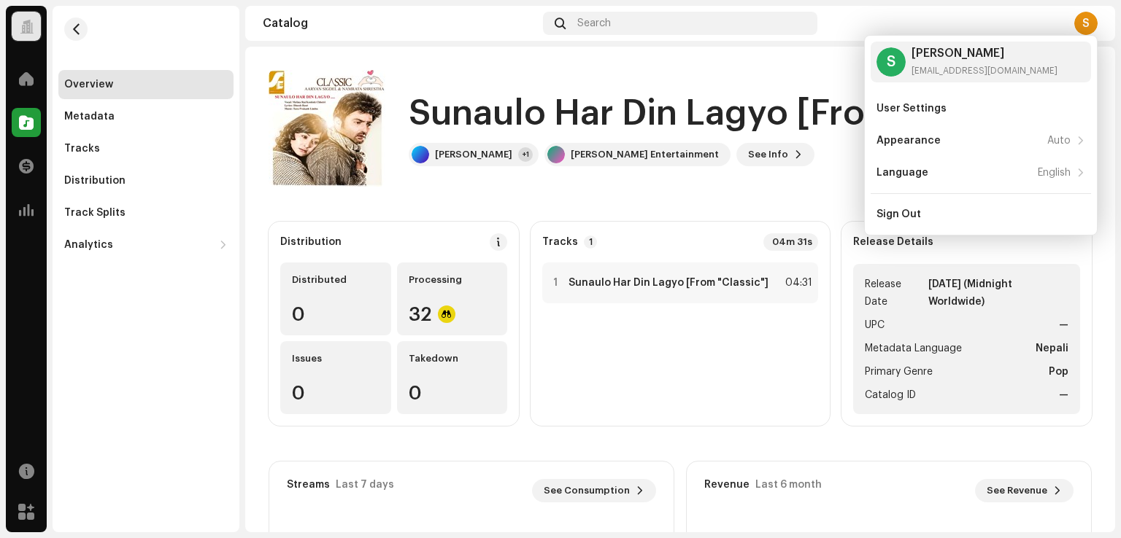
click at [1083, 23] on div "S" at bounding box center [1085, 23] width 23 height 23
